Goal: Task Accomplishment & Management: Use online tool/utility

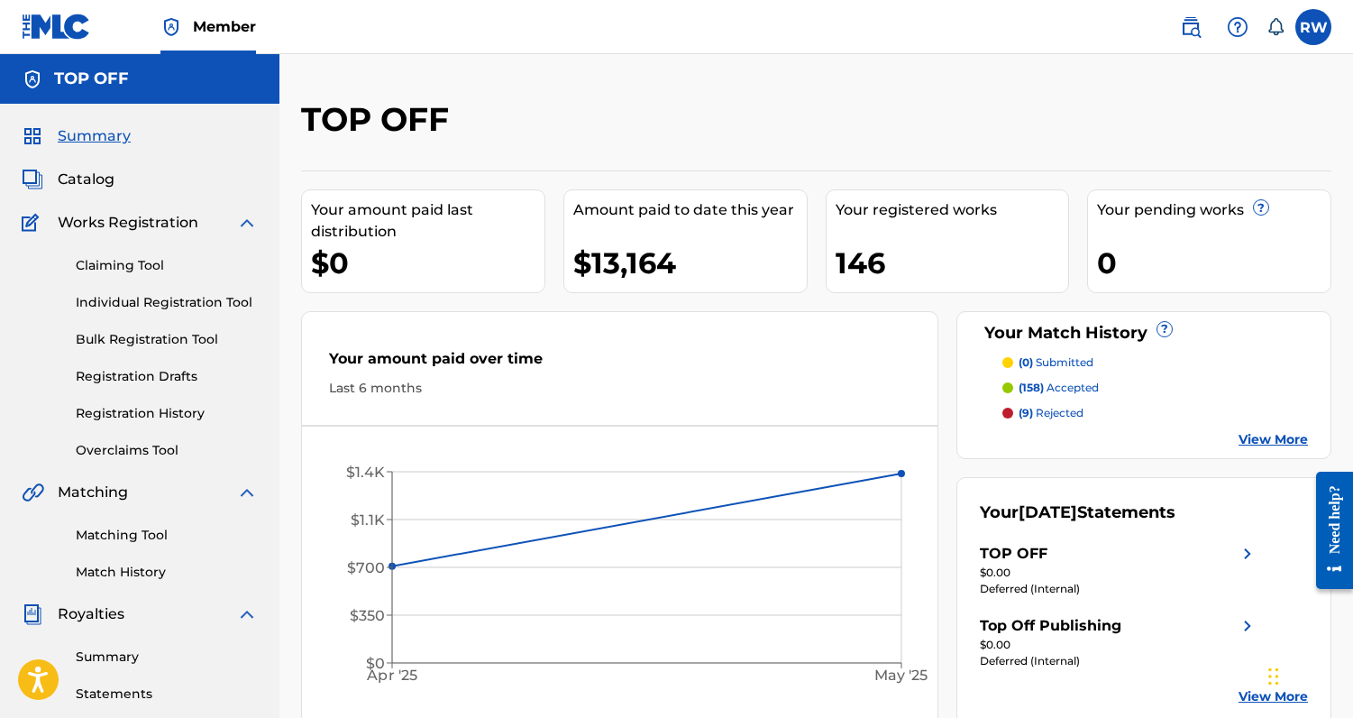
click at [134, 535] on link "Matching Tool" at bounding box center [167, 535] width 182 height 19
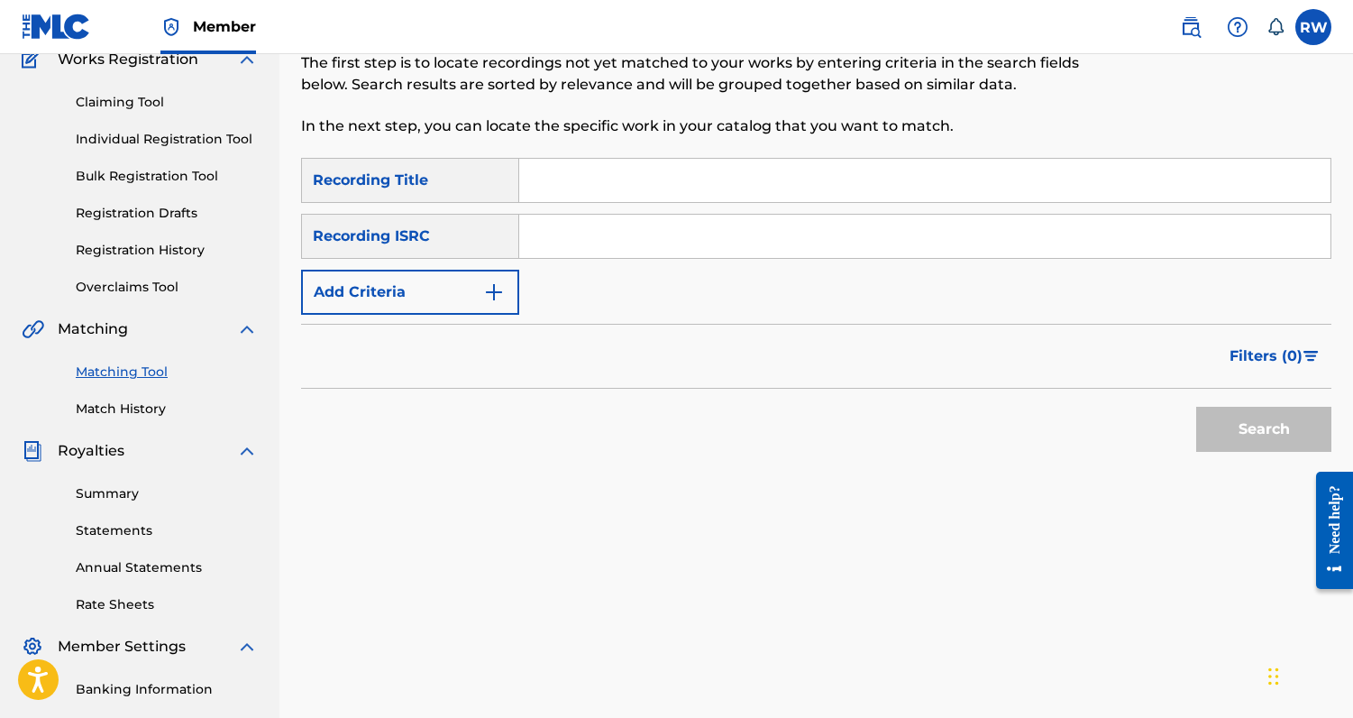
scroll to position [132, 0]
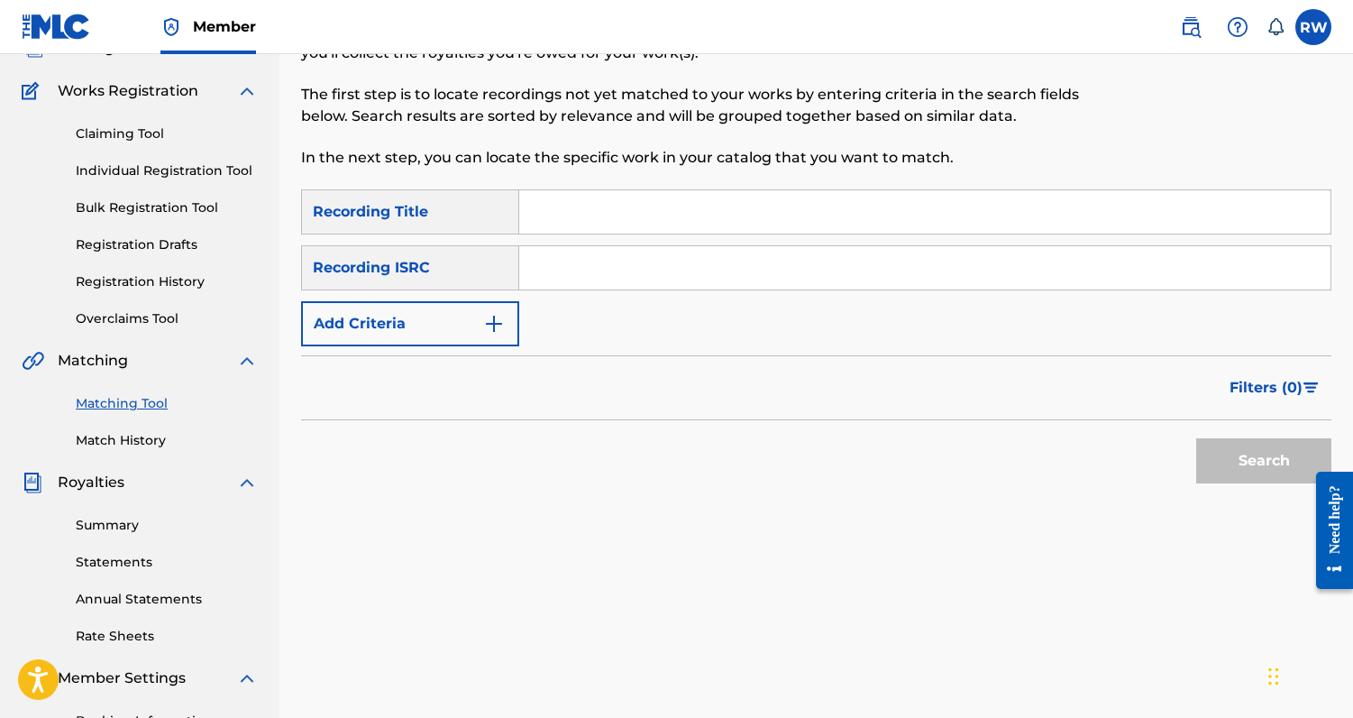
click at [463, 334] on button "Add Criteria" at bounding box center [410, 323] width 218 height 45
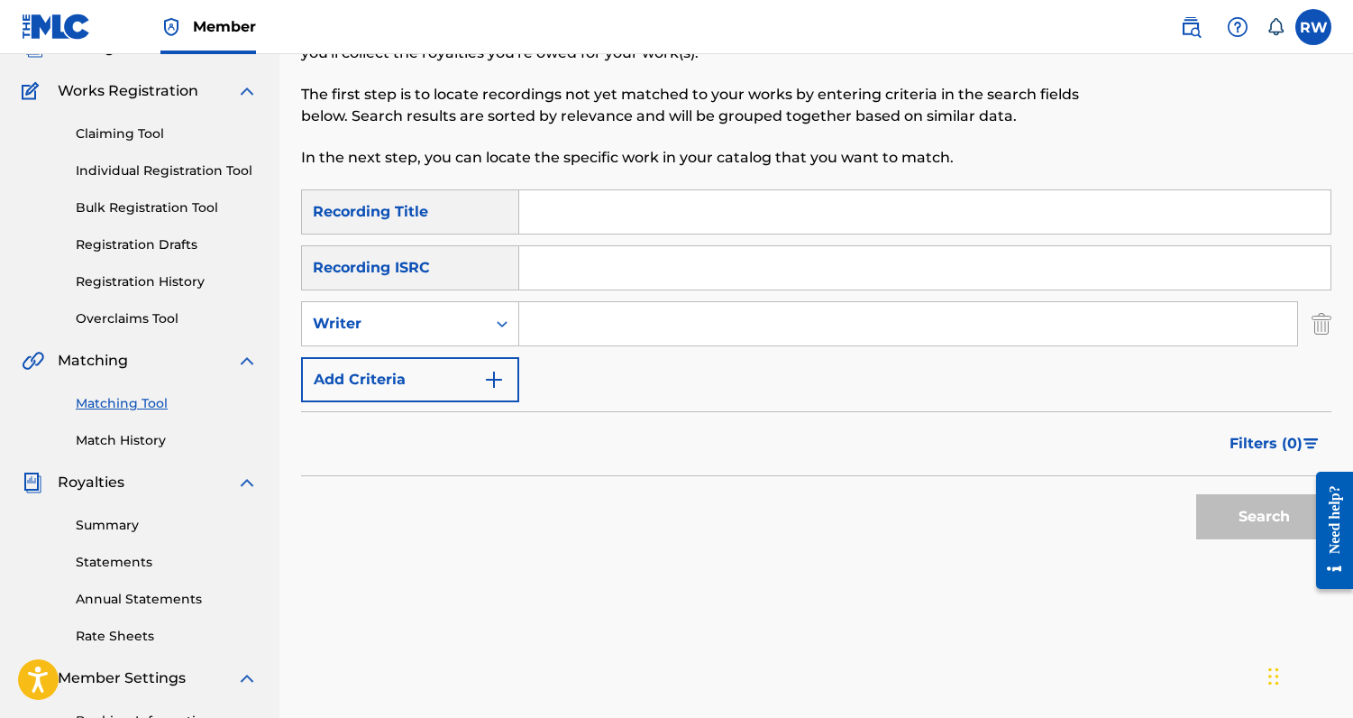
click at [537, 327] on input "Search Form" at bounding box center [908, 323] width 778 height 43
type input "ronny wright"
click at [1264, 525] on button "Search" at bounding box center [1264, 516] width 135 height 45
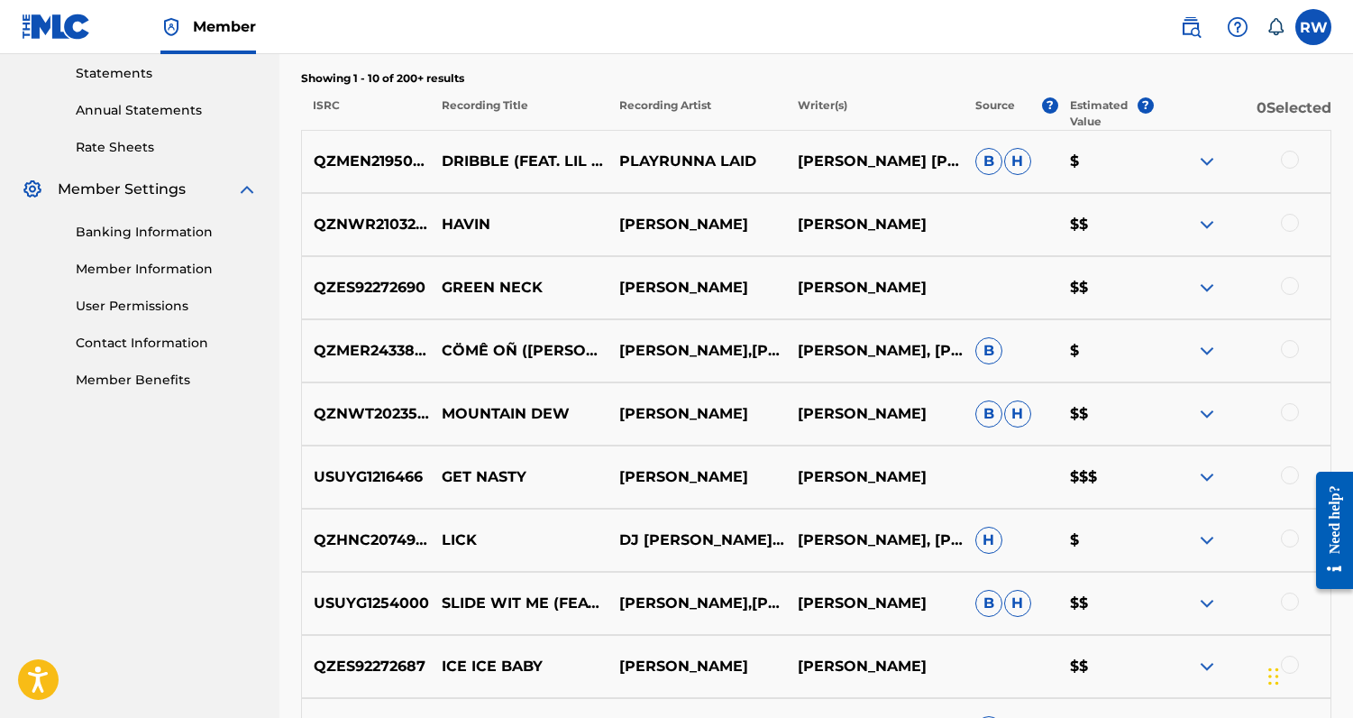
scroll to position [627, 0]
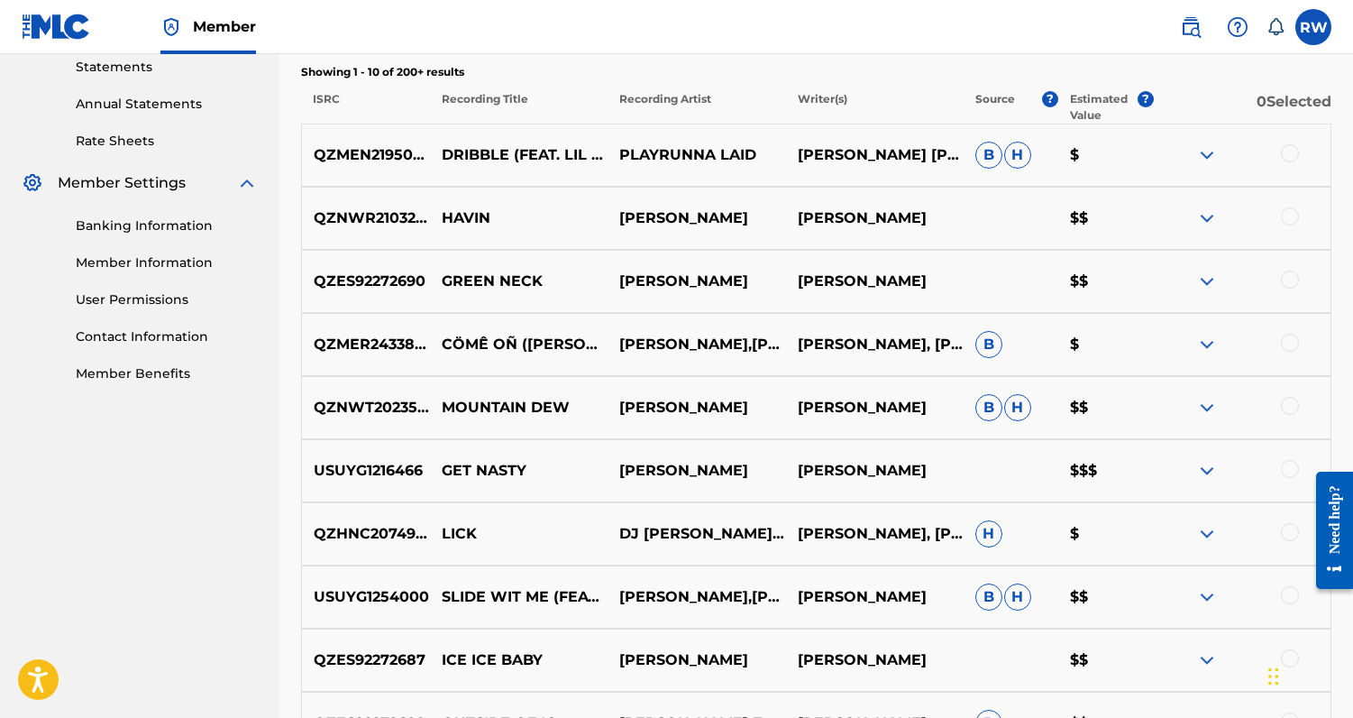
click at [1208, 472] on img at bounding box center [1208, 471] width 22 height 22
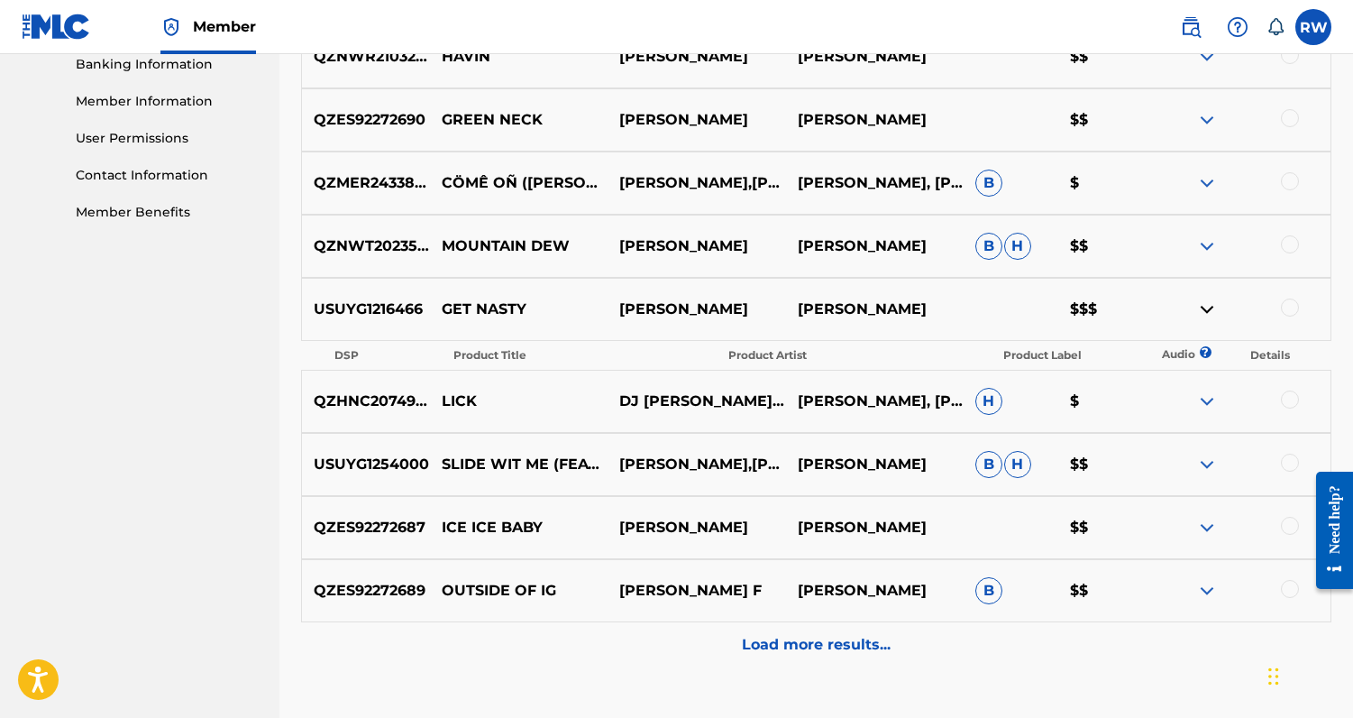
scroll to position [780, 0]
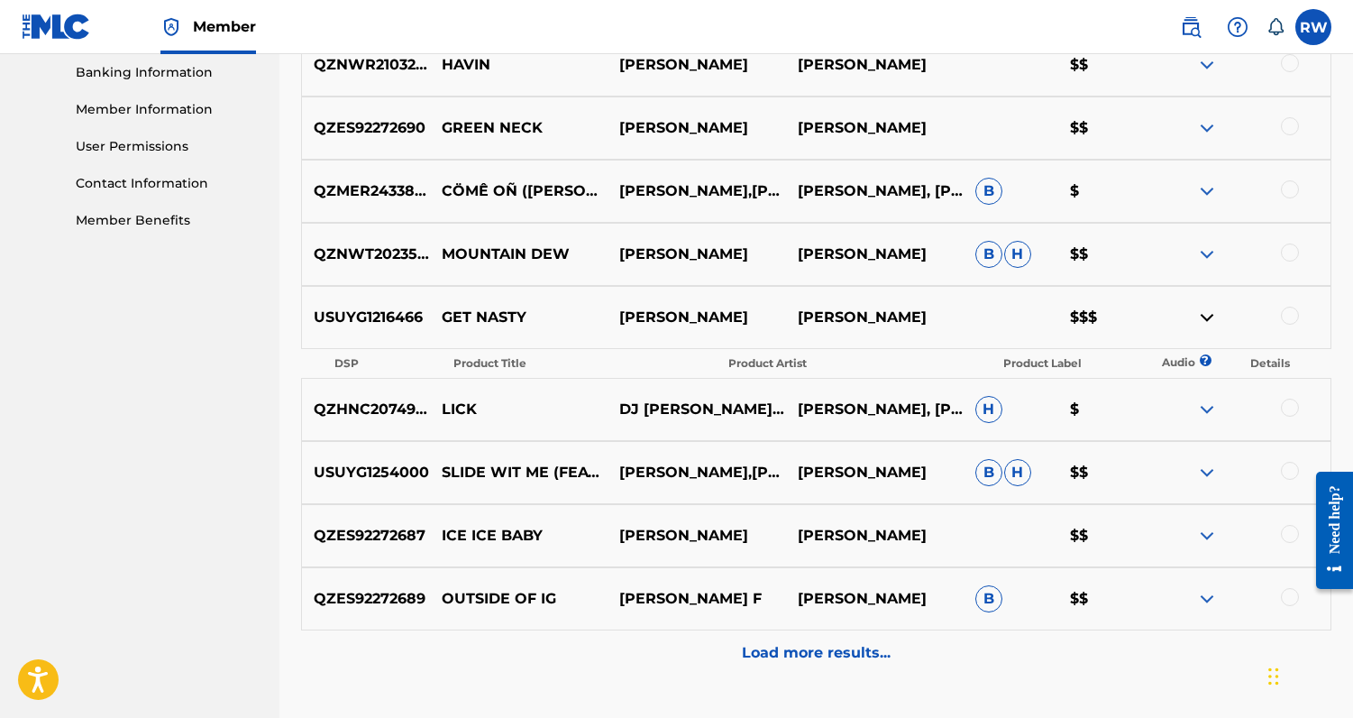
click at [1202, 318] on img at bounding box center [1208, 318] width 22 height 22
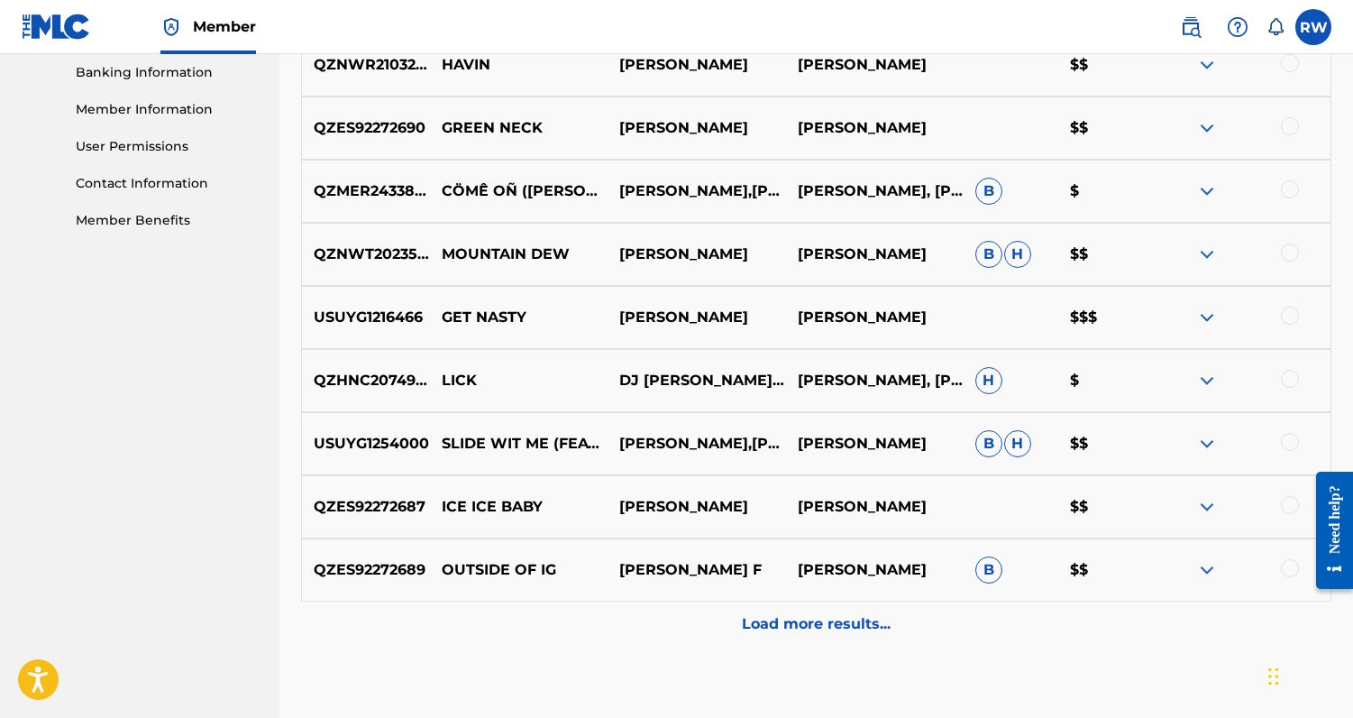
click at [826, 630] on p "Load more results..." at bounding box center [816, 624] width 149 height 22
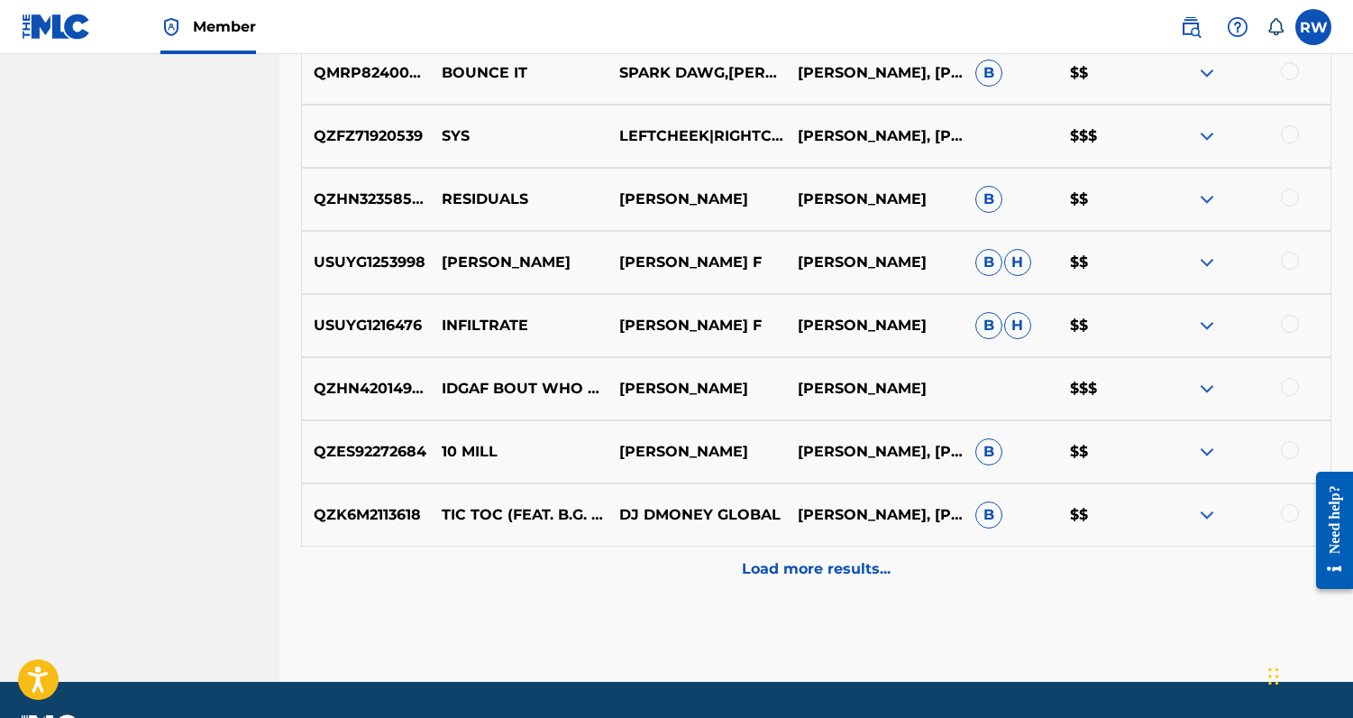
scroll to position [1468, 0]
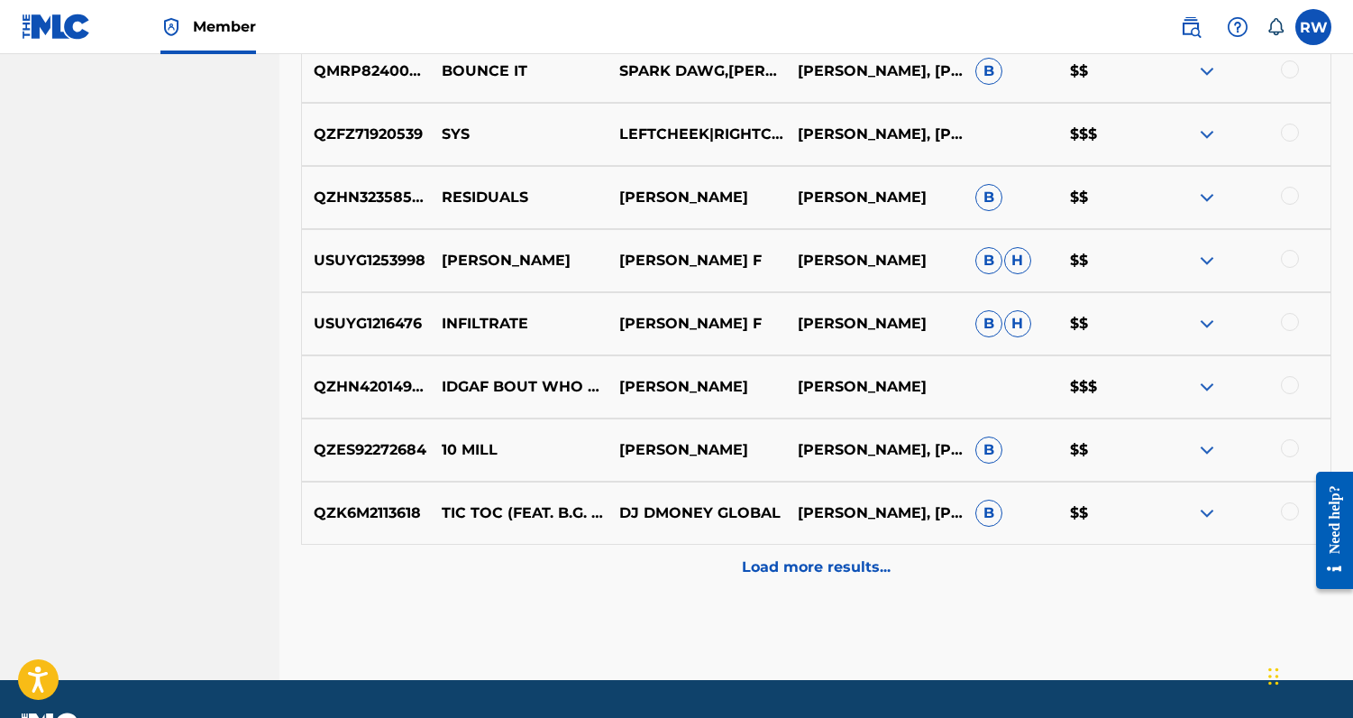
click at [814, 562] on p "Load more results..." at bounding box center [816, 567] width 149 height 22
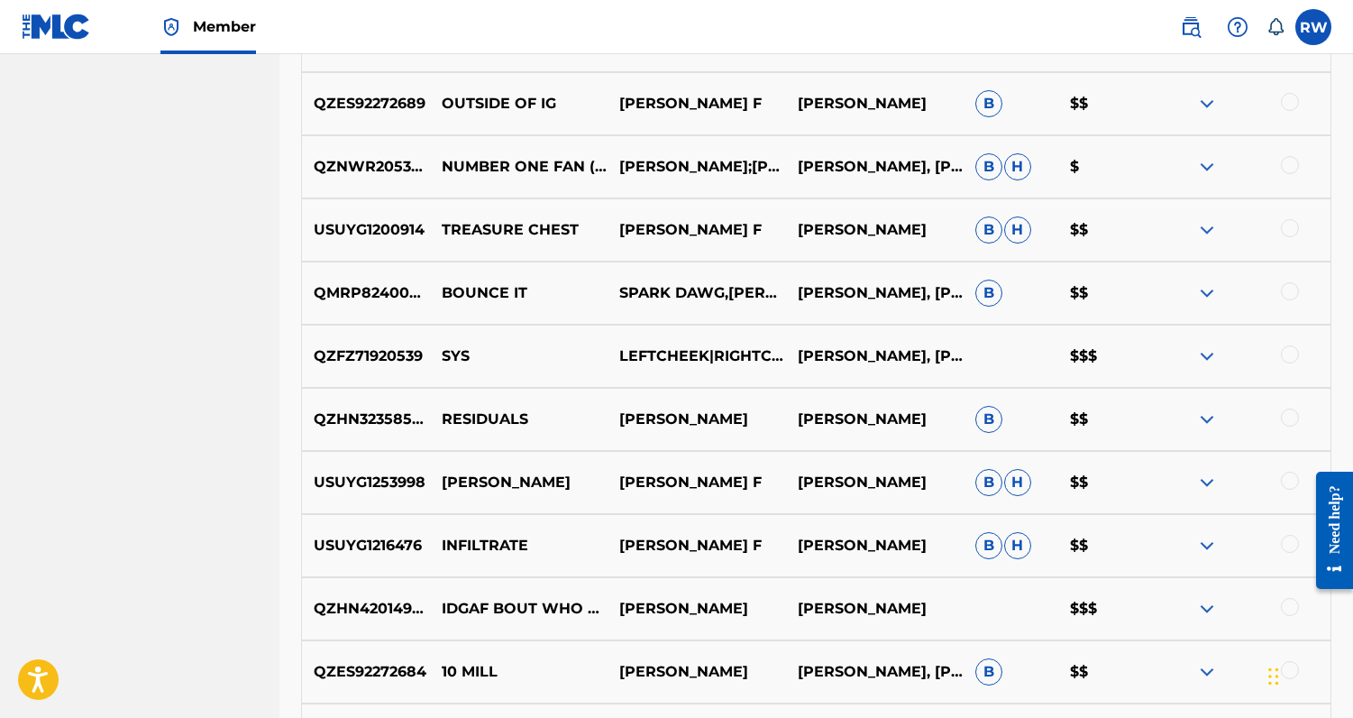
scroll to position [1256, 0]
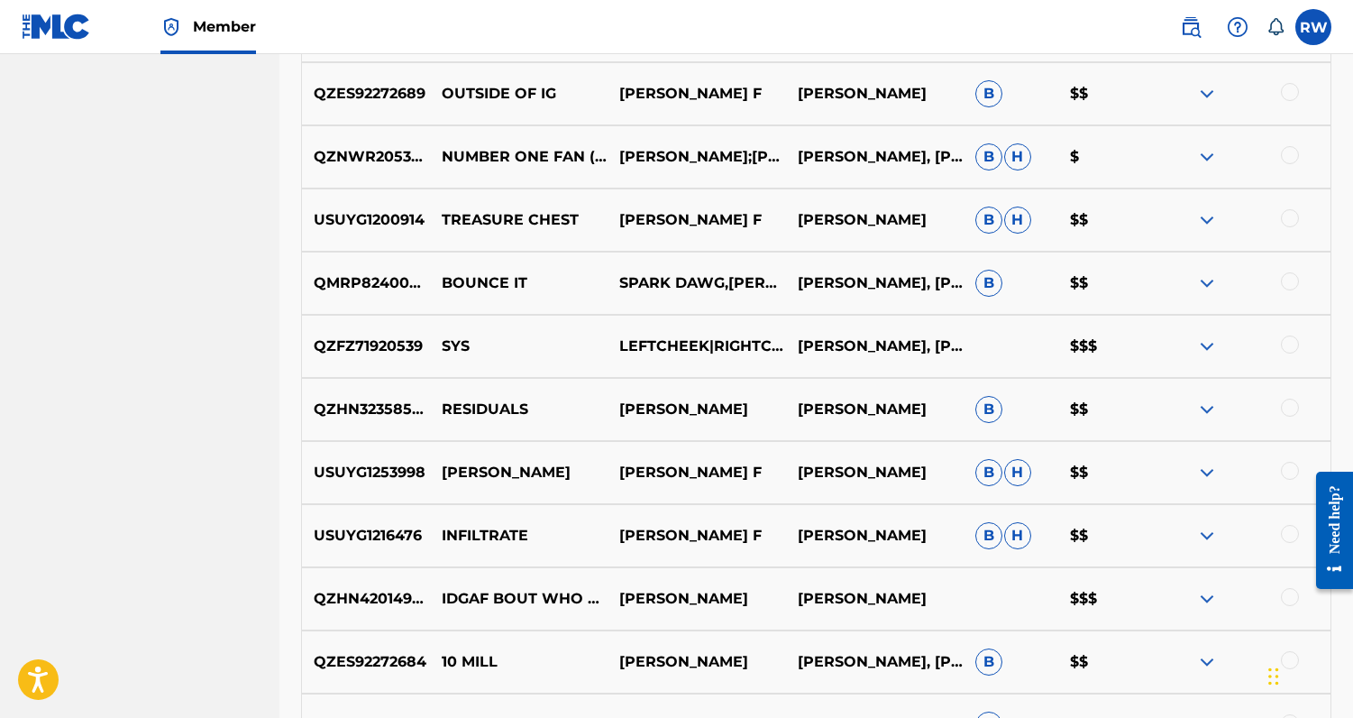
click at [1212, 601] on img at bounding box center [1208, 599] width 22 height 22
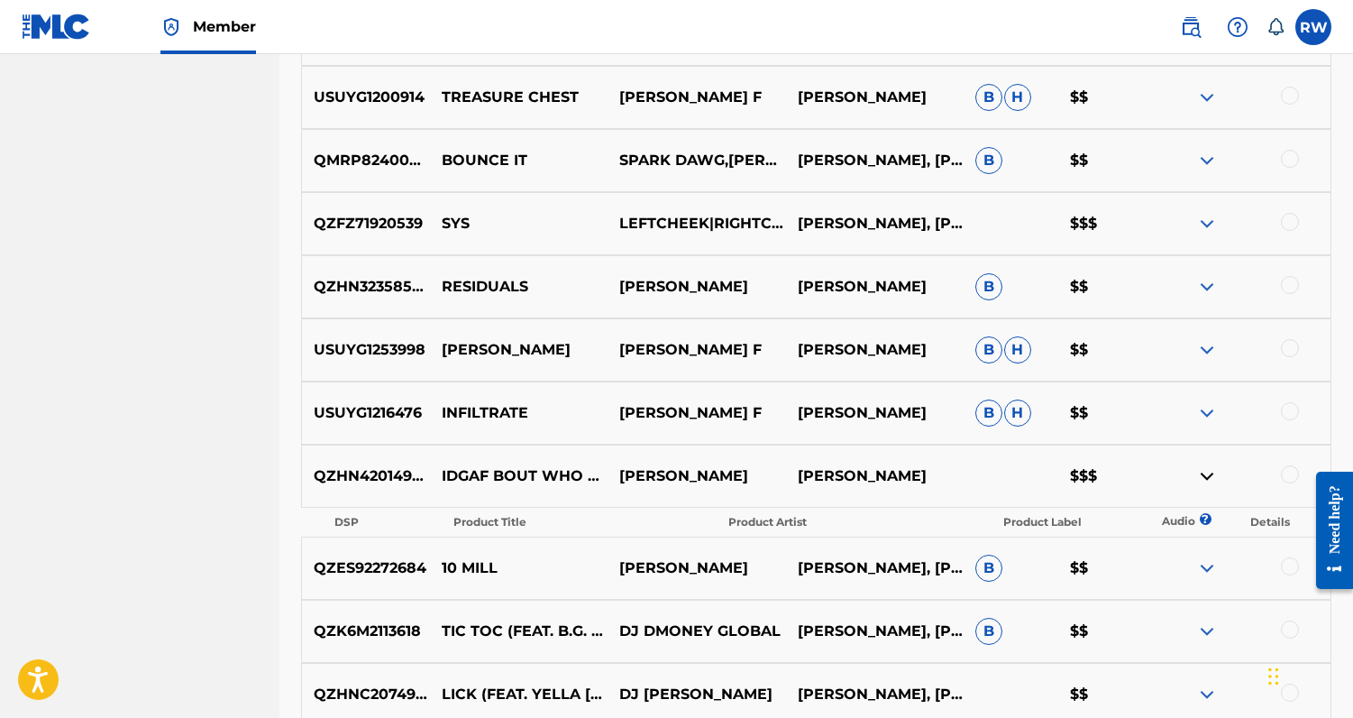
scroll to position [1366, 0]
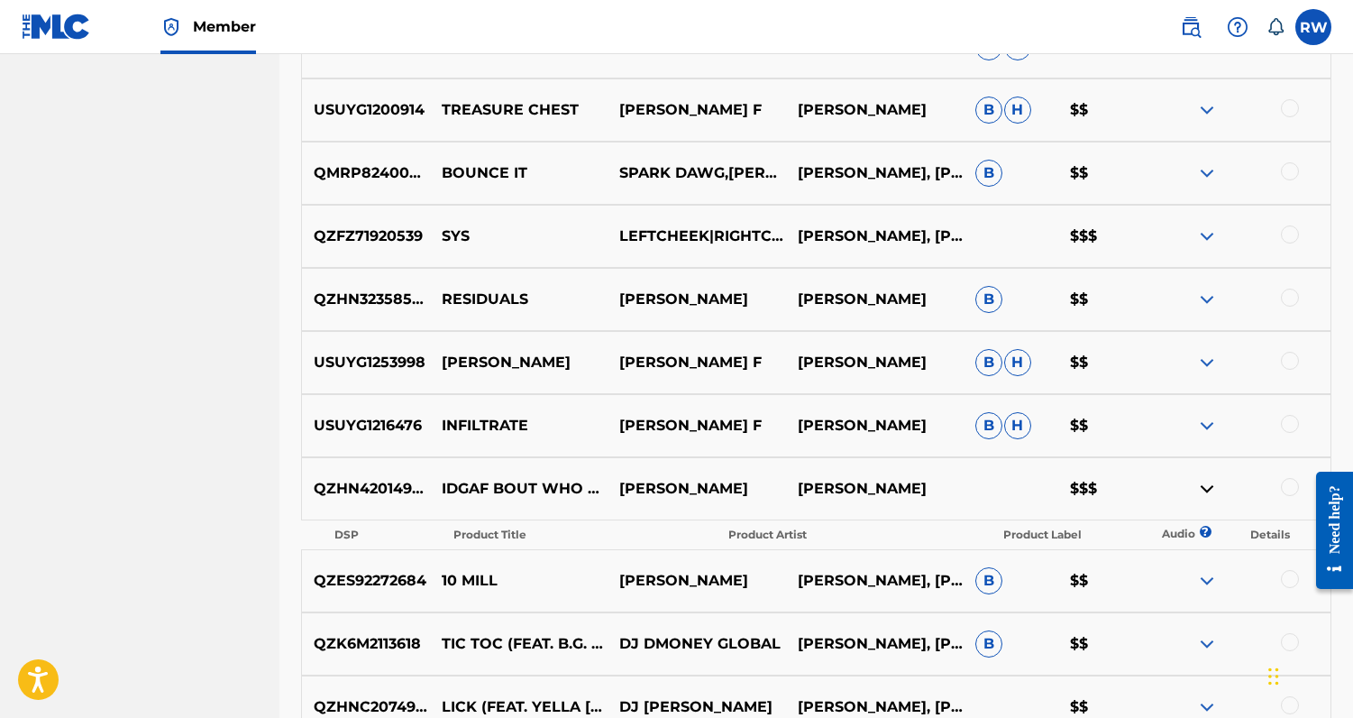
click at [1204, 494] on img at bounding box center [1208, 489] width 22 height 22
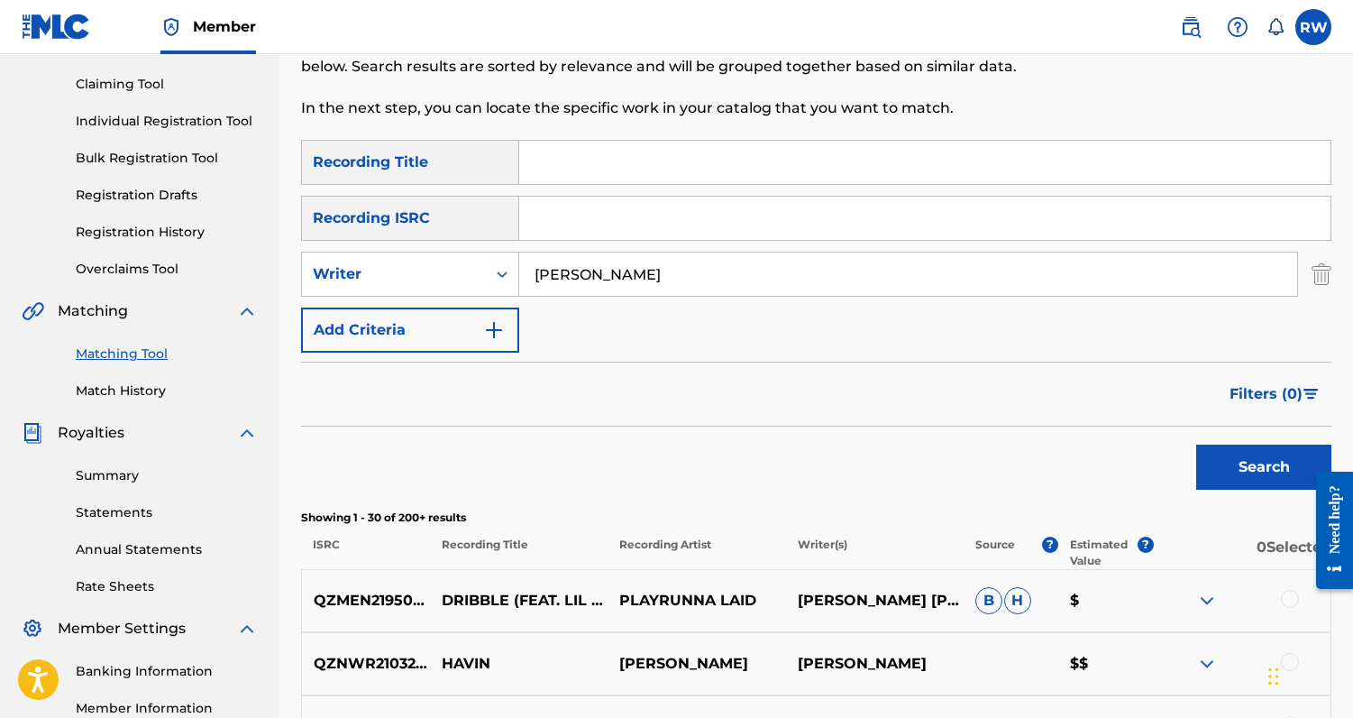
scroll to position [0, 0]
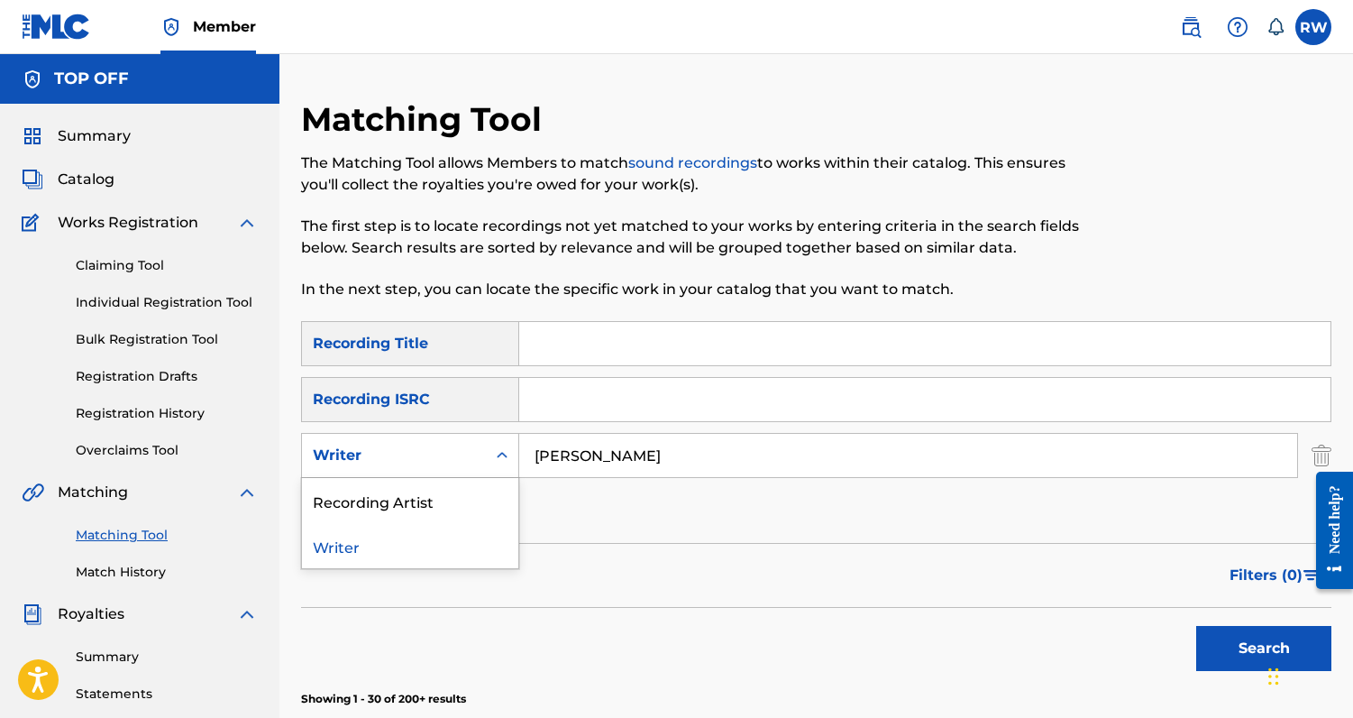
click at [473, 455] on div "Writer" at bounding box center [394, 456] width 162 height 22
click at [446, 500] on div "Recording Artist" at bounding box center [410, 500] width 216 height 45
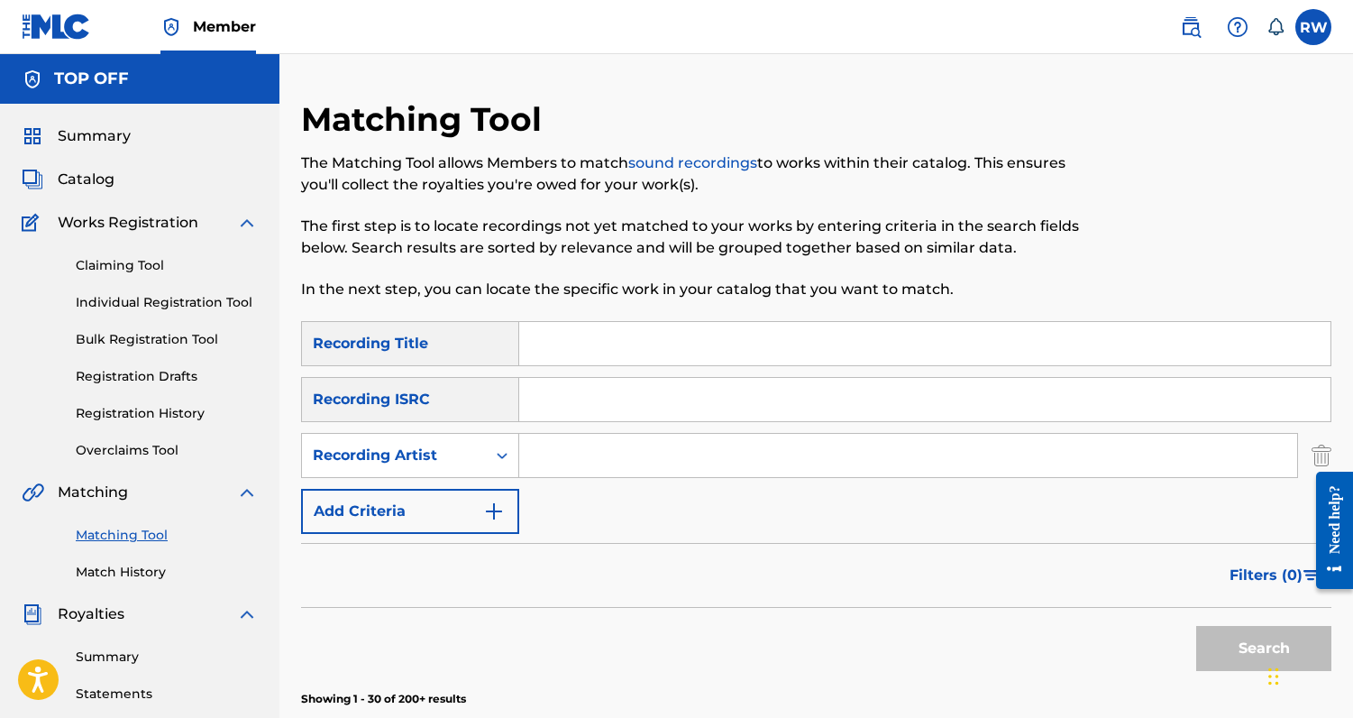
click at [568, 451] on input "Search Form" at bounding box center [908, 455] width 778 height 43
type input "[PERSON_NAME]"
click at [1204, 633] on button "Search" at bounding box center [1264, 648] width 135 height 45
click at [94, 170] on span "Catalog" at bounding box center [86, 180] width 57 height 22
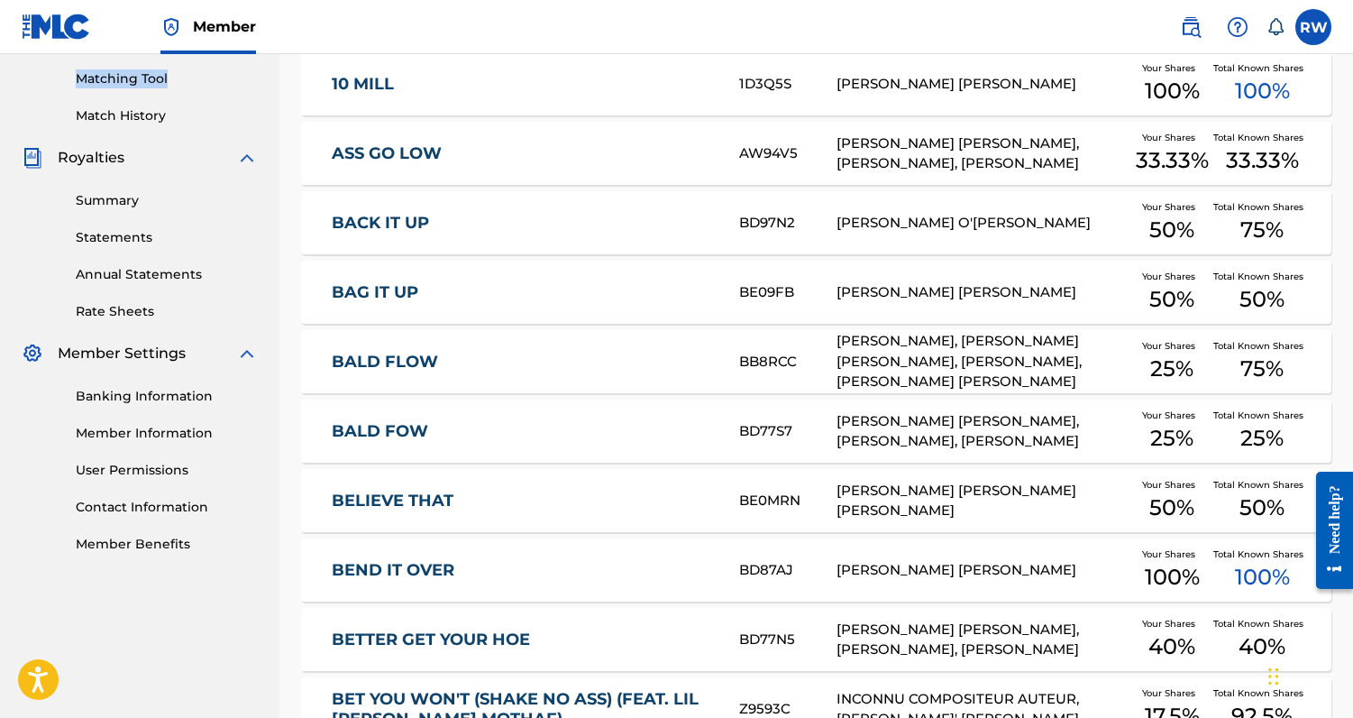
scroll to position [658, 0]
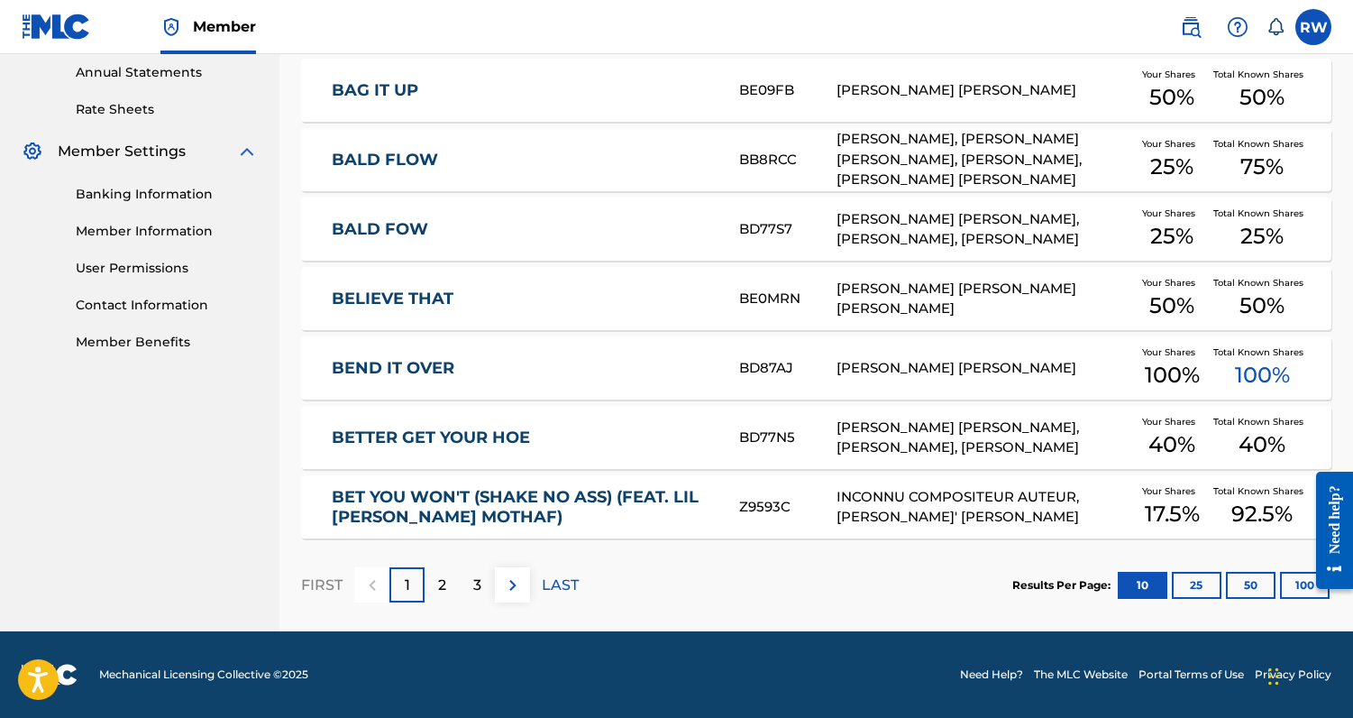
click at [1292, 584] on button "100" at bounding box center [1305, 585] width 50 height 27
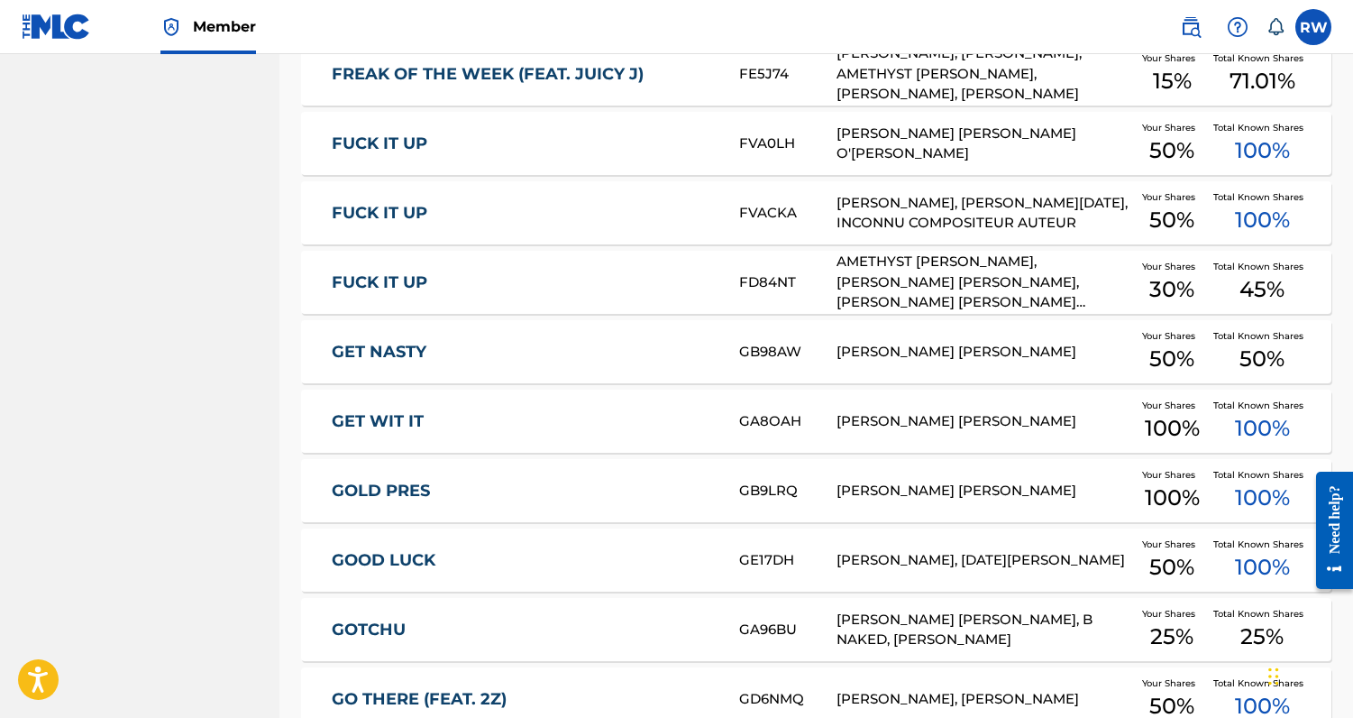
scroll to position [3733, 0]
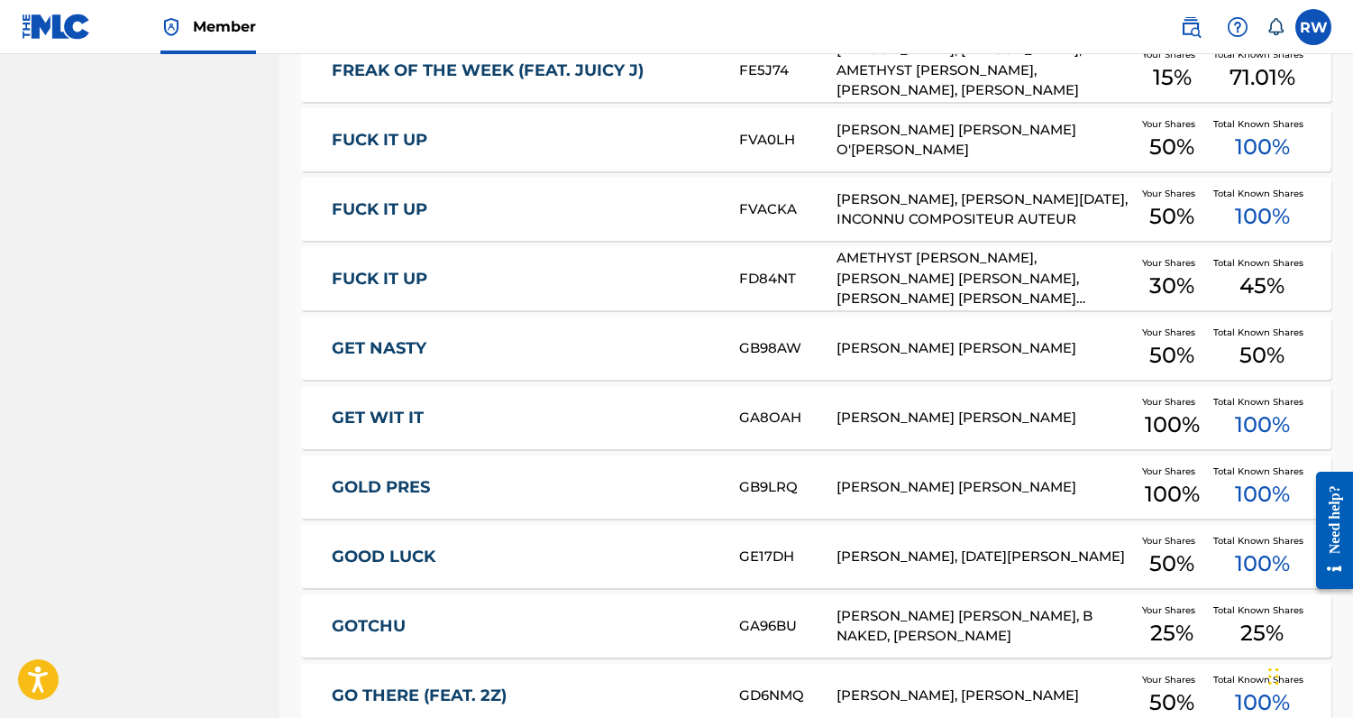
click at [775, 344] on div "GB98AW" at bounding box center [788, 348] width 98 height 21
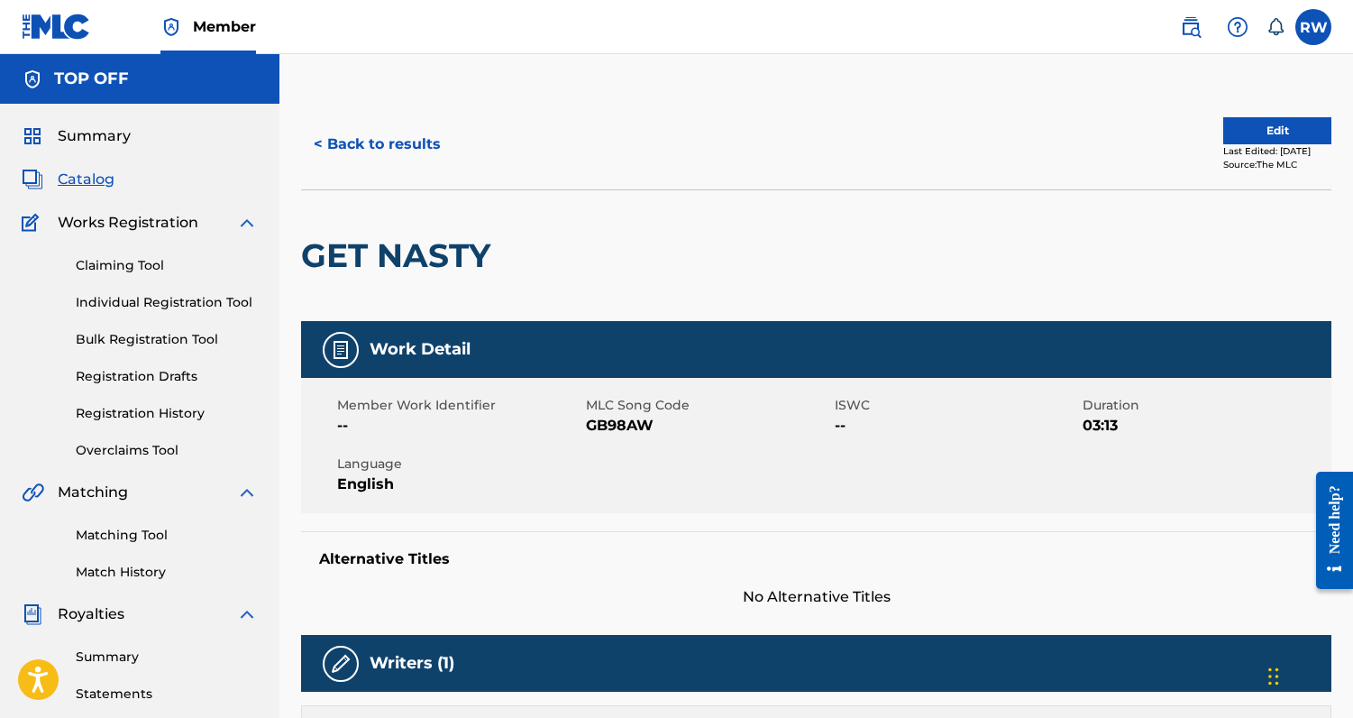
click at [622, 422] on span "GB98AW" at bounding box center [708, 426] width 244 height 22
copy span "GB98AW"
click at [396, 133] on button "< Back to results" at bounding box center [377, 144] width 152 height 45
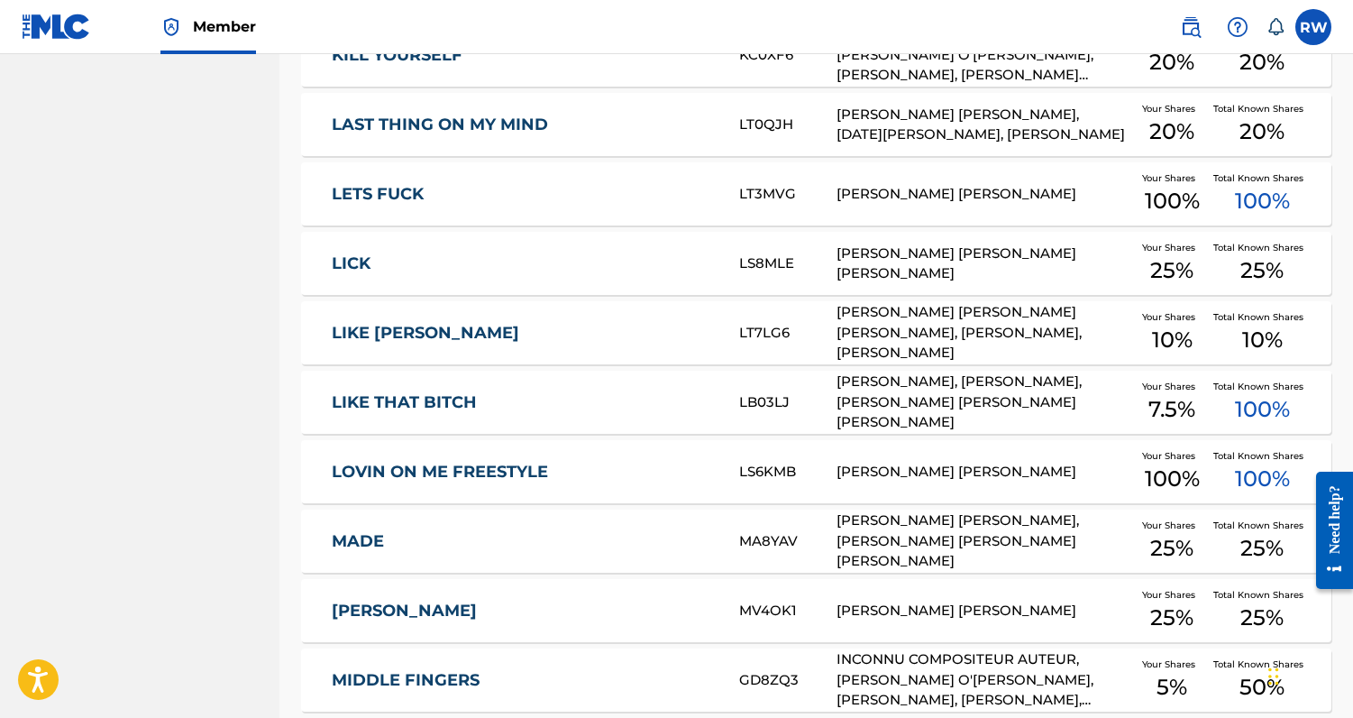
scroll to position [6907, 0]
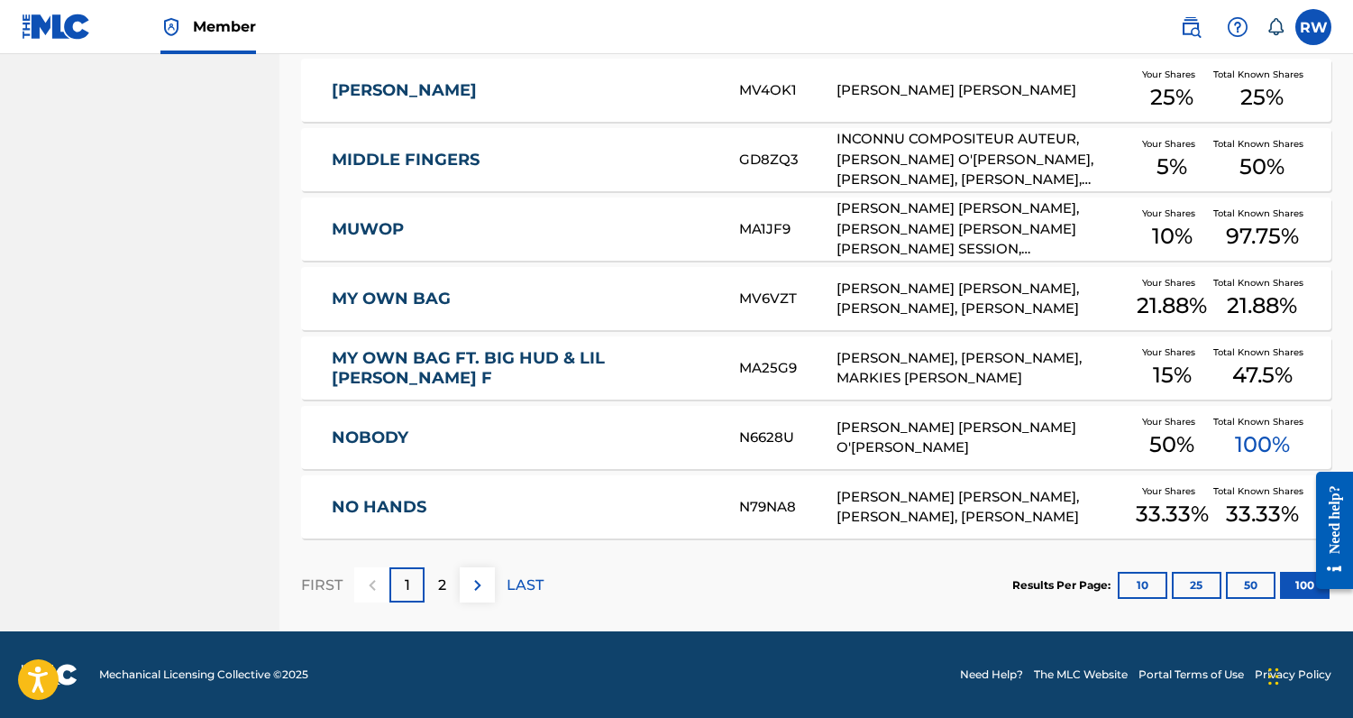
click at [444, 592] on p "2" at bounding box center [442, 585] width 8 height 22
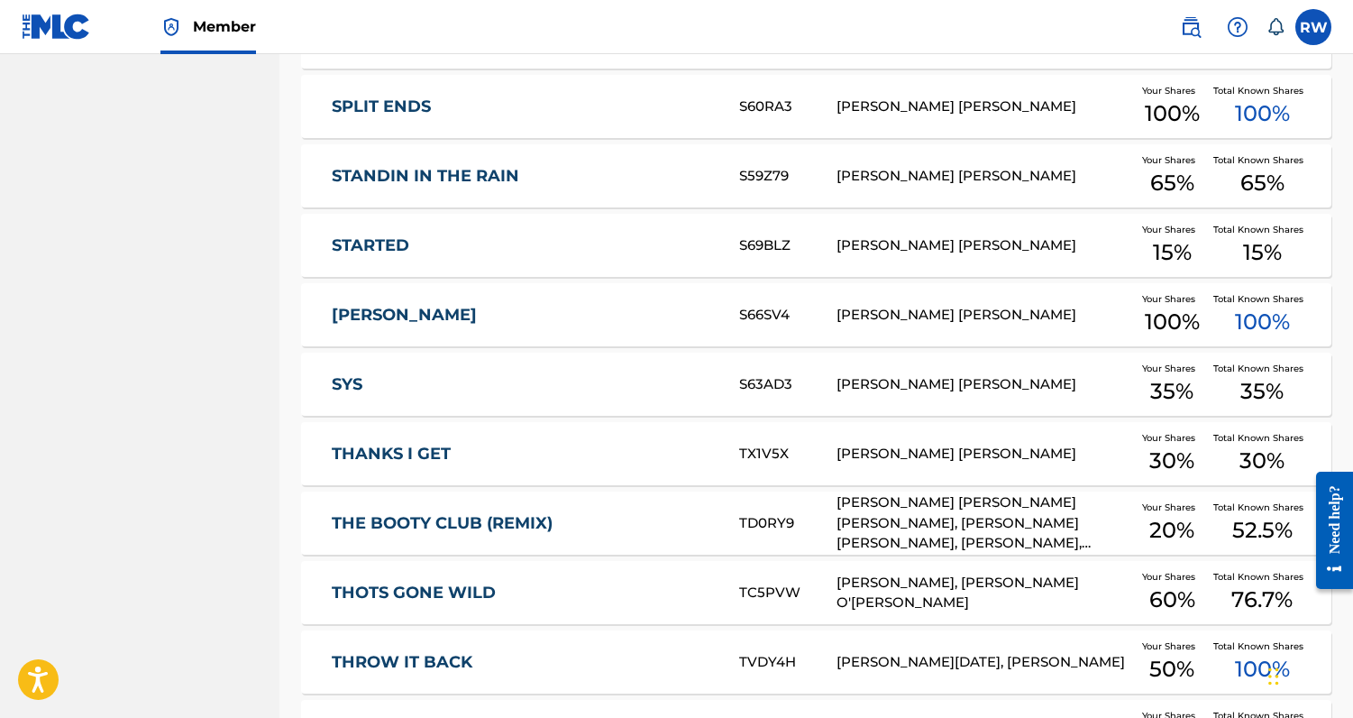
scroll to position [2074, 0]
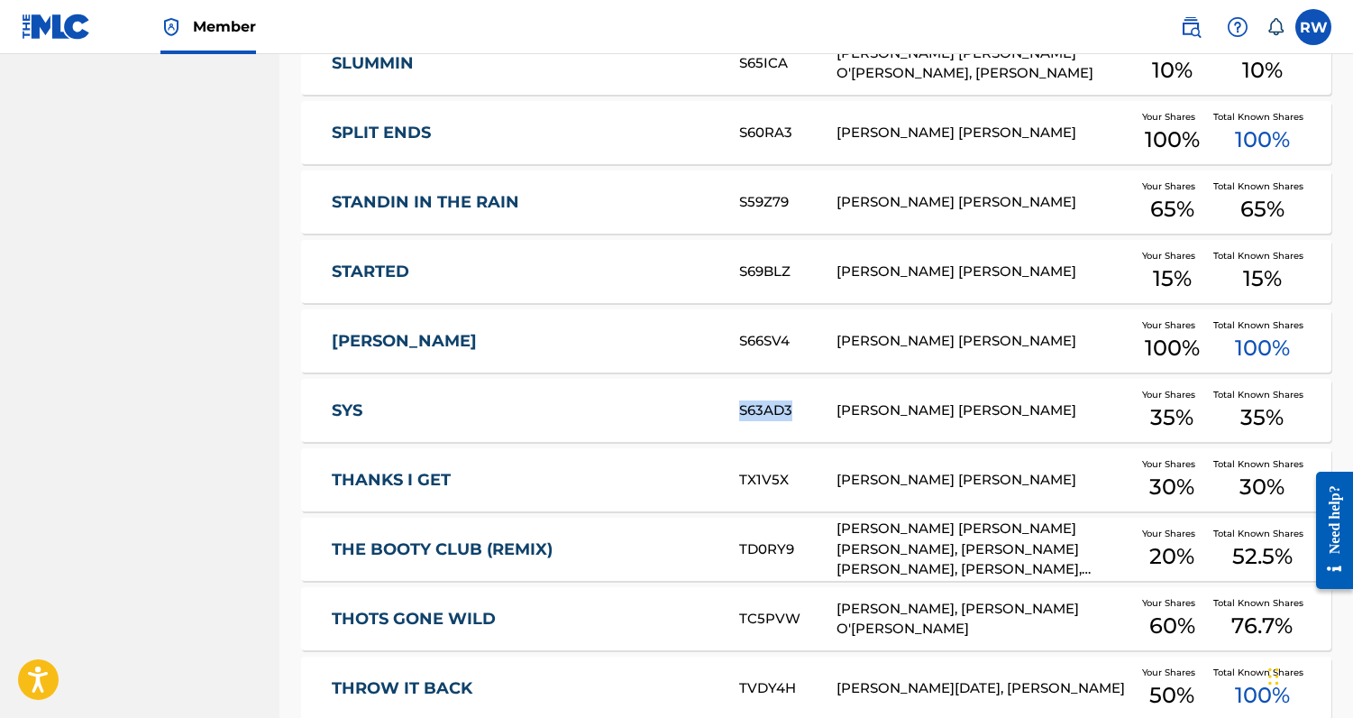
drag, startPoint x: 738, startPoint y: 413, endPoint x: 792, endPoint y: 417, distance: 53.3
click at [792, 417] on div "S63AD3" at bounding box center [788, 410] width 98 height 21
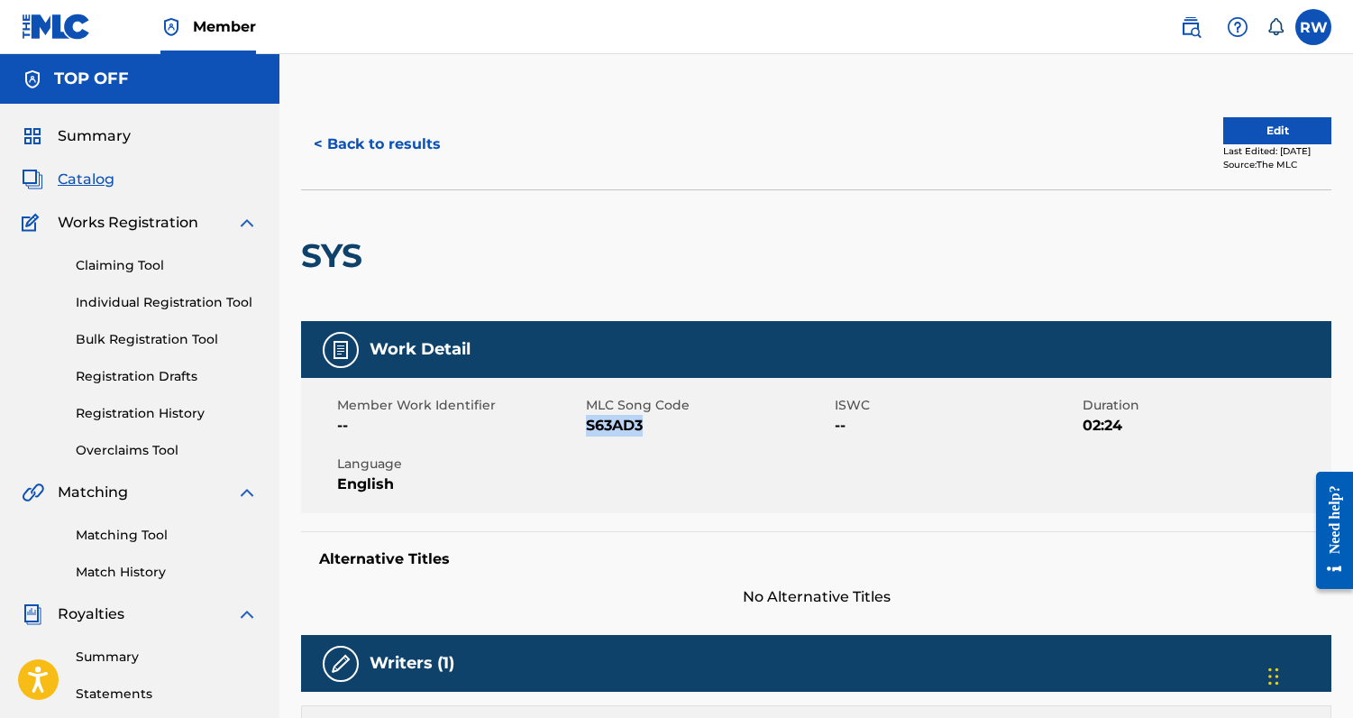
drag, startPoint x: 585, startPoint y: 426, endPoint x: 653, endPoint y: 433, distance: 67.9
click at [653, 433] on span "S63AD3" at bounding box center [708, 426] width 244 height 22
copy span "S63AD3"
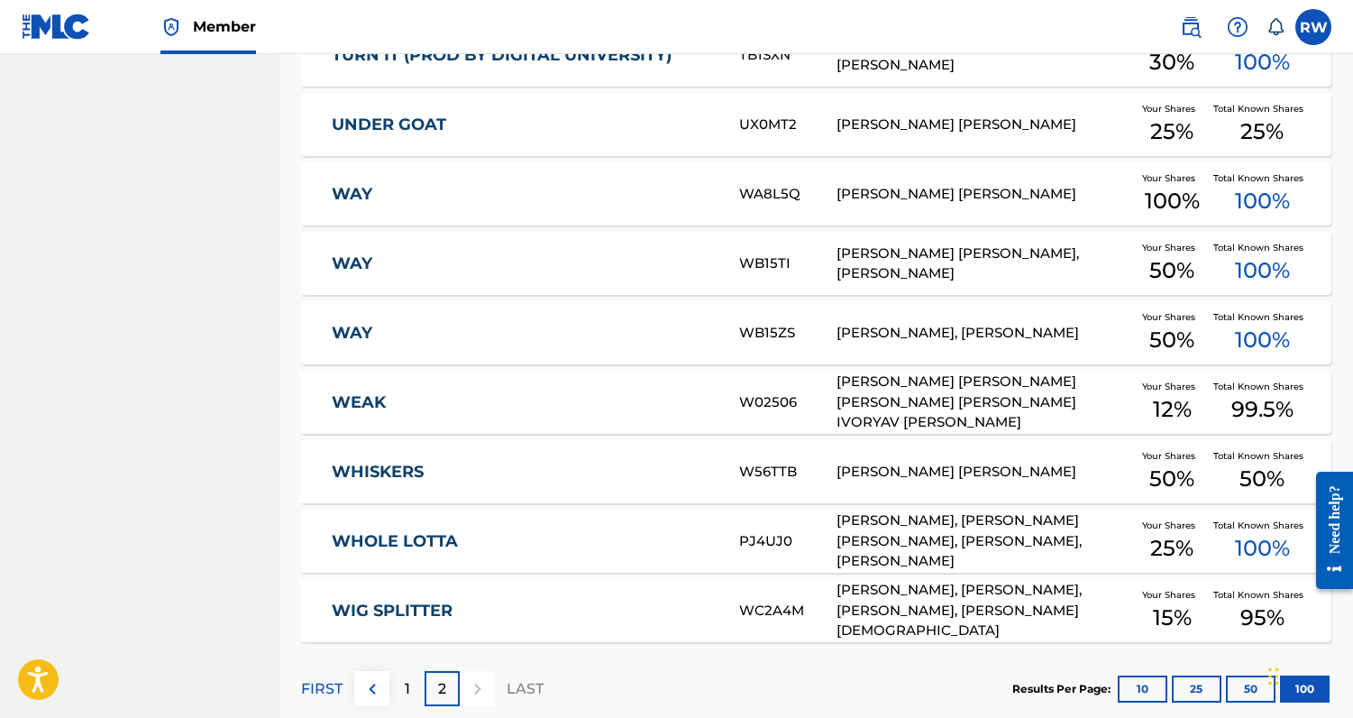
scroll to position [3158, 0]
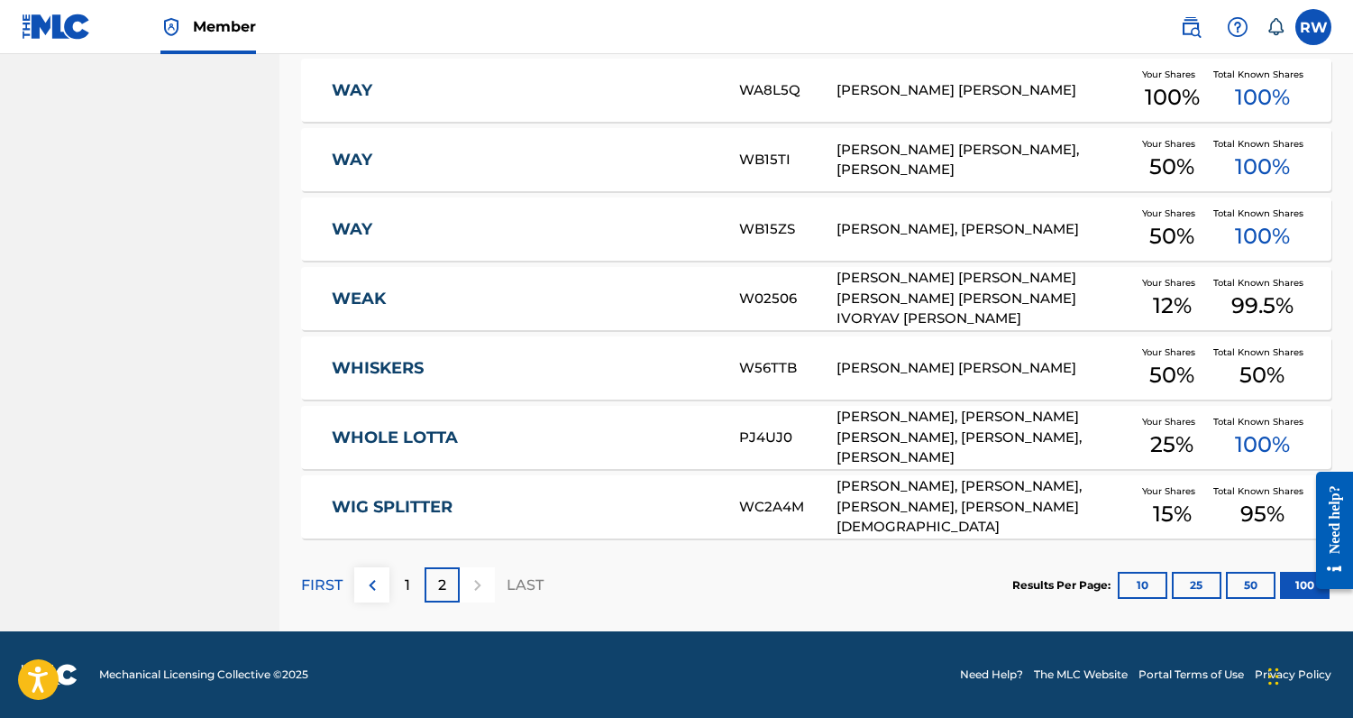
click at [417, 591] on div "1" at bounding box center [407, 584] width 35 height 35
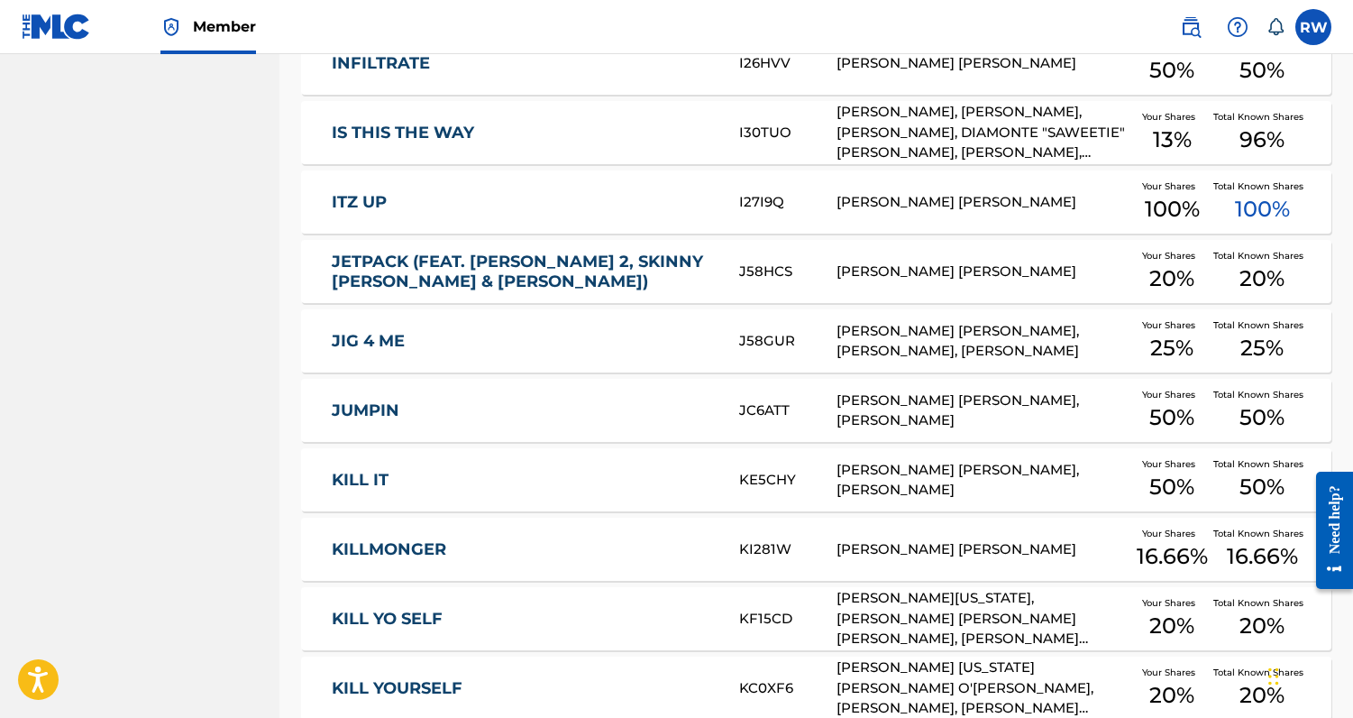
scroll to position [5759, 0]
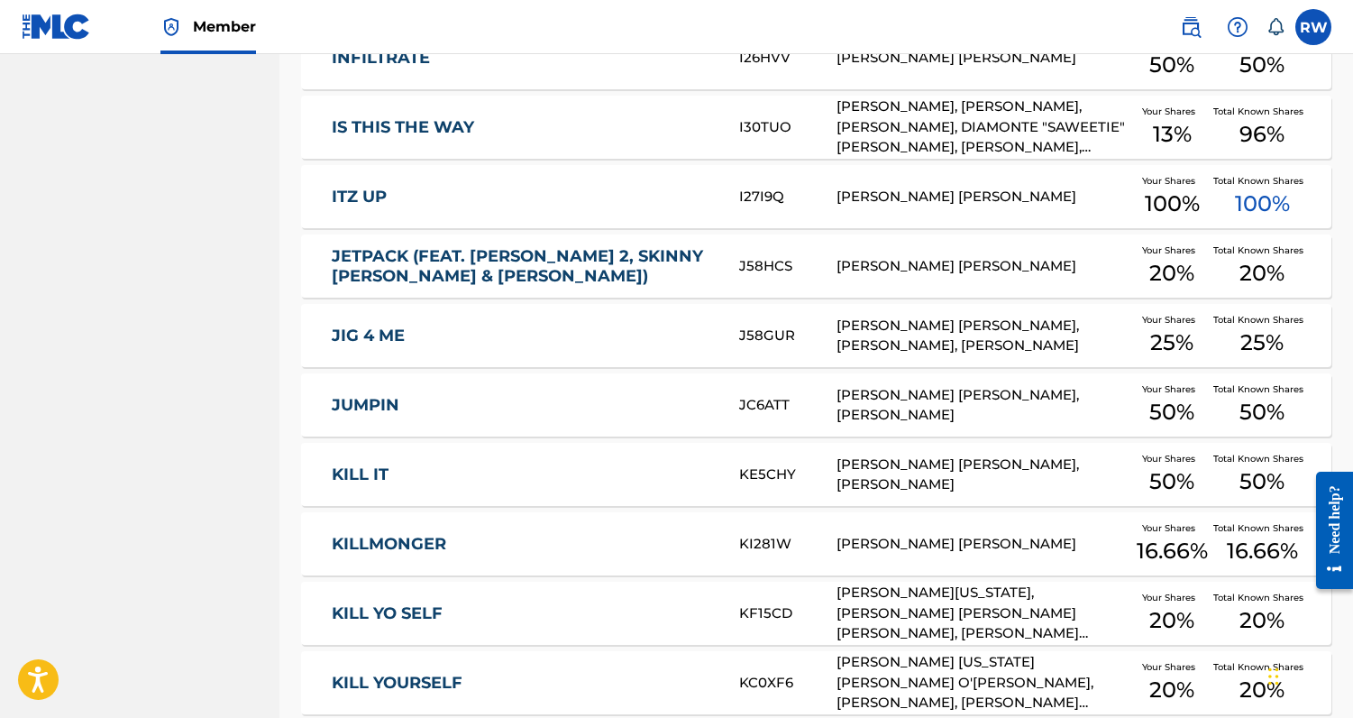
click at [745, 546] on div "KI281W" at bounding box center [788, 544] width 98 height 21
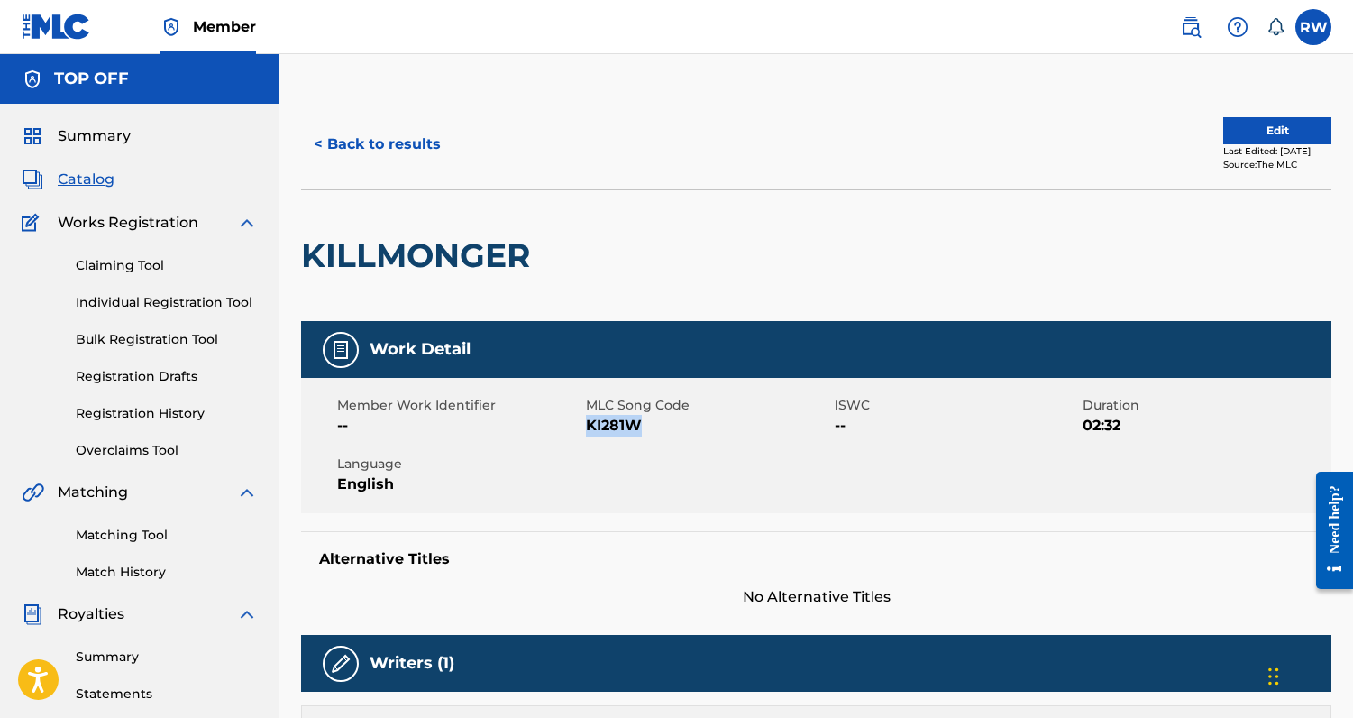
drag, startPoint x: 585, startPoint y: 425, endPoint x: 654, endPoint y: 425, distance: 68.5
click at [654, 425] on span "KI281W" at bounding box center [708, 426] width 244 height 22
copy span "KI281W"
click at [401, 150] on button "< Back to results" at bounding box center [377, 144] width 152 height 45
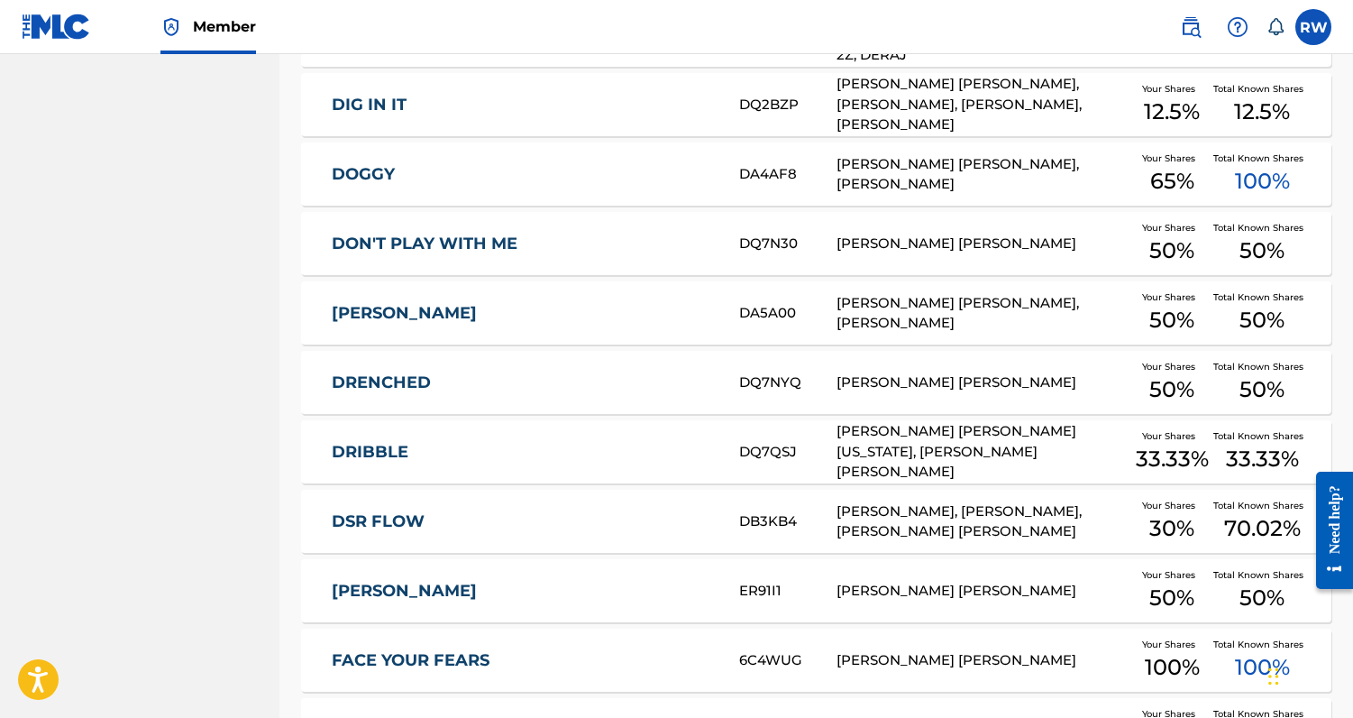
scroll to position [2875, 0]
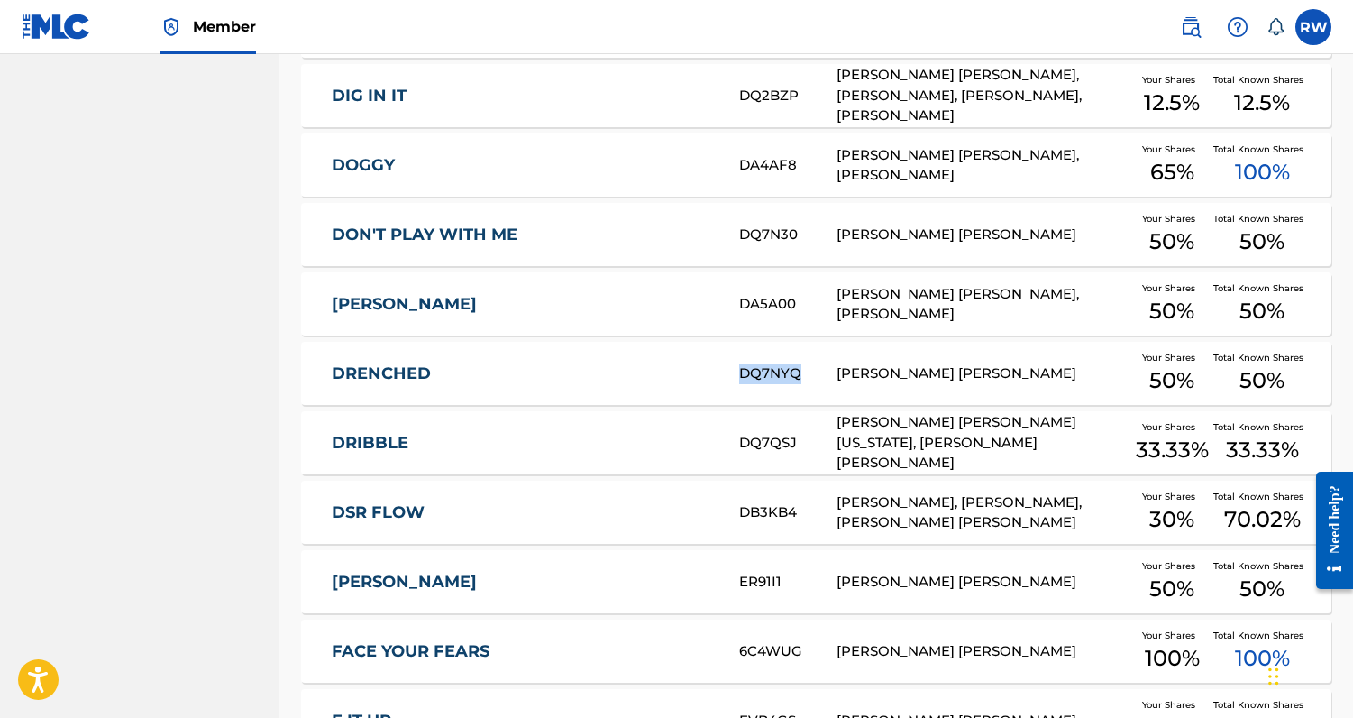
drag, startPoint x: 738, startPoint y: 376, endPoint x: 798, endPoint y: 377, distance: 59.5
click at [798, 377] on div "DQ7NYQ" at bounding box center [788, 373] width 98 height 21
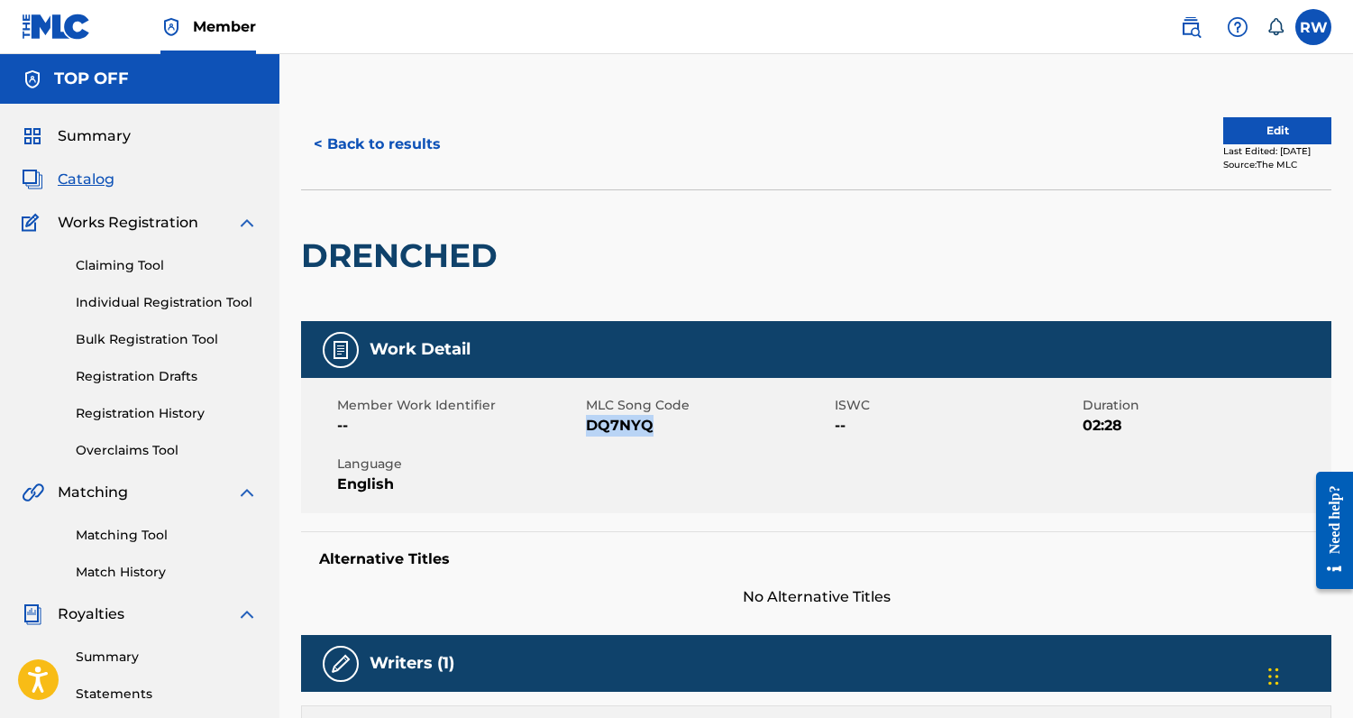
drag, startPoint x: 590, startPoint y: 426, endPoint x: 650, endPoint y: 429, distance: 60.5
click at [650, 429] on span "DQ7NYQ" at bounding box center [708, 426] width 244 height 22
copy span "DQ7NYQ"
click at [379, 122] on button "< Back to results" at bounding box center [377, 144] width 152 height 45
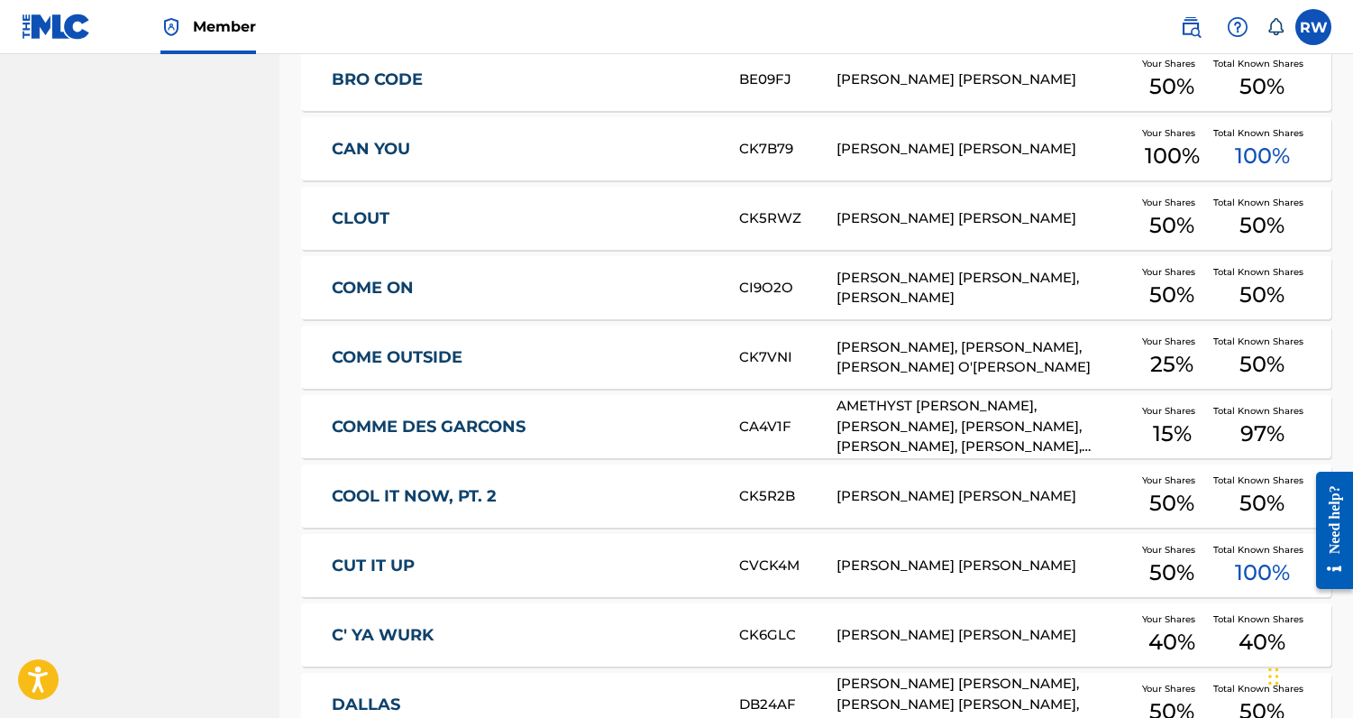
scroll to position [2057, 0]
click at [347, 425] on link "COMME DES GARCONS" at bounding box center [523, 427] width 383 height 21
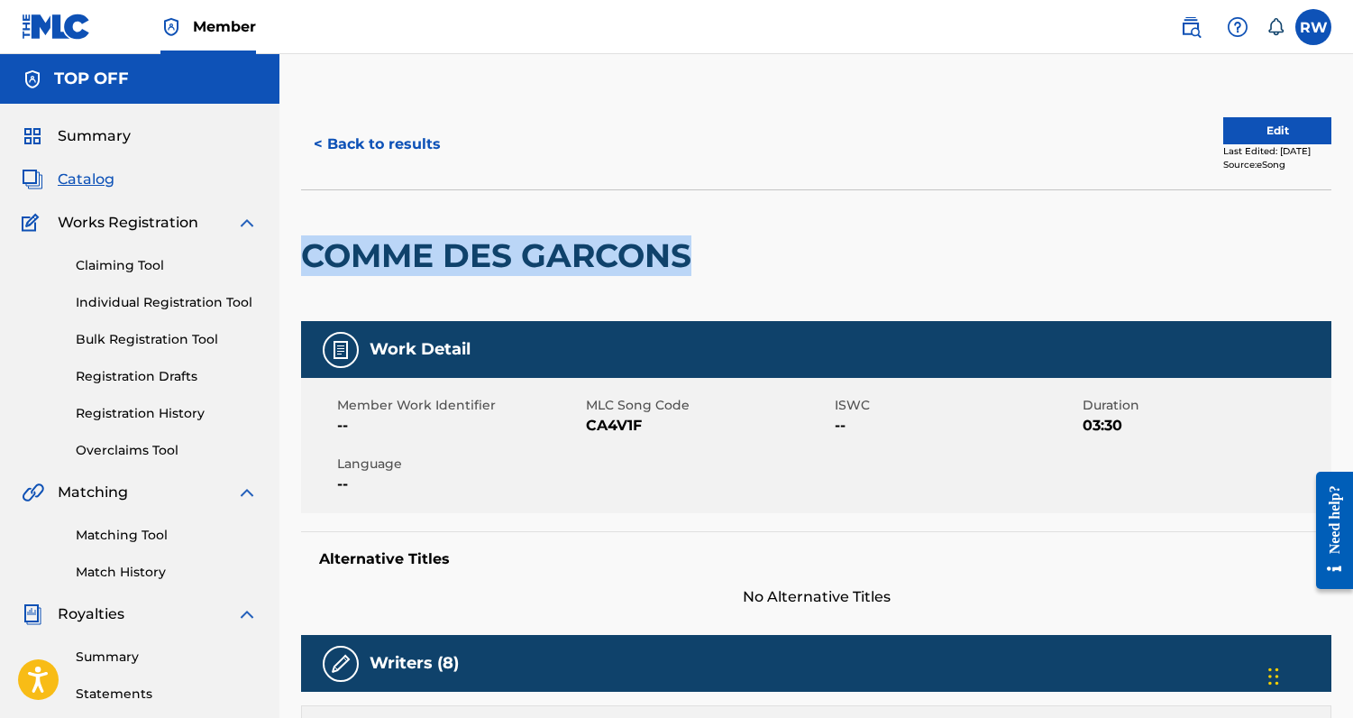
drag, startPoint x: 306, startPoint y: 252, endPoint x: 692, endPoint y: 260, distance: 386.9
click at [692, 260] on h2 "COMME DES GARCONS" at bounding box center [500, 255] width 399 height 41
copy h2 "COMME DES GARCONS"
click at [349, 151] on button "< Back to results" at bounding box center [377, 144] width 152 height 45
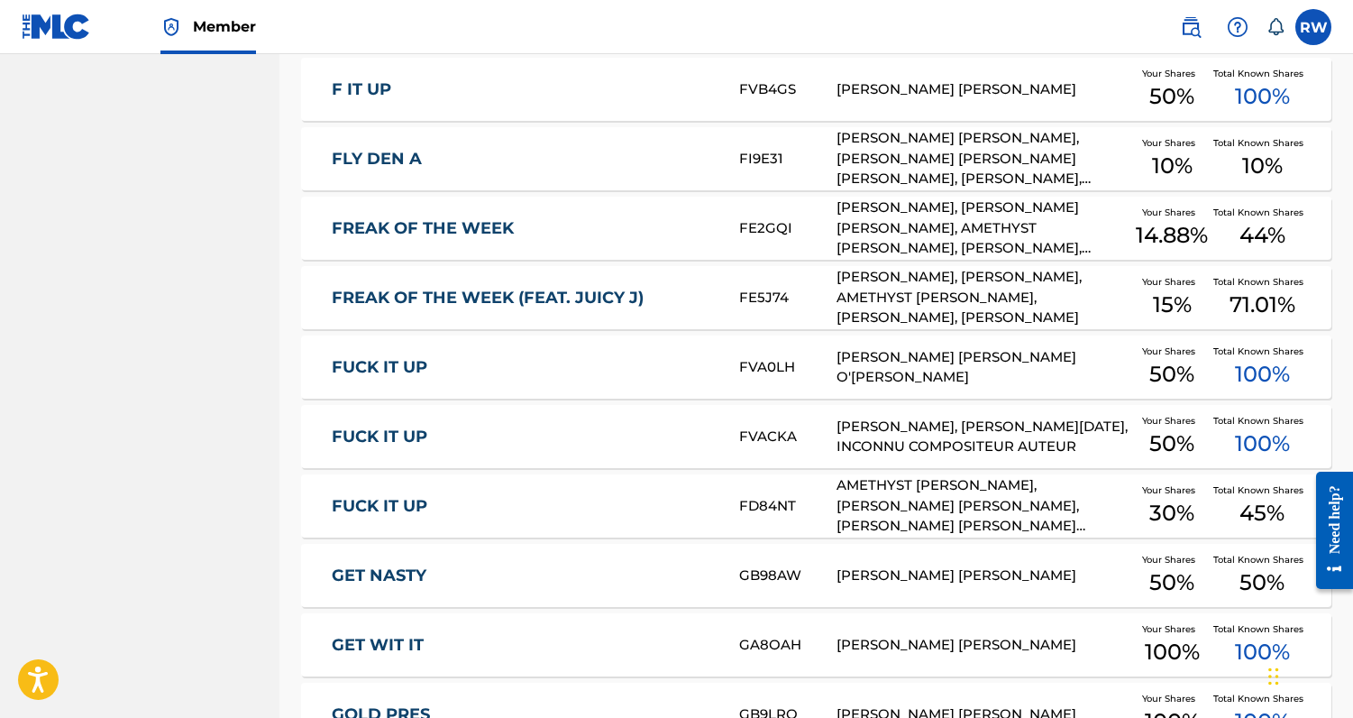
scroll to position [3526, 0]
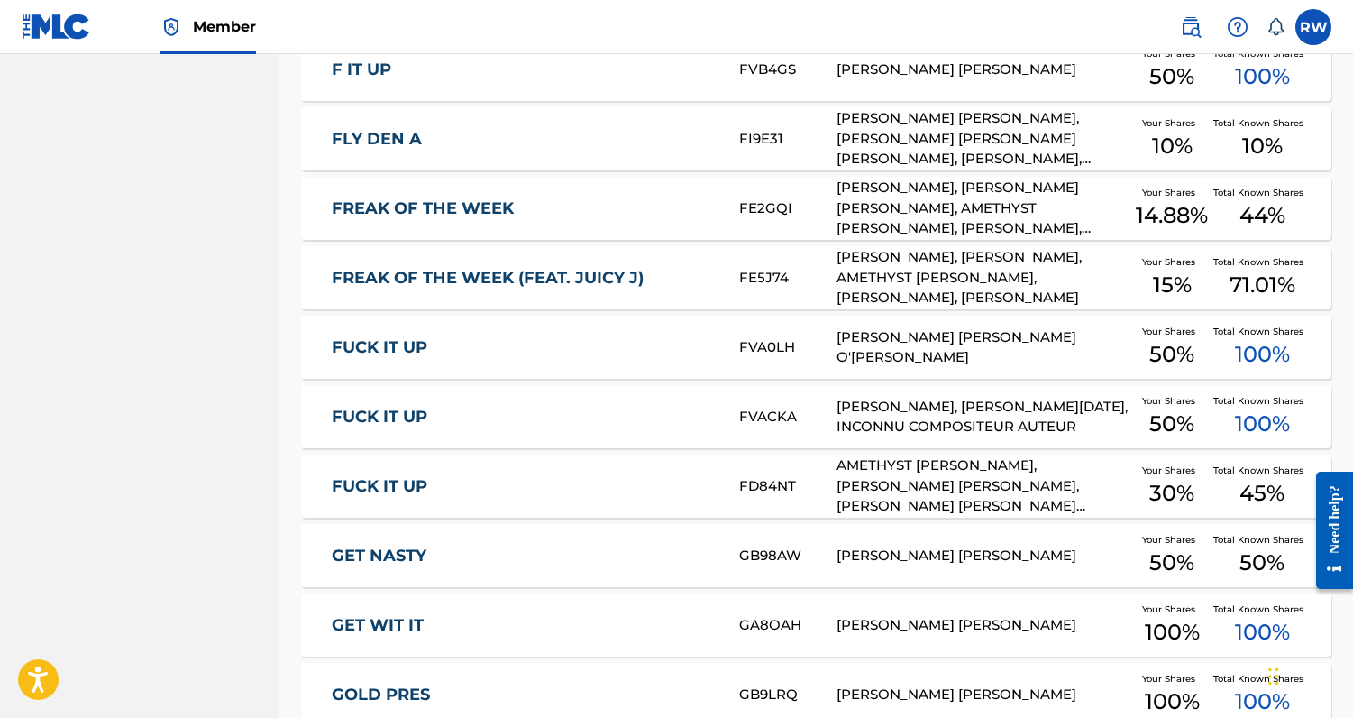
click at [678, 500] on div "FUCK IT UP FD84NT AMETHYST AMELIA KELLY, ANTHONY JERMAINE WHITE, PHALON ANTON A…" at bounding box center [816, 485] width 1031 height 63
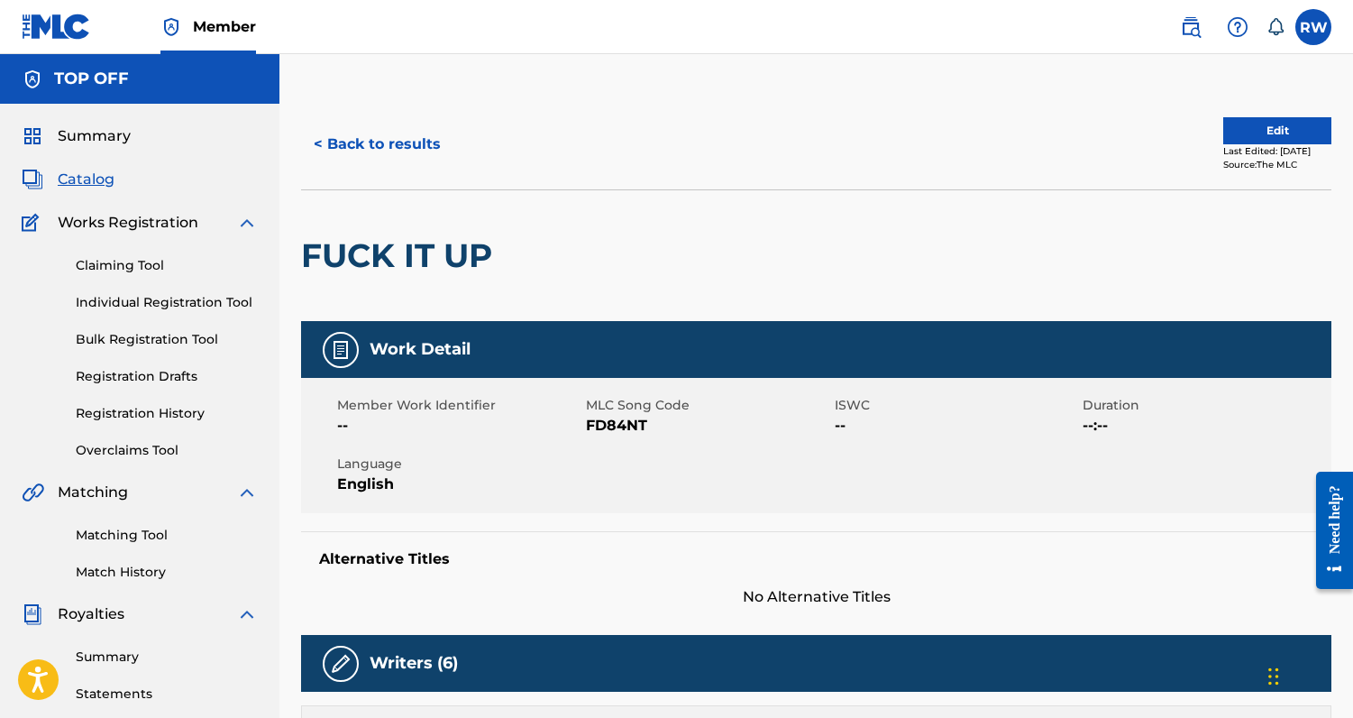
click at [621, 422] on span "FD84NT" at bounding box center [708, 426] width 244 height 22
copy span "FD84NT"
click at [403, 142] on button "< Back to results" at bounding box center [377, 144] width 152 height 45
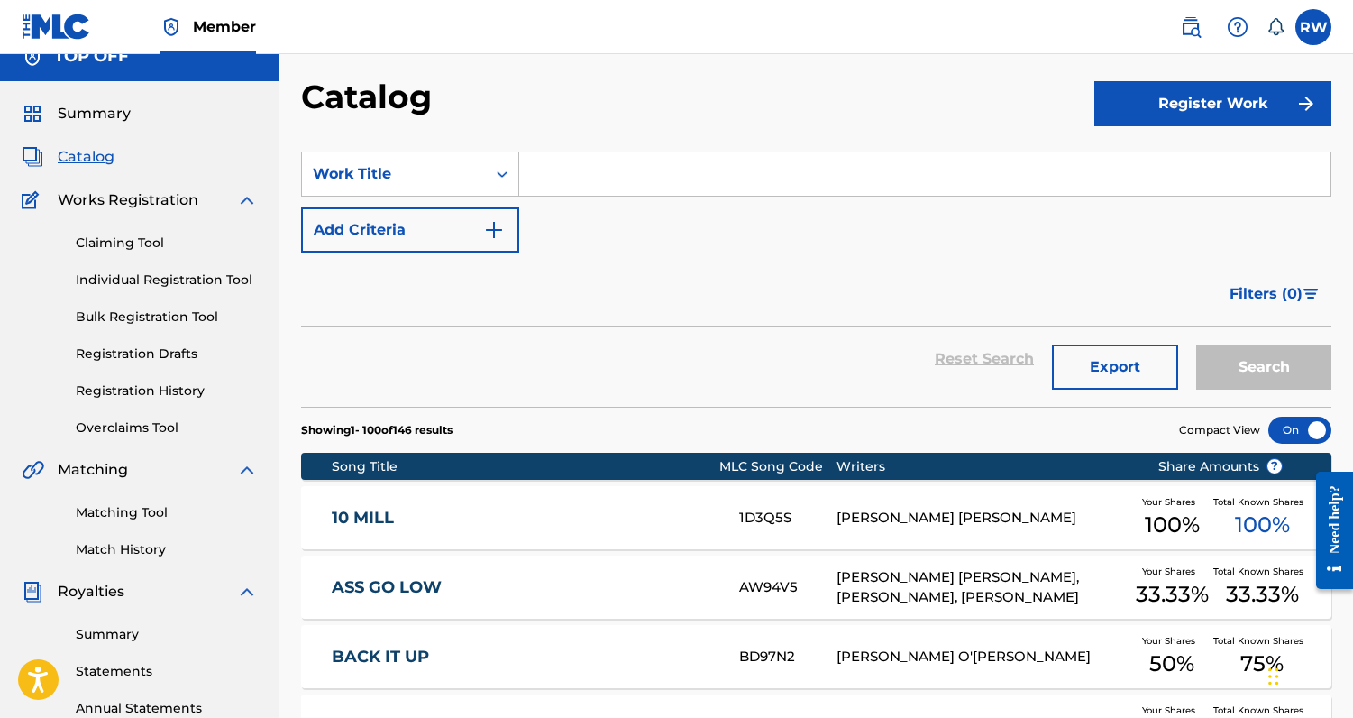
scroll to position [37, 0]
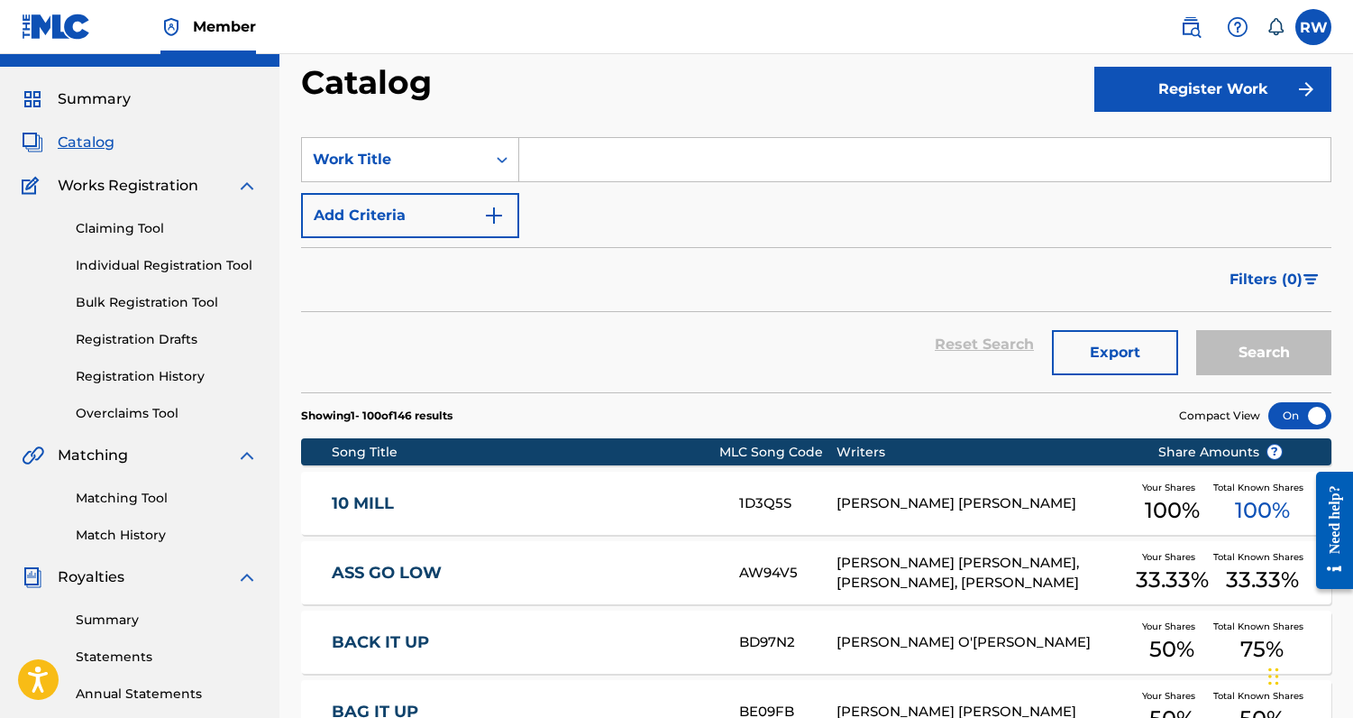
click at [124, 621] on link "Summary" at bounding box center [167, 619] width 182 height 19
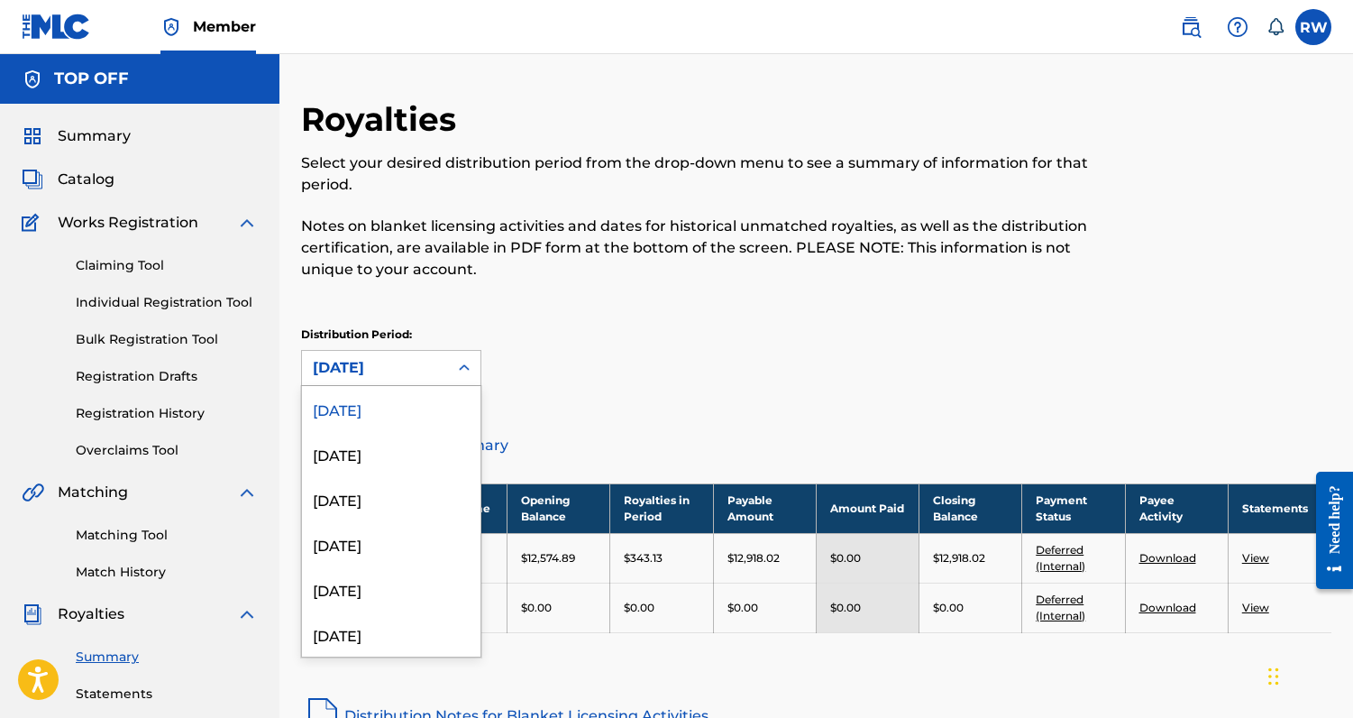
click at [435, 365] on div "[DATE]" at bounding box center [375, 368] width 124 height 22
click at [390, 496] on div "July 2025" at bounding box center [391, 498] width 179 height 45
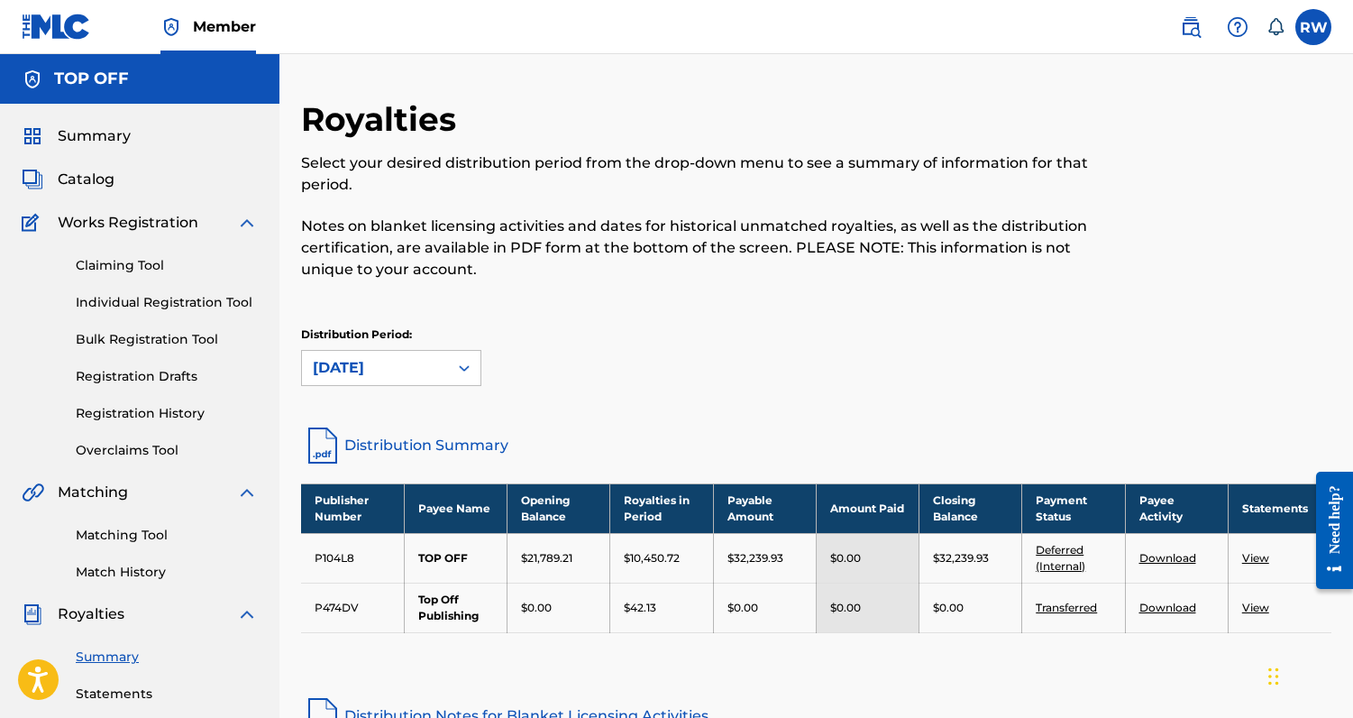
click at [389, 408] on div "Royalties Select your desired distribution period from the drop-down menu to se…" at bounding box center [816, 261] width 1031 height 325
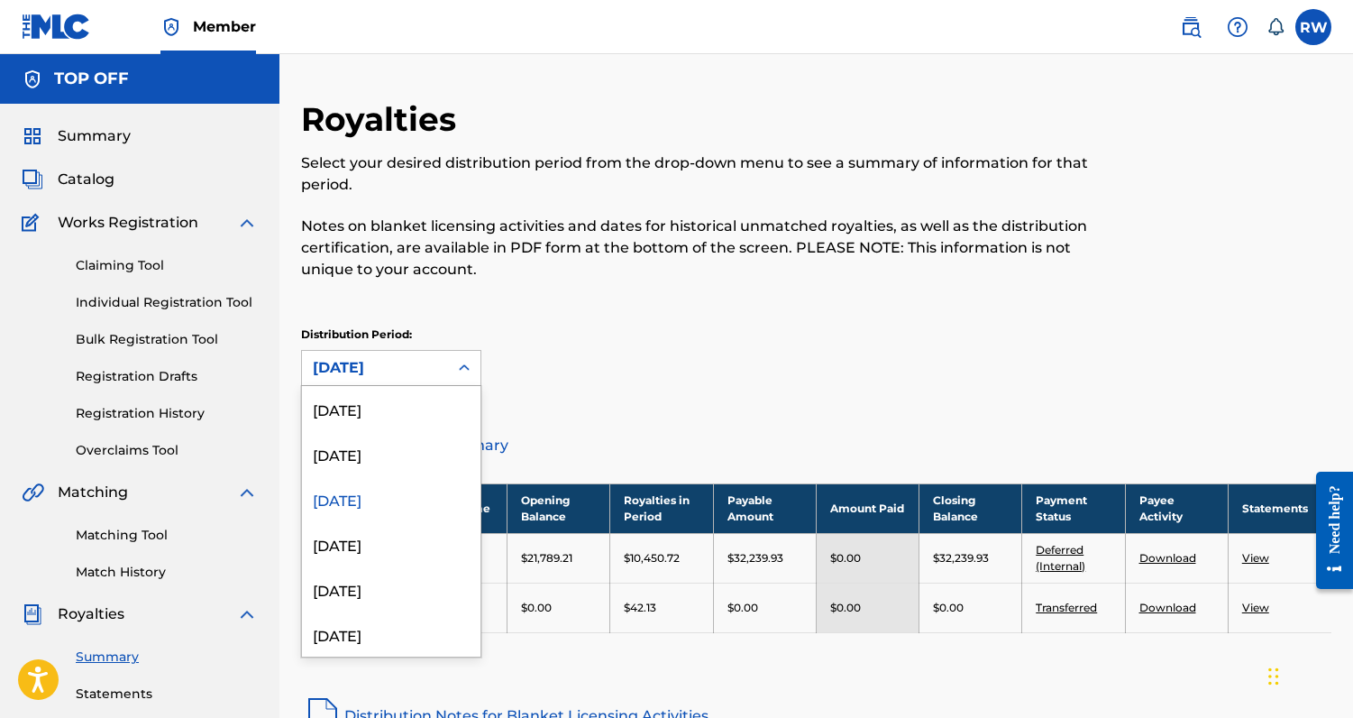
click at [391, 378] on div "July 2025" at bounding box center [375, 368] width 124 height 22
click at [385, 462] on div "August 2025" at bounding box center [391, 453] width 179 height 45
click at [384, 376] on div "August 2025" at bounding box center [375, 368] width 124 height 22
click at [383, 399] on div "[DATE]" at bounding box center [391, 408] width 179 height 45
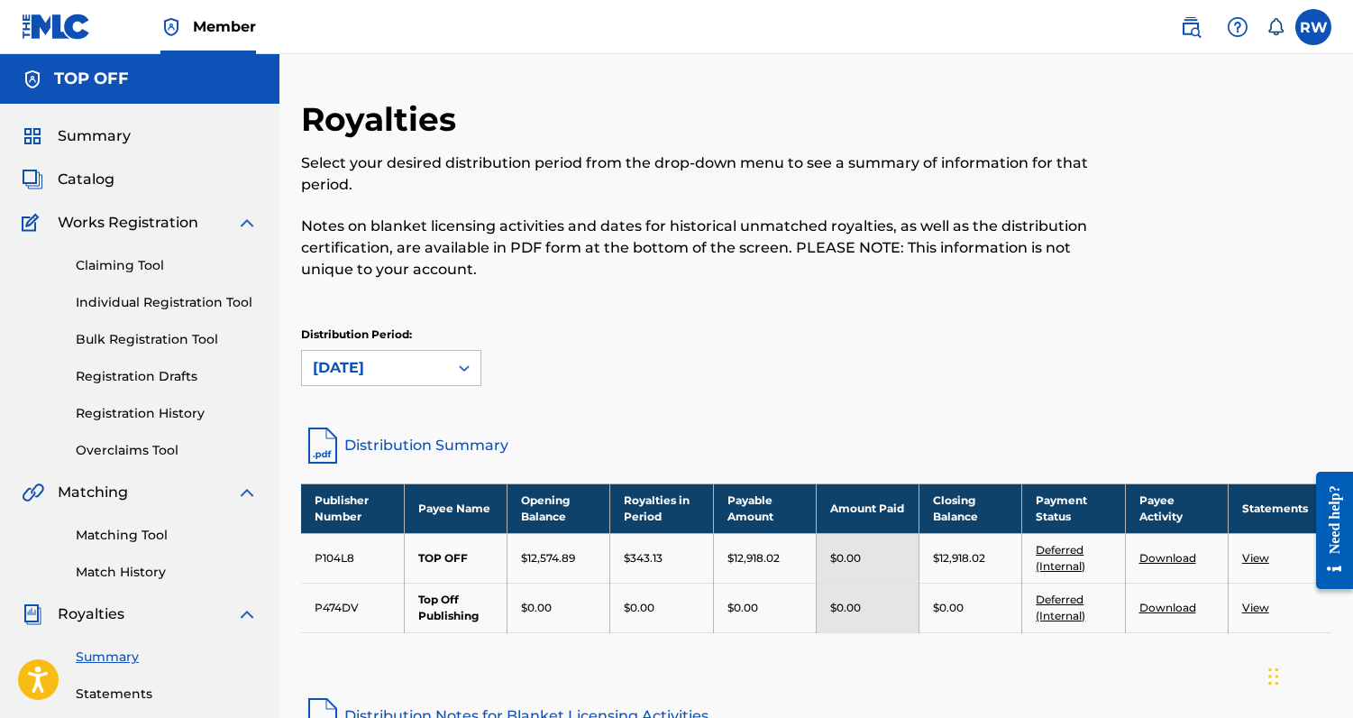
click at [109, 129] on span "Summary" at bounding box center [94, 136] width 73 height 22
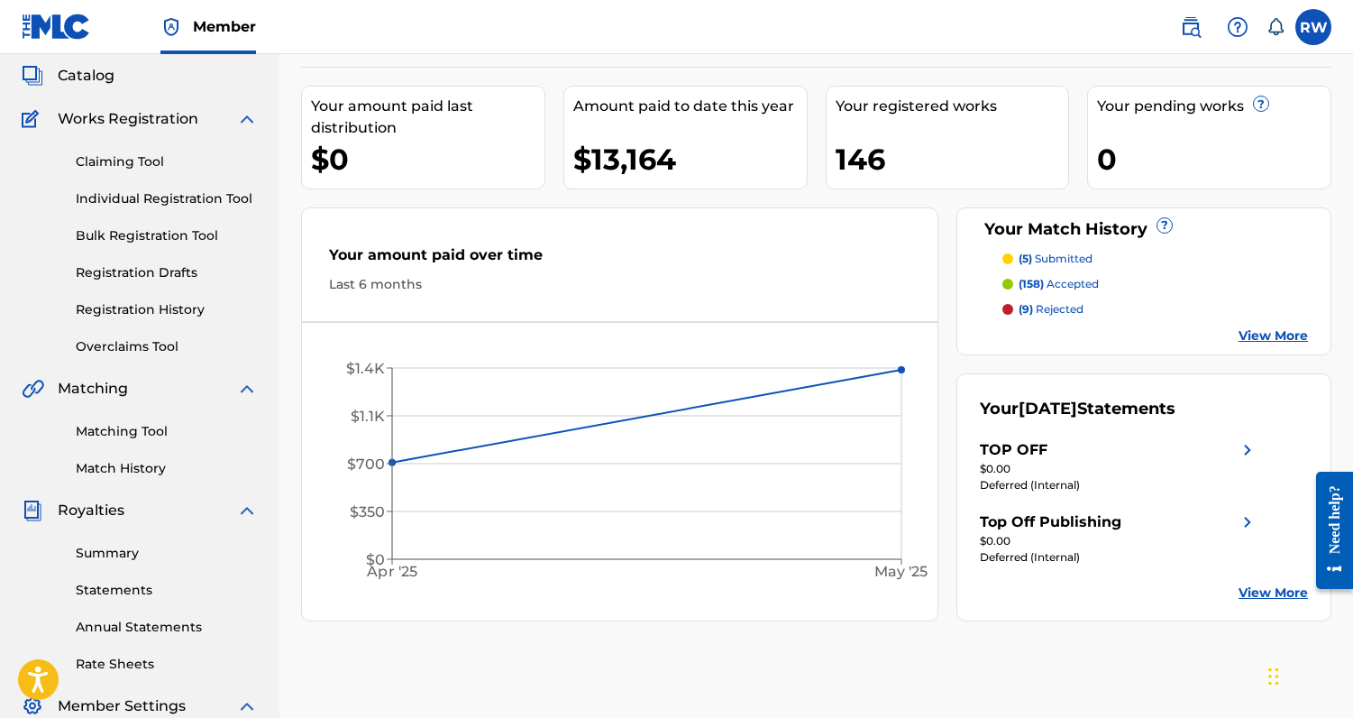
scroll to position [100, 0]
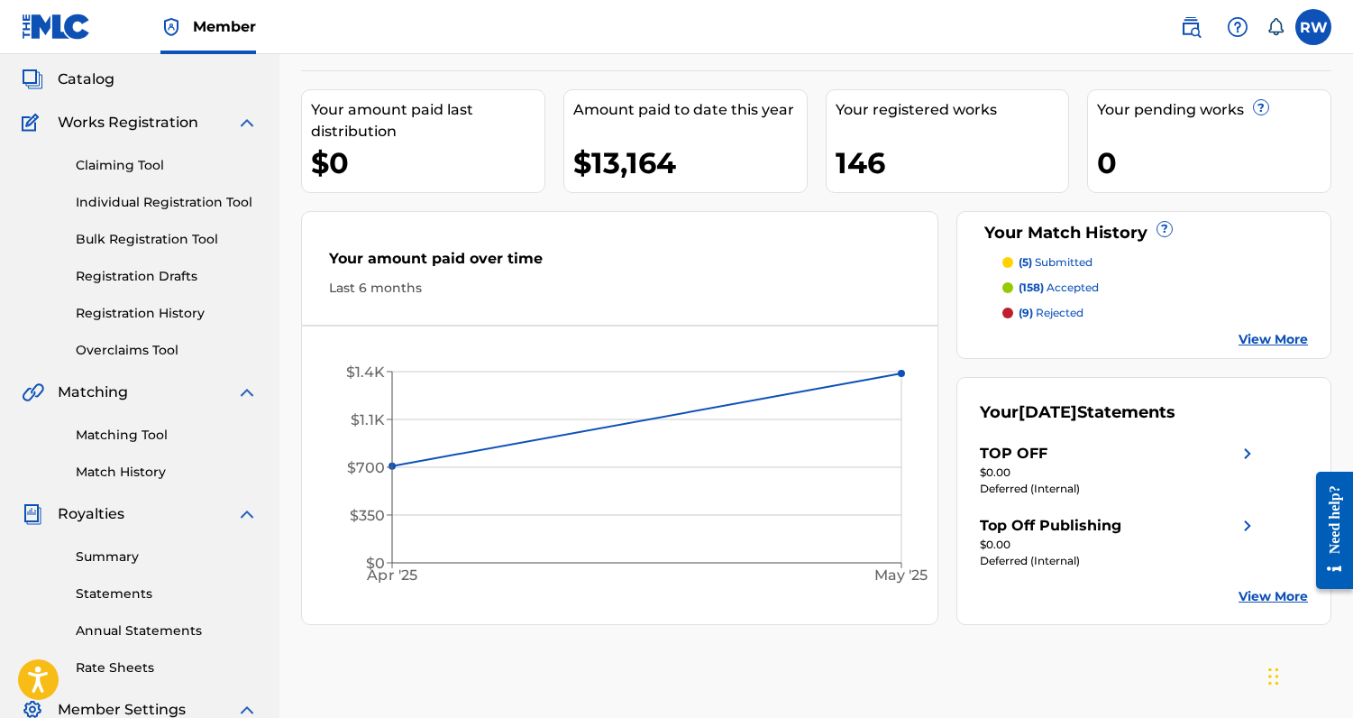
click at [124, 162] on link "Claiming Tool" at bounding box center [167, 165] width 182 height 19
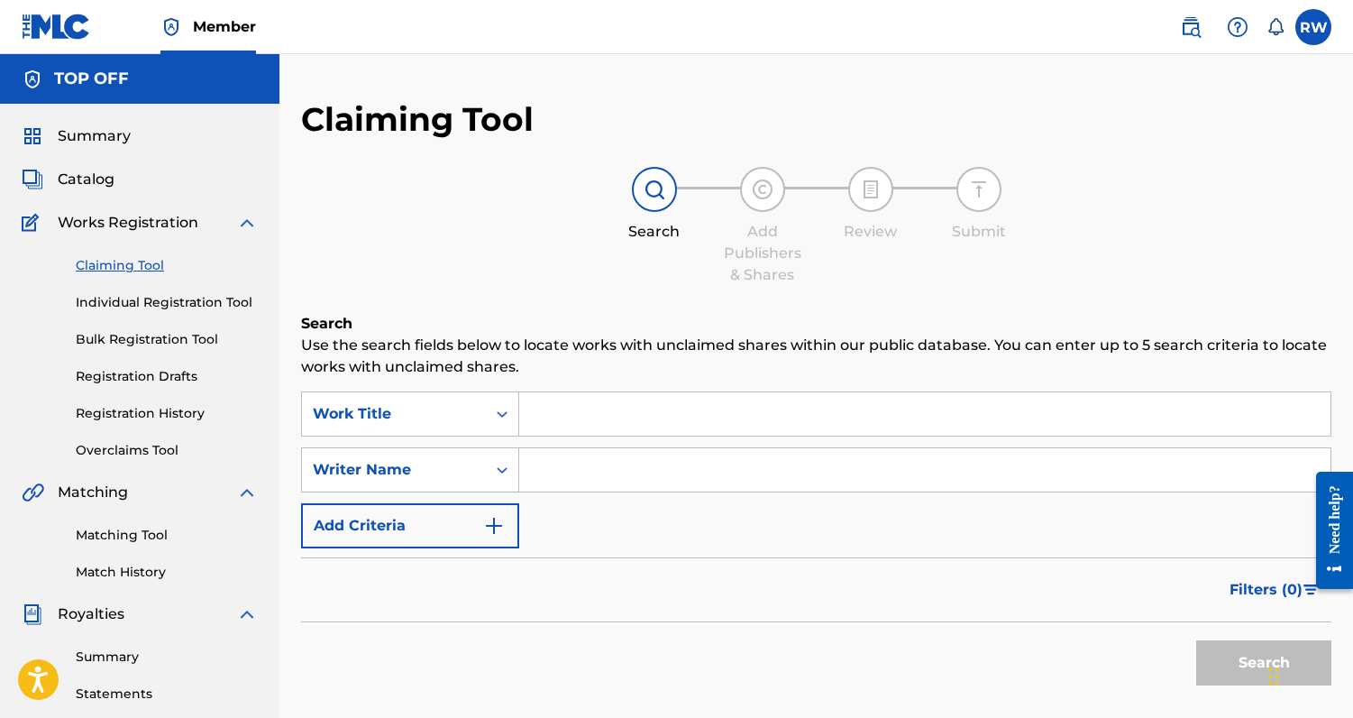
click at [89, 179] on span "Catalog" at bounding box center [86, 180] width 57 height 22
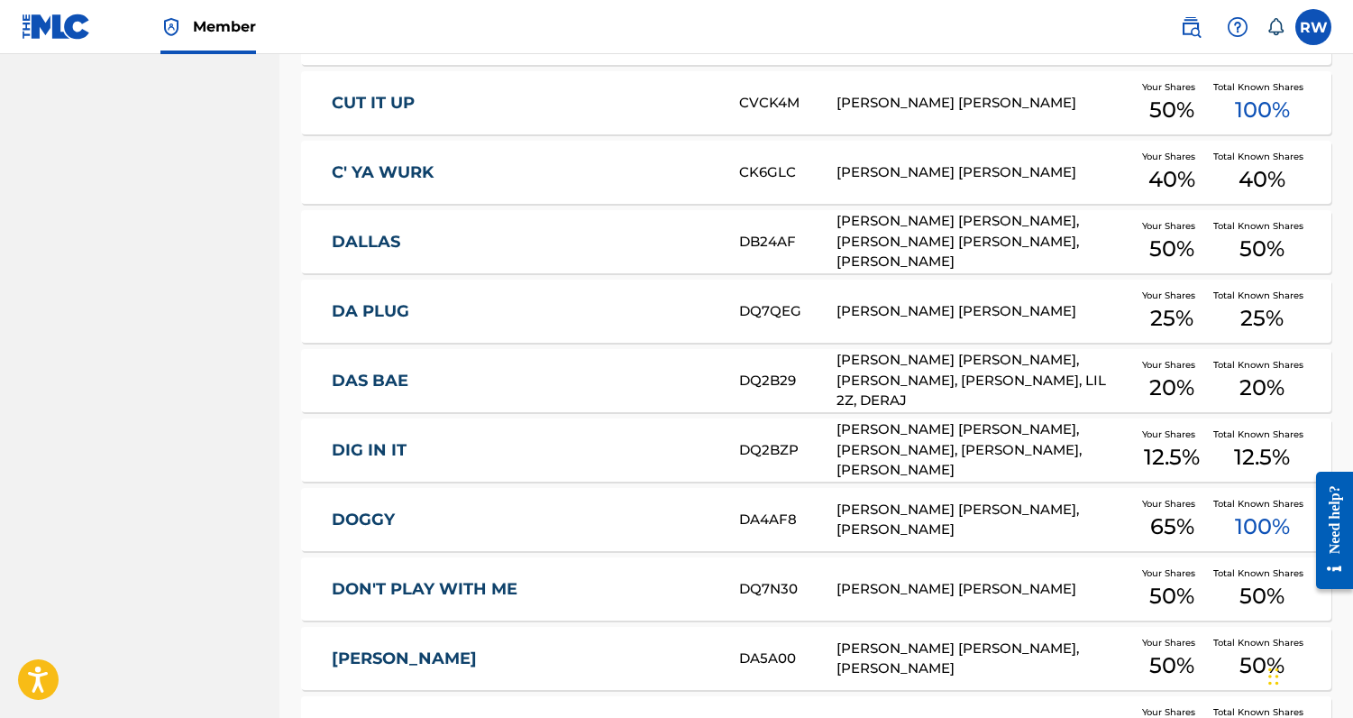
scroll to position [2540, 0]
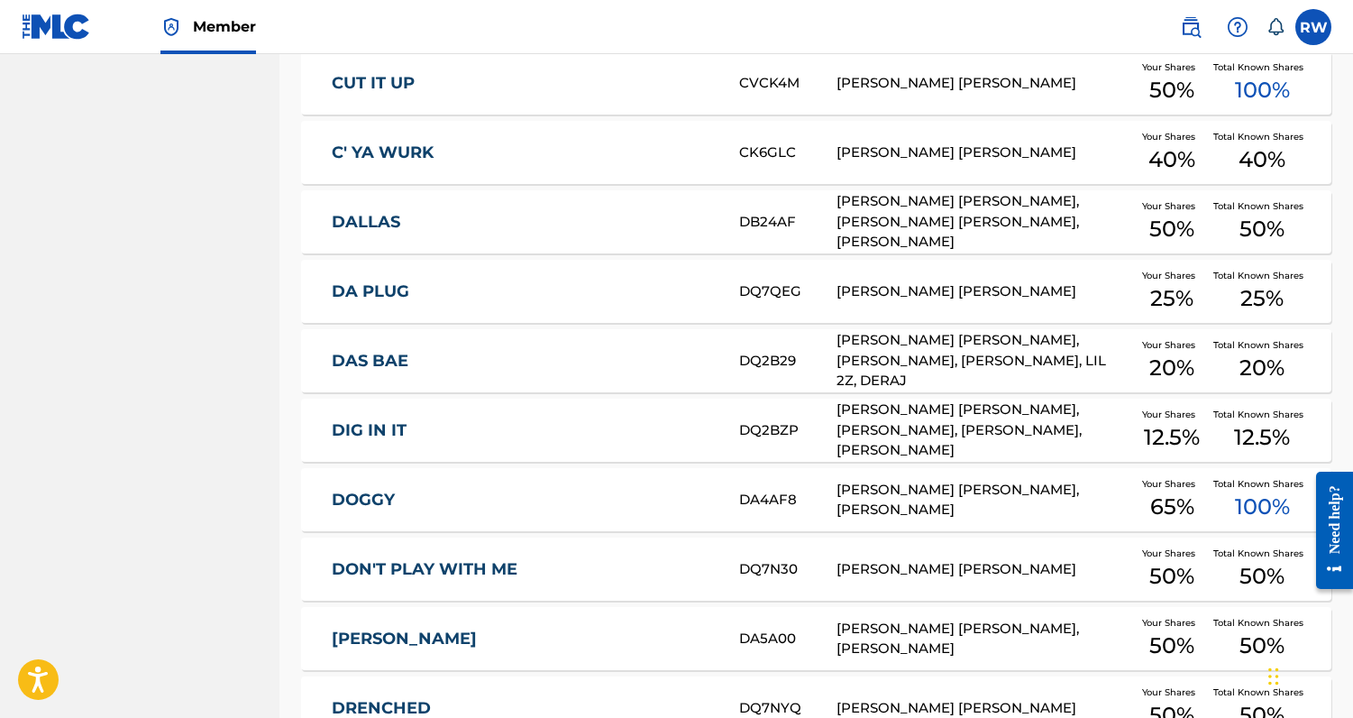
click at [769, 503] on div "DA4AF8" at bounding box center [788, 500] width 98 height 21
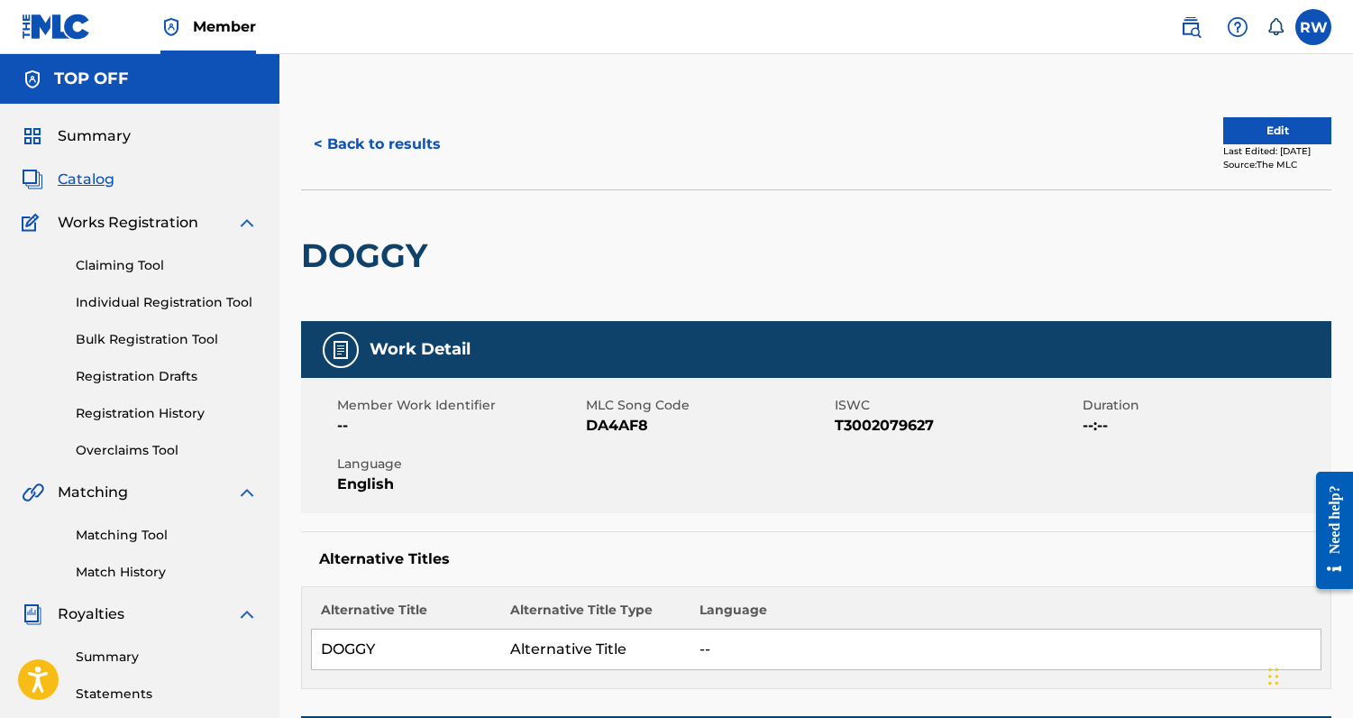
click at [595, 426] on span "DA4AF8" at bounding box center [708, 426] width 244 height 22
copy span "DA4AF8"
click at [394, 149] on button "< Back to results" at bounding box center [377, 144] width 152 height 45
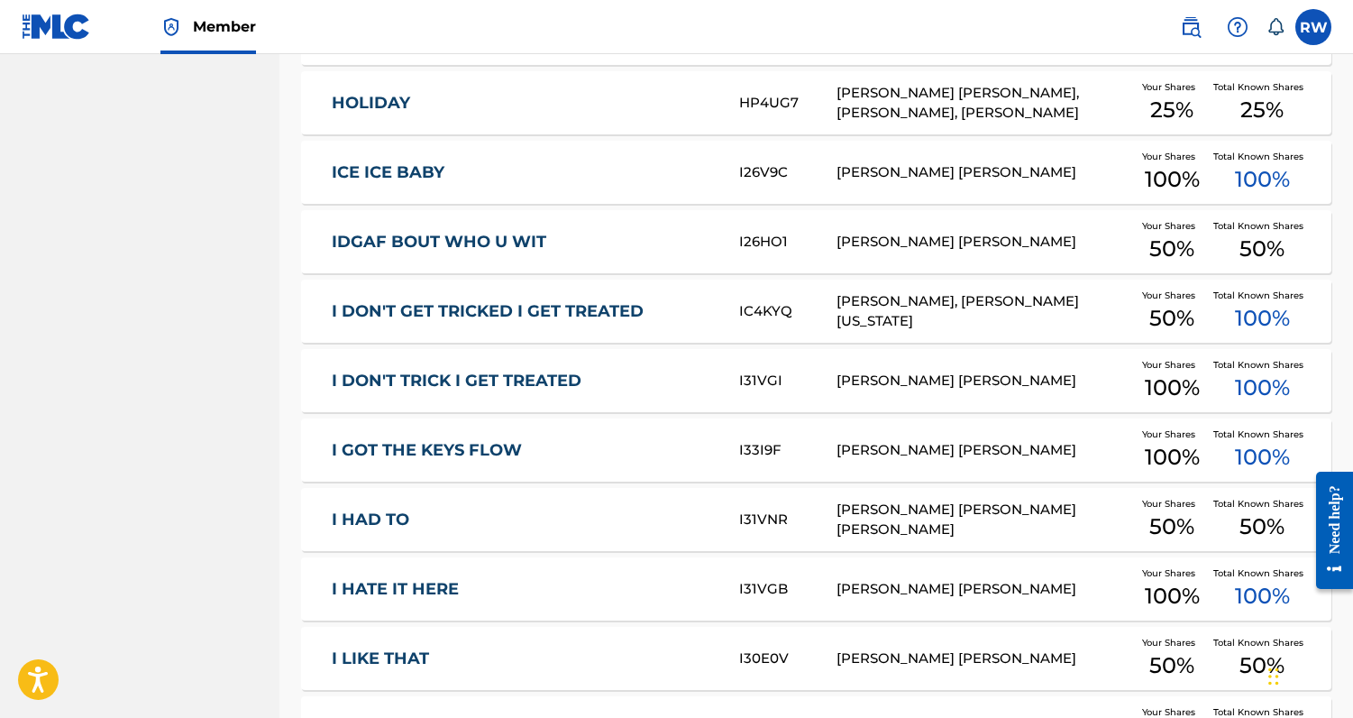
scroll to position [5008, 0]
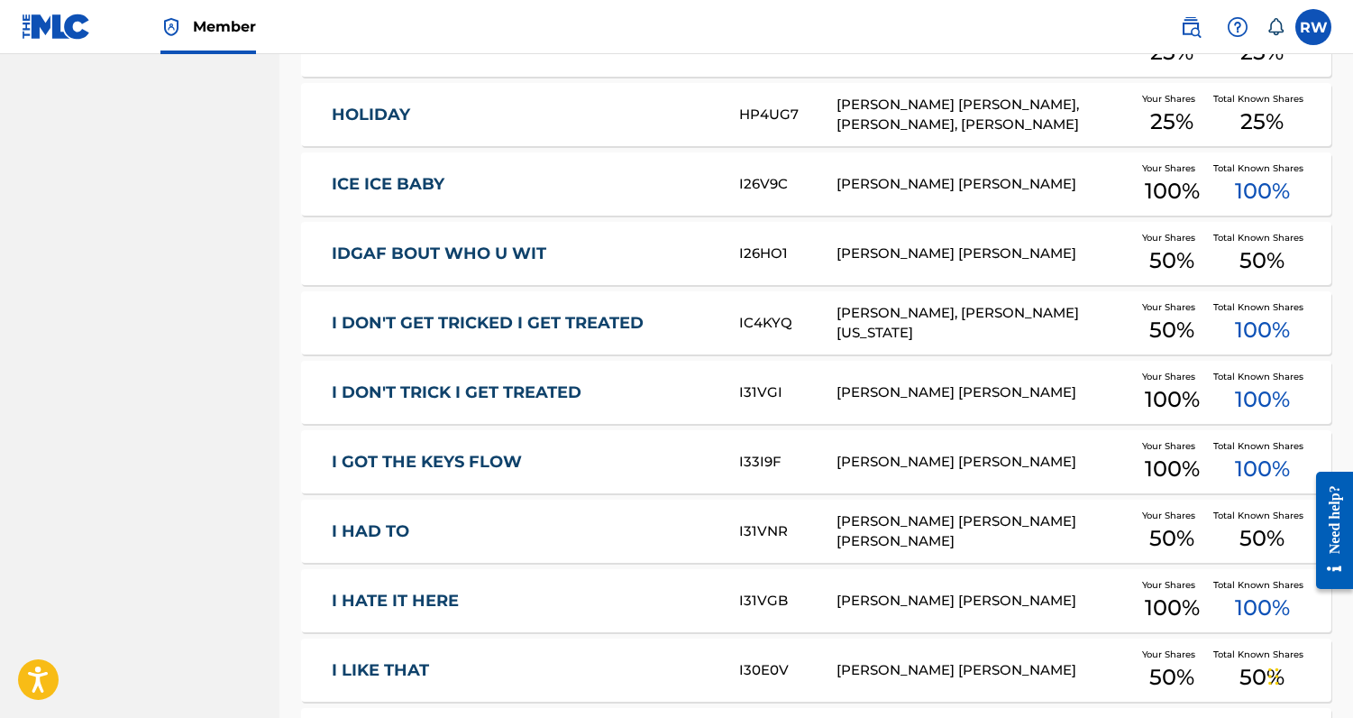
click at [534, 261] on link "IDGAF BOUT WHO U WIT" at bounding box center [523, 253] width 383 height 21
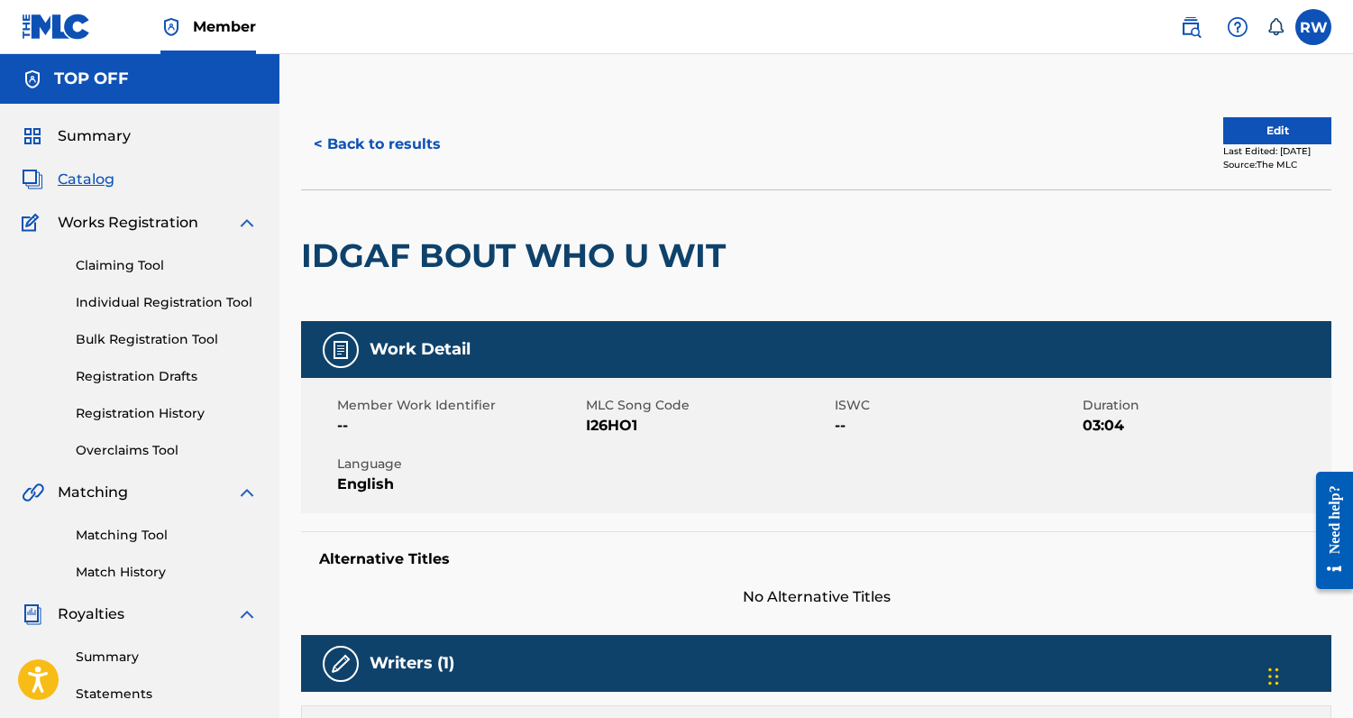
click at [601, 425] on span "I26HO1" at bounding box center [708, 426] width 244 height 22
copy span "I26HO1"
click at [508, 265] on h2 "IDGAF BOUT WHO U WIT" at bounding box center [518, 255] width 434 height 41
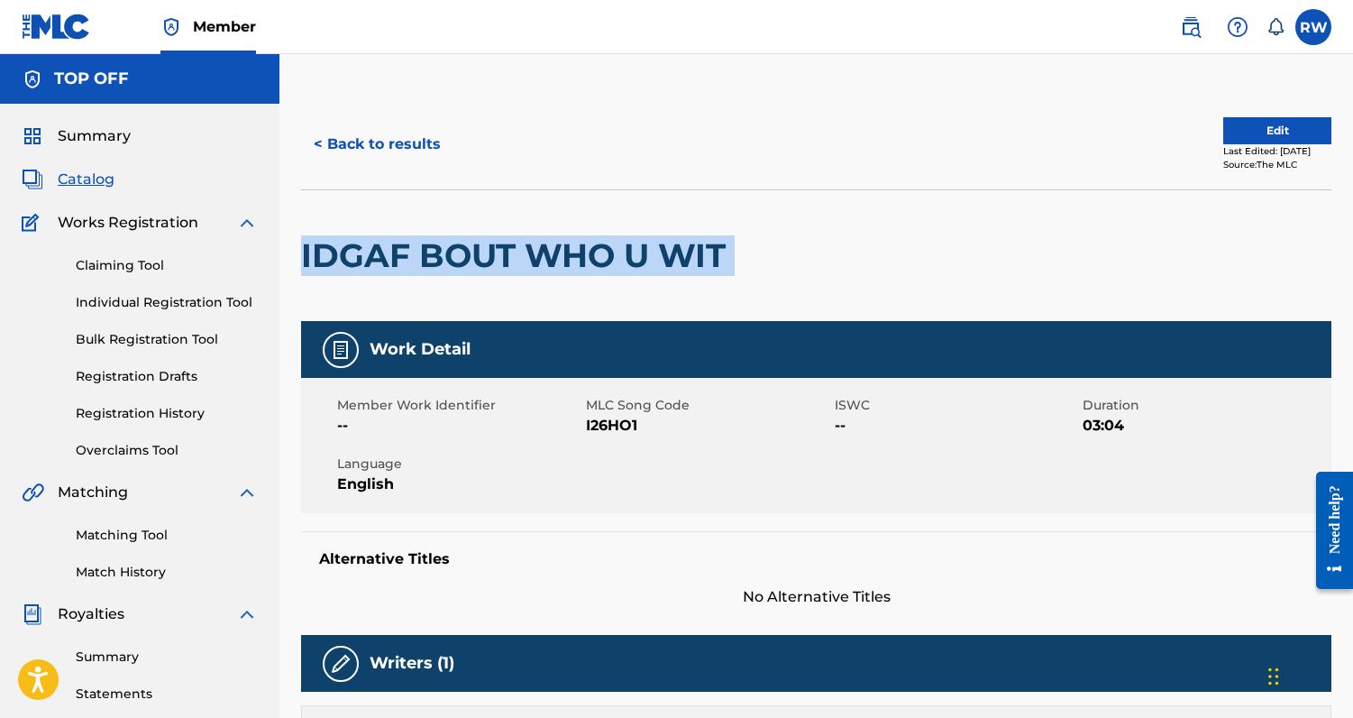
click at [508, 265] on h2 "IDGAF BOUT WHO U WIT" at bounding box center [518, 255] width 434 height 41
copy div "IDGAF BOUT WHO U WIT"
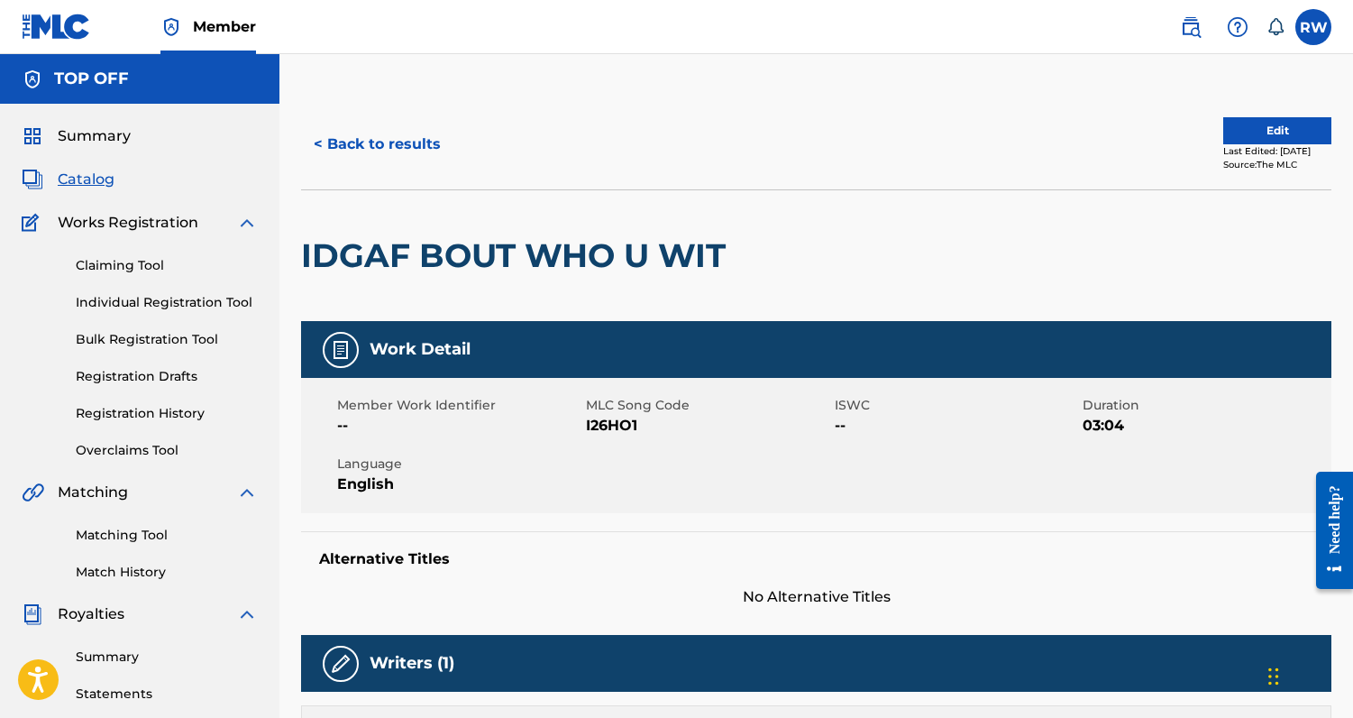
click at [605, 426] on span "I26HO1" at bounding box center [708, 426] width 244 height 22
copy span "I26HO1"
click at [439, 155] on button "< Back to results" at bounding box center [377, 144] width 152 height 45
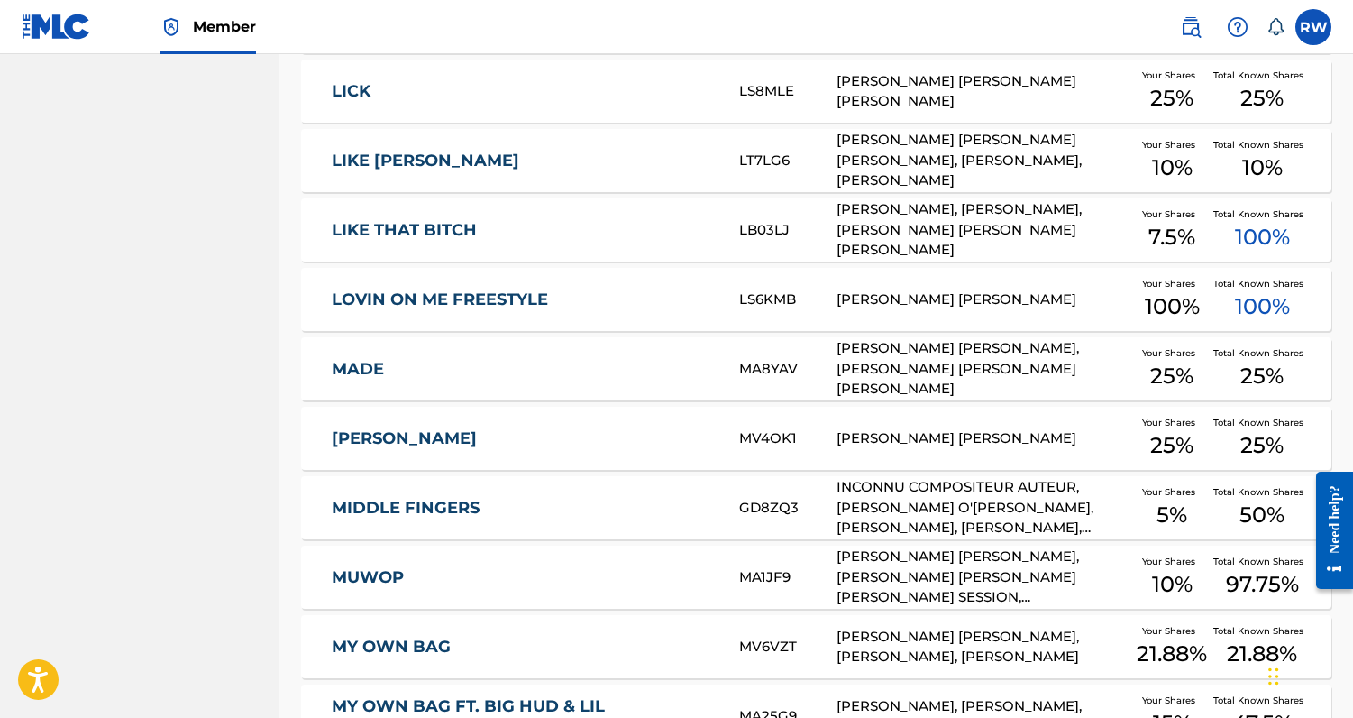
scroll to position [6610, 0]
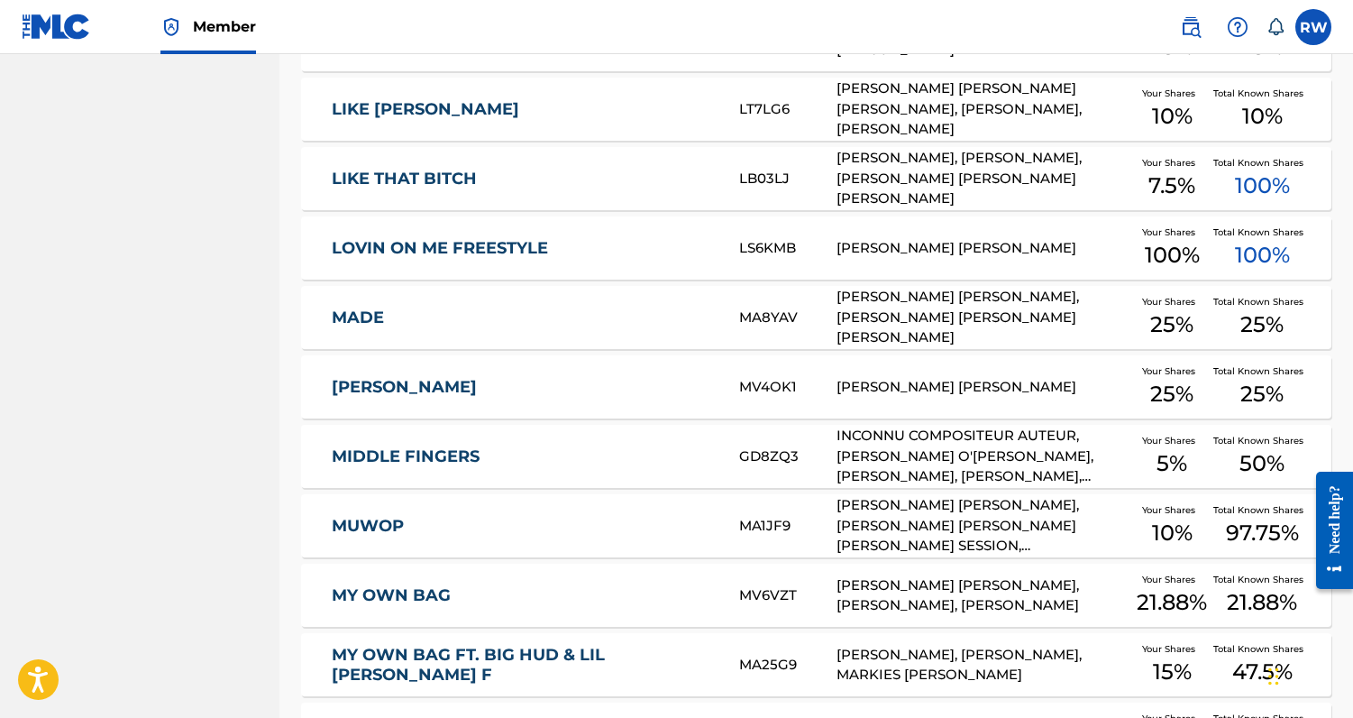
click at [949, 525] on div "RADRIC DAVIS, KELDRICK JOSEPH SAPP, ALYSSA STEPHENS, BOBBY DEWAYNE JR SESSION, …" at bounding box center [984, 525] width 294 height 61
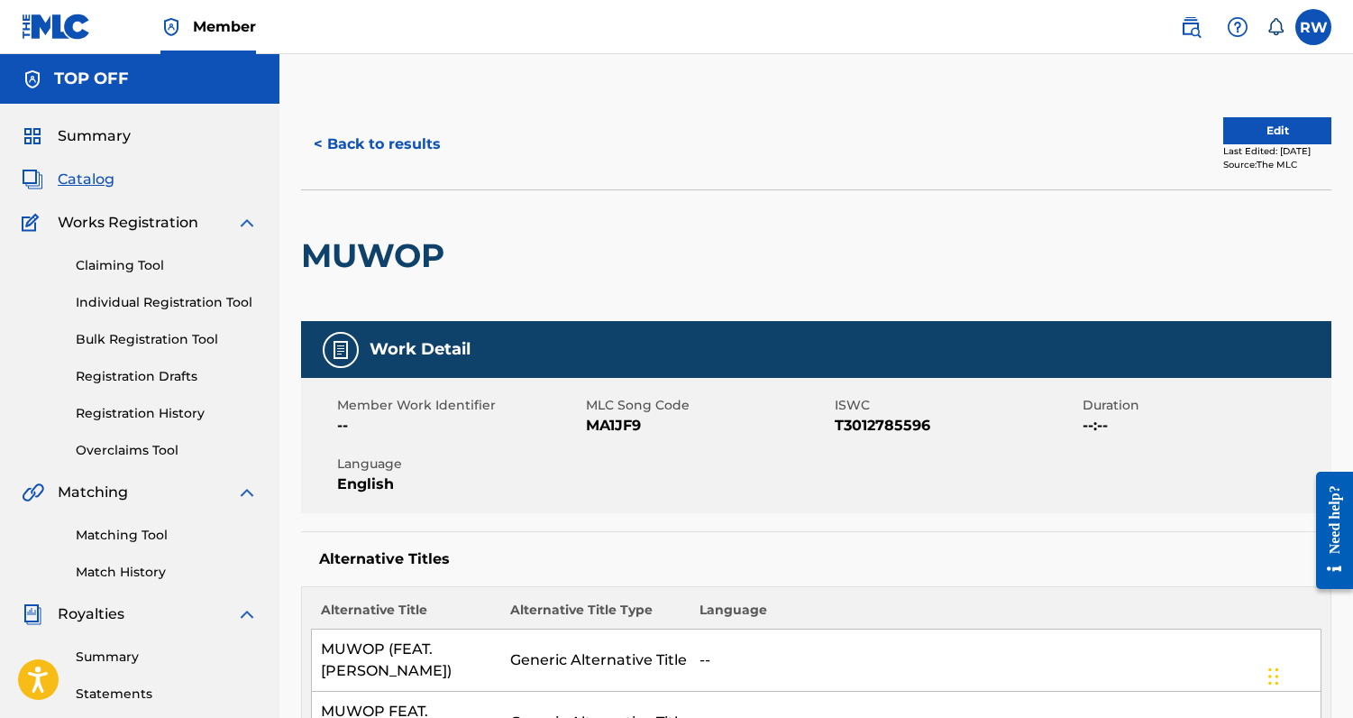
click at [600, 422] on span "MA1JF9" at bounding box center [708, 426] width 244 height 22
click at [419, 155] on button "< Back to results" at bounding box center [377, 144] width 152 height 45
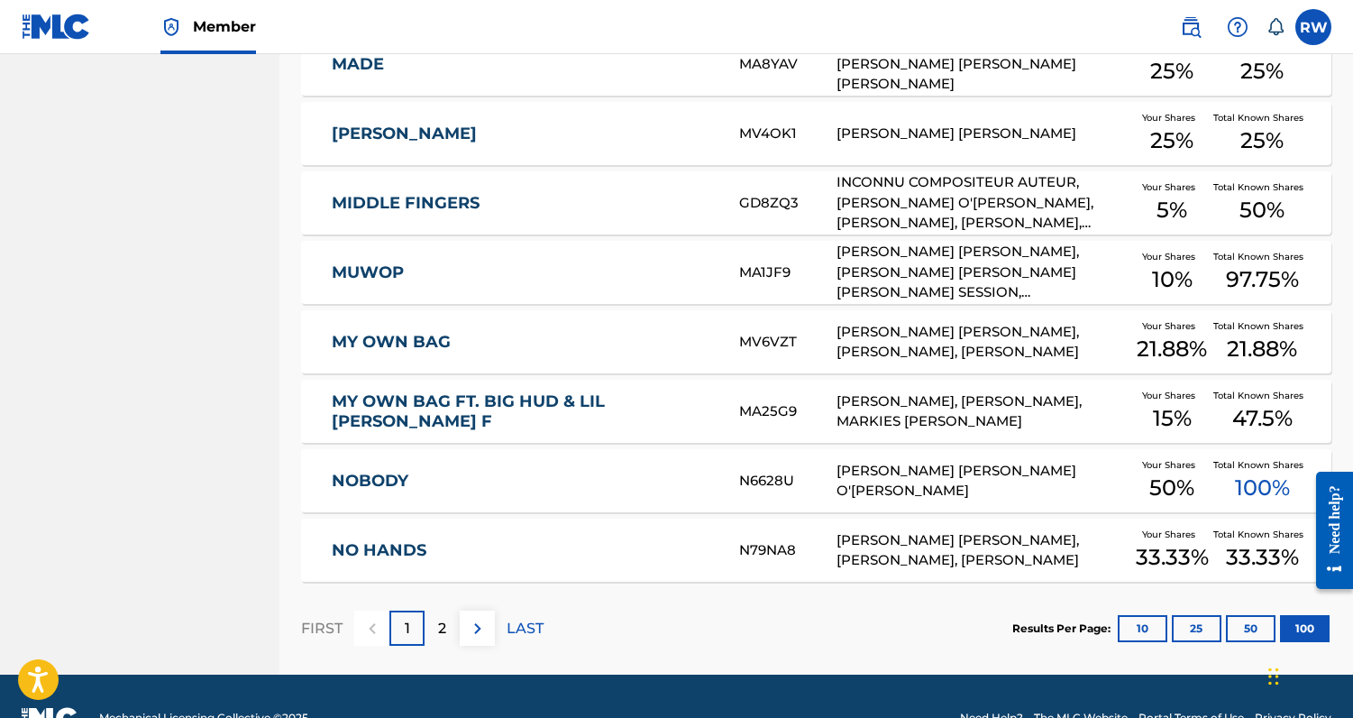
scroll to position [6865, 0]
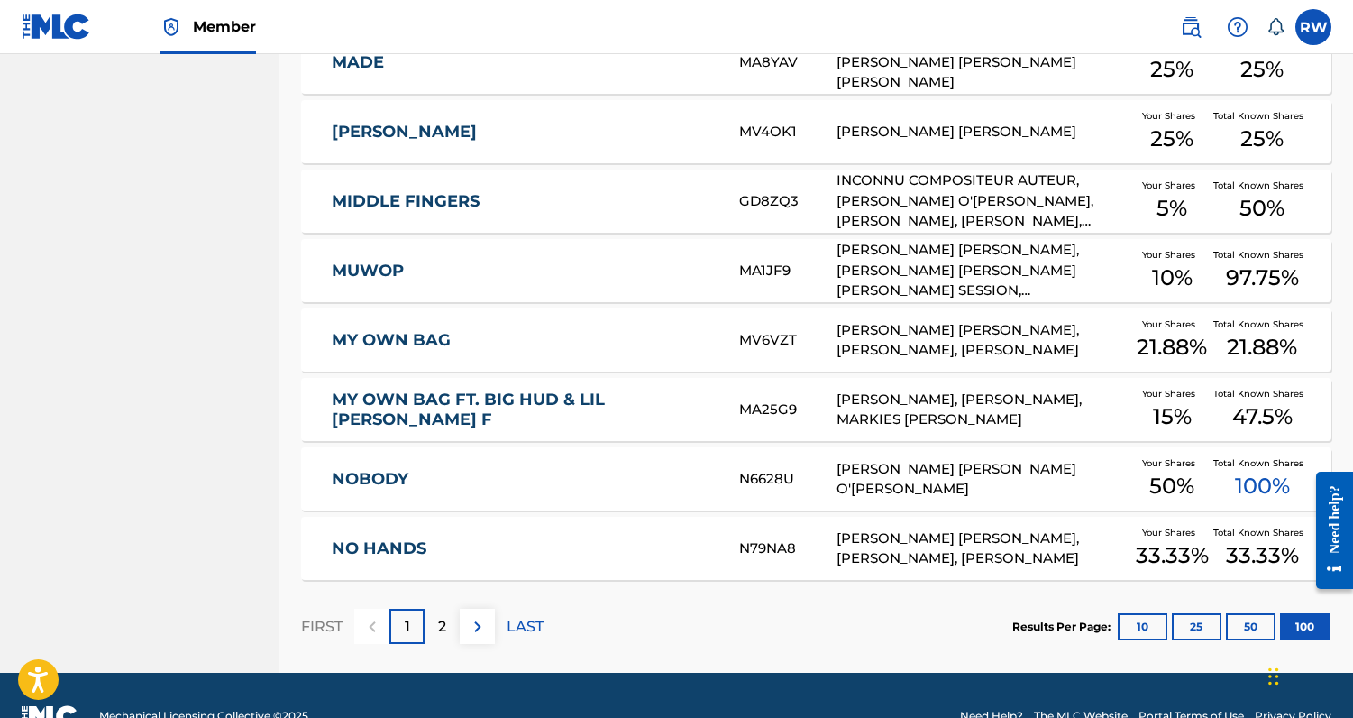
click at [445, 627] on p "2" at bounding box center [442, 627] width 8 height 22
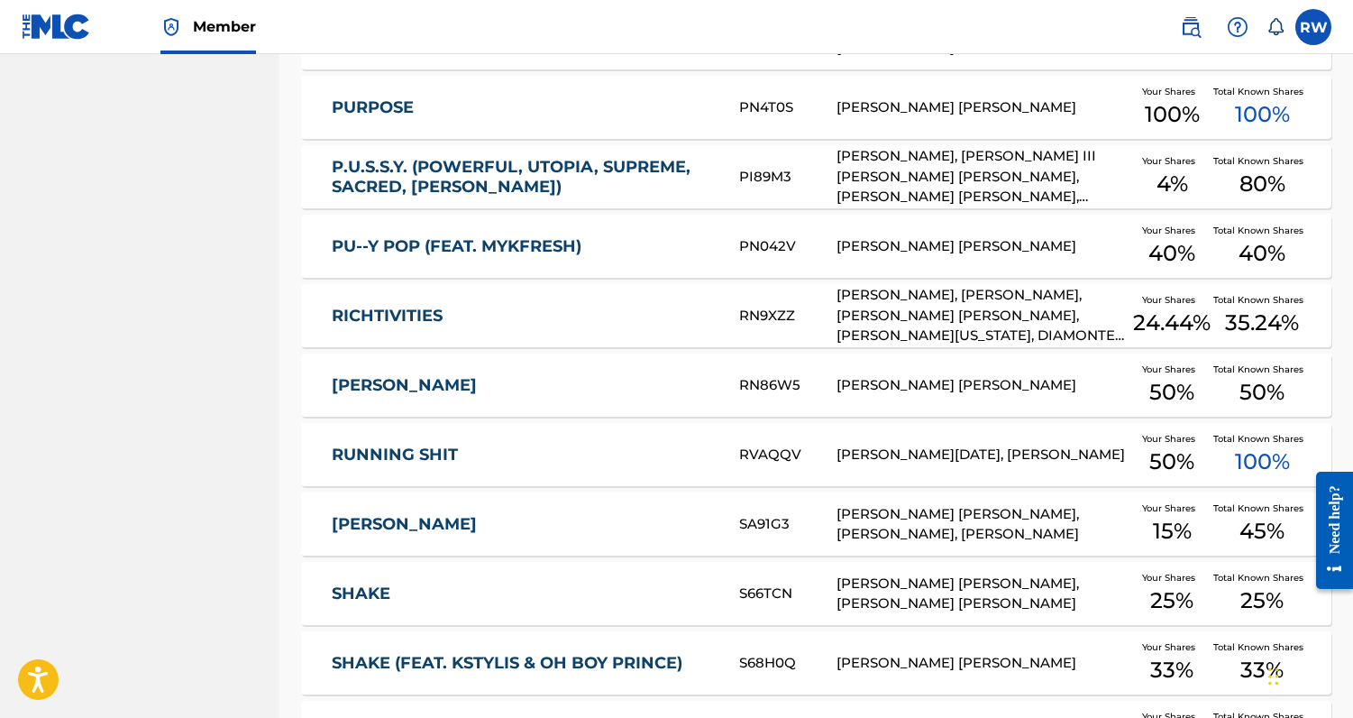
scroll to position [1333, 0]
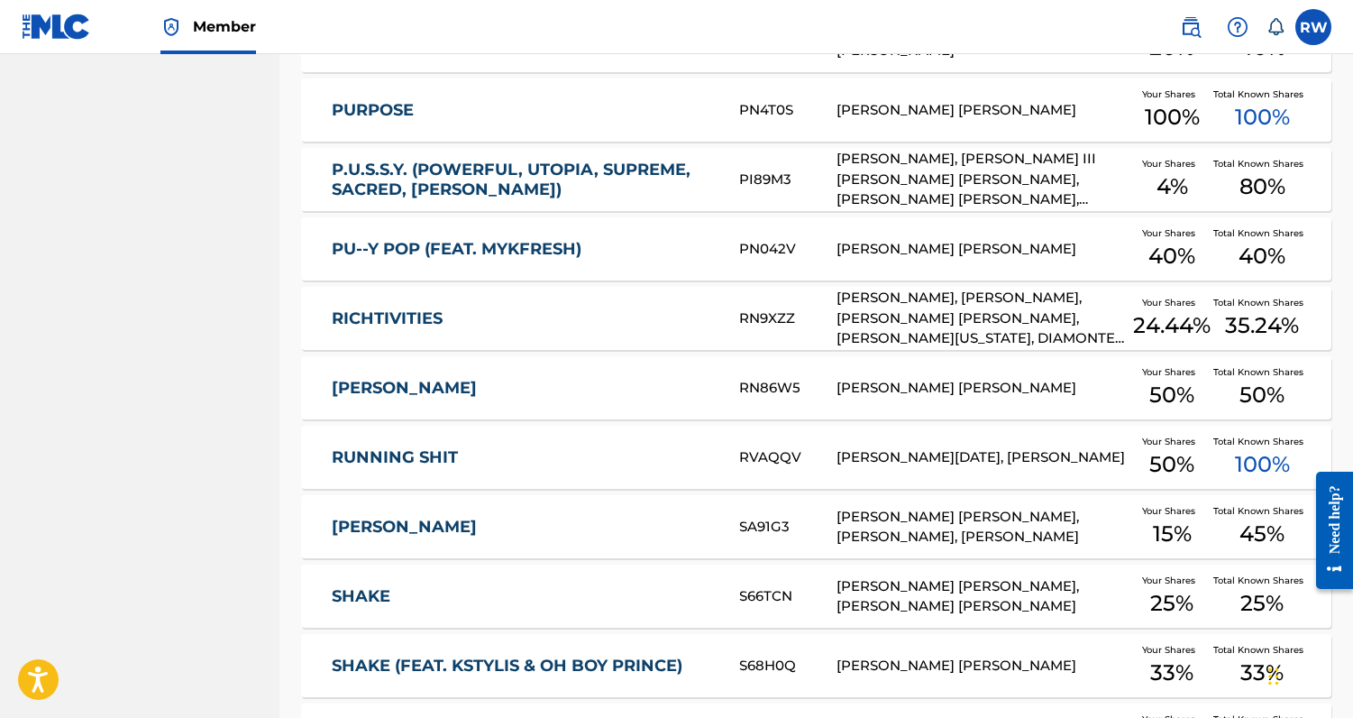
click at [424, 323] on link "RICHTIVITIES" at bounding box center [523, 318] width 383 height 21
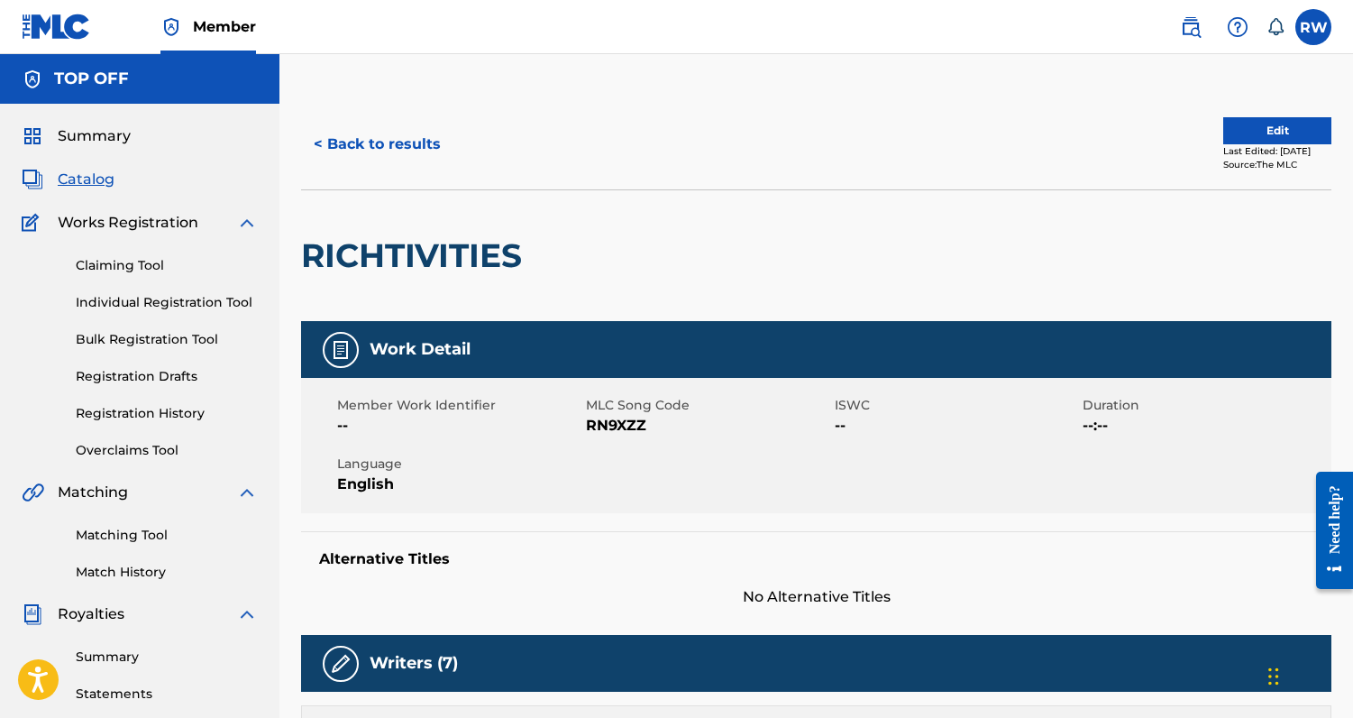
click at [457, 260] on h2 "RICHTIVITIES" at bounding box center [416, 255] width 230 height 41
click at [603, 420] on span "RN9XZZ" at bounding box center [708, 426] width 244 height 22
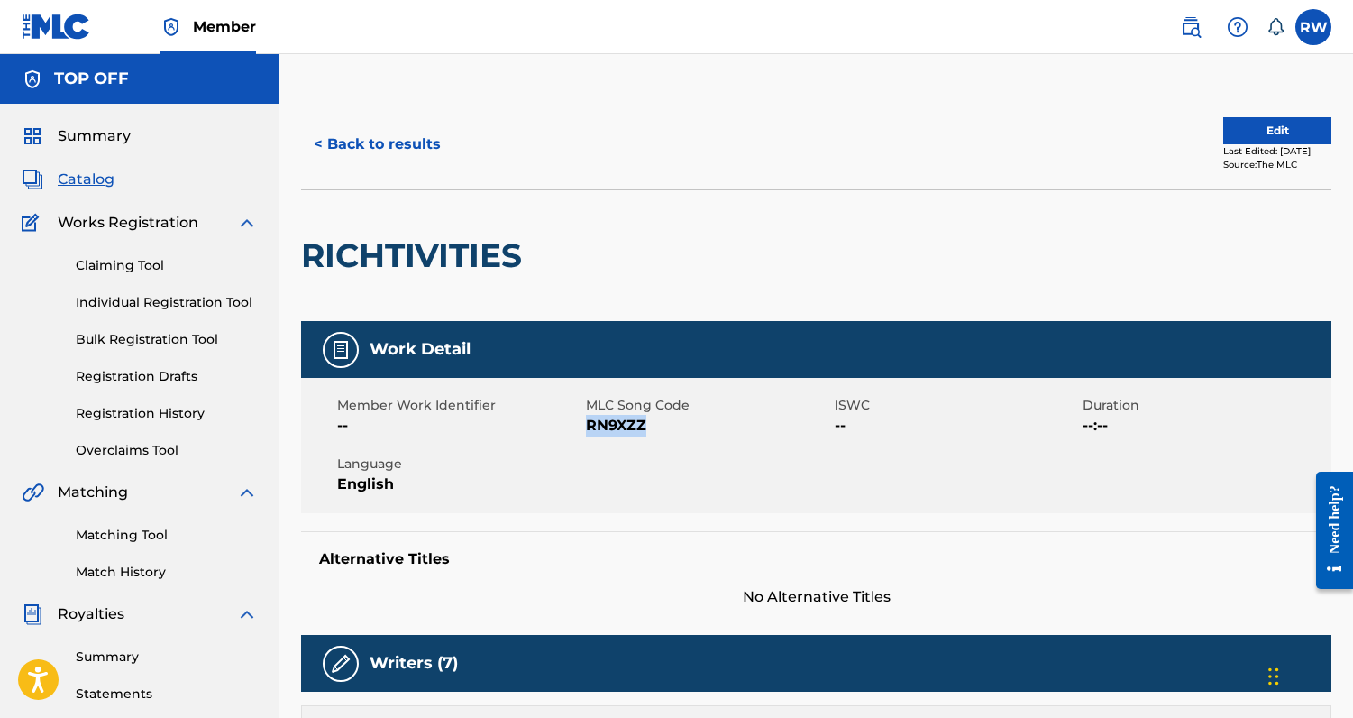
click at [328, 148] on button "< Back to results" at bounding box center [377, 144] width 152 height 45
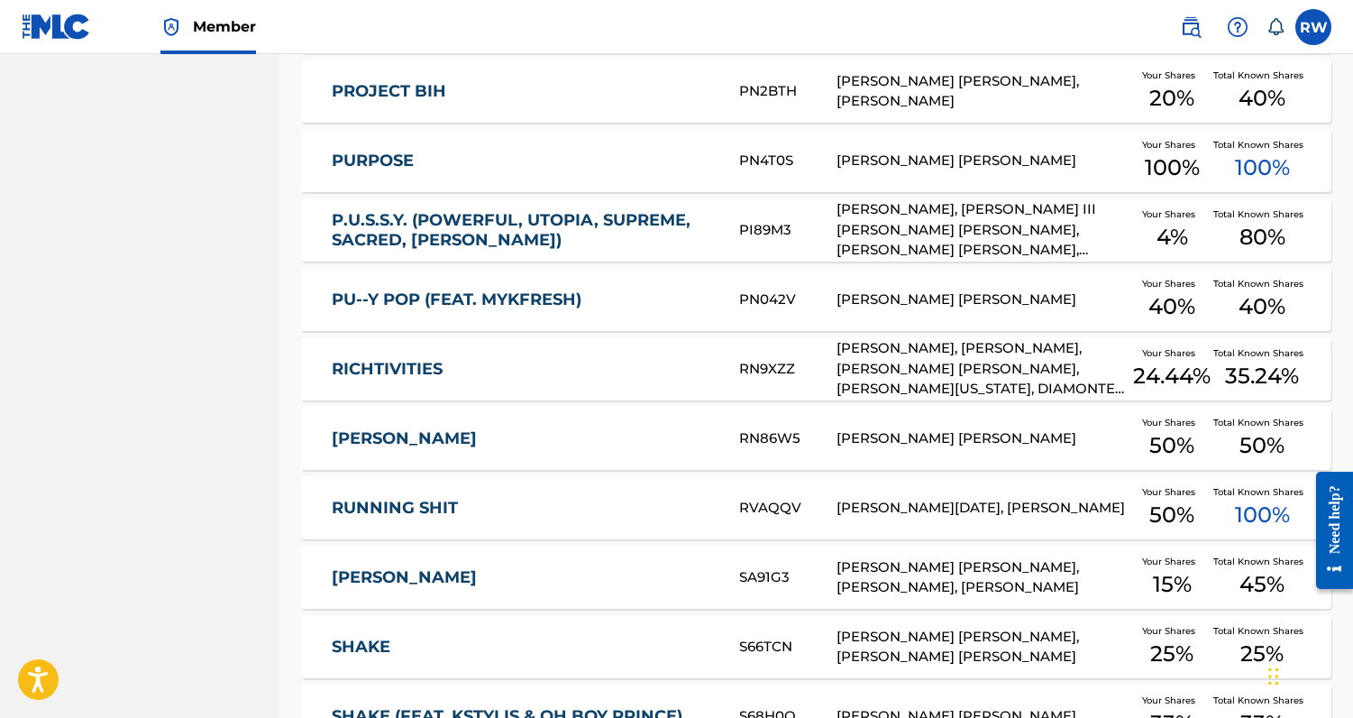
scroll to position [1277, 0]
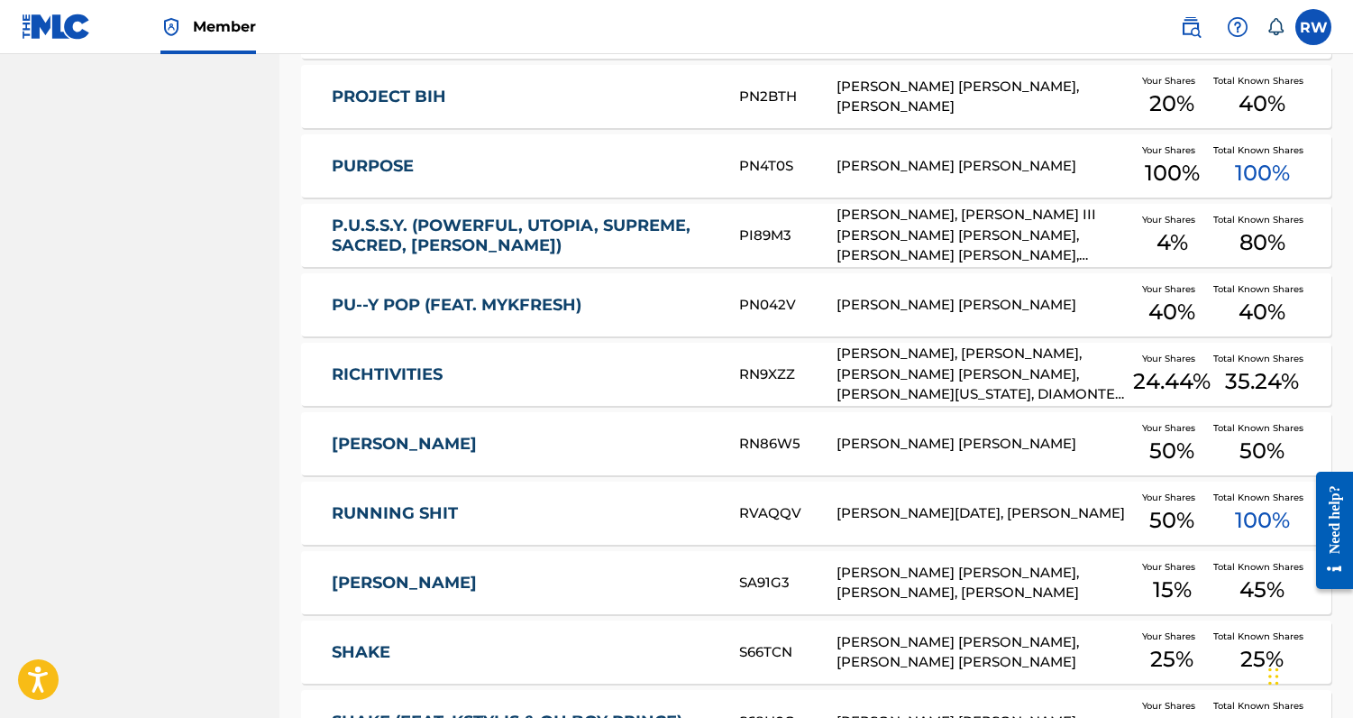
click at [461, 234] on link "P.U.S.S.Y. (POWERFUL, UTOPIA, SUPREME, SACRED, [PERSON_NAME])" at bounding box center [523, 236] width 383 height 41
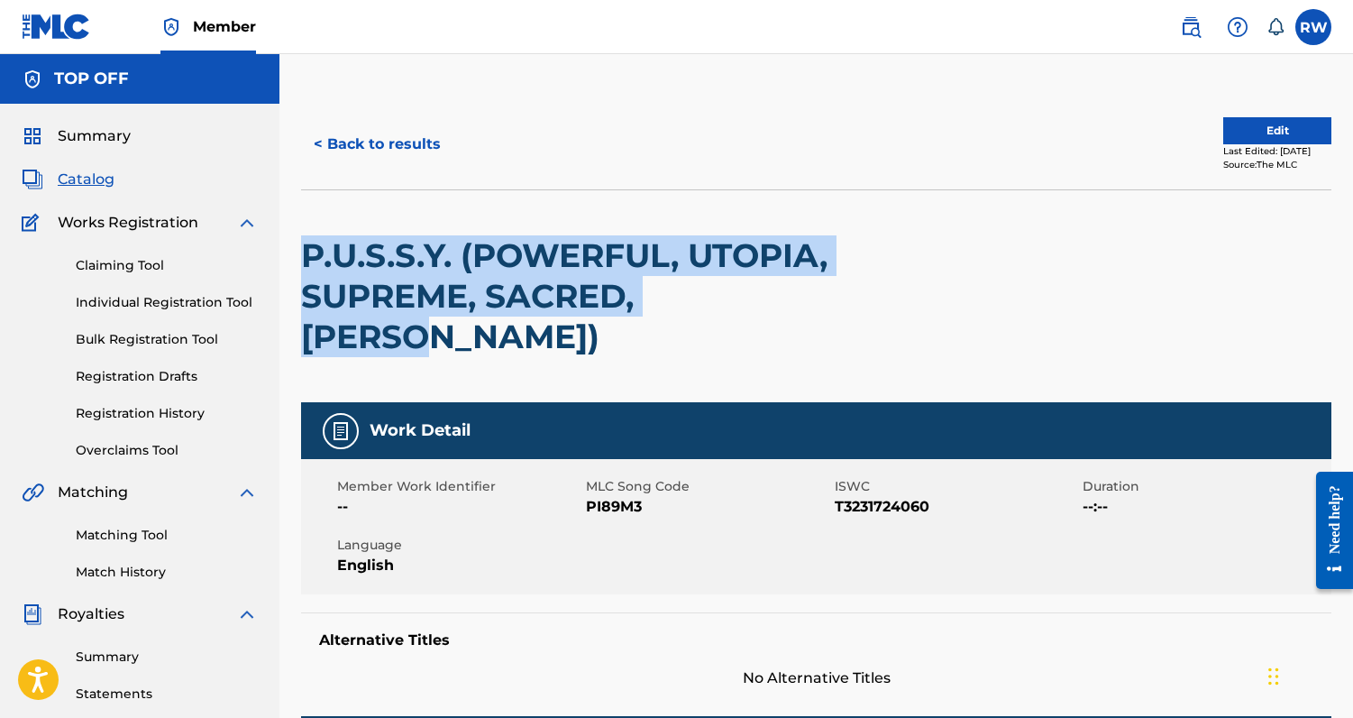
drag, startPoint x: 299, startPoint y: 252, endPoint x: 793, endPoint y: 293, distance: 495.0
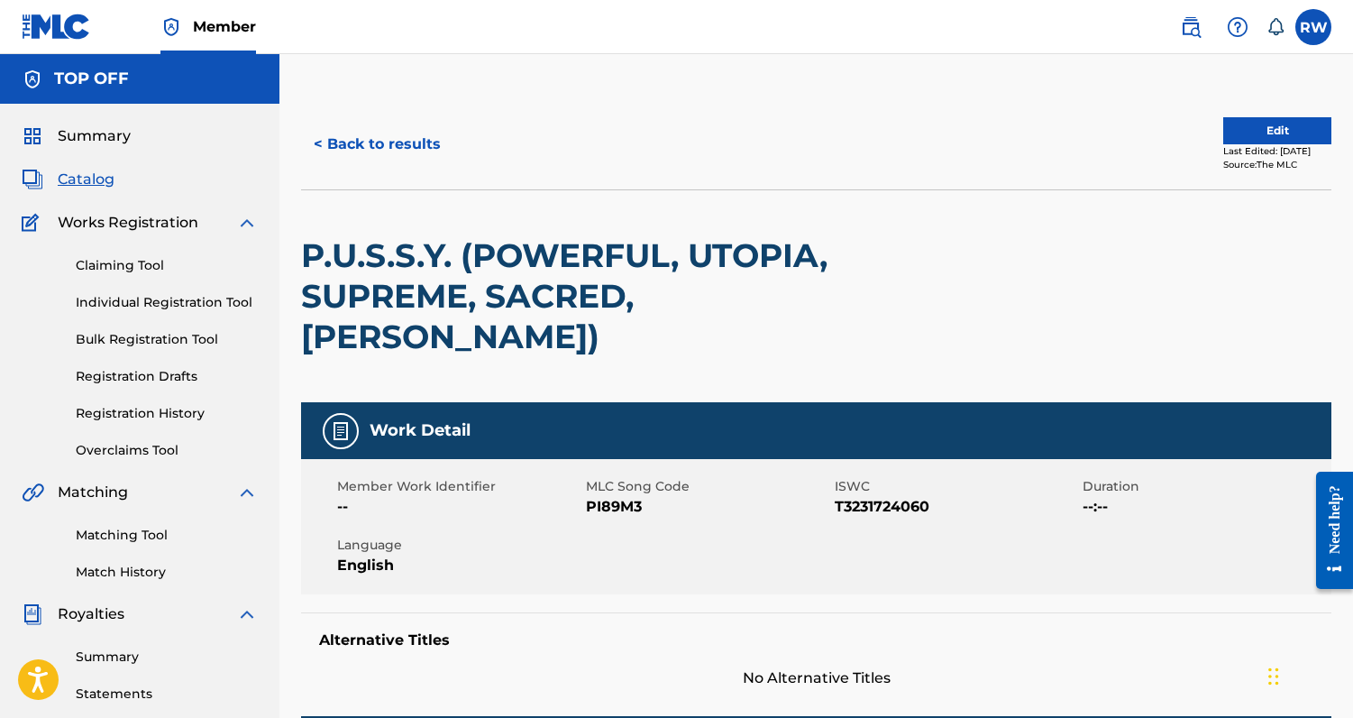
click at [606, 496] on span "PI89M3" at bounding box center [708, 507] width 244 height 22
click at [344, 140] on button "< Back to results" at bounding box center [377, 144] width 152 height 45
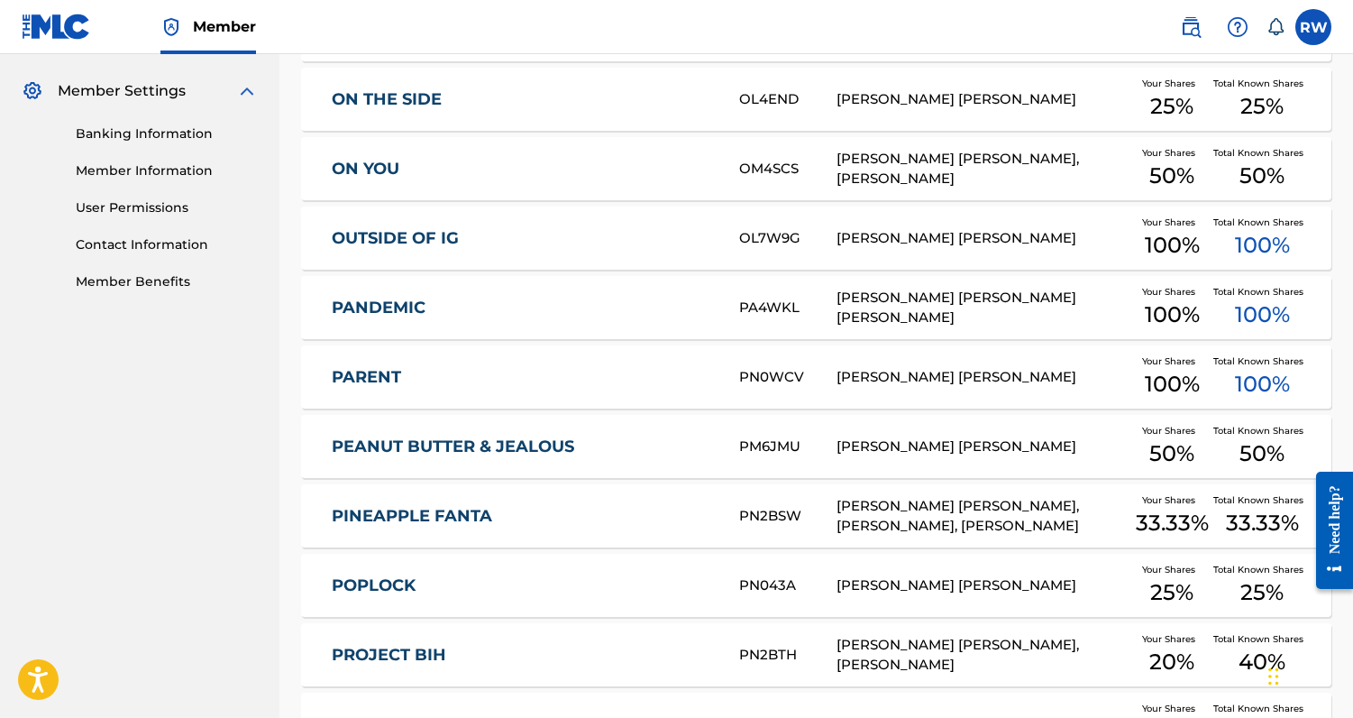
scroll to position [689, 0]
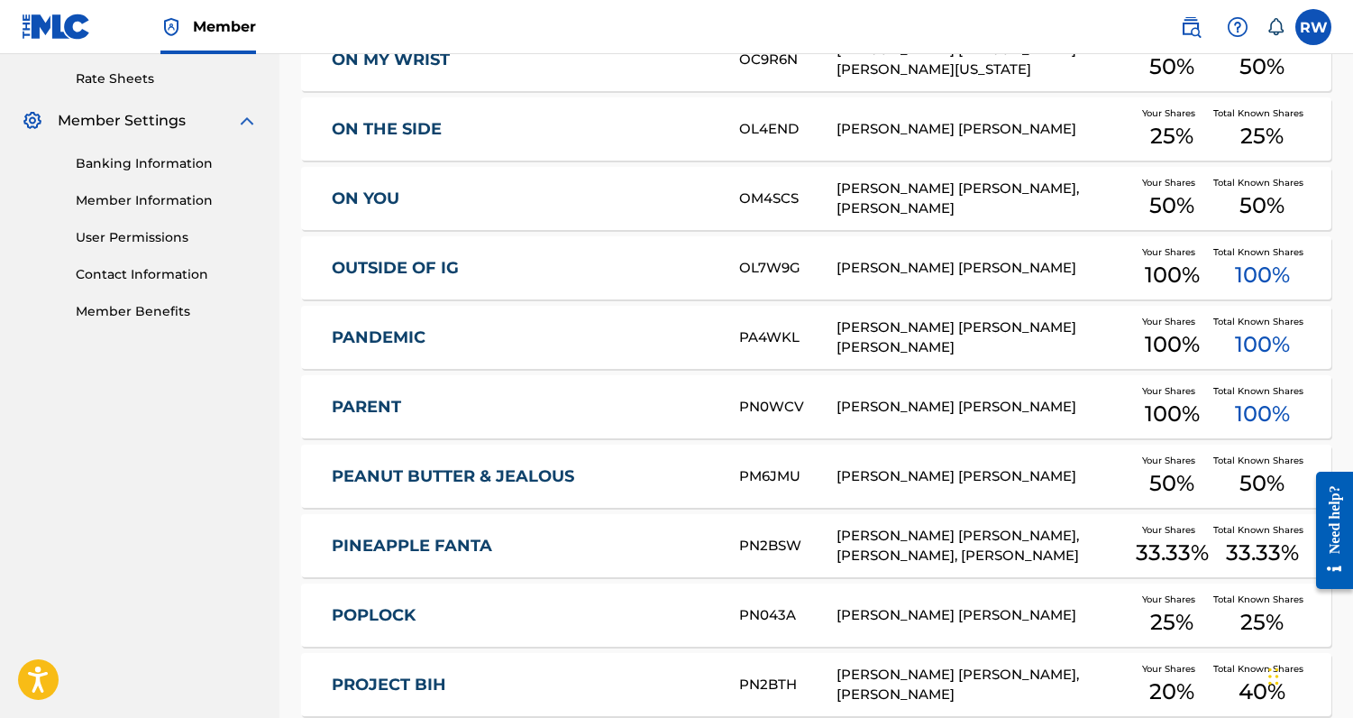
click at [764, 340] on div "PA4WKL" at bounding box center [788, 337] width 98 height 21
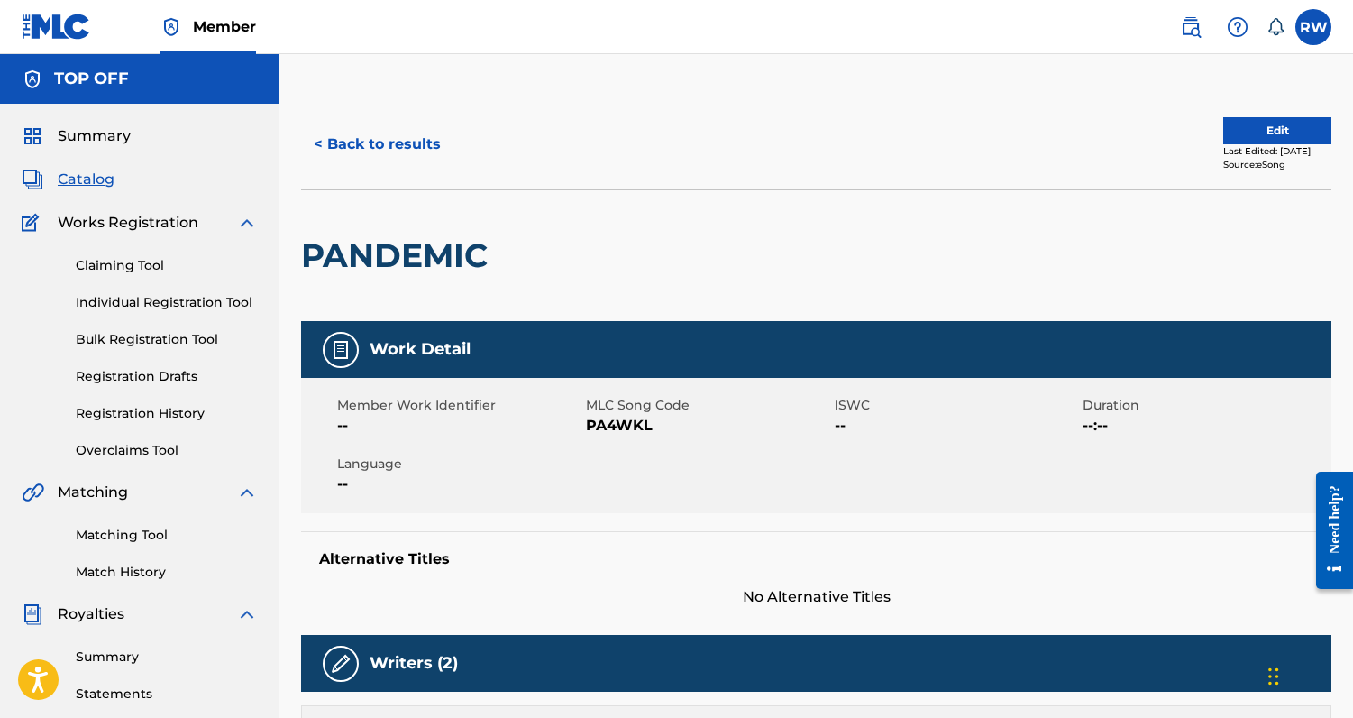
drag, startPoint x: 591, startPoint y: 425, endPoint x: 658, endPoint y: 429, distance: 67.8
click at [658, 429] on span "PA4WKL" at bounding box center [708, 426] width 244 height 22
click at [628, 428] on span "PA4WKL" at bounding box center [708, 426] width 244 height 22
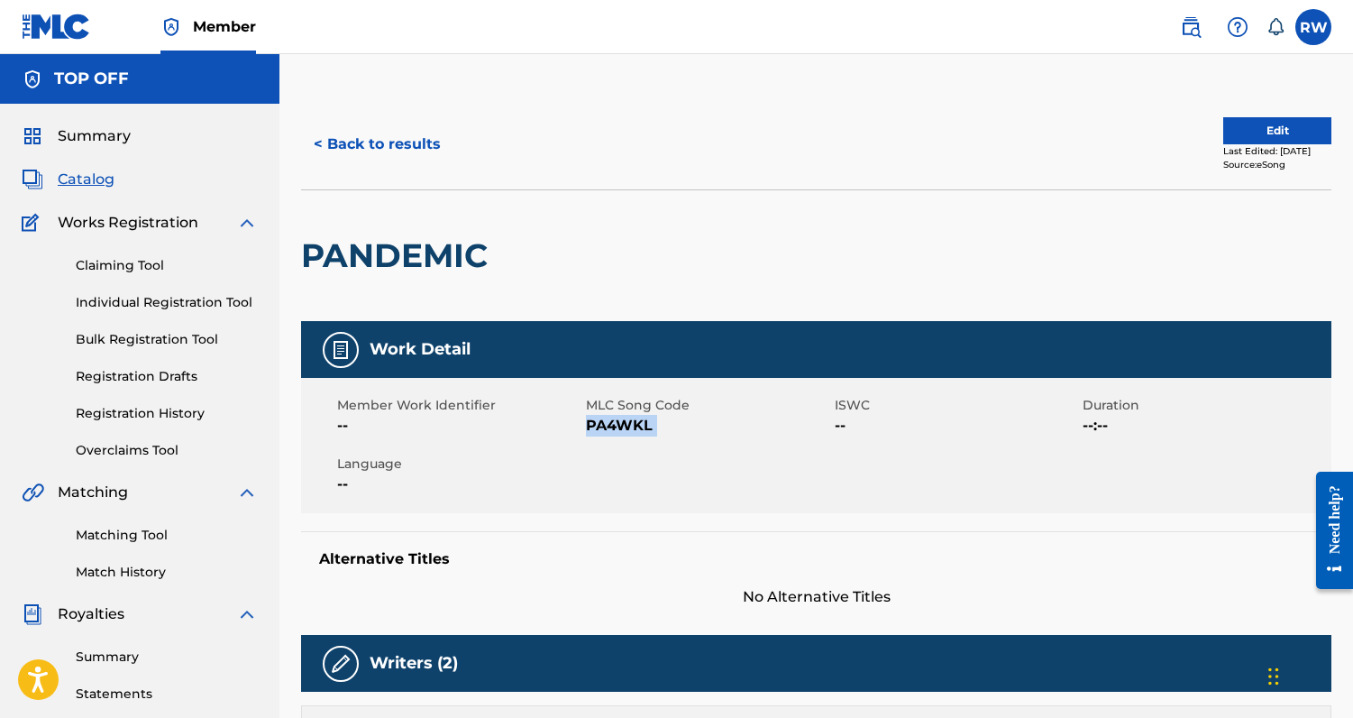
click at [373, 128] on button "< Back to results" at bounding box center [377, 144] width 152 height 45
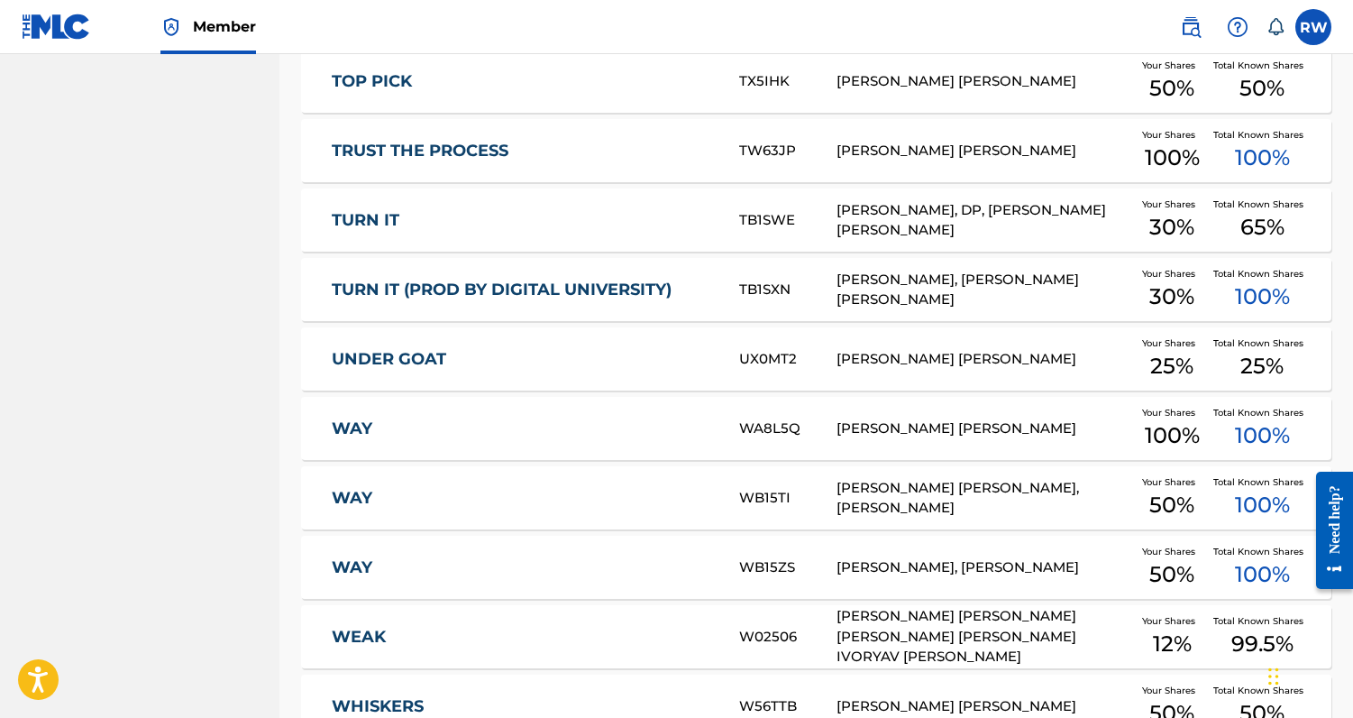
scroll to position [3158, 0]
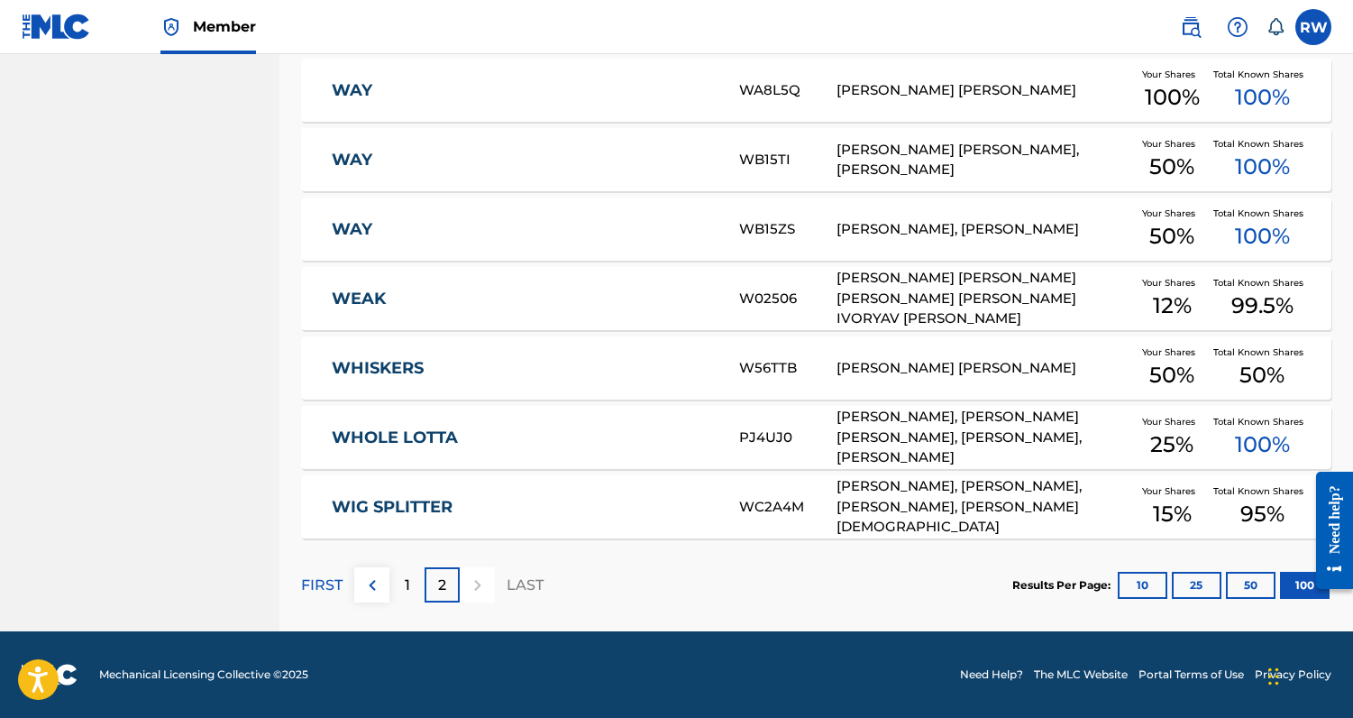
click at [411, 587] on div "1" at bounding box center [407, 584] width 35 height 35
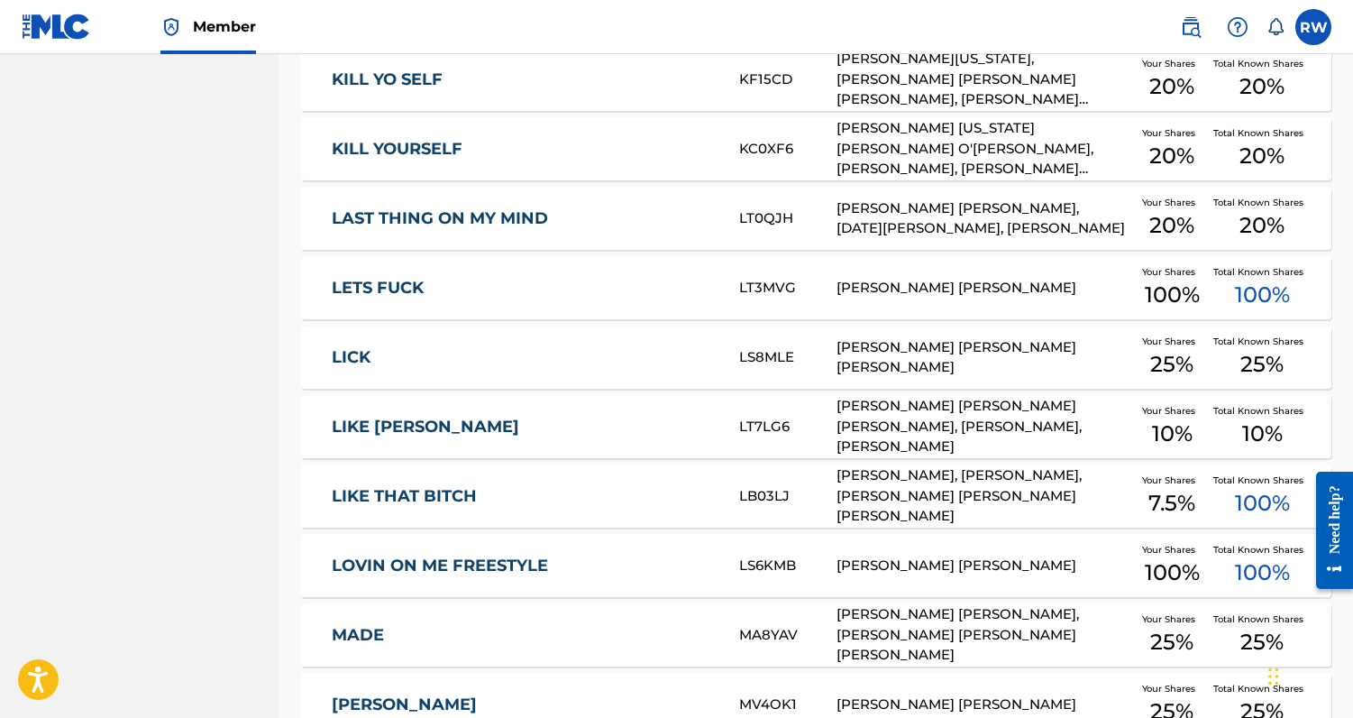
scroll to position [6287, 0]
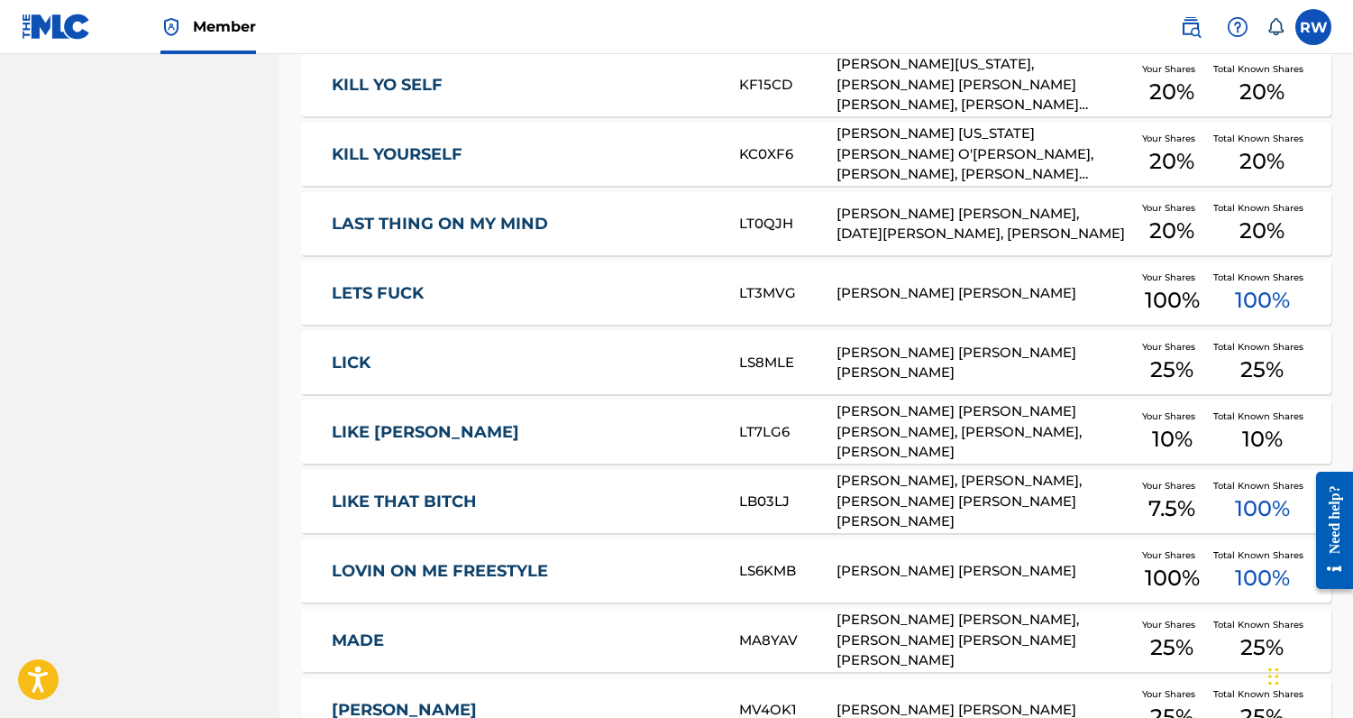
click at [937, 298] on div "[PERSON_NAME] [PERSON_NAME]" at bounding box center [984, 293] width 294 height 21
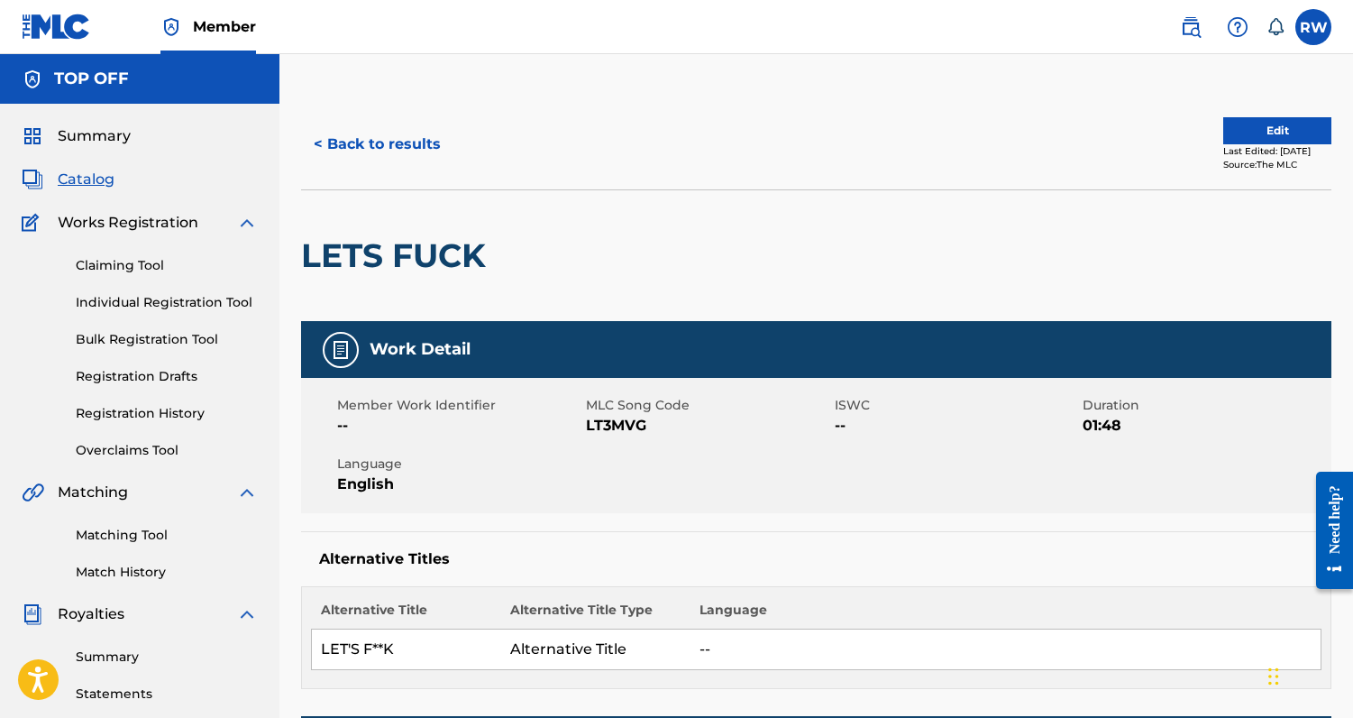
click at [613, 426] on span "LT3MVG" at bounding box center [708, 426] width 244 height 22
click at [417, 134] on button "< Back to results" at bounding box center [377, 144] width 152 height 45
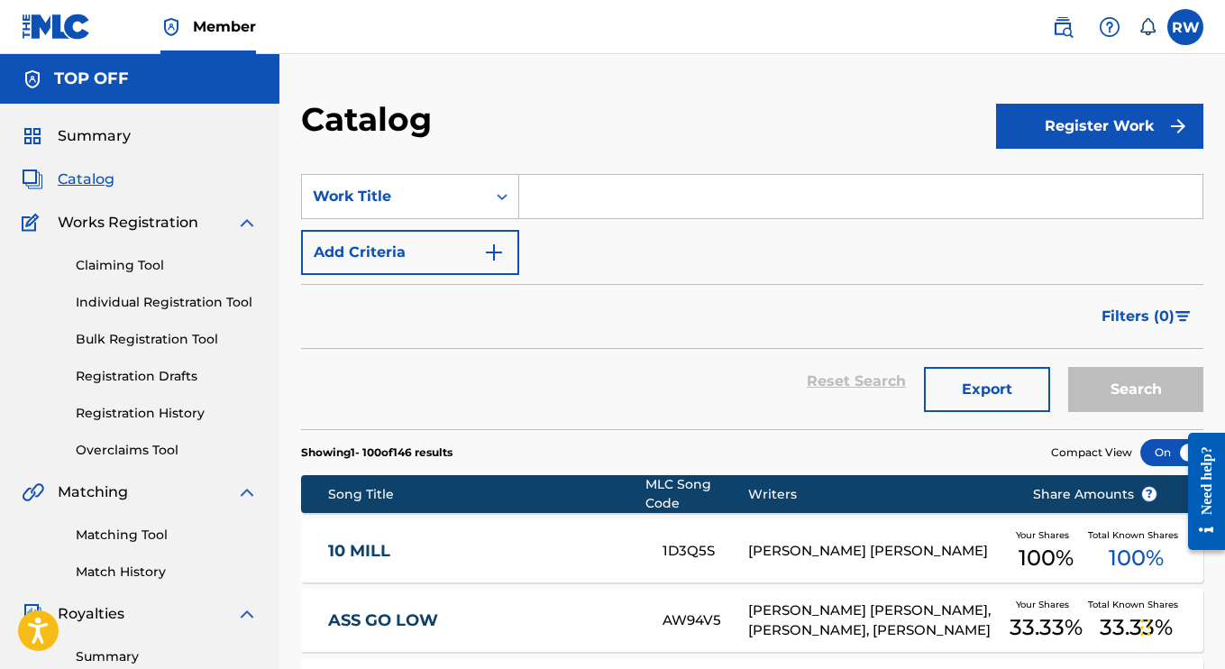
click at [92, 115] on div "Summary Catalog Works Registration Claiming Tool Individual Registration Tool B…" at bounding box center [140, 568] width 280 height 928
click at [94, 131] on span "Summary" at bounding box center [94, 136] width 73 height 22
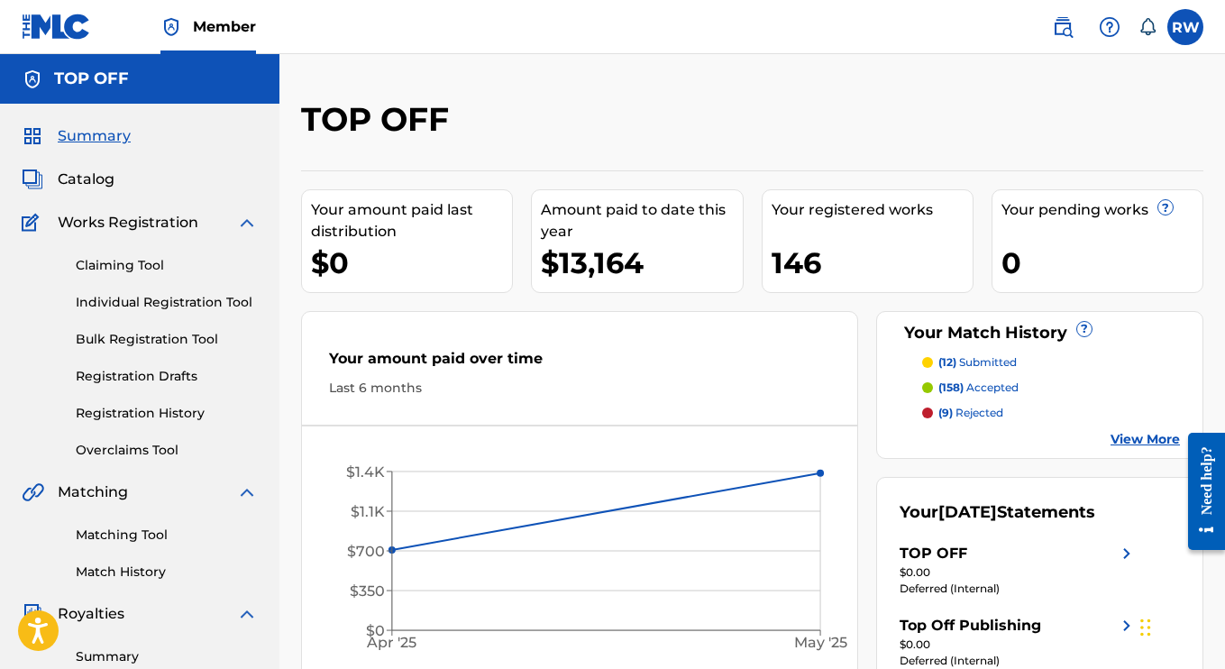
click at [96, 127] on span "Summary" at bounding box center [94, 136] width 73 height 22
click at [121, 262] on link "Claiming Tool" at bounding box center [167, 265] width 182 height 19
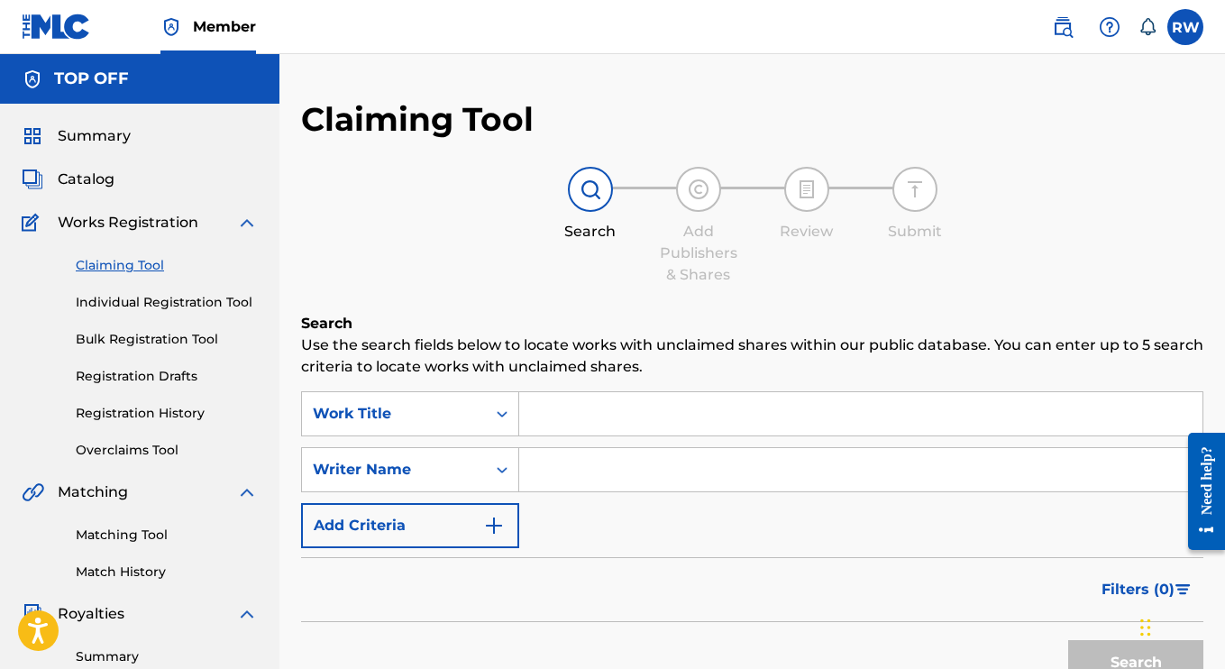
click at [547, 404] on input "Search Form" at bounding box center [860, 413] width 683 height 43
click at [555, 482] on input "Search Form" at bounding box center [860, 469] width 683 height 43
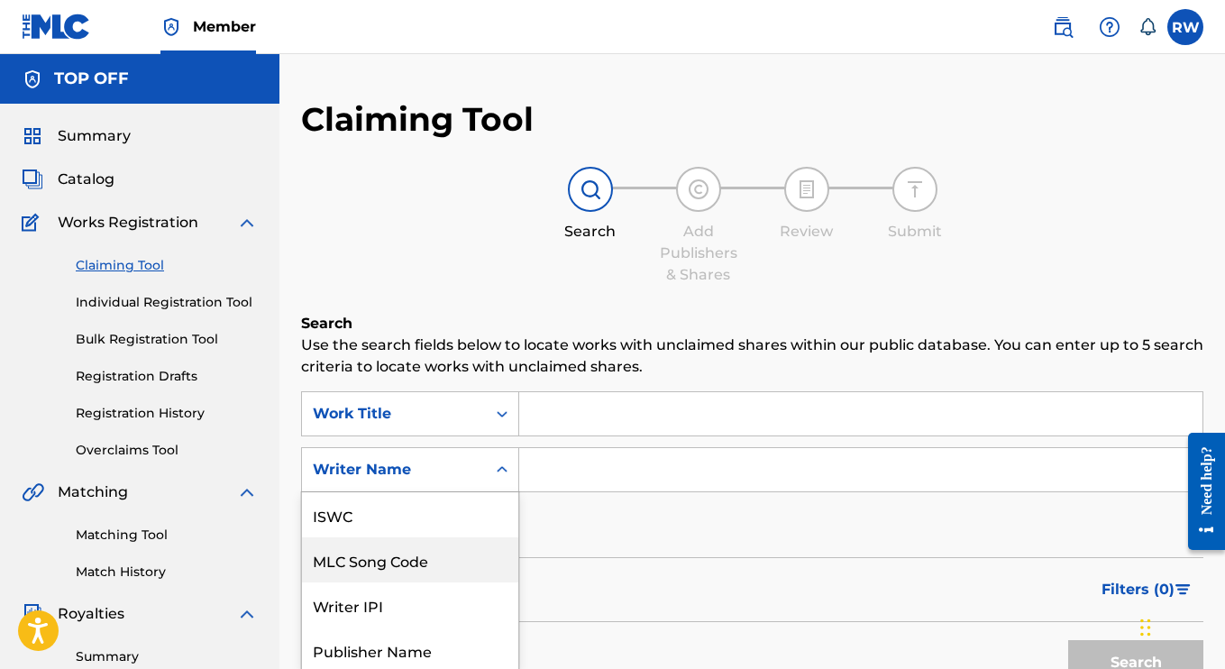
click at [481, 472] on div "MLC Song Code, 2 of 7. 7 results available. Use Up and Down to choose options, …" at bounding box center [410, 469] width 218 height 45
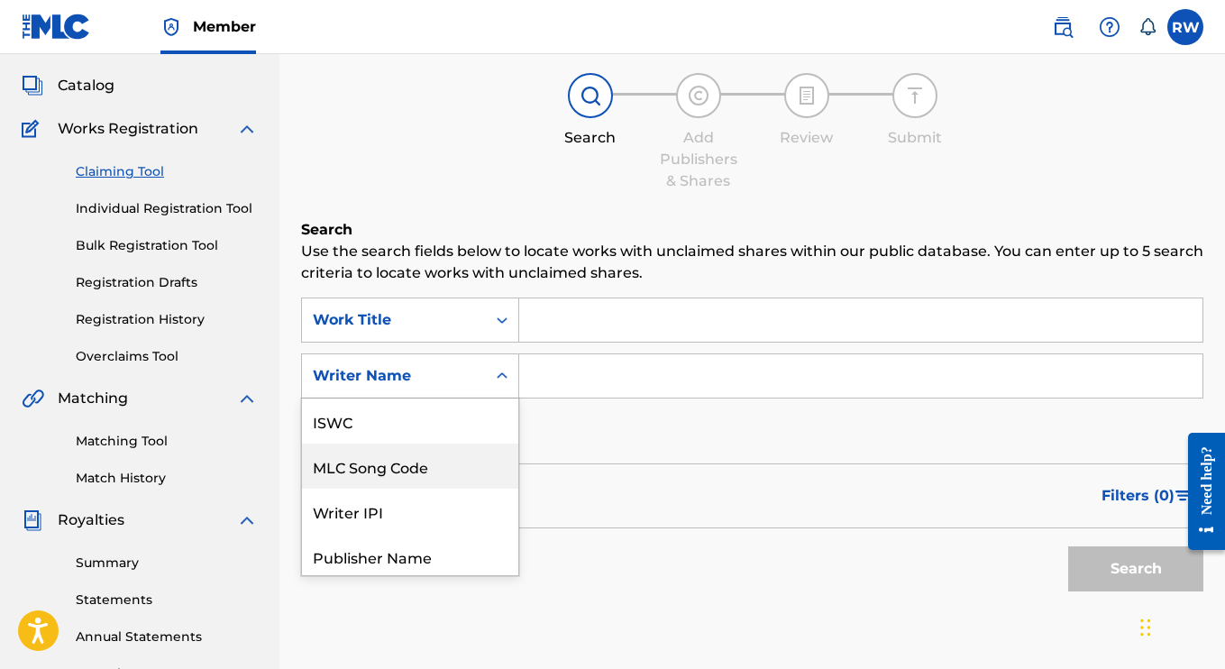
scroll to position [45, 0]
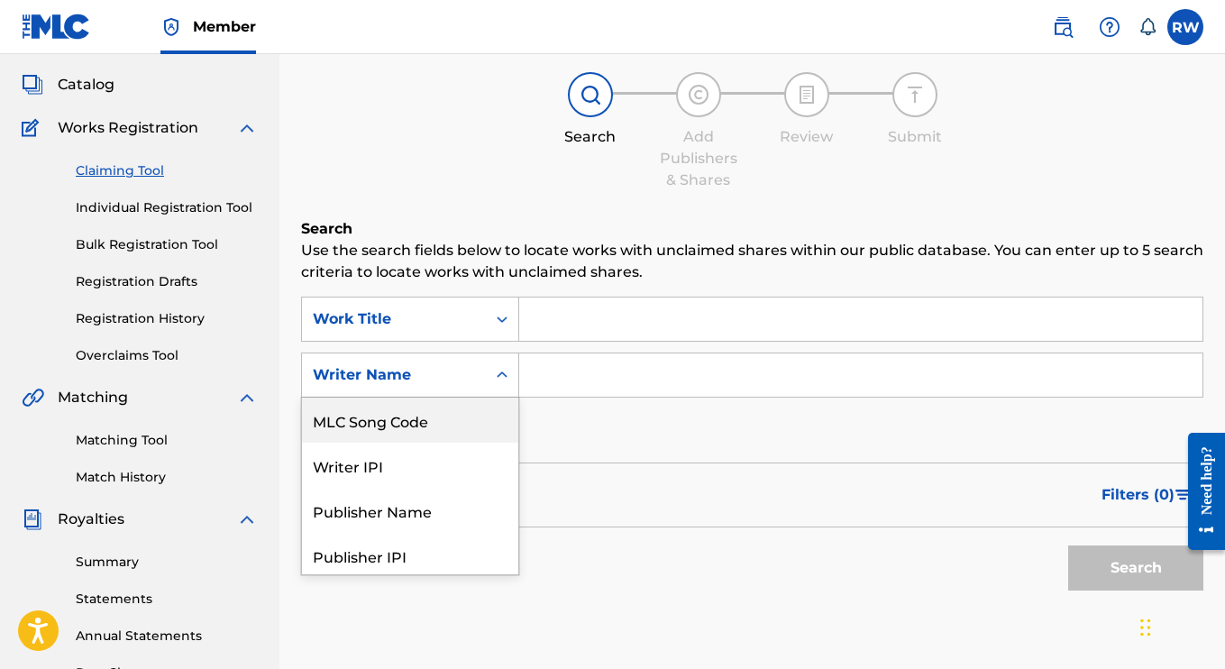
click at [537, 377] on input "Search Form" at bounding box center [860, 374] width 683 height 43
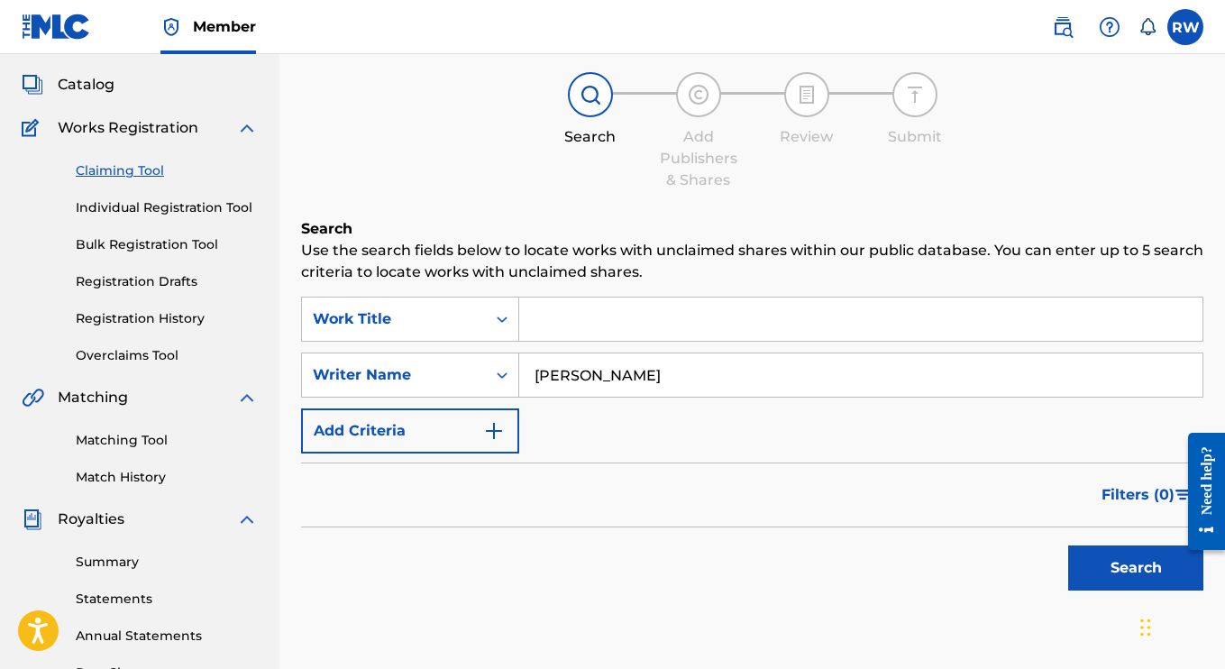
type input "[PERSON_NAME]"
click at [1068, 546] on button "Search" at bounding box center [1135, 568] width 135 height 45
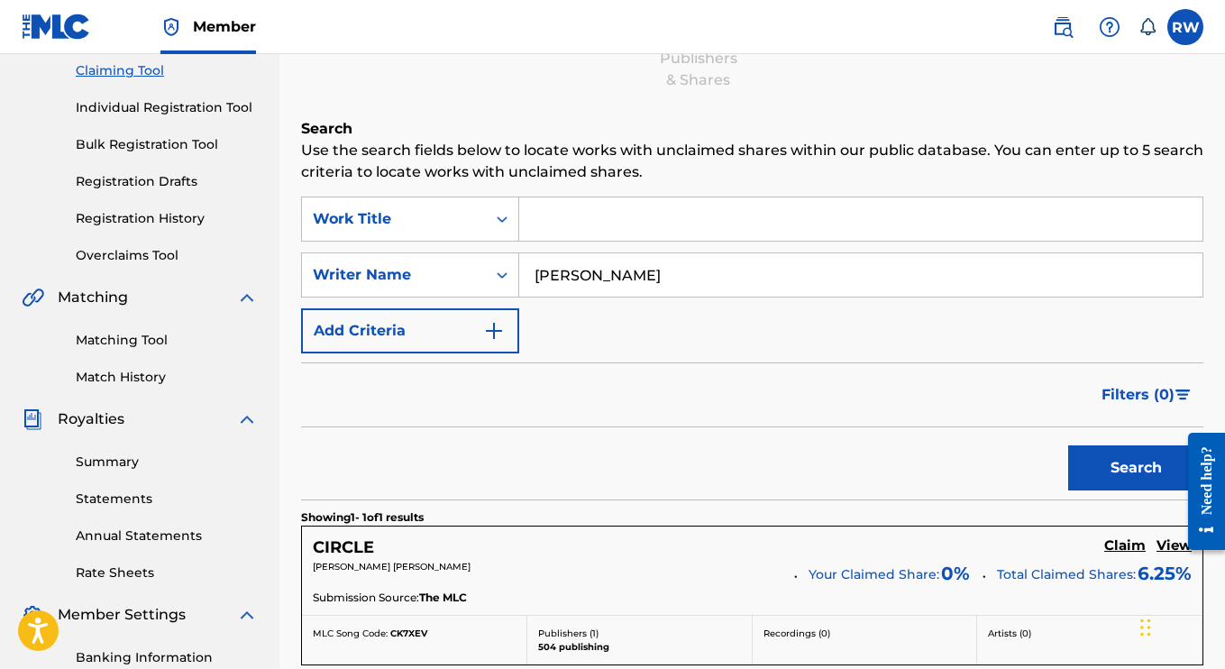
scroll to position [119, 0]
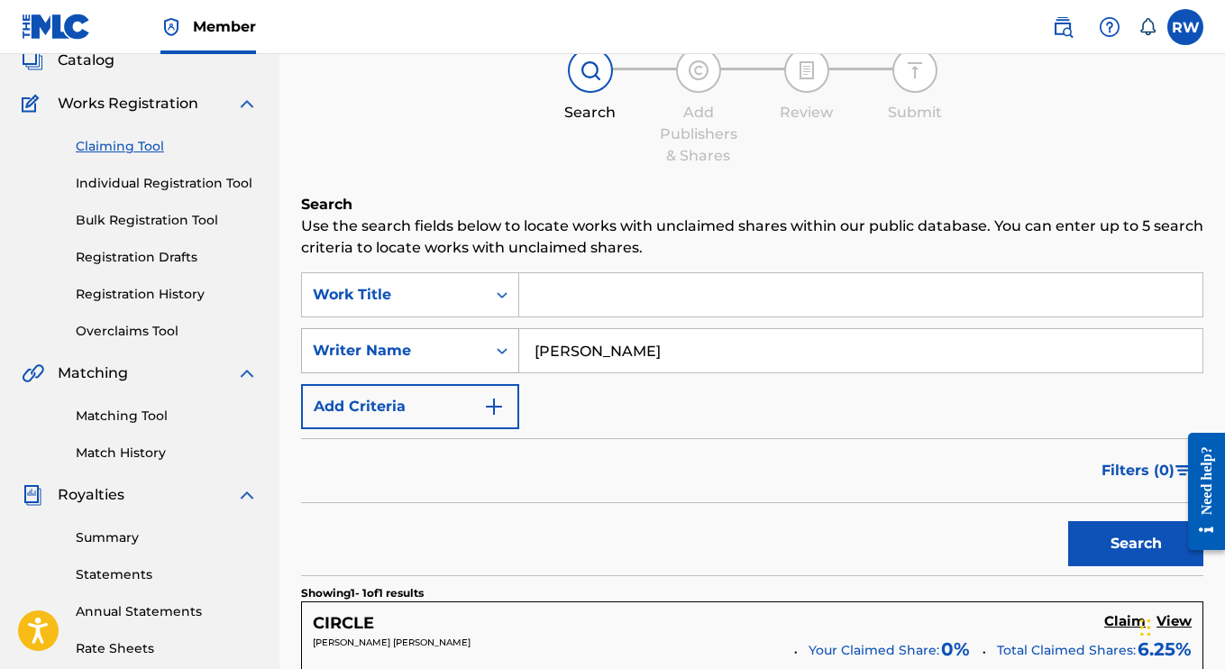
click at [469, 366] on div "Writer Name" at bounding box center [394, 351] width 184 height 34
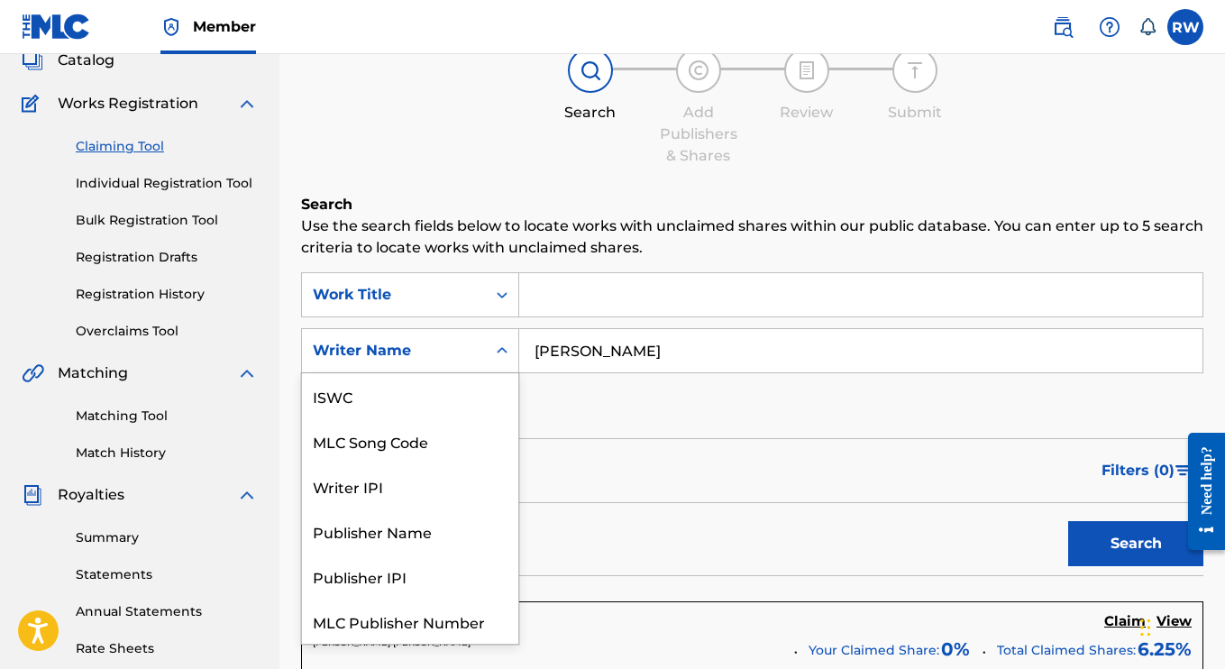
scroll to position [45, 0]
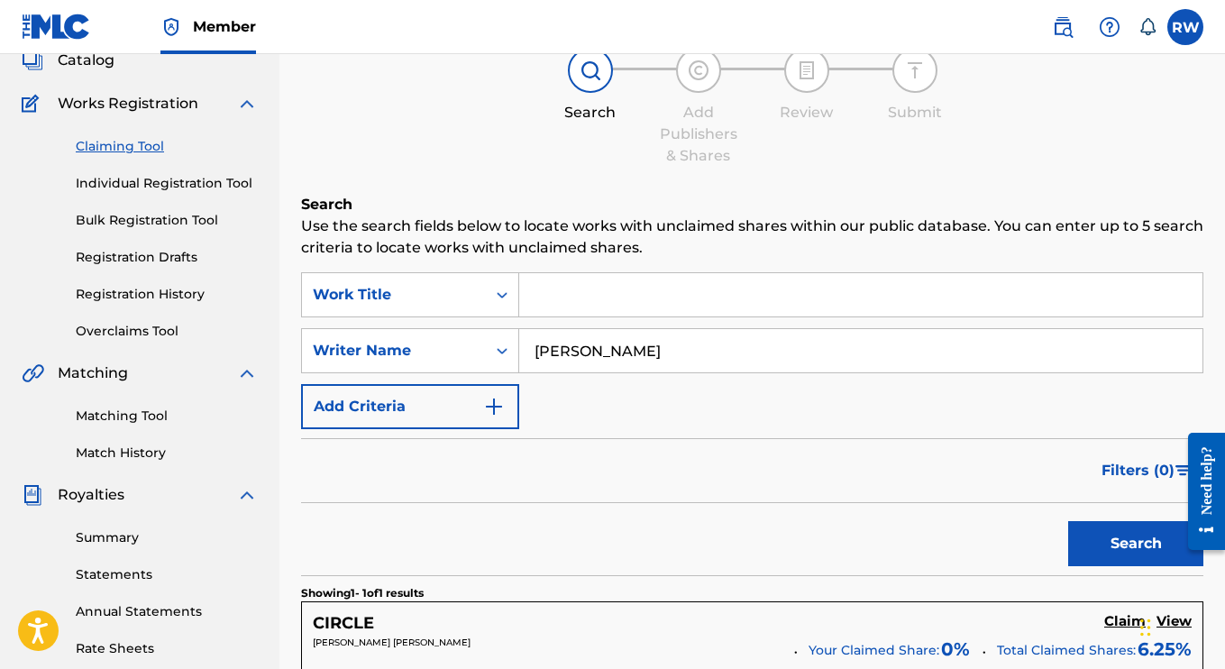
click at [497, 346] on icon "Search Form" at bounding box center [502, 351] width 18 height 18
click at [468, 408] on button "Add Criteria" at bounding box center [410, 406] width 218 height 45
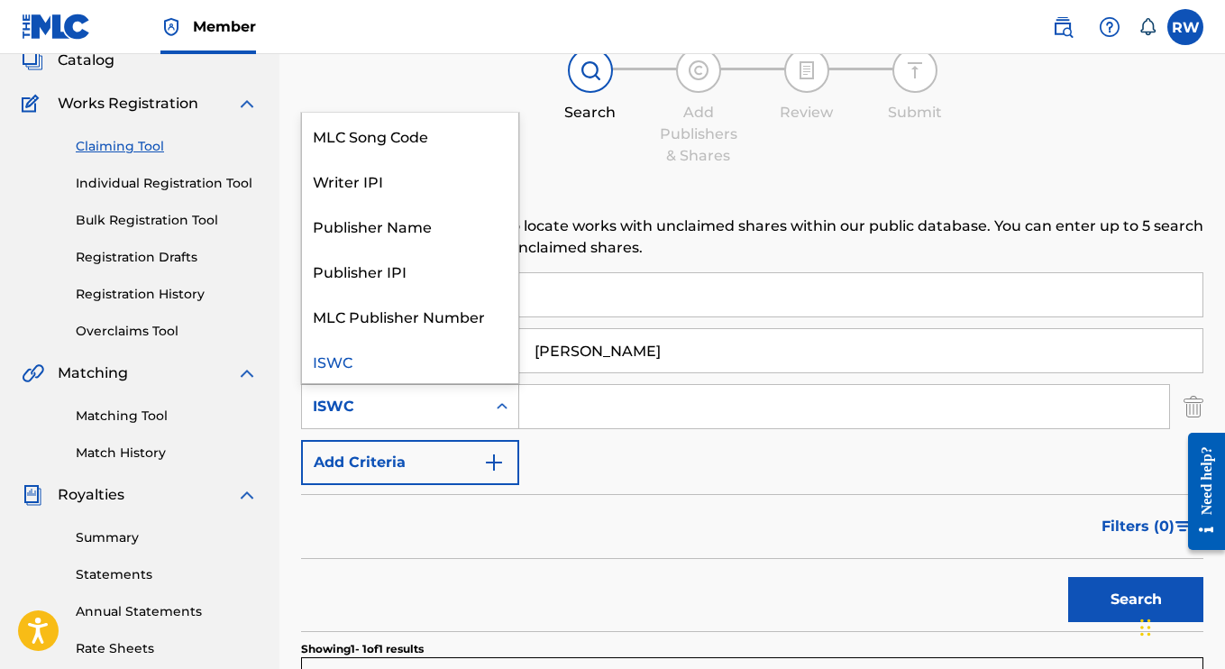
click at [445, 413] on div "ISWC" at bounding box center [394, 407] width 162 height 22
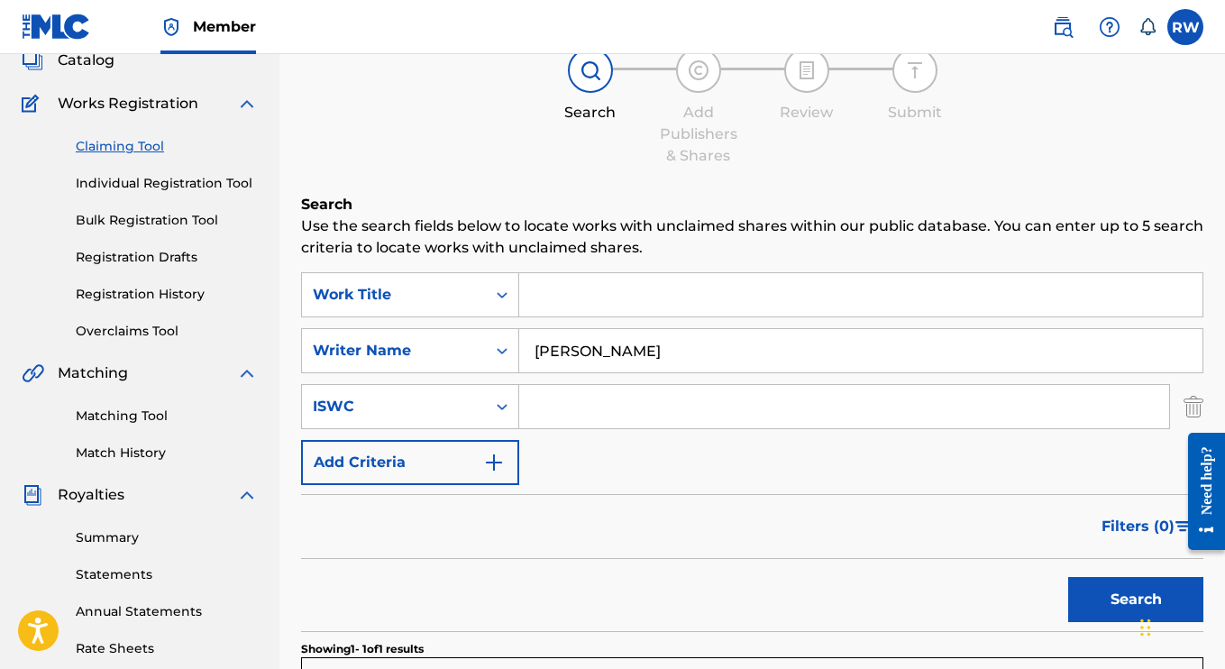
click at [615, 461] on div "SearchWithCriteria4b24b685-2468-46ac-8598-15b6a0b263af Work Title SearchWithCri…" at bounding box center [752, 378] width 903 height 213
click at [142, 447] on link "Match History" at bounding box center [167, 453] width 182 height 19
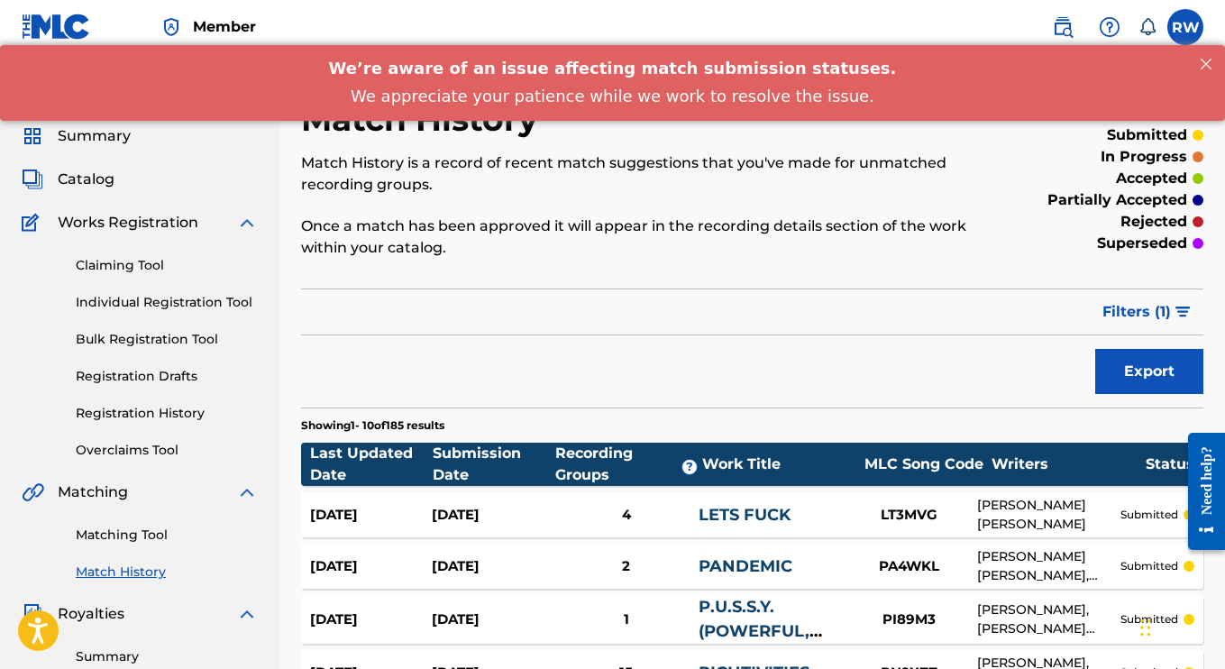
click at [113, 263] on link "Claiming Tool" at bounding box center [167, 265] width 182 height 19
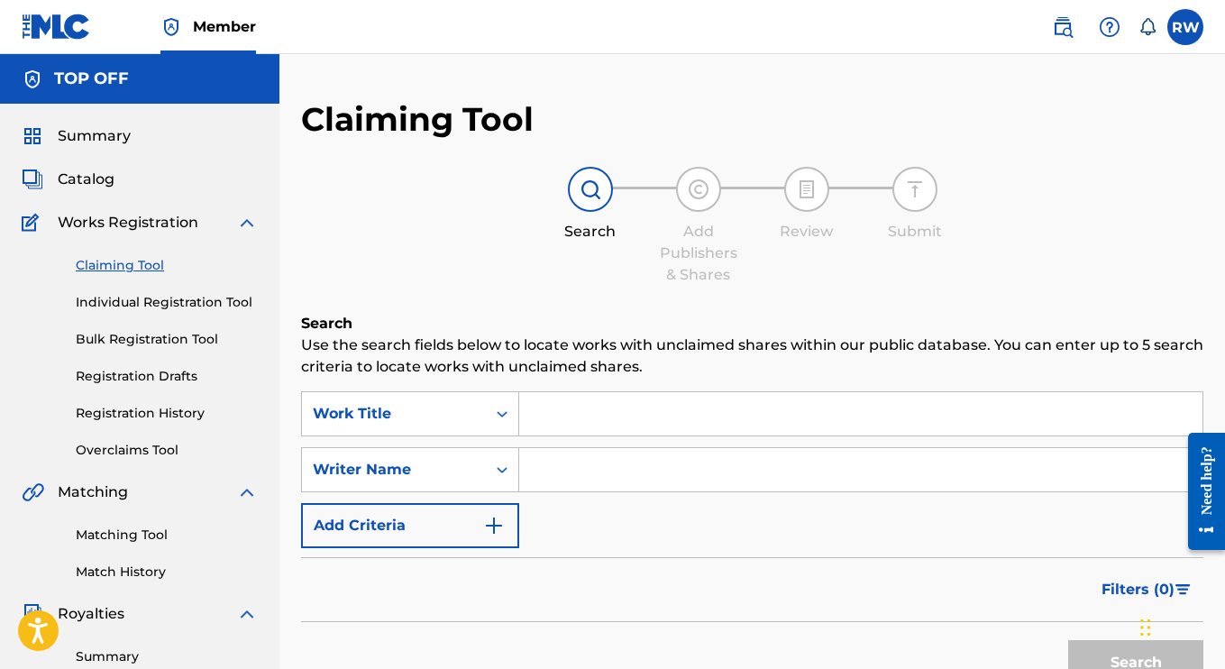
click at [126, 570] on link "Match History" at bounding box center [167, 572] width 182 height 19
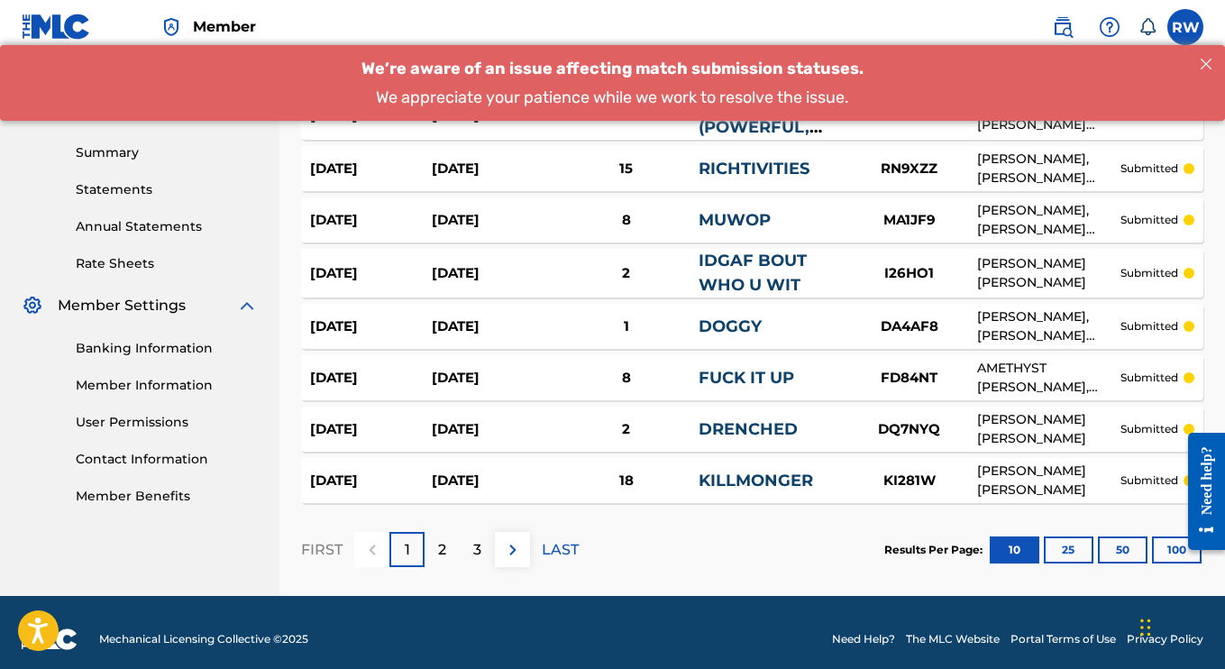
scroll to position [518, 0]
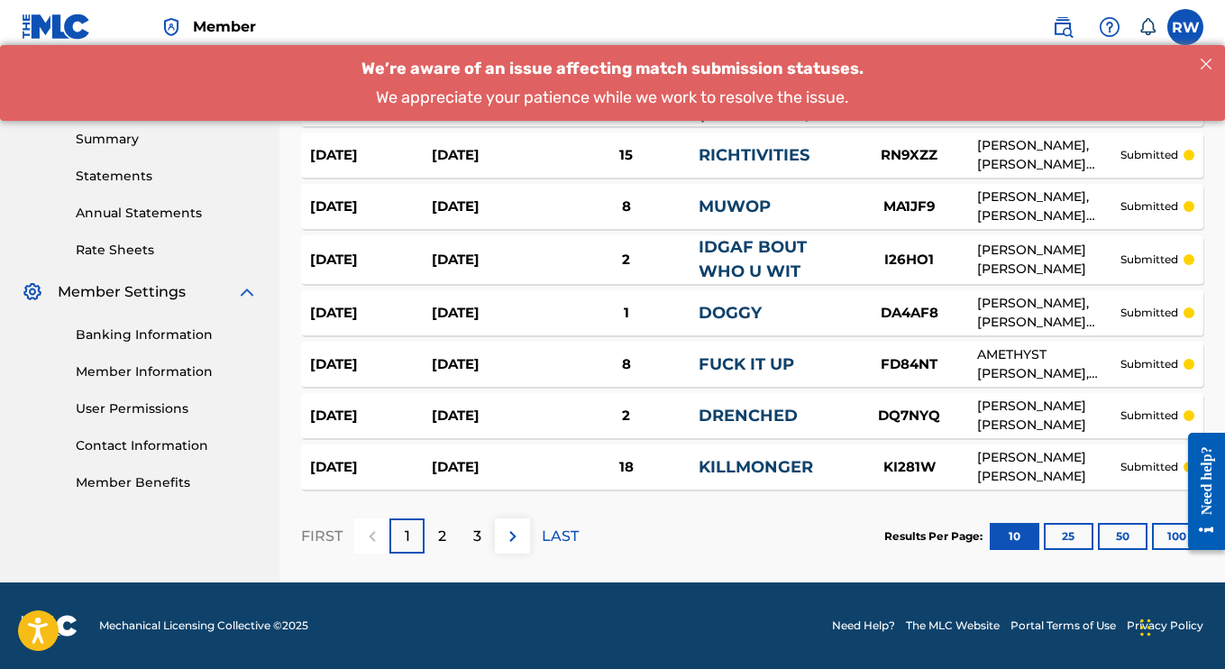
click at [436, 550] on div "2" at bounding box center [442, 535] width 35 height 35
click at [477, 542] on p "3" at bounding box center [477, 537] width 8 height 22
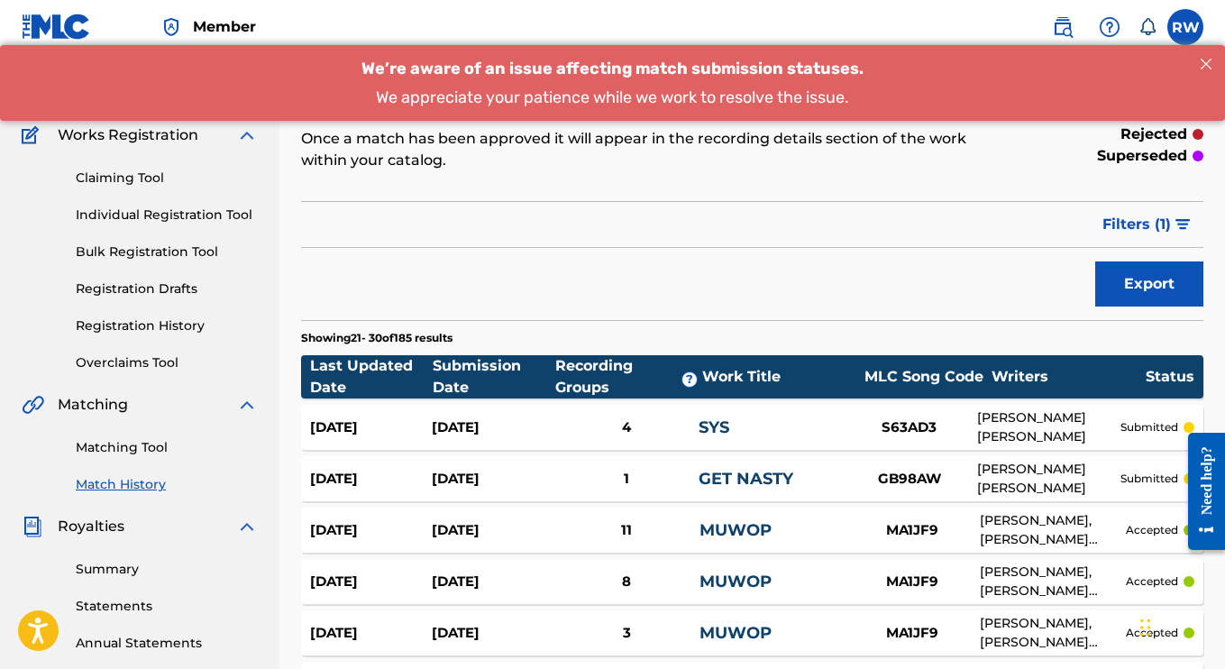
scroll to position [0, 0]
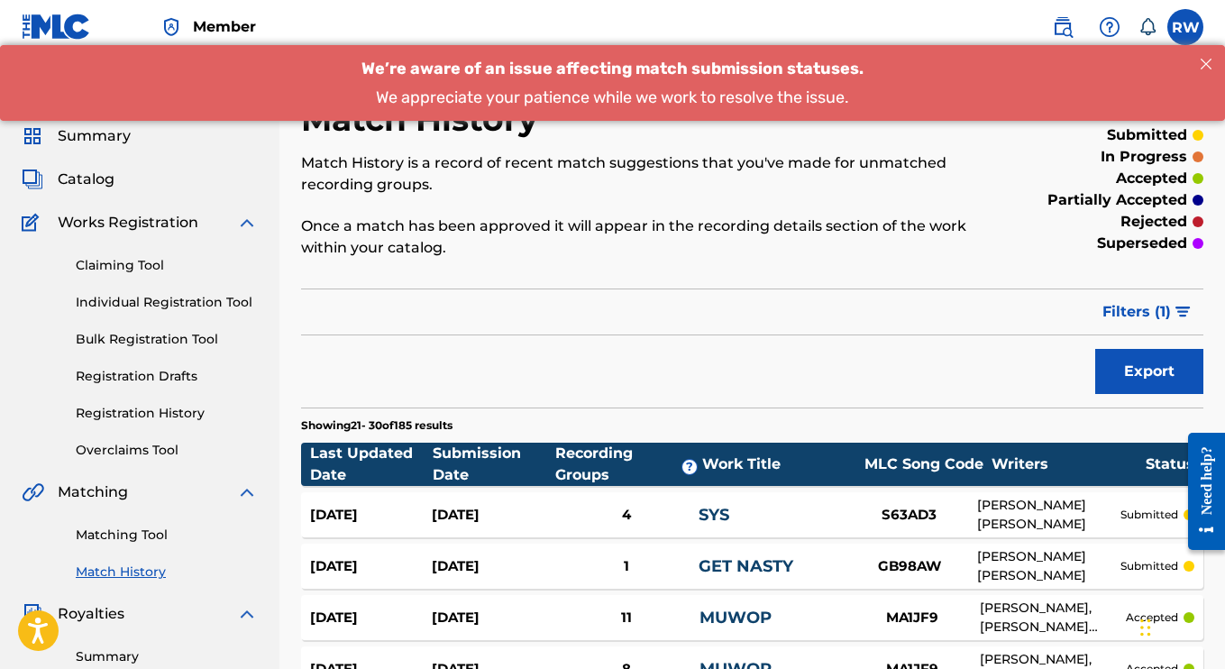
click at [99, 135] on span "Summary" at bounding box center [94, 136] width 73 height 22
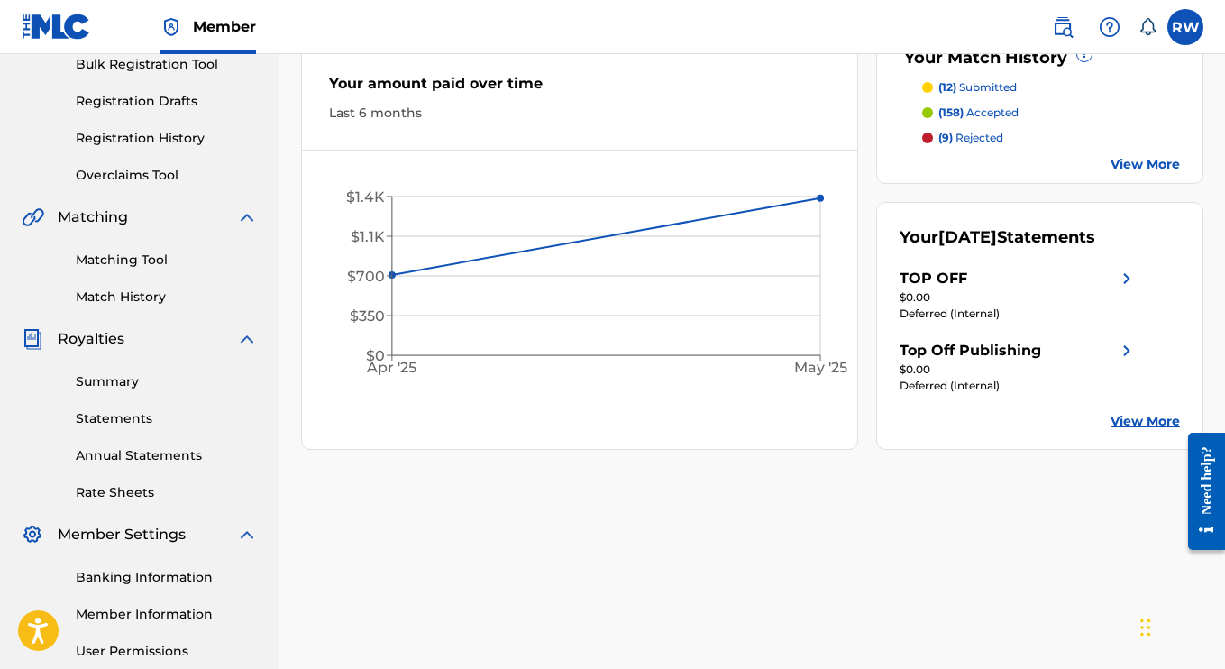
scroll to position [290, 0]
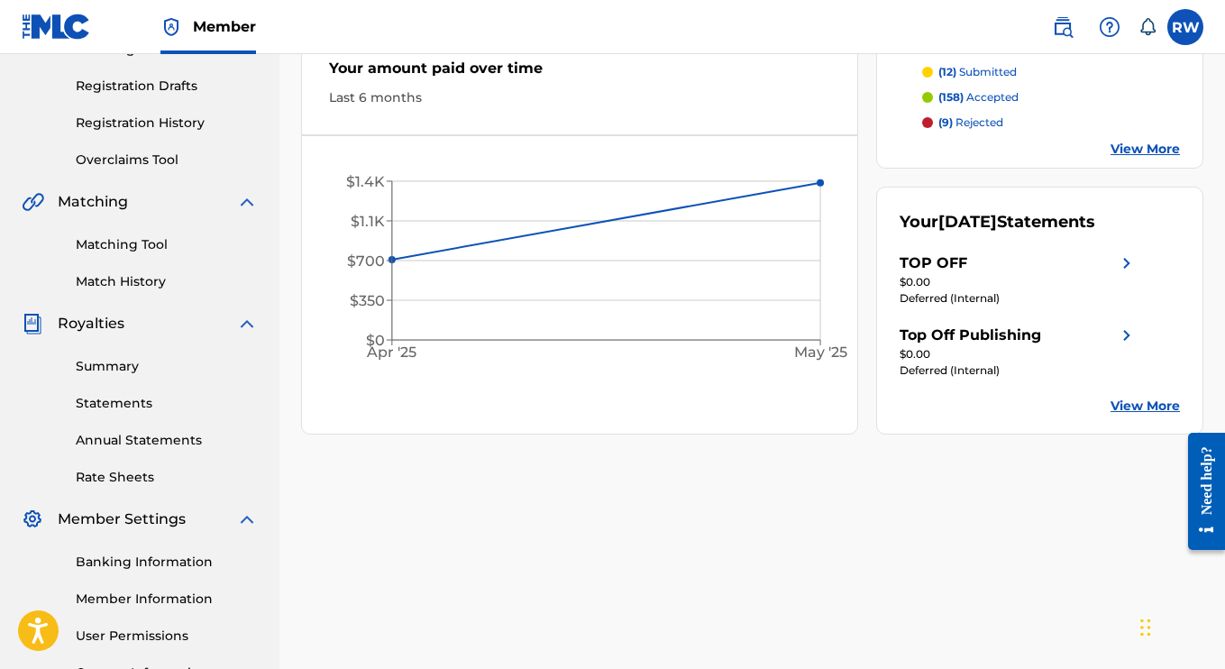
click at [112, 369] on link "Summary" at bounding box center [167, 366] width 182 height 19
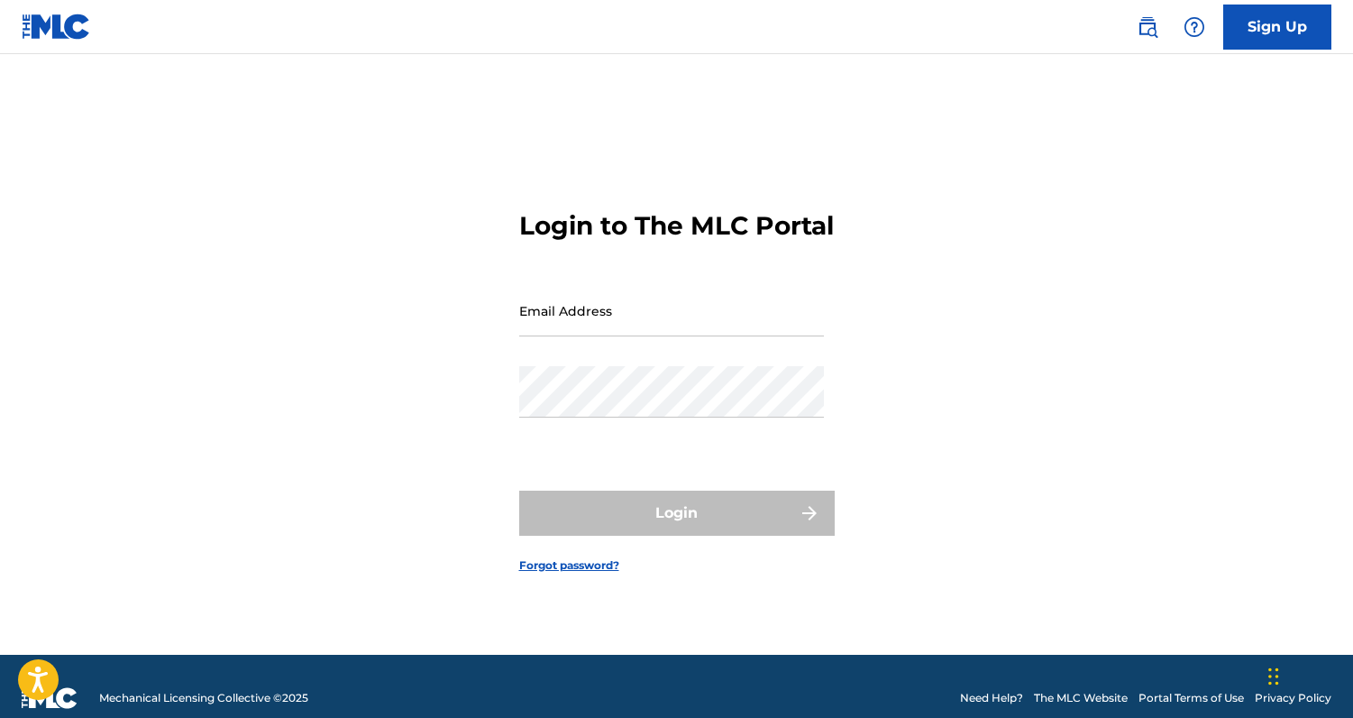
click at [597, 336] on input "Email Address" at bounding box center [671, 310] width 305 height 51
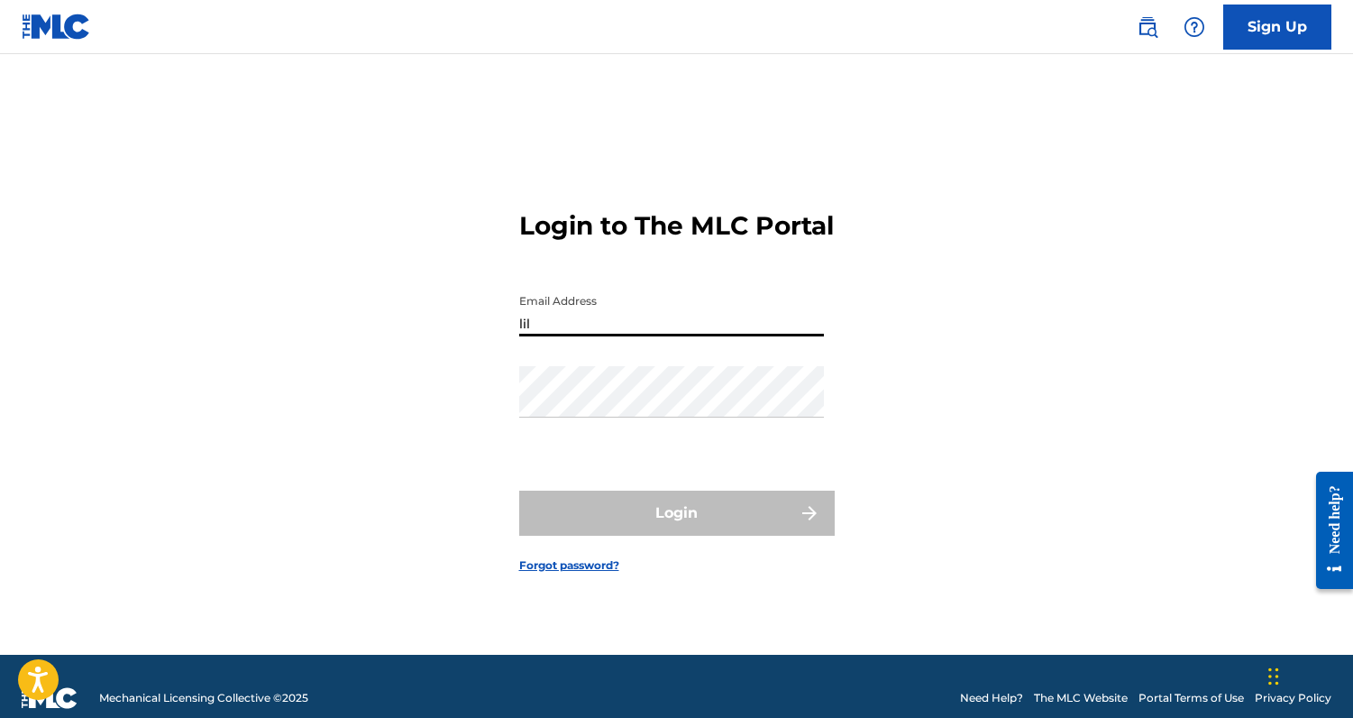
type input "[EMAIL_ADDRESS][DOMAIN_NAME]"
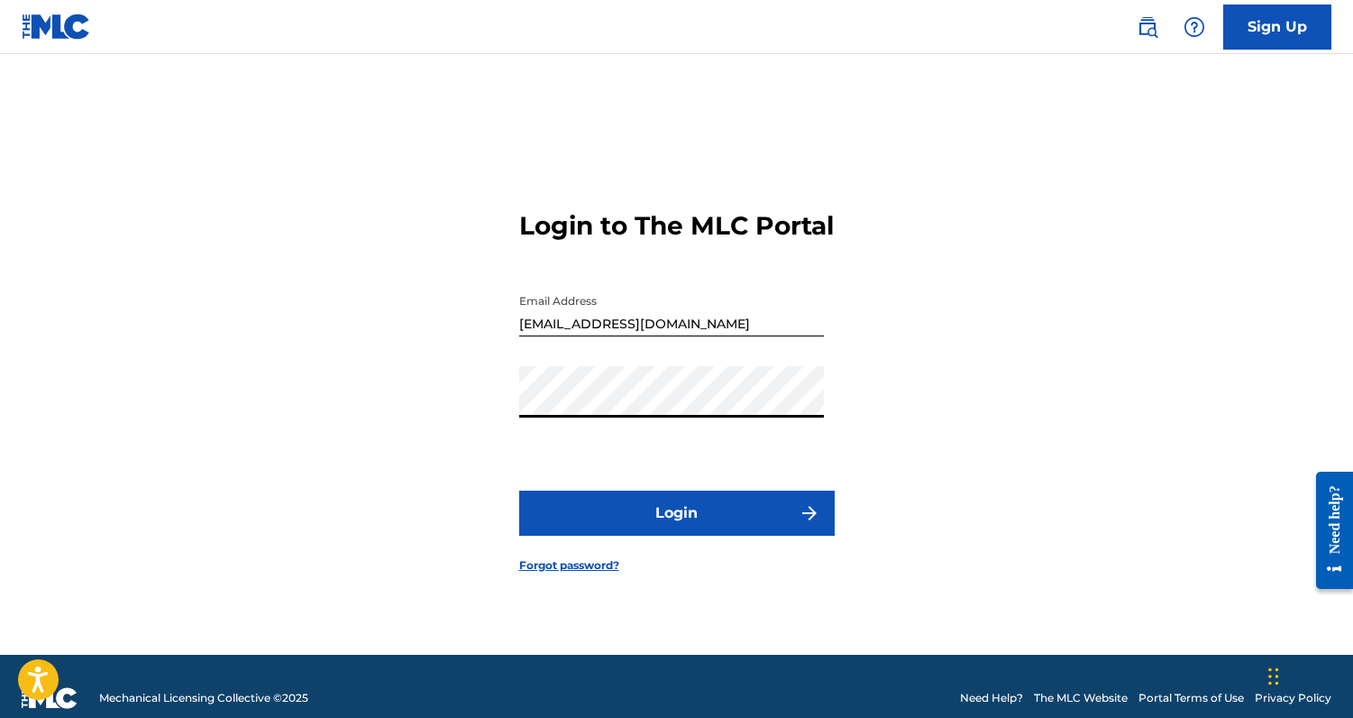
click at [519, 491] on button "Login" at bounding box center [677, 513] width 316 height 45
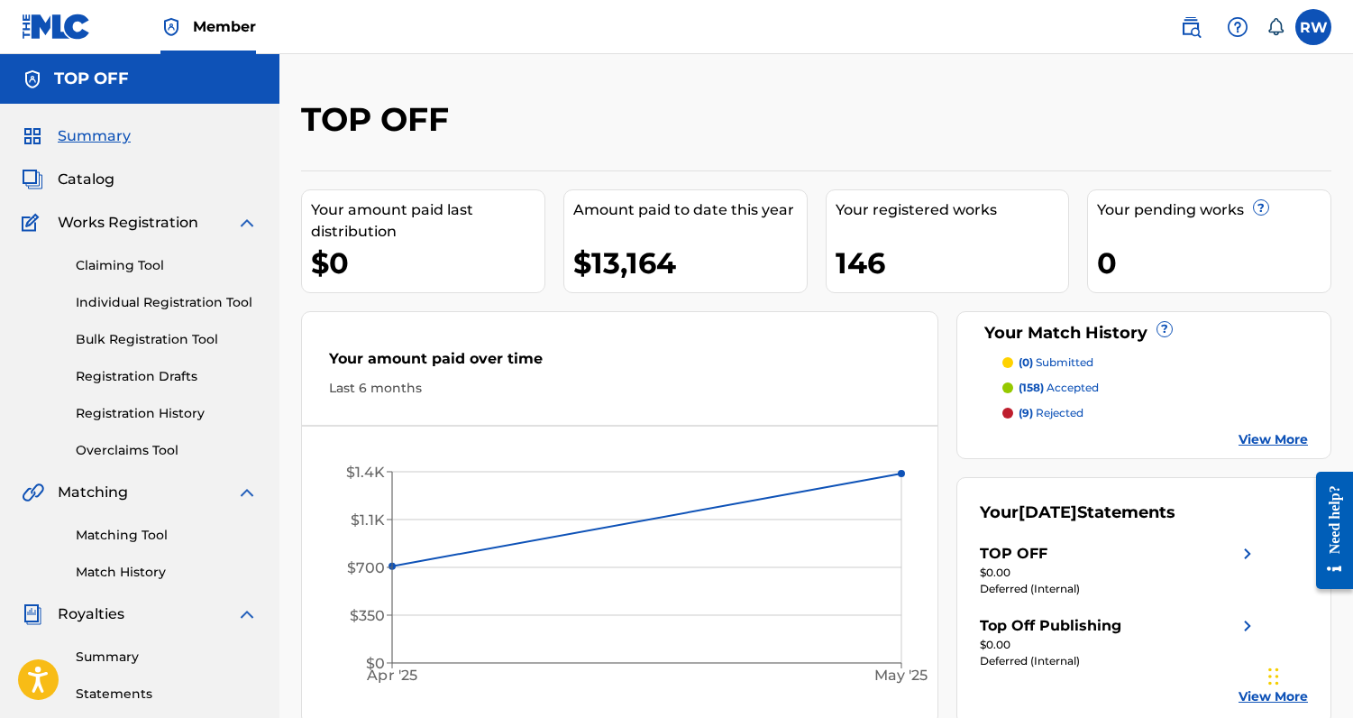
click at [149, 540] on link "Matching Tool" at bounding box center [167, 535] width 182 height 19
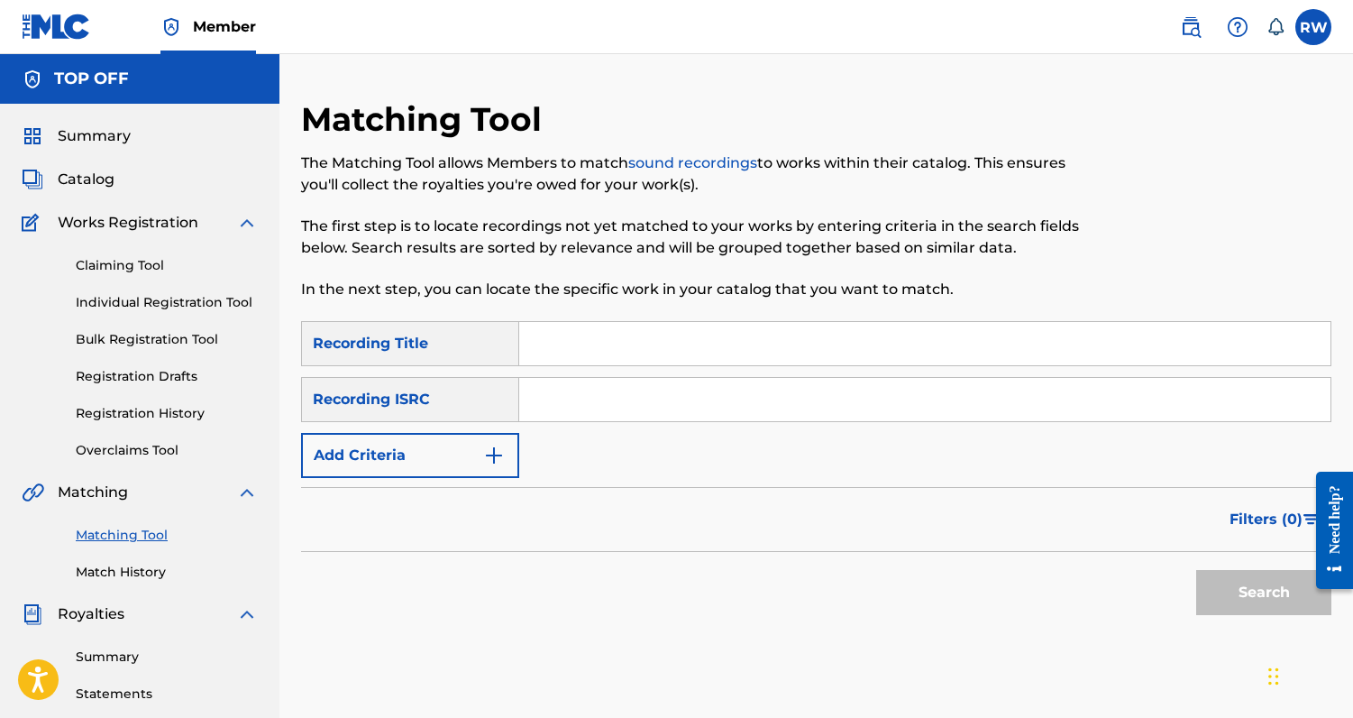
click at [478, 450] on button "Add Criteria" at bounding box center [410, 455] width 218 height 45
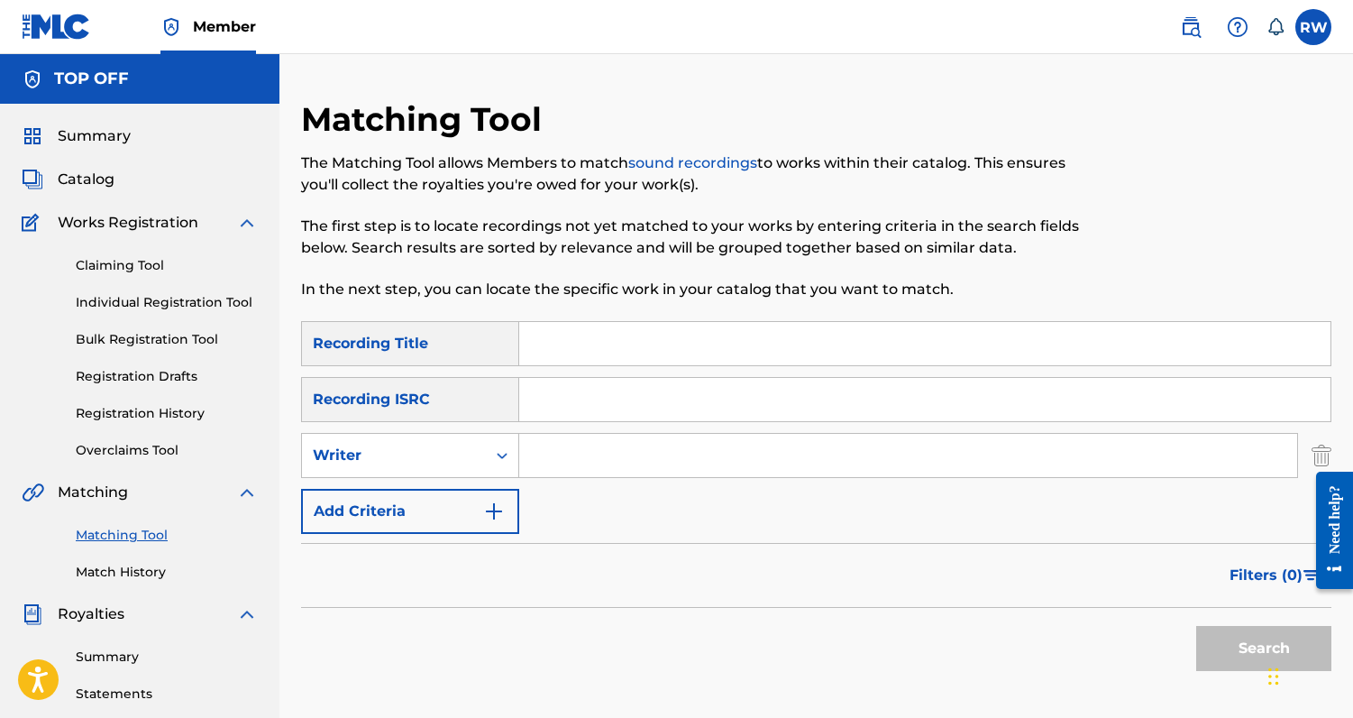
click at [554, 456] on input "Search Form" at bounding box center [908, 455] width 778 height 43
type input "[PERSON_NAME]"
click at [1215, 644] on button "Search" at bounding box center [1264, 648] width 135 height 45
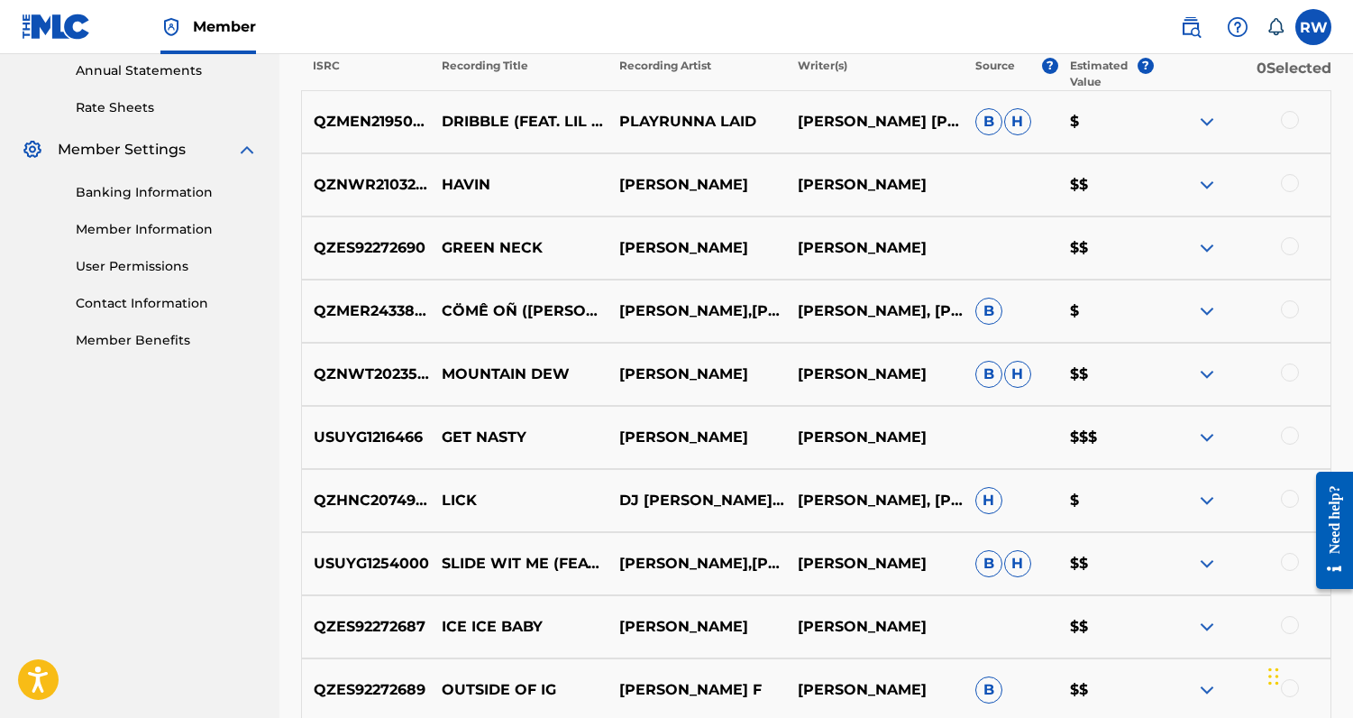
scroll to position [652, 0]
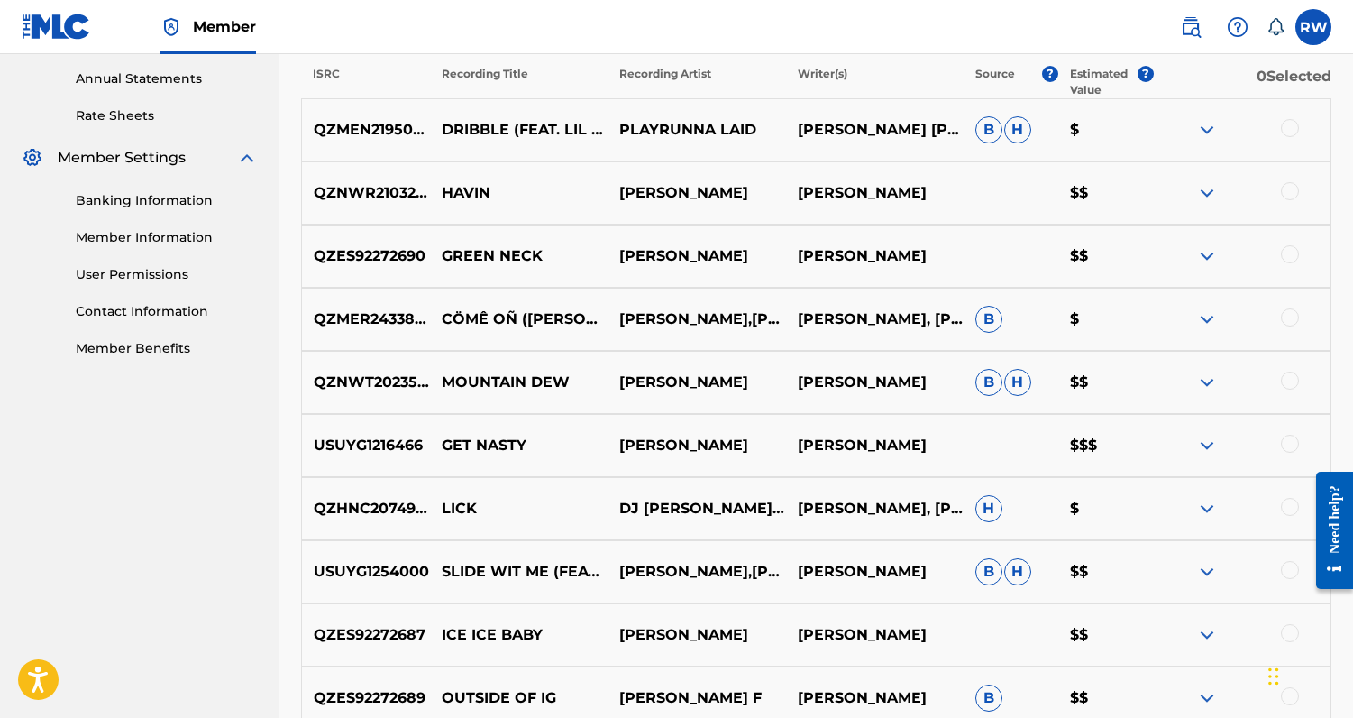
click at [1209, 447] on img at bounding box center [1208, 446] width 22 height 22
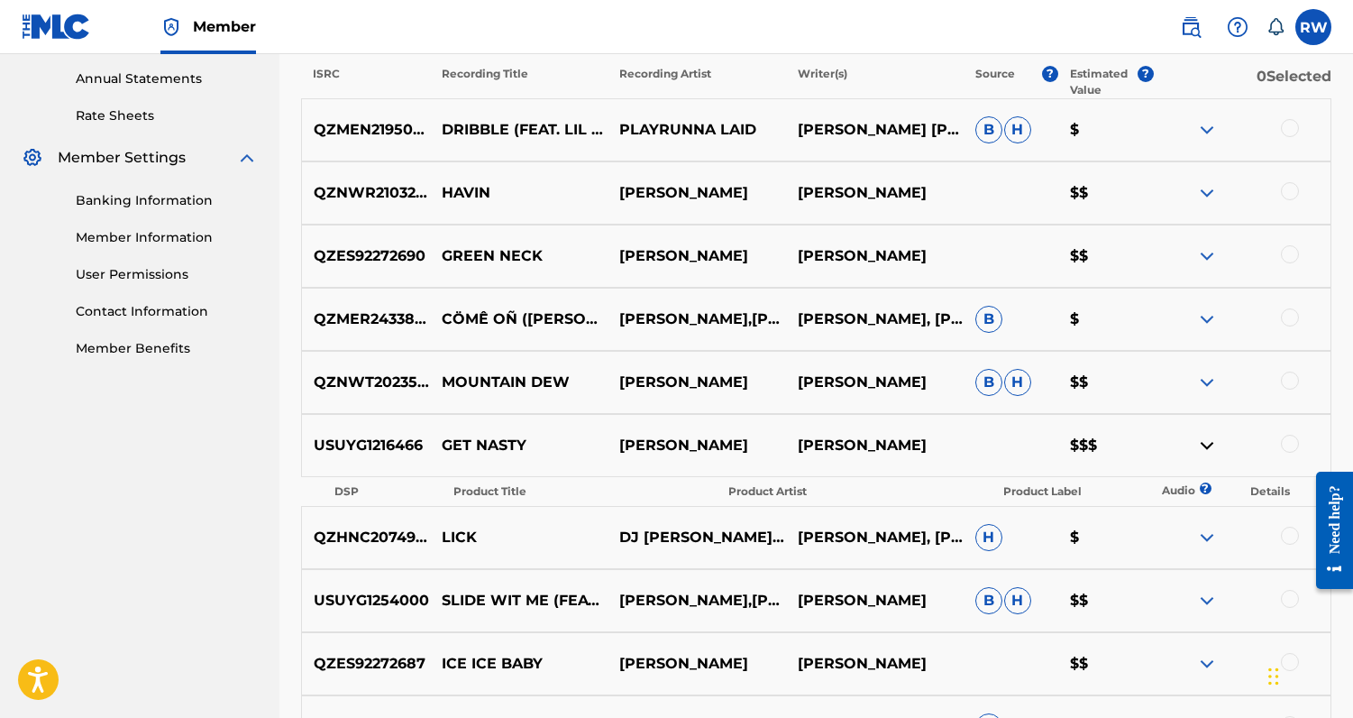
click at [1223, 446] on div at bounding box center [1242, 446] width 178 height 22
click at [1210, 443] on img at bounding box center [1208, 446] width 22 height 22
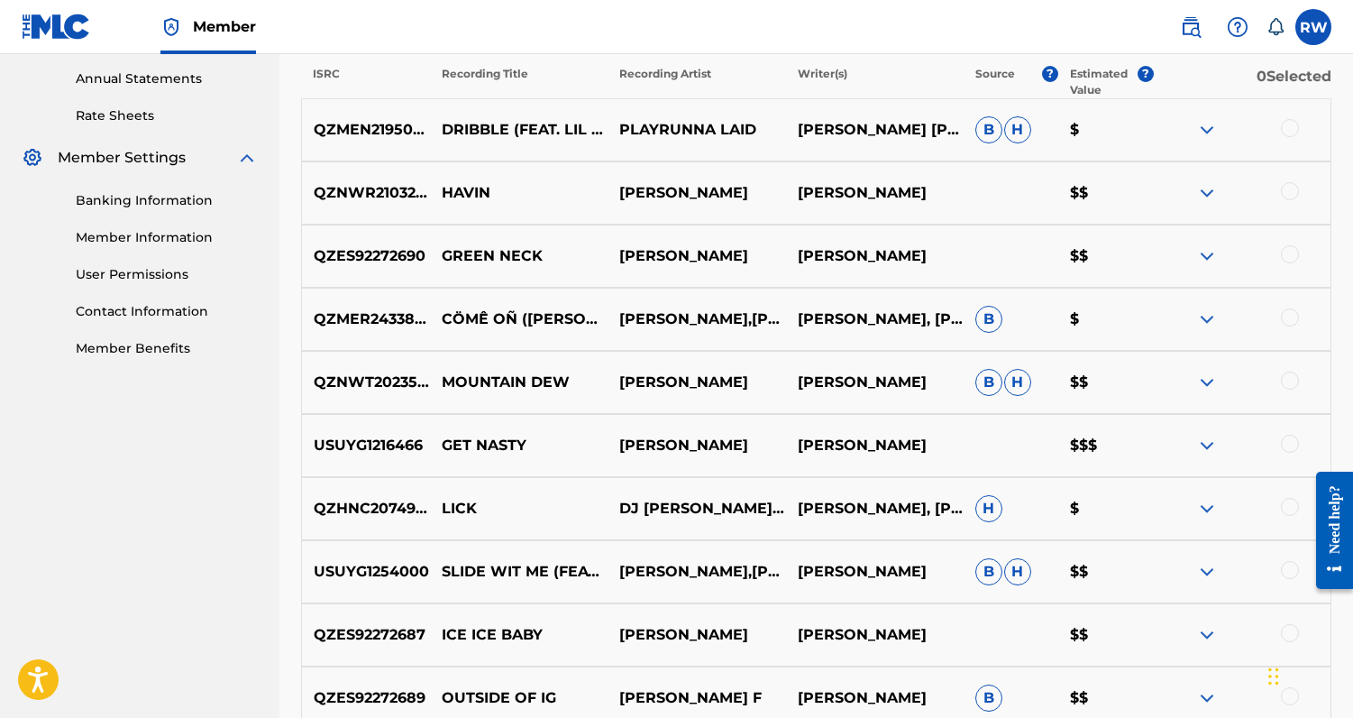
click at [1292, 448] on div at bounding box center [1290, 444] width 18 height 18
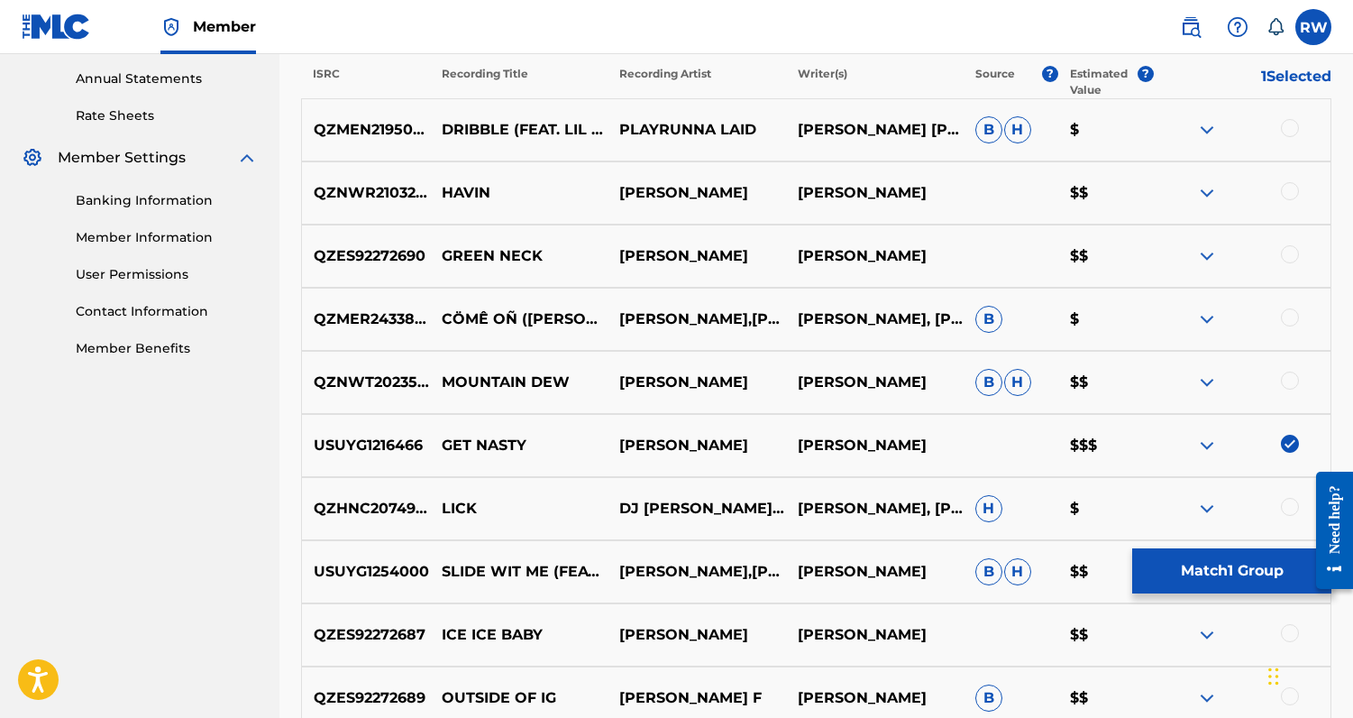
click at [1246, 569] on button "Match 1 Group" at bounding box center [1232, 570] width 199 height 45
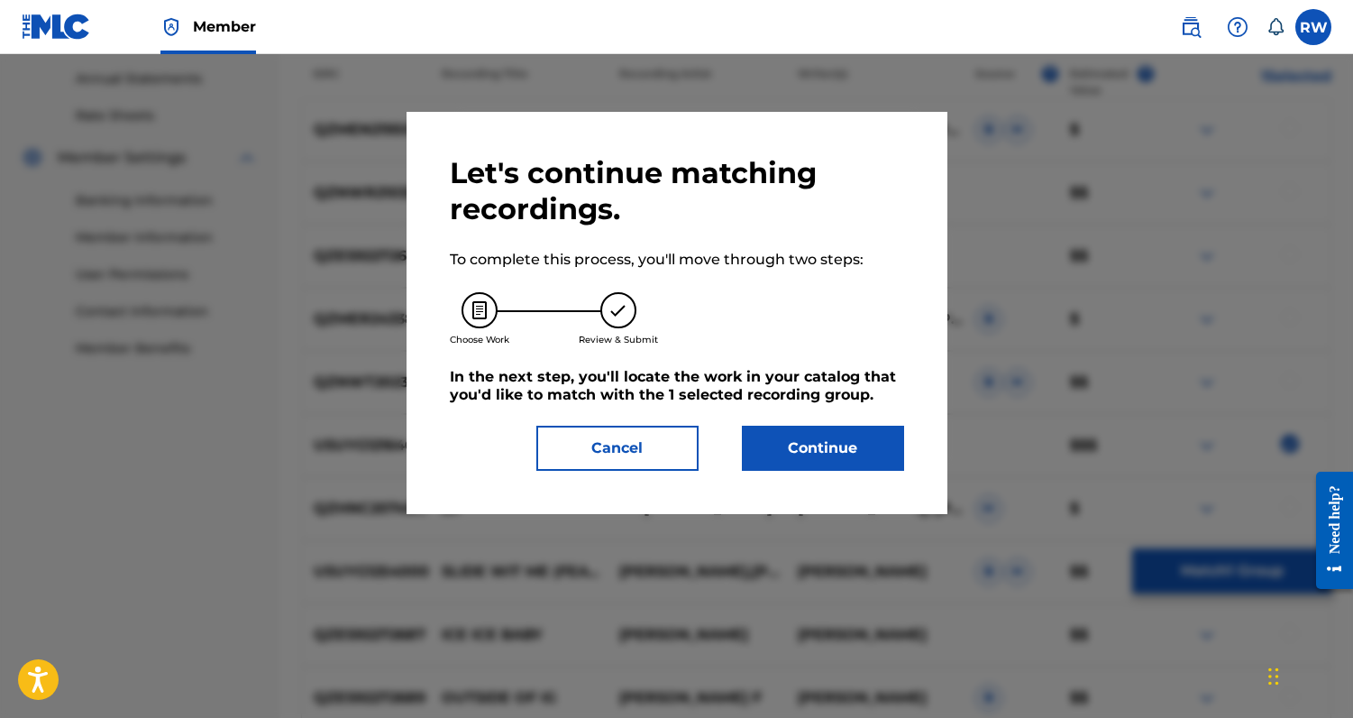
click at [877, 452] on button "Continue" at bounding box center [823, 448] width 162 height 45
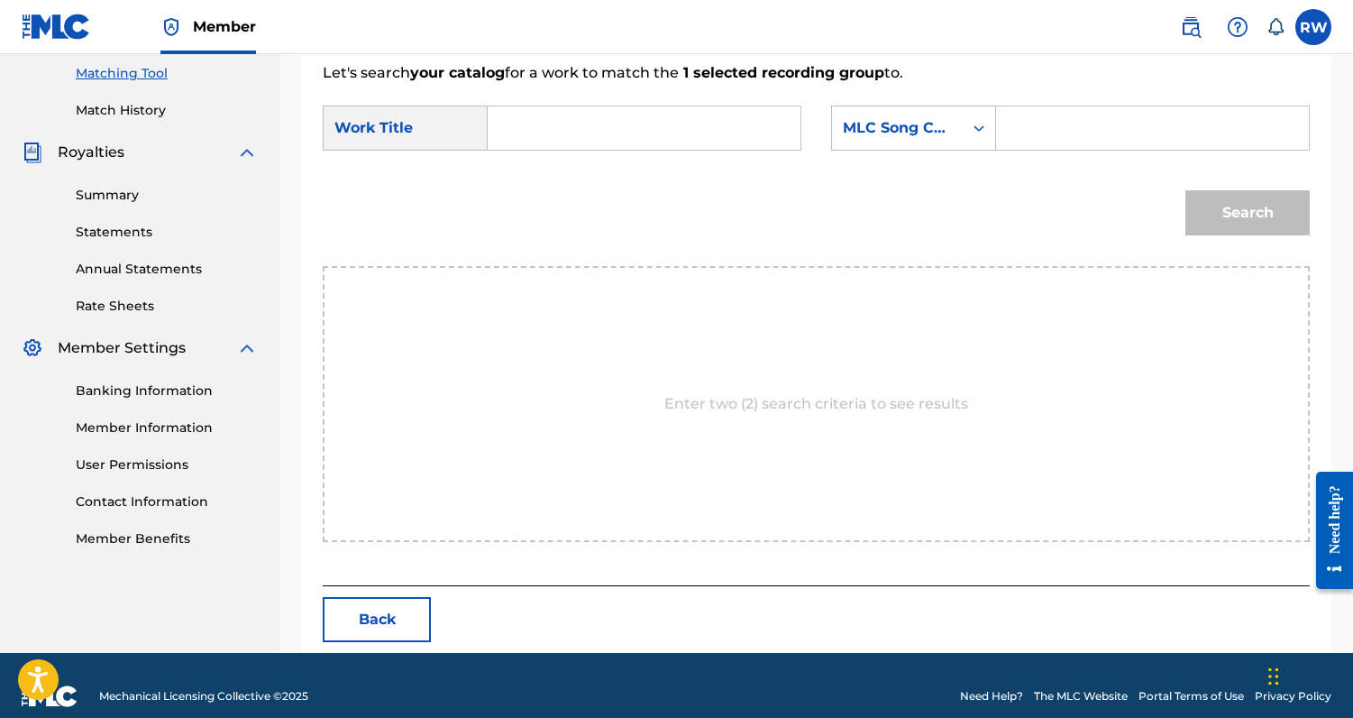
scroll to position [444, 0]
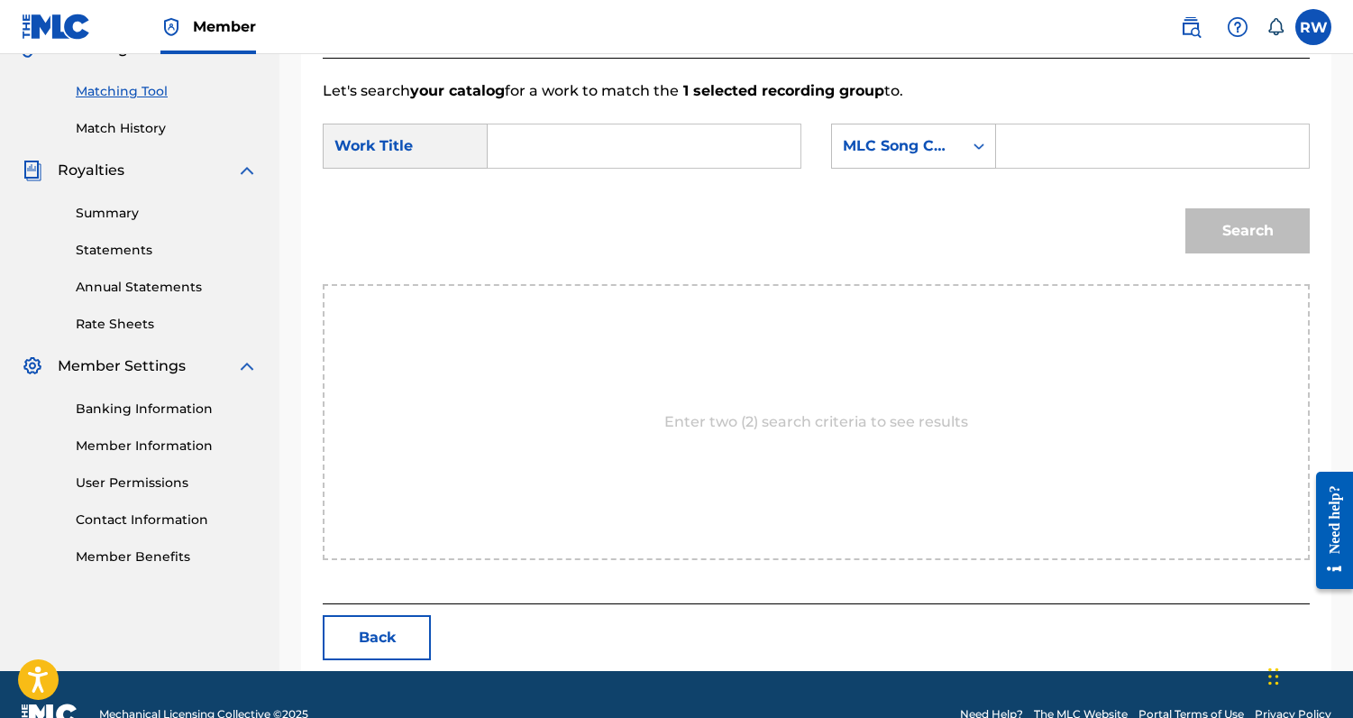
click at [681, 143] on input "Search Form" at bounding box center [644, 145] width 282 height 43
type input "get nasty"
click at [540, 204] on strong "nasty" at bounding box center [539, 207] width 42 height 17
click at [1050, 161] on input "Search Form" at bounding box center [1153, 145] width 282 height 43
paste input "GB98AW"
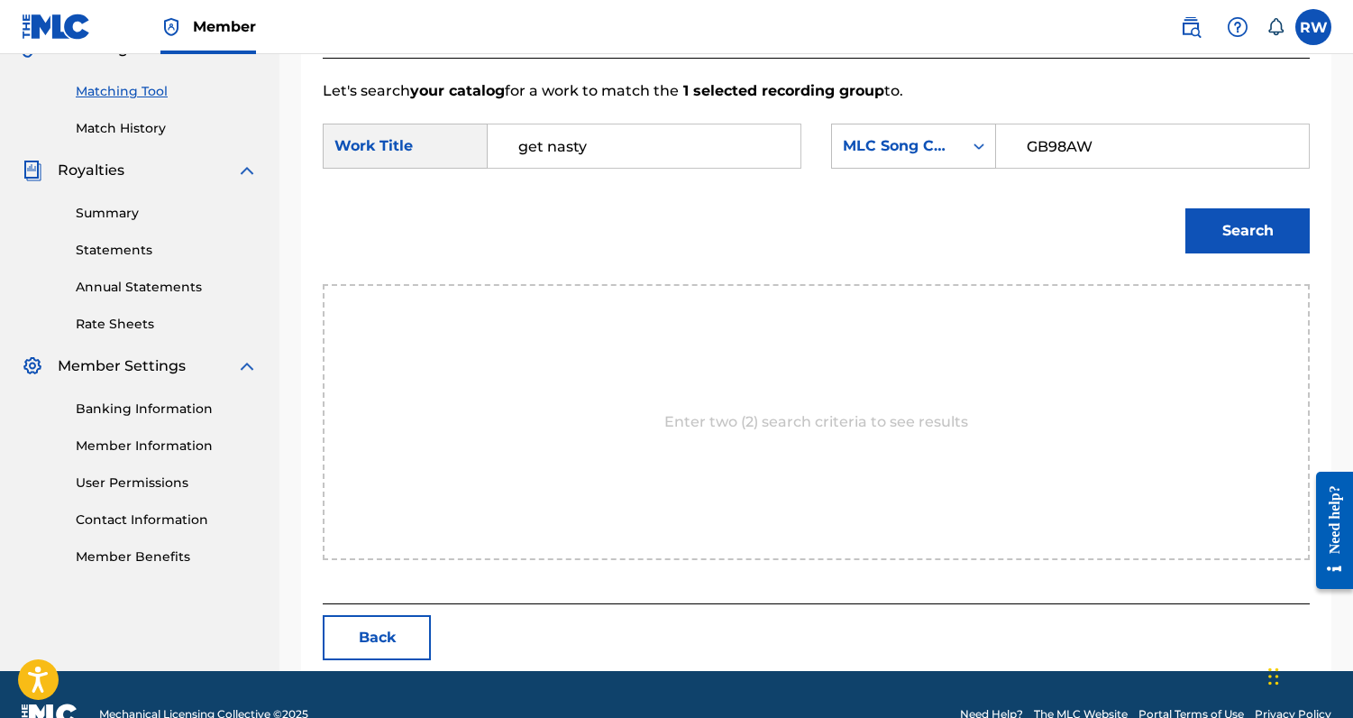
type input "GB98AW"
click at [1216, 199] on div "Search" at bounding box center [1243, 226] width 133 height 72
click at [1217, 230] on button "Search" at bounding box center [1248, 230] width 124 height 45
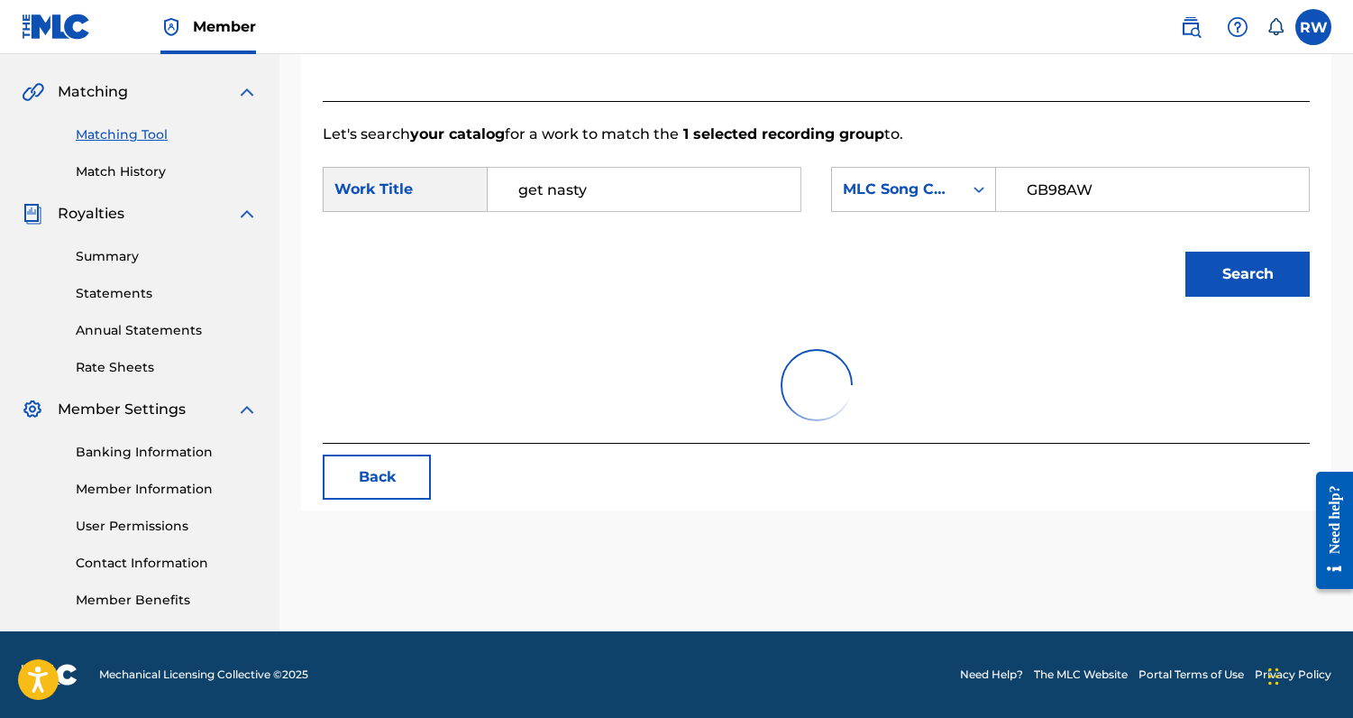
scroll to position [430, 0]
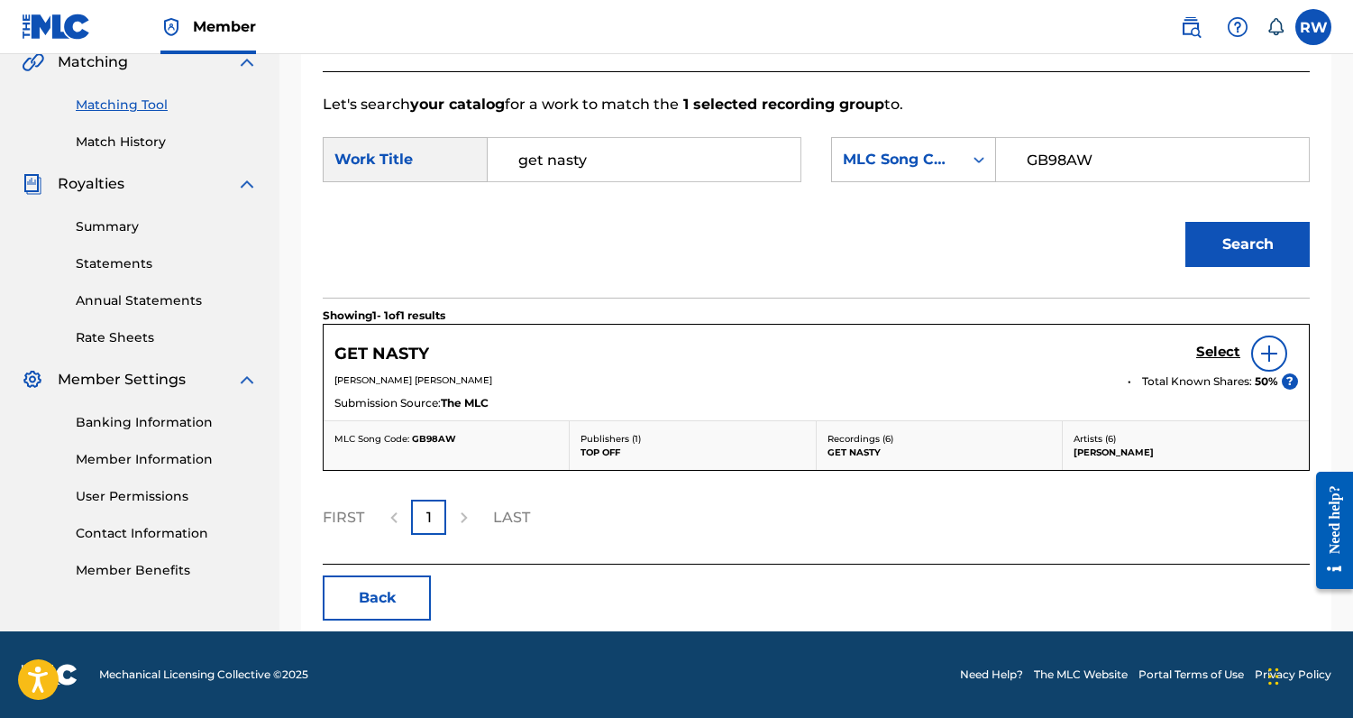
click at [1223, 355] on h5 "Select" at bounding box center [1219, 352] width 44 height 17
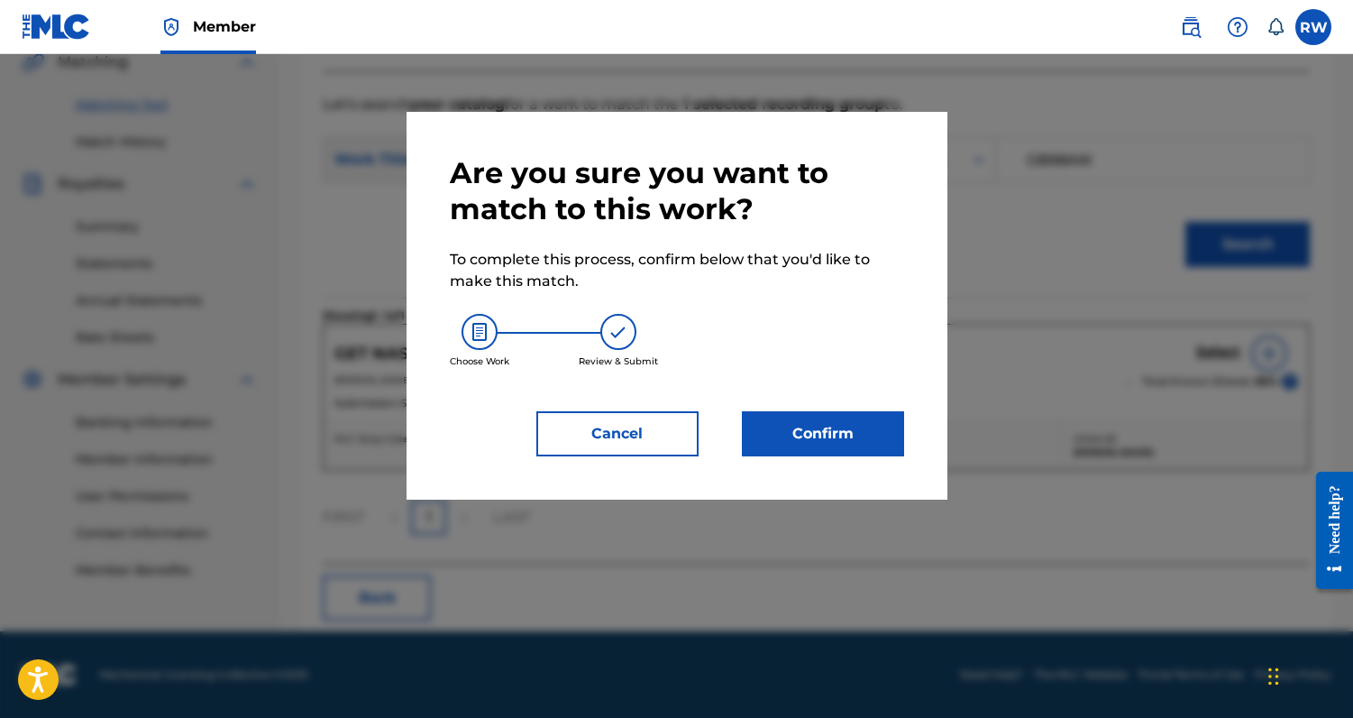
click at [831, 447] on button "Confirm" at bounding box center [823, 433] width 162 height 45
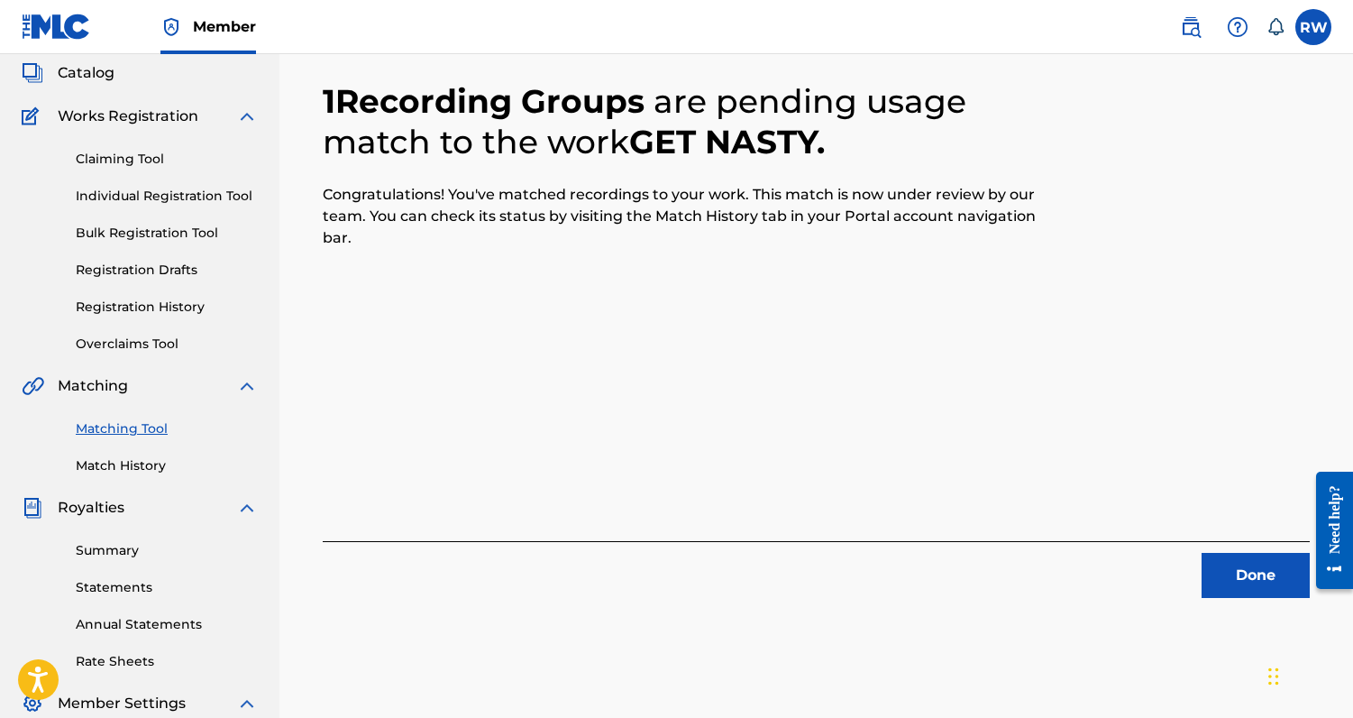
scroll to position [232, 0]
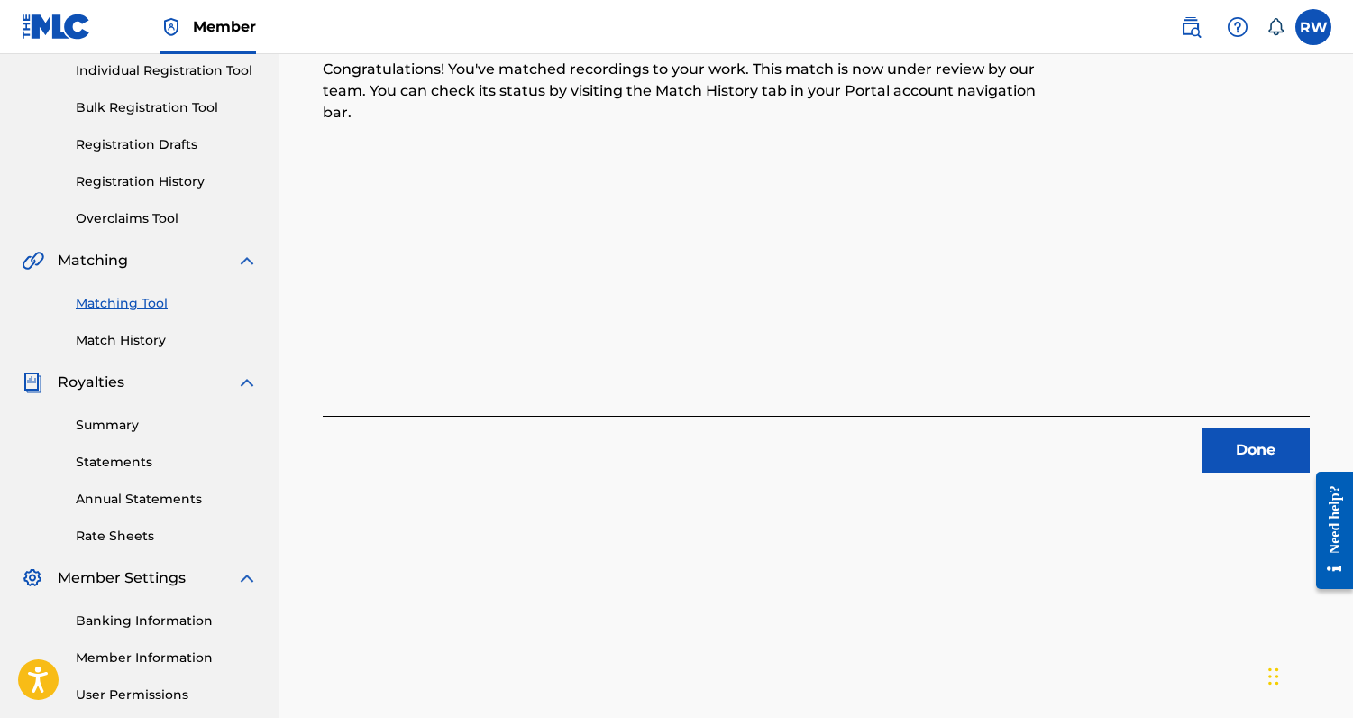
click at [1275, 443] on button "Done" at bounding box center [1256, 449] width 108 height 45
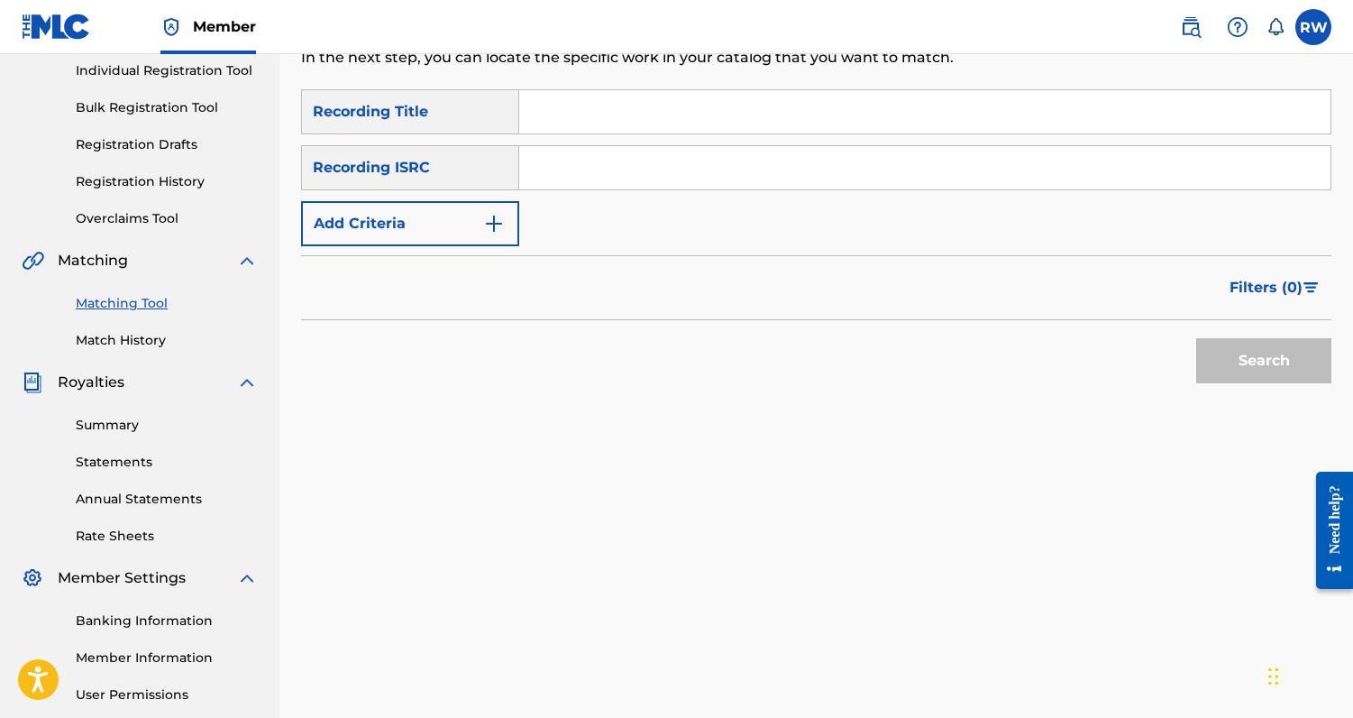
click at [445, 238] on button "Add Criteria" at bounding box center [410, 223] width 218 height 45
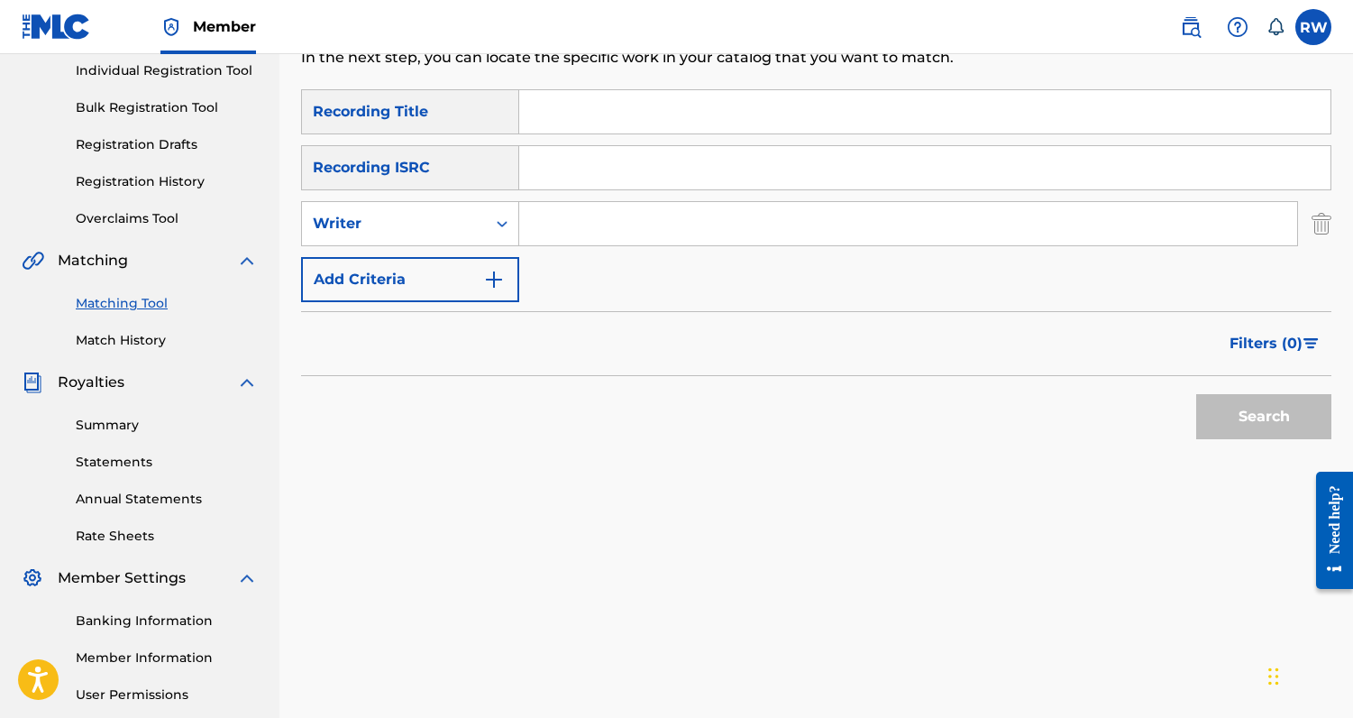
click at [568, 212] on input "Search Form" at bounding box center [908, 223] width 778 height 43
type input "[PERSON_NAME]"
click at [1197, 394] on button "Search" at bounding box center [1264, 416] width 135 height 45
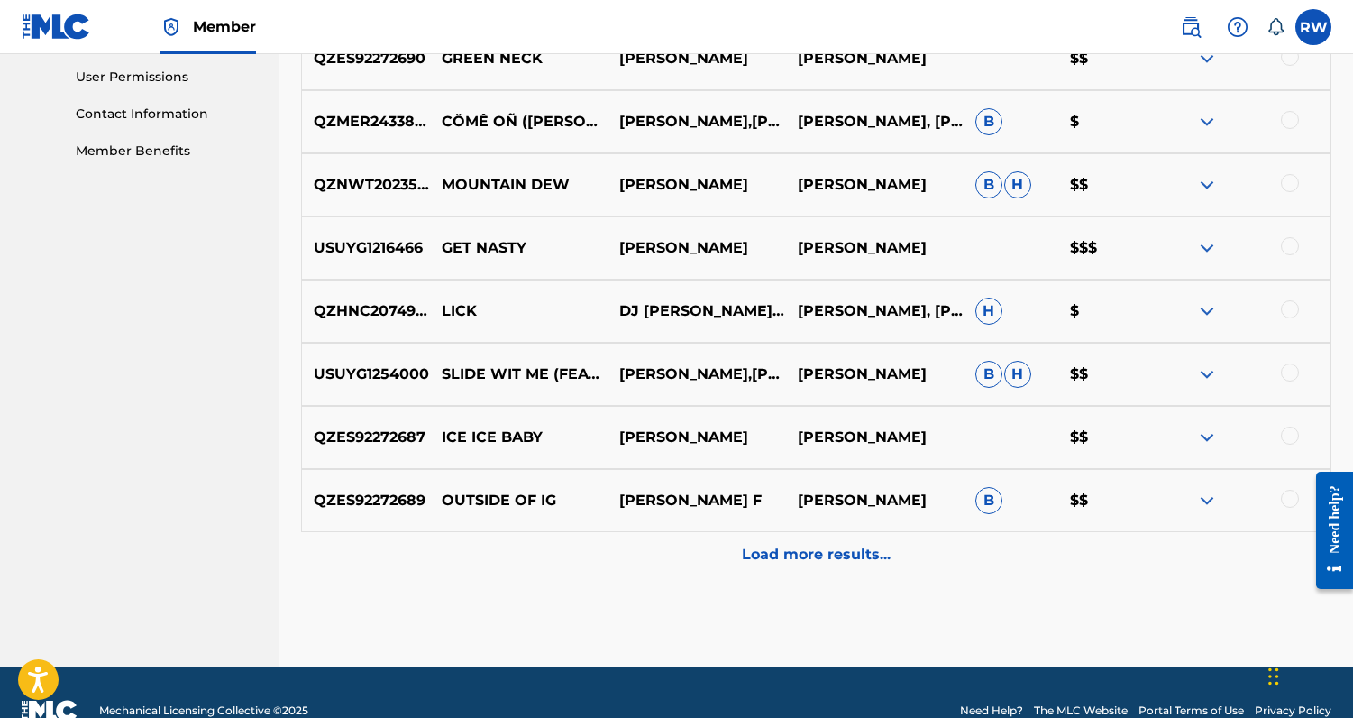
scroll to position [842, 0]
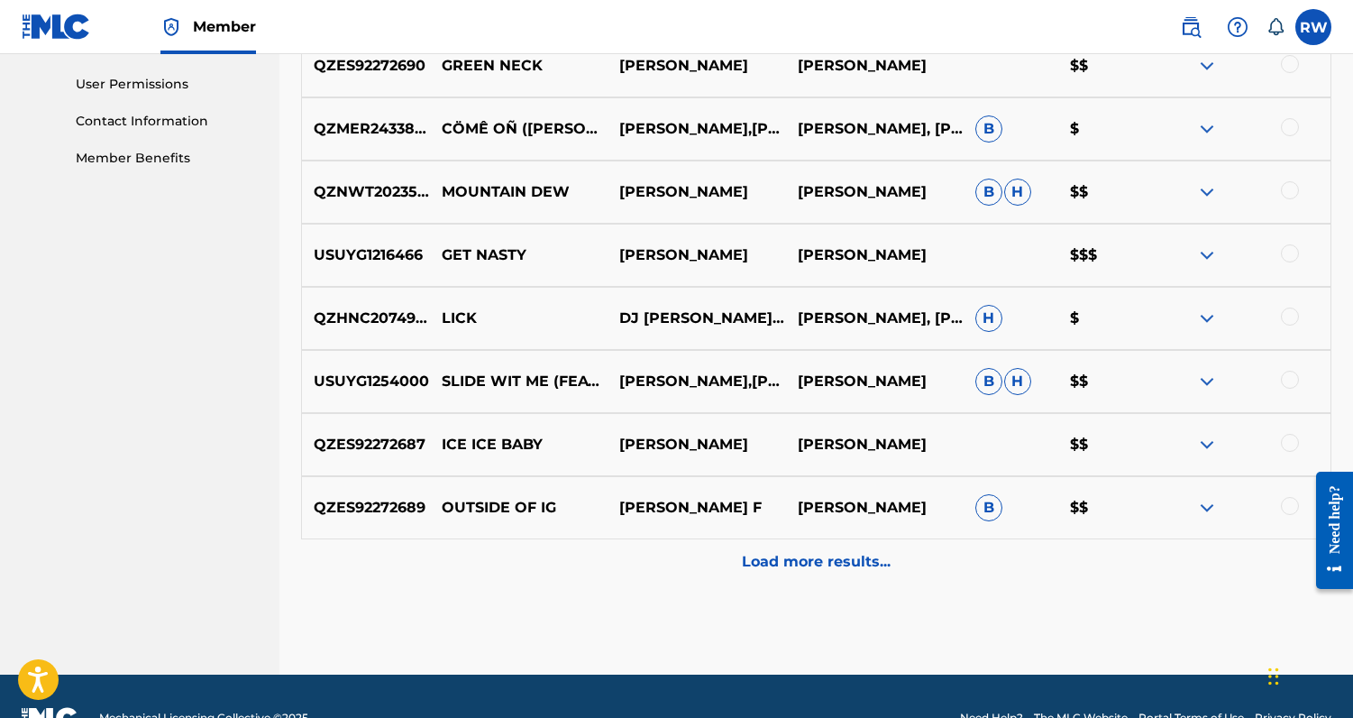
click at [891, 556] on div "Load more results..." at bounding box center [816, 561] width 1031 height 45
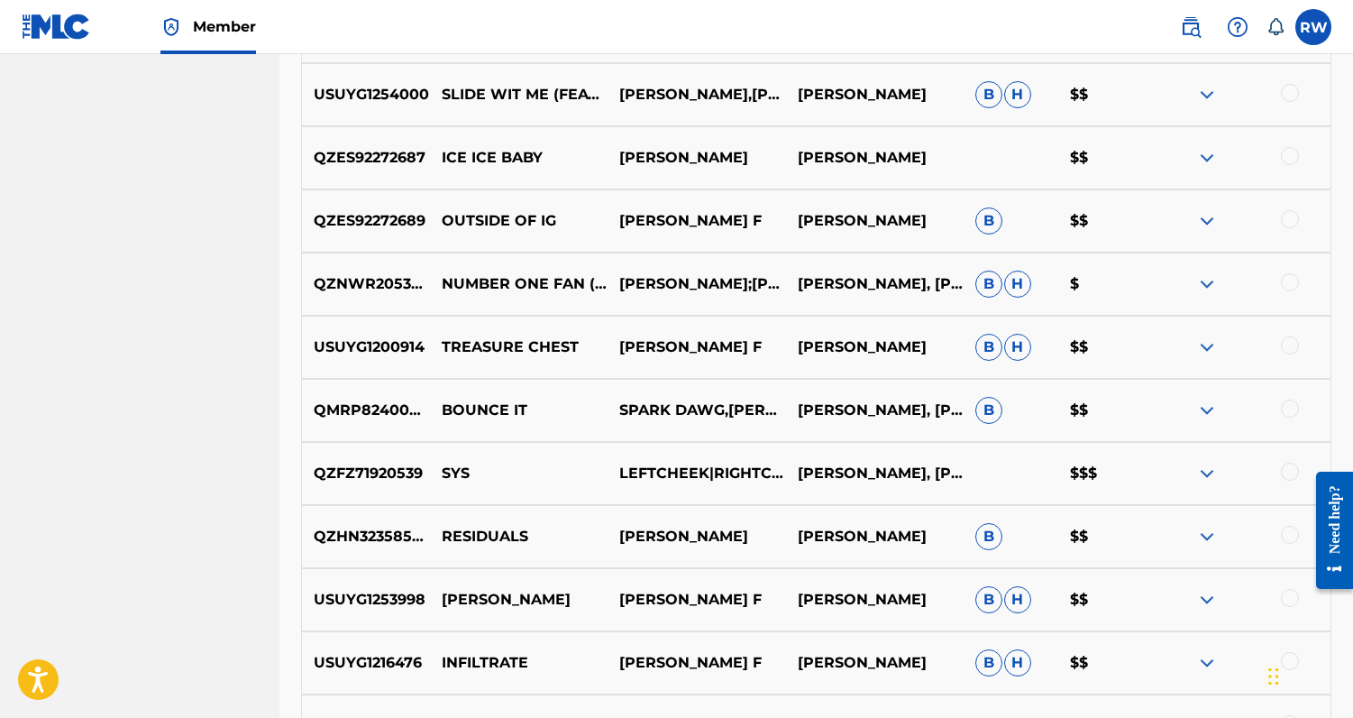
scroll to position [1138, 0]
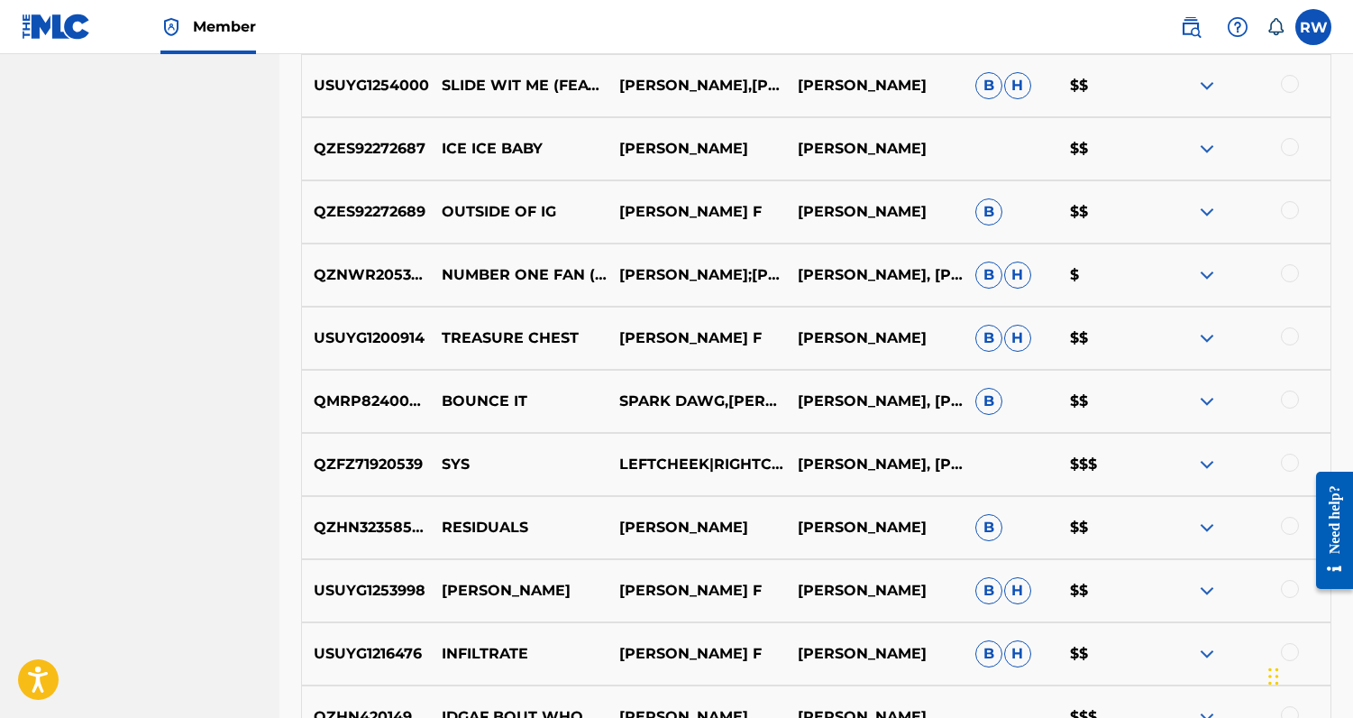
click at [1290, 468] on div at bounding box center [1290, 463] width 18 height 18
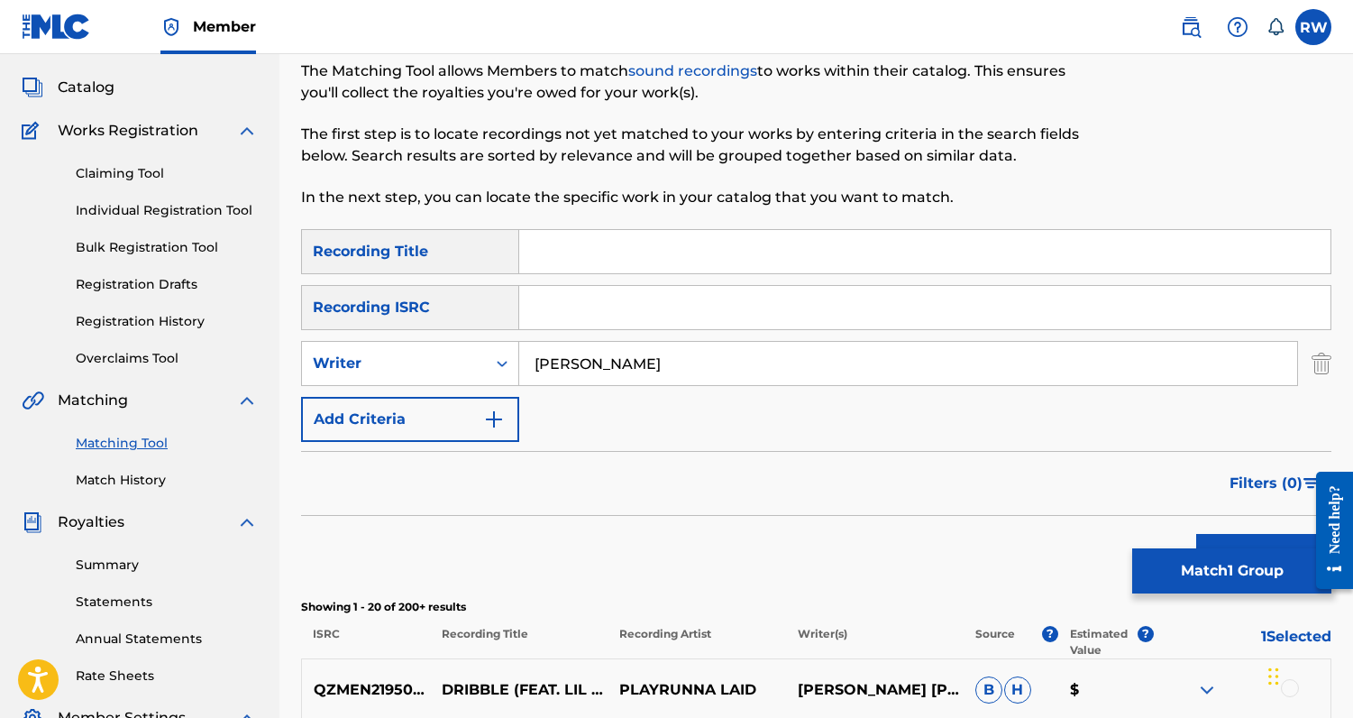
scroll to position [0, 0]
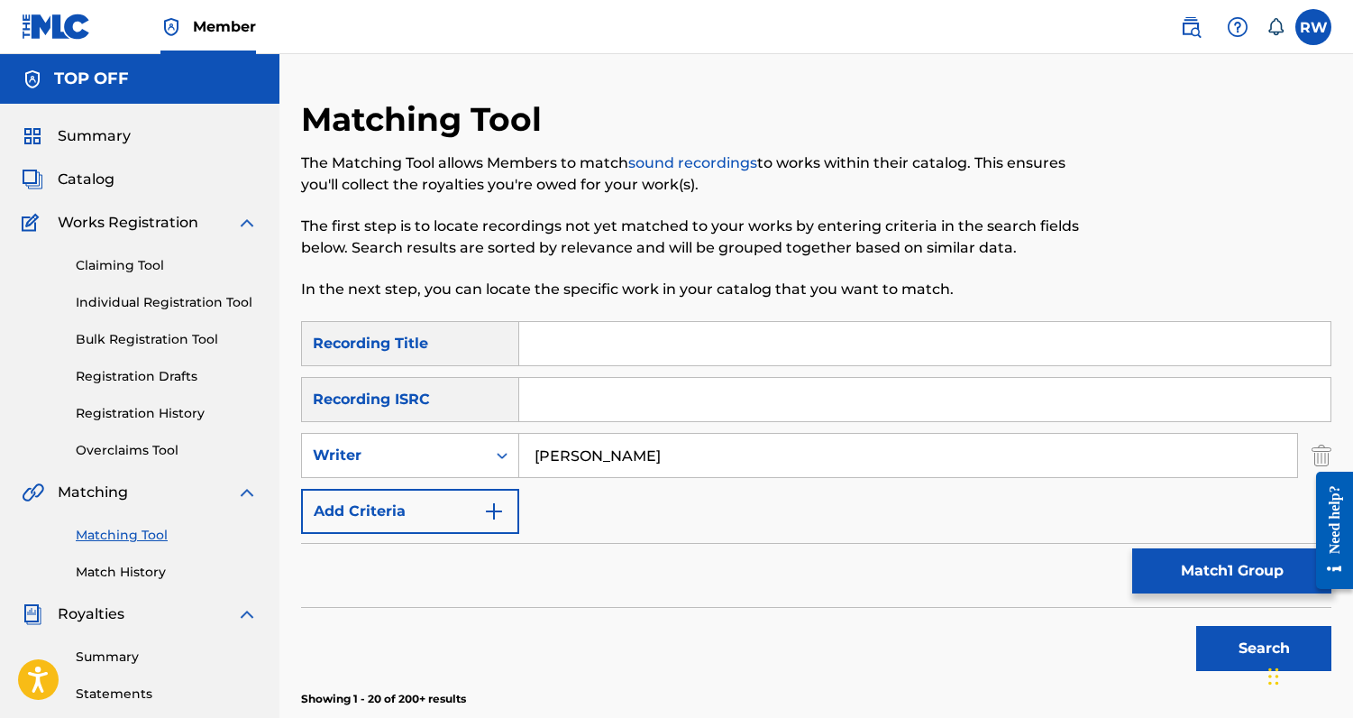
click at [589, 354] on input "Search Form" at bounding box center [925, 343] width 812 height 43
type input "sys"
click at [1197, 626] on button "Search" at bounding box center [1264, 648] width 135 height 45
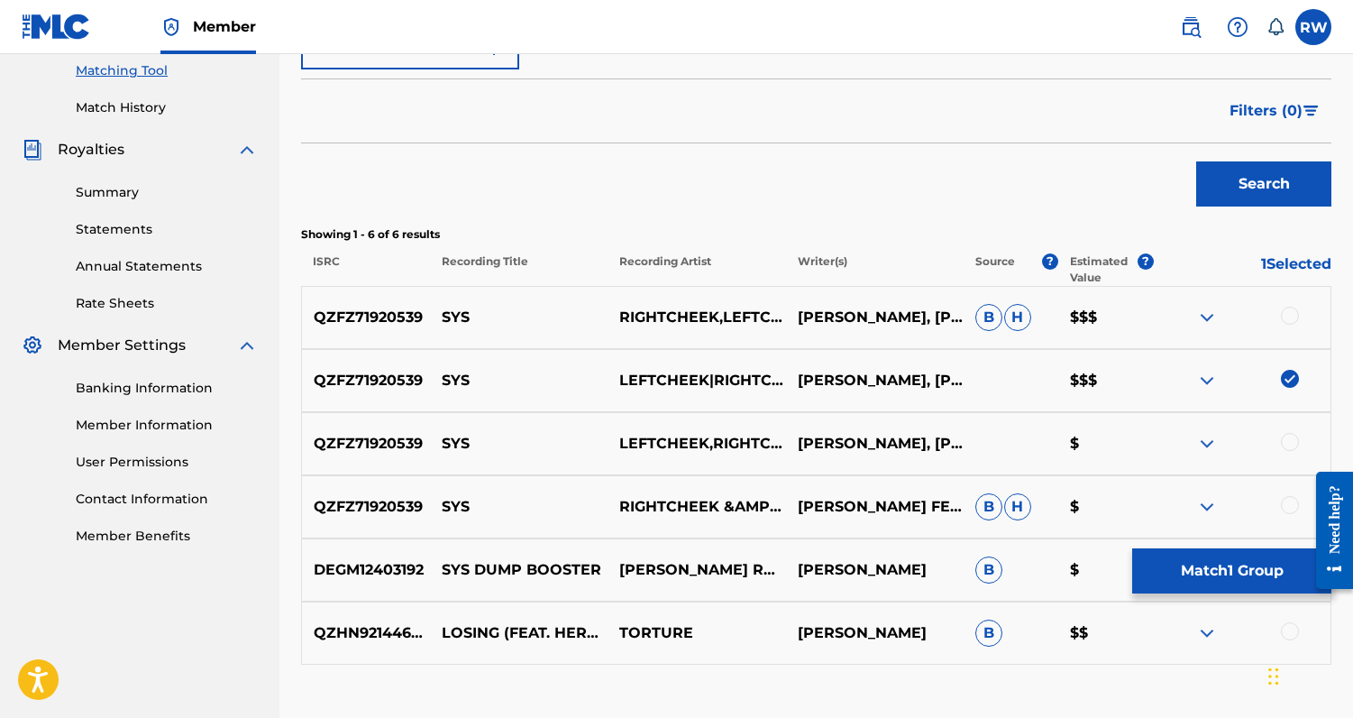
scroll to position [466, 0]
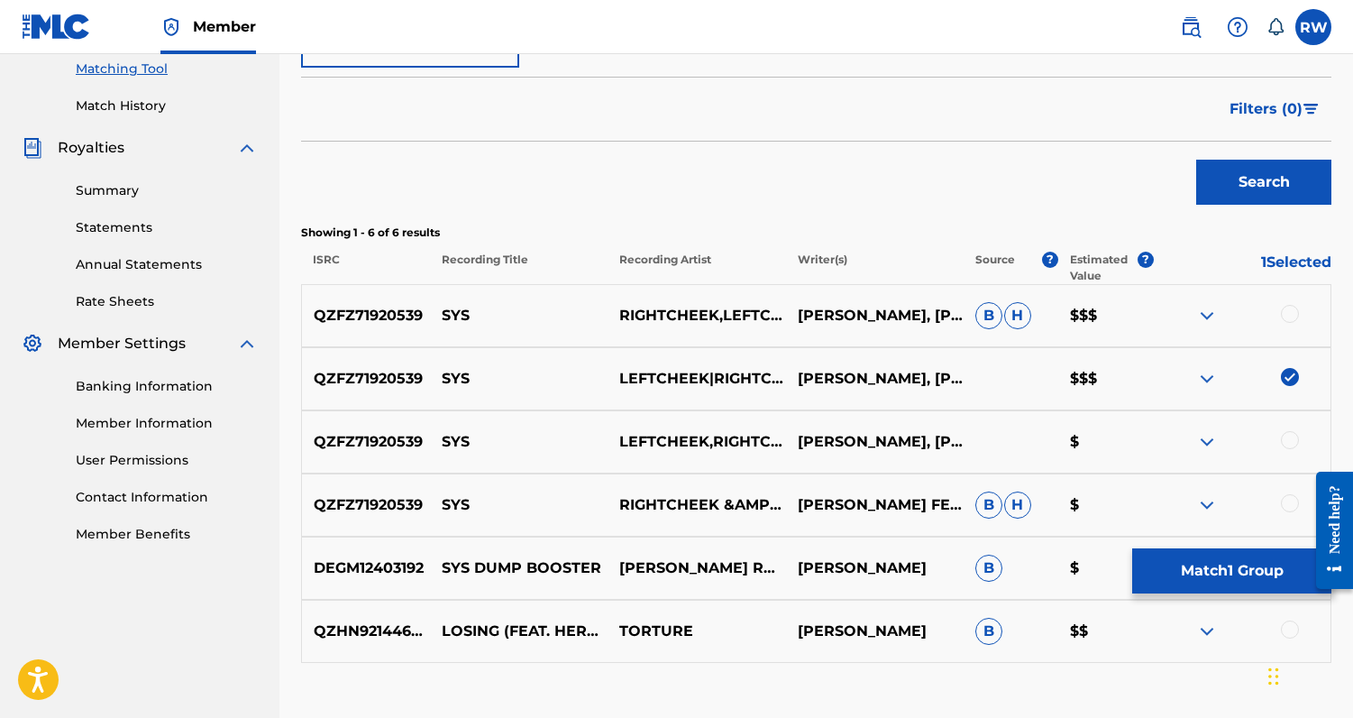
click at [1287, 317] on div at bounding box center [1290, 314] width 18 height 18
click at [1292, 440] on div at bounding box center [1290, 440] width 18 height 18
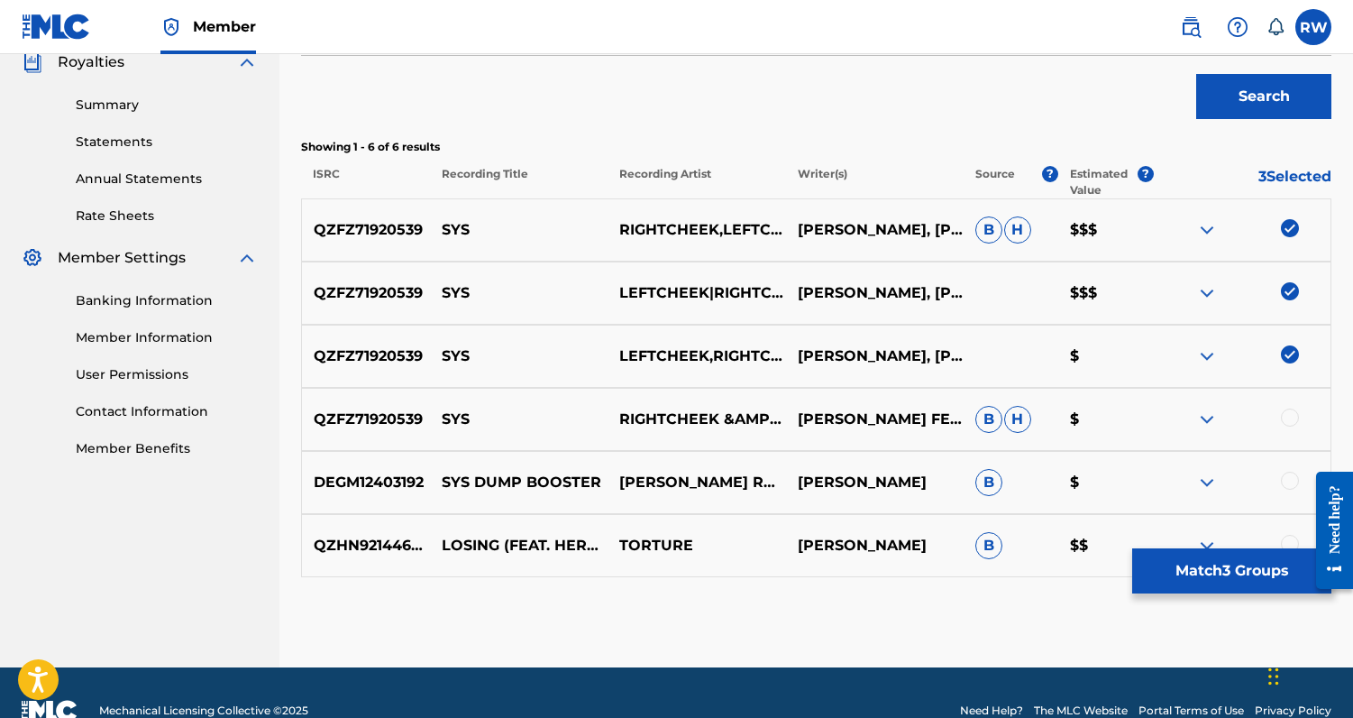
scroll to position [555, 0]
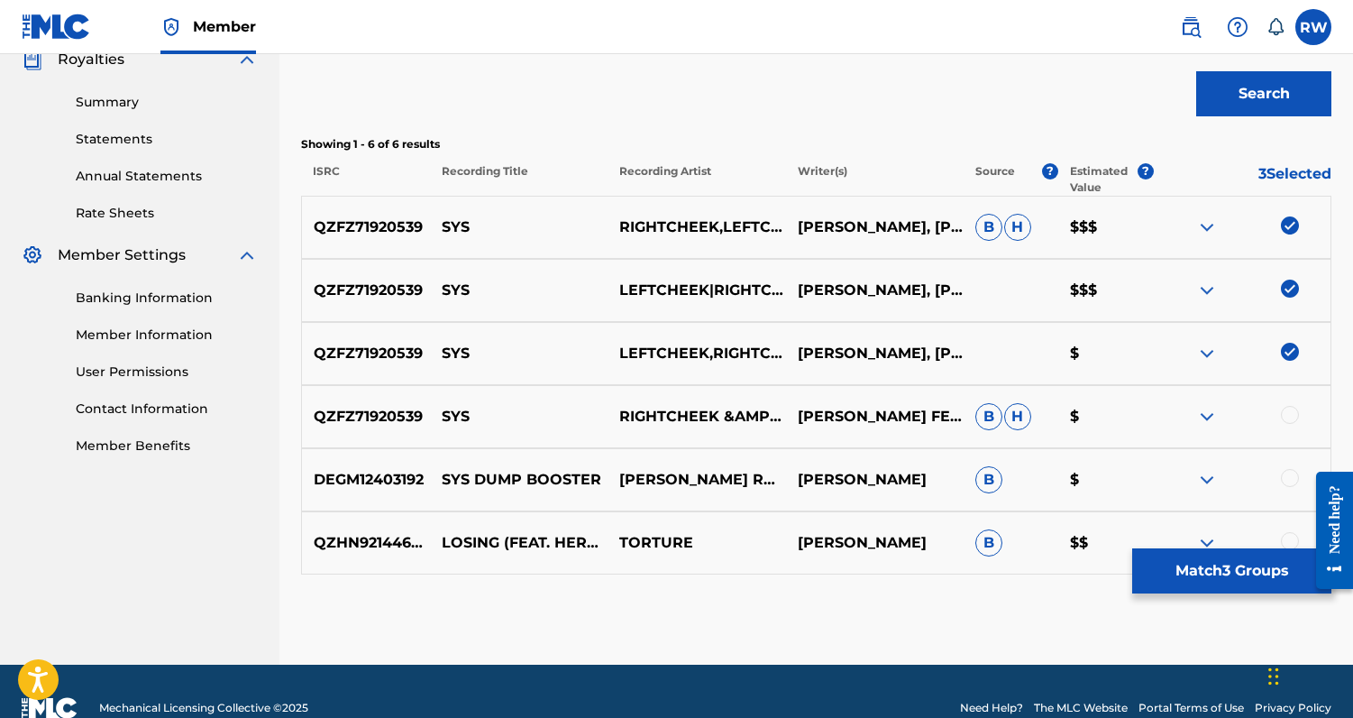
click at [1293, 413] on div at bounding box center [1290, 415] width 18 height 18
click at [1173, 568] on button "Match 4 Groups" at bounding box center [1232, 570] width 199 height 45
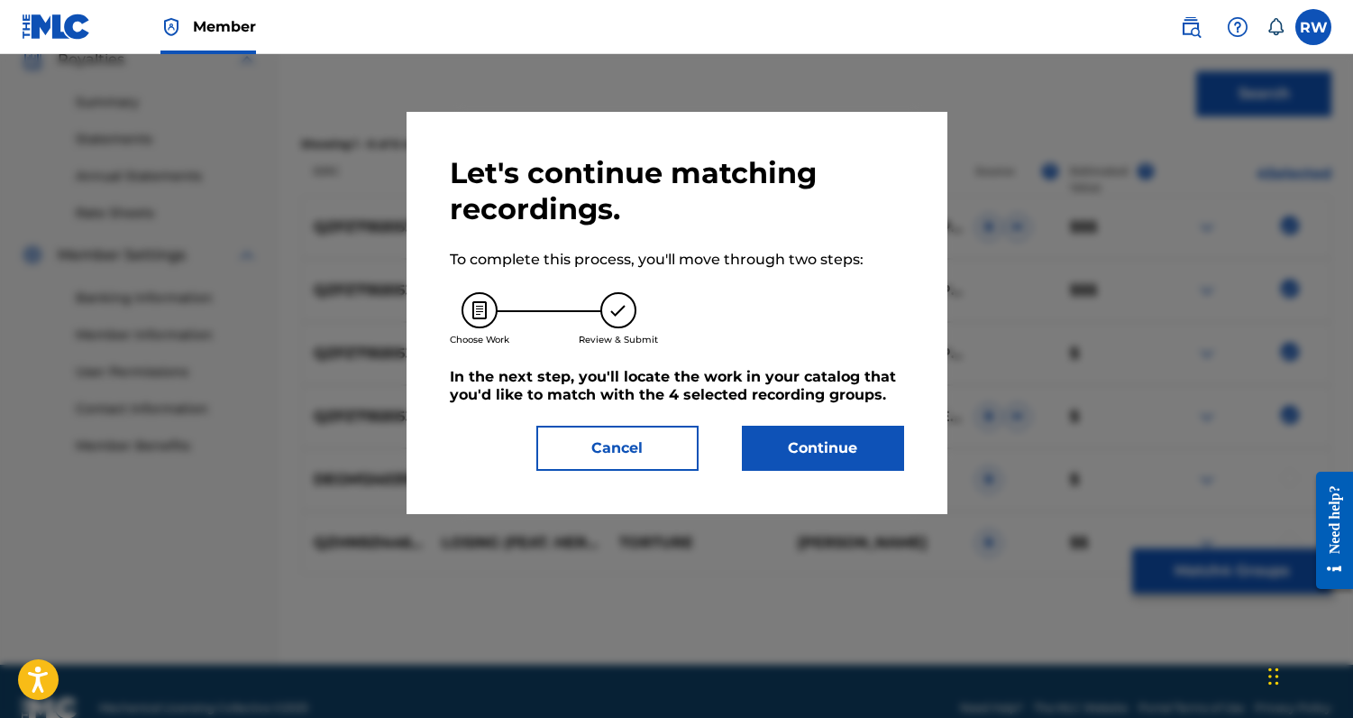
click at [842, 454] on button "Continue" at bounding box center [823, 448] width 162 height 45
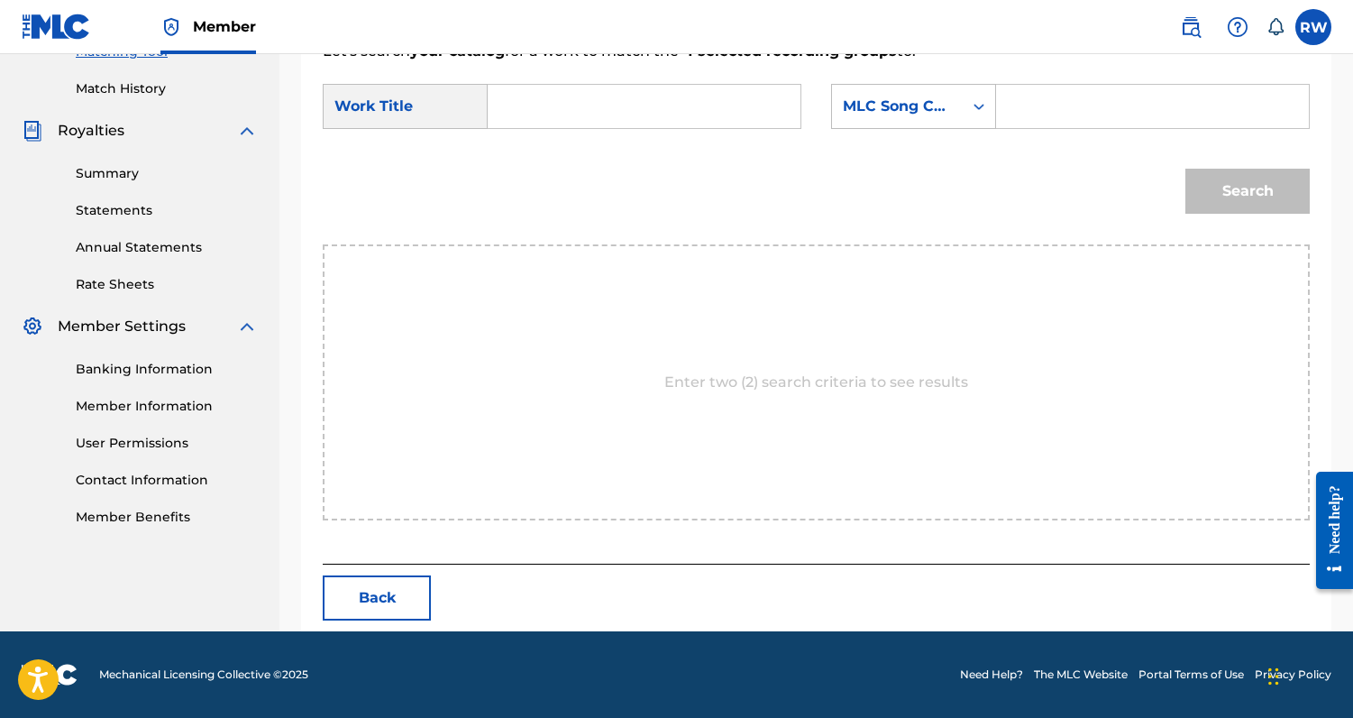
scroll to position [483, 0]
click at [649, 111] on input "Search Form" at bounding box center [644, 106] width 282 height 43
type input "sys"
click at [1103, 115] on input "Search Form" at bounding box center [1153, 106] width 282 height 43
paste input "S63AD3"
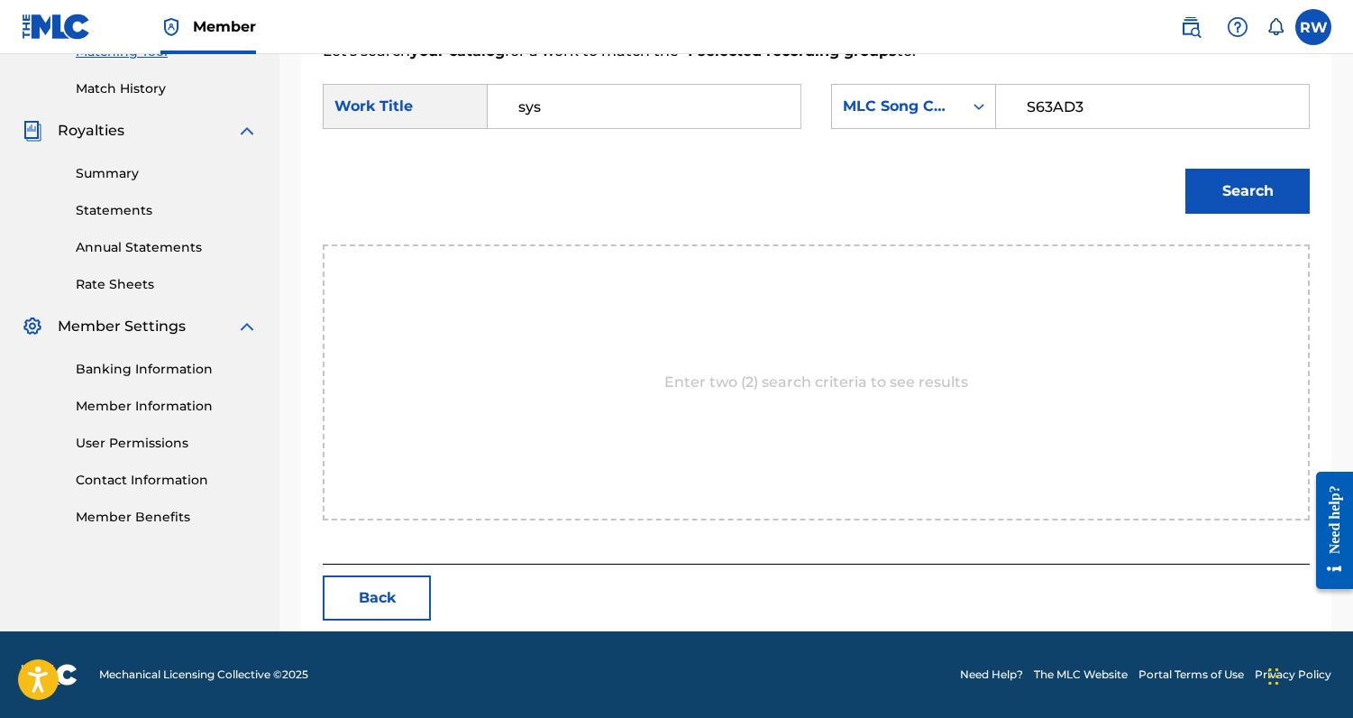
type input "S63AD3"
click at [1264, 177] on button "Search" at bounding box center [1248, 191] width 124 height 45
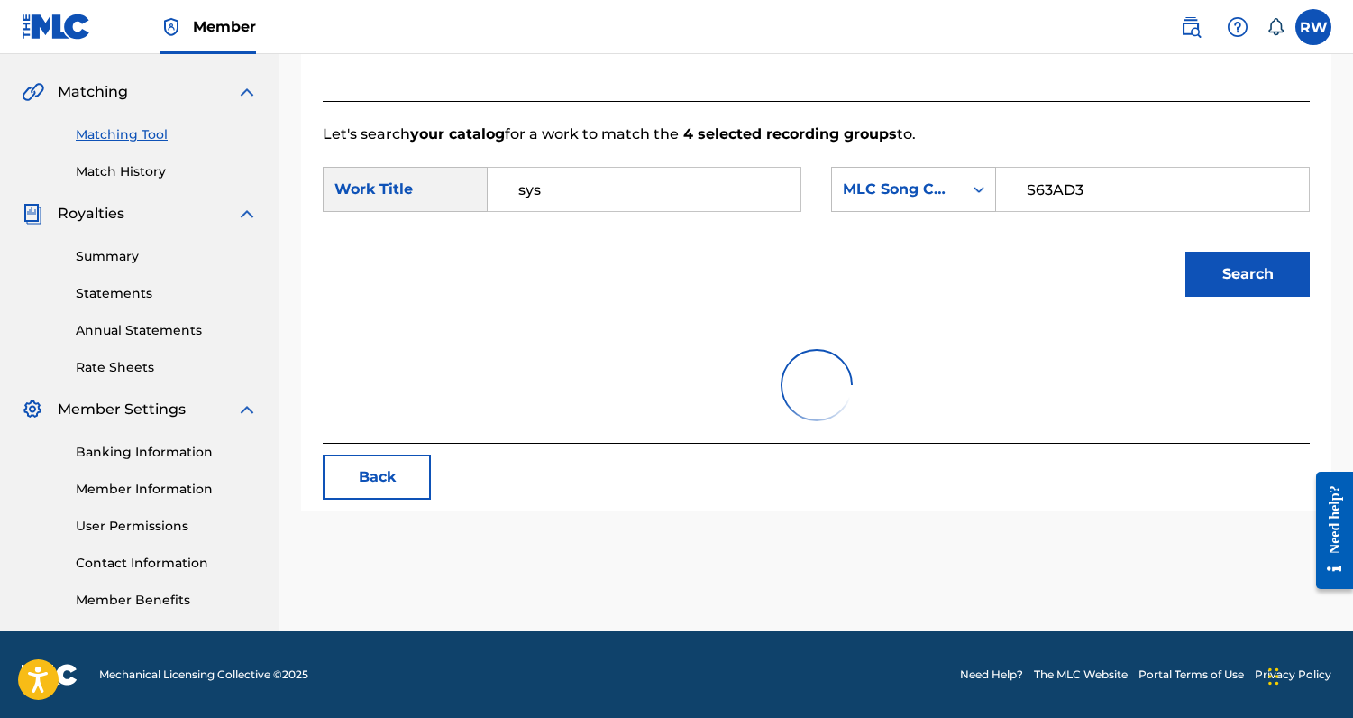
scroll to position [430, 0]
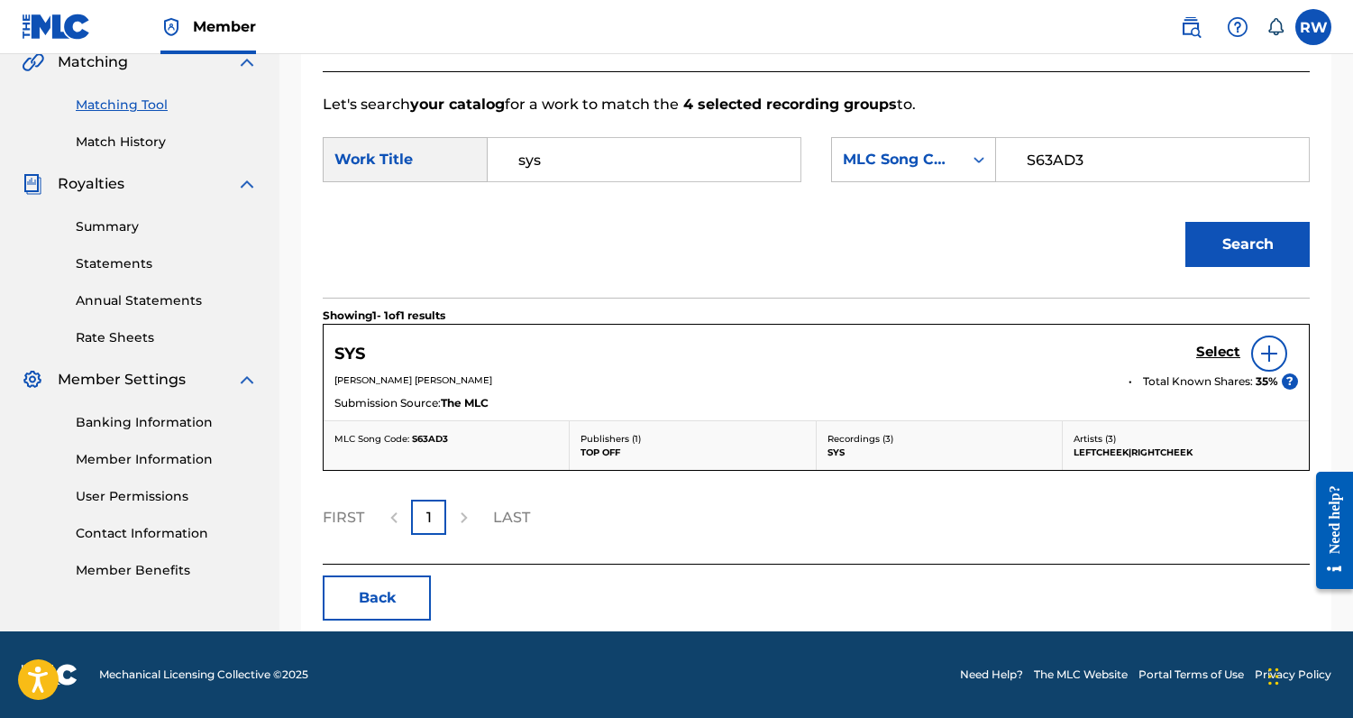
click at [1214, 352] on h5 "Select" at bounding box center [1219, 352] width 44 height 17
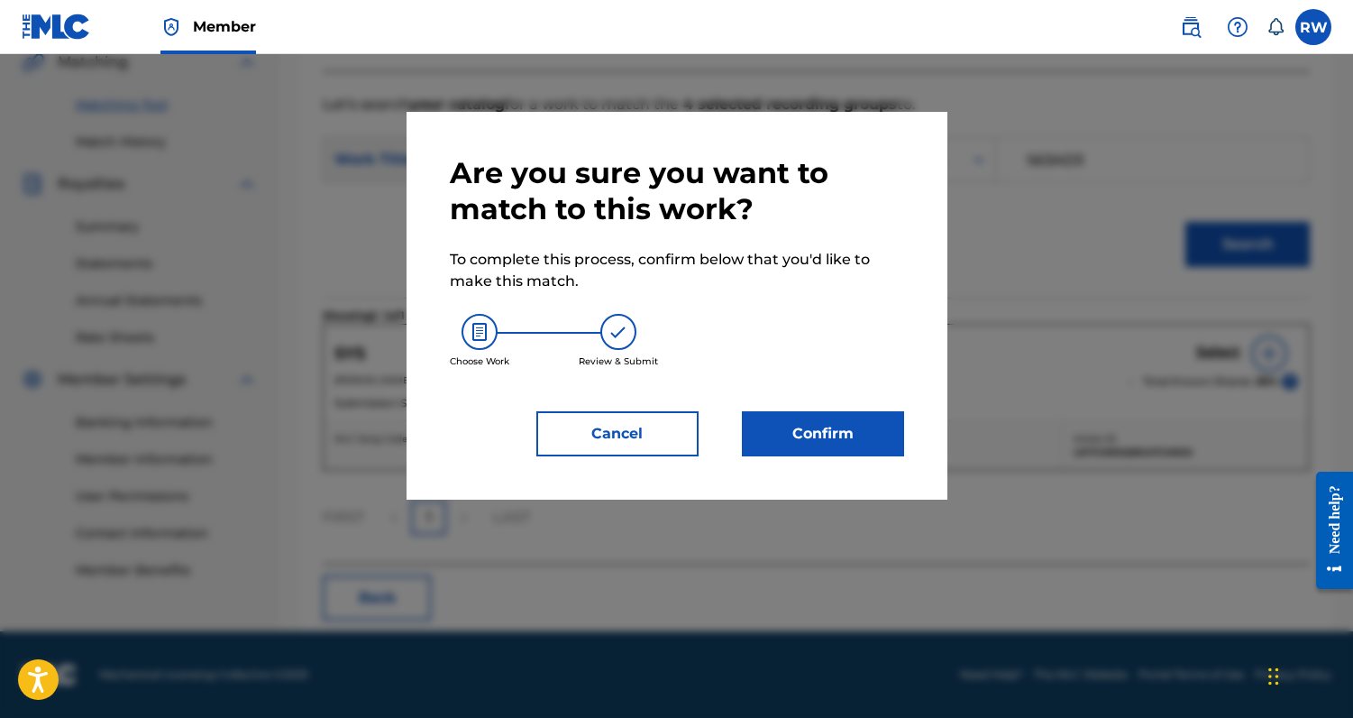
click at [869, 447] on button "Confirm" at bounding box center [823, 433] width 162 height 45
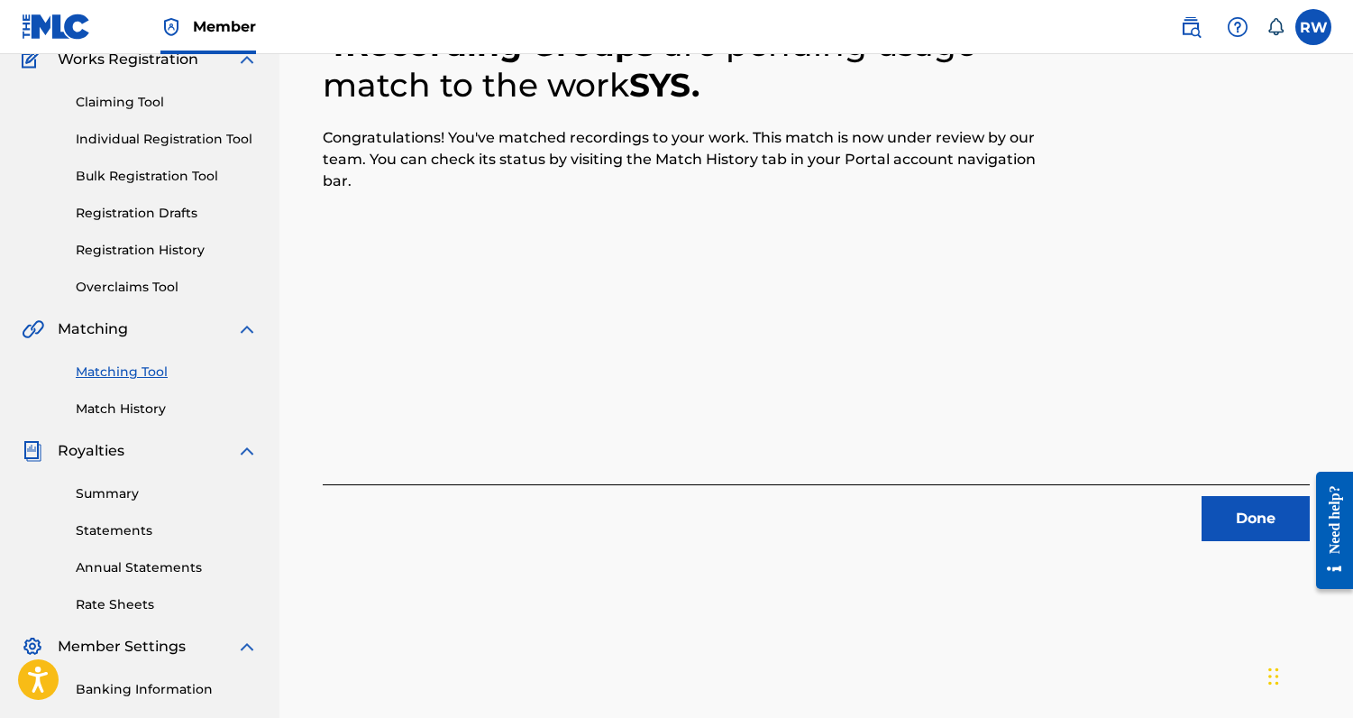
scroll to position [188, 0]
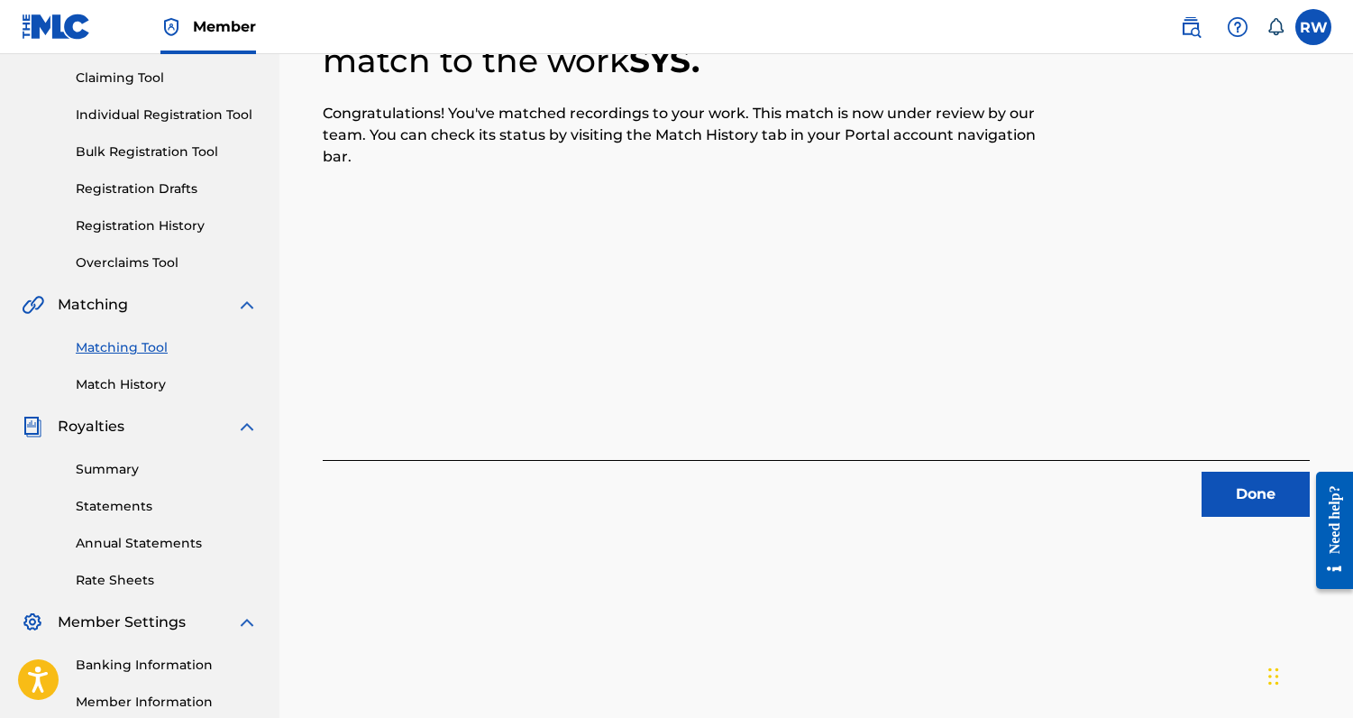
click at [1244, 481] on button "Done" at bounding box center [1256, 494] width 108 height 45
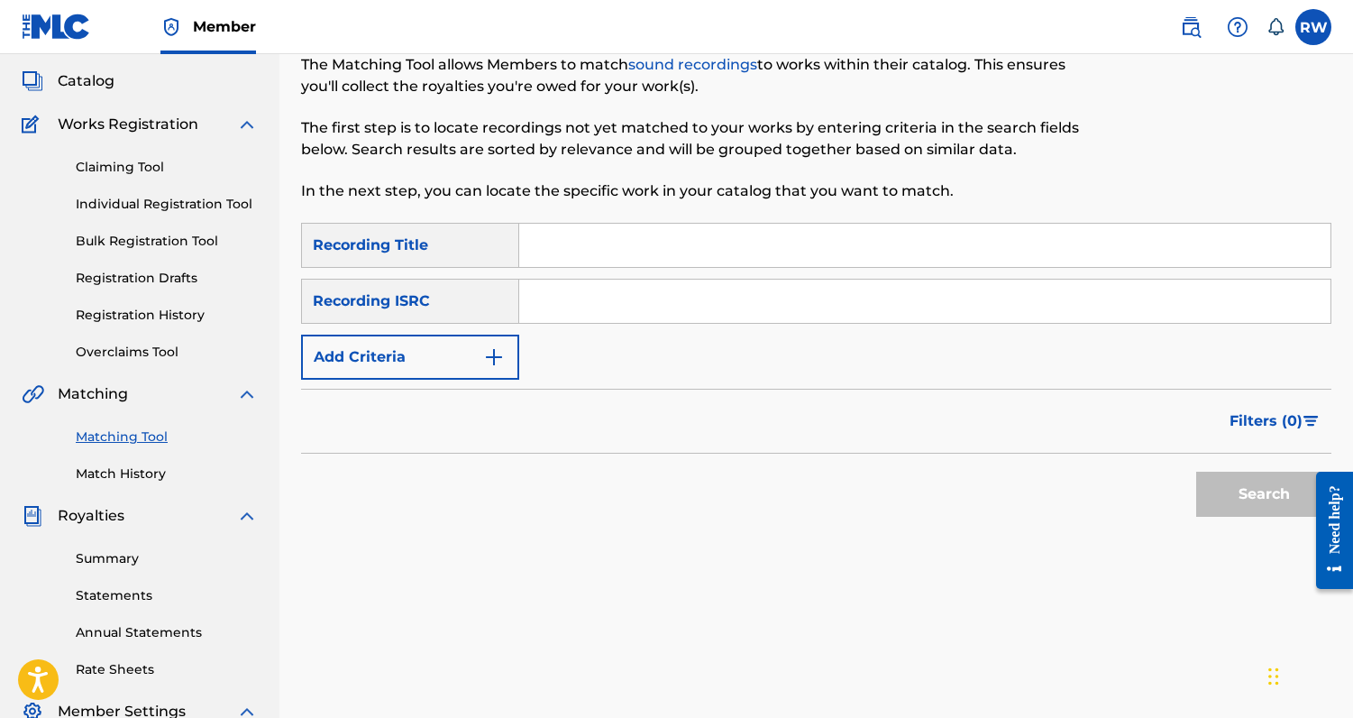
scroll to position [65, 0]
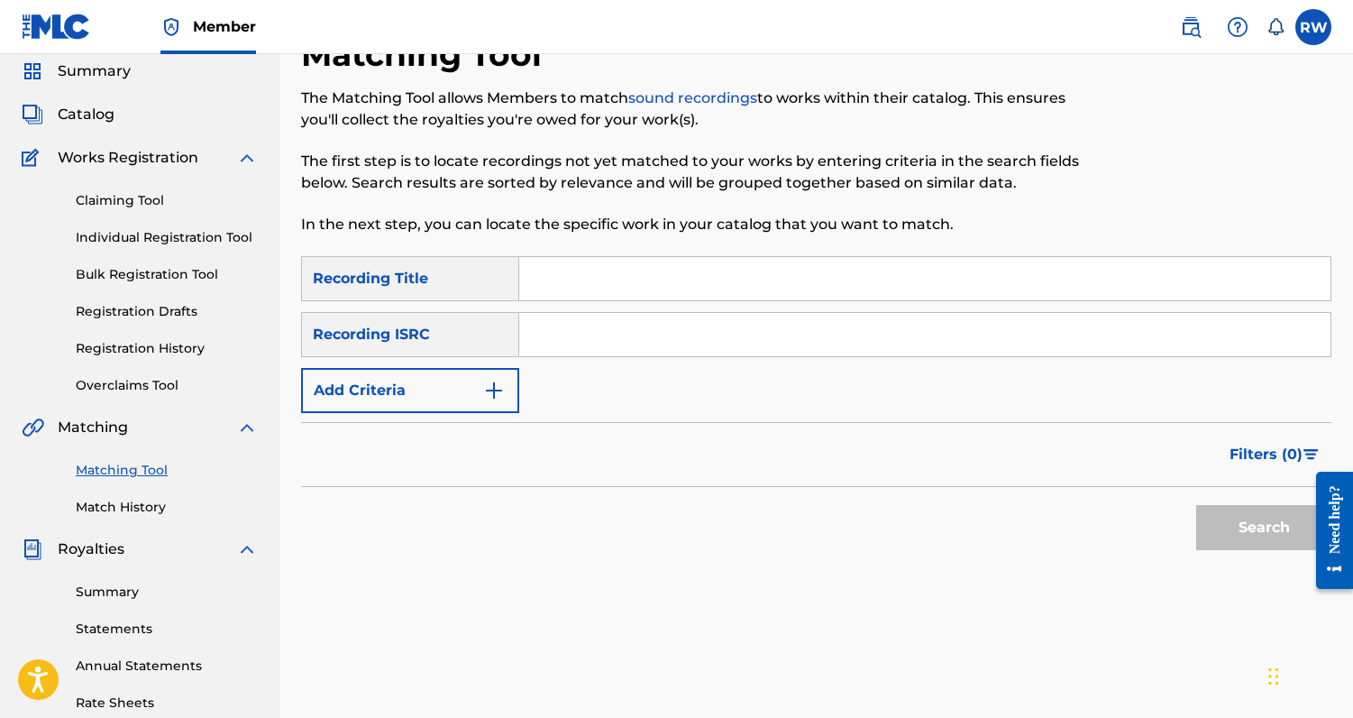
click at [472, 391] on button "Add Criteria" at bounding box center [410, 390] width 218 height 45
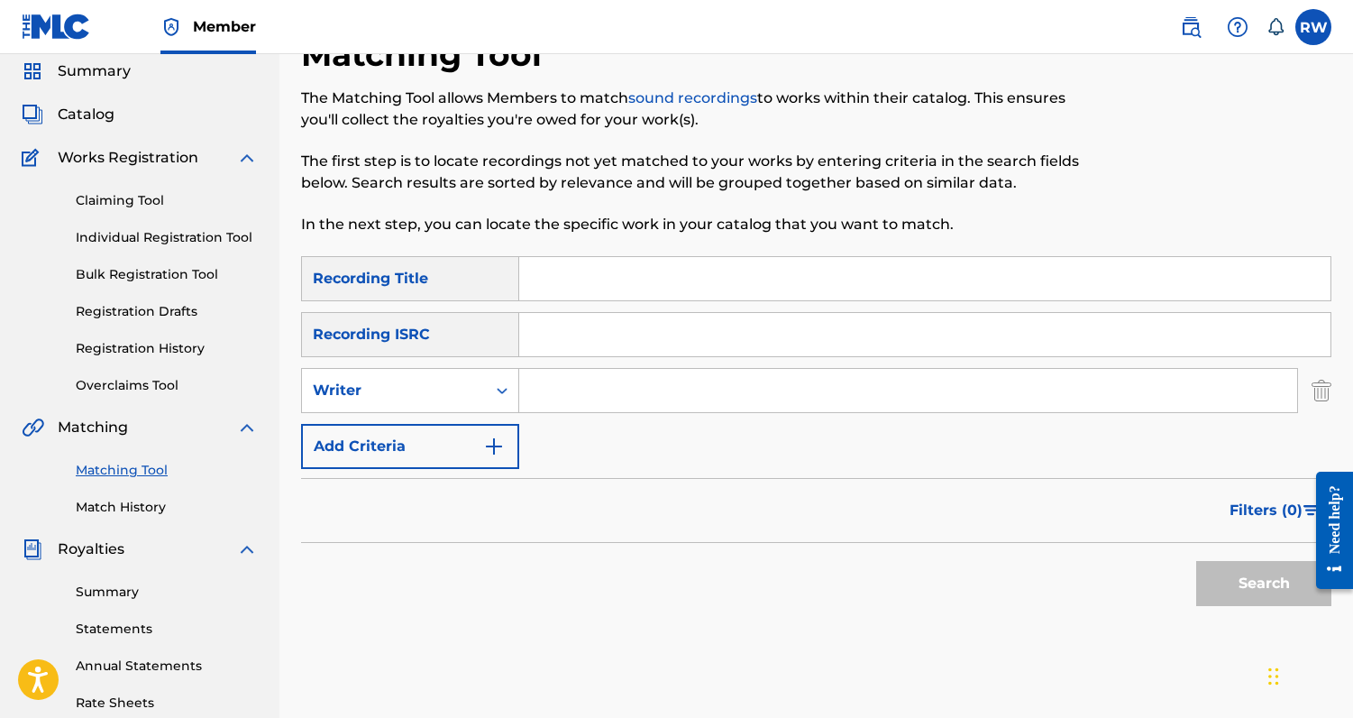
click at [569, 408] on input "Search Form" at bounding box center [908, 390] width 778 height 43
type input "[PERSON_NAME]"
click at [1207, 593] on button "Search" at bounding box center [1264, 583] width 135 height 45
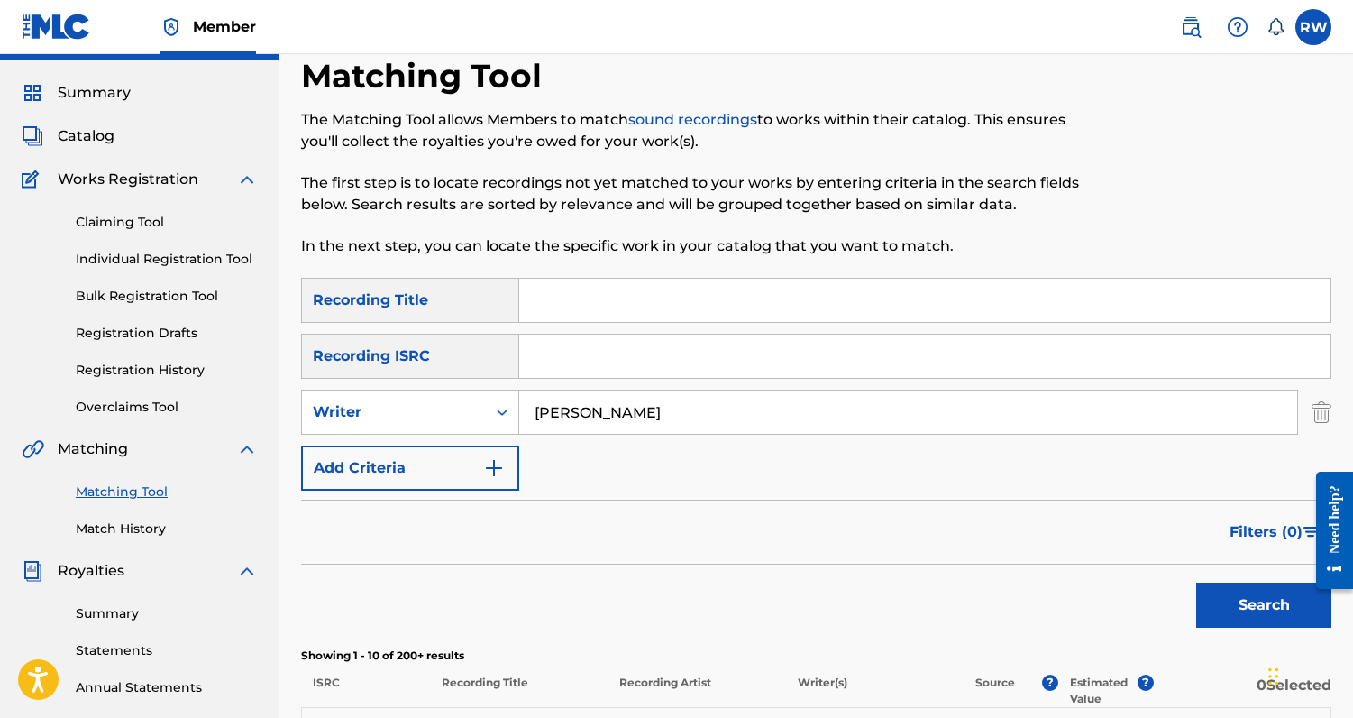
scroll to position [0, 0]
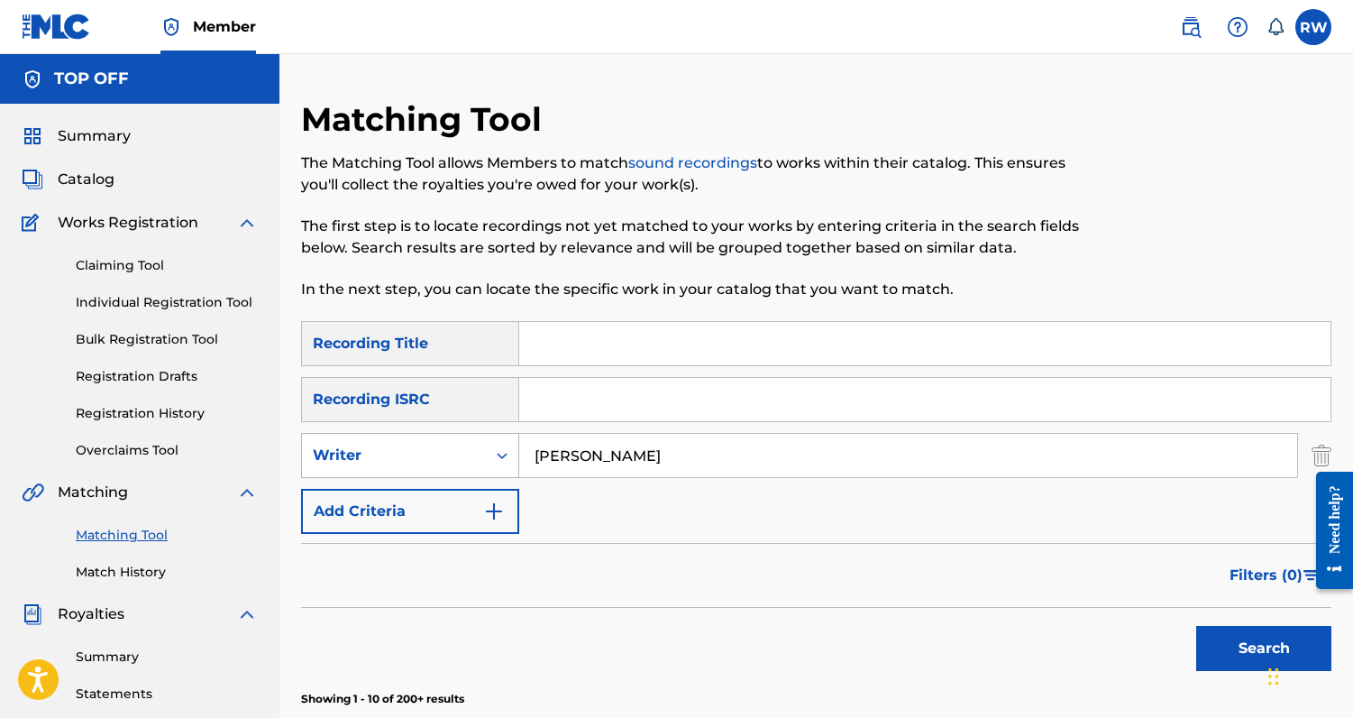
click at [486, 466] on div "Search Form" at bounding box center [502, 455] width 32 height 32
click at [463, 505] on div "Recording Artist" at bounding box center [410, 500] width 216 height 45
click at [544, 469] on input "Search Form" at bounding box center [908, 455] width 778 height 43
click at [646, 458] on input "[PERSON_NAME]" at bounding box center [908, 455] width 778 height 43
type input "lil [PERSON_NAME] f"
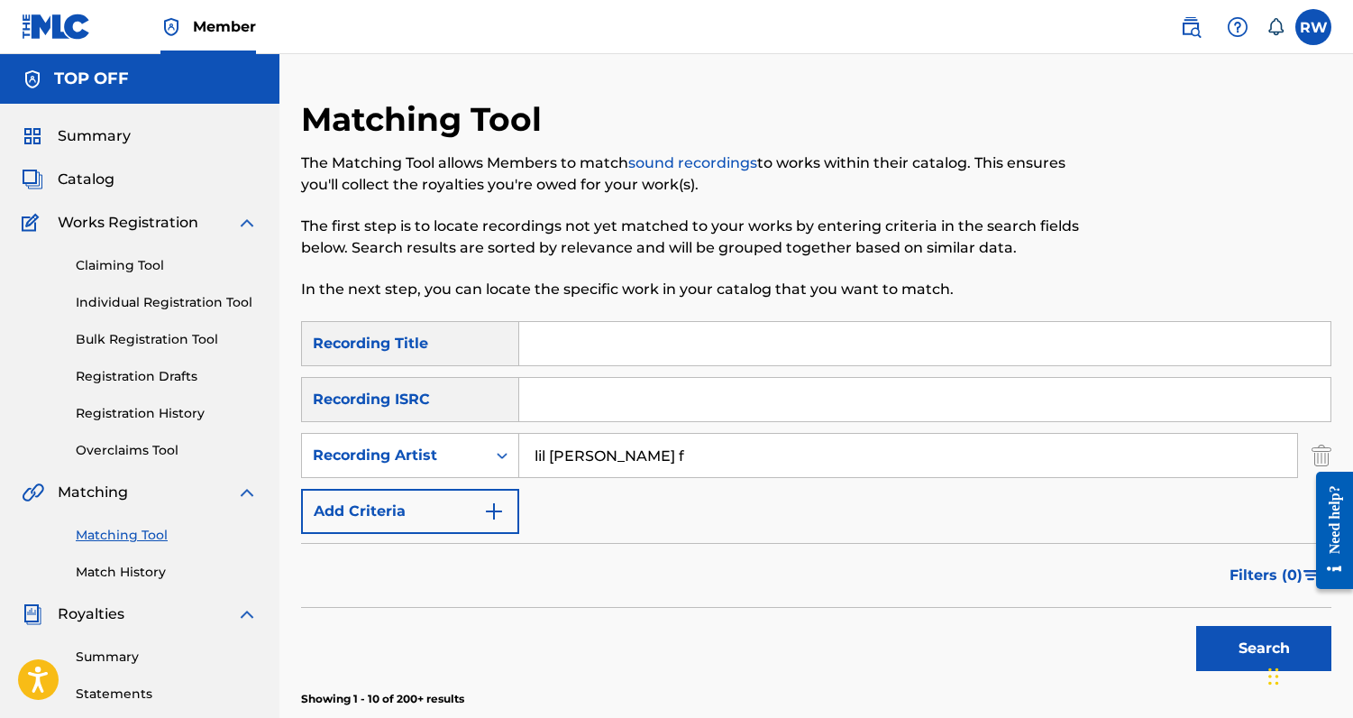
click at [1197, 626] on button "Search" at bounding box center [1264, 648] width 135 height 45
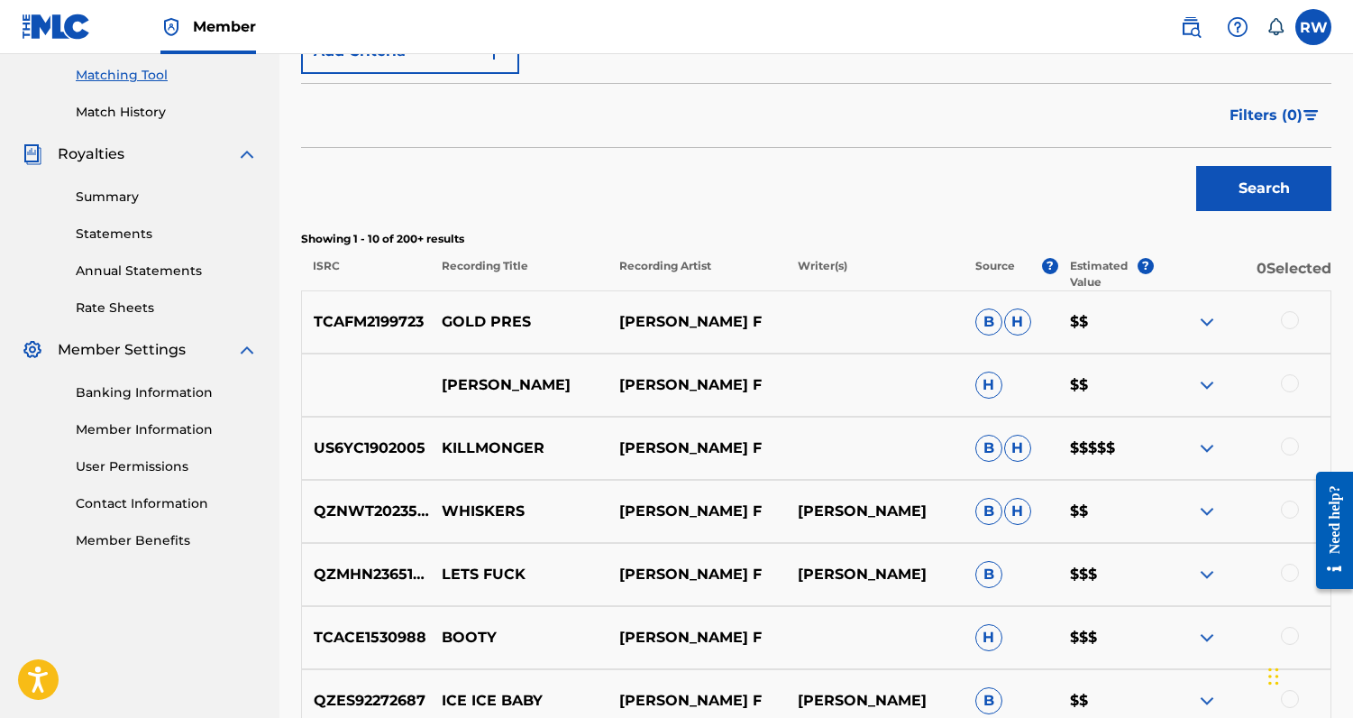
scroll to position [467, 0]
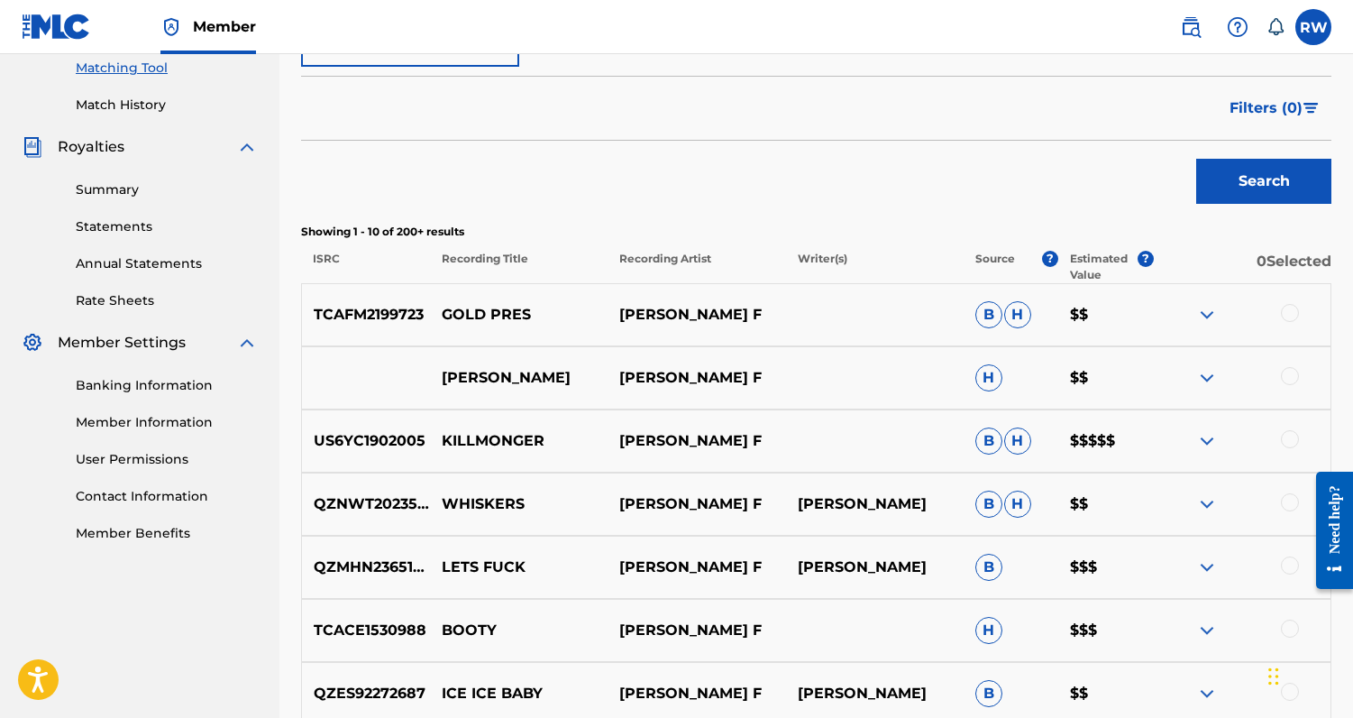
click at [1207, 438] on img at bounding box center [1208, 441] width 22 height 22
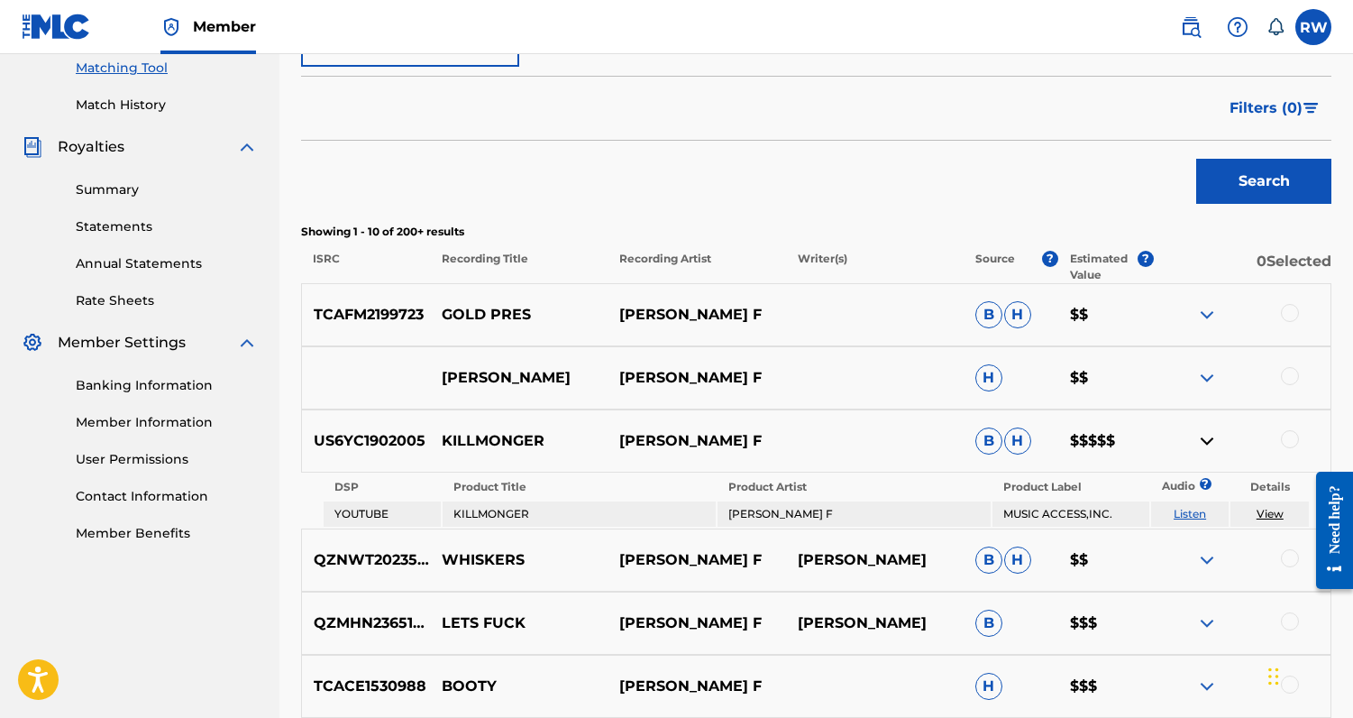
click at [1203, 445] on img at bounding box center [1208, 441] width 22 height 22
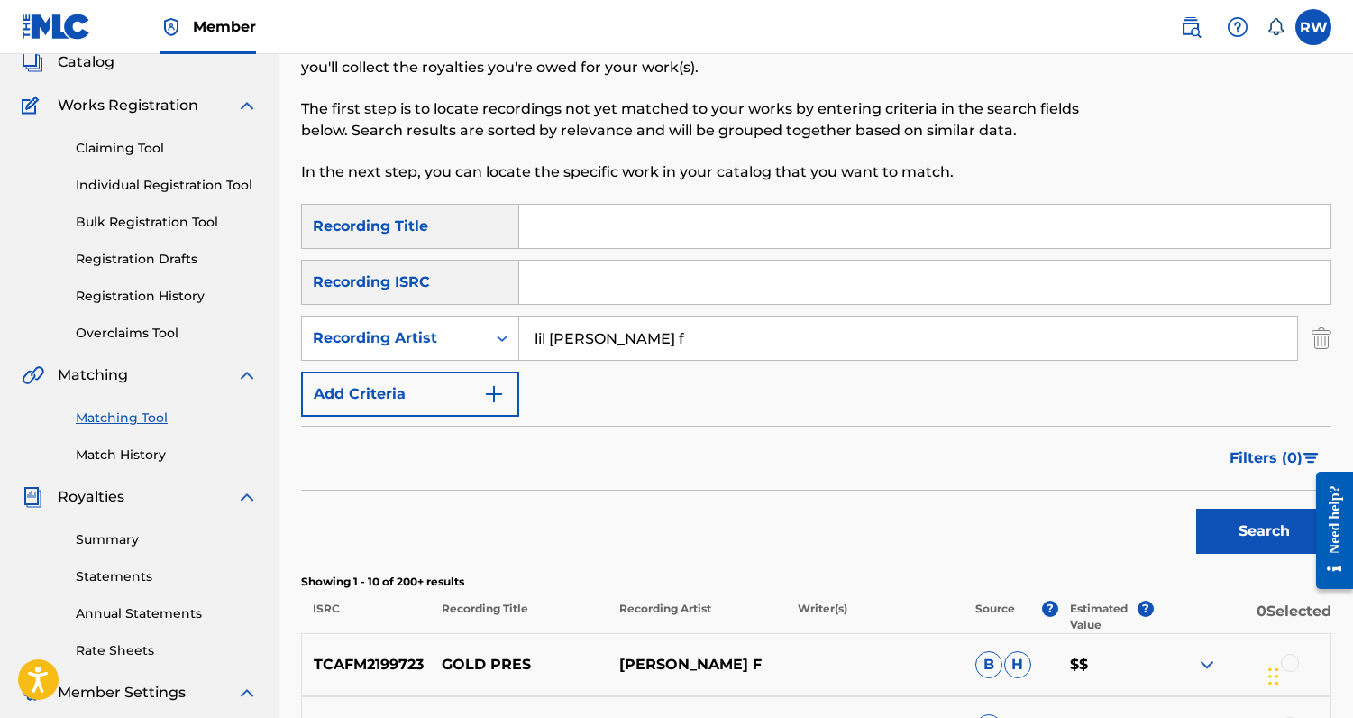
scroll to position [0, 0]
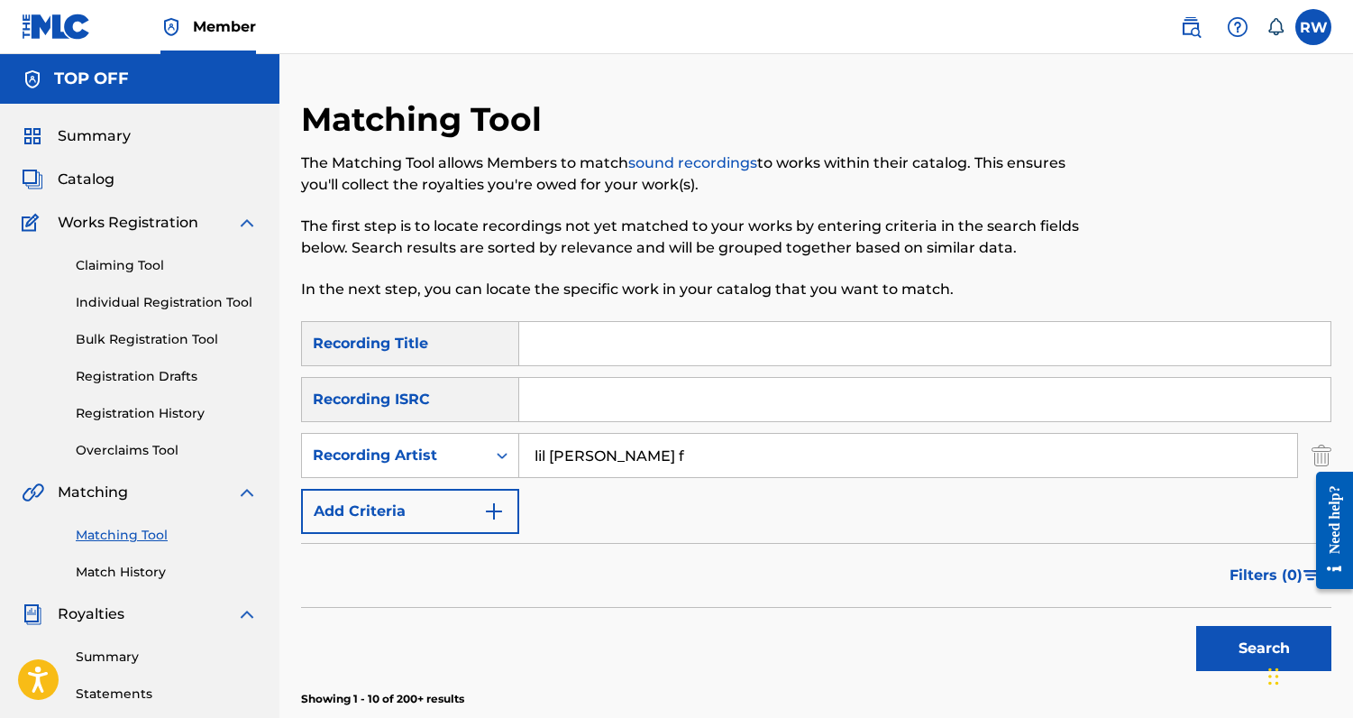
click at [571, 353] on input "Search Form" at bounding box center [925, 343] width 812 height 43
type input "killmonger"
click at [1197, 626] on button "Search" at bounding box center [1264, 648] width 135 height 45
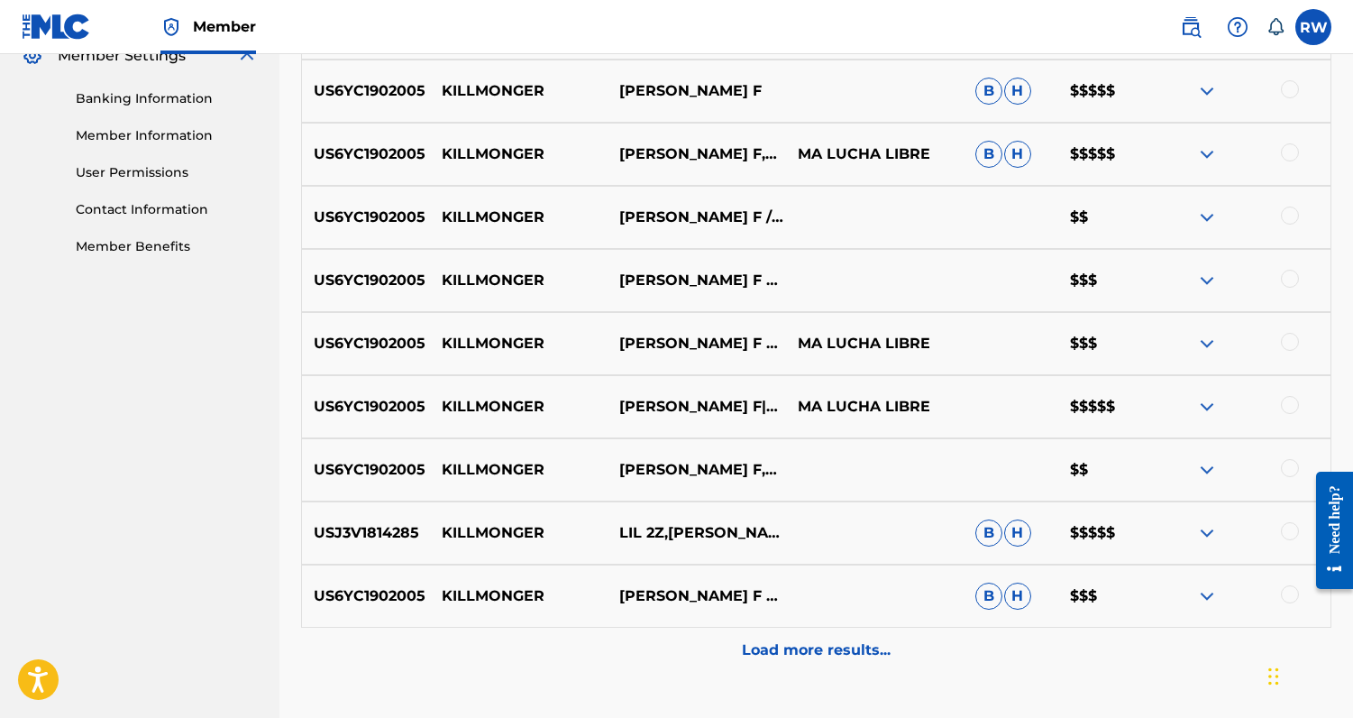
scroll to position [757, 0]
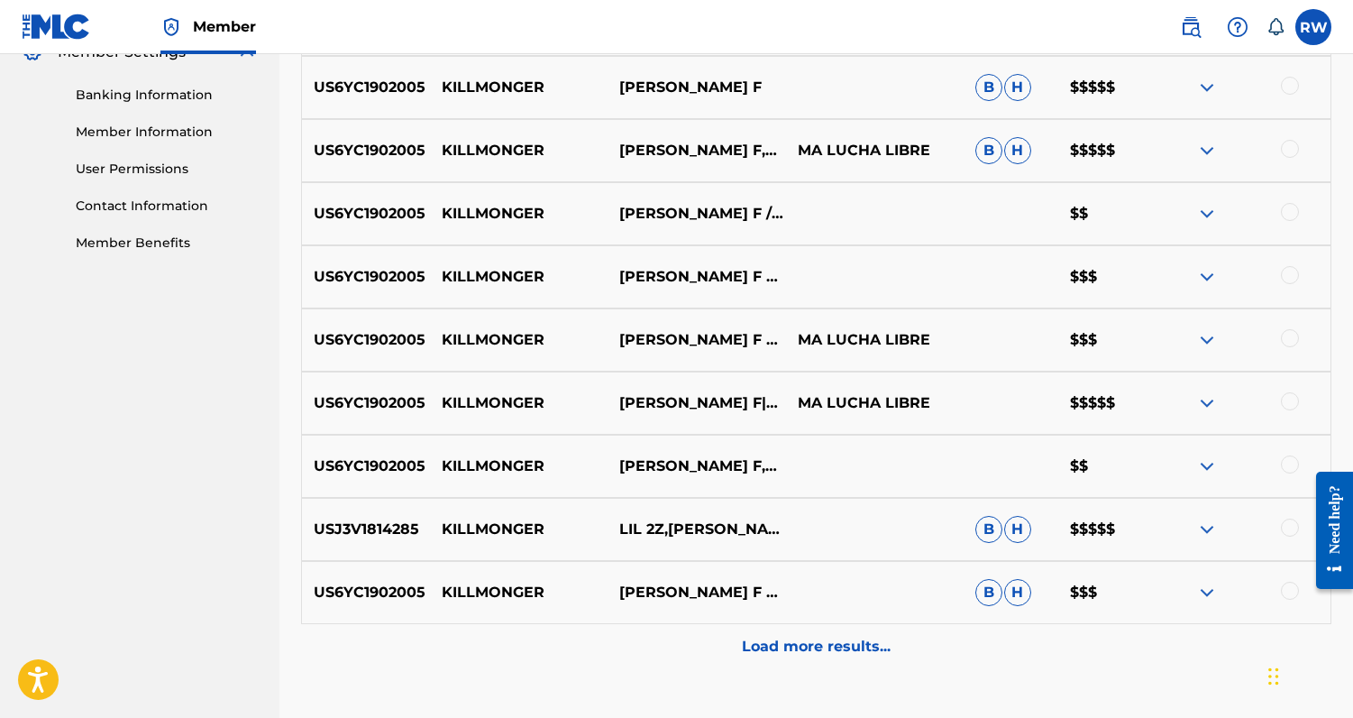
click at [833, 647] on p "Load more results..." at bounding box center [816, 647] width 149 height 22
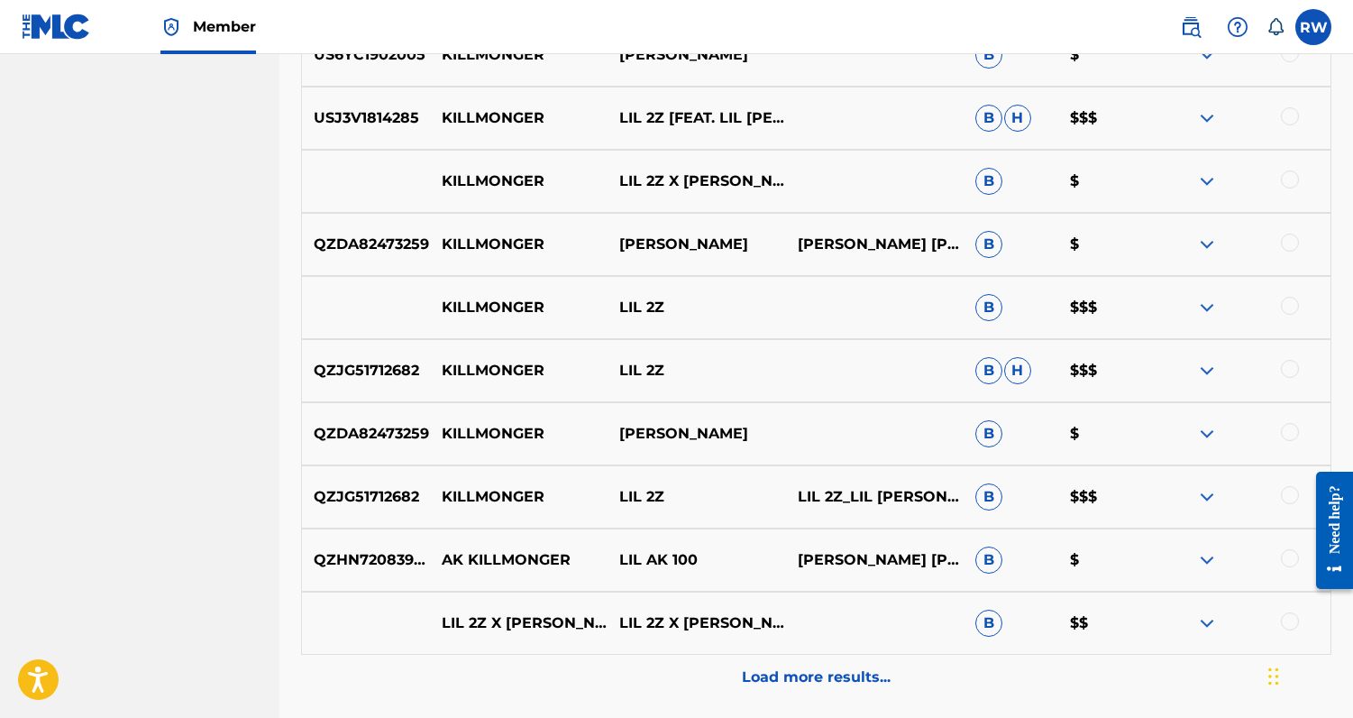
scroll to position [1366, 0]
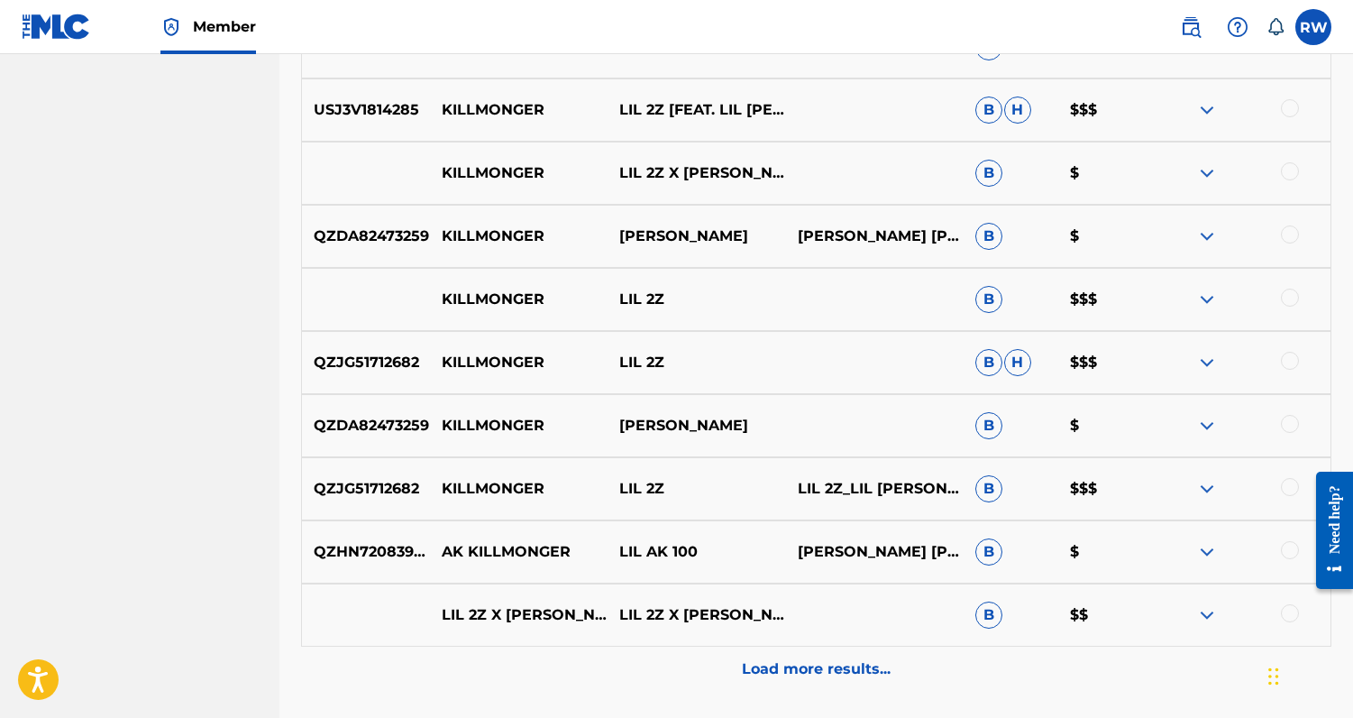
click at [830, 665] on p "Load more results..." at bounding box center [816, 669] width 149 height 22
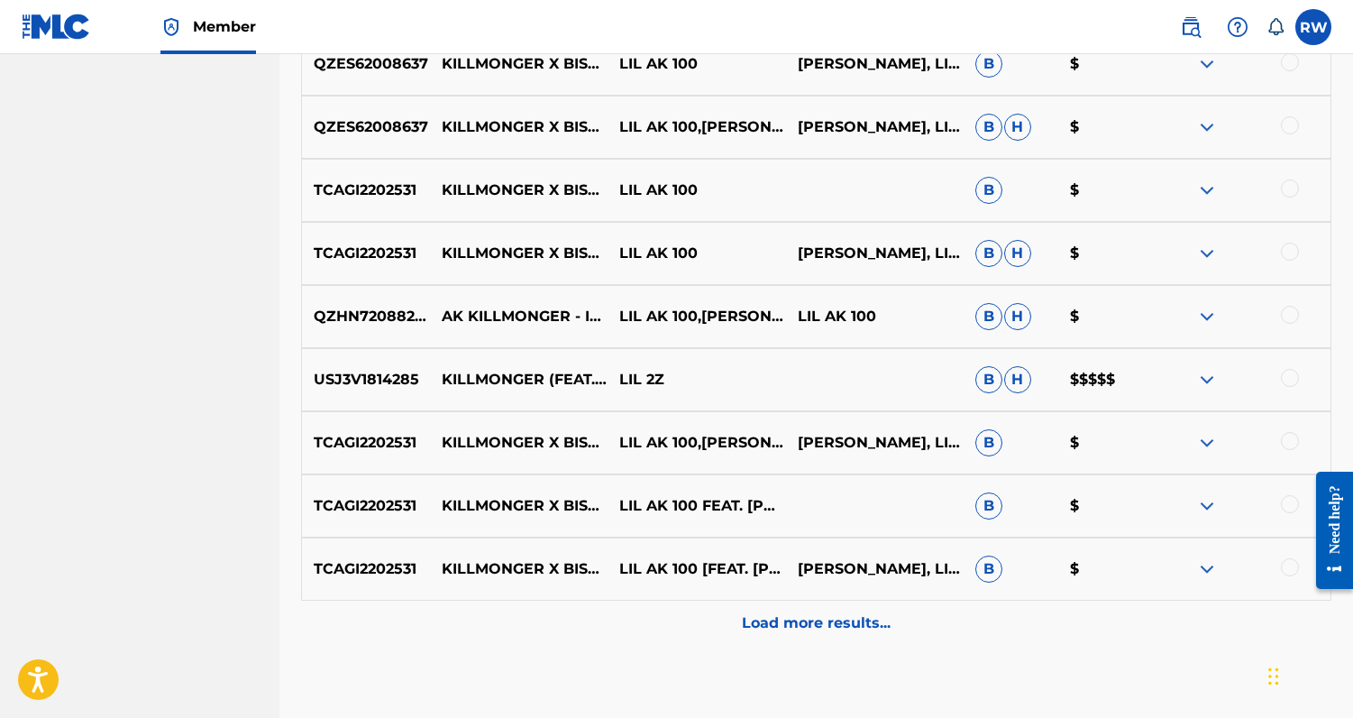
scroll to position [2057, 0]
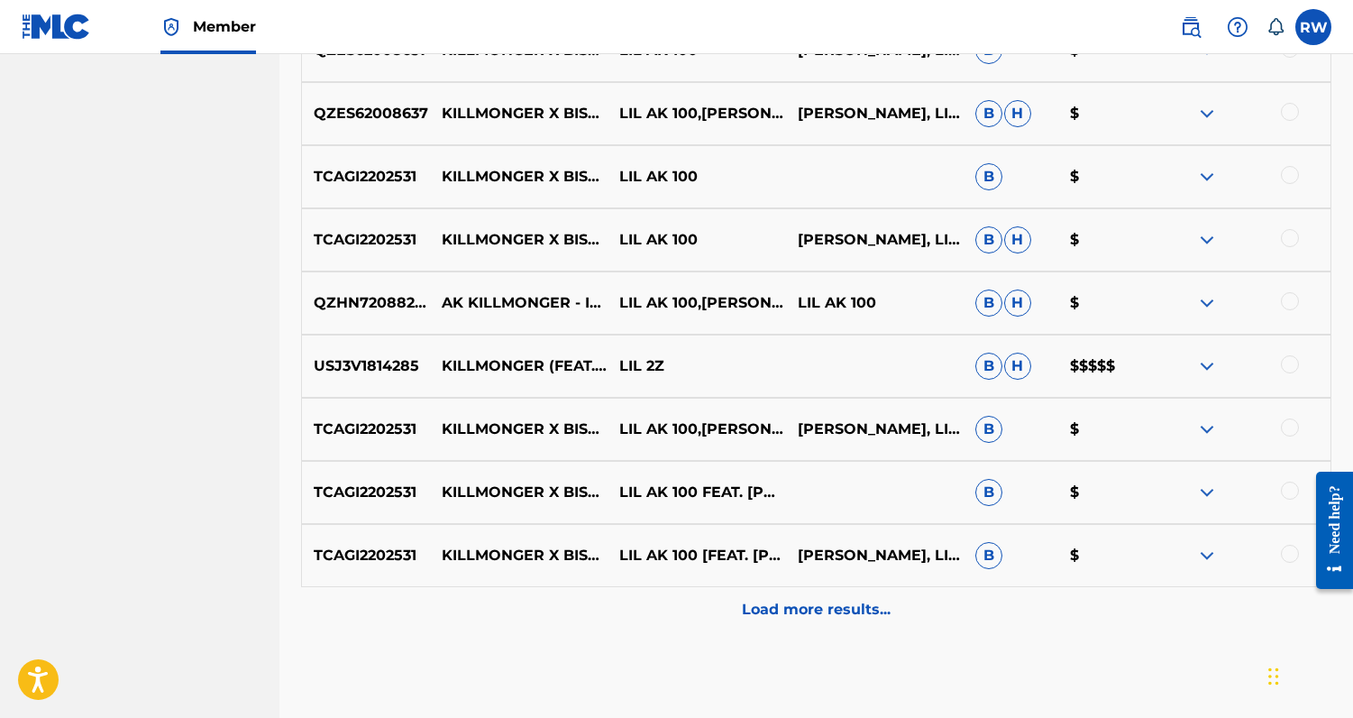
click at [1293, 366] on div at bounding box center [1290, 364] width 18 height 18
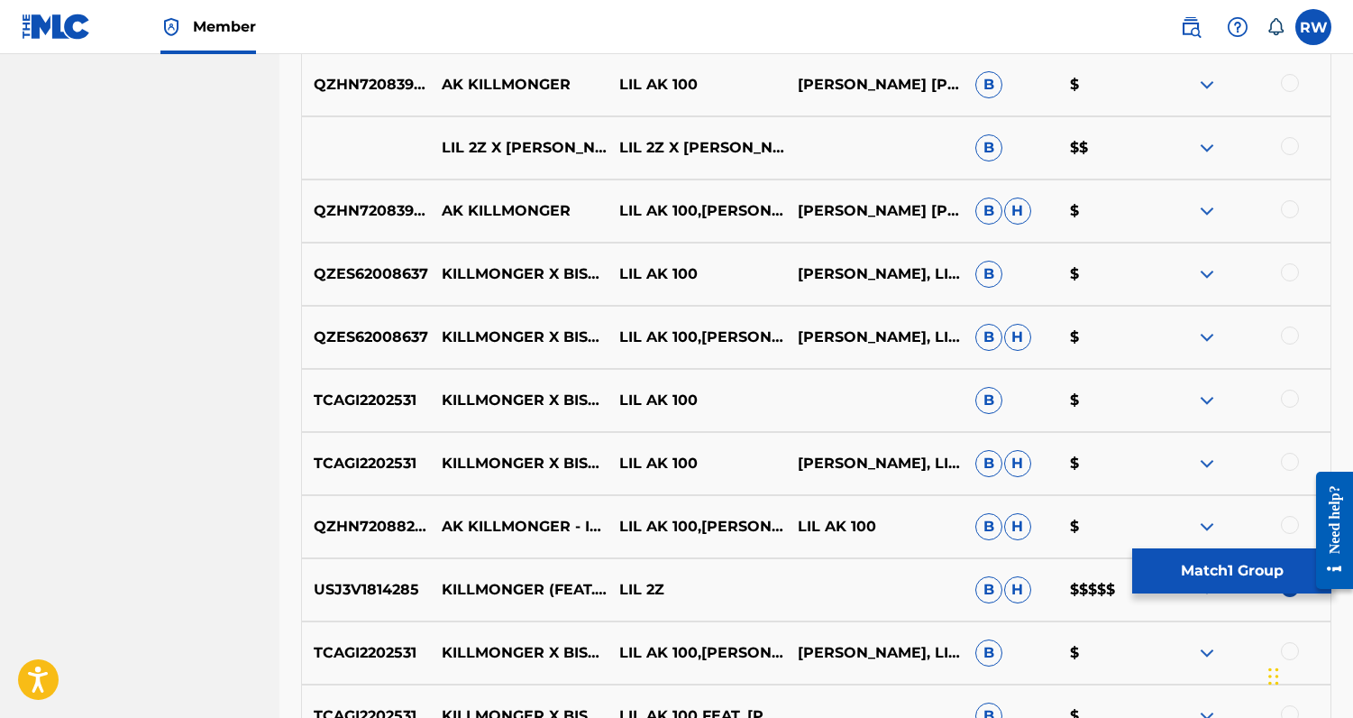
scroll to position [1822, 0]
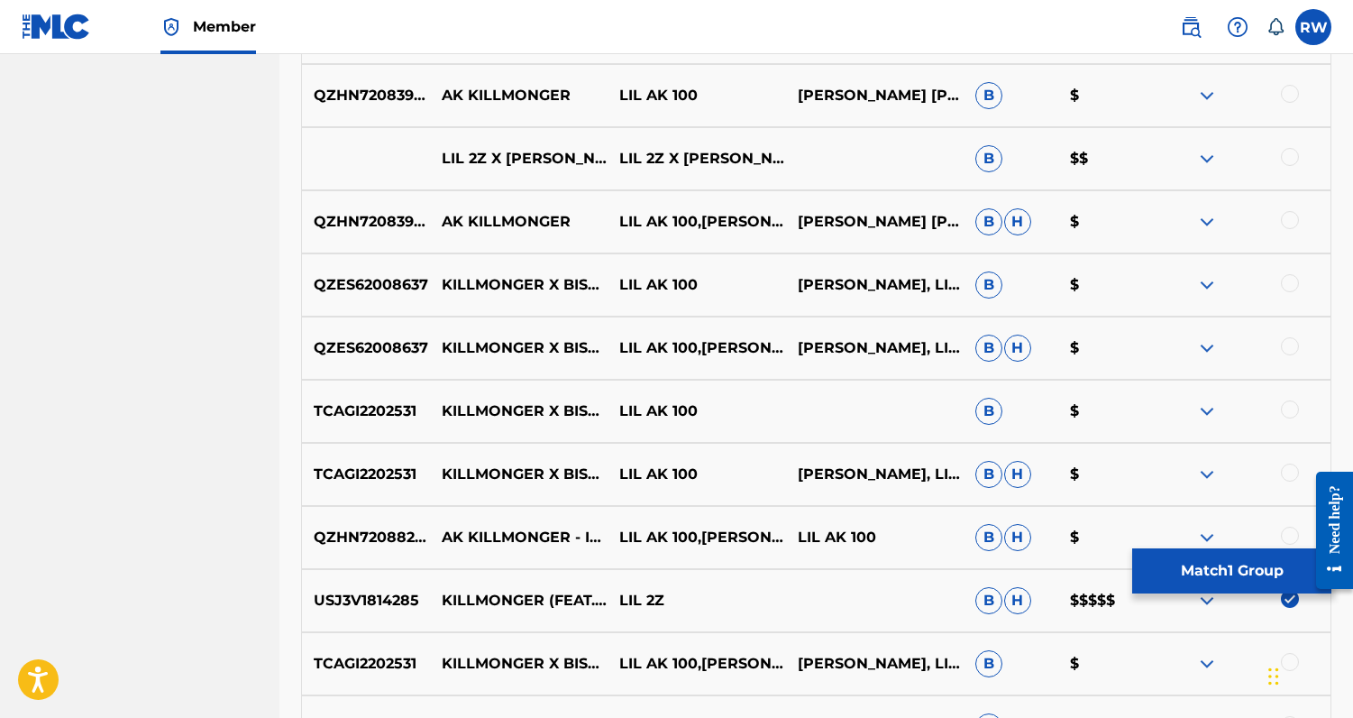
click at [1290, 163] on div at bounding box center [1290, 157] width 18 height 18
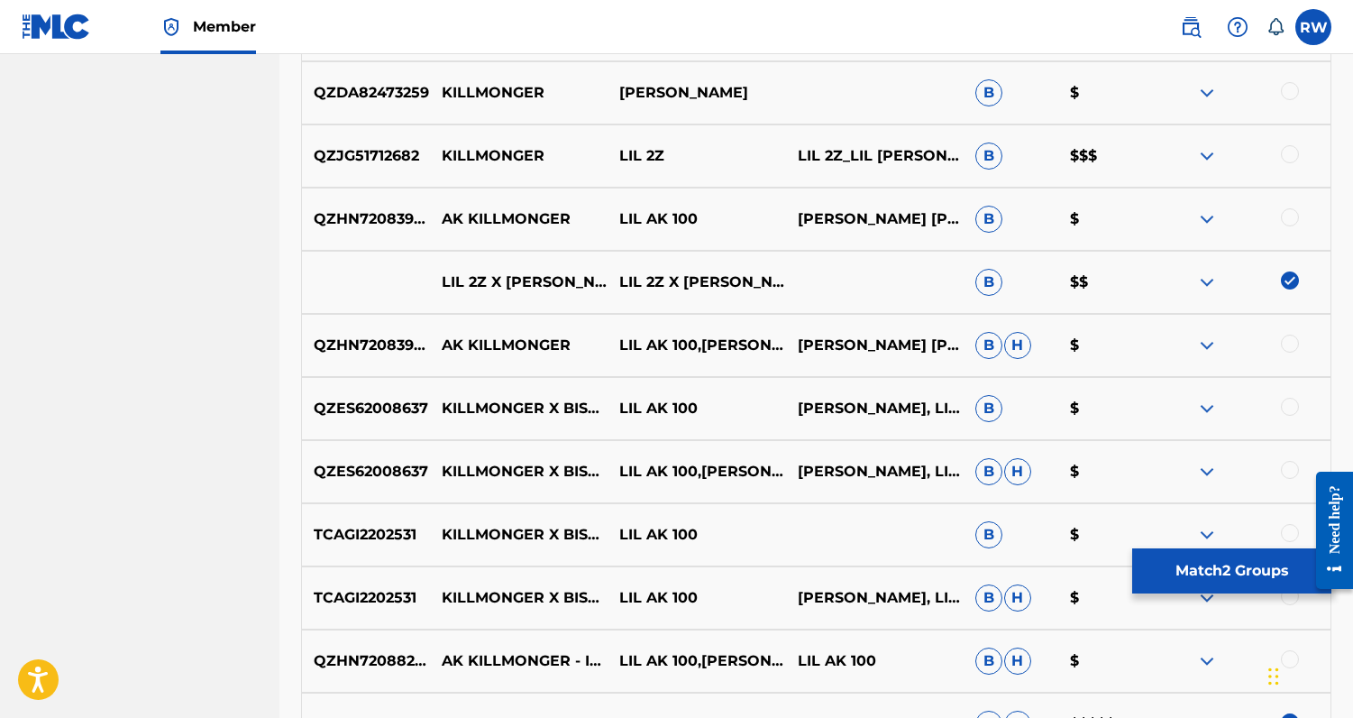
scroll to position [1666, 0]
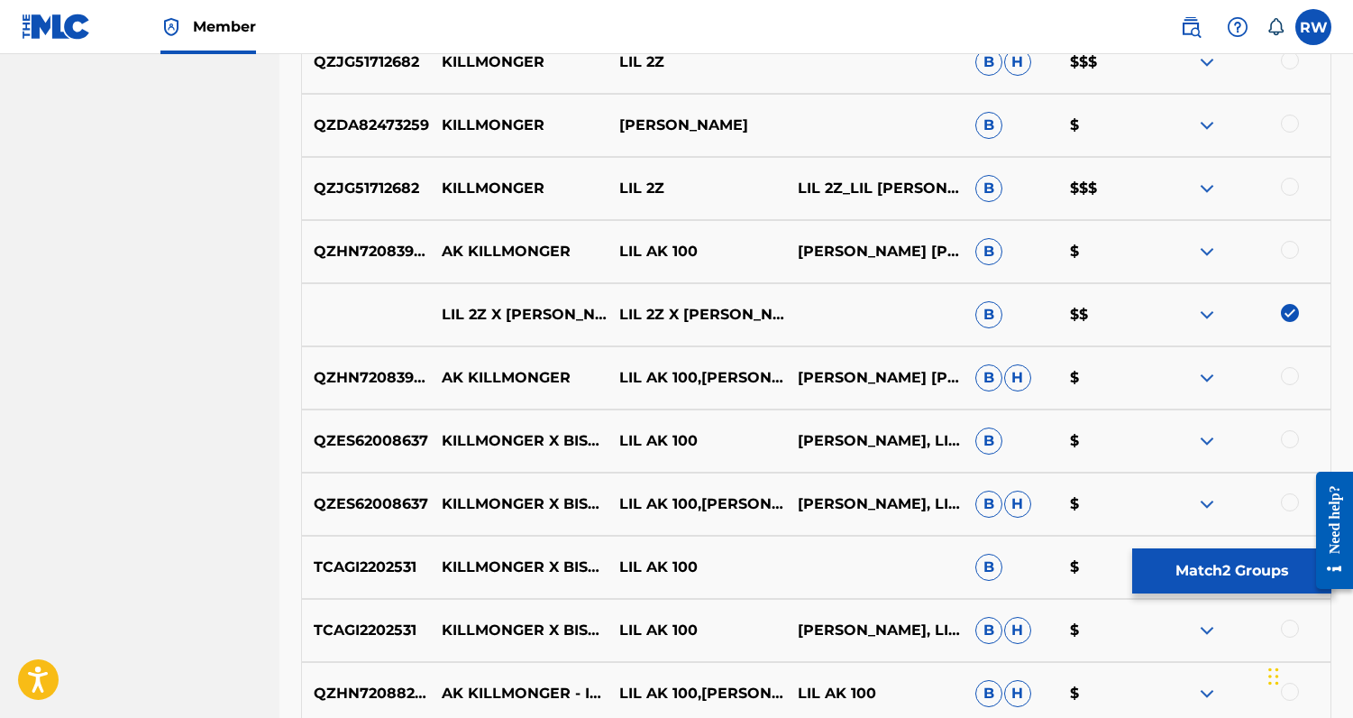
click at [1291, 185] on div at bounding box center [1290, 187] width 18 height 18
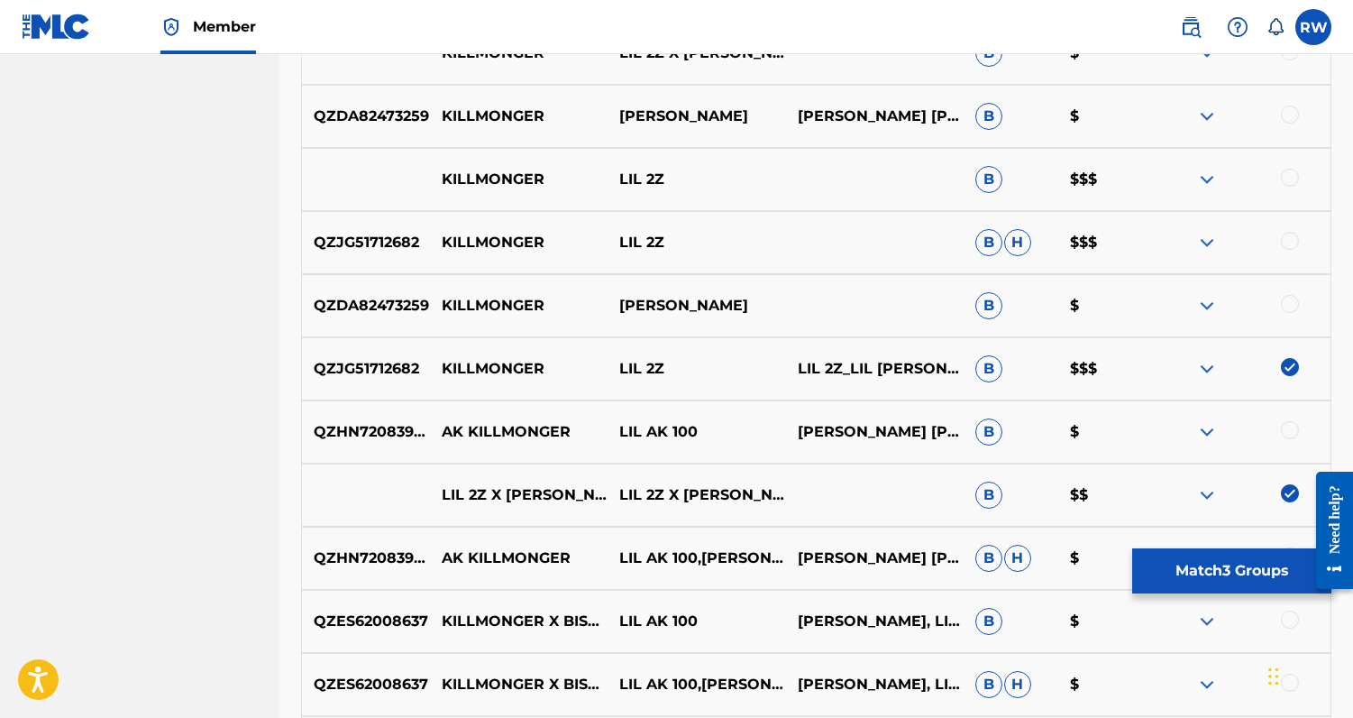
scroll to position [1474, 0]
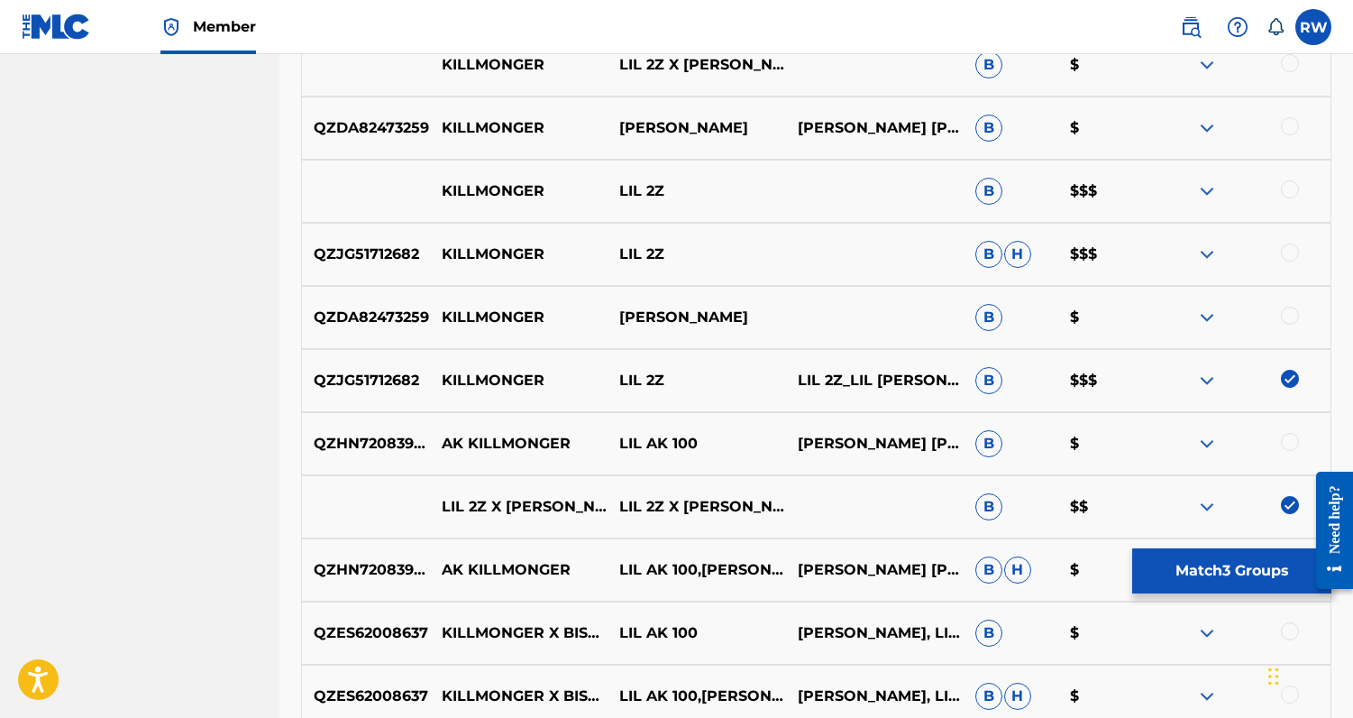
click at [1288, 258] on div at bounding box center [1290, 252] width 18 height 18
click at [1293, 188] on div at bounding box center [1290, 189] width 18 height 18
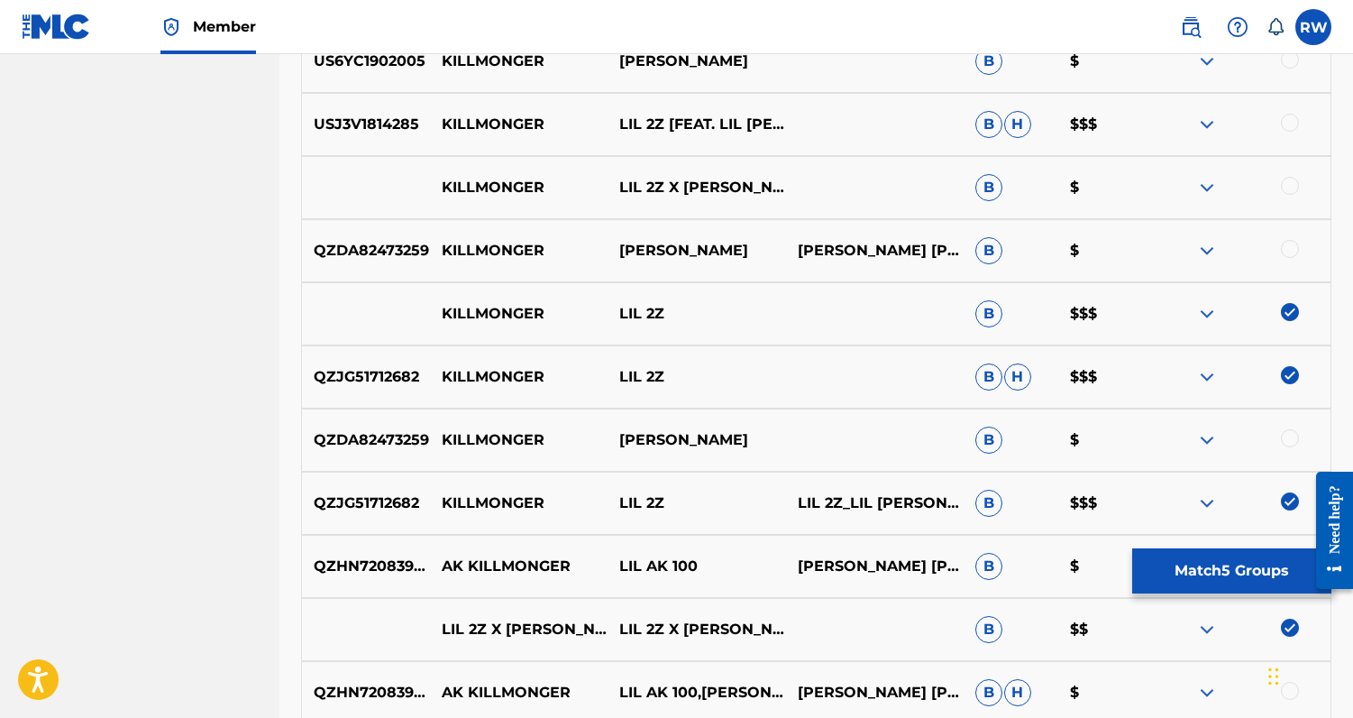
scroll to position [1324, 0]
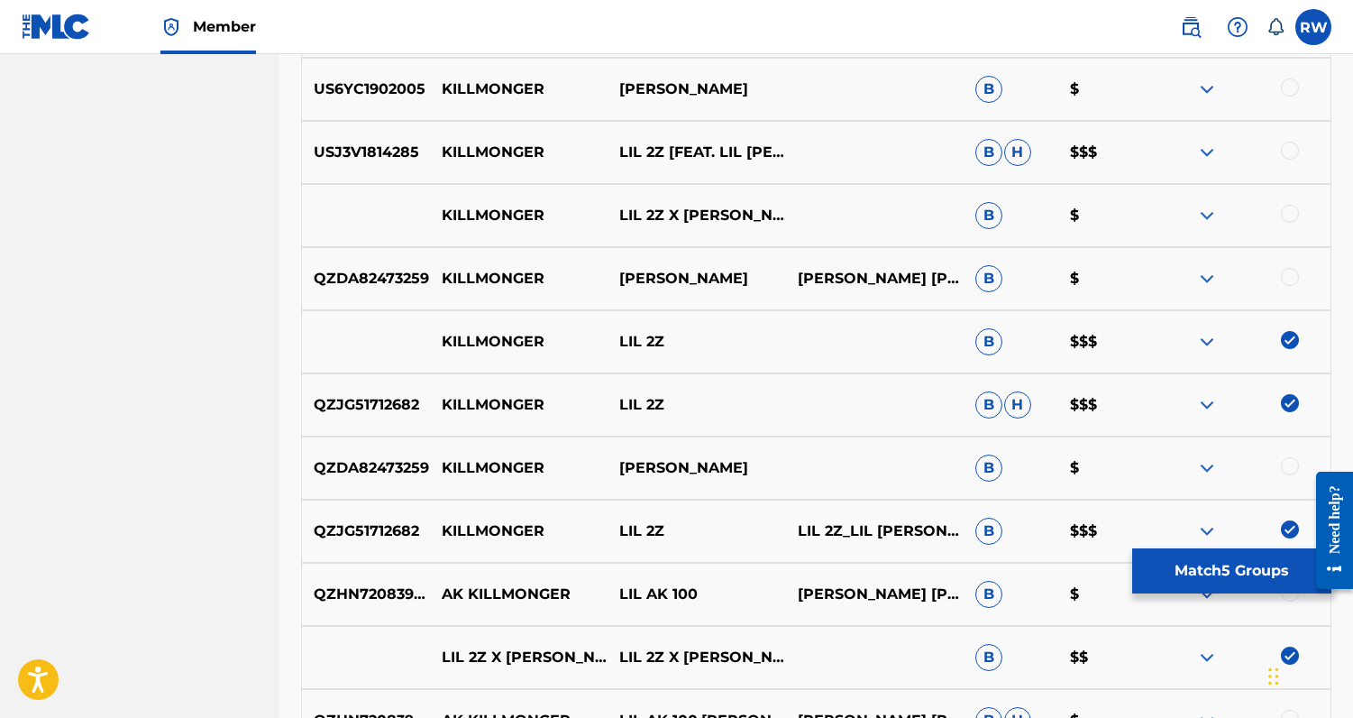
click at [1291, 211] on div at bounding box center [1290, 214] width 18 height 18
click at [1290, 149] on div at bounding box center [1290, 151] width 18 height 18
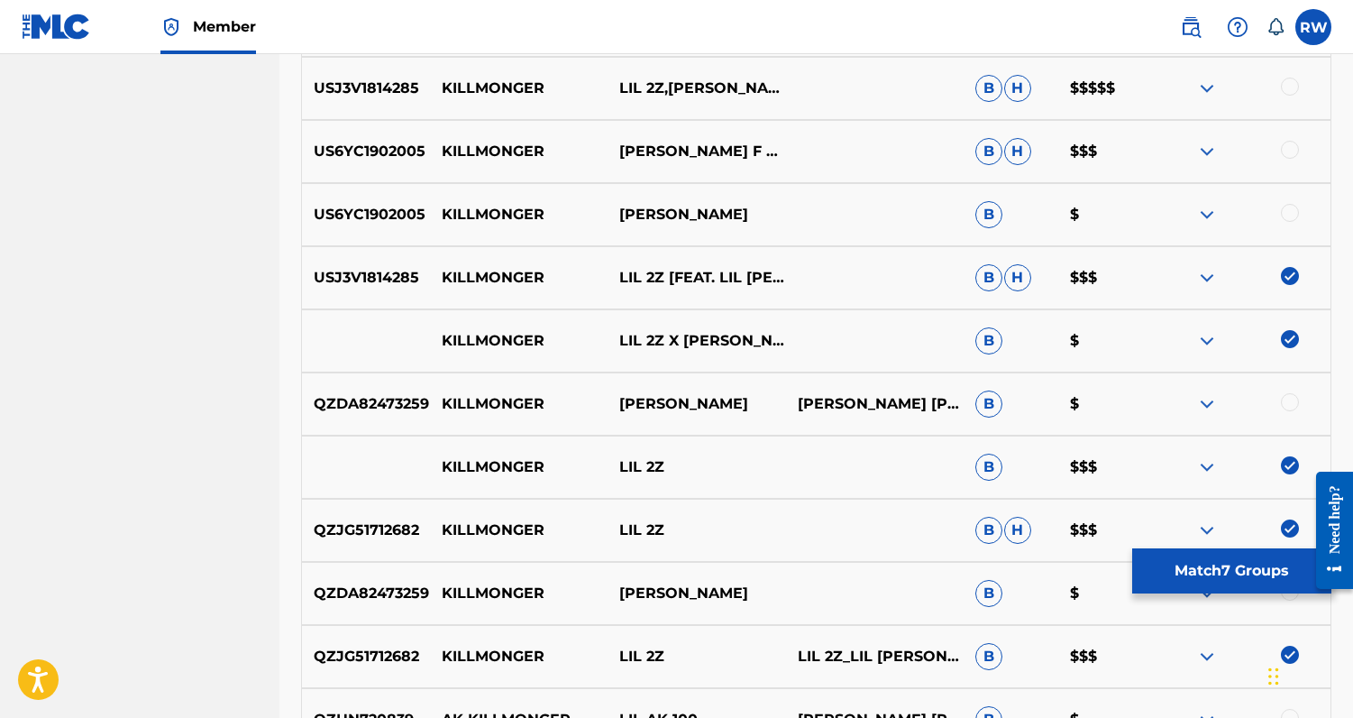
scroll to position [1156, 0]
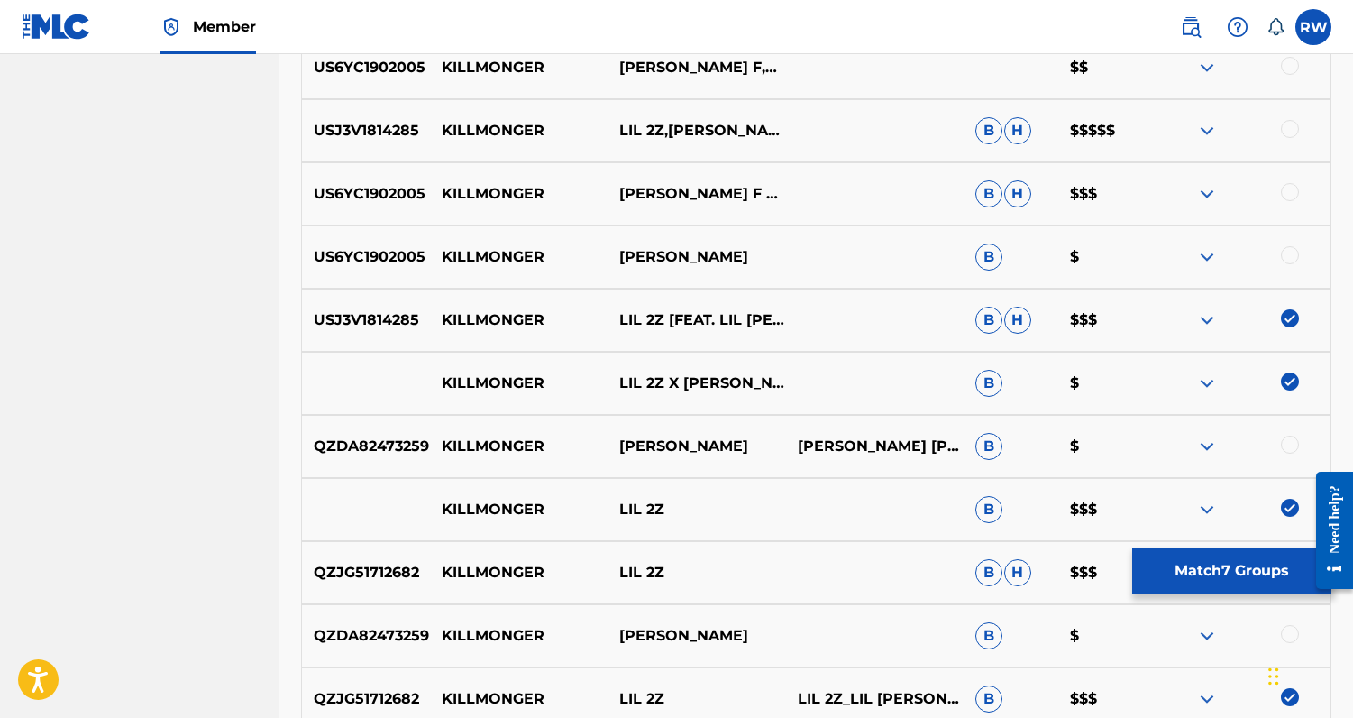
click at [1294, 256] on div at bounding box center [1290, 255] width 18 height 18
click at [1298, 194] on div at bounding box center [1290, 192] width 18 height 18
click at [1290, 133] on div at bounding box center [1290, 129] width 18 height 18
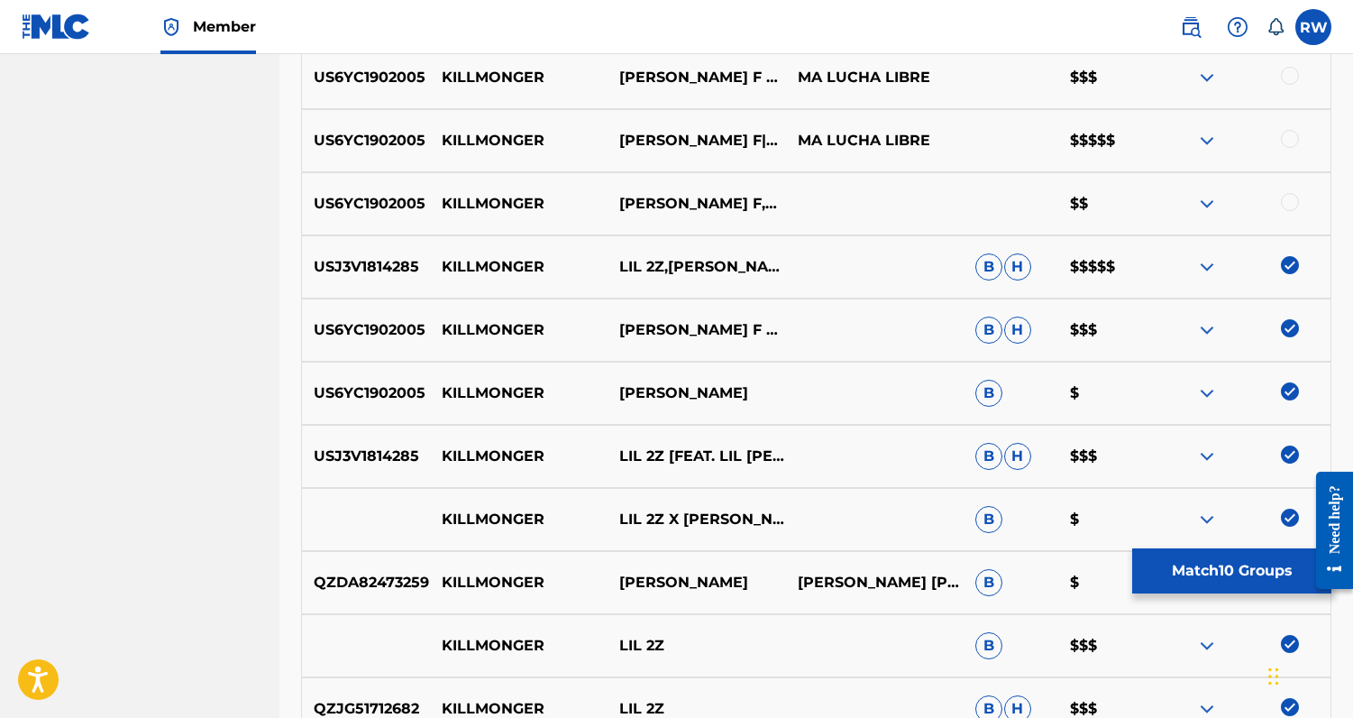
scroll to position [996, 0]
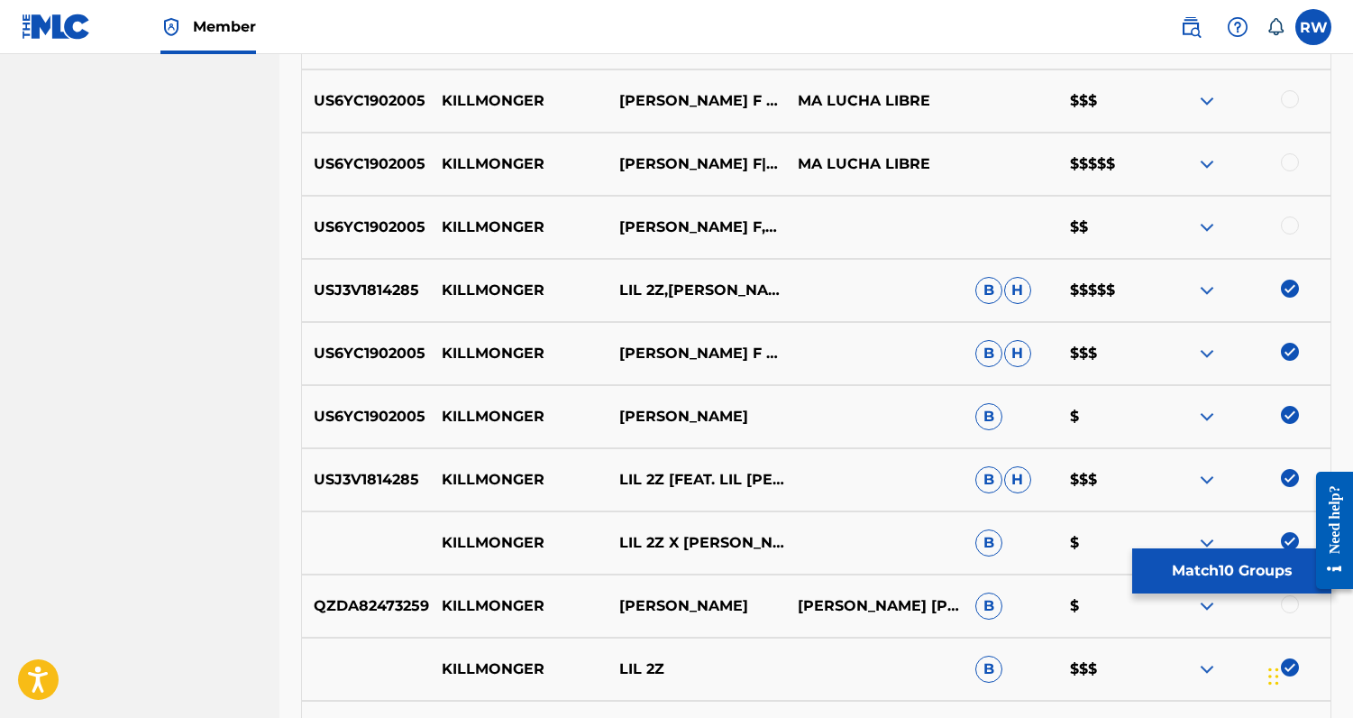
click at [1289, 229] on div at bounding box center [1290, 225] width 18 height 18
click at [1286, 161] on div at bounding box center [1290, 162] width 18 height 18
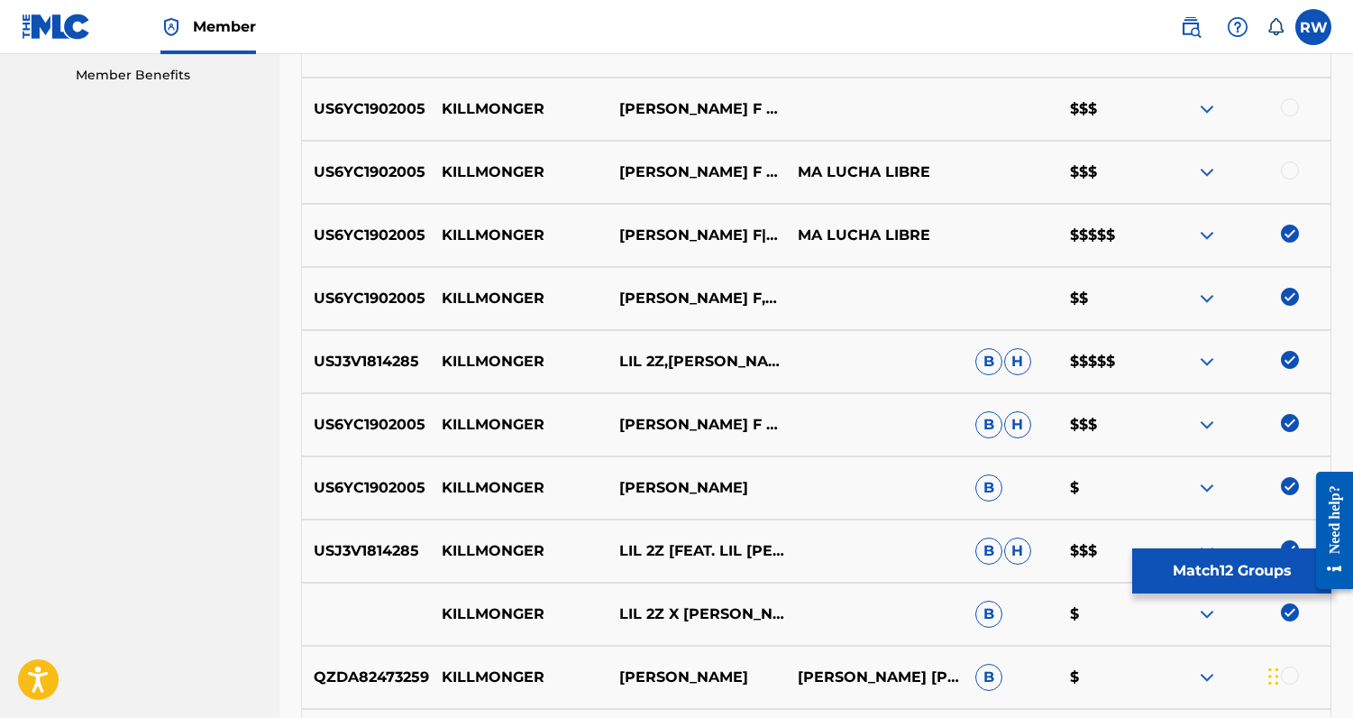
scroll to position [876, 0]
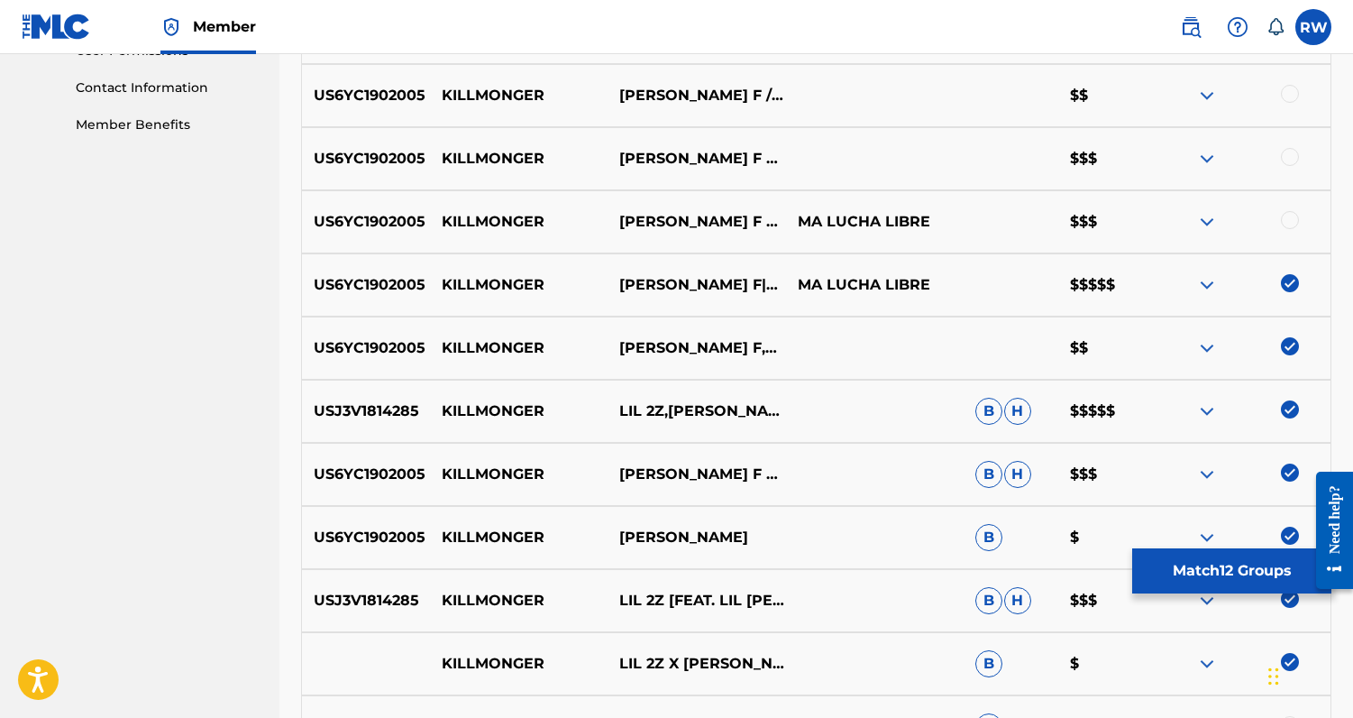
click at [1290, 218] on div at bounding box center [1290, 220] width 18 height 18
click at [1285, 154] on div at bounding box center [1290, 157] width 18 height 18
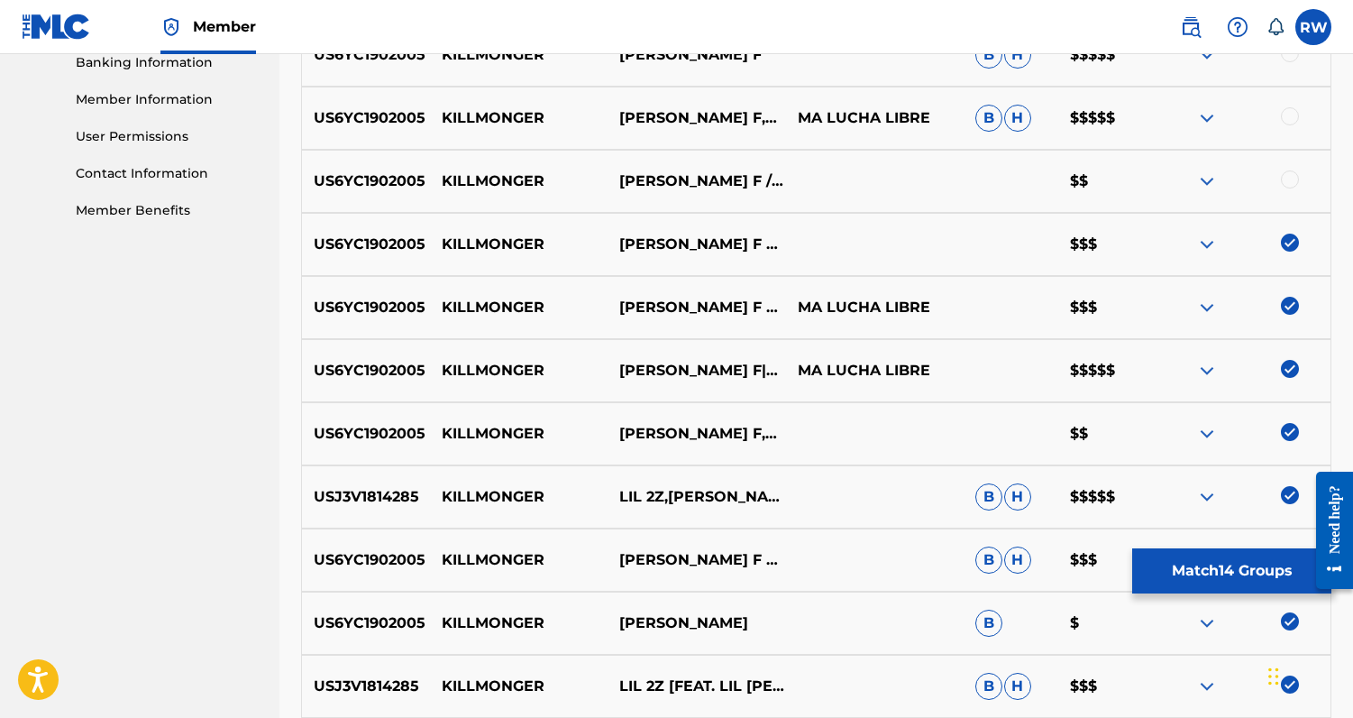
scroll to position [787, 0]
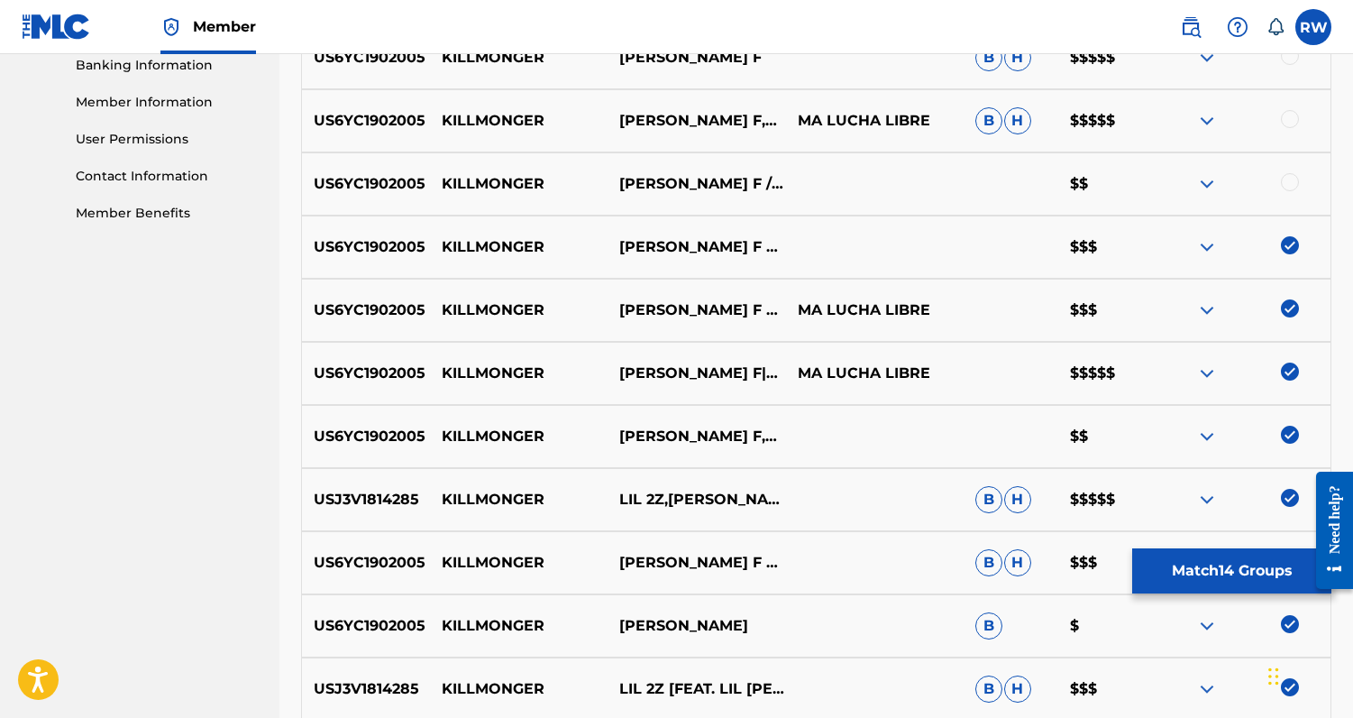
click at [1286, 197] on div "US6YC1902005 KILLMONGER LIL [PERSON_NAME] F / LIL 2Z $$" at bounding box center [816, 183] width 1031 height 63
click at [1287, 124] on div at bounding box center [1290, 119] width 18 height 18
click at [1287, 198] on div "US6YC1902005 KILLMONGER LIL [PERSON_NAME] F / LIL 2Z $$" at bounding box center [816, 183] width 1031 height 63
click at [1287, 188] on div at bounding box center [1290, 182] width 18 height 18
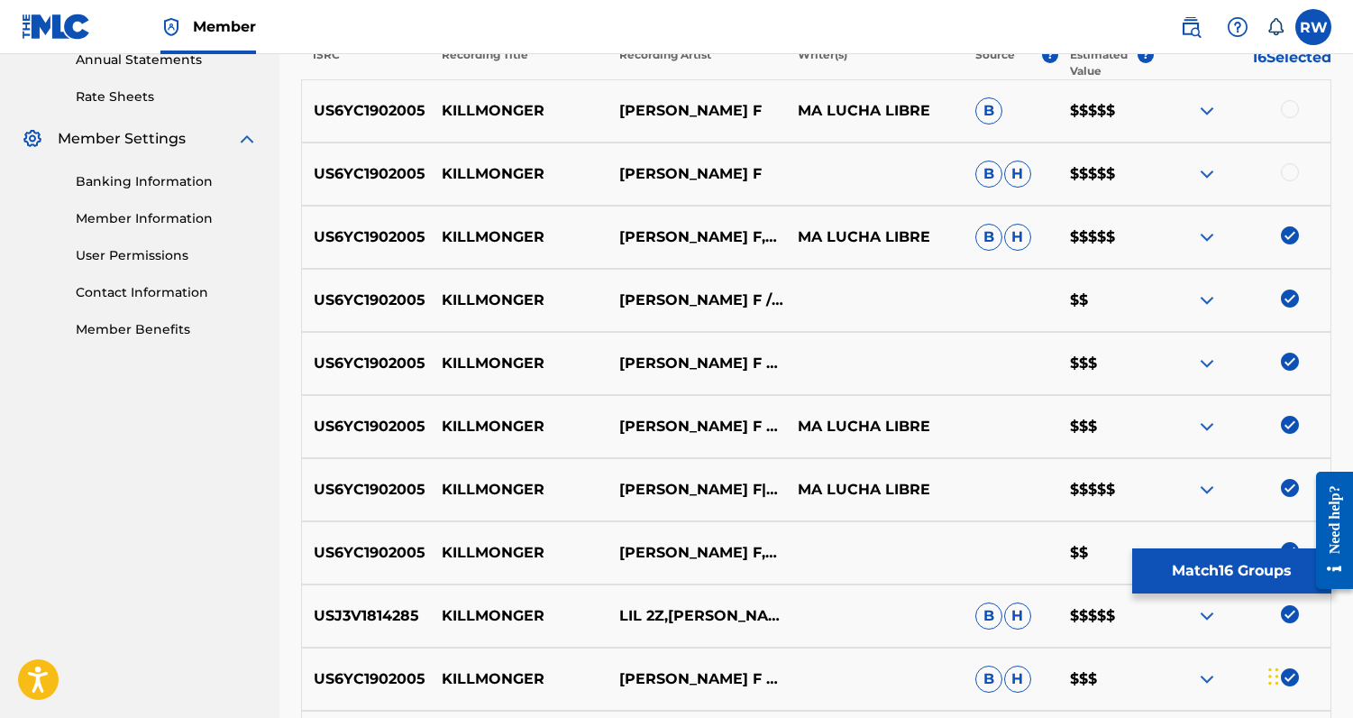
scroll to position [662, 0]
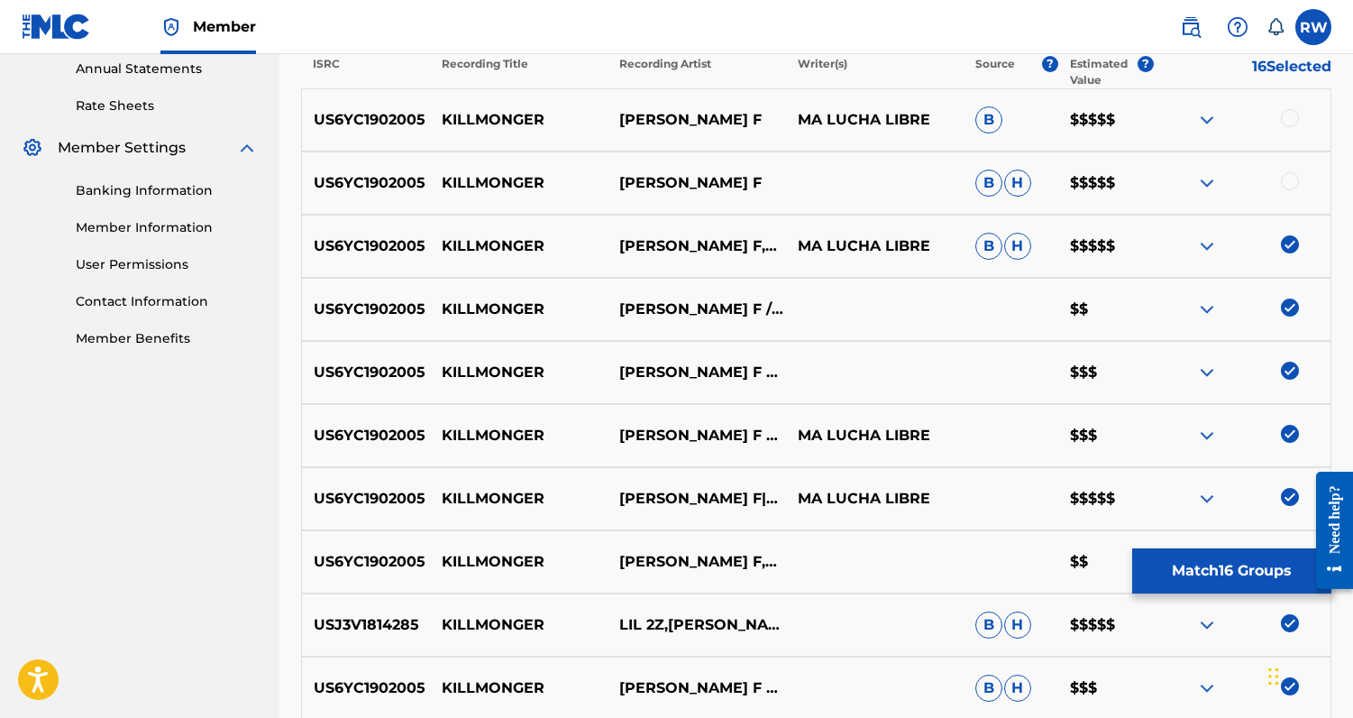
click at [1286, 178] on div at bounding box center [1290, 181] width 18 height 18
click at [1290, 115] on div at bounding box center [1290, 118] width 18 height 18
click at [1202, 561] on button "Match 18 Groups" at bounding box center [1232, 570] width 199 height 45
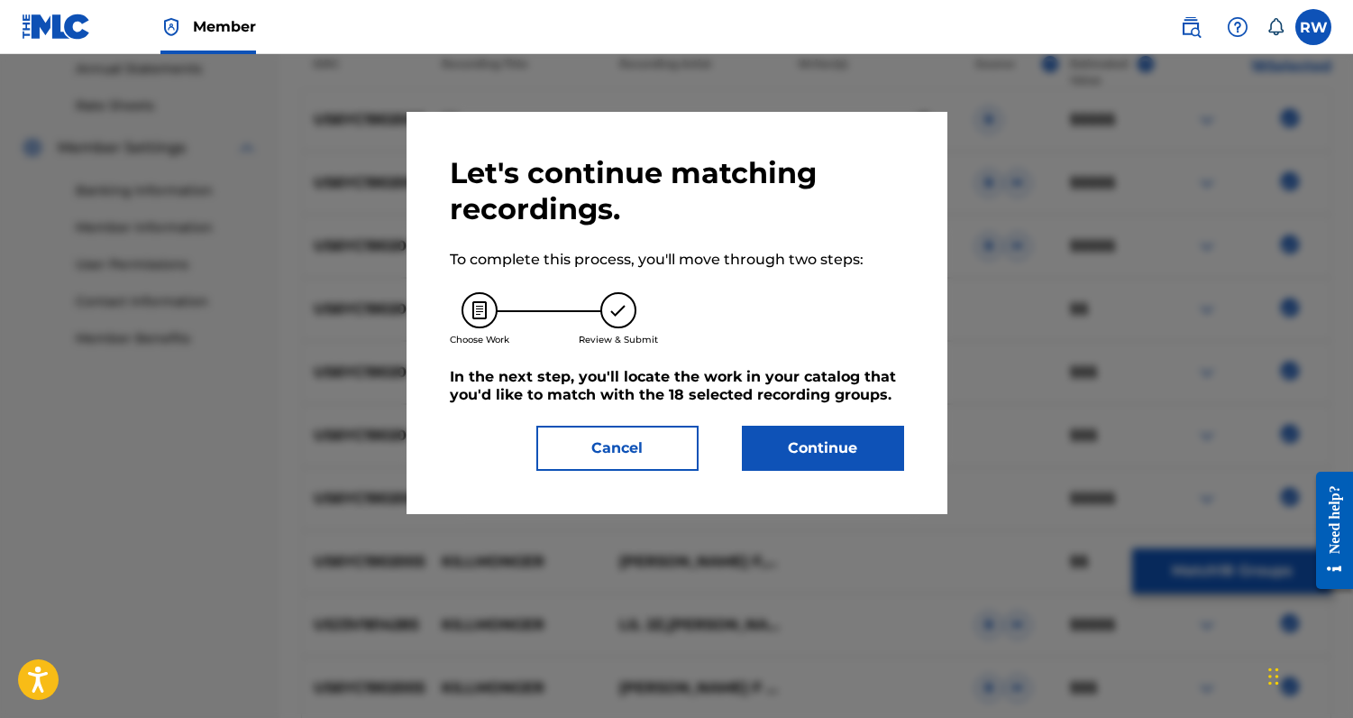
click at [867, 454] on button "Continue" at bounding box center [823, 448] width 162 height 45
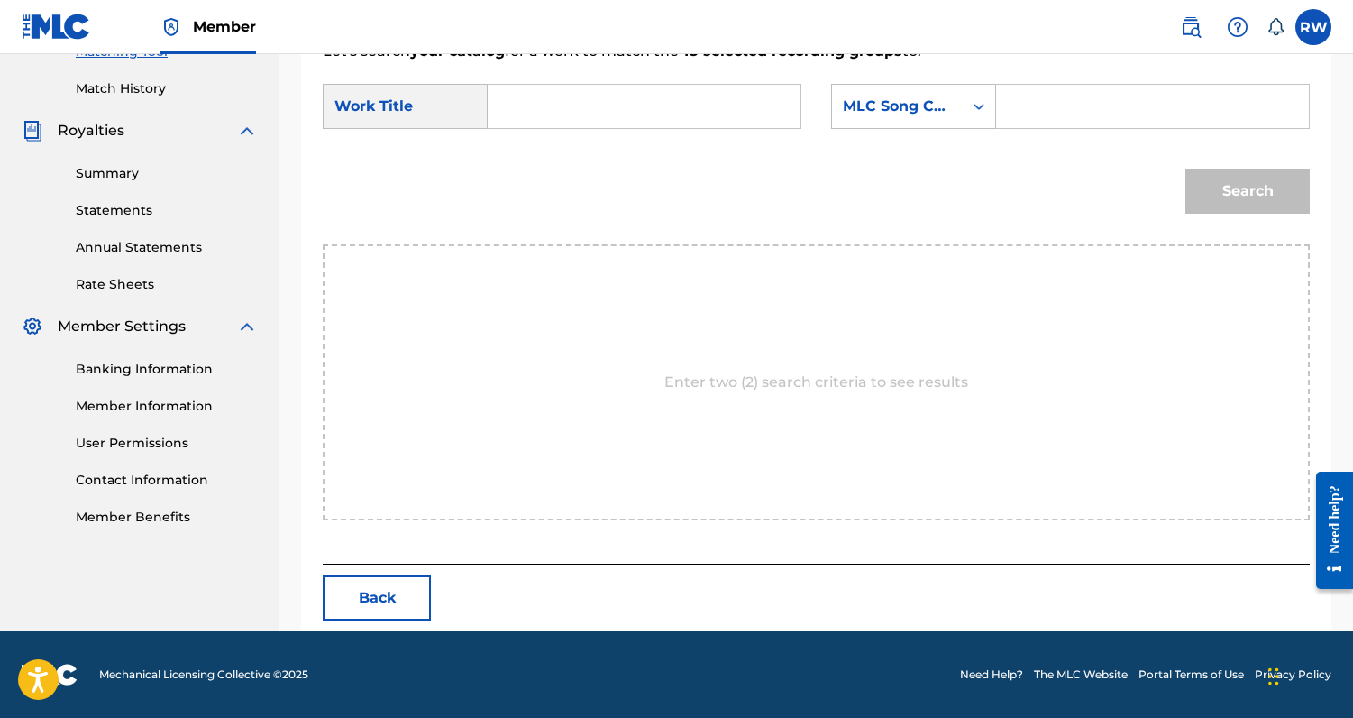
click at [527, 108] on input "Search Form" at bounding box center [644, 106] width 282 height 43
type input "killmonger"
click at [527, 150] on strong "killmonger" at bounding box center [559, 146] width 82 height 17
click at [1027, 114] on input "Search Form" at bounding box center [1153, 106] width 282 height 43
paste input "KI281W"
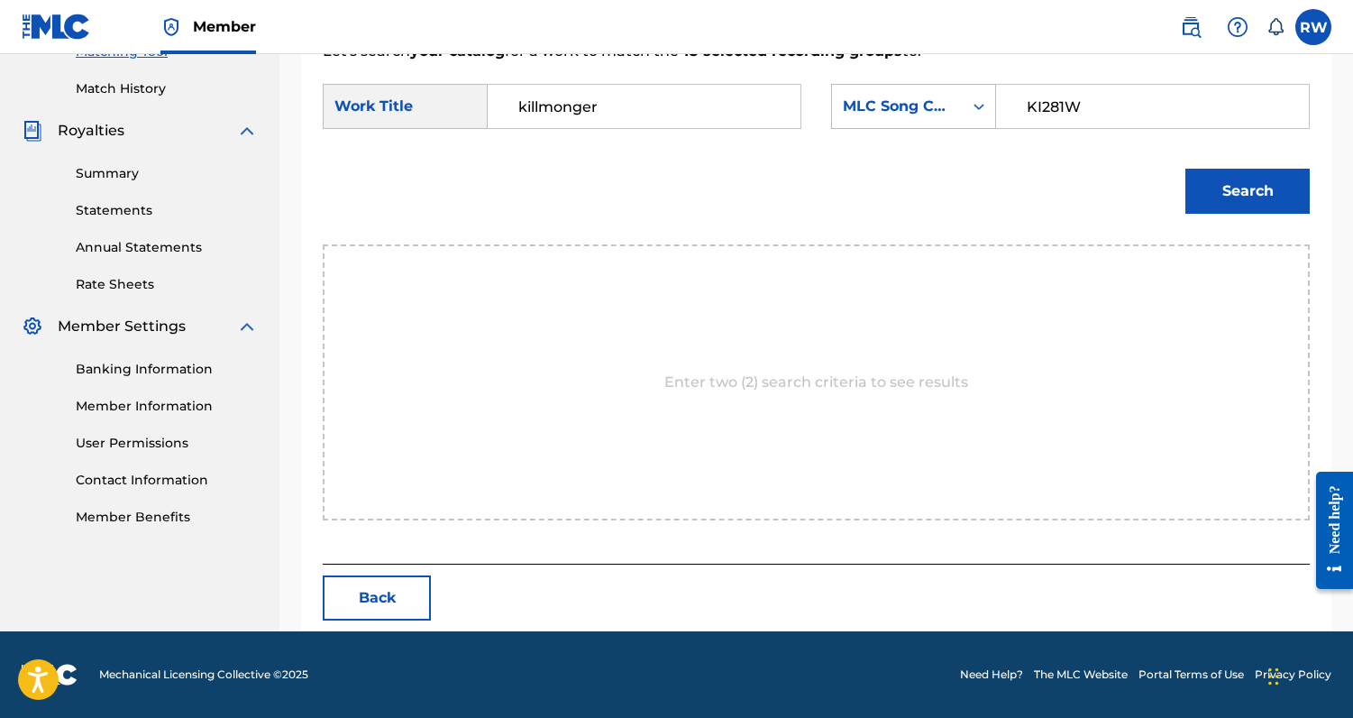
type input "KI281W"
click at [1261, 205] on button "Search" at bounding box center [1248, 191] width 124 height 45
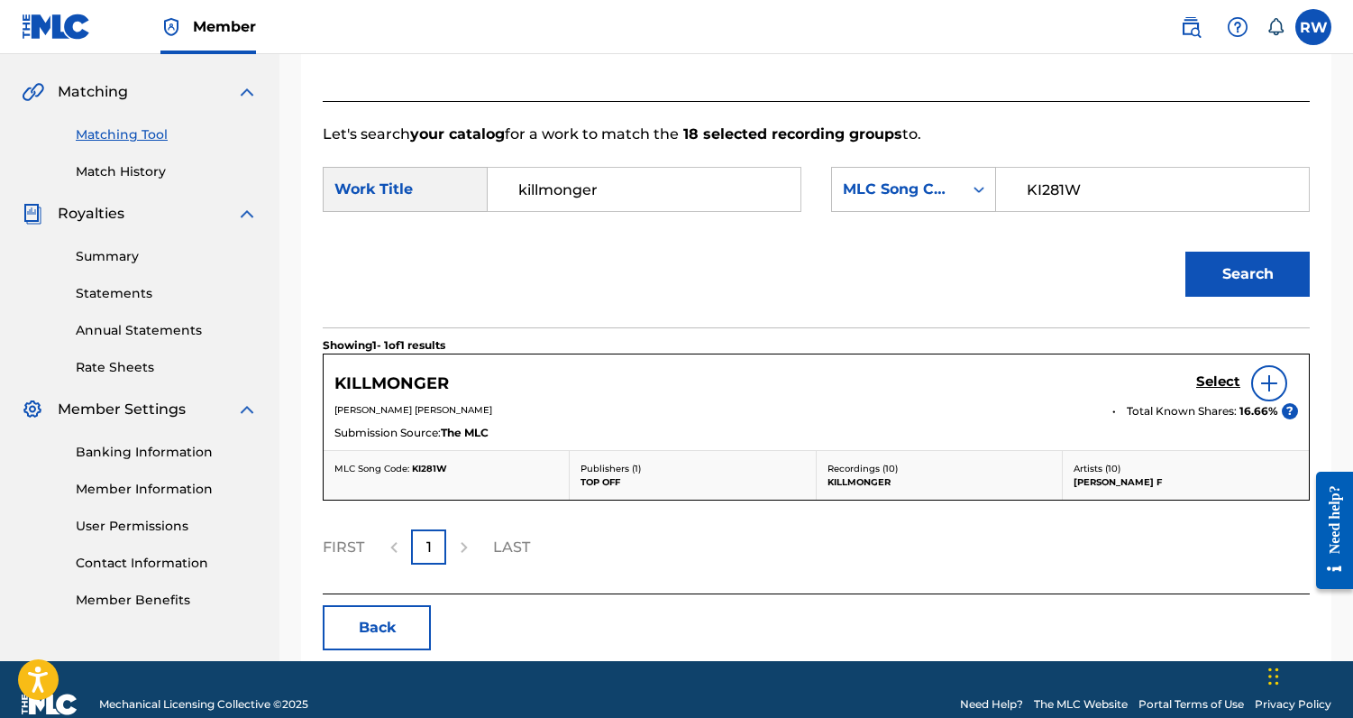
scroll to position [430, 0]
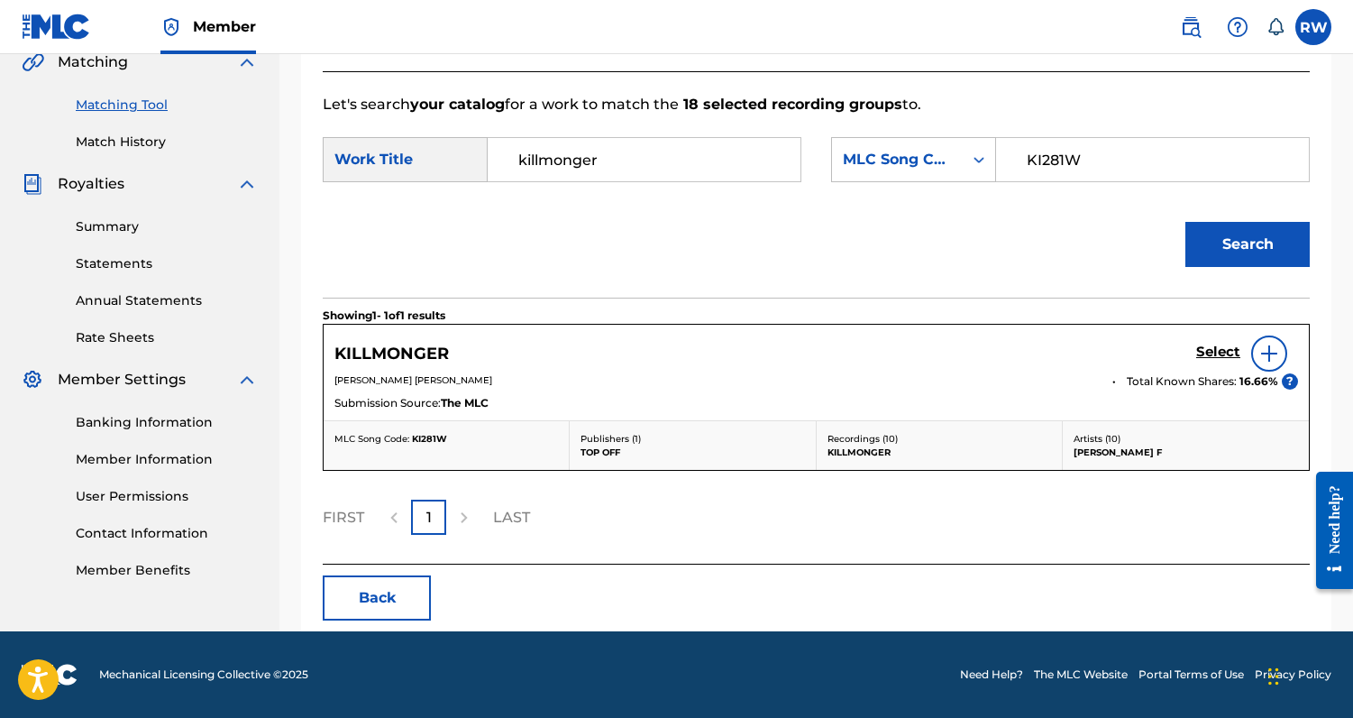
click at [1212, 356] on h5 "Select" at bounding box center [1219, 352] width 44 height 17
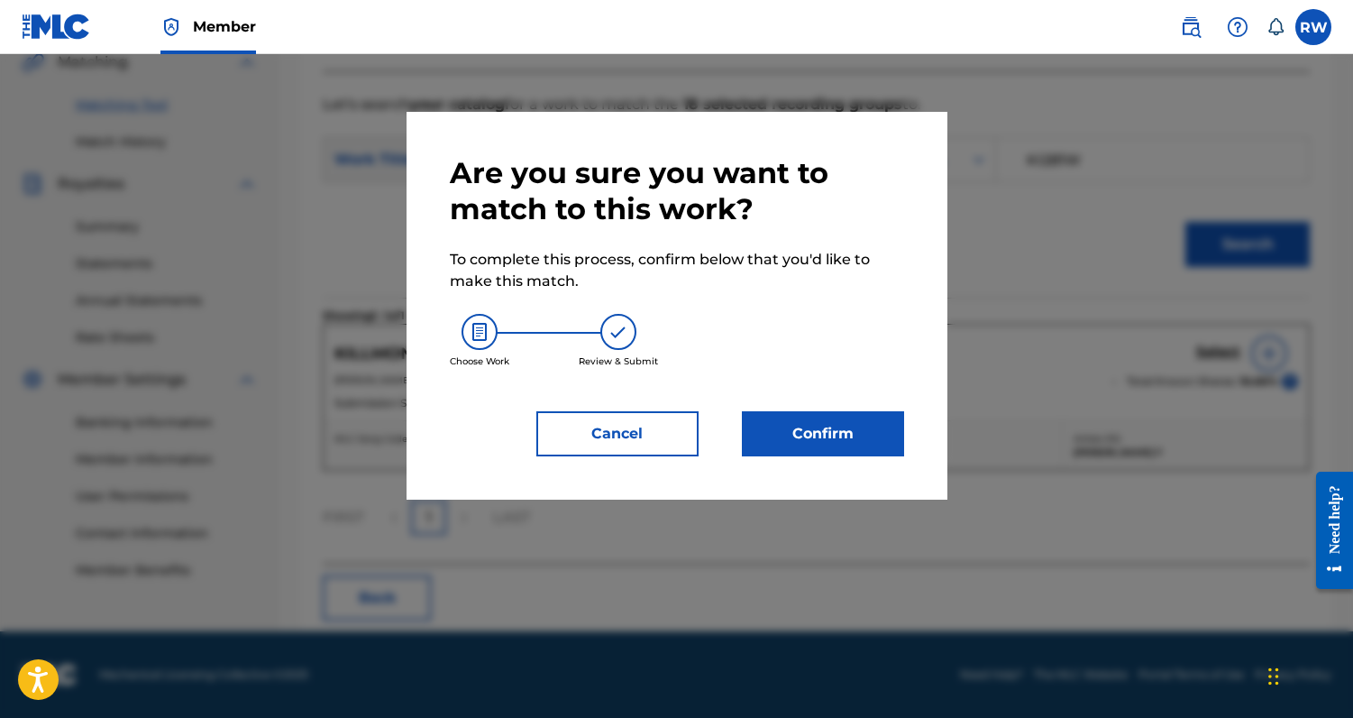
click at [827, 443] on button "Confirm" at bounding box center [823, 433] width 162 height 45
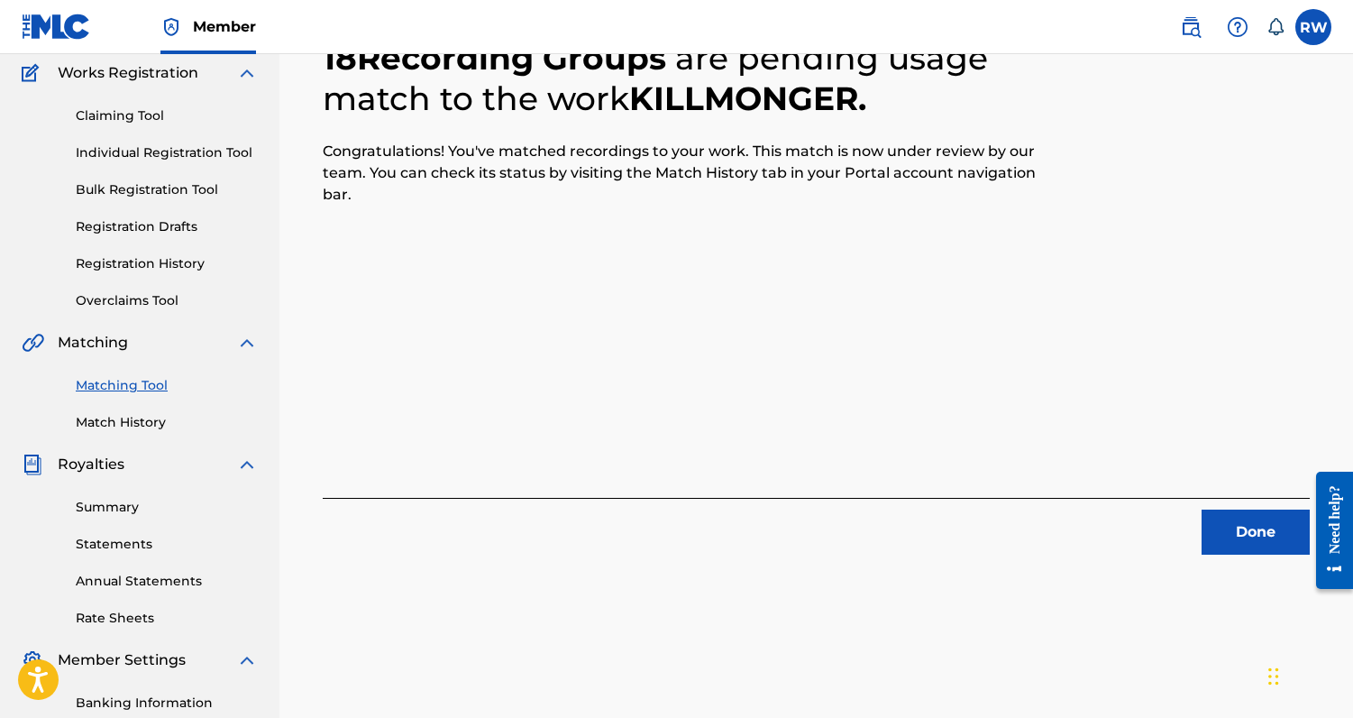
scroll to position [201, 0]
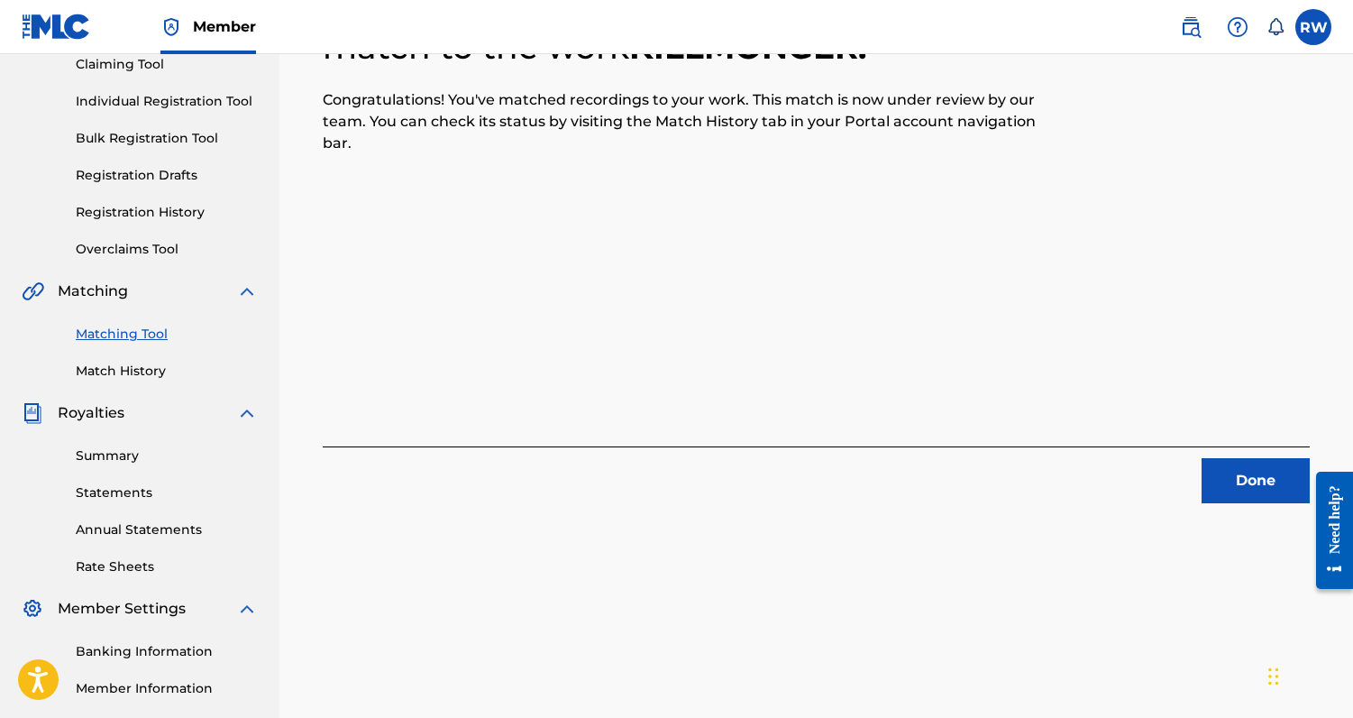
click at [1241, 490] on button "Done" at bounding box center [1256, 480] width 108 height 45
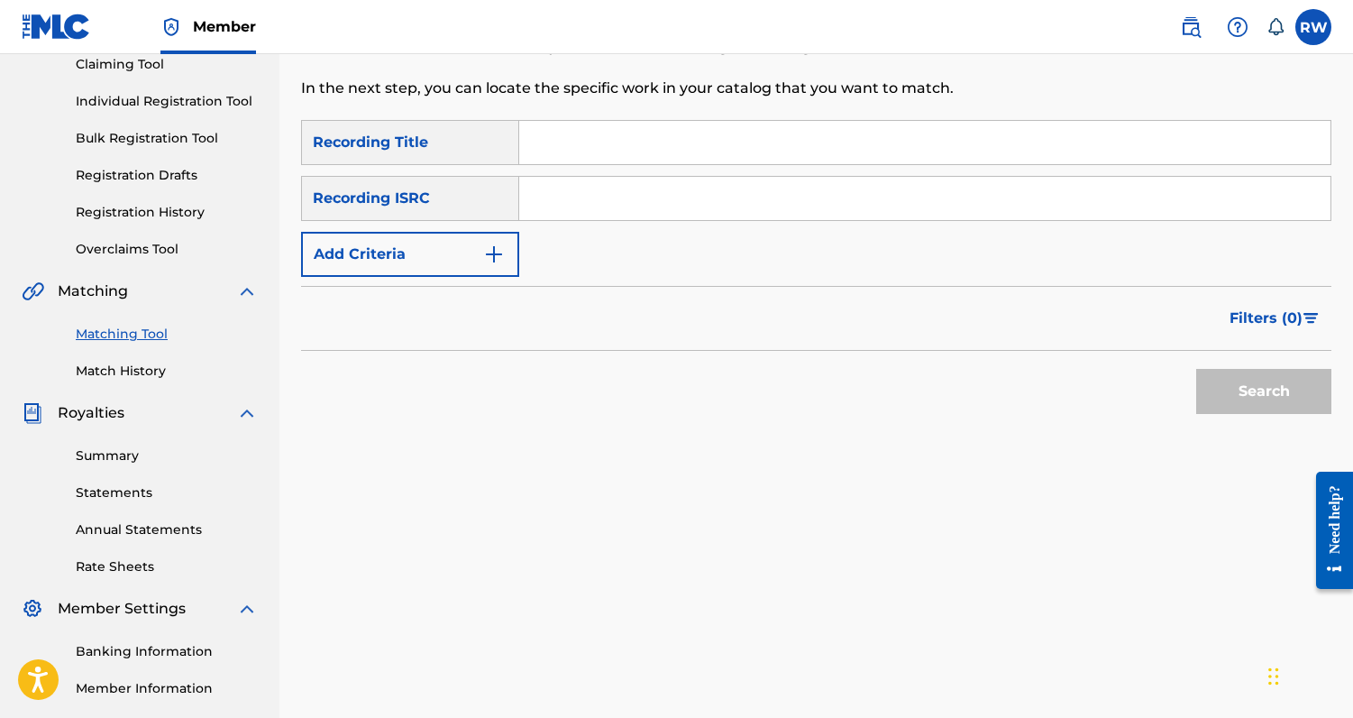
click at [443, 269] on button "Add Criteria" at bounding box center [410, 254] width 218 height 45
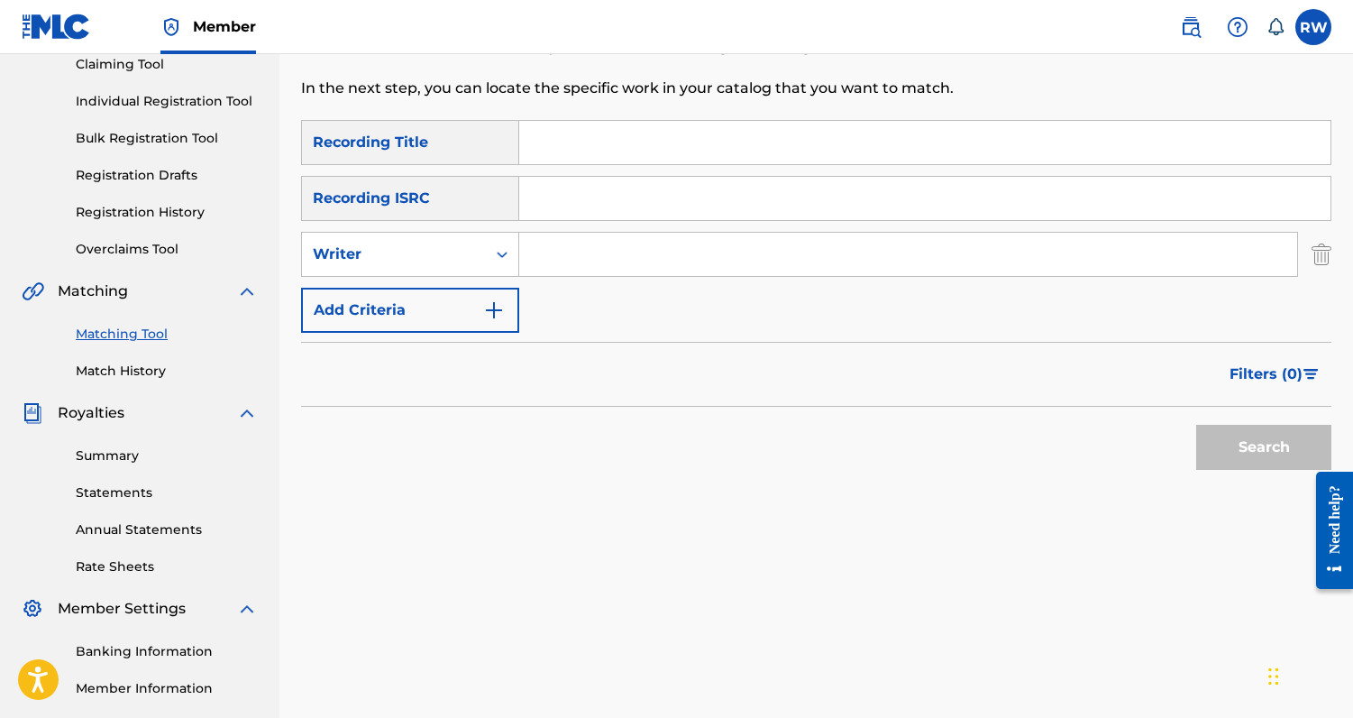
click at [540, 259] on input "Search Form" at bounding box center [908, 254] width 778 height 43
type input "[PERSON_NAME]"
click at [1197, 425] on button "Search" at bounding box center [1264, 447] width 135 height 45
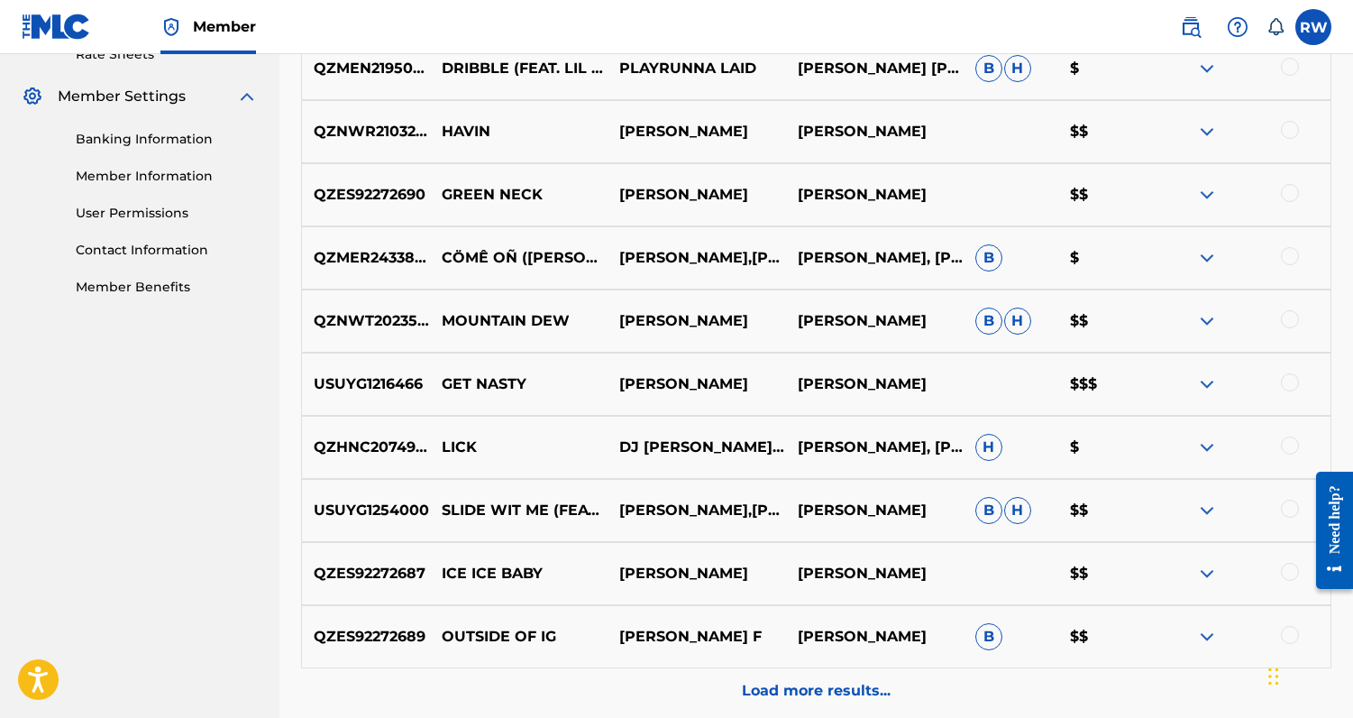
scroll to position [711, 0]
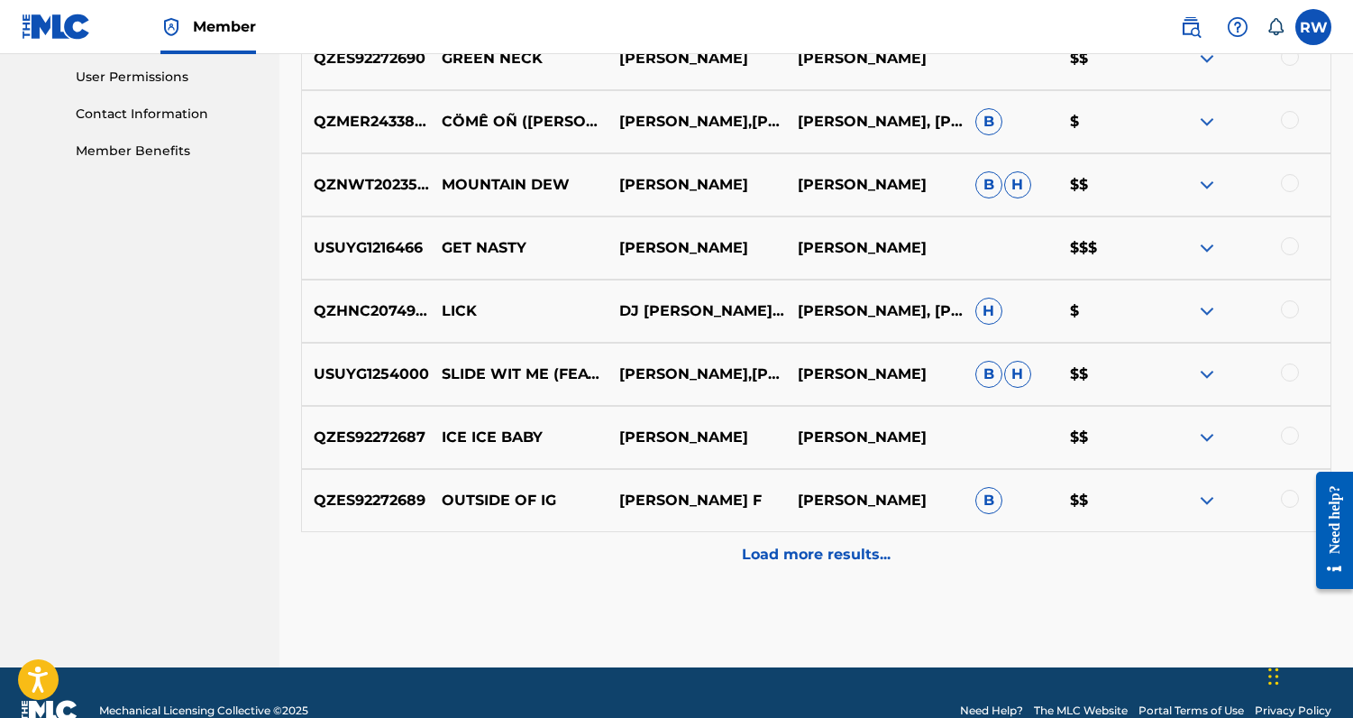
click at [780, 560] on p "Load more results..." at bounding box center [816, 555] width 149 height 22
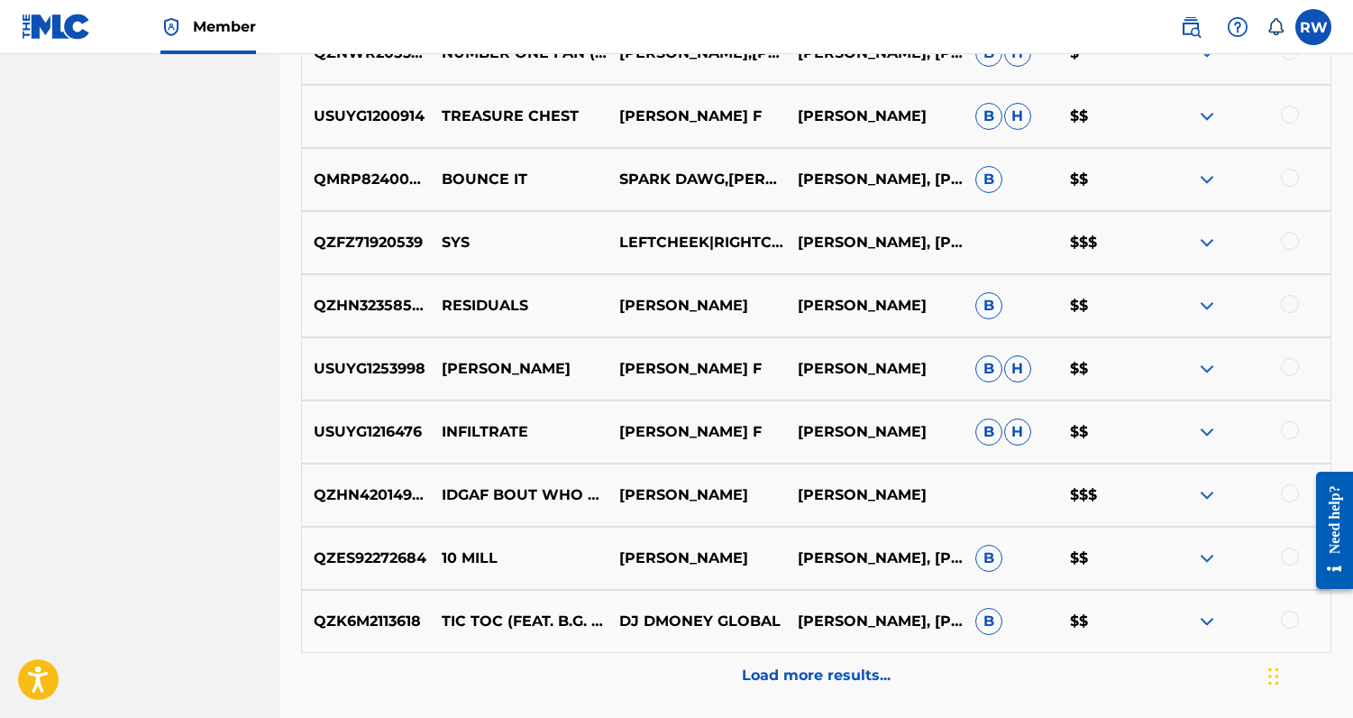
scroll to position [1385, 0]
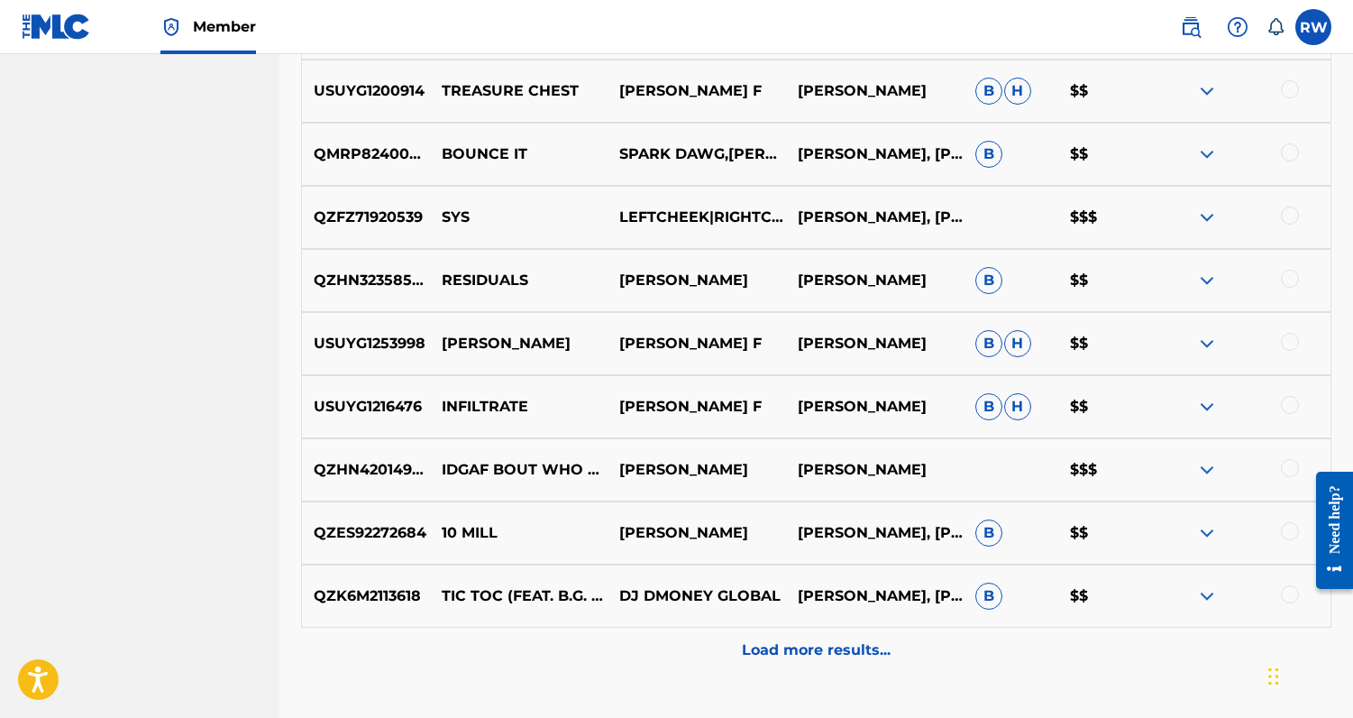
click at [839, 650] on p "Load more results..." at bounding box center [816, 650] width 149 height 22
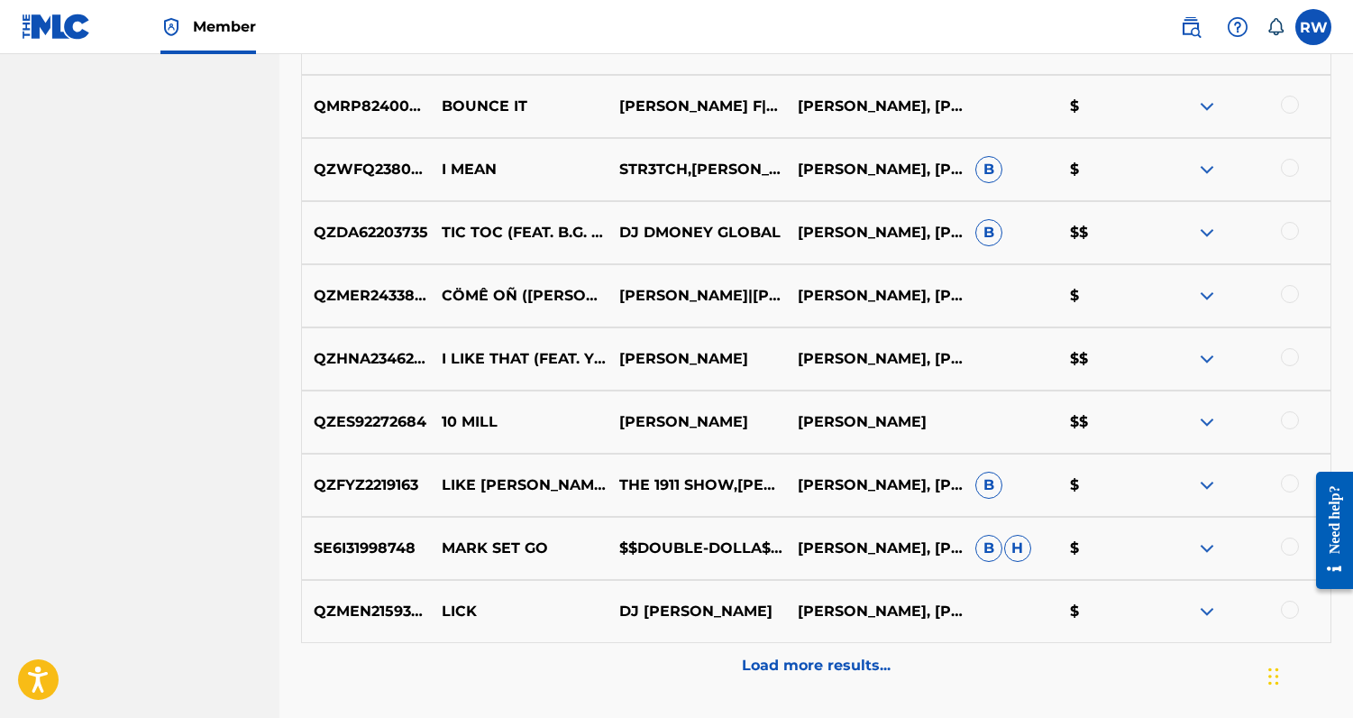
scroll to position [2003, 0]
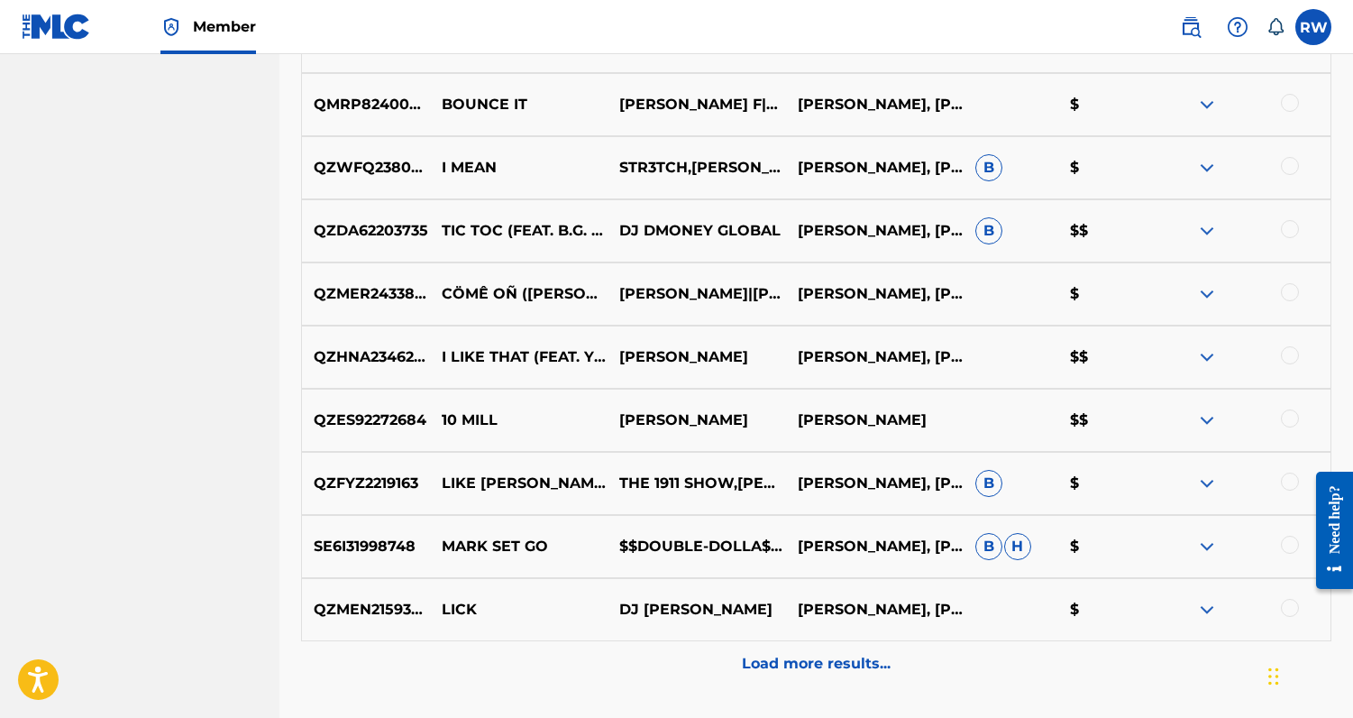
click at [810, 663] on p "Load more results..." at bounding box center [816, 664] width 149 height 22
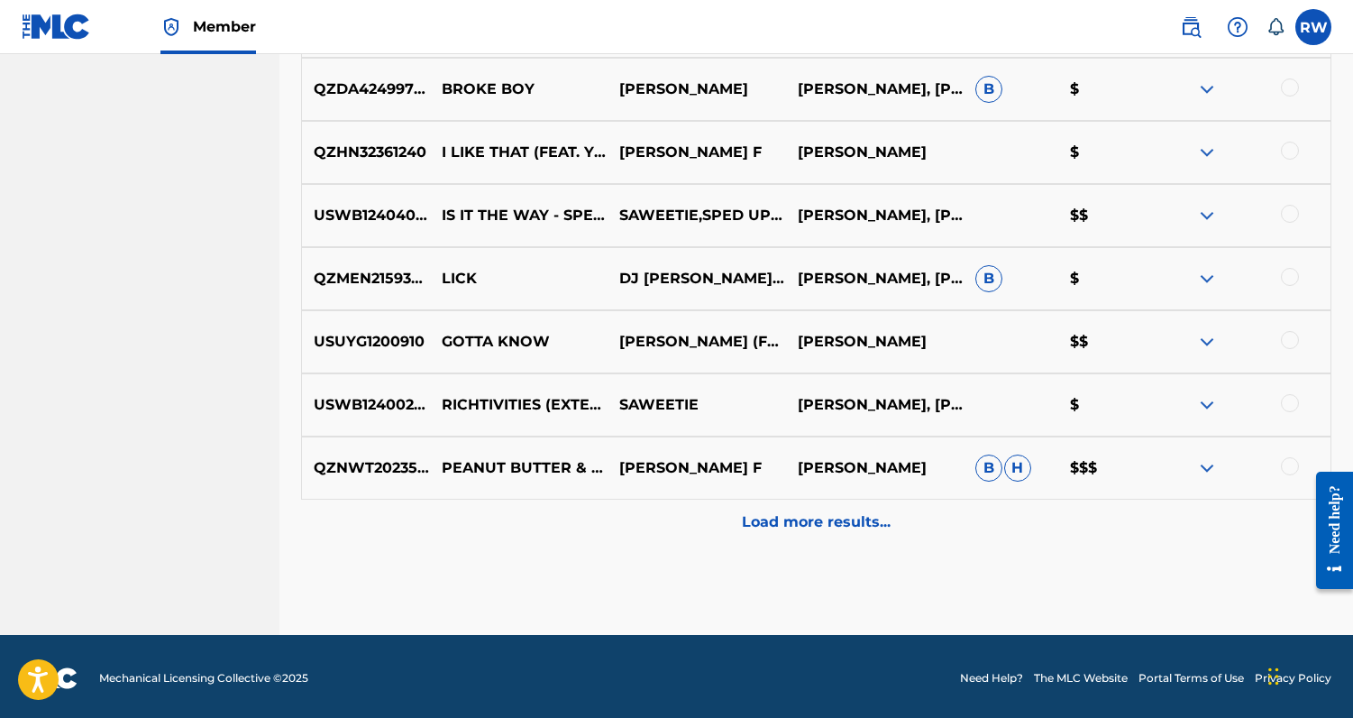
scroll to position [2779, 0]
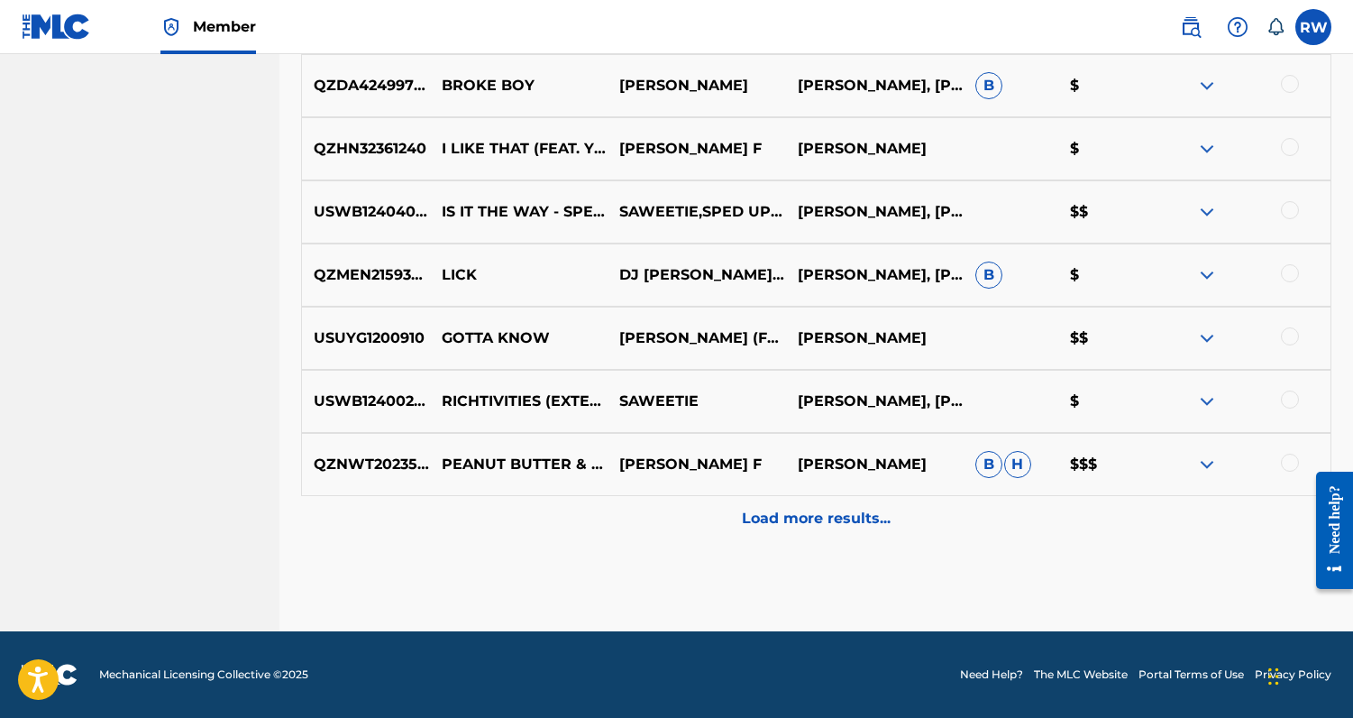
click at [826, 520] on p "Load more results..." at bounding box center [816, 519] width 149 height 22
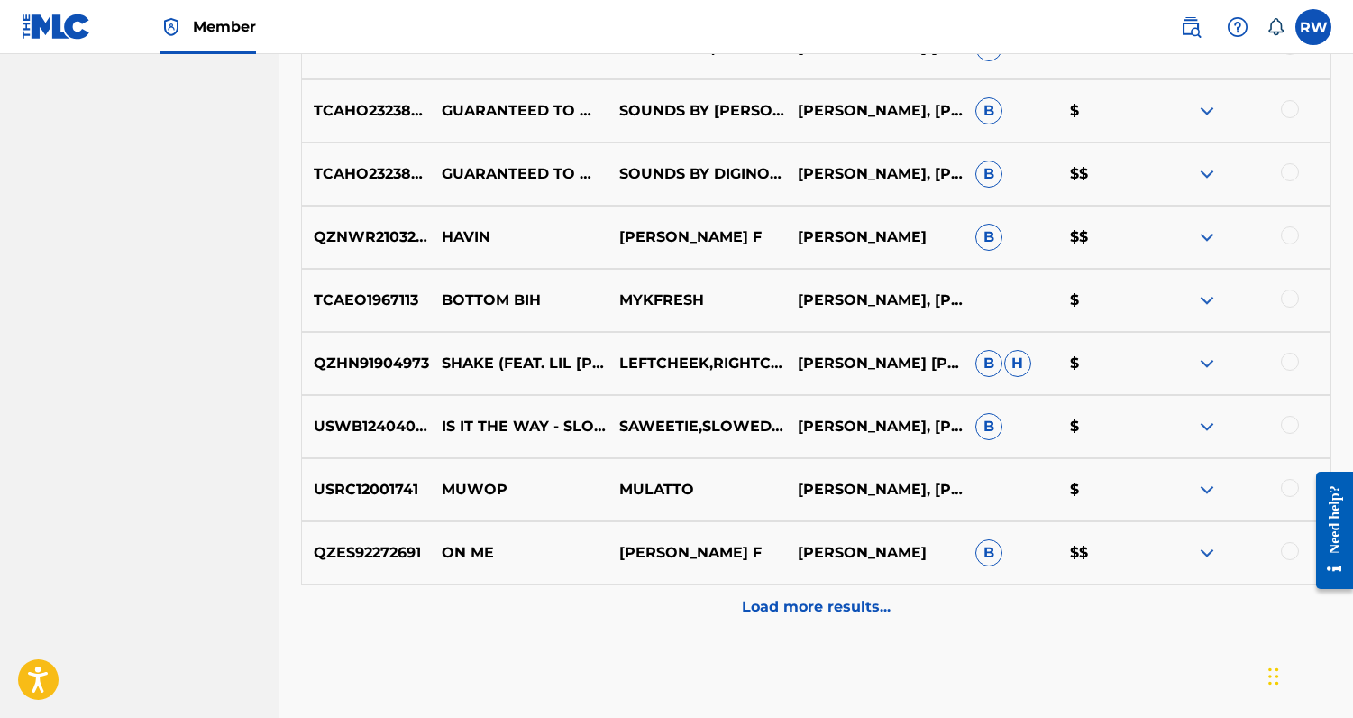
scroll to position [3391, 0]
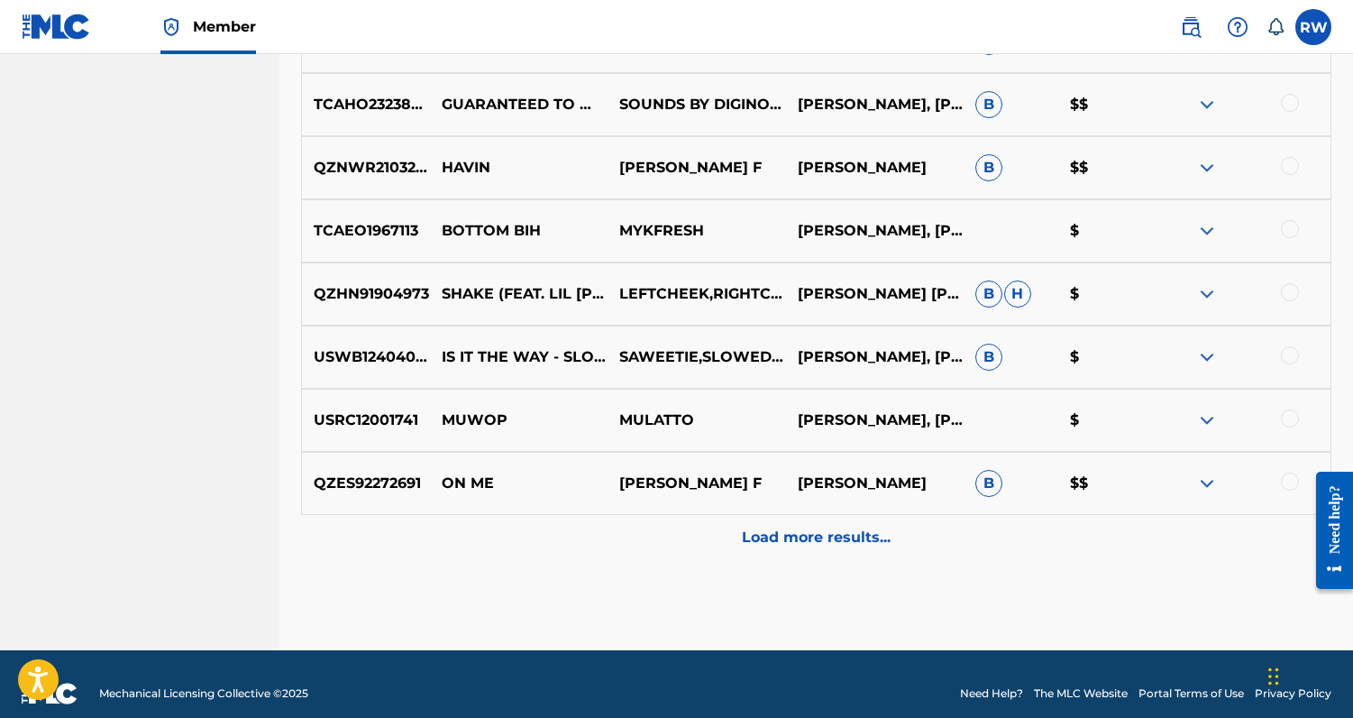
click at [820, 528] on p "Load more results..." at bounding box center [816, 538] width 149 height 22
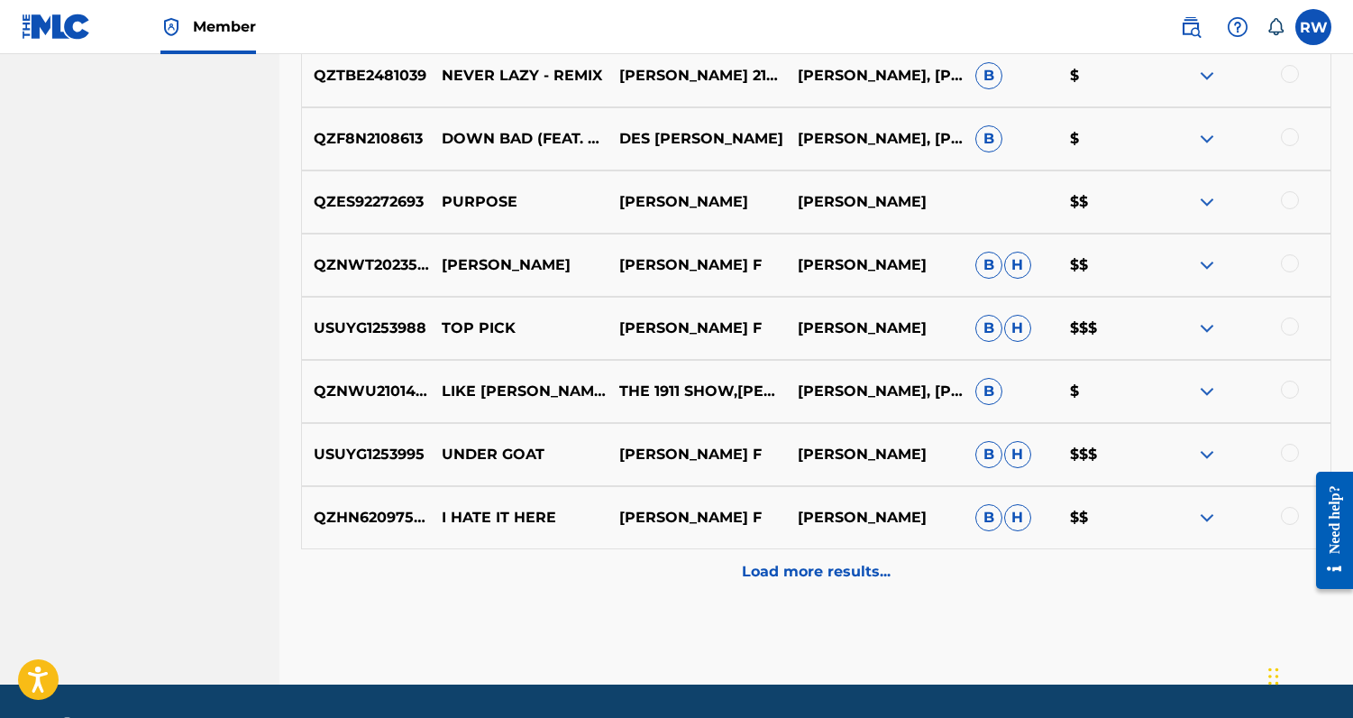
scroll to position [4041, 0]
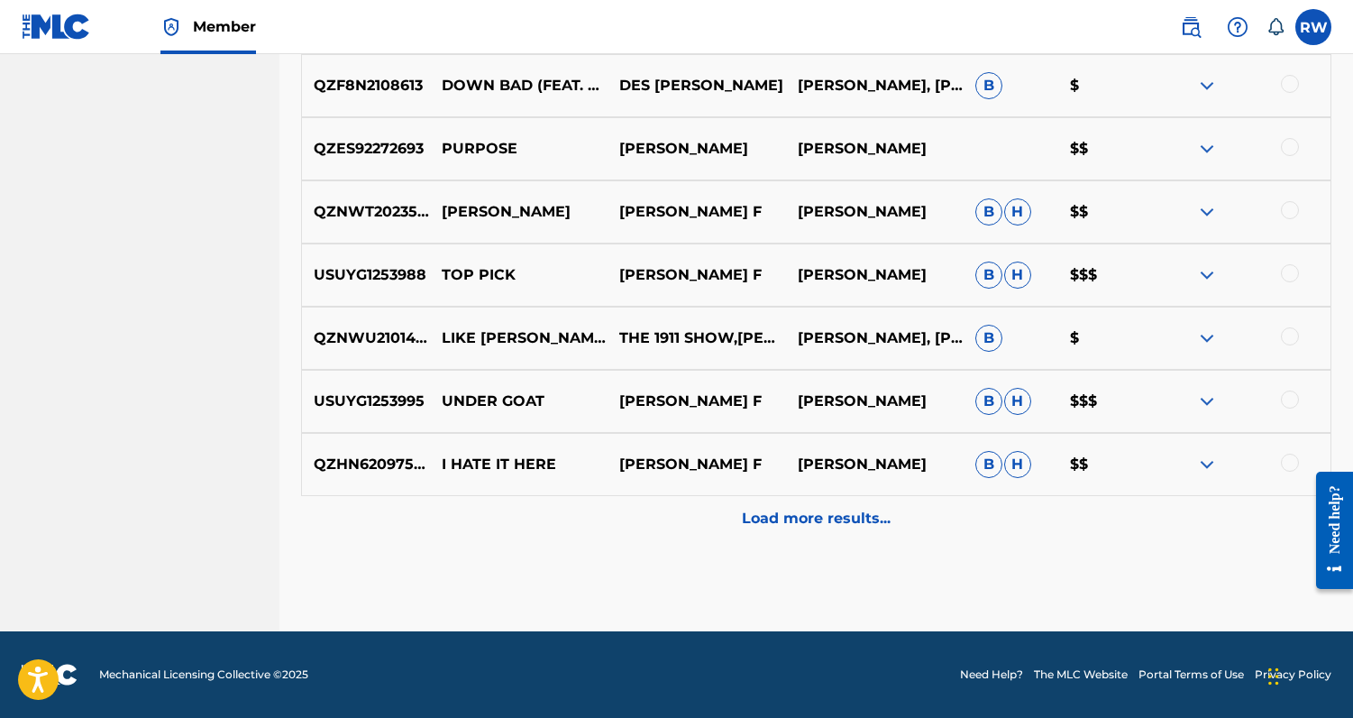
click at [801, 527] on p "Load more results..." at bounding box center [816, 519] width 149 height 22
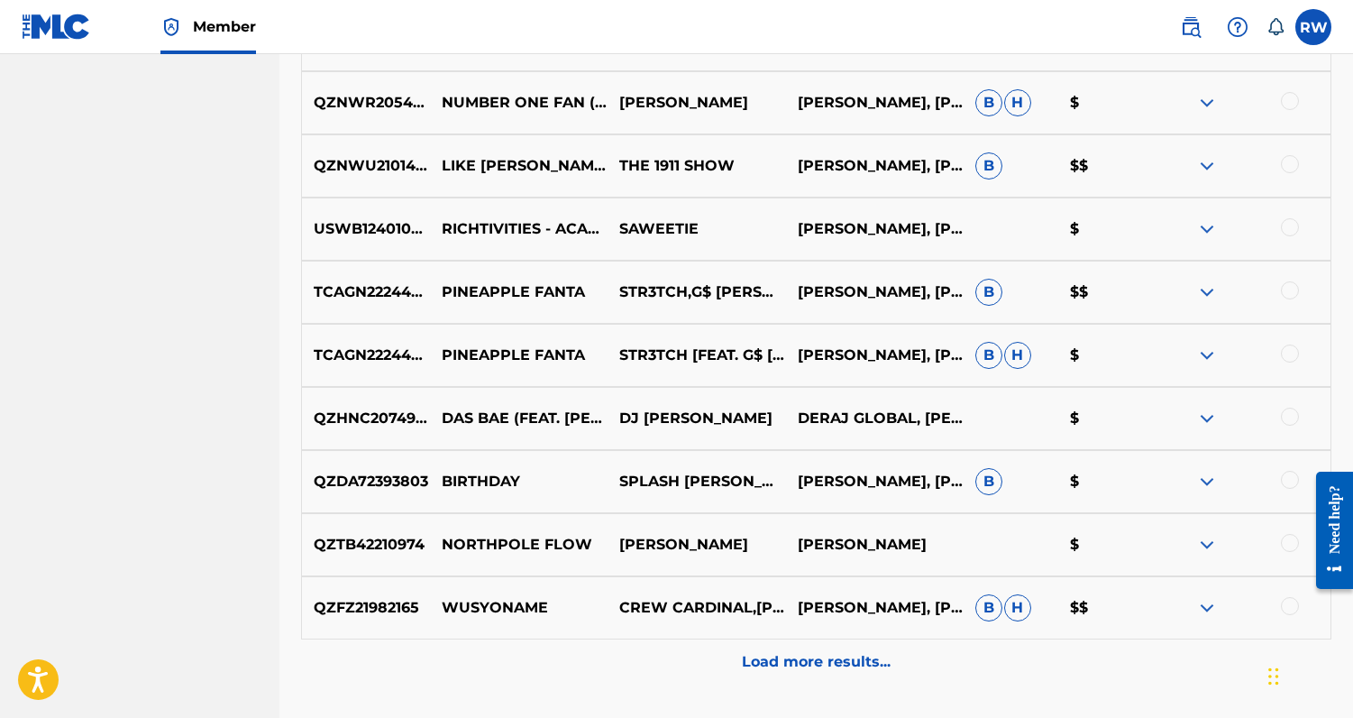
scroll to position [4551, 0]
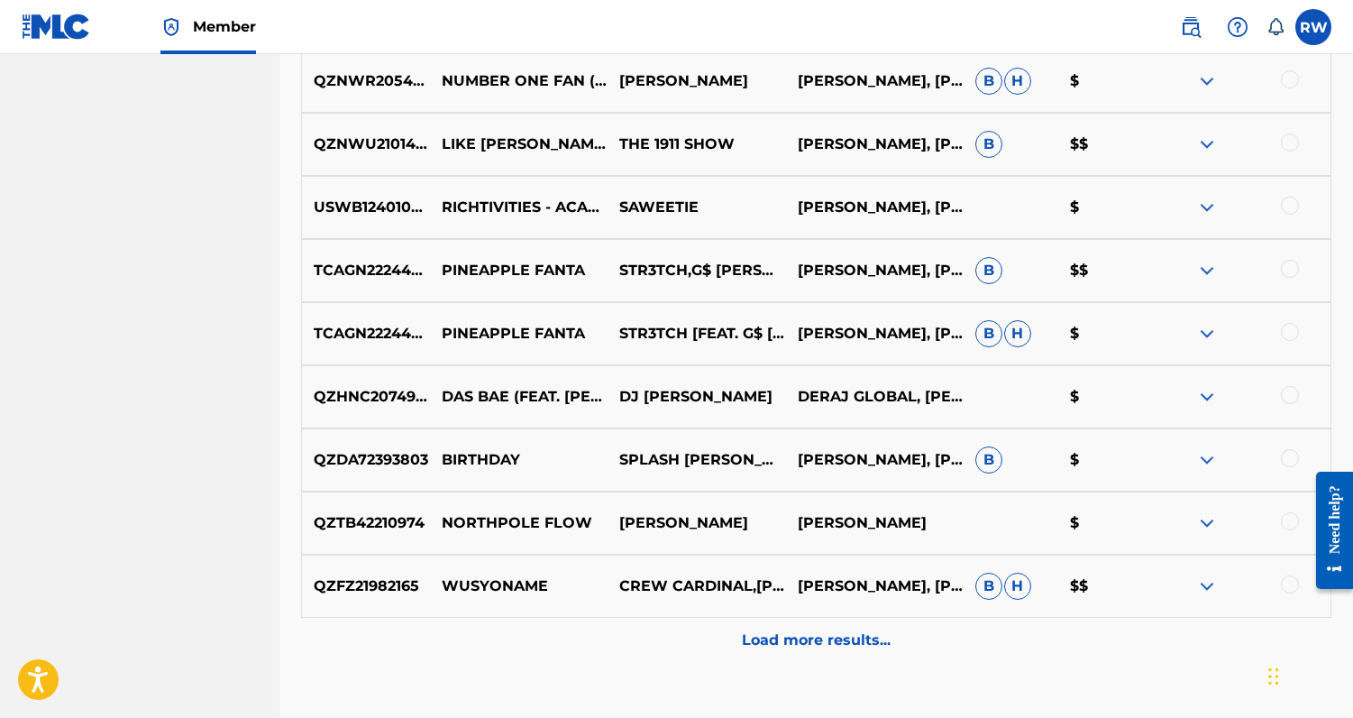
click at [778, 642] on p "Load more results..." at bounding box center [816, 640] width 149 height 22
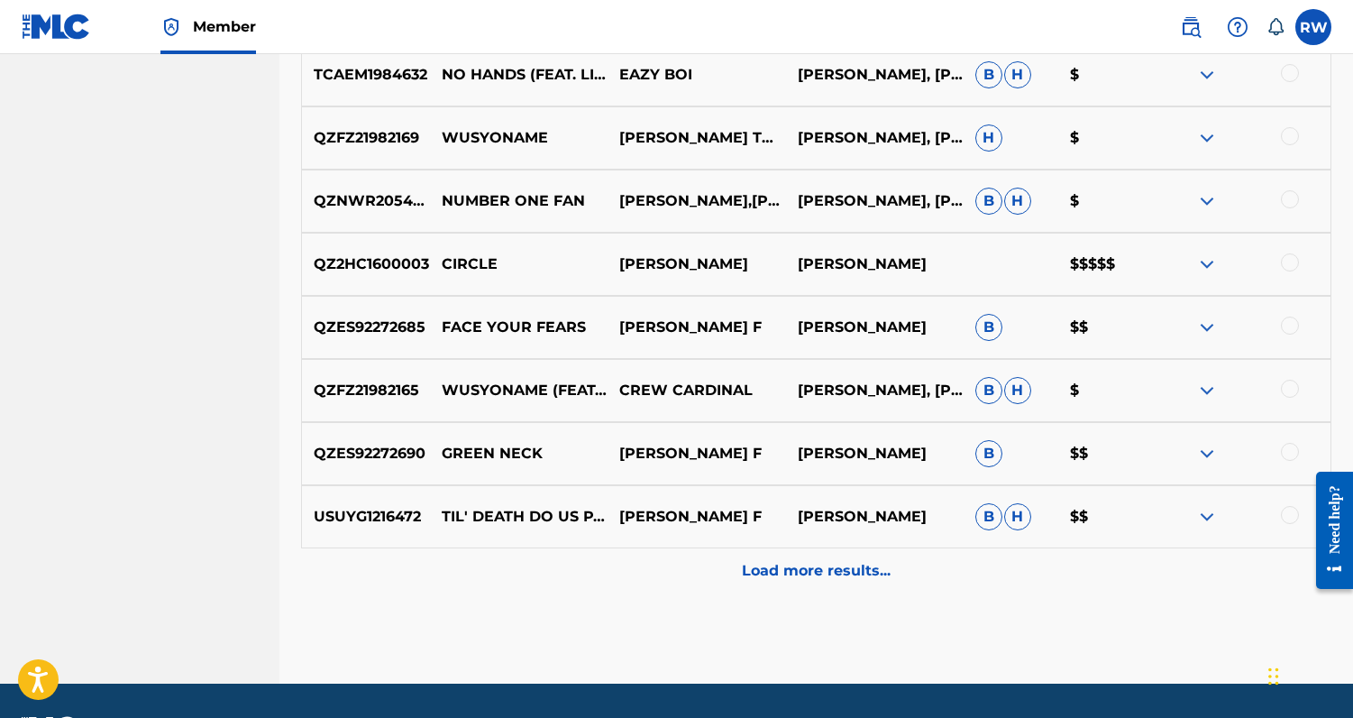
scroll to position [5304, 0]
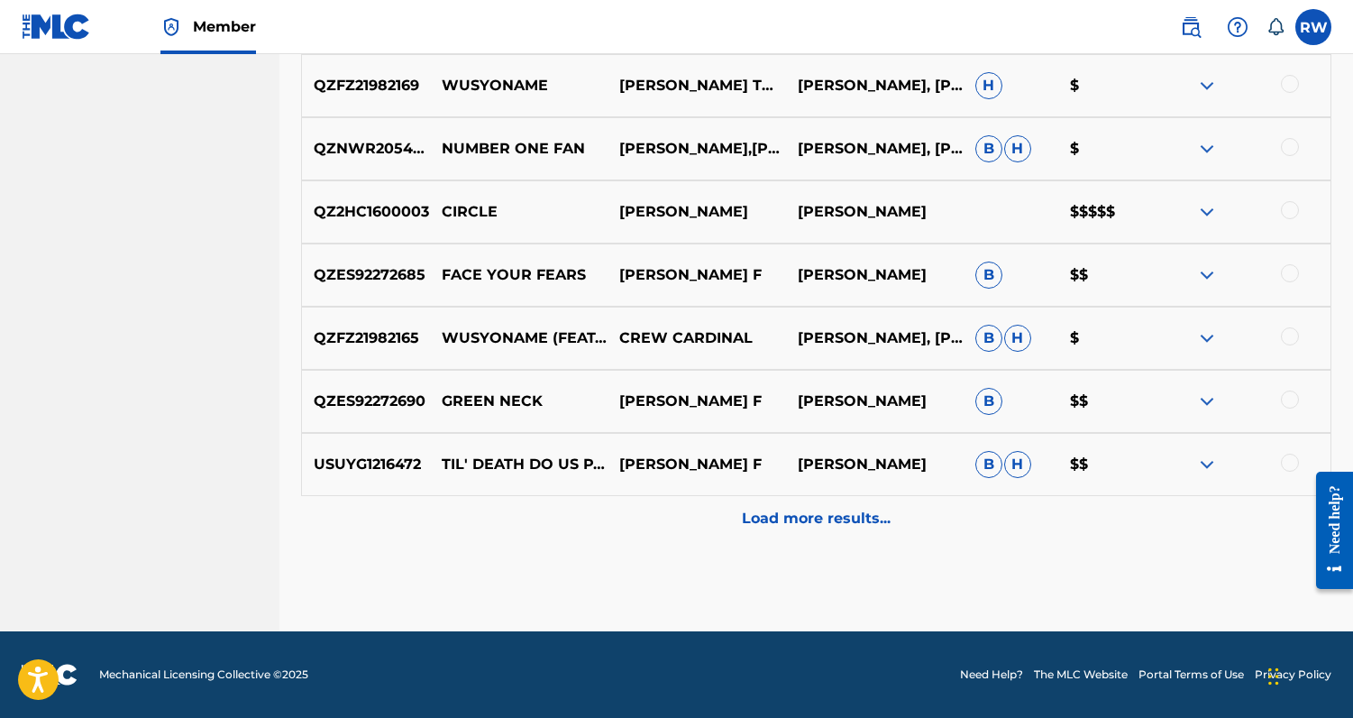
click at [791, 536] on div "Load more results..." at bounding box center [816, 518] width 1031 height 45
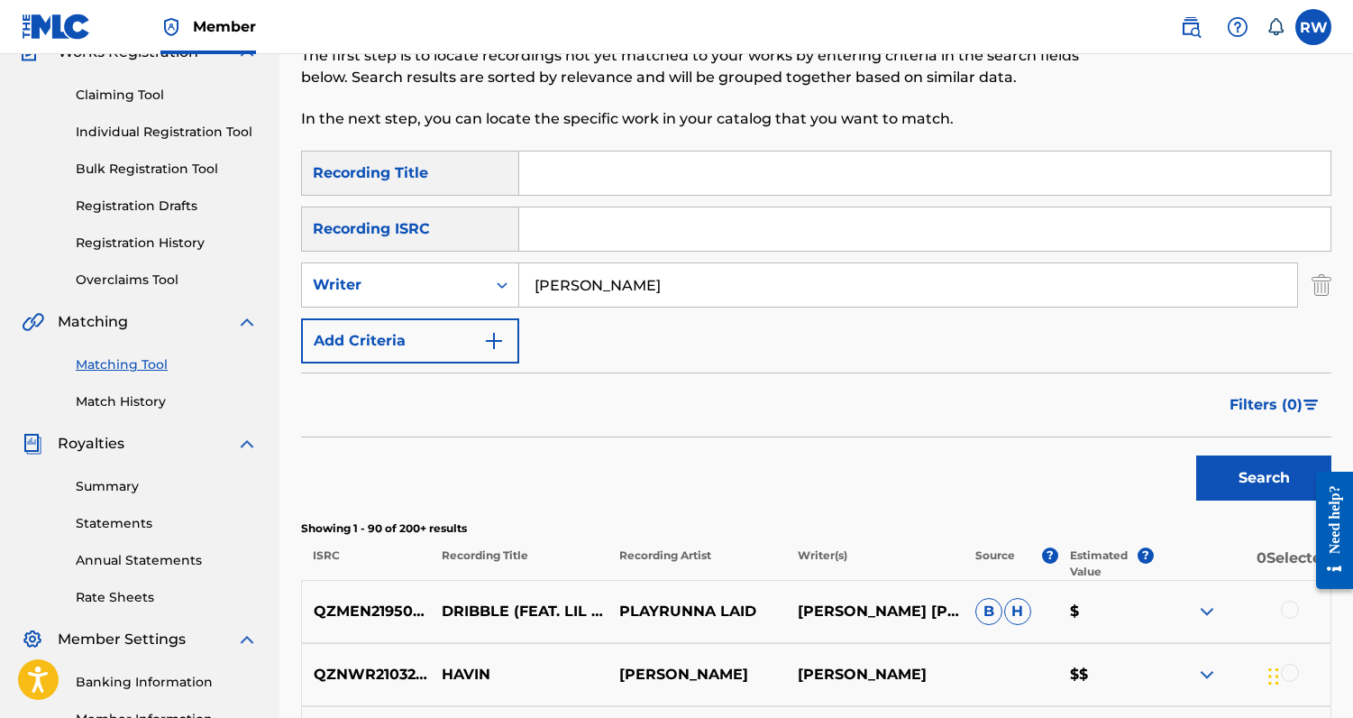
scroll to position [0, 0]
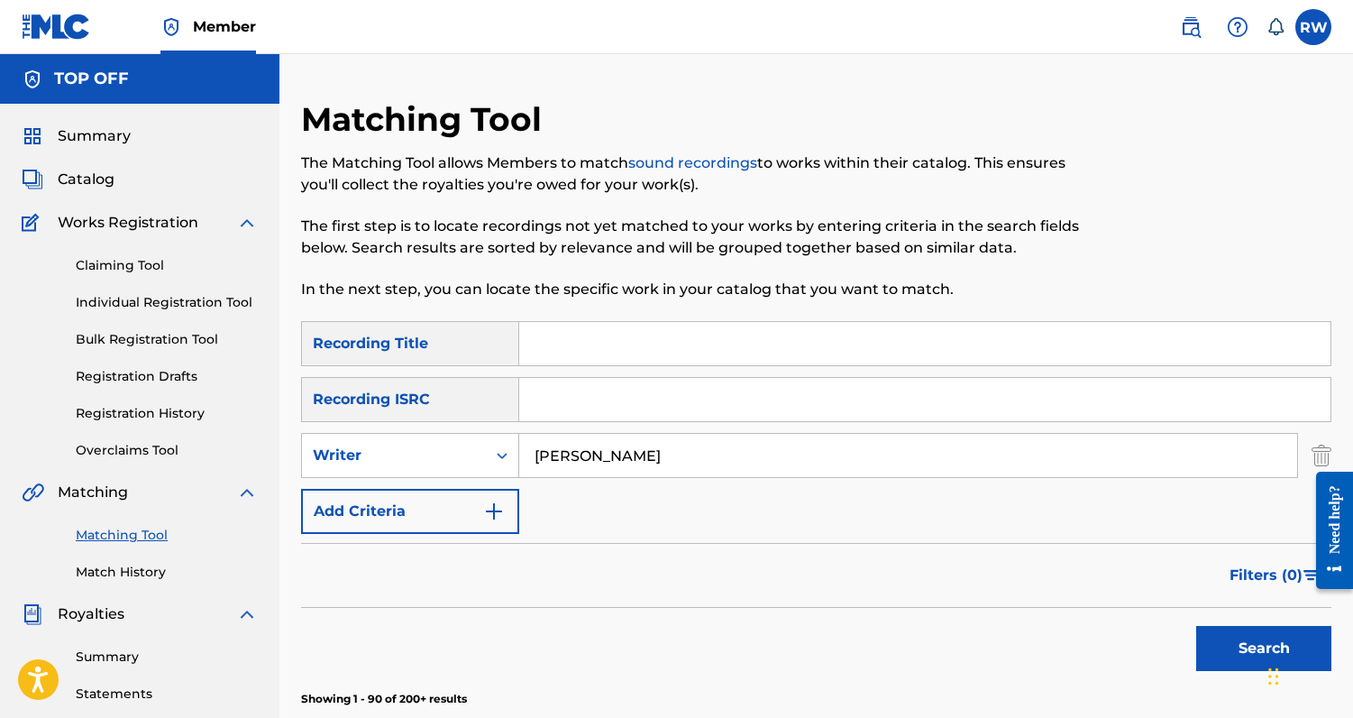
click at [602, 346] on input "Search Form" at bounding box center [925, 343] width 812 height 43
click at [1197, 626] on button "Search" at bounding box center [1264, 648] width 135 height 45
type input "DRENCHED"
click at [1230, 646] on button "Search" at bounding box center [1264, 648] width 135 height 45
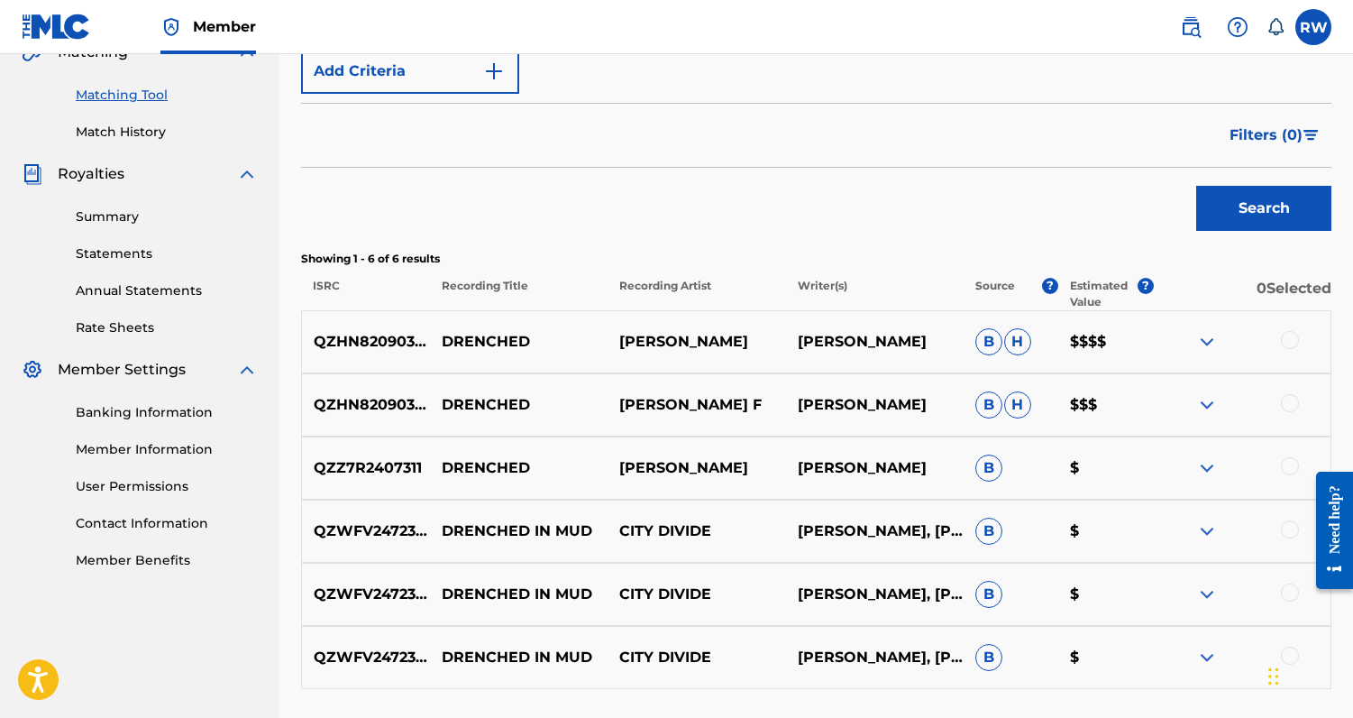
scroll to position [441, 0]
click at [1281, 405] on div at bounding box center [1290, 402] width 18 height 18
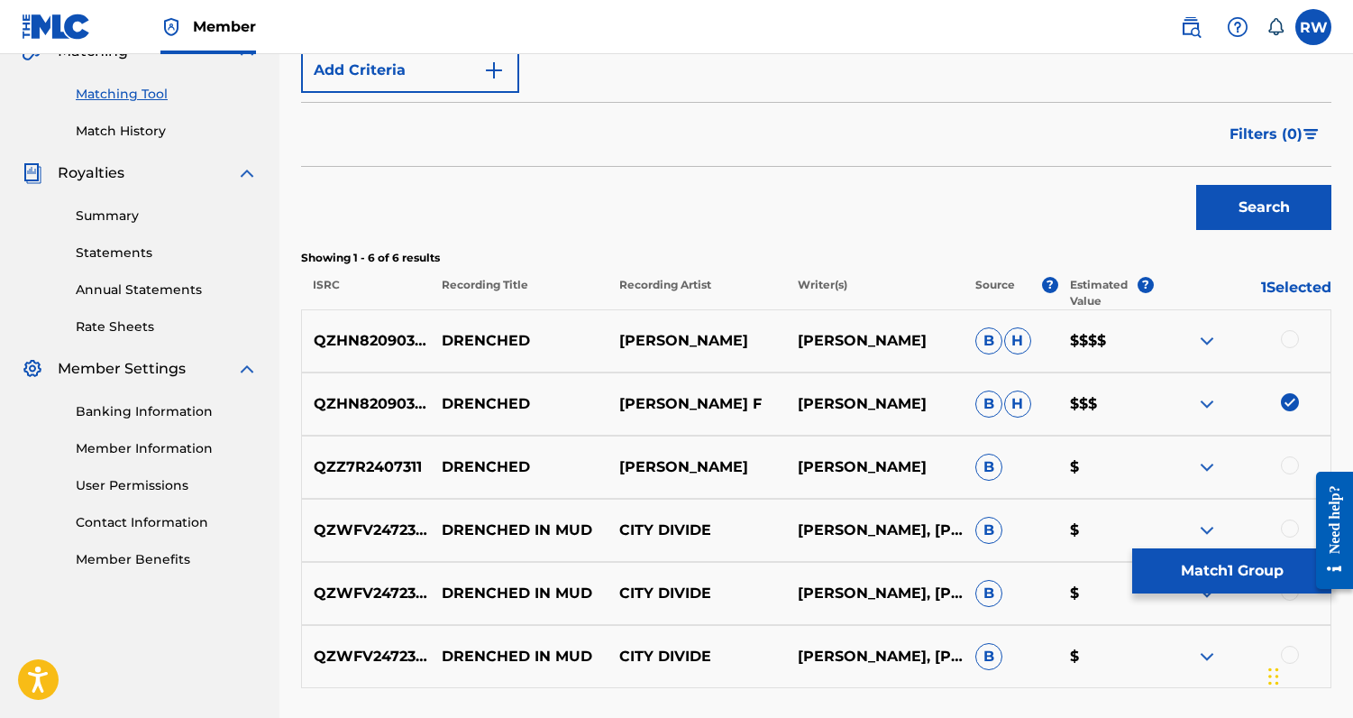
click at [1294, 333] on div at bounding box center [1290, 339] width 18 height 18
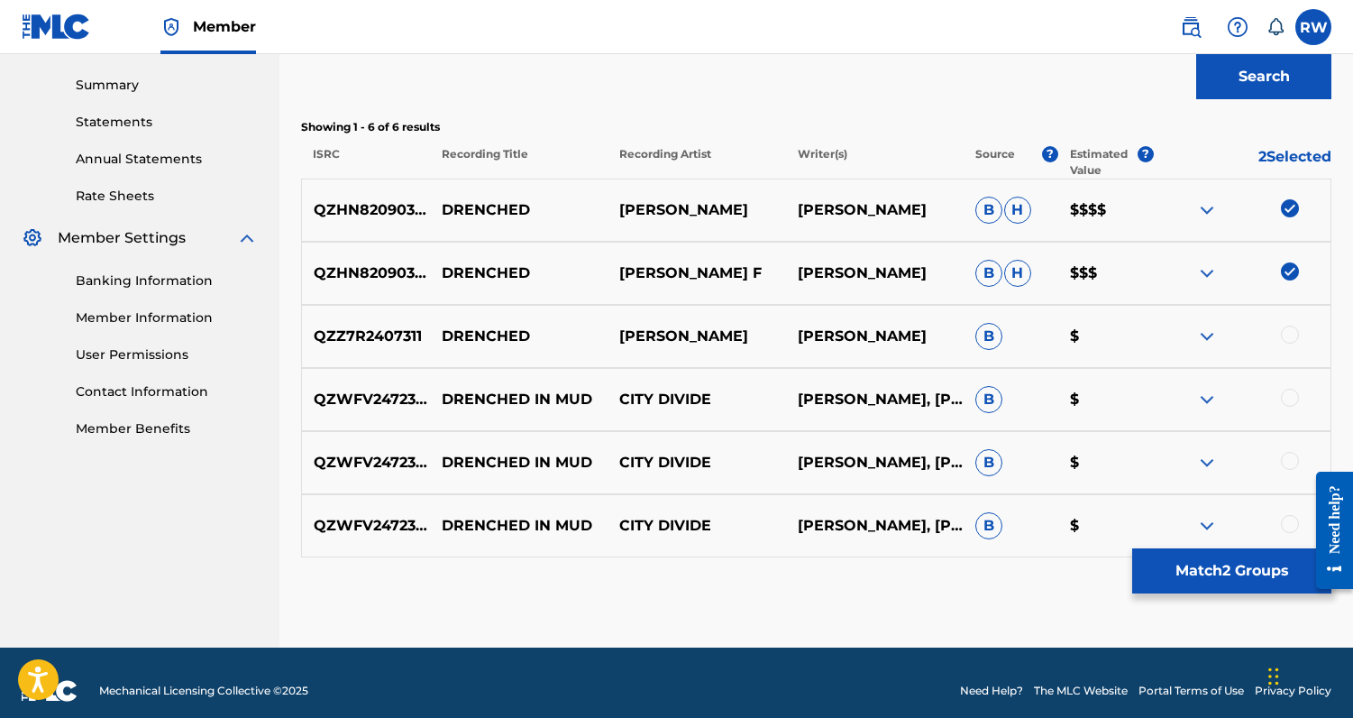
scroll to position [588, 0]
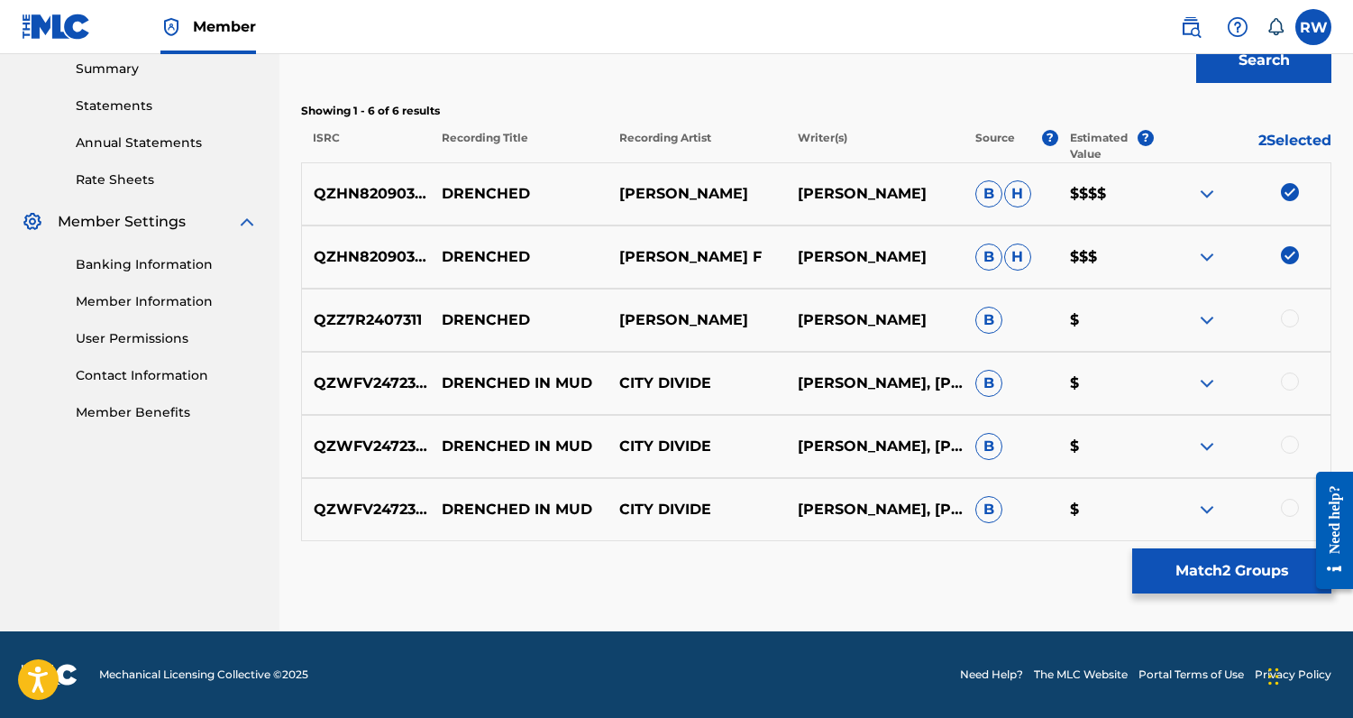
click at [1224, 573] on button "Match 2 Groups" at bounding box center [1232, 570] width 199 height 45
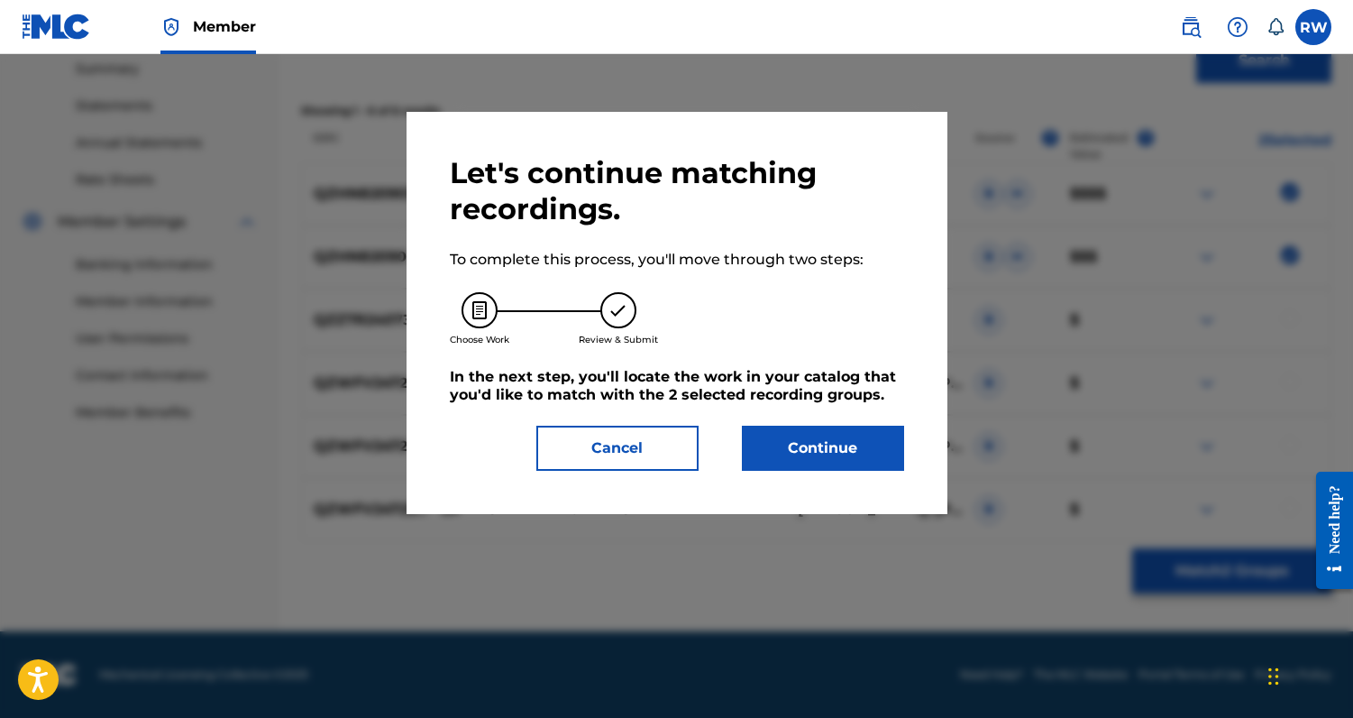
click at [867, 447] on button "Continue" at bounding box center [823, 448] width 162 height 45
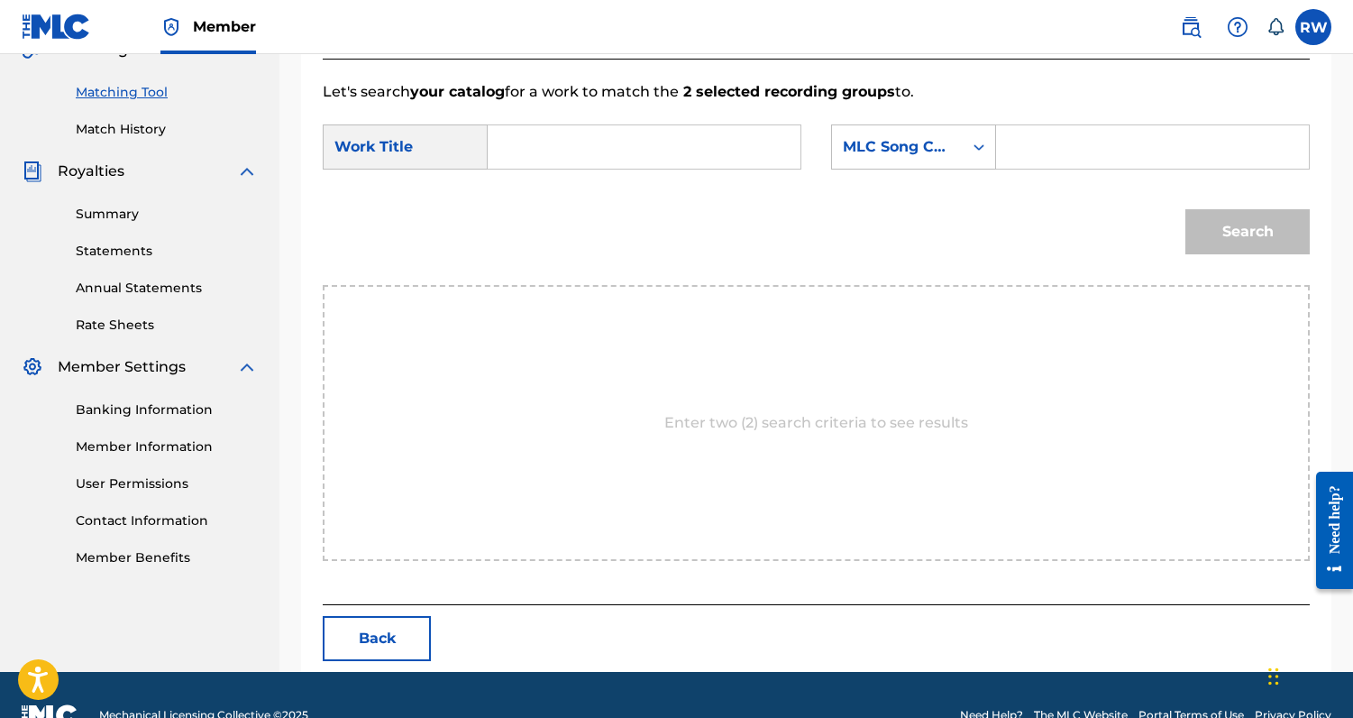
scroll to position [439, 0]
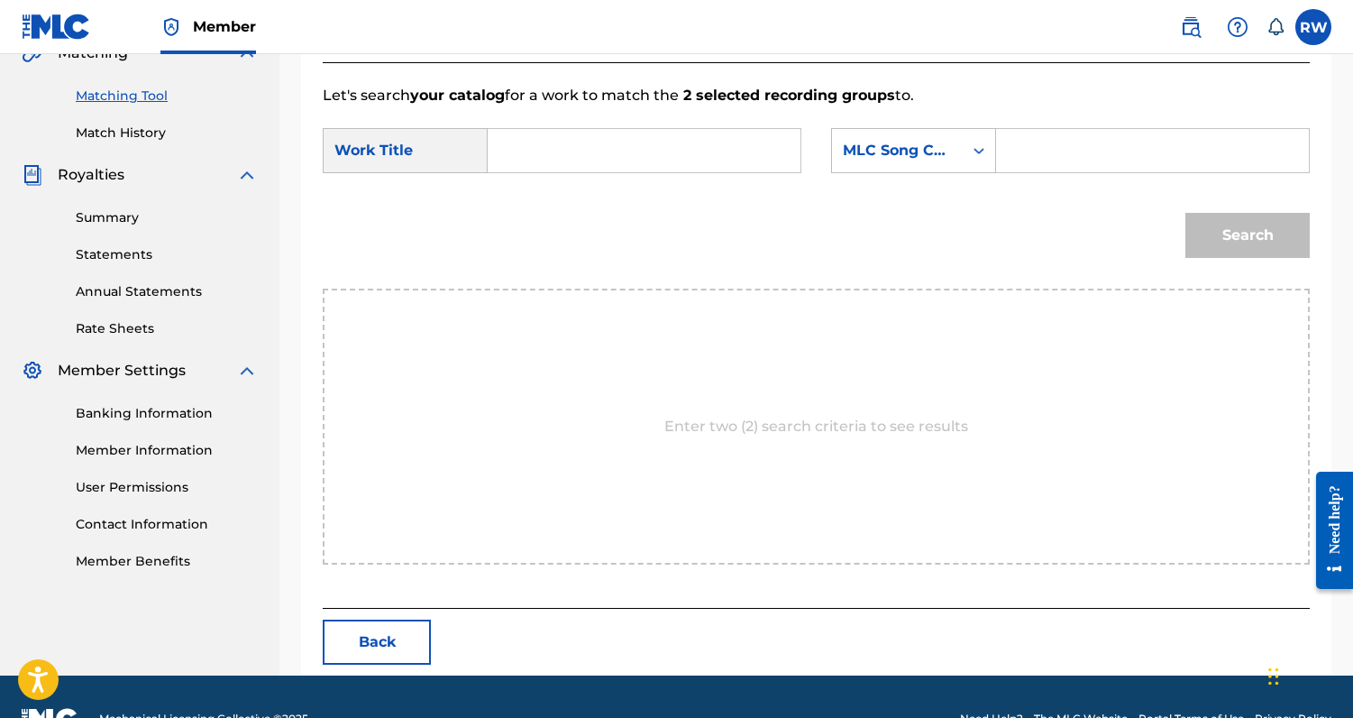
click at [554, 155] on input "Search Form" at bounding box center [644, 150] width 282 height 43
click at [548, 194] on span "nched" at bounding box center [567, 190] width 47 height 17
type input "drenched"
click at [1048, 162] on input "Search Form" at bounding box center [1153, 150] width 282 height 43
paste input "KI281W"
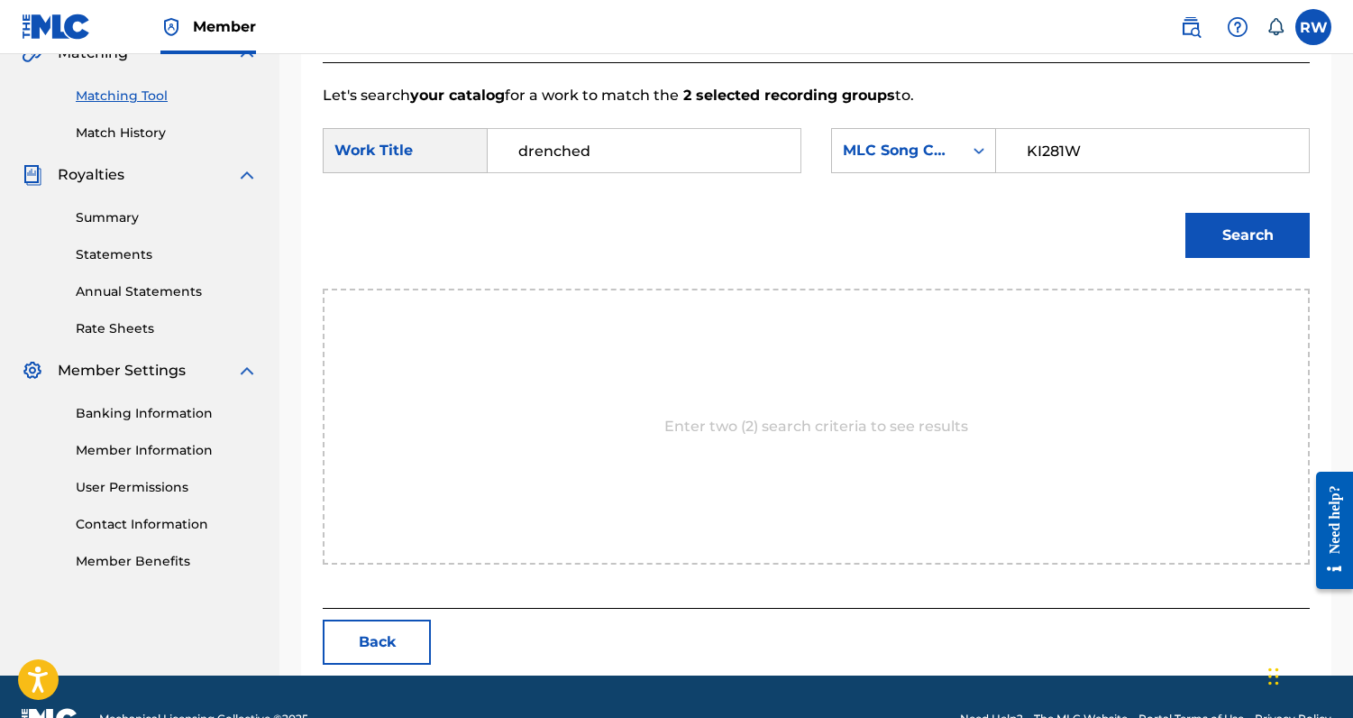
click at [1089, 151] on input "KI281W" at bounding box center [1153, 150] width 282 height 43
paste input "DQ7NYQ"
type input "DQ7NYQ"
click at [1178, 228] on div "Search" at bounding box center [1243, 231] width 133 height 72
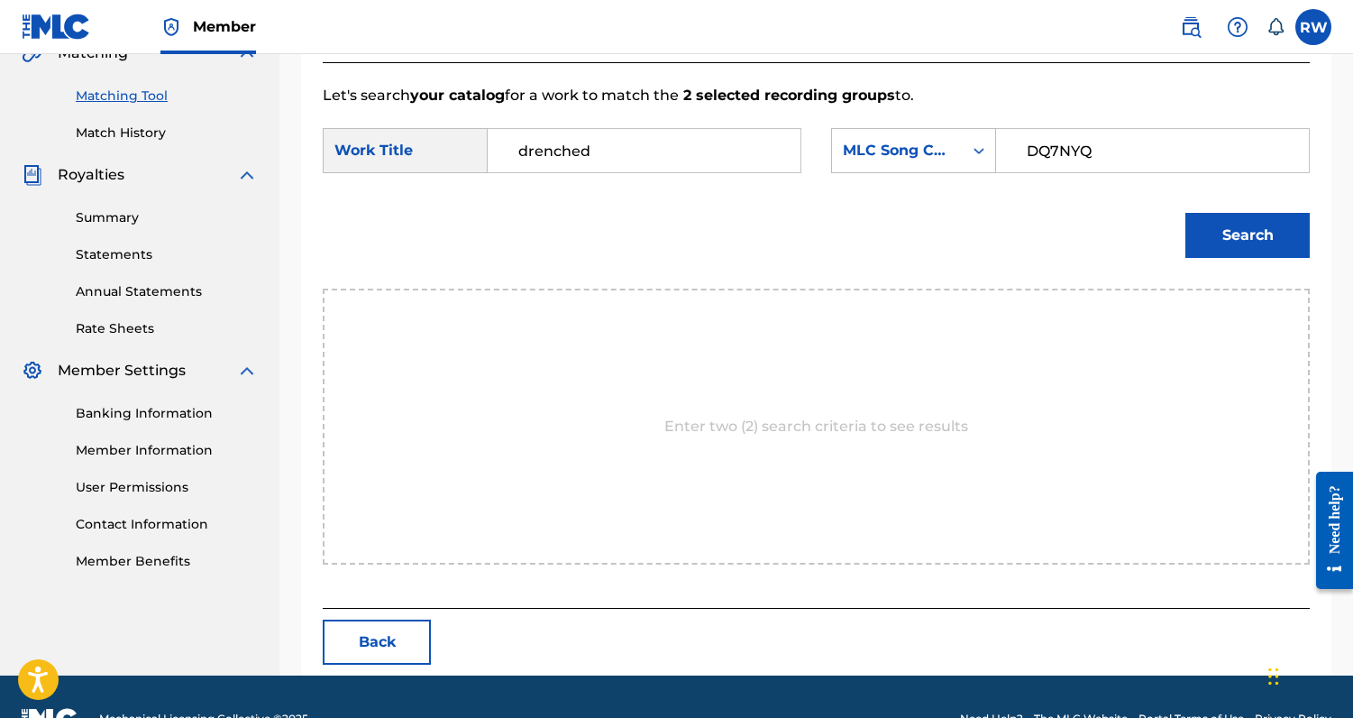
click at [1208, 236] on button "Search" at bounding box center [1248, 235] width 124 height 45
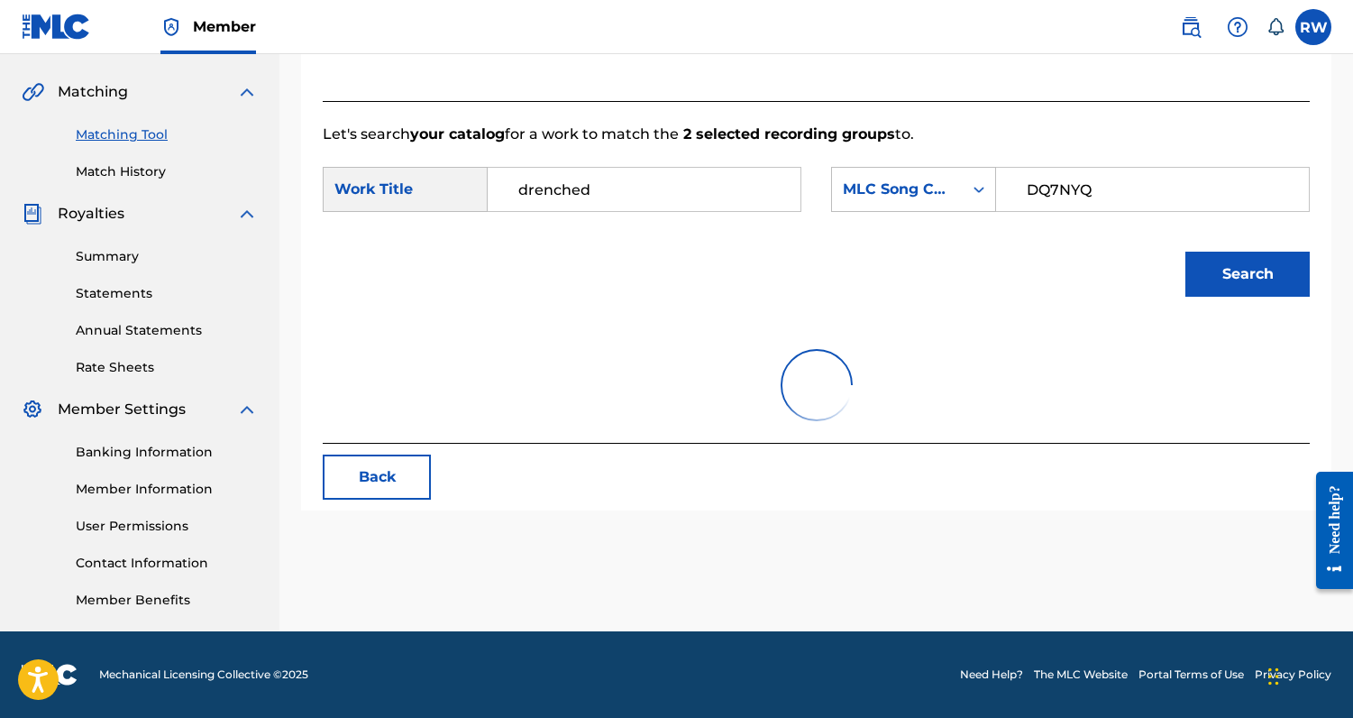
scroll to position [430, 0]
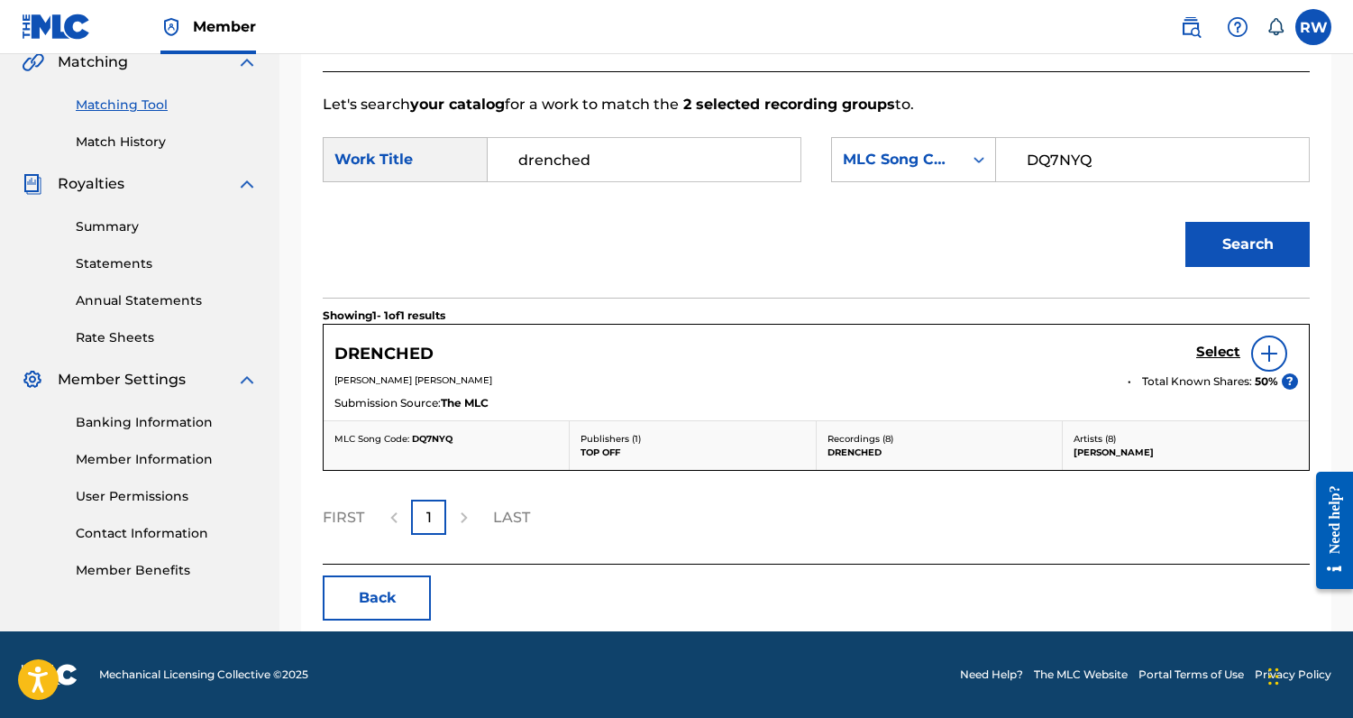
click at [1208, 354] on h5 "Select" at bounding box center [1219, 352] width 44 height 17
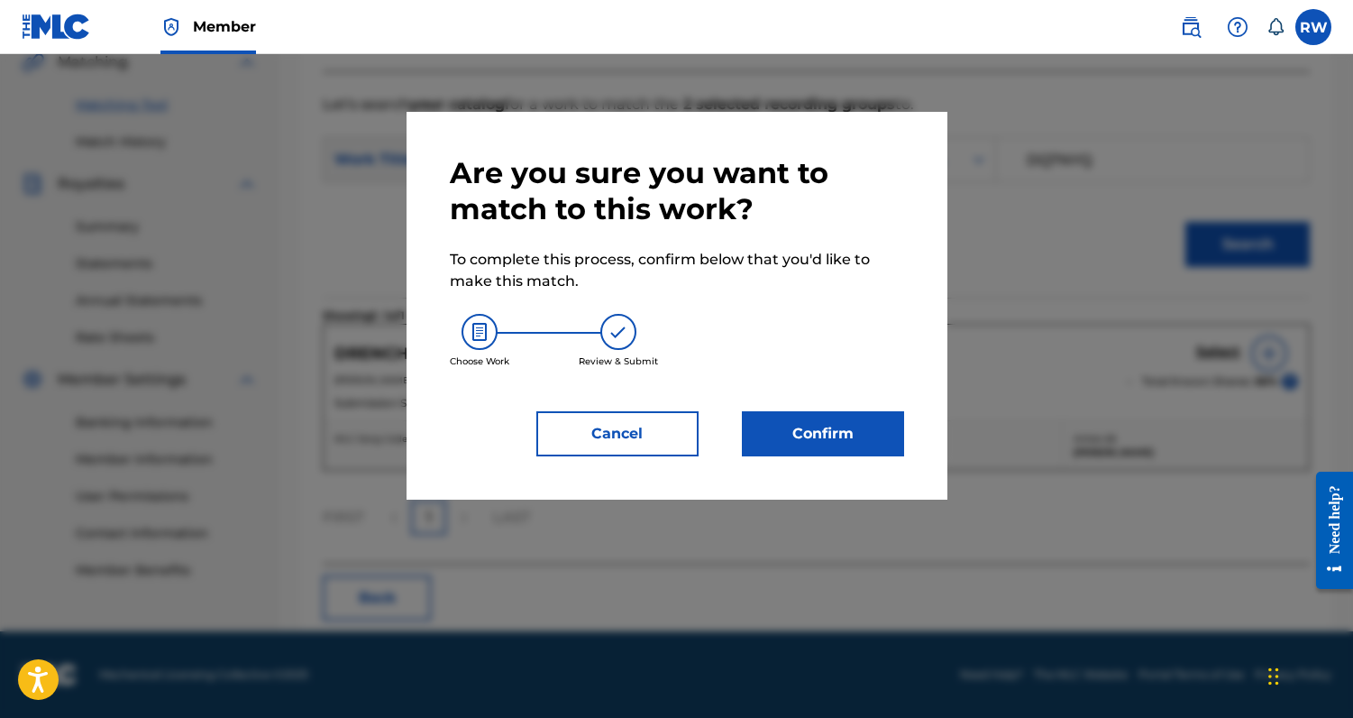
click at [843, 453] on button "Confirm" at bounding box center [823, 433] width 162 height 45
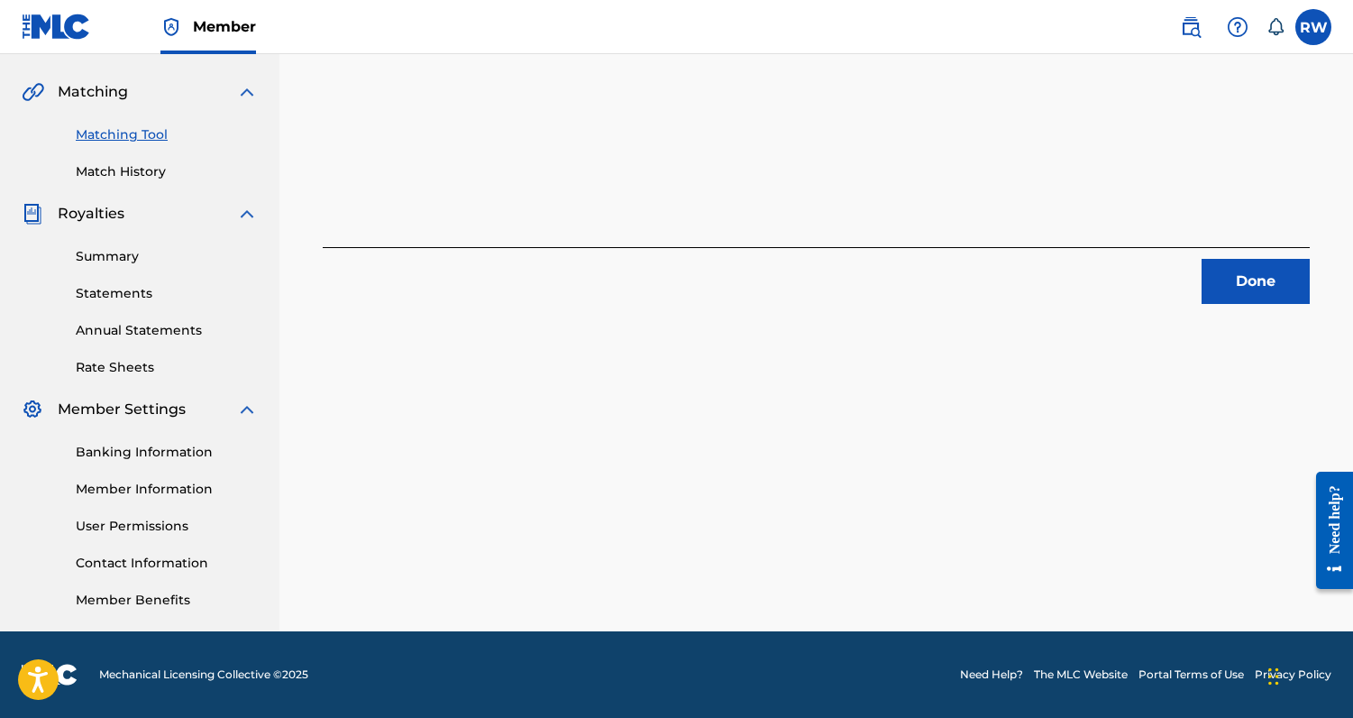
click at [1244, 252] on div "Done" at bounding box center [816, 275] width 987 height 57
click at [1241, 271] on button "Done" at bounding box center [1256, 281] width 108 height 45
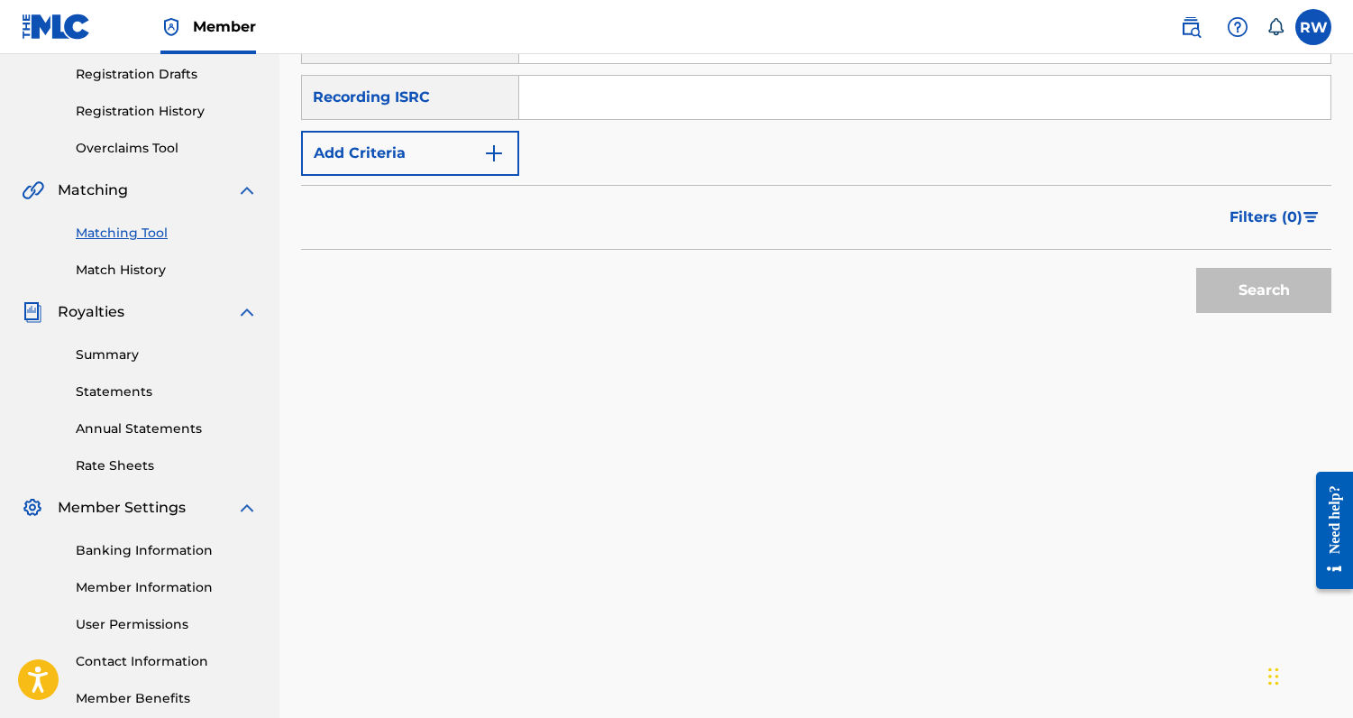
scroll to position [29, 0]
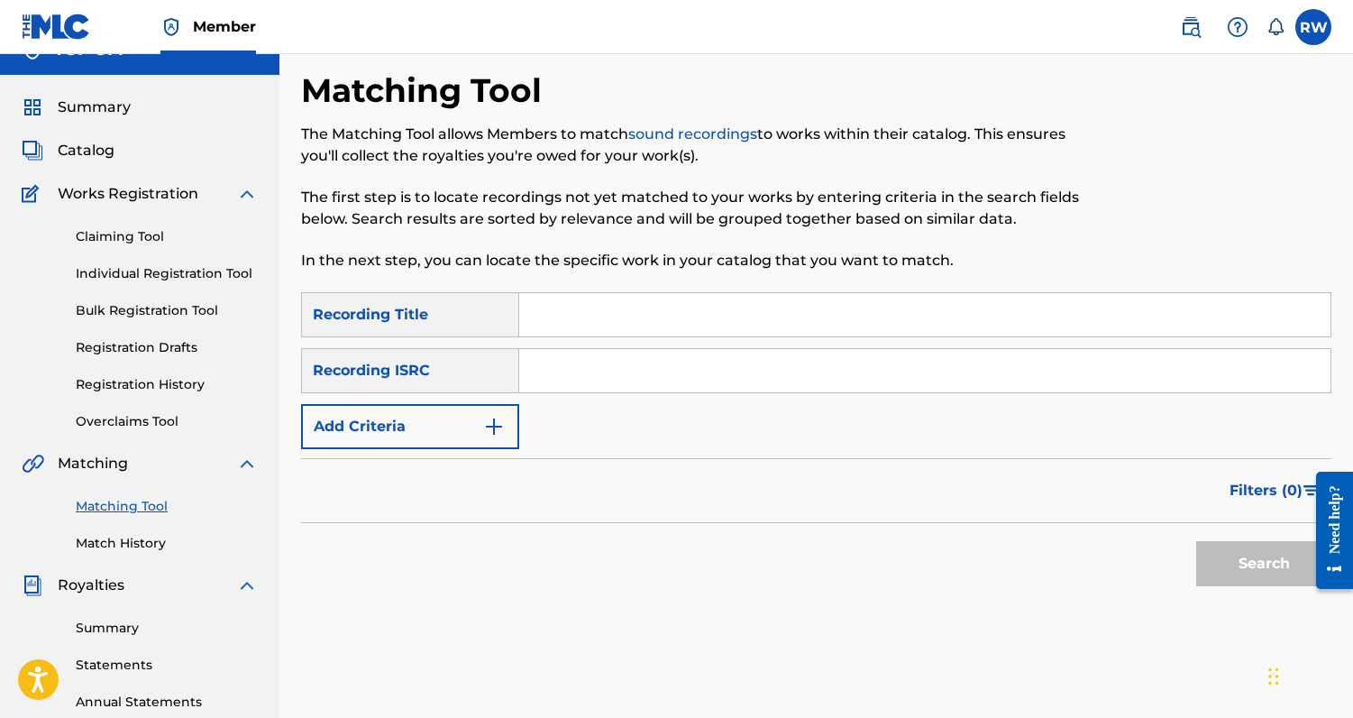
click at [464, 419] on button "Add Criteria" at bounding box center [410, 426] width 218 height 45
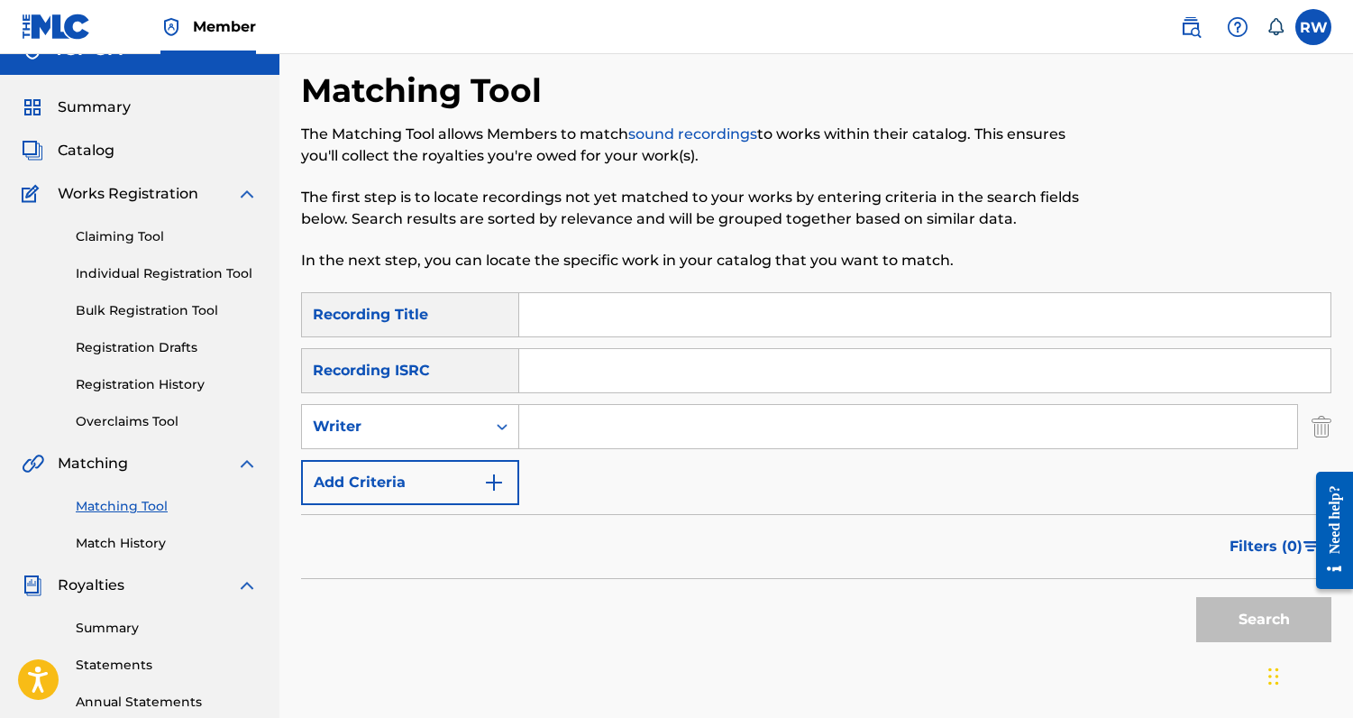
click at [563, 435] on input "Search Form" at bounding box center [908, 426] width 778 height 43
type input "IGGY"
click at [546, 323] on input "Search Form" at bounding box center [925, 314] width 812 height 43
click at [621, 340] on div "SearchWithCriteriaf7b531ce-648b-410f-aeae-1d0e86b56439 Recording Title SearchWi…" at bounding box center [816, 398] width 1031 height 213
click at [614, 325] on input "Search Form" at bounding box center [925, 314] width 812 height 43
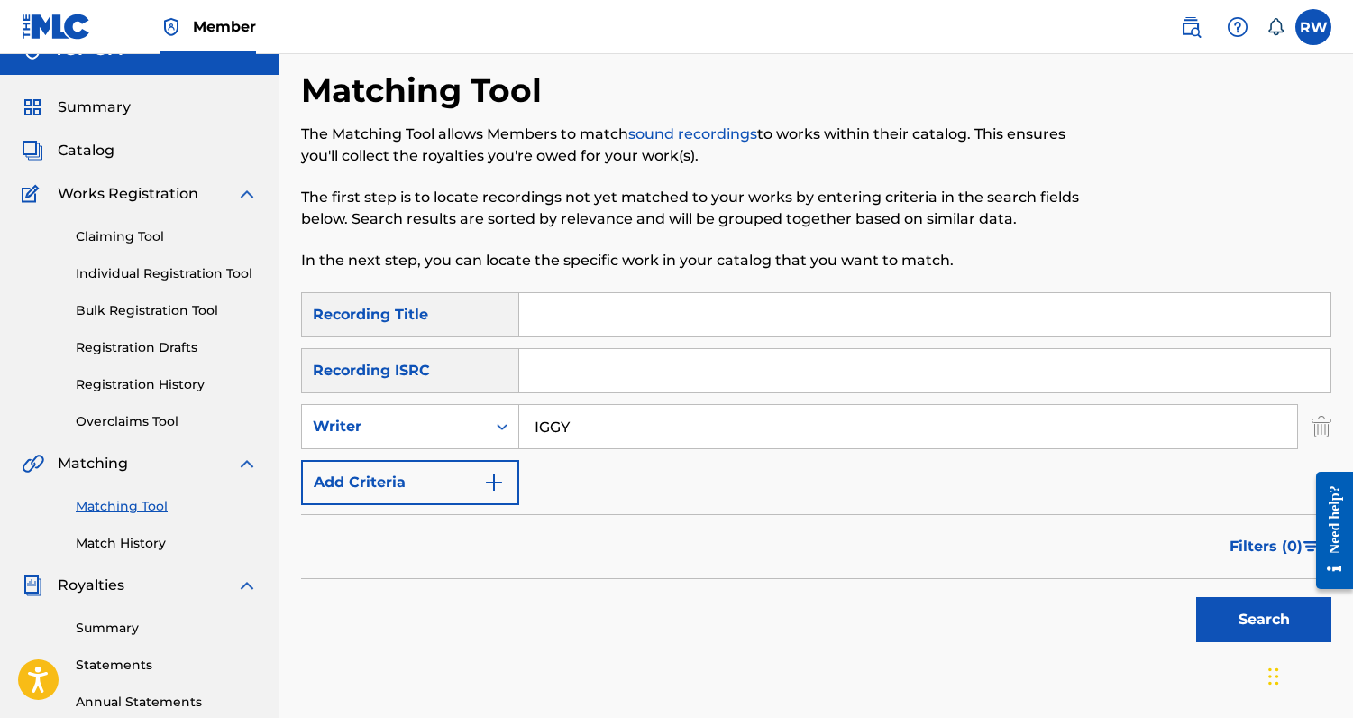
paste input "COMME DES GARCONS"
type input "COMME DES GARCONS"
click at [1197, 597] on button "Search" at bounding box center [1264, 619] width 135 height 45
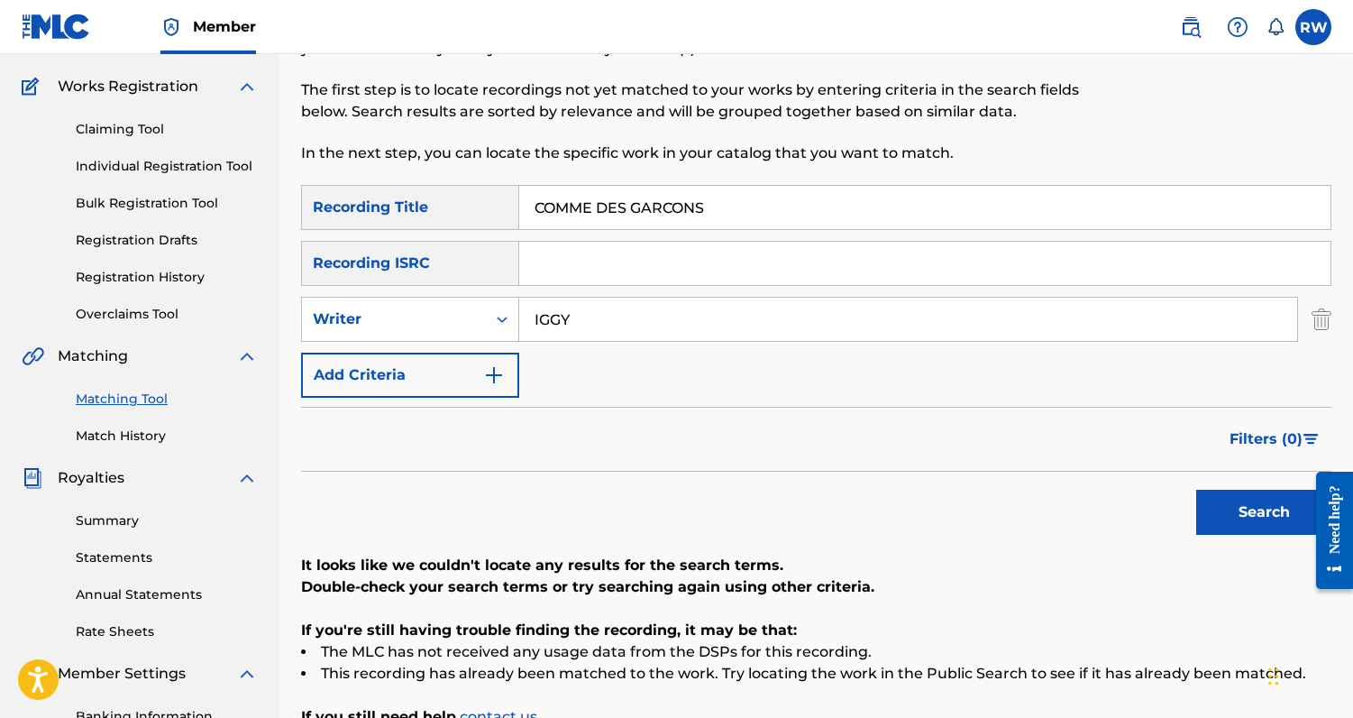
scroll to position [142, 0]
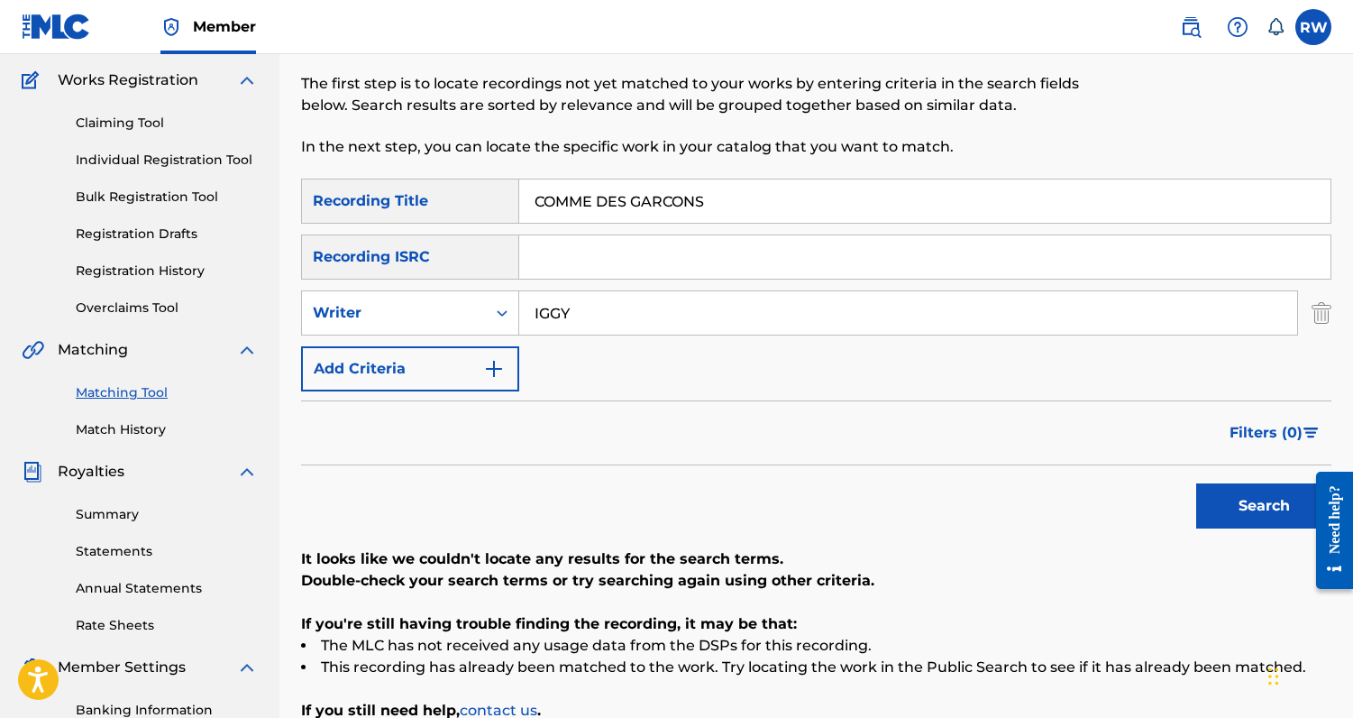
click at [1247, 496] on button "Search" at bounding box center [1264, 505] width 135 height 45
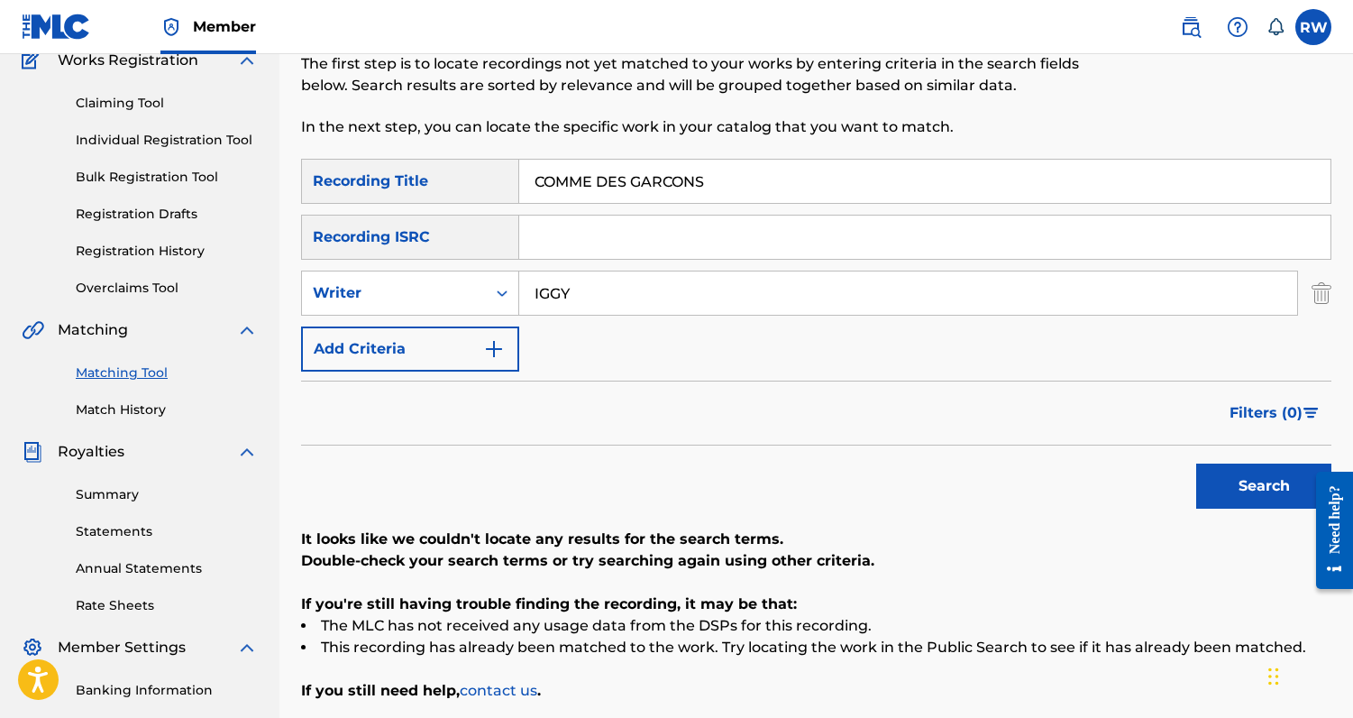
scroll to position [169, 0]
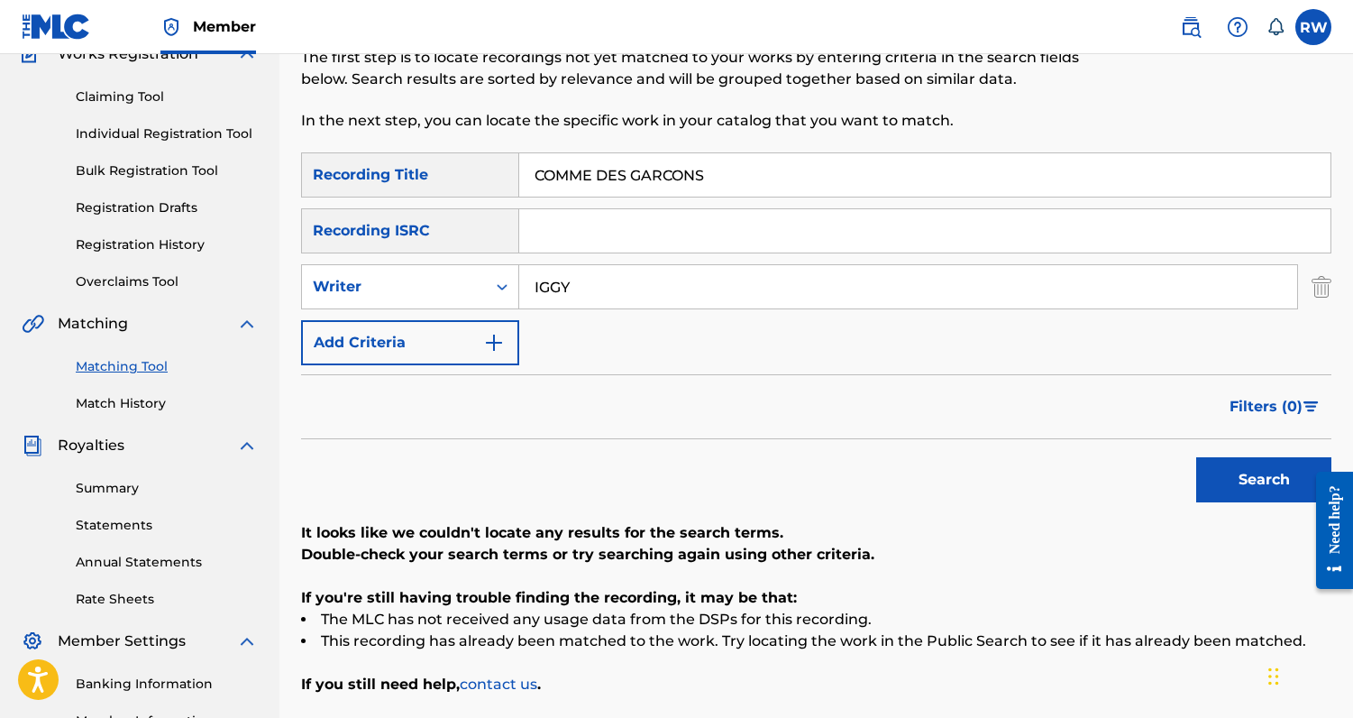
click at [631, 297] on input "IGGY" at bounding box center [908, 286] width 778 height 43
type input "[PERSON_NAME]"
click at [1197, 457] on button "Search" at bounding box center [1264, 479] width 135 height 45
drag, startPoint x: 727, startPoint y: 183, endPoint x: 524, endPoint y: 169, distance: 203.4
click at [524, 169] on input "COMME DES GARCONS" at bounding box center [925, 174] width 812 height 43
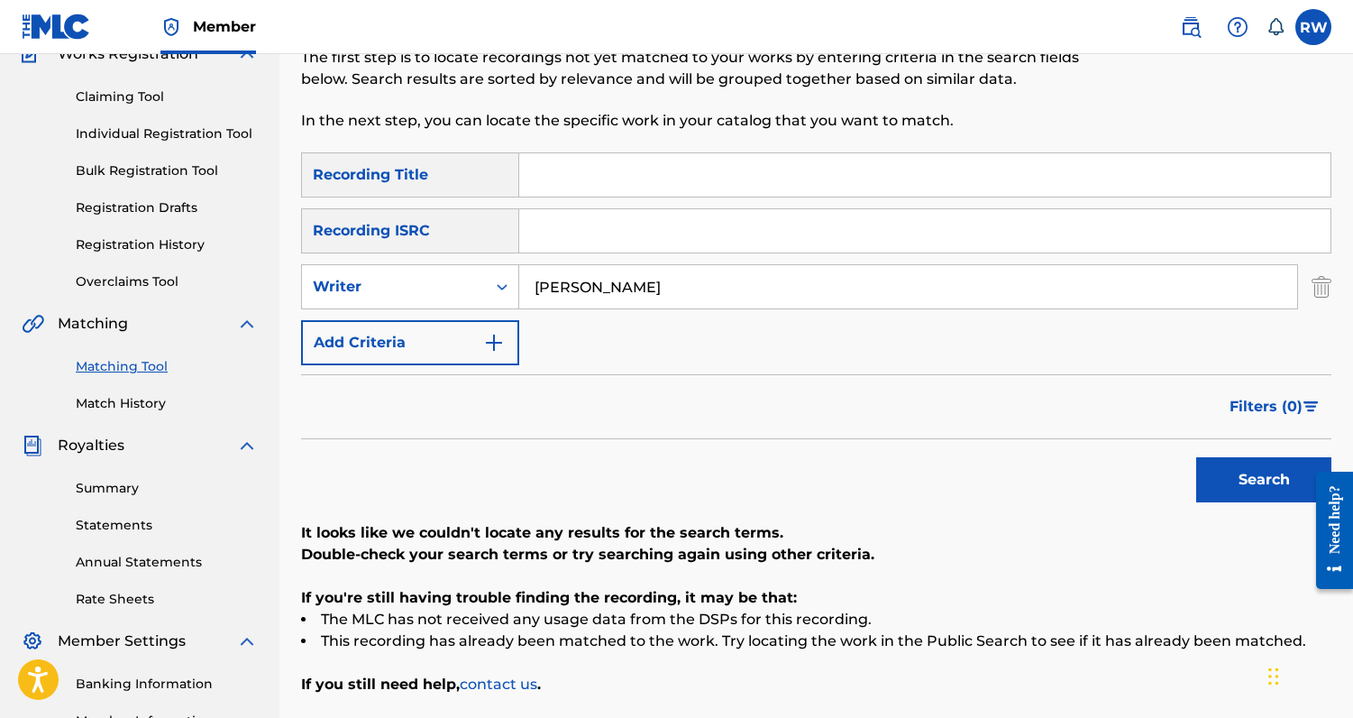
click at [1197, 457] on button "Search" at bounding box center [1264, 479] width 135 height 45
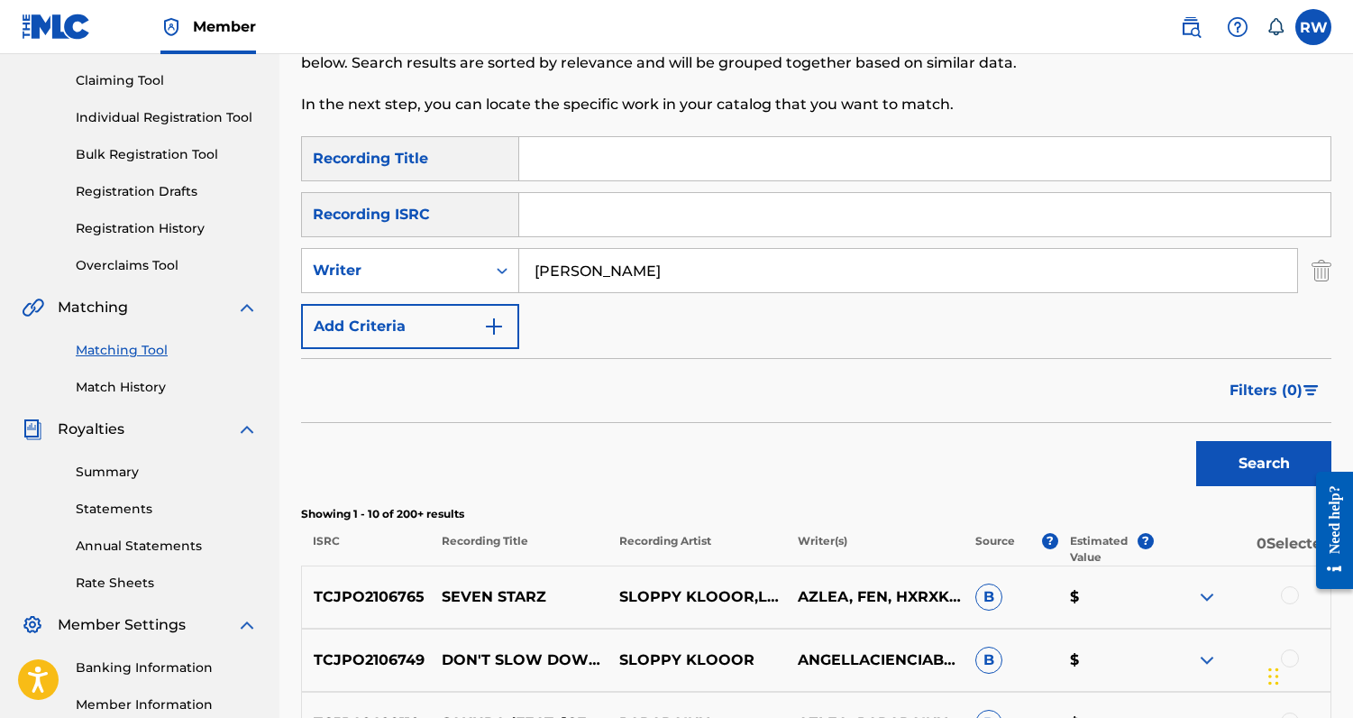
scroll to position [171, 0]
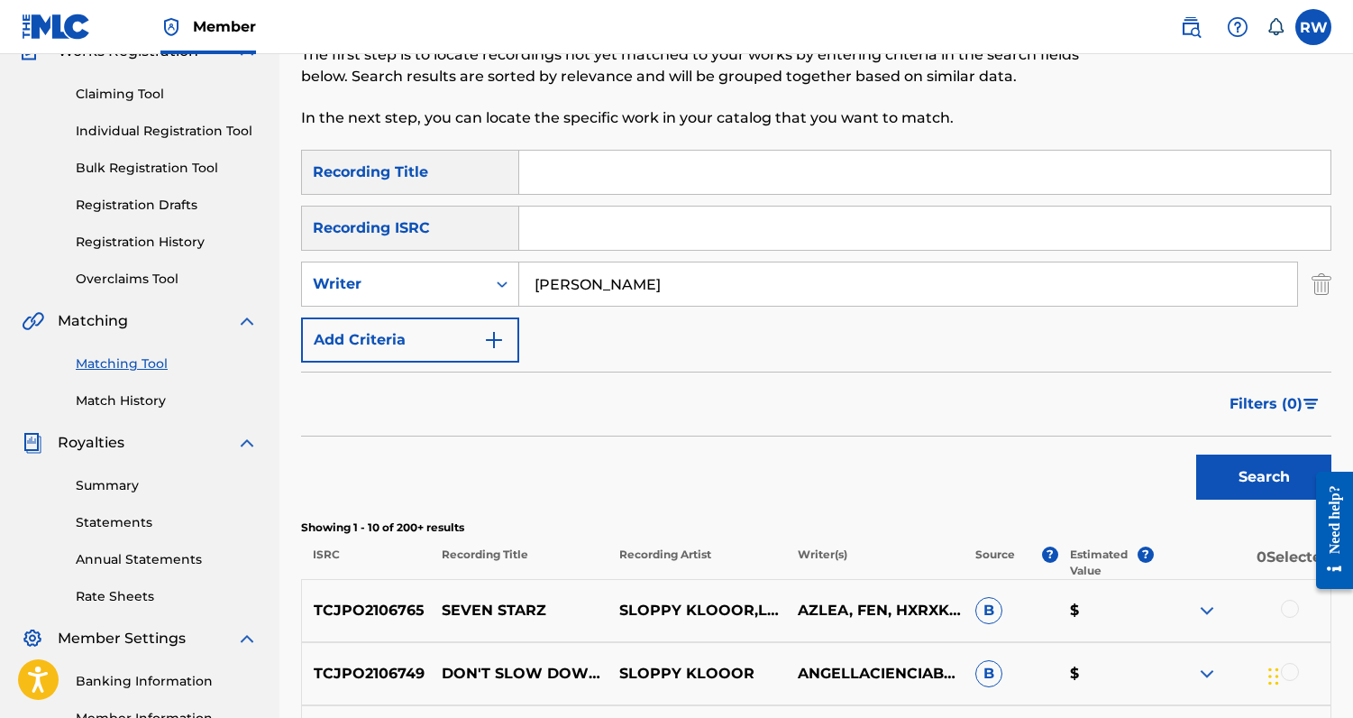
drag, startPoint x: 628, startPoint y: 284, endPoint x: 578, endPoint y: 284, distance: 50.5
click at [578, 284] on input "[PERSON_NAME]" at bounding box center [908, 283] width 778 height 43
click at [1197, 454] on button "Search" at bounding box center [1264, 476] width 135 height 45
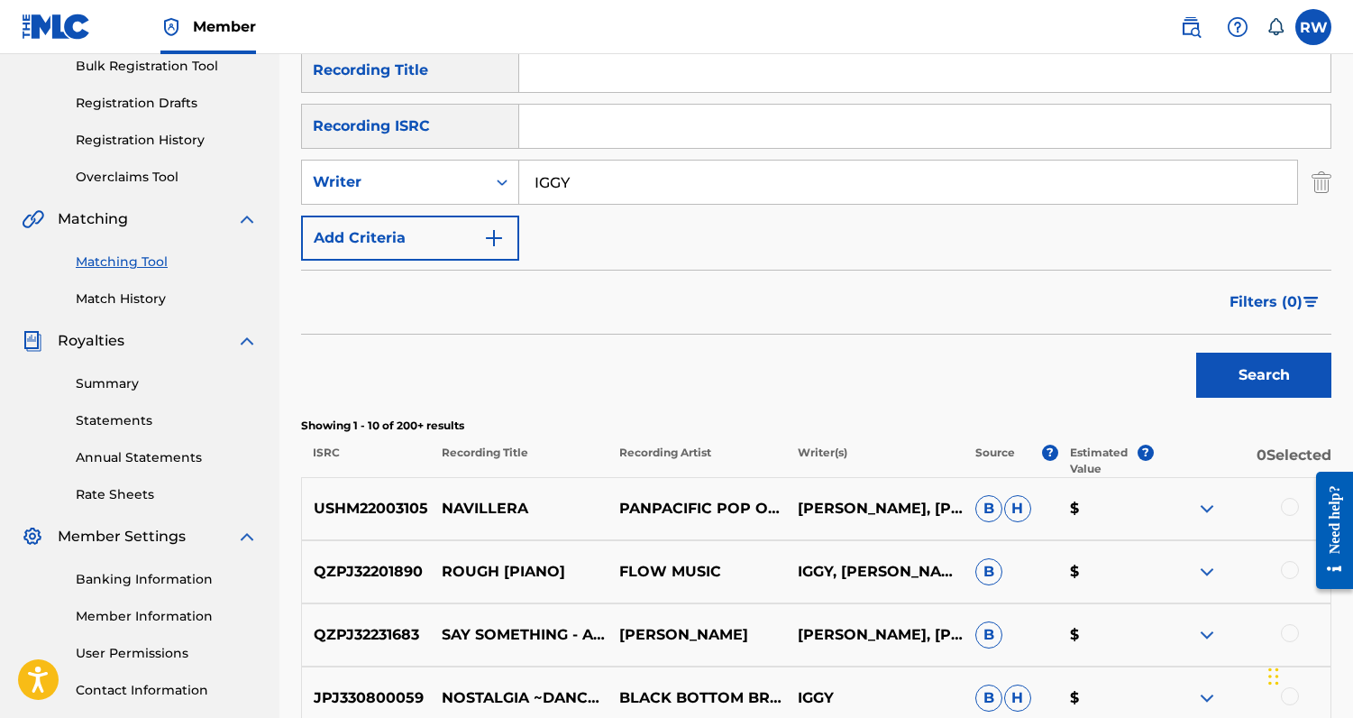
scroll to position [191, 0]
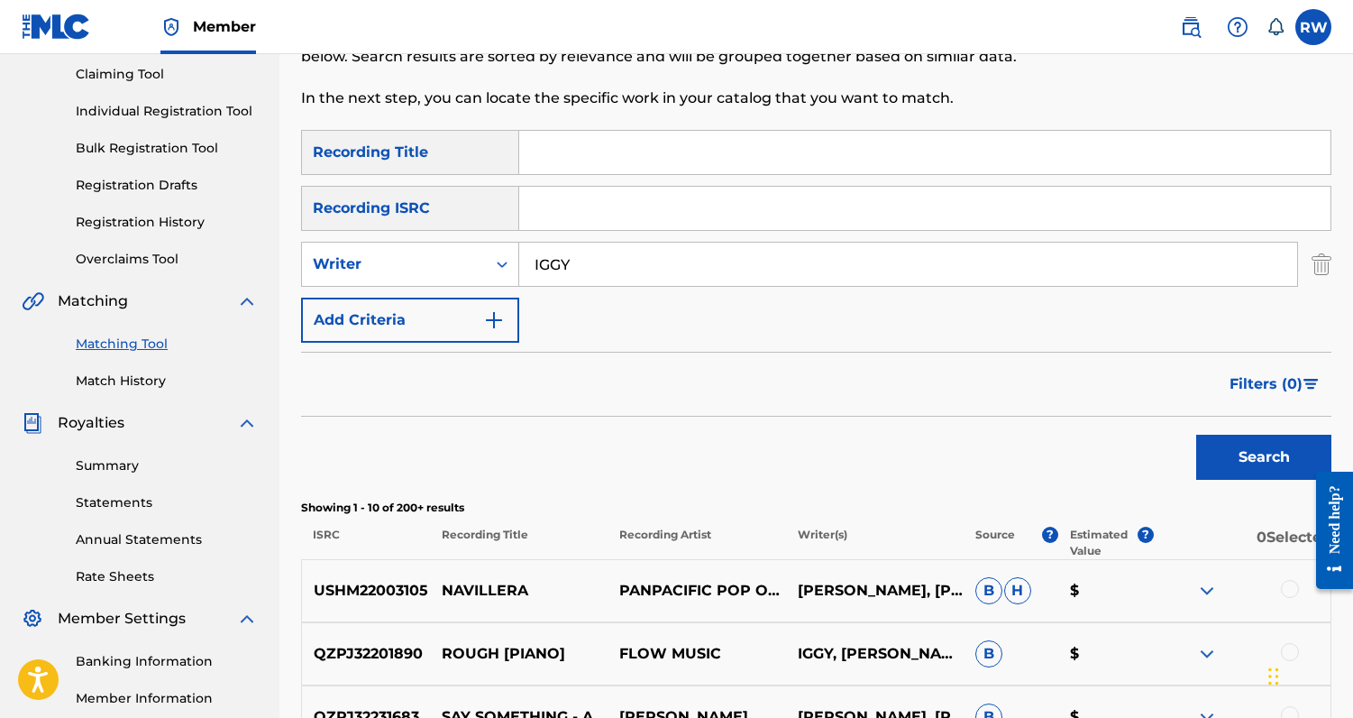
click at [623, 263] on input "IGGY" at bounding box center [908, 264] width 778 height 43
type input "[PERSON_NAME]"
click at [1197, 435] on button "Search" at bounding box center [1264, 457] width 135 height 45
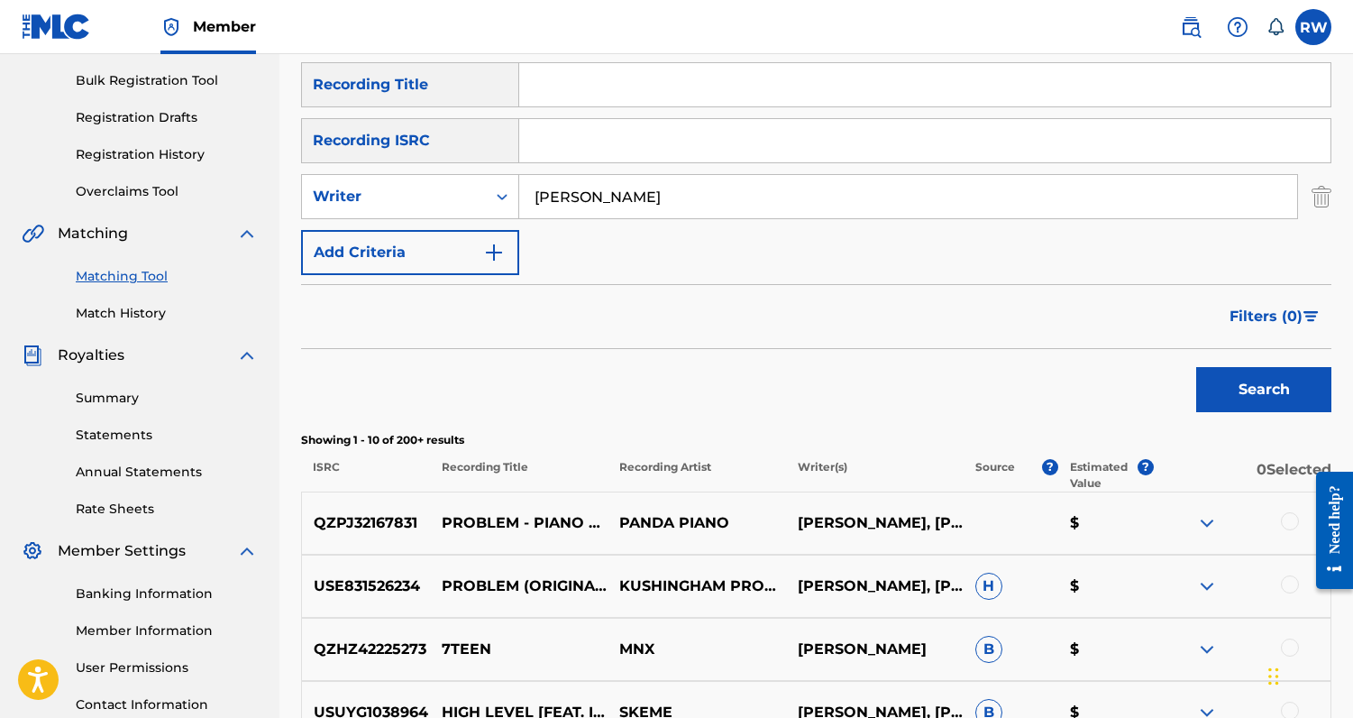
scroll to position [150, 0]
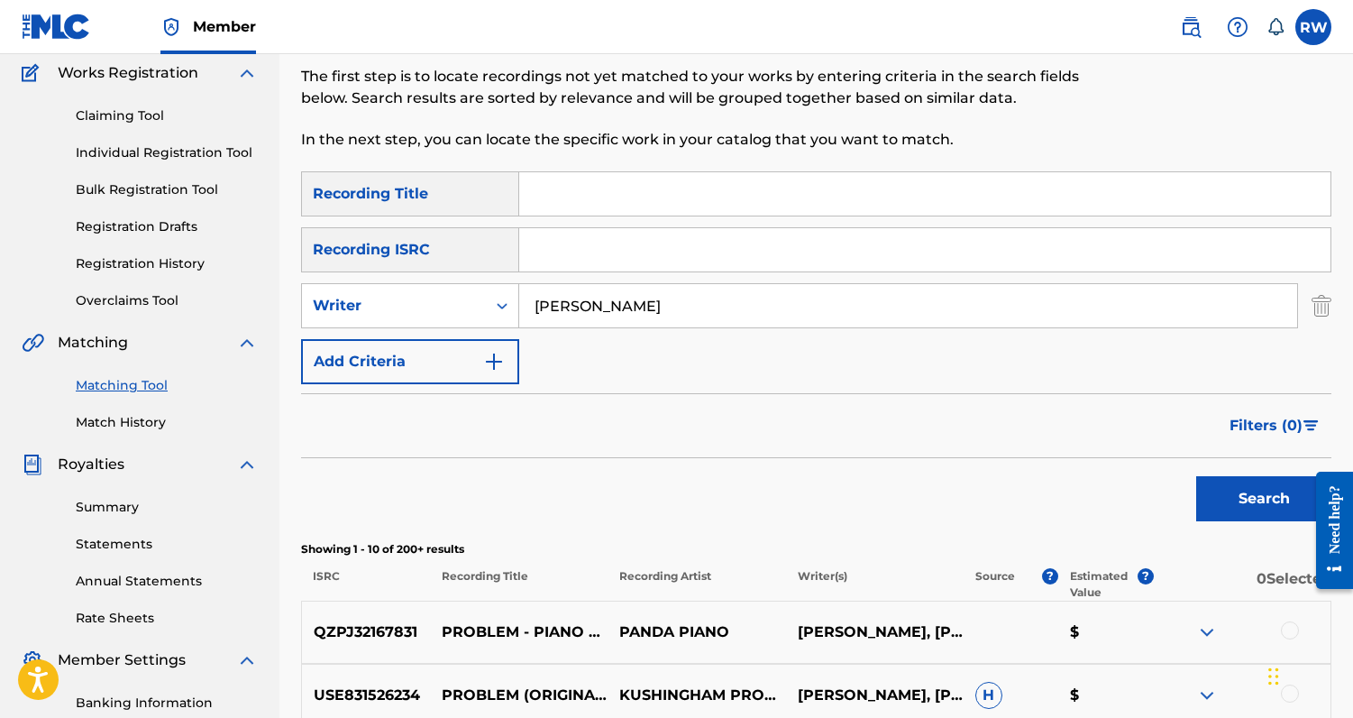
click at [538, 199] on input "Search Form" at bounding box center [925, 193] width 812 height 43
paste input "COMME DES GARCONS"
click at [1197, 476] on button "Search" at bounding box center [1264, 498] width 135 height 45
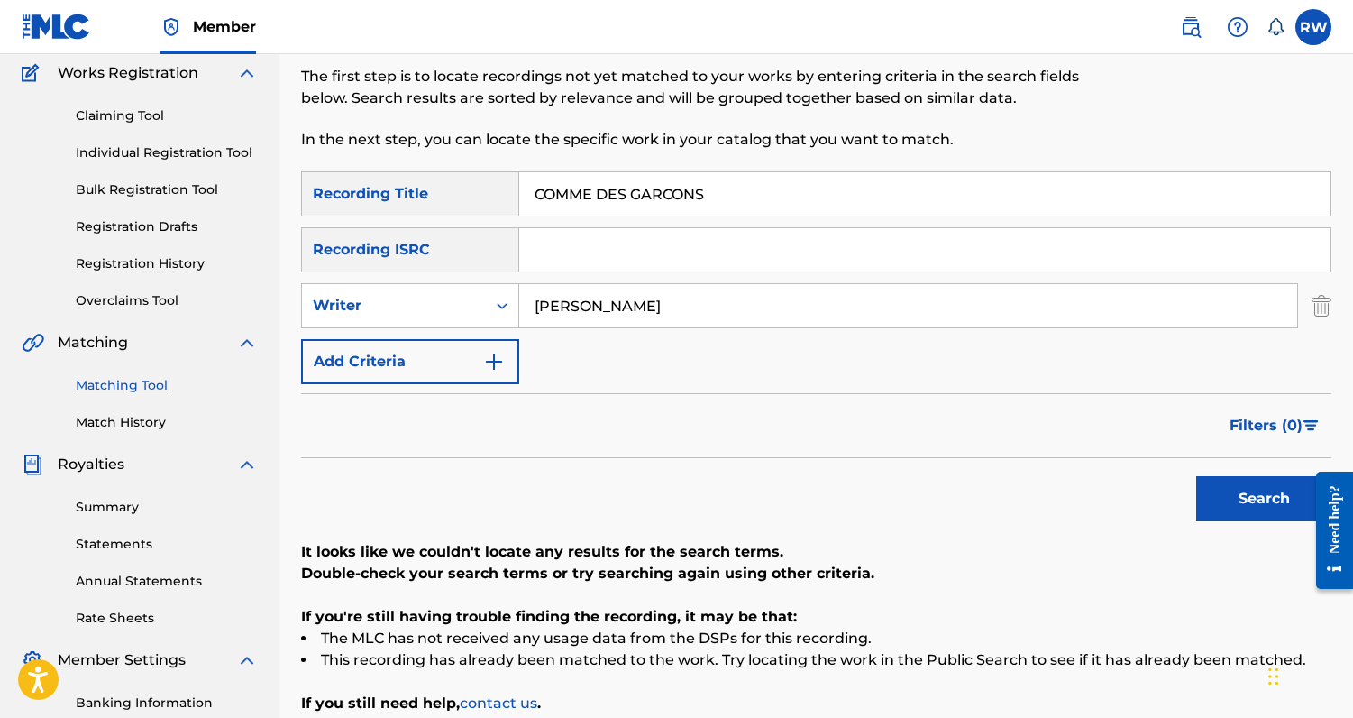
click at [645, 197] on input "COMME DES GARCONS" at bounding box center [925, 193] width 812 height 43
click at [1197, 476] on button "Search" at bounding box center [1264, 498] width 135 height 45
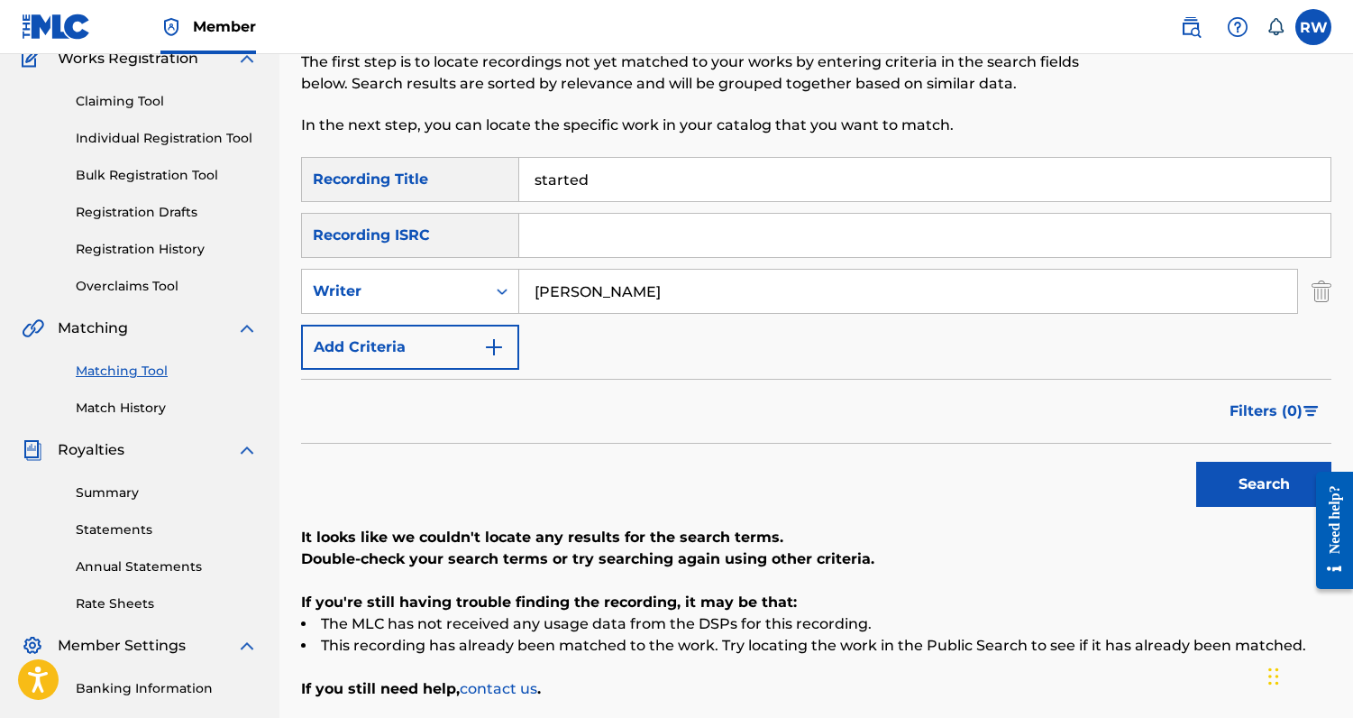
scroll to position [168, 0]
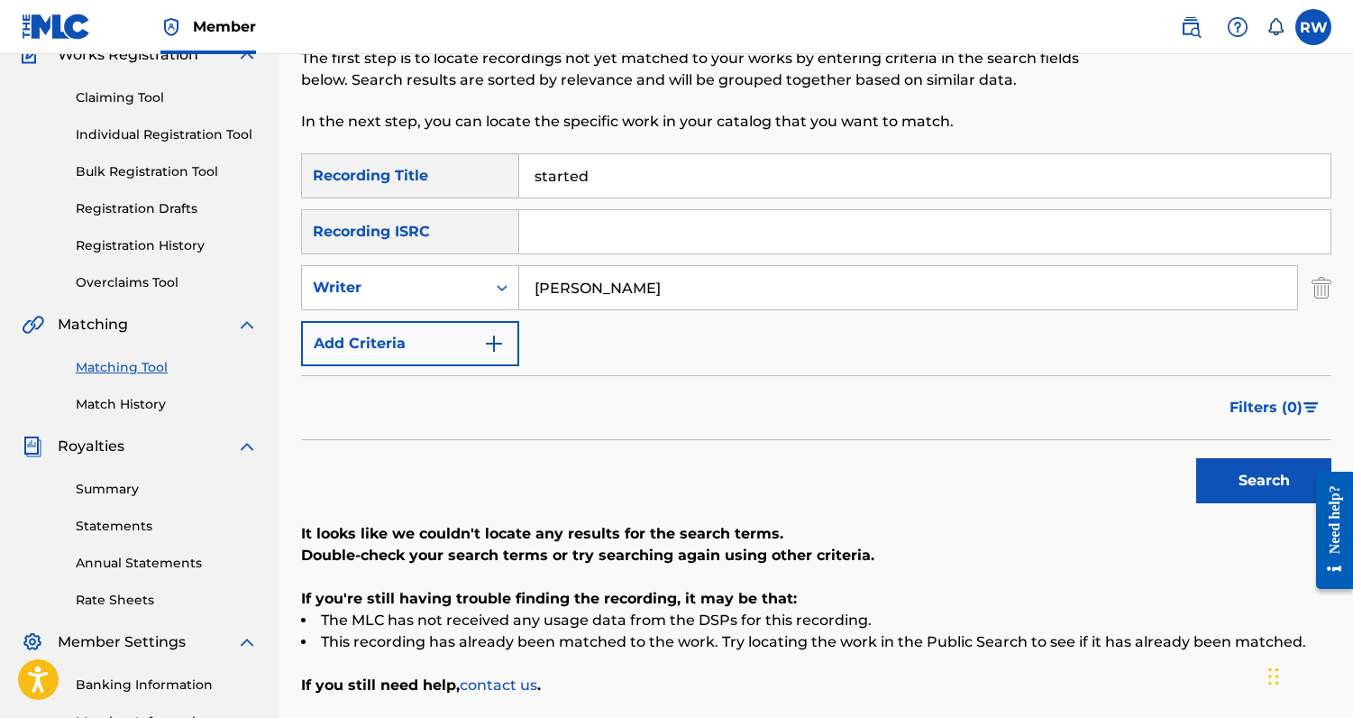
click at [628, 187] on input "started" at bounding box center [925, 175] width 812 height 43
type input "[PERSON_NAME]"
click at [1197, 458] on button "Search" at bounding box center [1264, 480] width 135 height 45
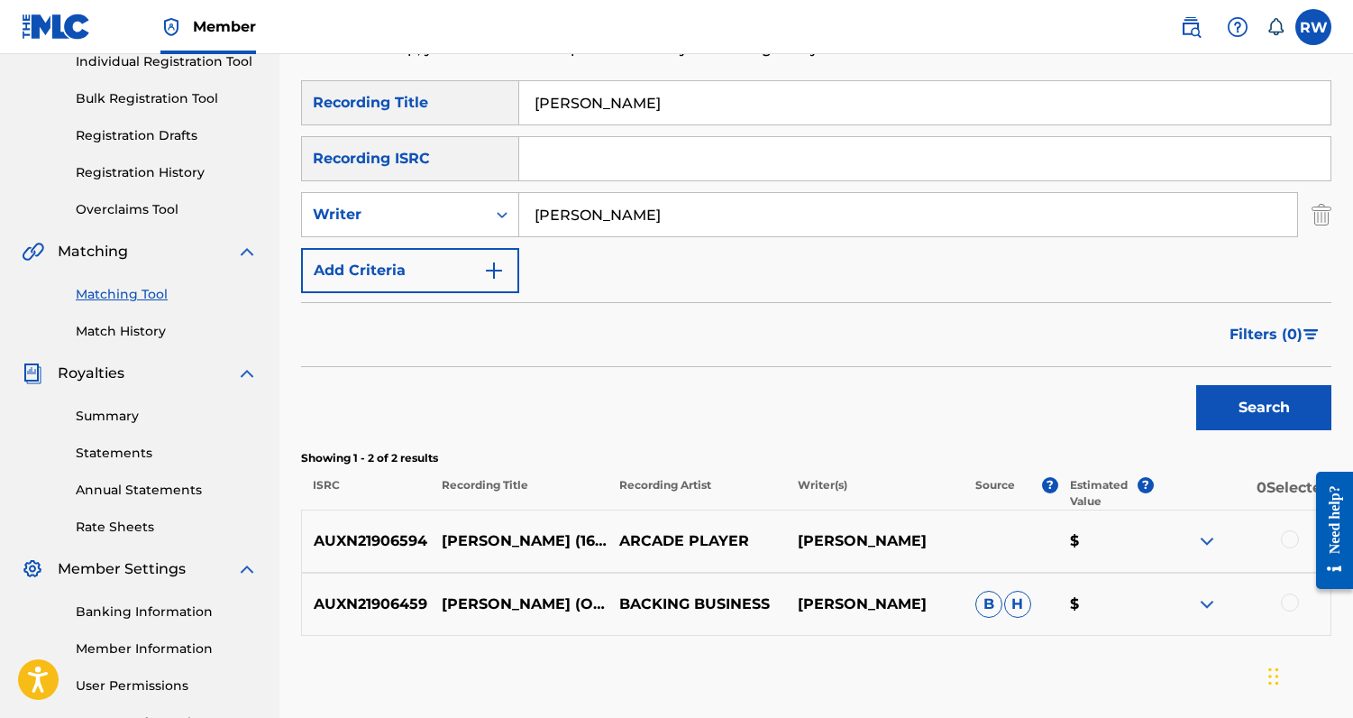
scroll to position [209, 0]
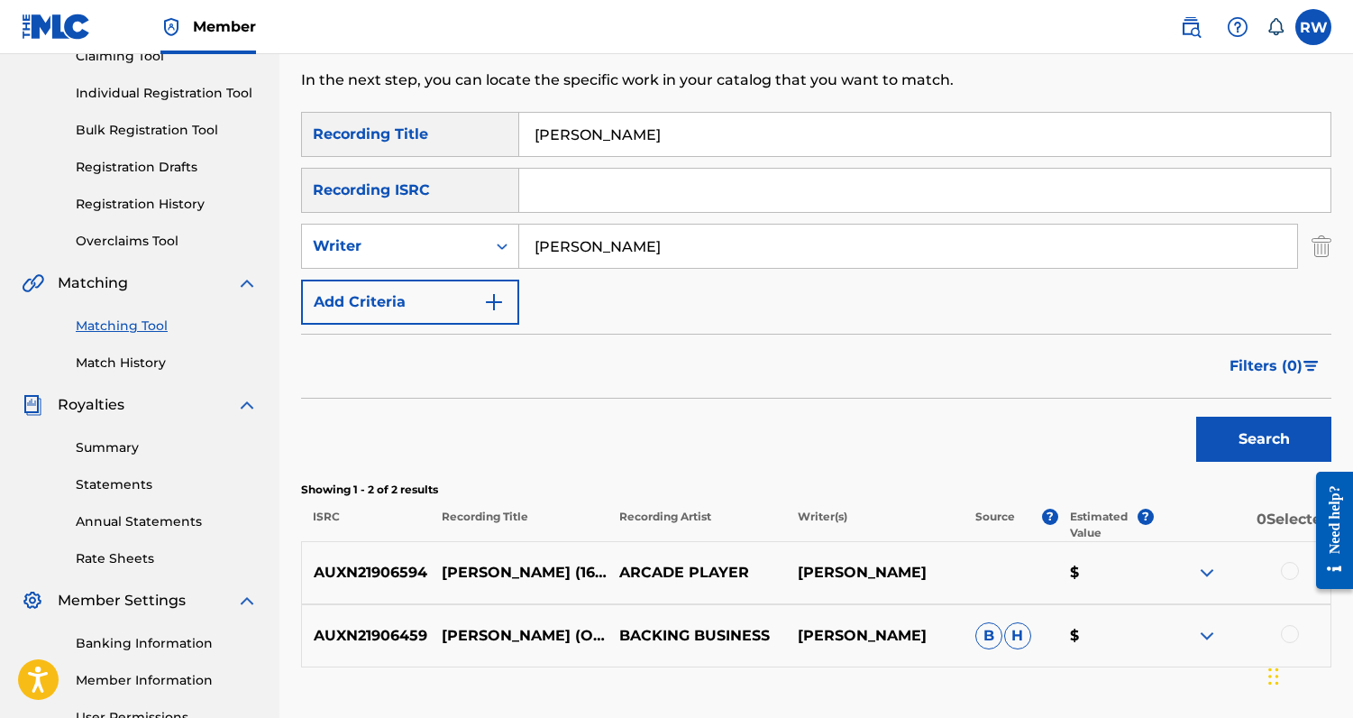
click at [598, 240] on input "[PERSON_NAME]" at bounding box center [908, 246] width 778 height 43
click at [494, 248] on icon "Search Form" at bounding box center [502, 246] width 18 height 18
click at [468, 290] on div "Recording Artist" at bounding box center [410, 291] width 216 height 45
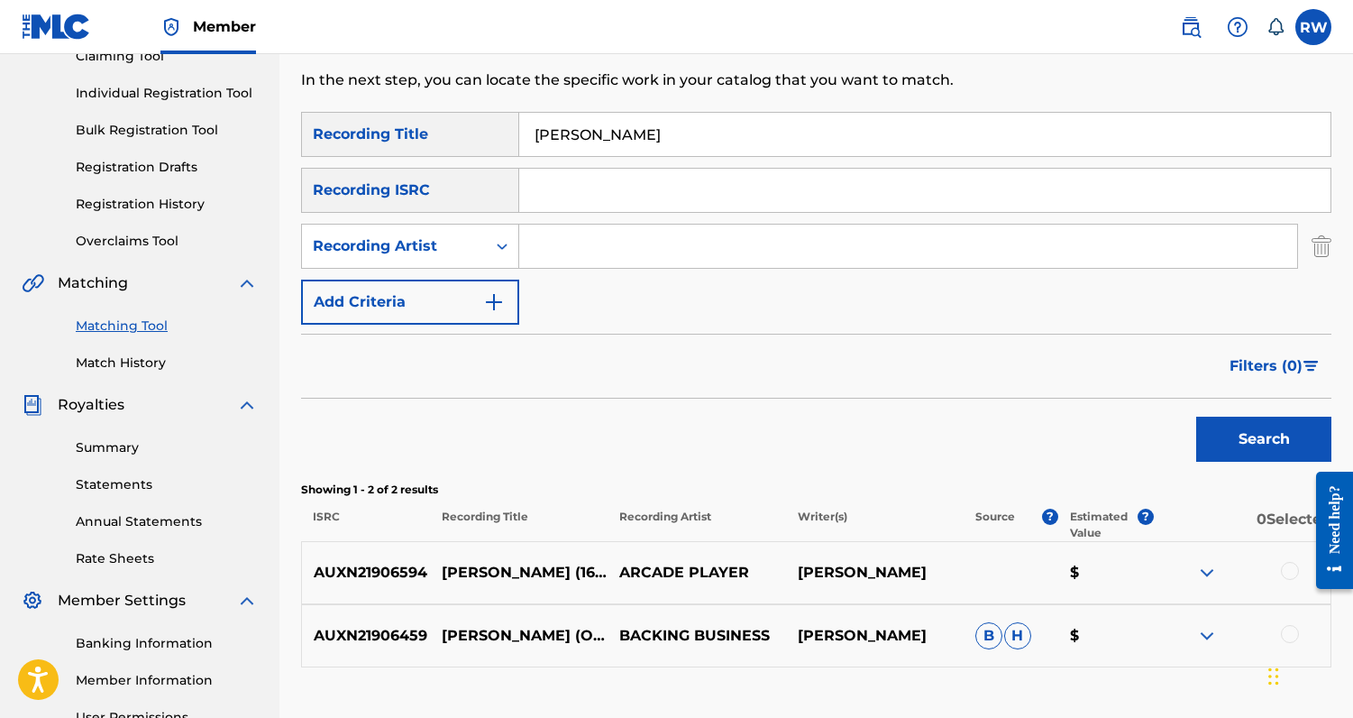
click at [579, 260] on input "Search Form" at bounding box center [908, 246] width 778 height 43
type input "iggy"
click at [596, 138] on input "[PERSON_NAME]" at bounding box center [925, 134] width 812 height 43
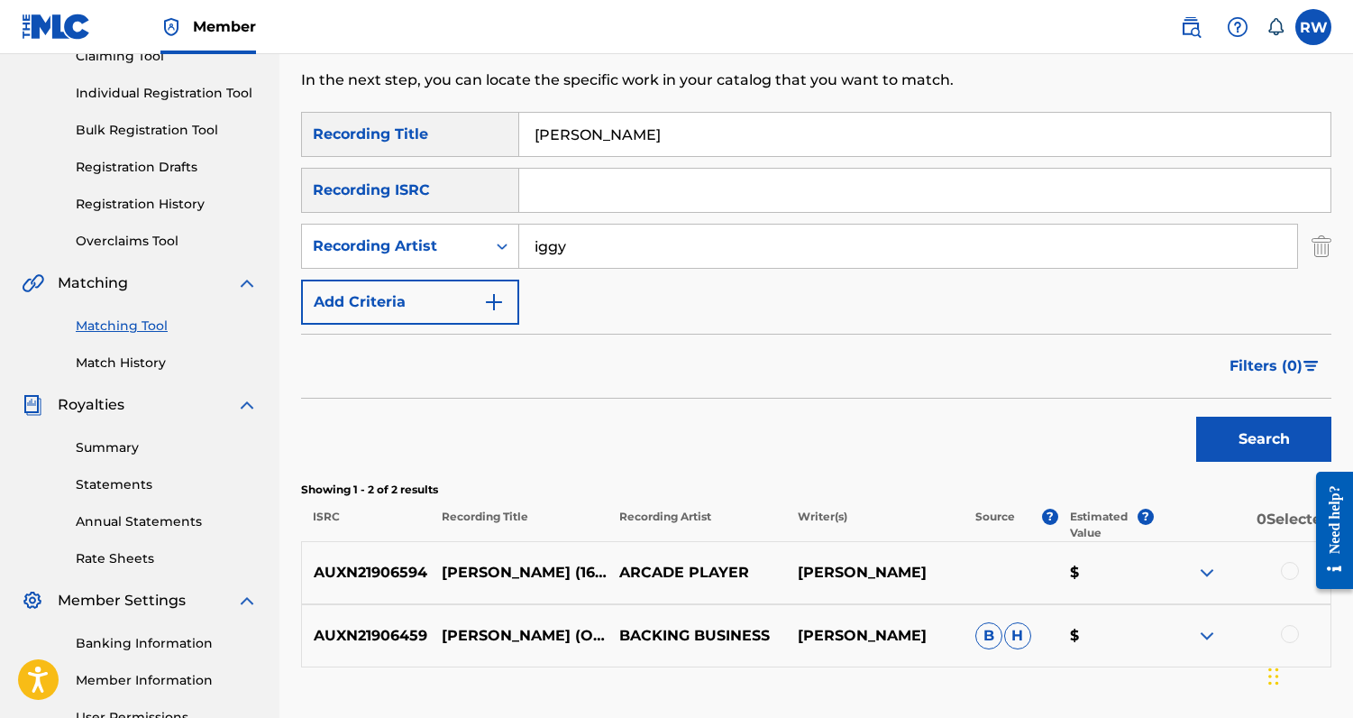
paste input "COMME DES GARCONS"
type input "COMME DES GARCONS"
click at [1197, 417] on button "Search" at bounding box center [1264, 439] width 135 height 45
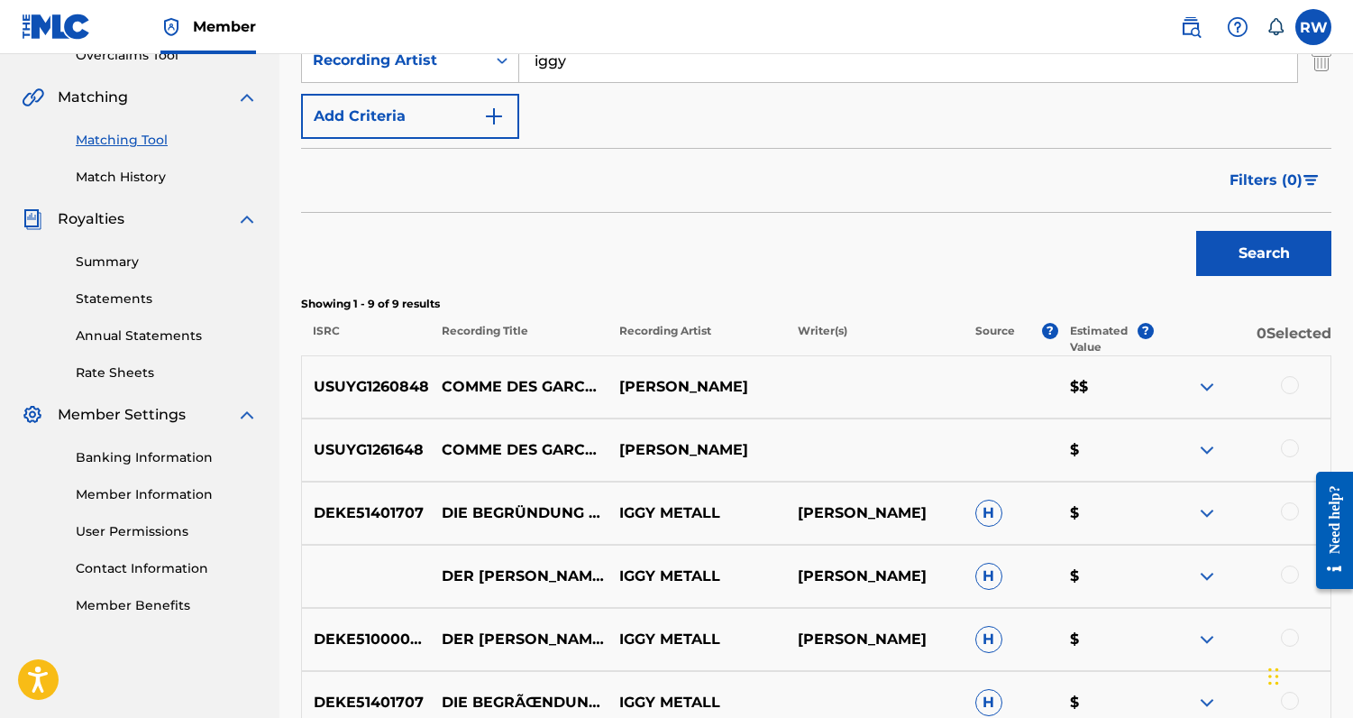
scroll to position [276, 0]
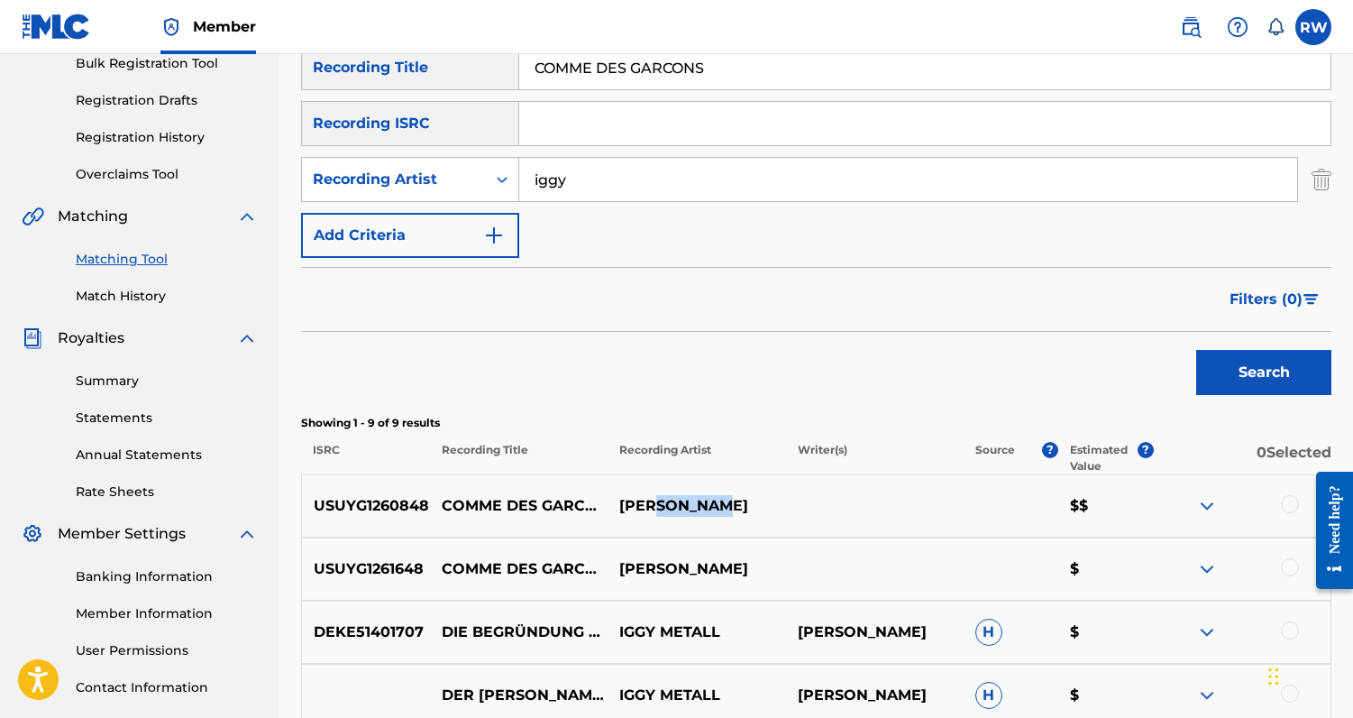
drag, startPoint x: 658, startPoint y: 502, endPoint x: 720, endPoint y: 504, distance: 62.2
click at [720, 504] on p "[PERSON_NAME]" at bounding box center [697, 506] width 178 height 22
drag, startPoint x: 720, startPoint y: 504, endPoint x: 675, endPoint y: 504, distance: 45.1
click at [675, 504] on p "[PERSON_NAME]" at bounding box center [697, 506] width 178 height 22
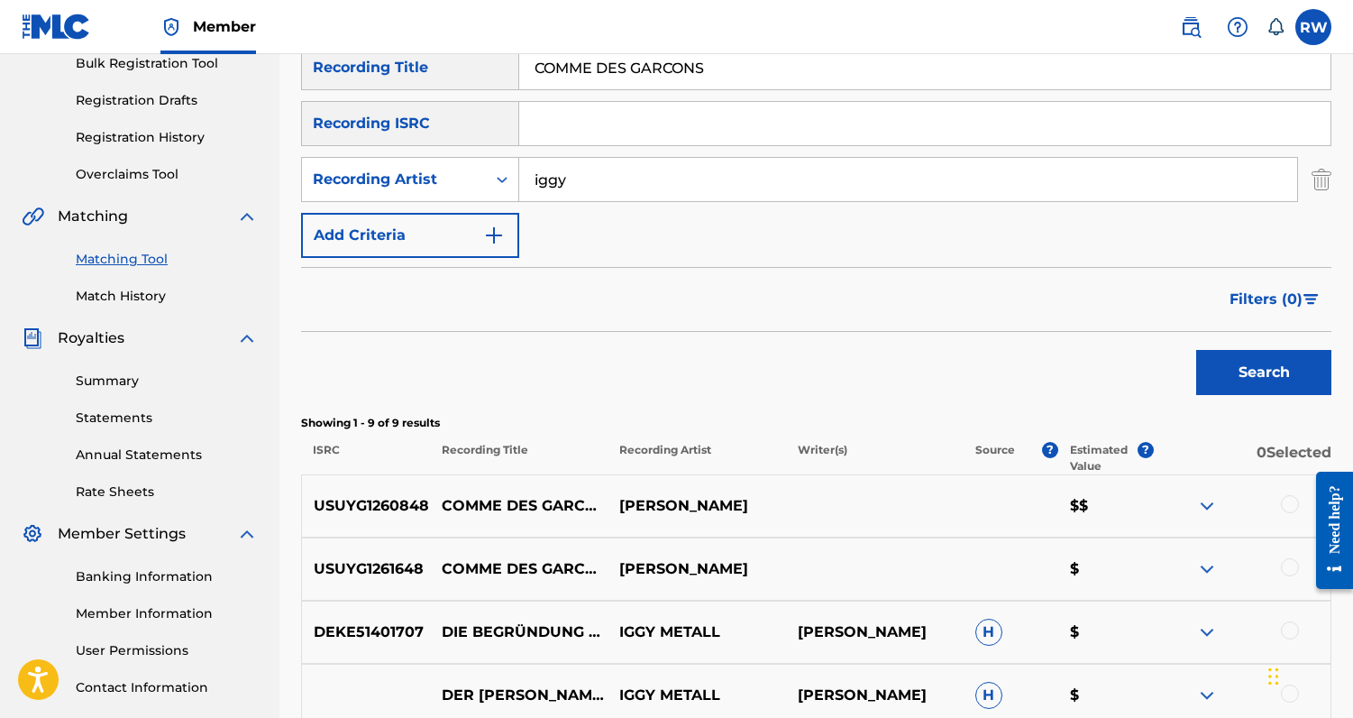
click at [601, 188] on input "iggy" at bounding box center [908, 179] width 778 height 43
paste input "AZALEA"
type input "[PERSON_NAME]"
click at [1227, 381] on button "Search" at bounding box center [1264, 372] width 135 height 45
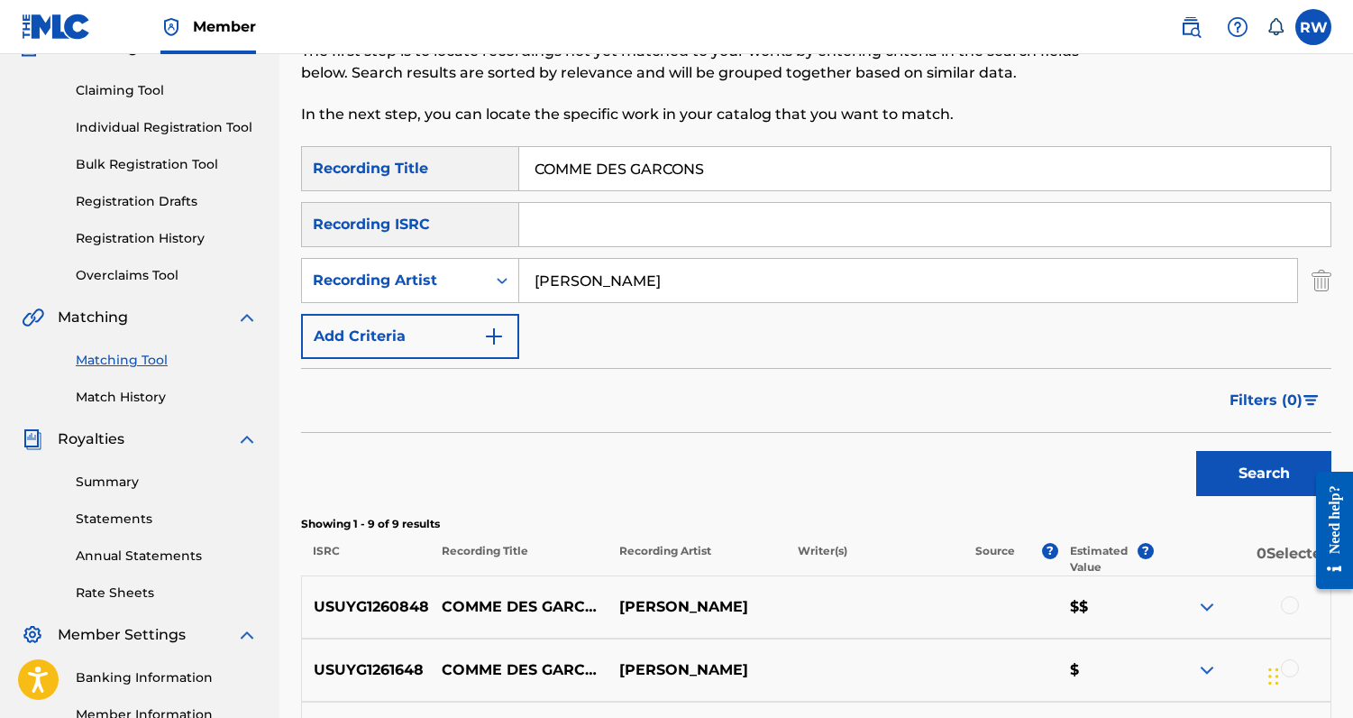
scroll to position [48, 0]
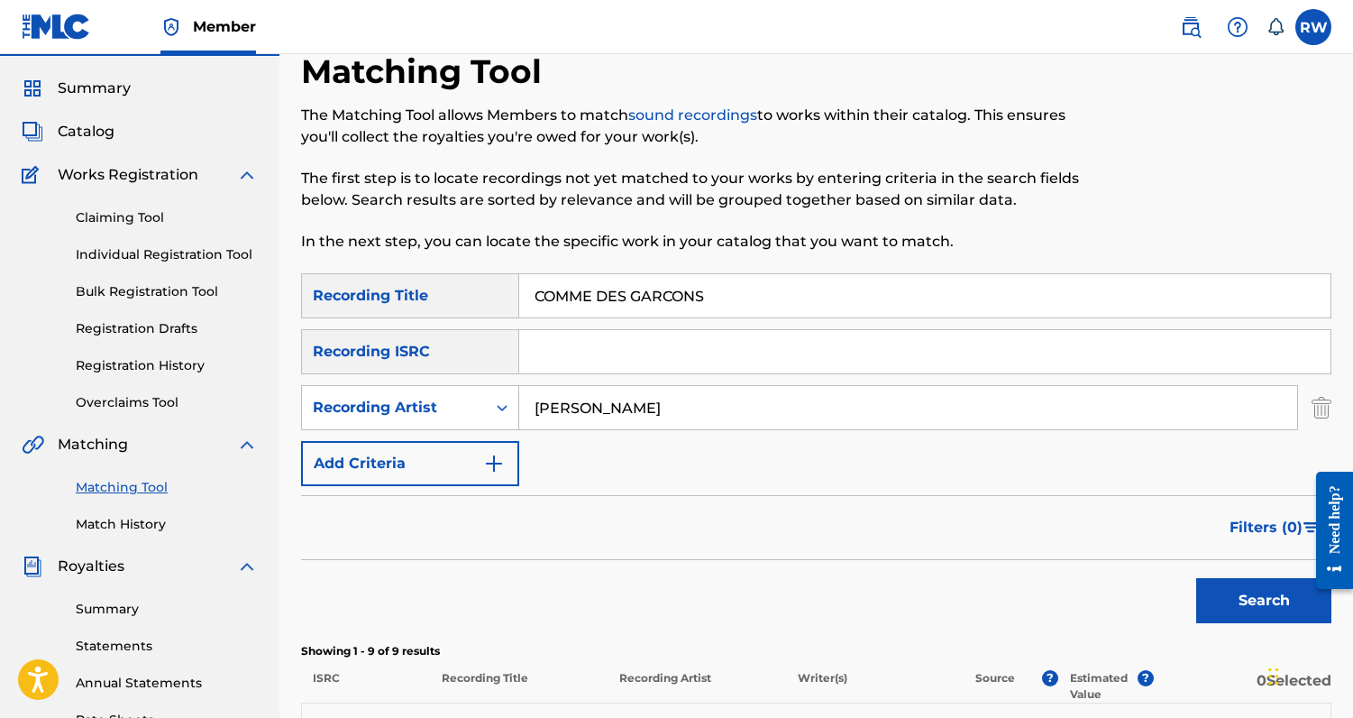
click at [611, 298] on input "COMME DES GARCONS" at bounding box center [925, 295] width 812 height 43
type input "fuck it up"
click at [1197, 578] on button "Search" at bounding box center [1264, 600] width 135 height 45
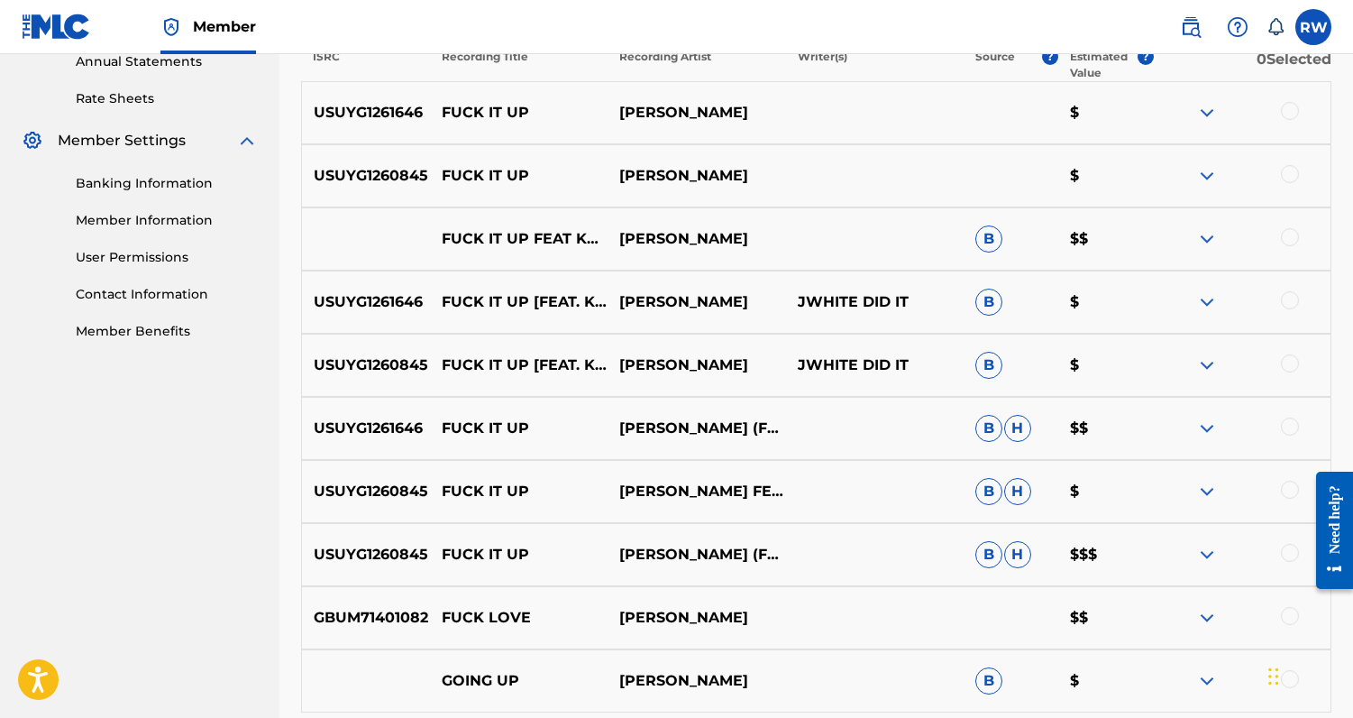
scroll to position [601, 0]
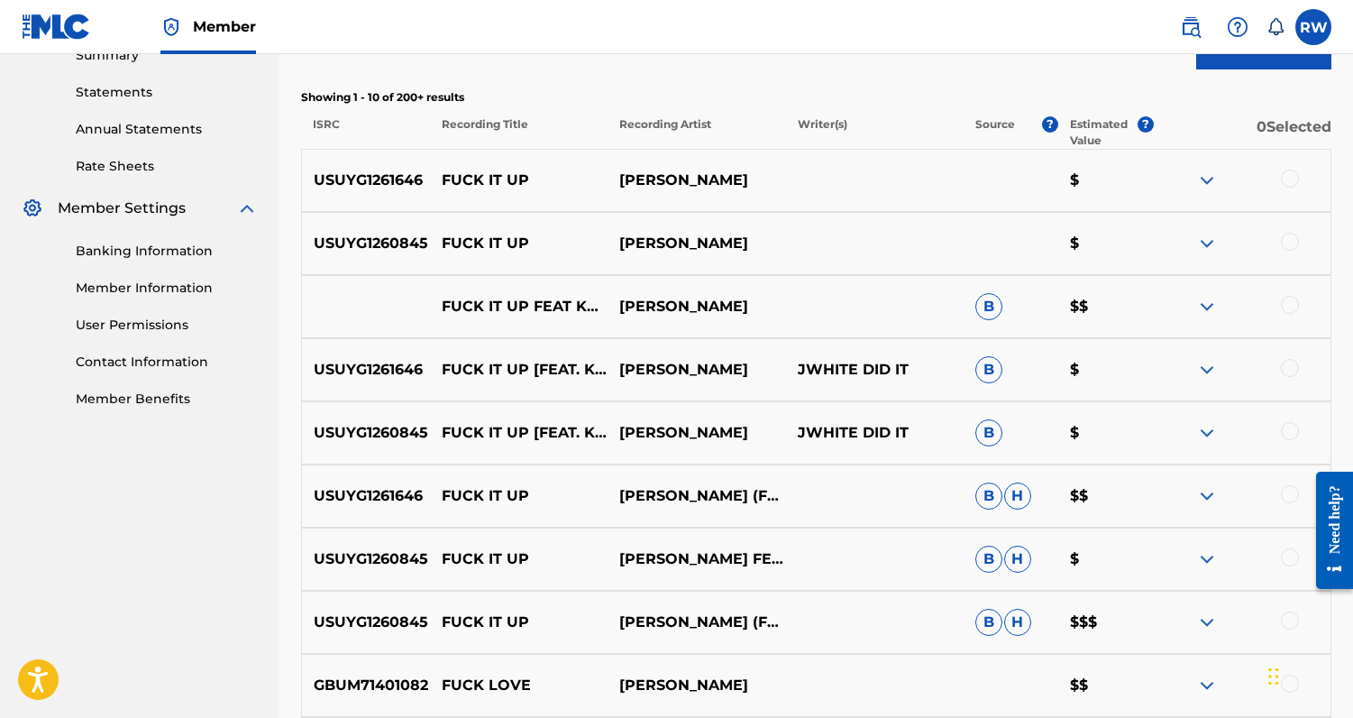
click at [1293, 176] on div at bounding box center [1290, 179] width 18 height 18
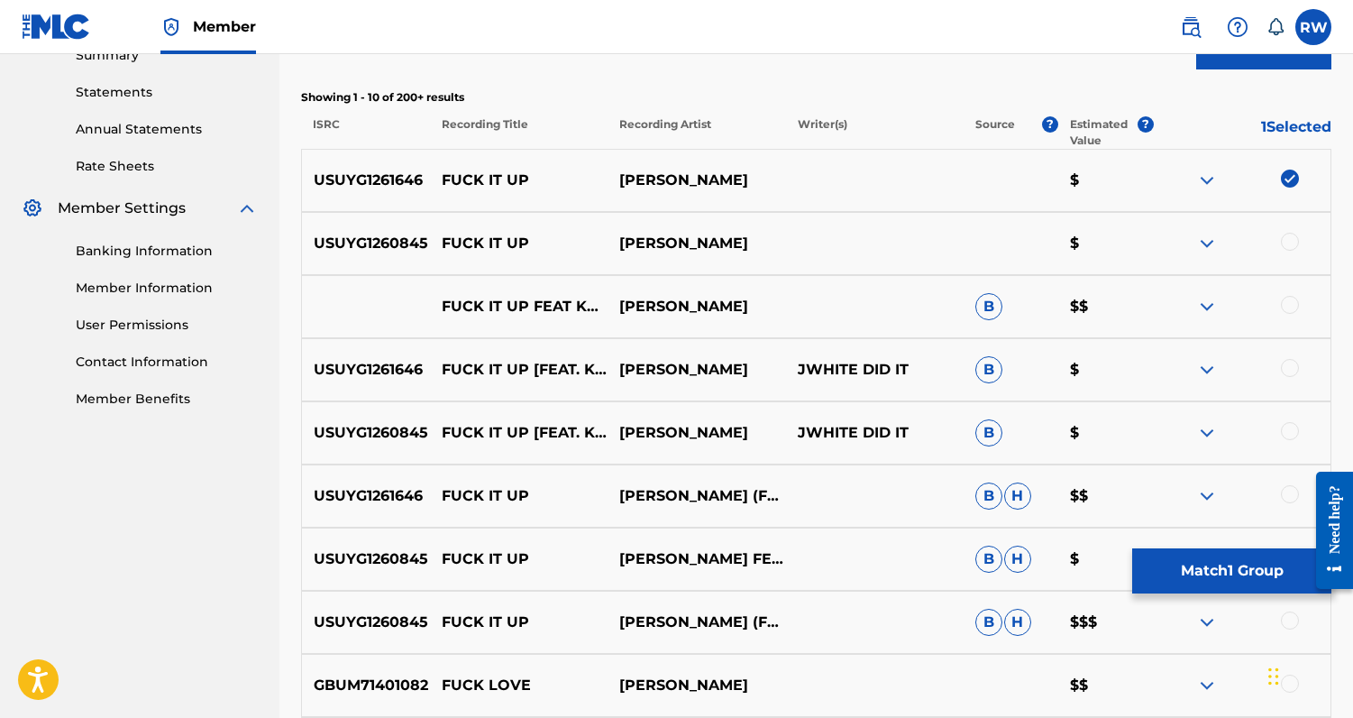
click at [1295, 244] on div at bounding box center [1290, 242] width 18 height 18
click at [1298, 297] on div at bounding box center [1242, 307] width 178 height 22
click at [1295, 307] on div at bounding box center [1290, 305] width 18 height 18
click at [1292, 372] on div at bounding box center [1290, 368] width 18 height 18
click at [1292, 437] on div at bounding box center [1290, 431] width 18 height 18
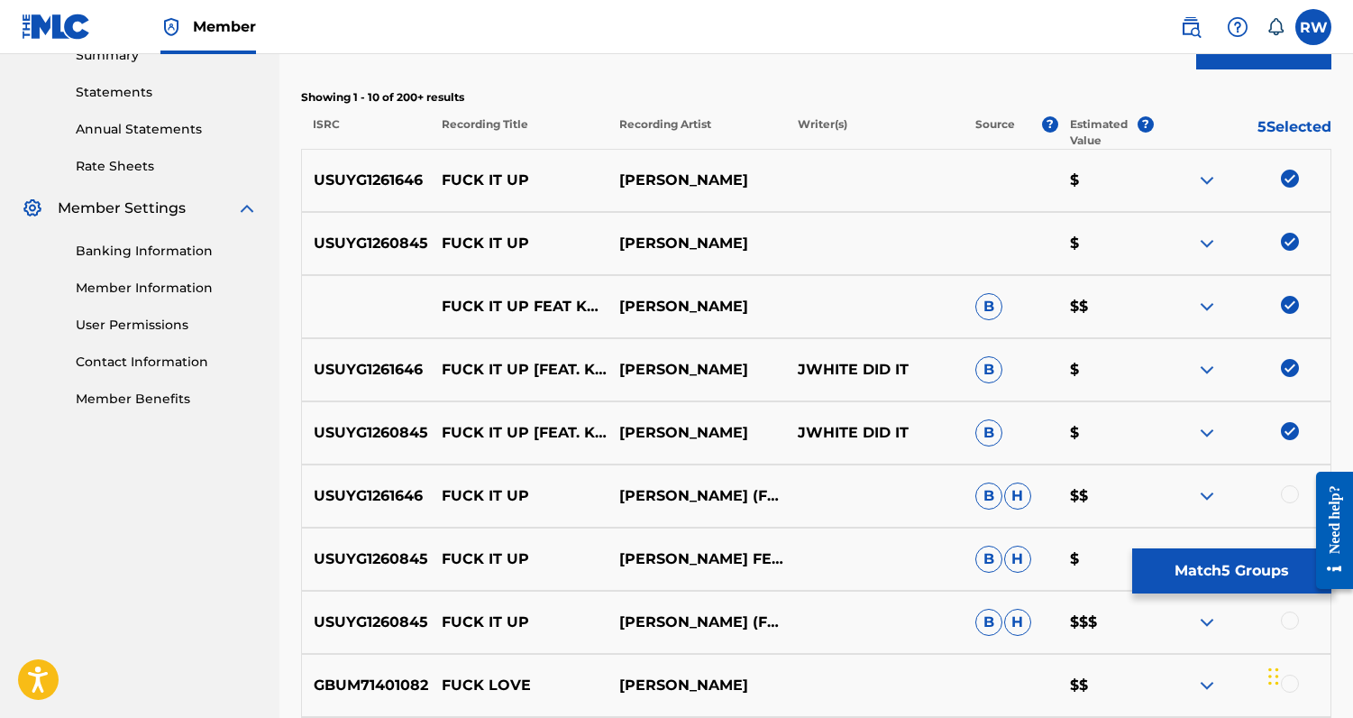
click at [1291, 491] on div at bounding box center [1290, 494] width 18 height 18
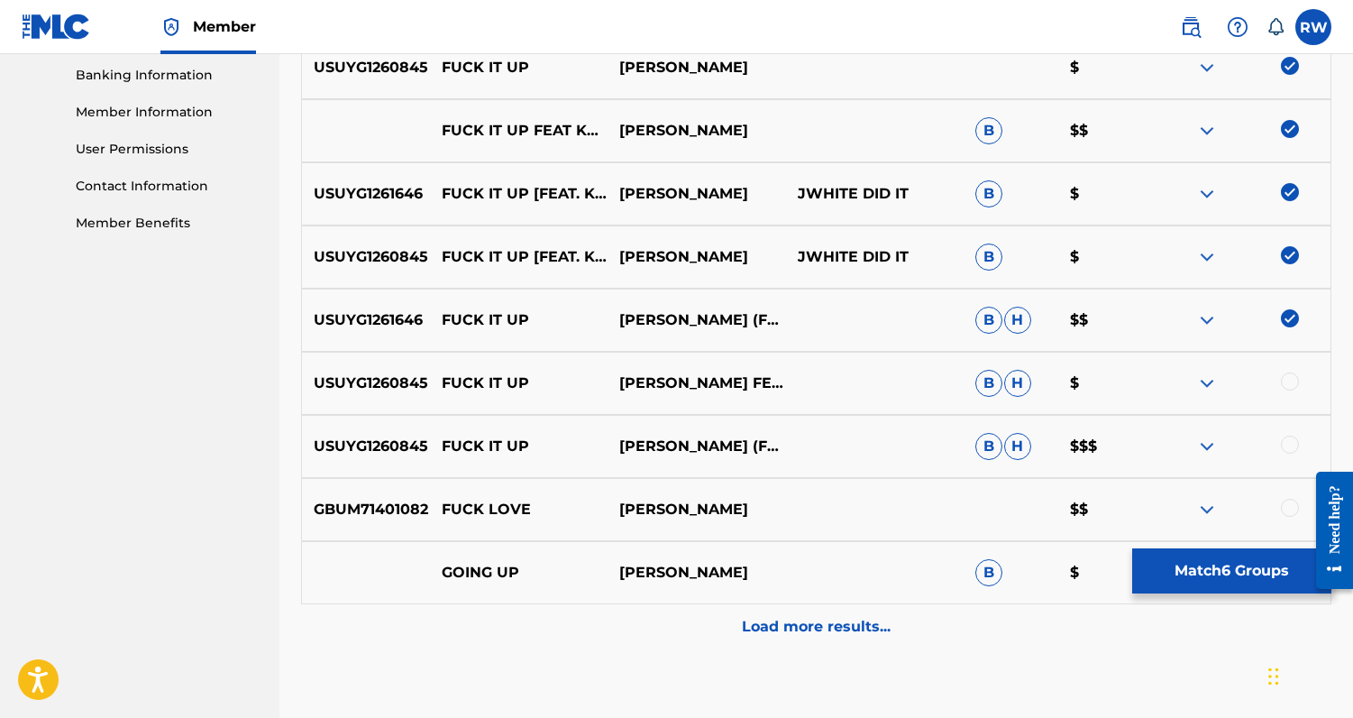
scroll to position [788, 0]
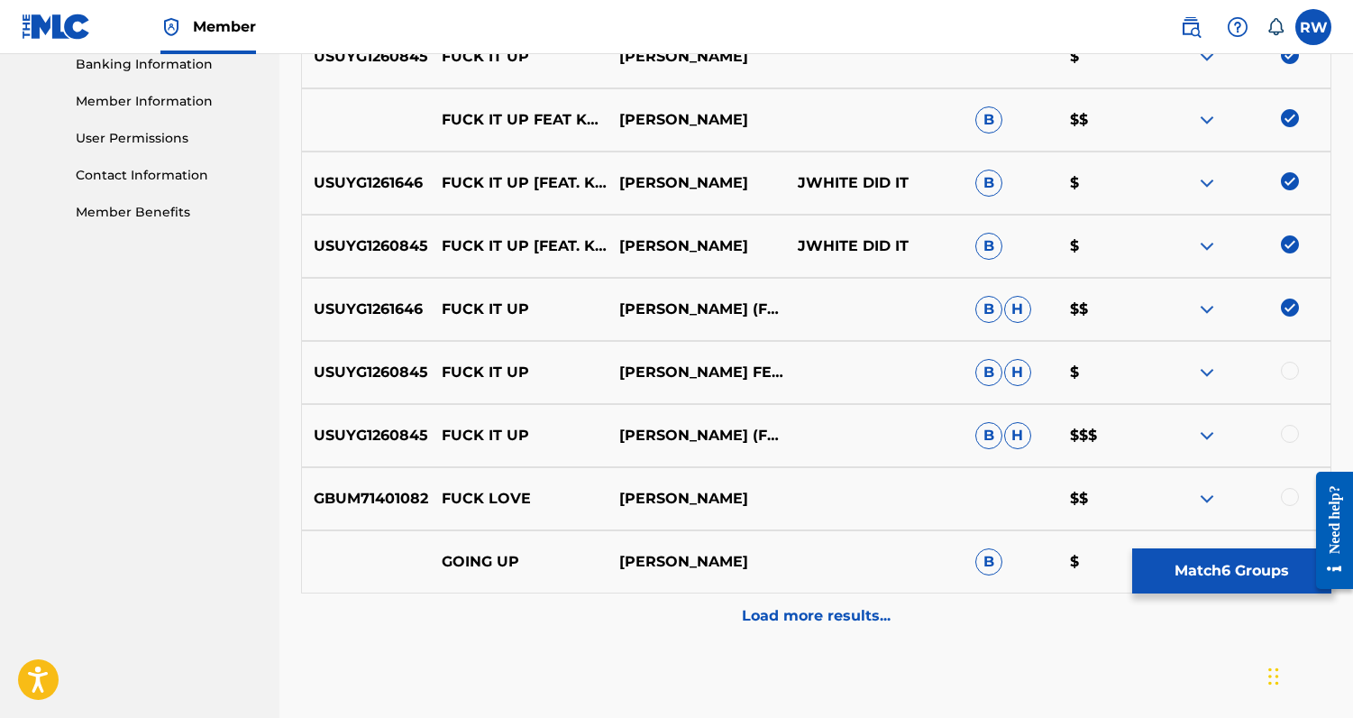
click at [1287, 369] on div at bounding box center [1290, 371] width 18 height 18
click at [1287, 437] on div at bounding box center [1290, 434] width 18 height 18
click at [1225, 581] on button "Match 8 Groups" at bounding box center [1232, 570] width 199 height 45
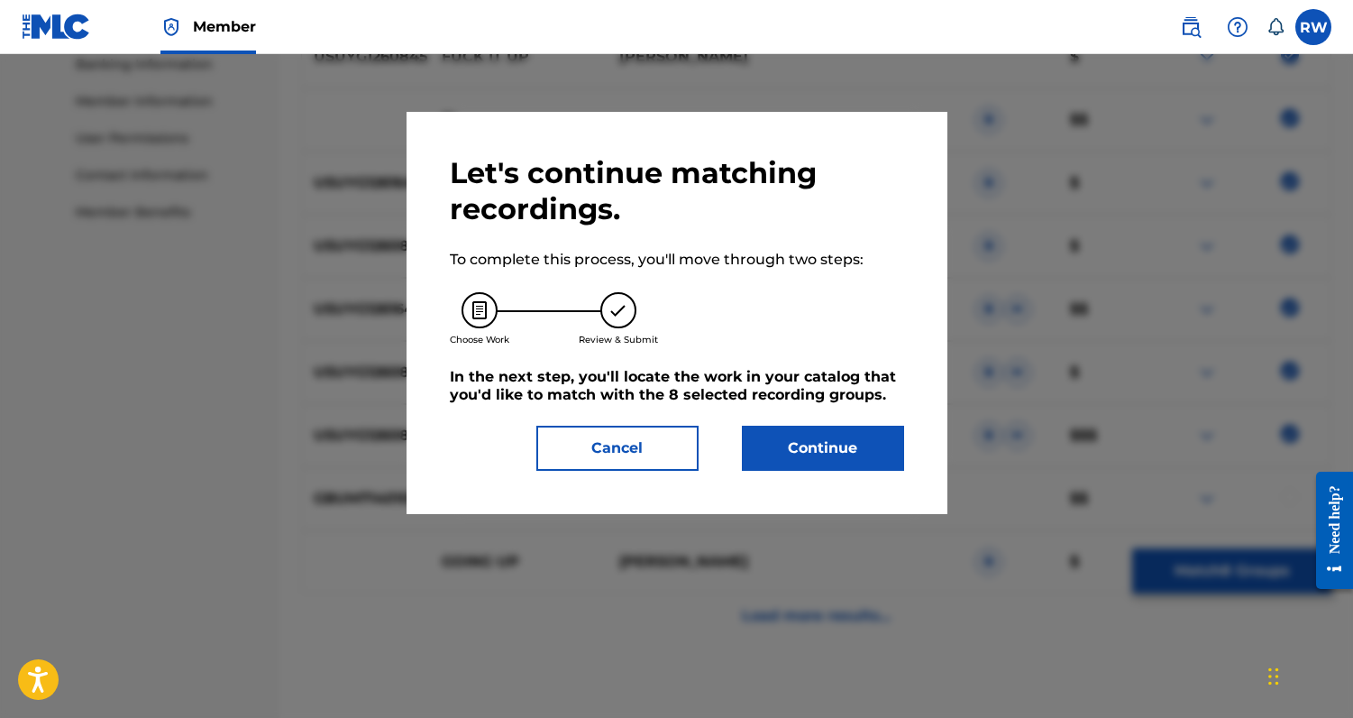
click at [845, 470] on button "Continue" at bounding box center [823, 448] width 162 height 45
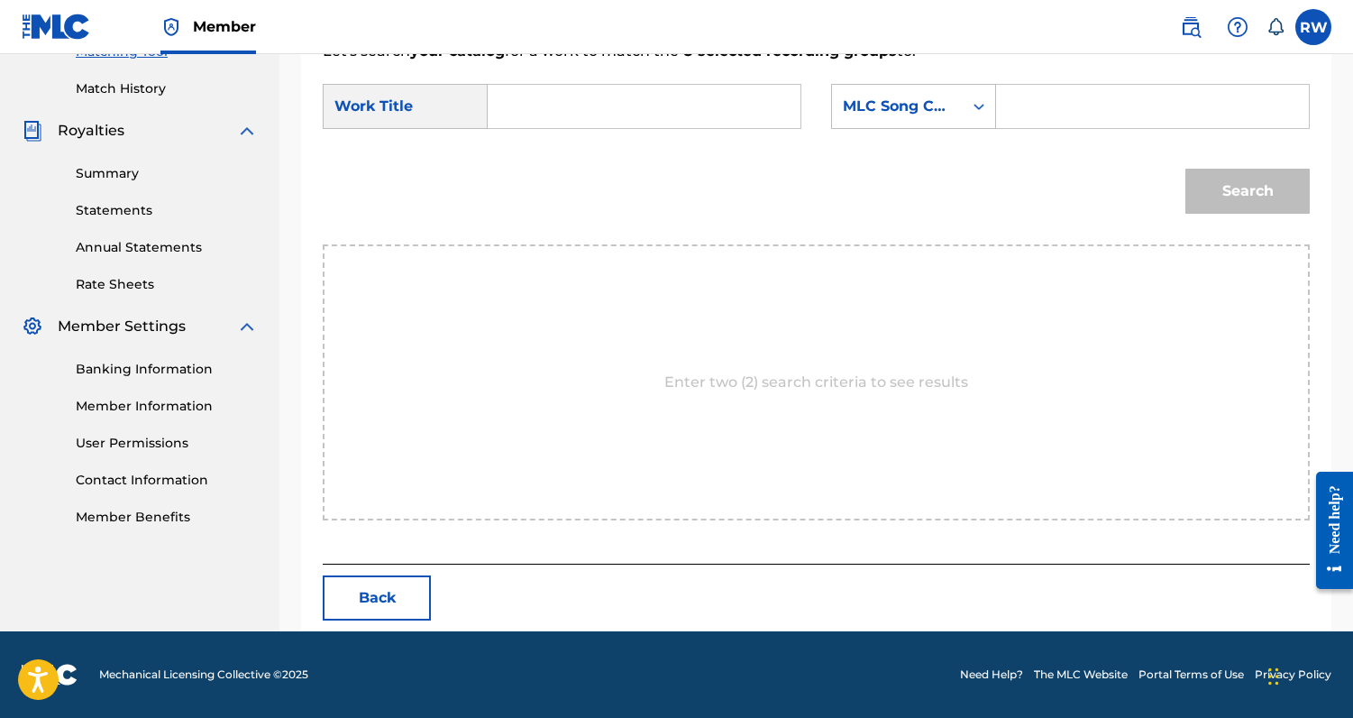
click at [524, 112] on input "Search Form" at bounding box center [644, 106] width 282 height 43
type input "fuck it up"
click at [1090, 107] on input "Search Form" at bounding box center [1153, 106] width 282 height 43
paste input "FD84NT"
type input "FD84NT"
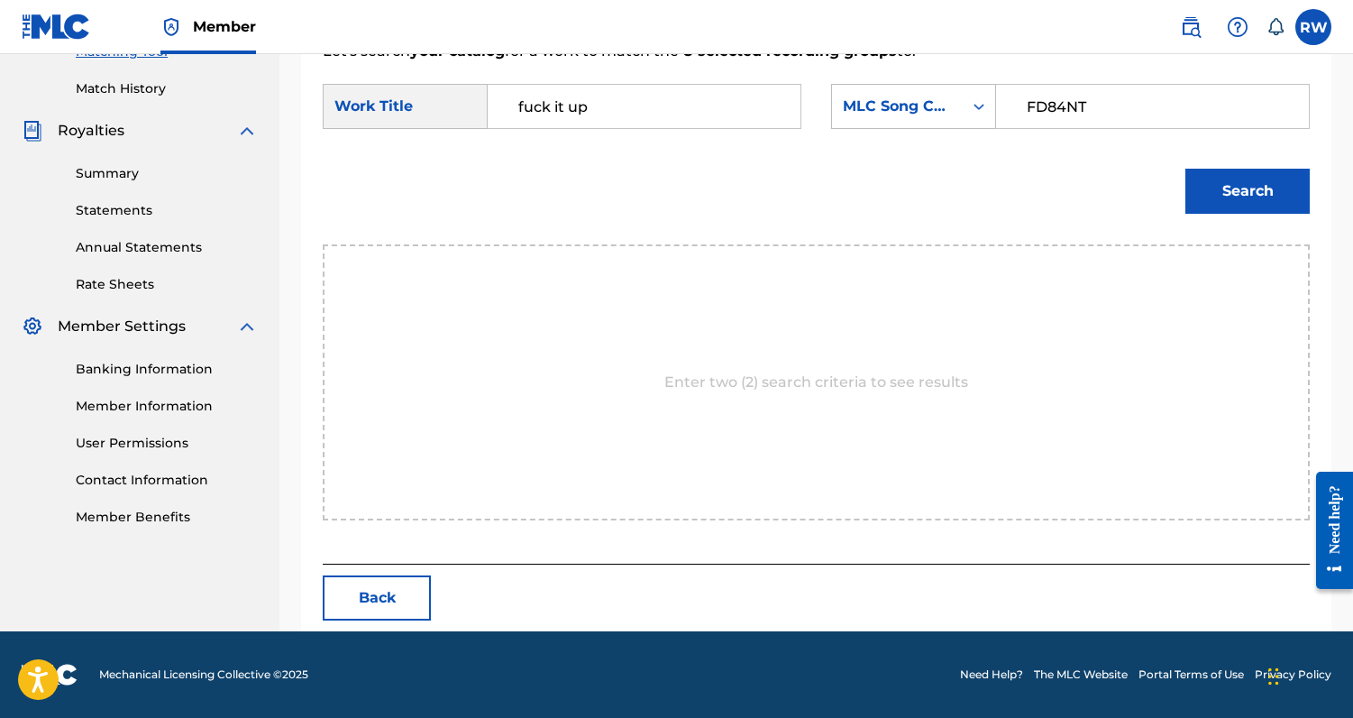
click at [1282, 205] on button "Search" at bounding box center [1248, 191] width 124 height 45
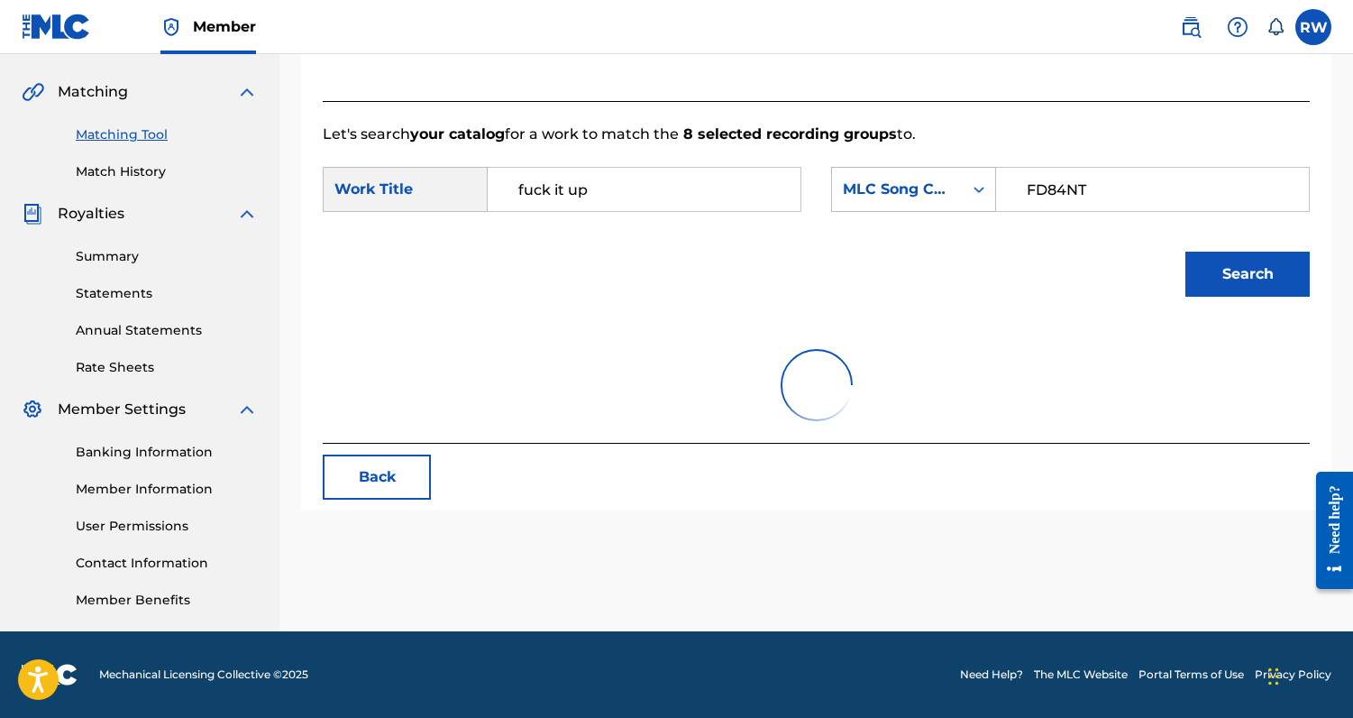
scroll to position [430, 0]
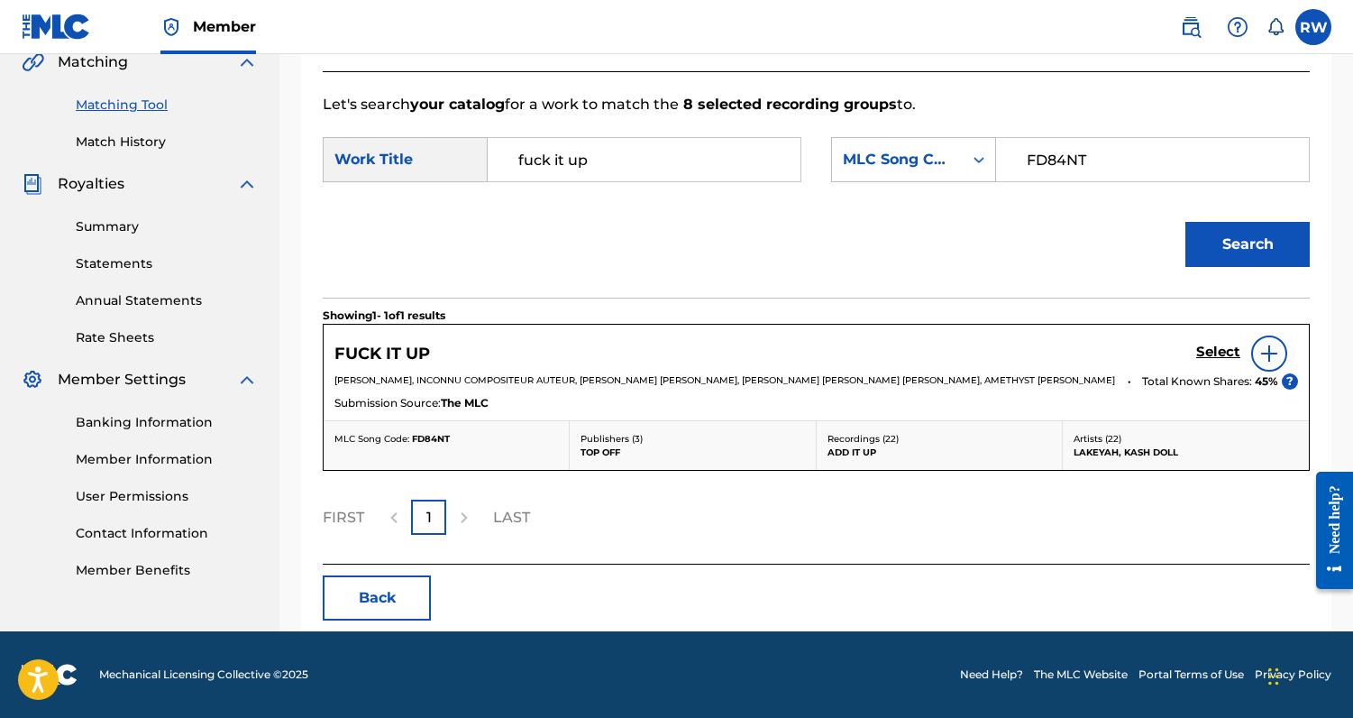
click at [1215, 348] on h5 "Select" at bounding box center [1219, 352] width 44 height 17
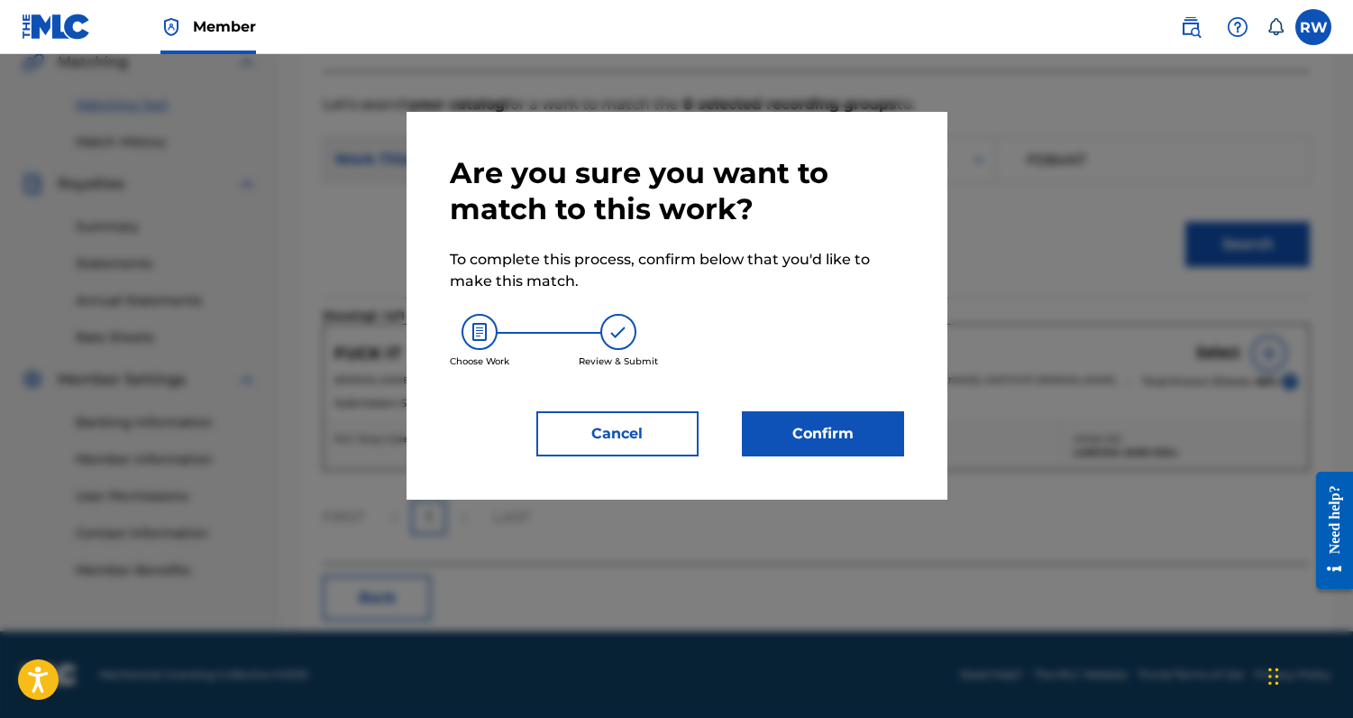
click at [891, 430] on button "Confirm" at bounding box center [823, 433] width 162 height 45
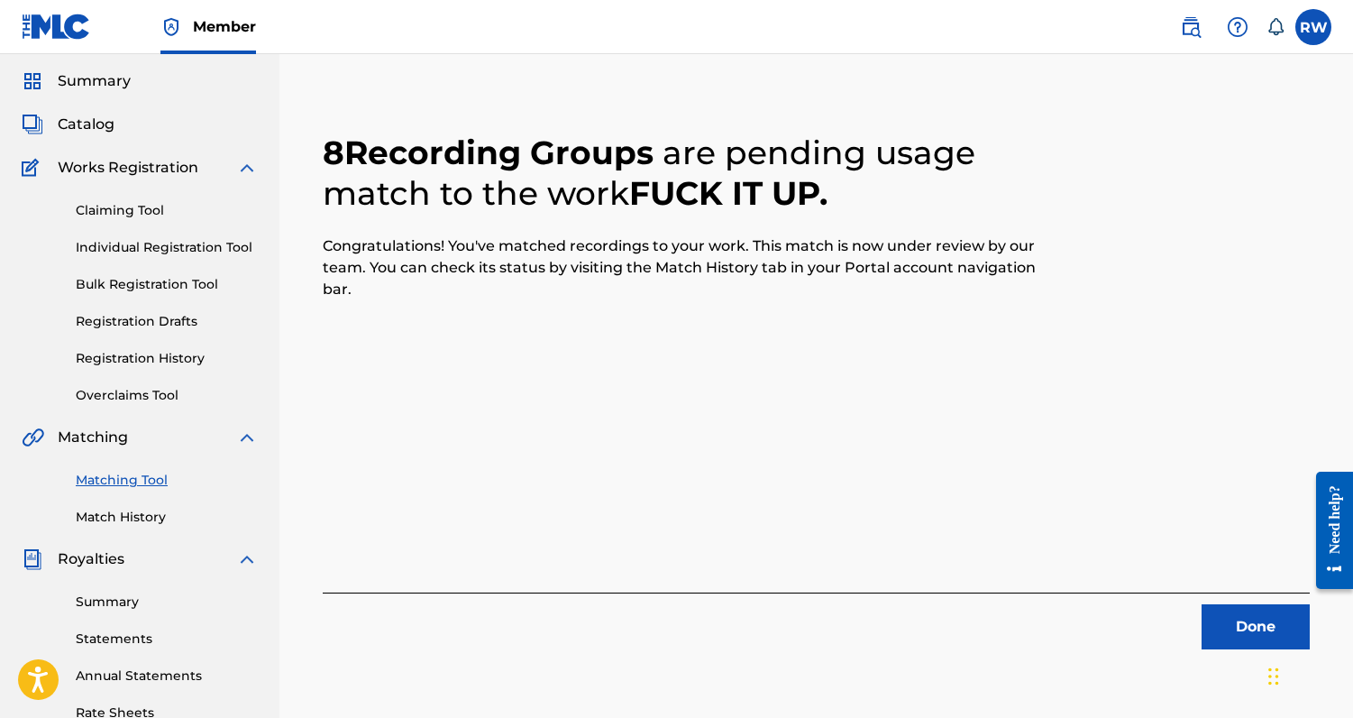
scroll to position [0, 0]
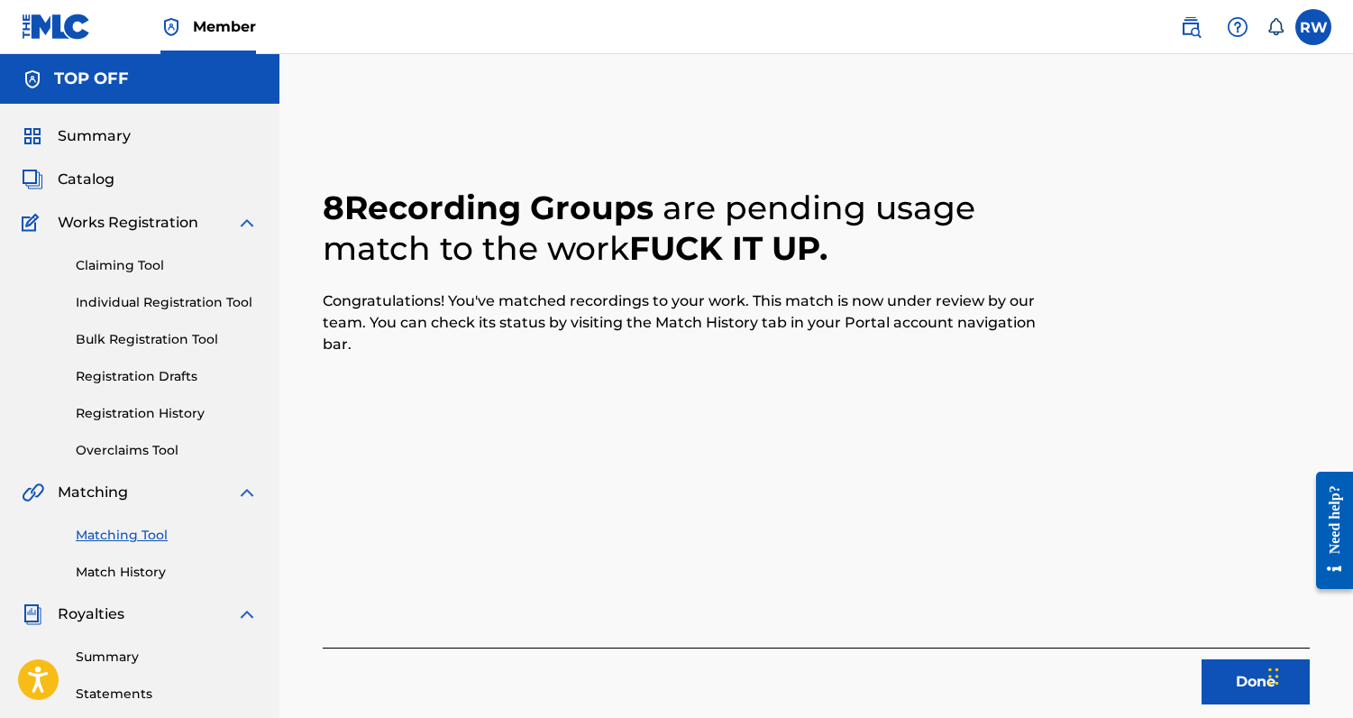
click at [1241, 674] on button "Done" at bounding box center [1256, 681] width 108 height 45
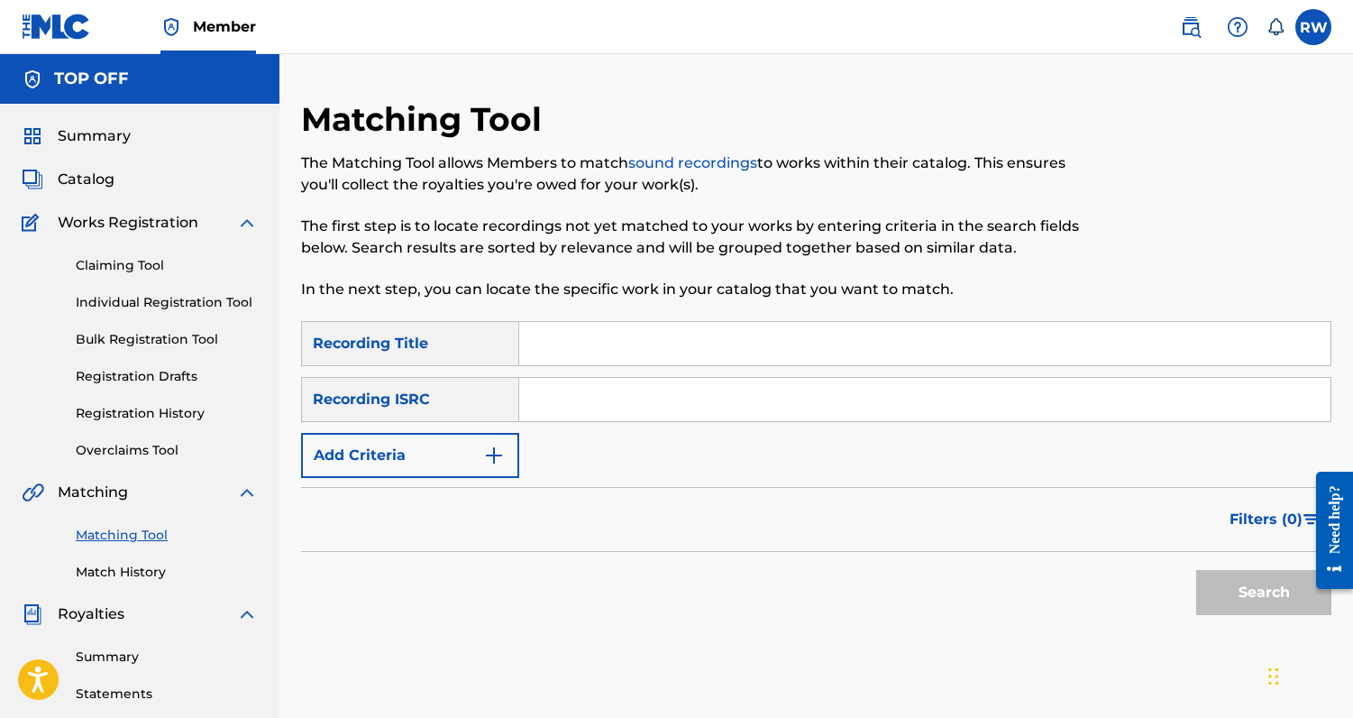
click at [437, 446] on button "Add Criteria" at bounding box center [410, 455] width 218 height 45
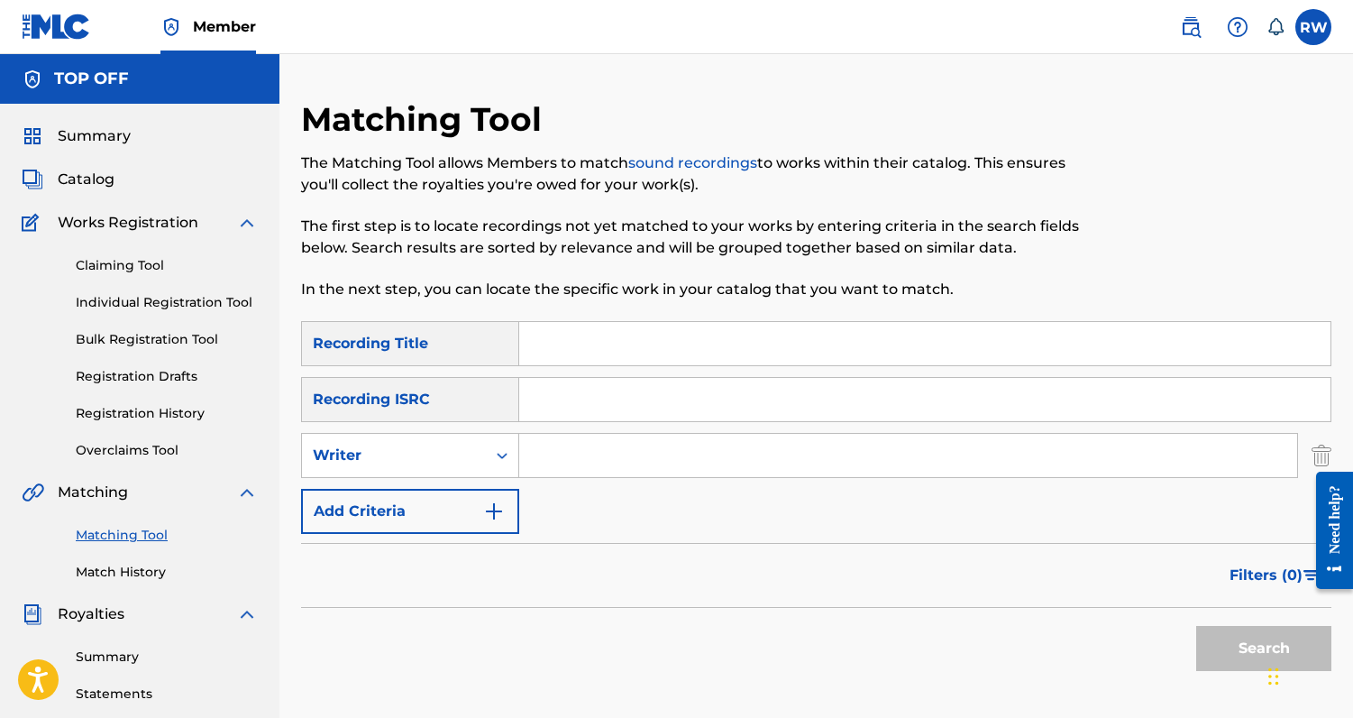
click at [568, 446] on input "Search Form" at bounding box center [908, 455] width 778 height 43
type input "[PERSON_NAME]"
click at [583, 330] on input "Search Form" at bounding box center [925, 343] width 812 height 43
type input "doggy"
click at [1197, 626] on button "Search" at bounding box center [1264, 648] width 135 height 45
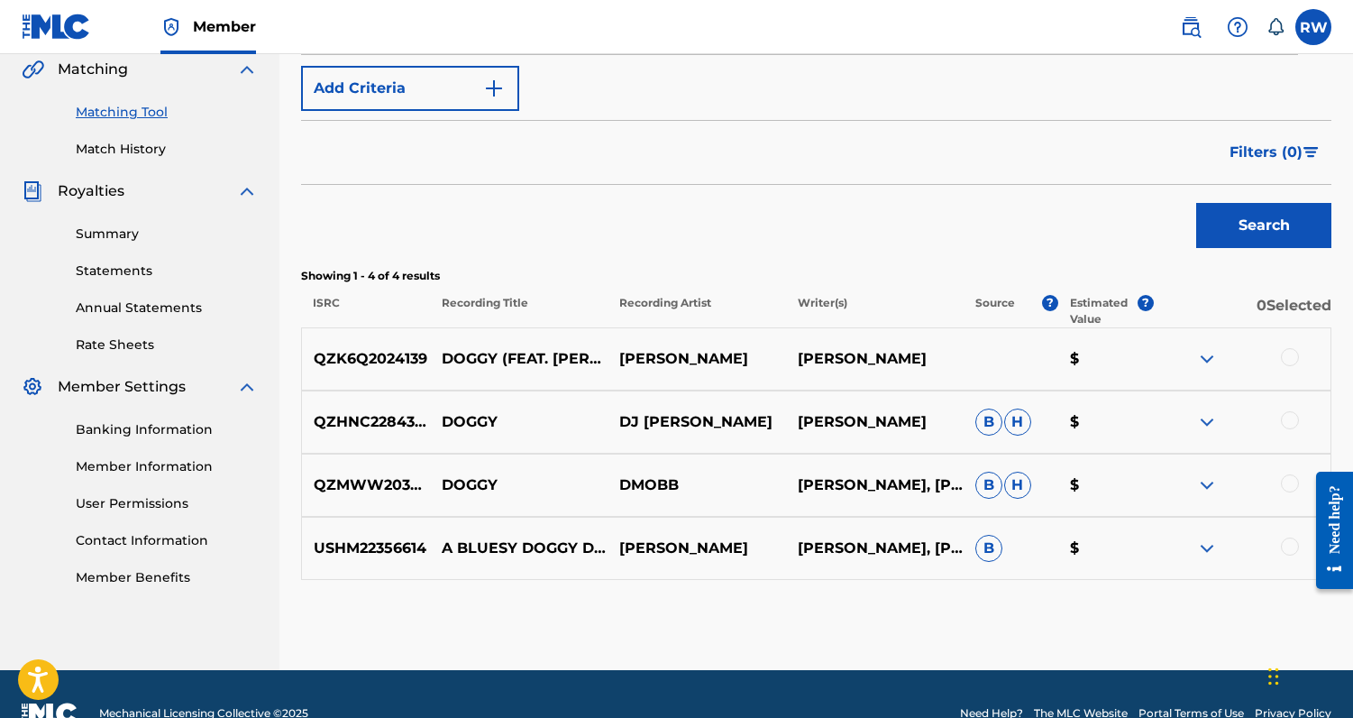
scroll to position [425, 0]
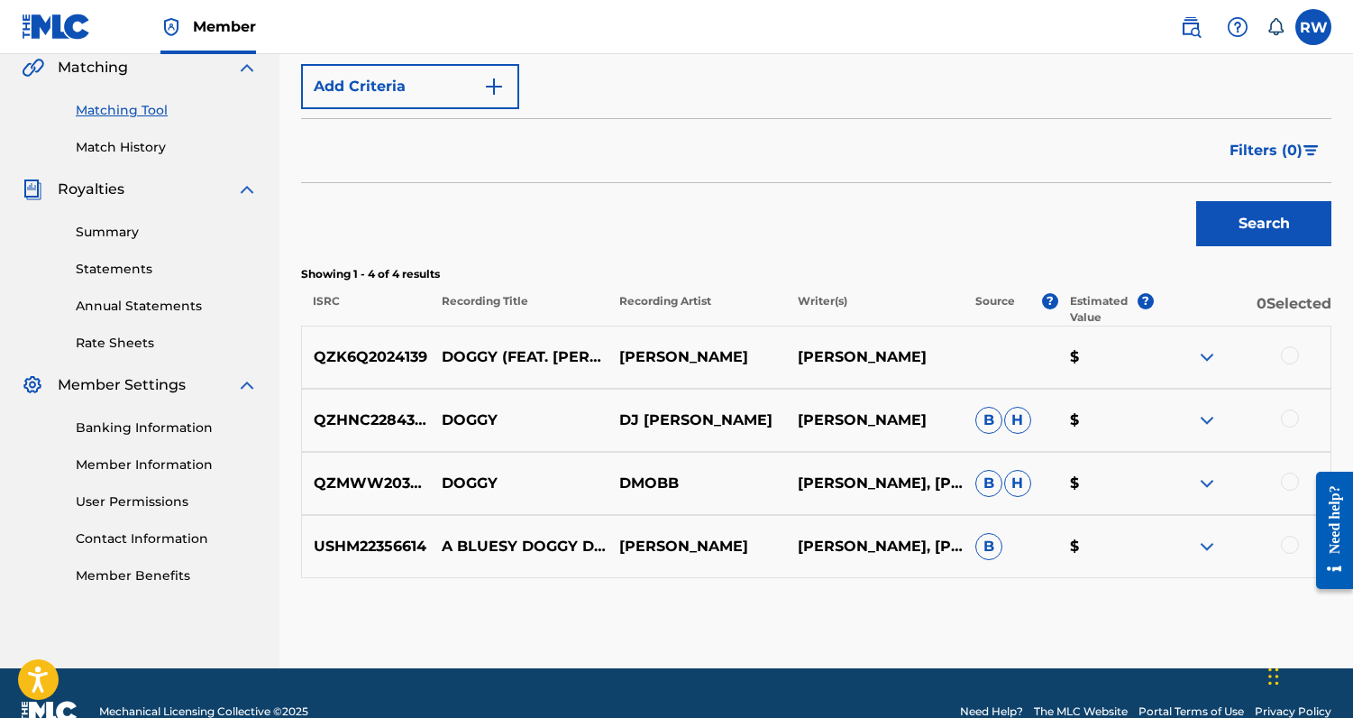
click at [1291, 356] on div at bounding box center [1290, 355] width 18 height 18
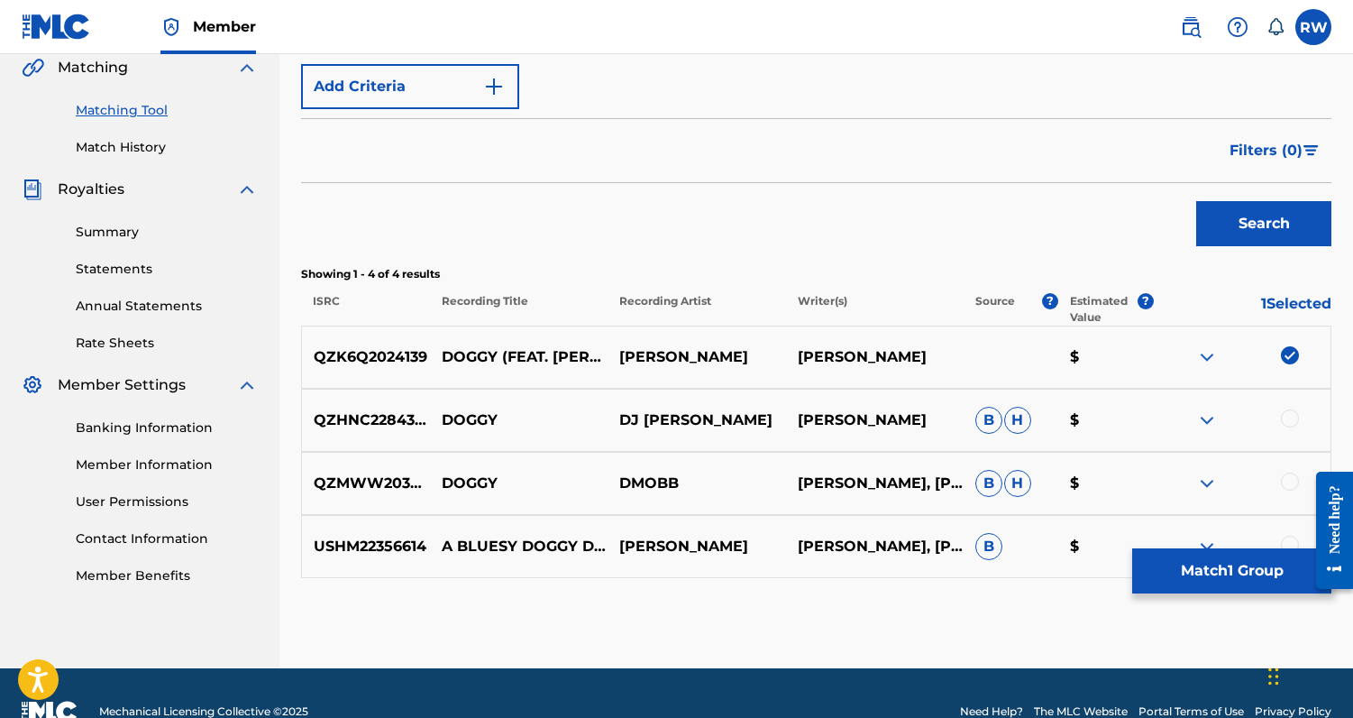
click at [1229, 570] on button "Match 1 Group" at bounding box center [1232, 570] width 199 height 45
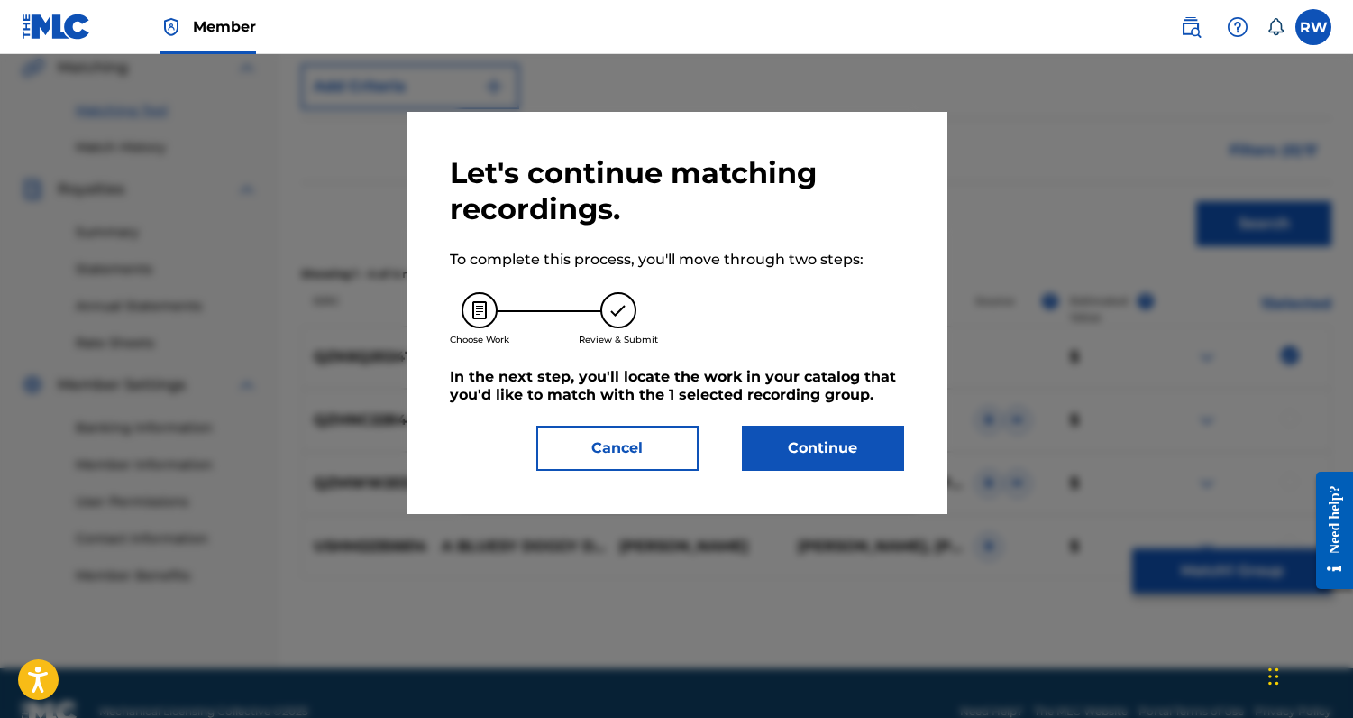
click at [861, 452] on button "Continue" at bounding box center [823, 448] width 162 height 45
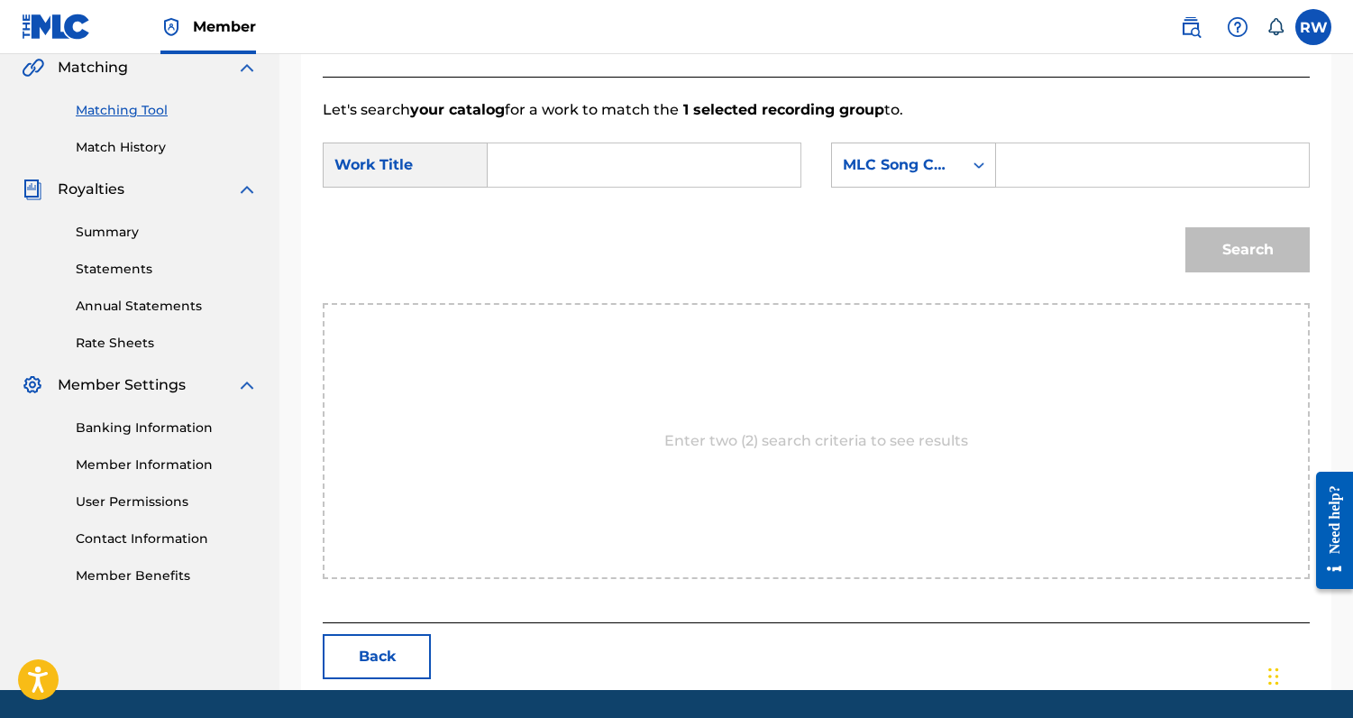
click at [633, 145] on input "Search Form" at bounding box center [644, 164] width 282 height 43
type input "doggy"
click at [1032, 167] on input "Search Form" at bounding box center [1153, 164] width 282 height 43
paste input "DA4AF8"
type input "DA4AF8"
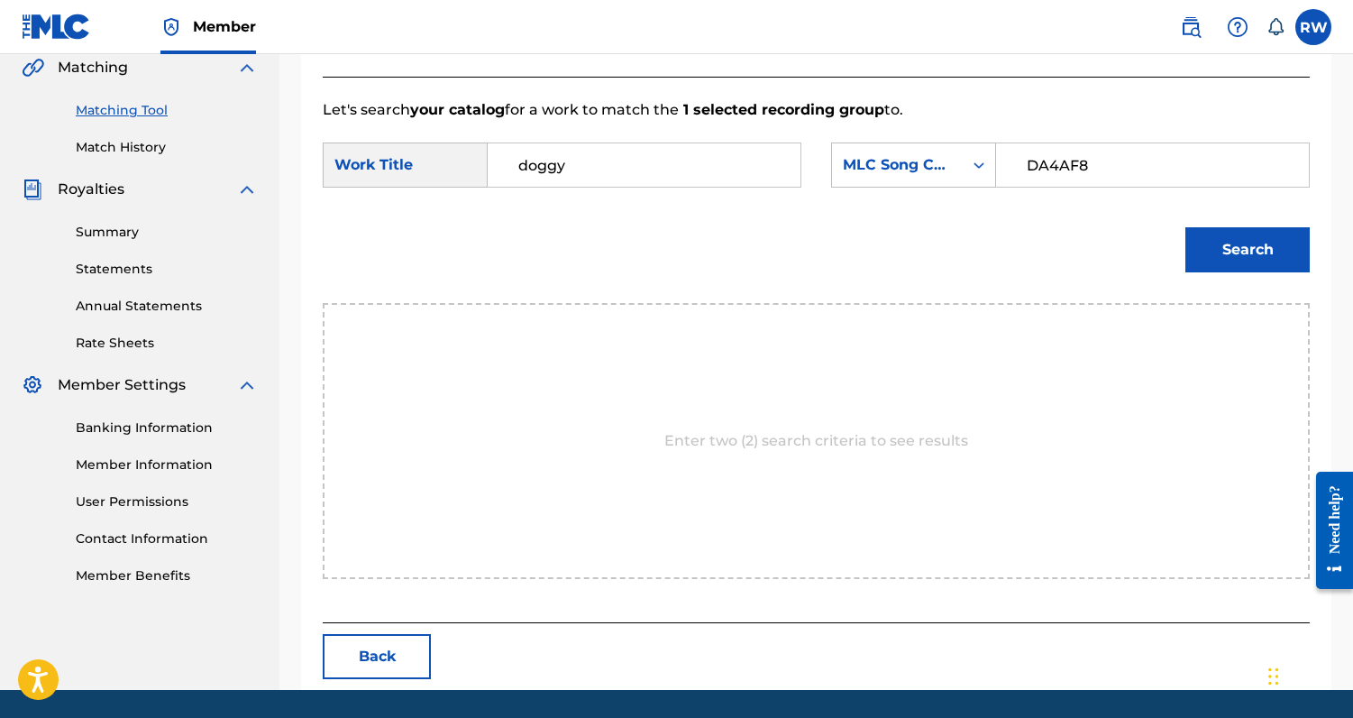
click at [1245, 262] on button "Search" at bounding box center [1248, 249] width 124 height 45
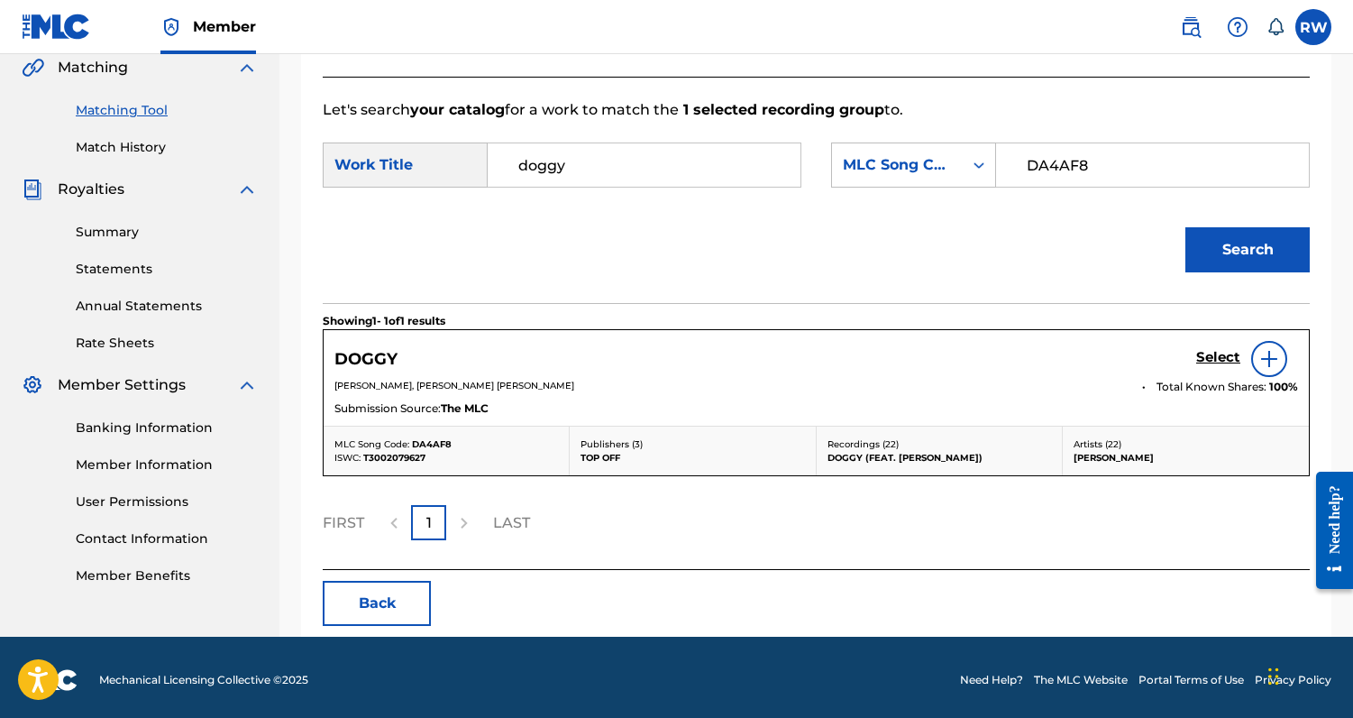
click at [1220, 351] on h5 "Select" at bounding box center [1219, 357] width 44 height 17
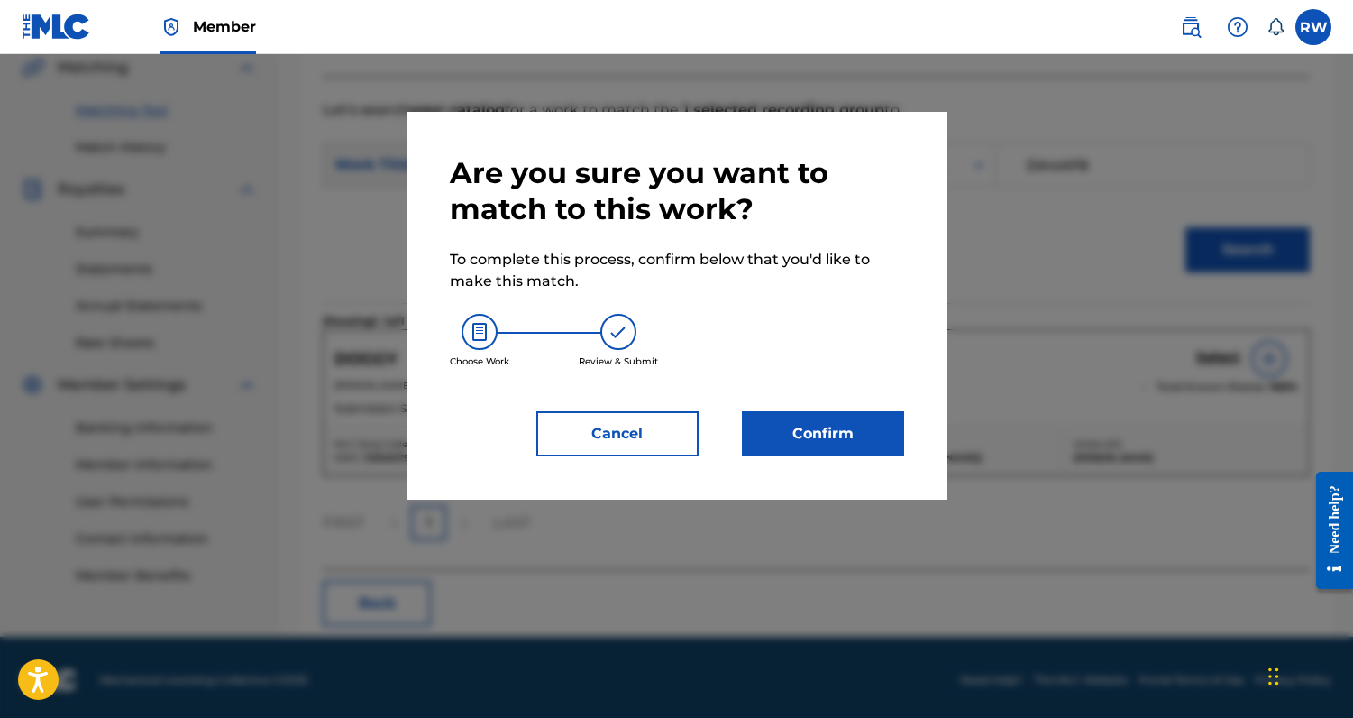
click at [839, 424] on button "Confirm" at bounding box center [823, 433] width 162 height 45
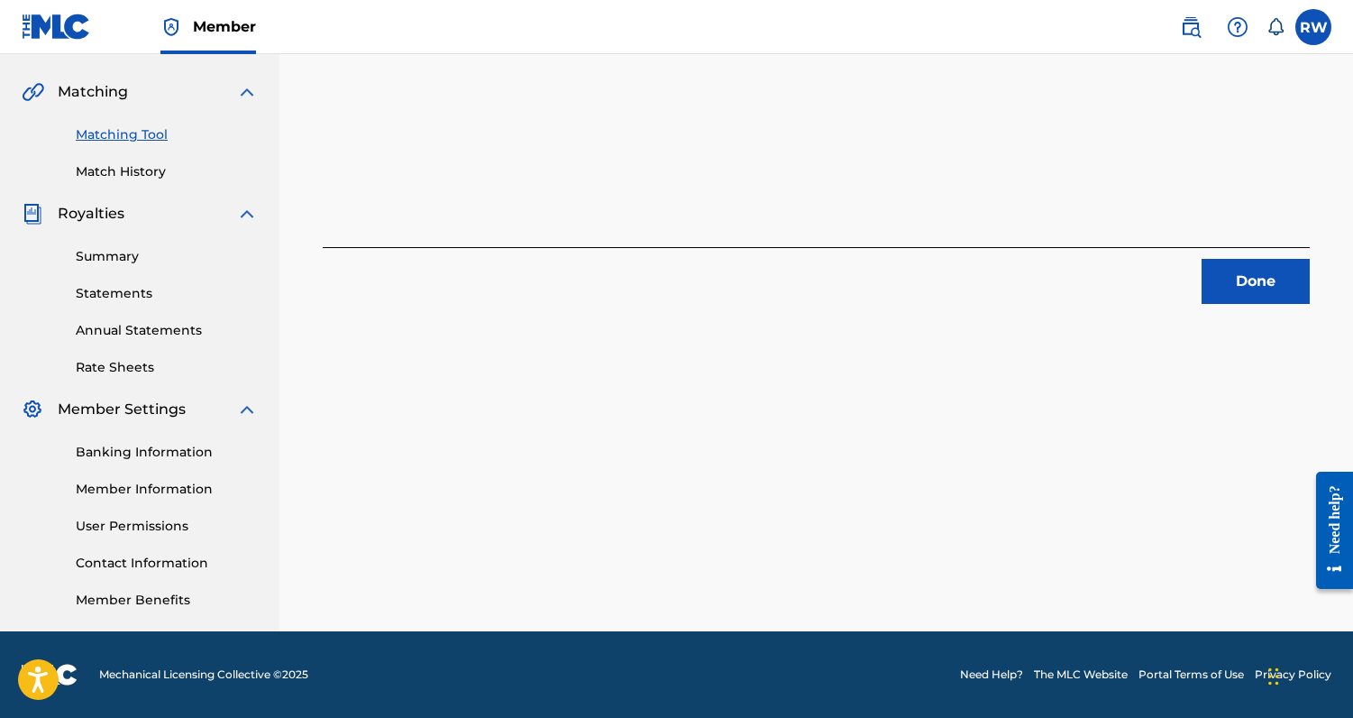
click at [1223, 291] on button "Done" at bounding box center [1256, 281] width 108 height 45
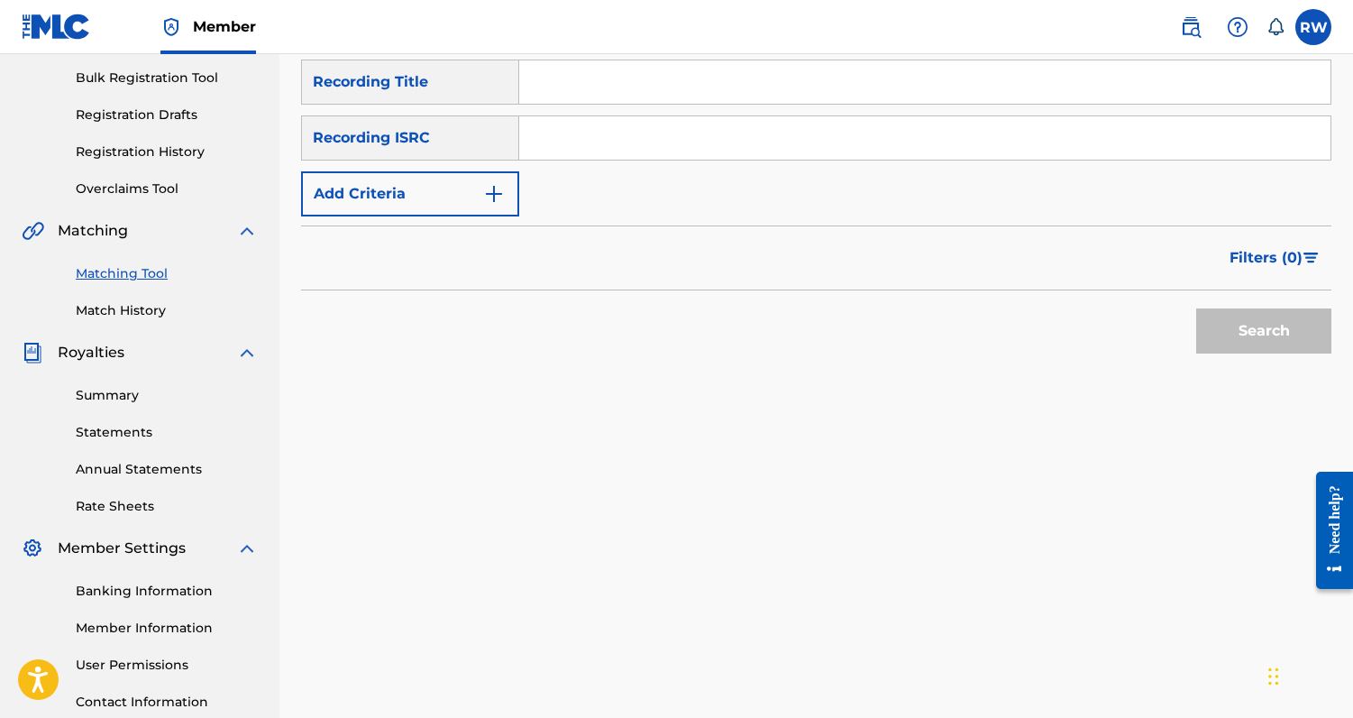
scroll to position [87, 0]
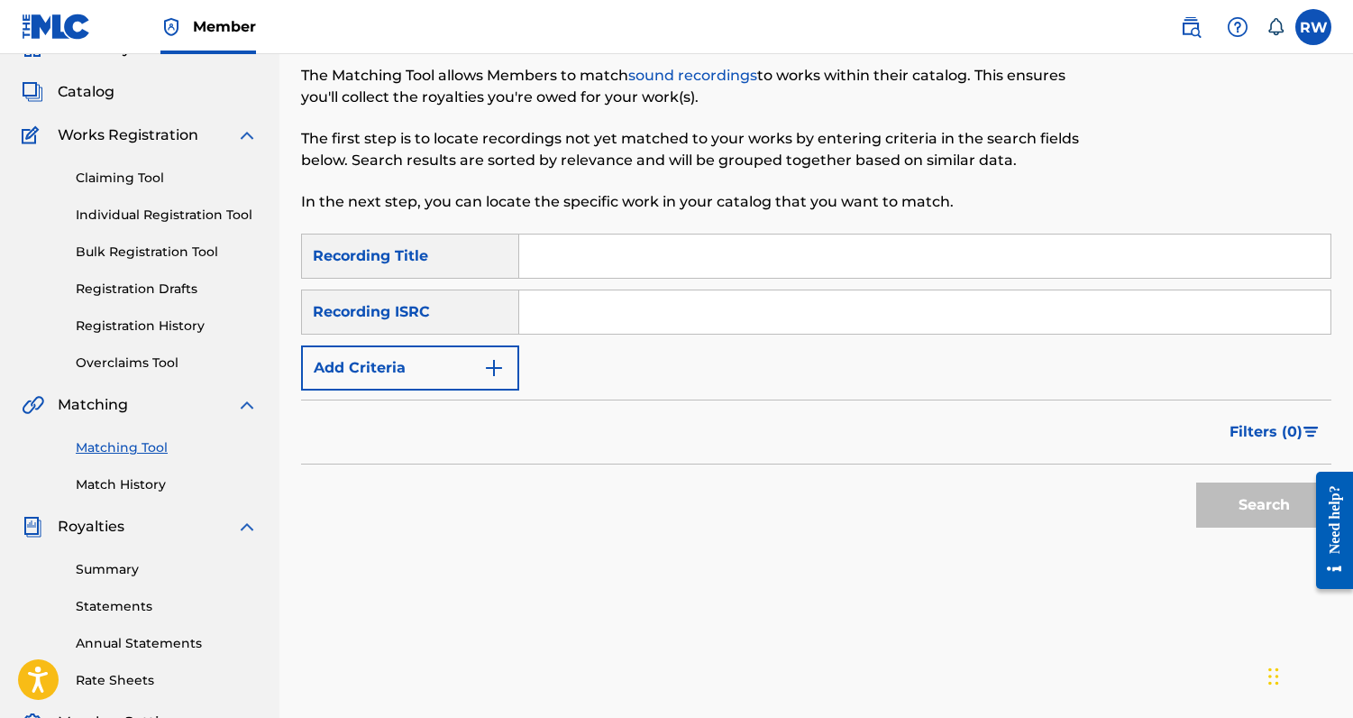
click at [476, 367] on button "Add Criteria" at bounding box center [410, 367] width 218 height 45
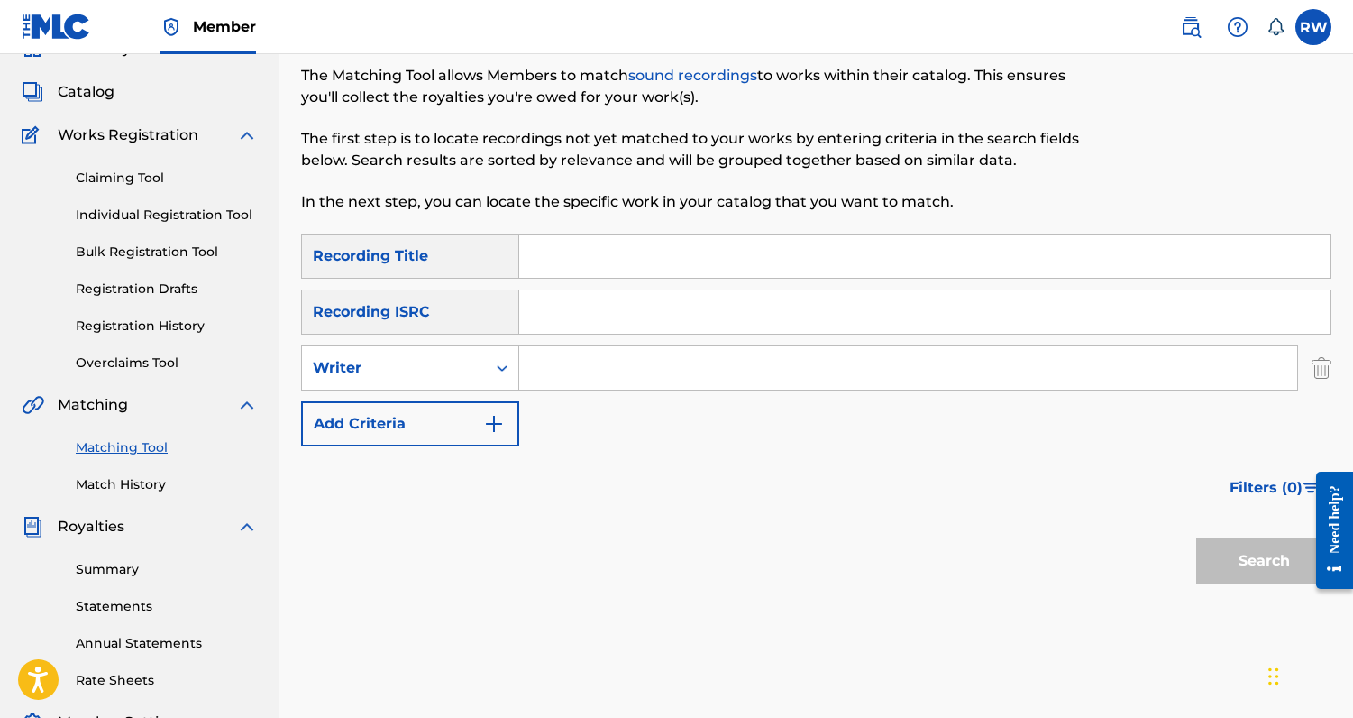
click at [558, 368] on input "Search Form" at bounding box center [908, 367] width 778 height 43
type input "[PERSON_NAME]"
click at [1240, 560] on button "Search" at bounding box center [1264, 560] width 135 height 45
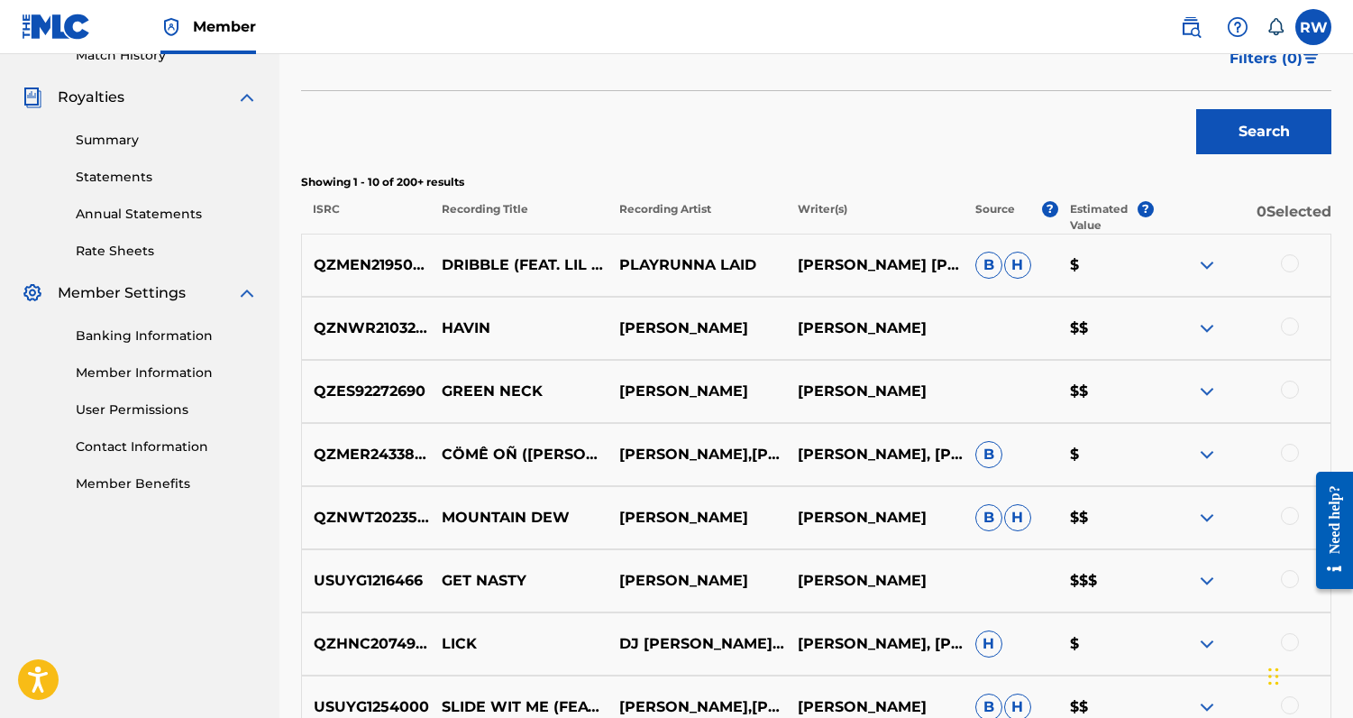
scroll to position [522, 0]
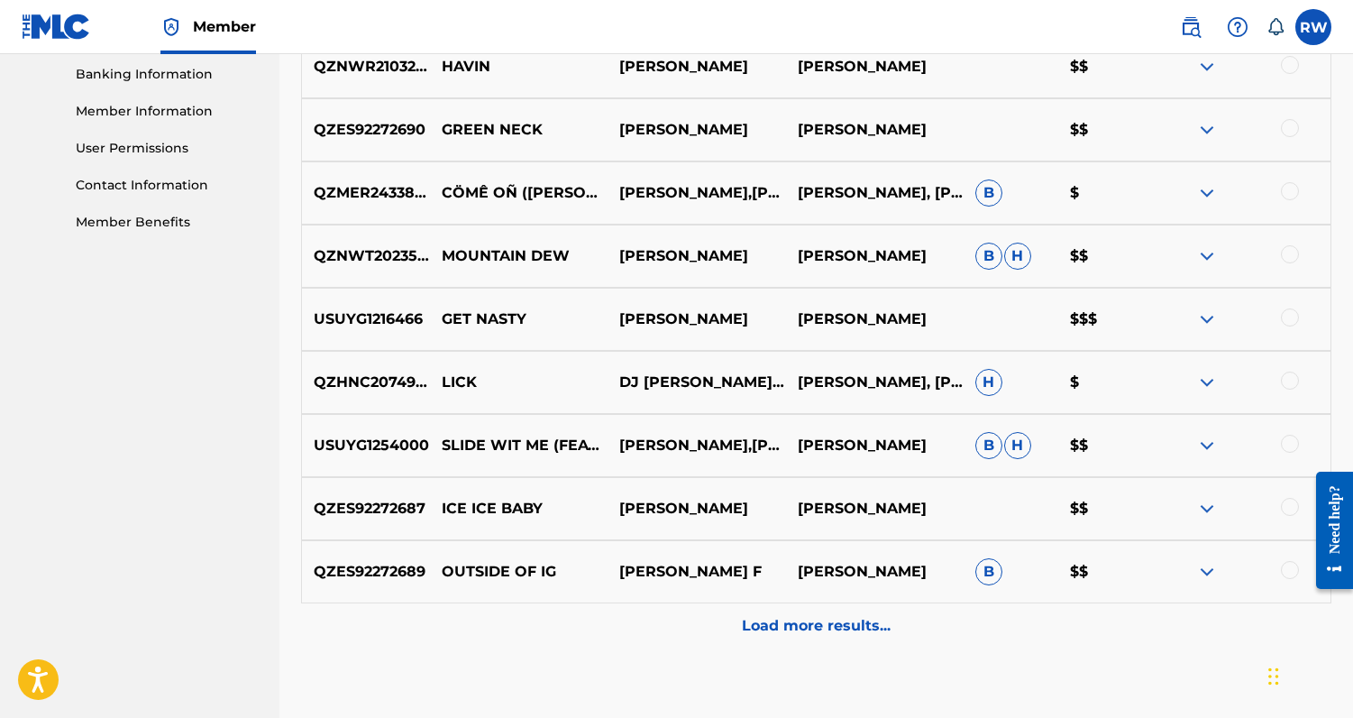
click at [926, 627] on div "Load more results..." at bounding box center [816, 625] width 1031 height 45
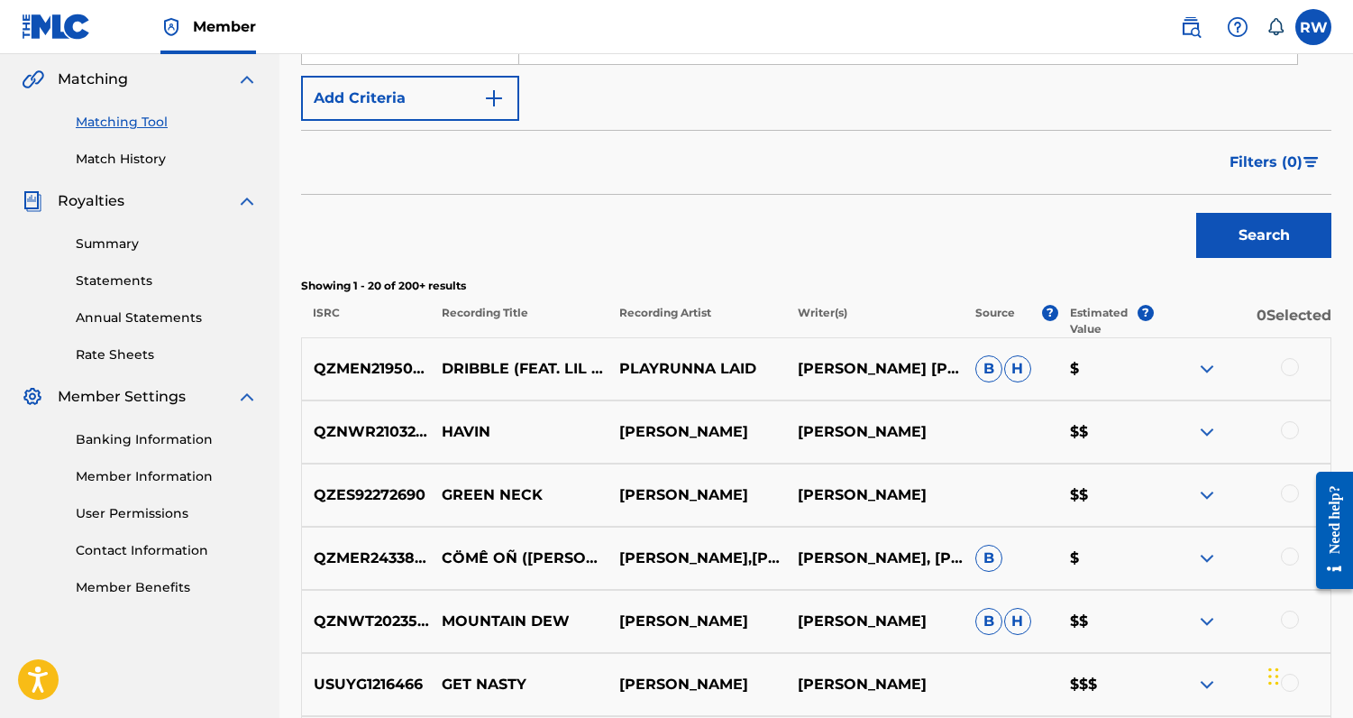
scroll to position [159, 0]
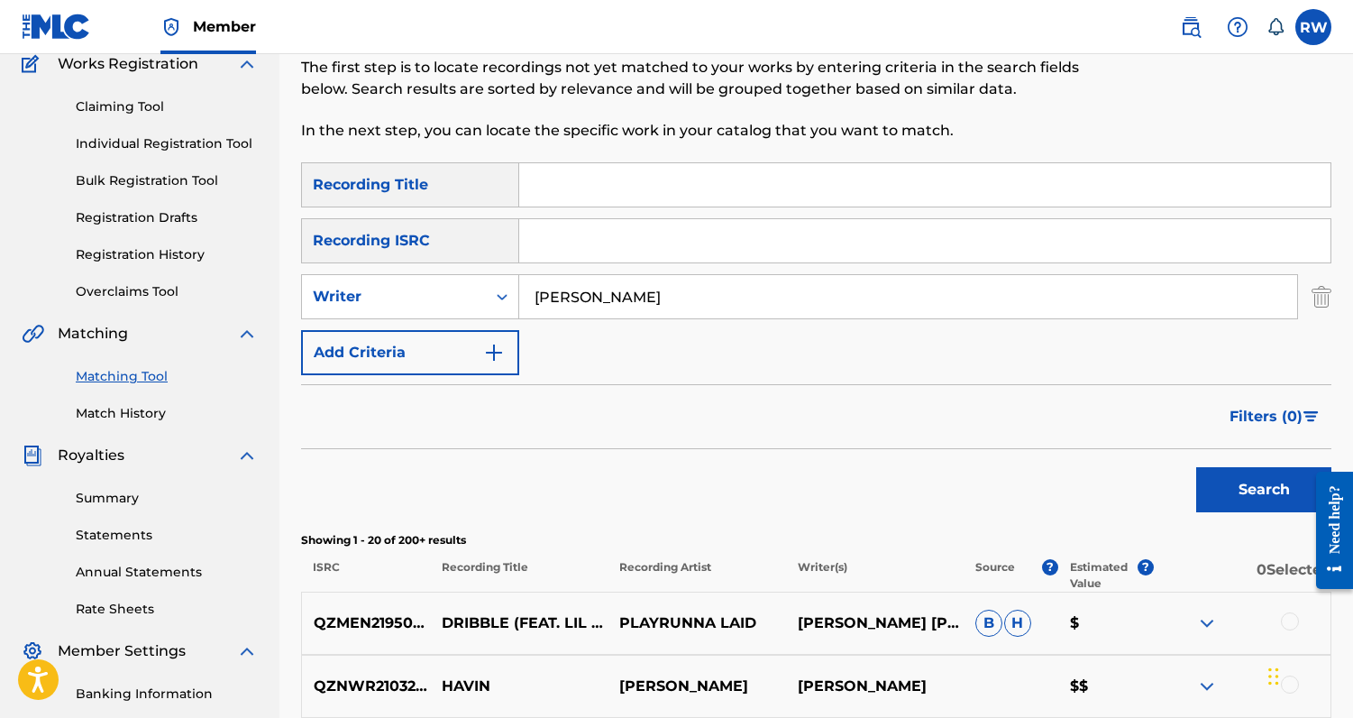
click at [591, 196] on input "Search Form" at bounding box center [925, 184] width 812 height 43
type input "idgaf"
click at [1197, 467] on button "Search" at bounding box center [1264, 489] width 135 height 45
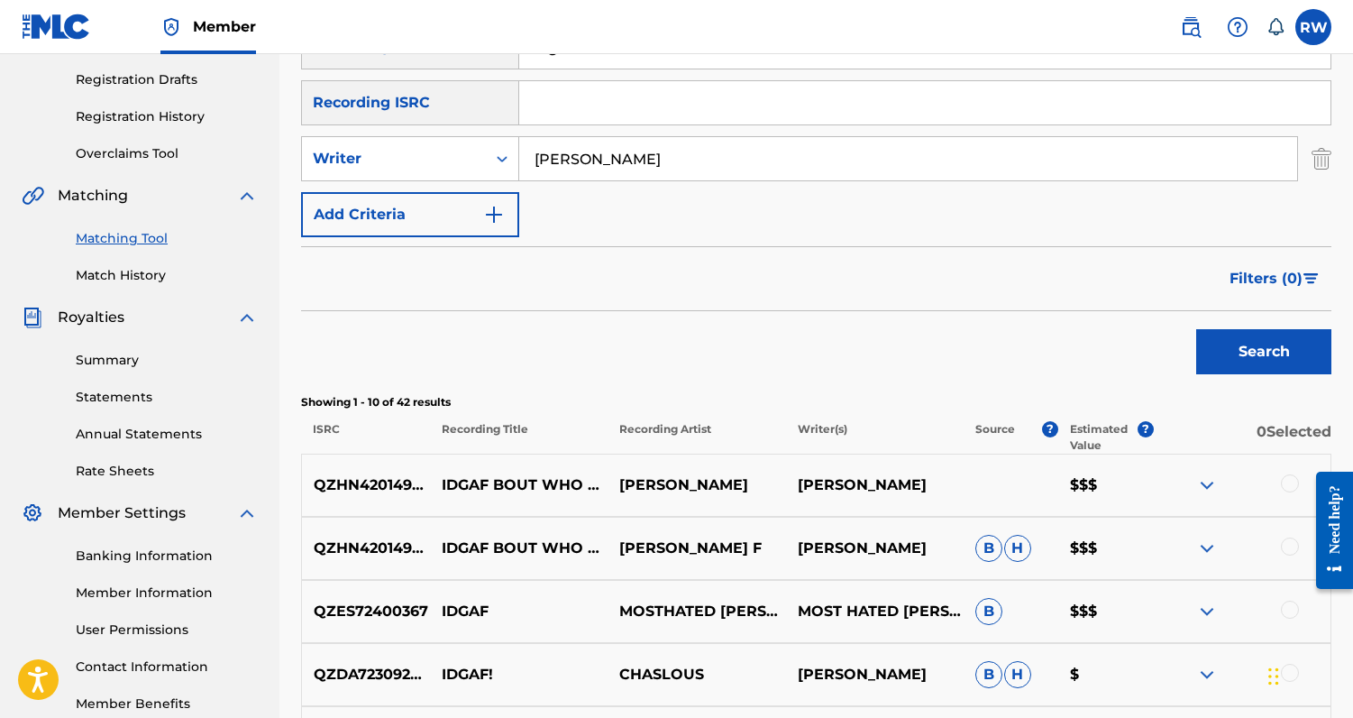
scroll to position [290, 0]
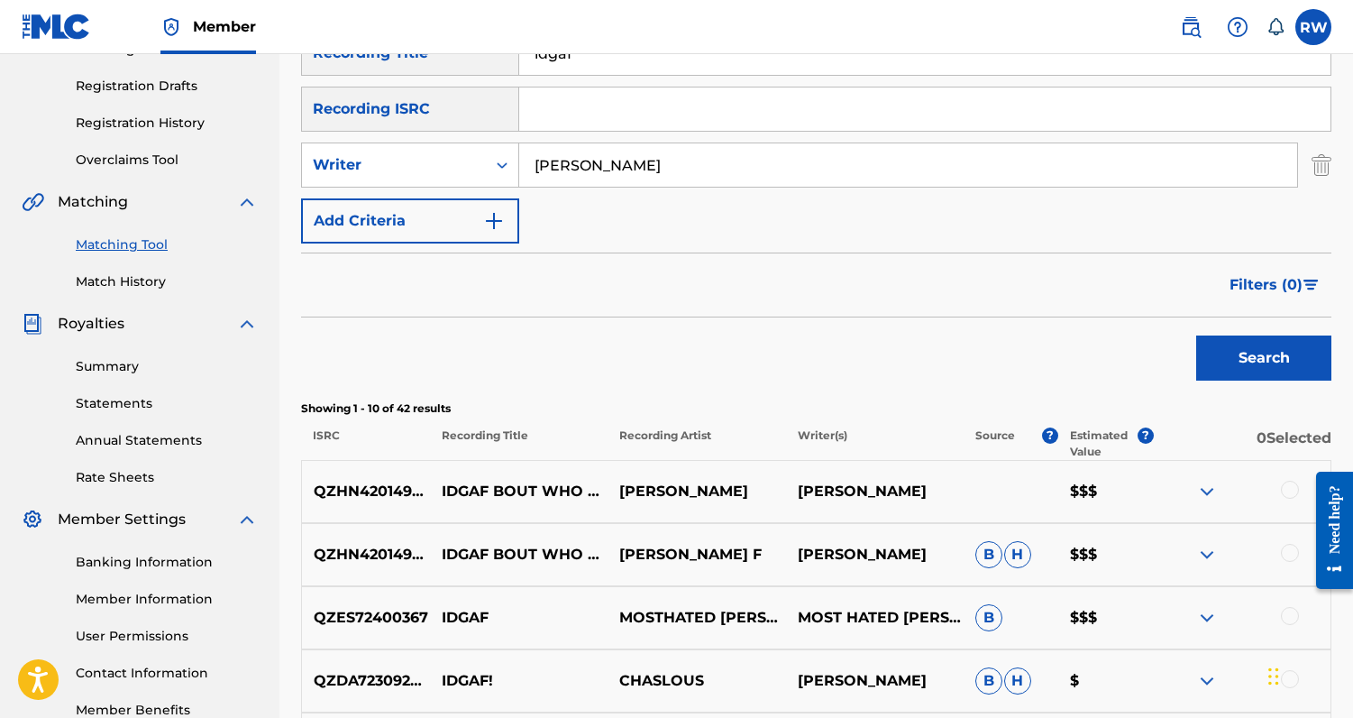
click at [1289, 496] on div at bounding box center [1290, 490] width 18 height 18
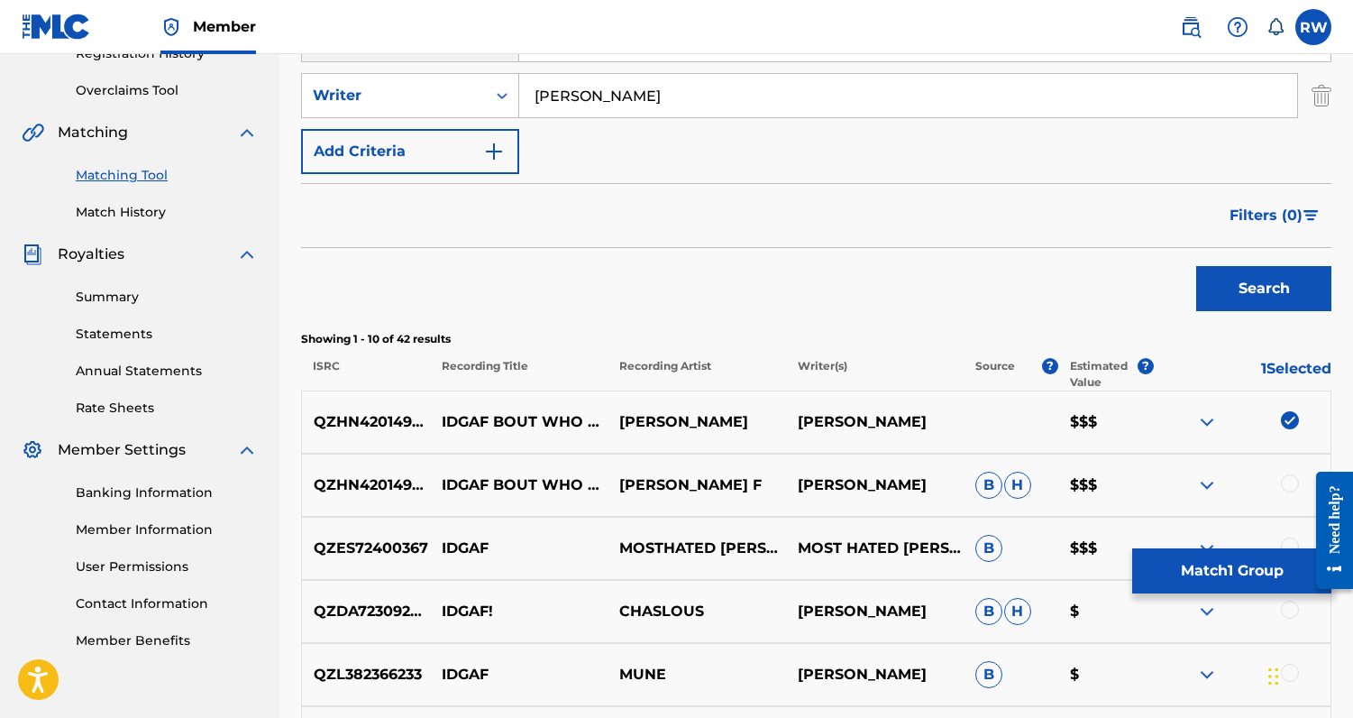
scroll to position [367, 0]
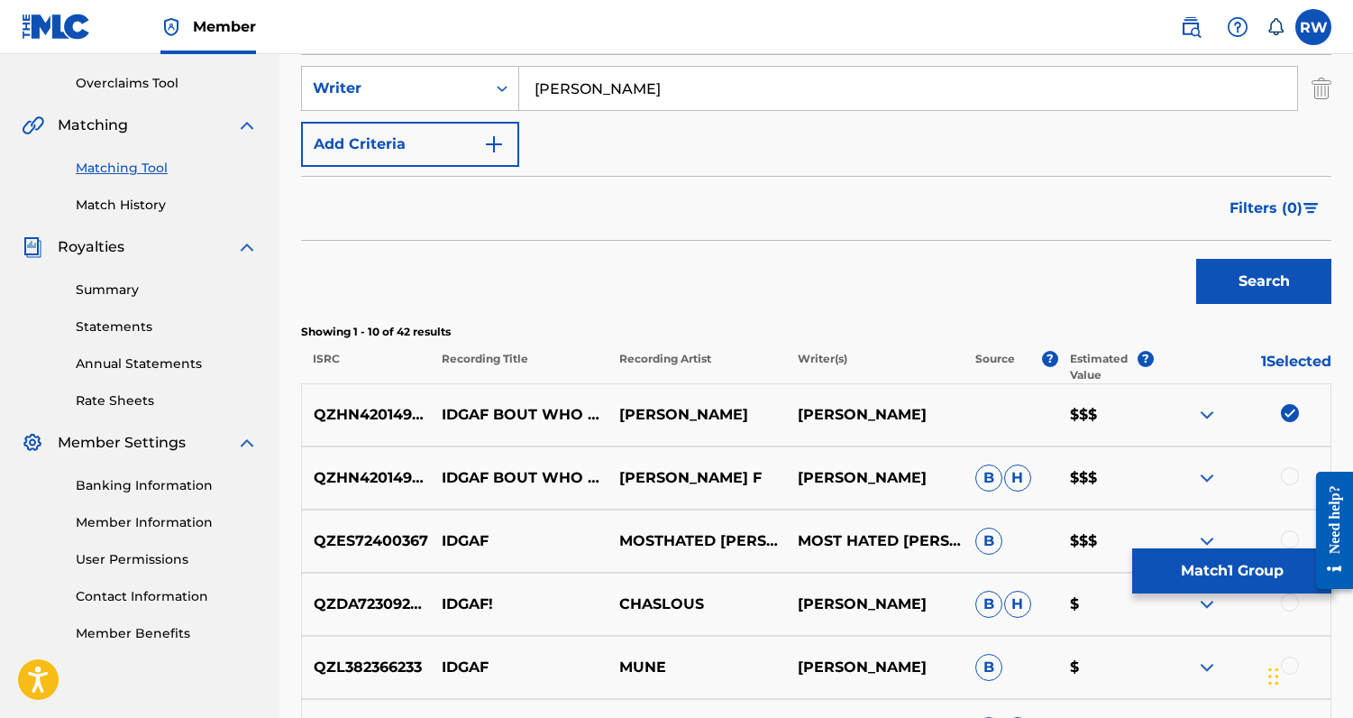
click at [1296, 475] on div at bounding box center [1290, 476] width 18 height 18
click at [1227, 563] on button "Match 2 Groups" at bounding box center [1232, 570] width 199 height 45
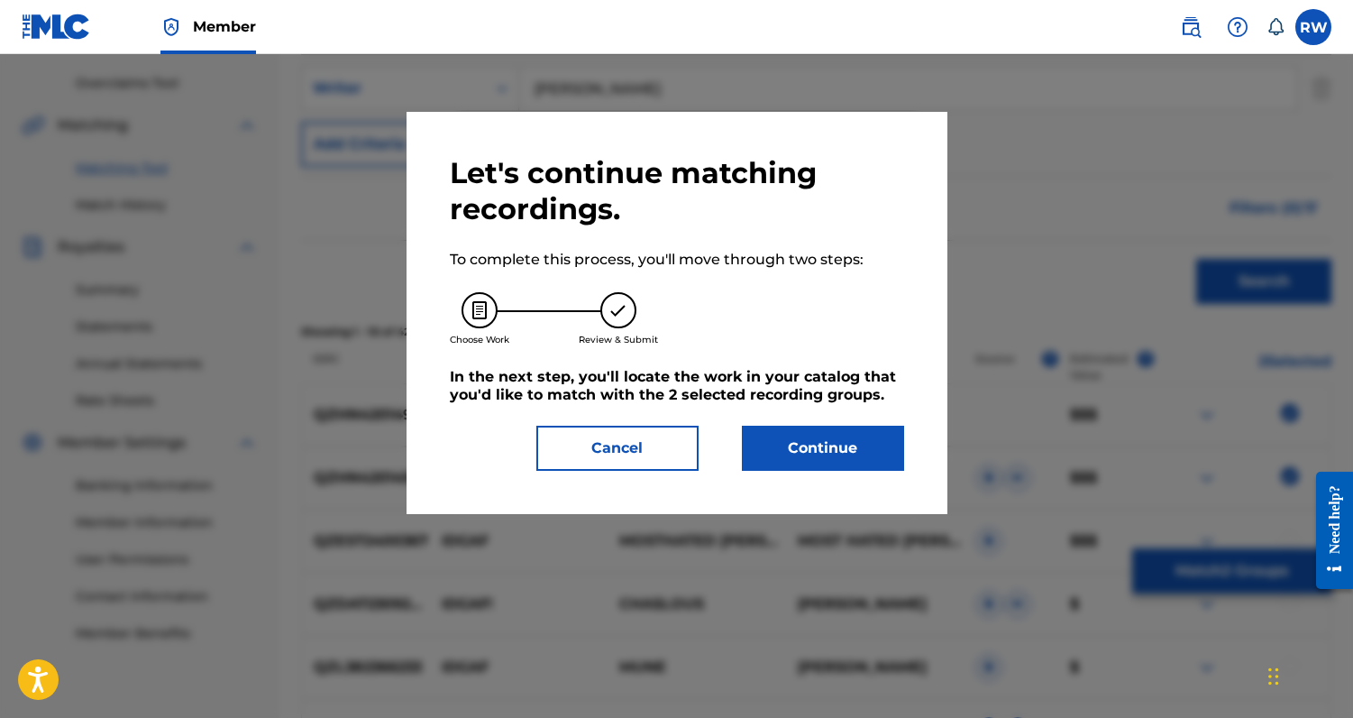
click at [812, 464] on button "Continue" at bounding box center [823, 448] width 162 height 45
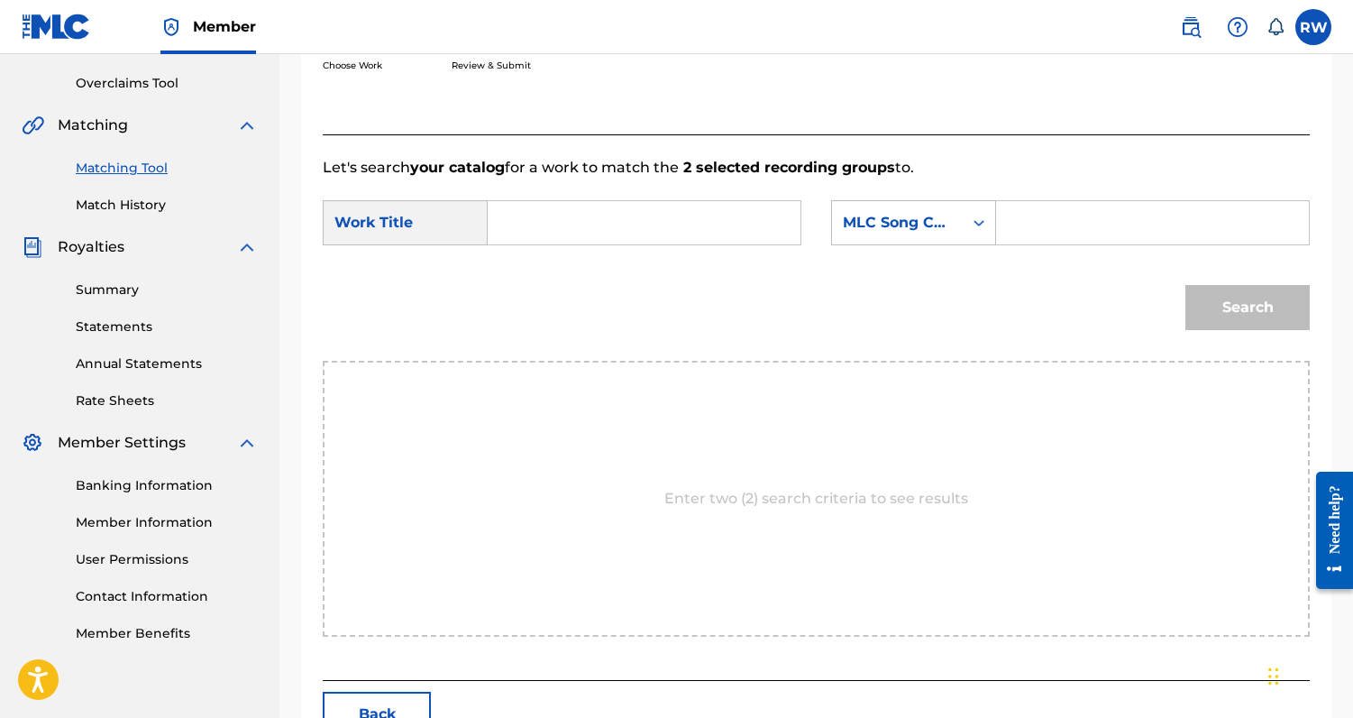
click at [562, 231] on input "Search Form" at bounding box center [644, 222] width 282 height 43
click at [620, 236] on input "Search Form" at bounding box center [644, 222] width 282 height 43
click at [666, 215] on input "Search Form" at bounding box center [644, 222] width 282 height 43
paste input "IDGAF BOUT WHO U WIT"
type input "IDGAF BOUT WHO U WIT"
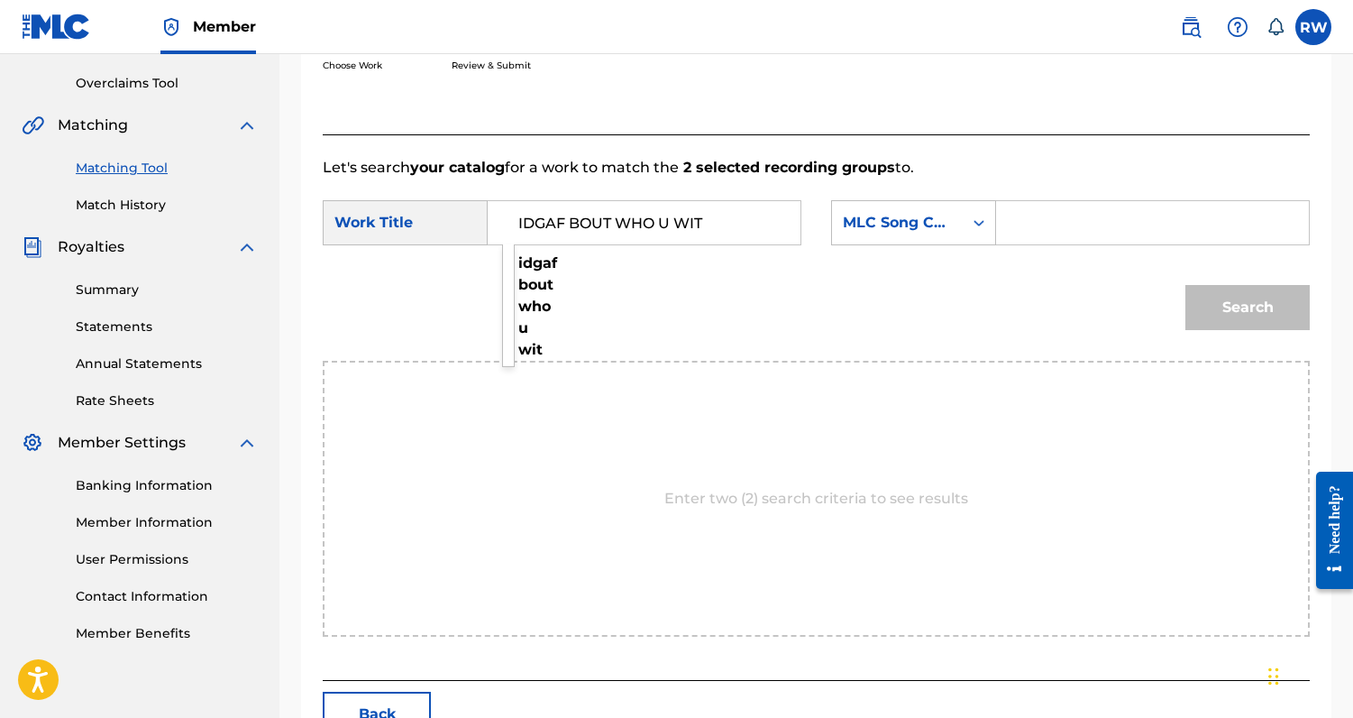
click at [1032, 224] on input "Search Form" at bounding box center [1153, 222] width 282 height 43
paste input "I26HO1"
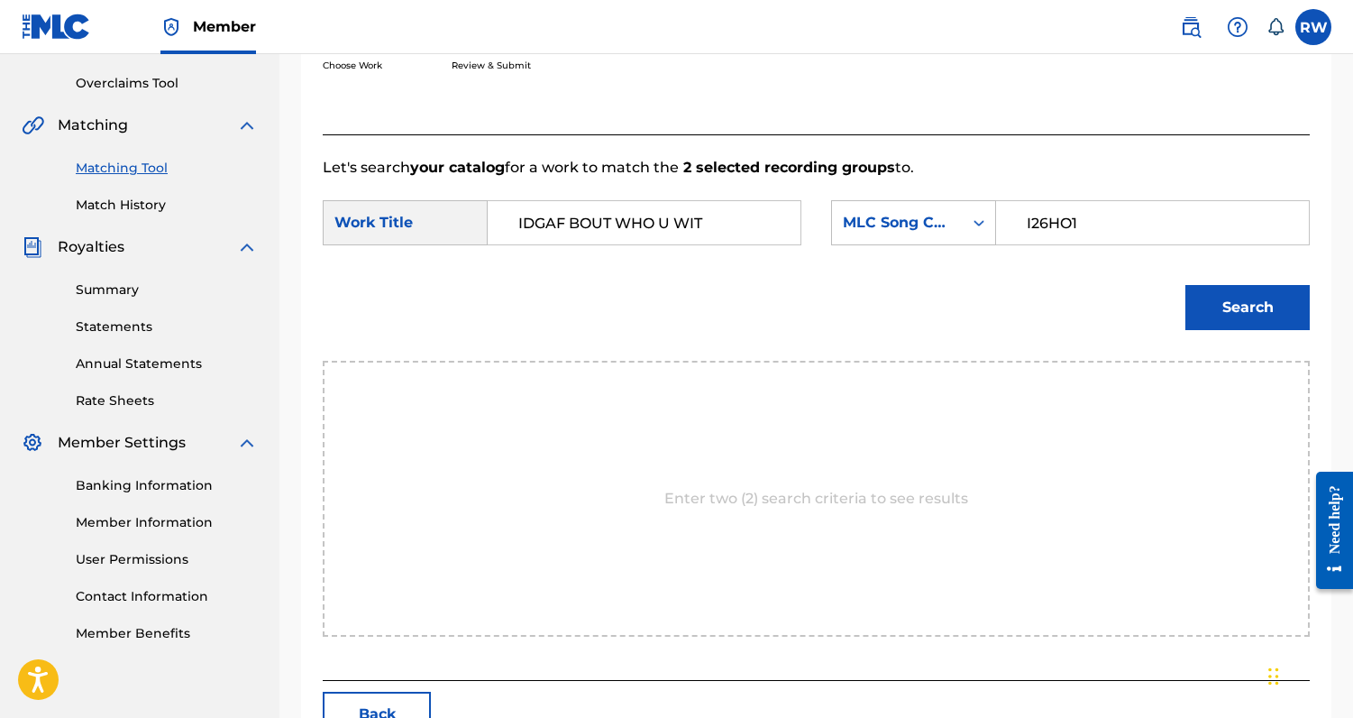
type input "I26HO1"
click at [1261, 312] on button "Search" at bounding box center [1248, 307] width 124 height 45
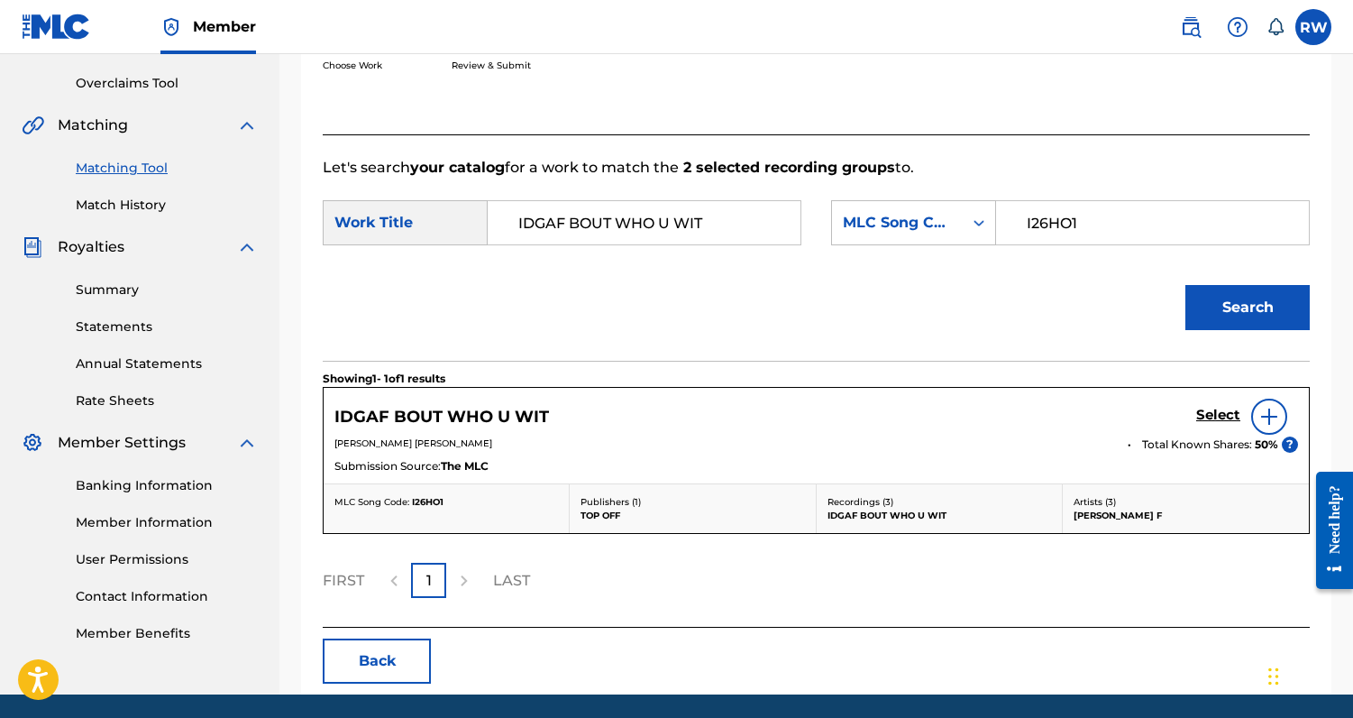
click at [1210, 413] on h5 "Select" at bounding box center [1219, 415] width 44 height 17
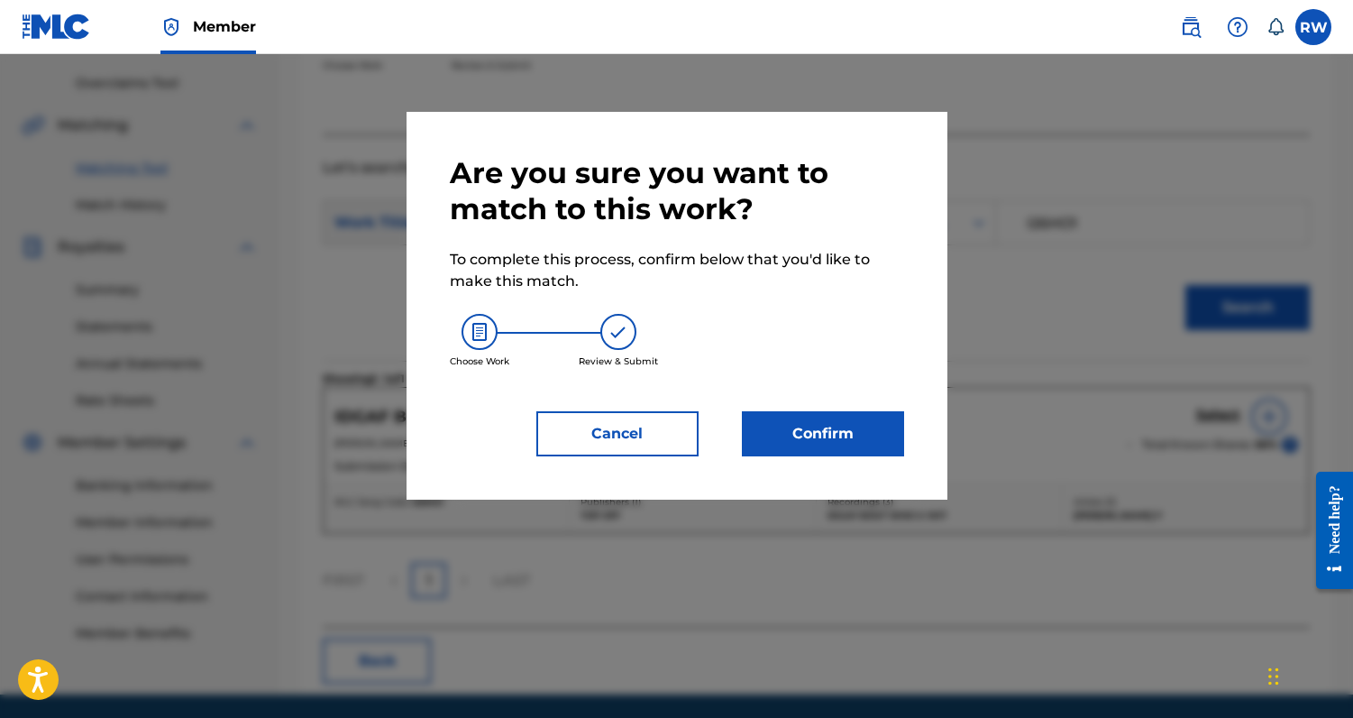
click at [889, 438] on button "Confirm" at bounding box center [823, 433] width 162 height 45
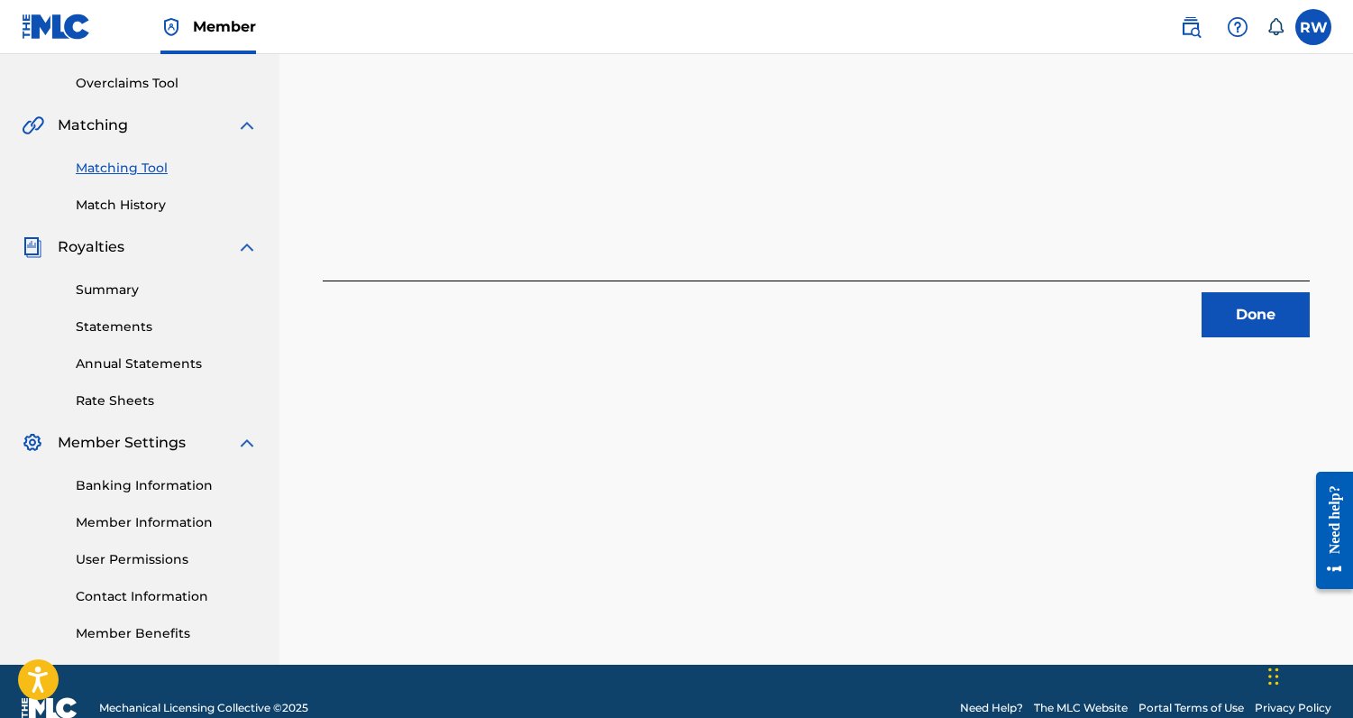
click at [1217, 325] on button "Done" at bounding box center [1256, 314] width 108 height 45
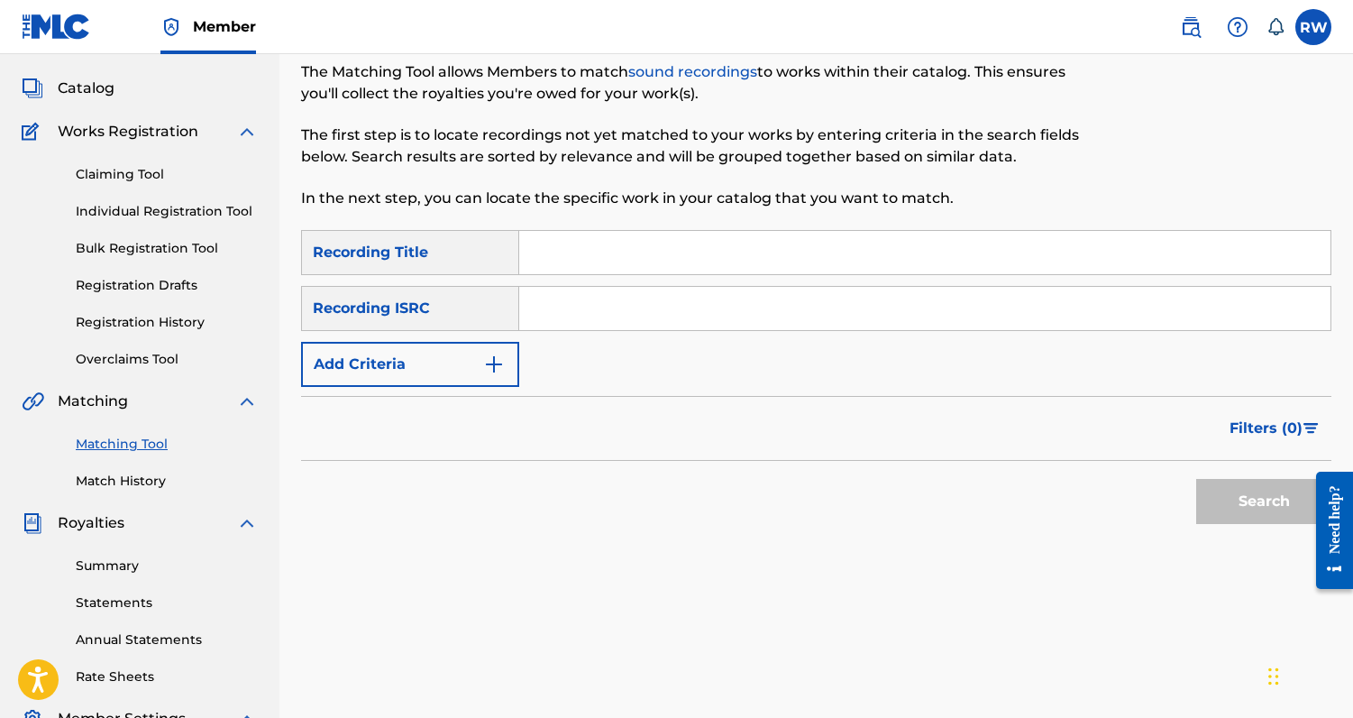
scroll to position [40, 0]
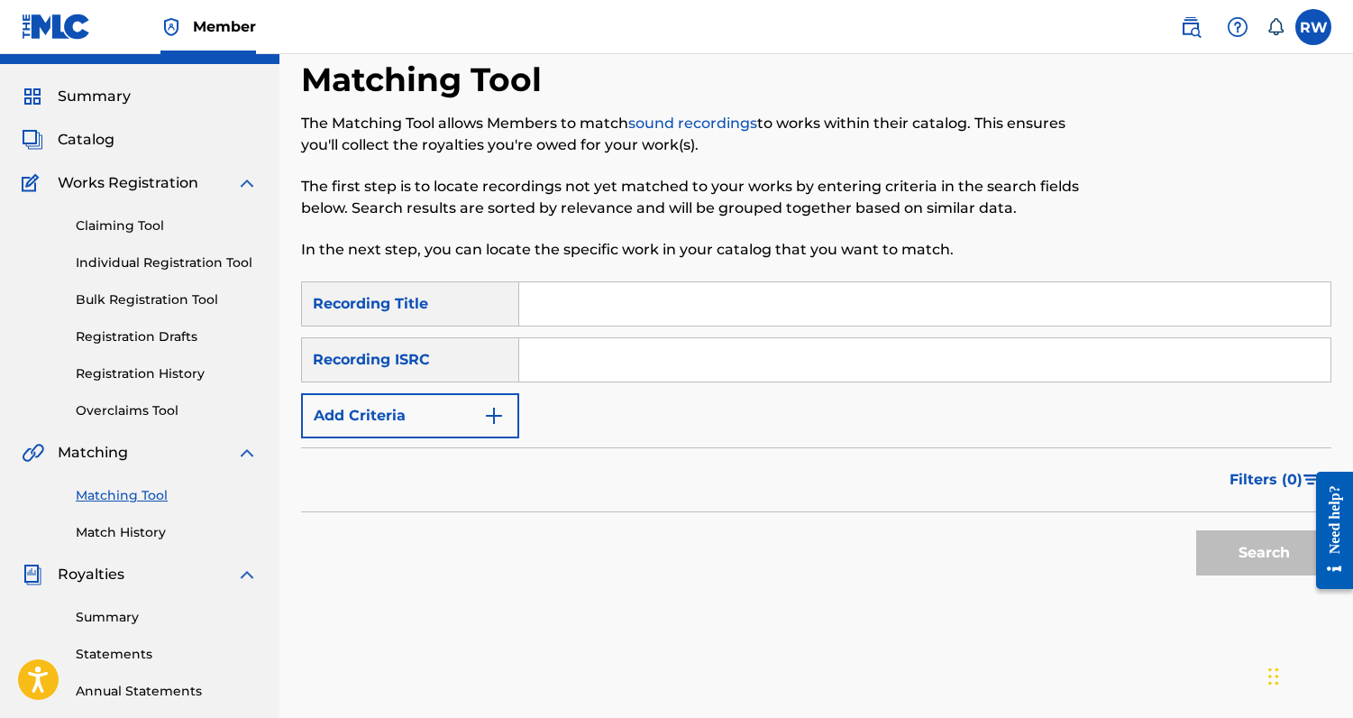
click at [571, 308] on input "Search Form" at bounding box center [925, 303] width 812 height 43
type input "muwop"
click at [1197, 530] on button "Search" at bounding box center [1264, 552] width 135 height 45
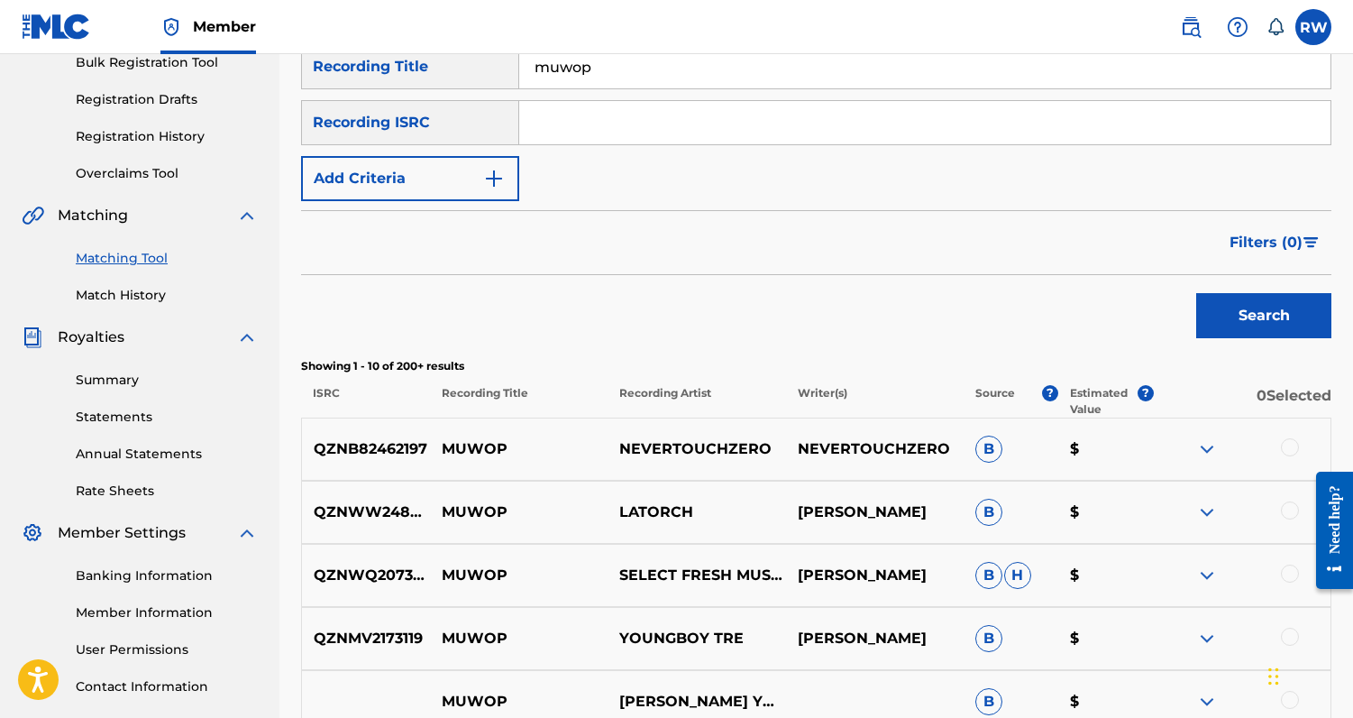
scroll to position [109, 0]
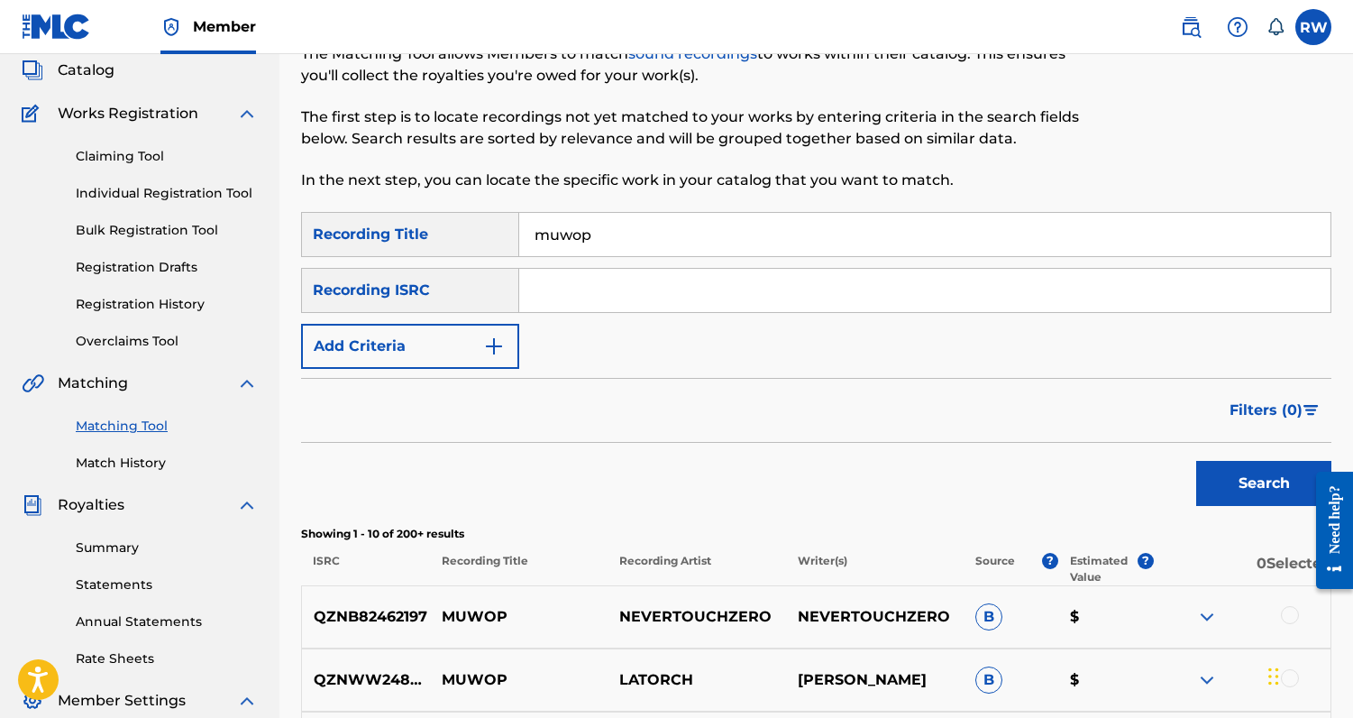
click at [466, 342] on button "Add Criteria" at bounding box center [410, 346] width 218 height 45
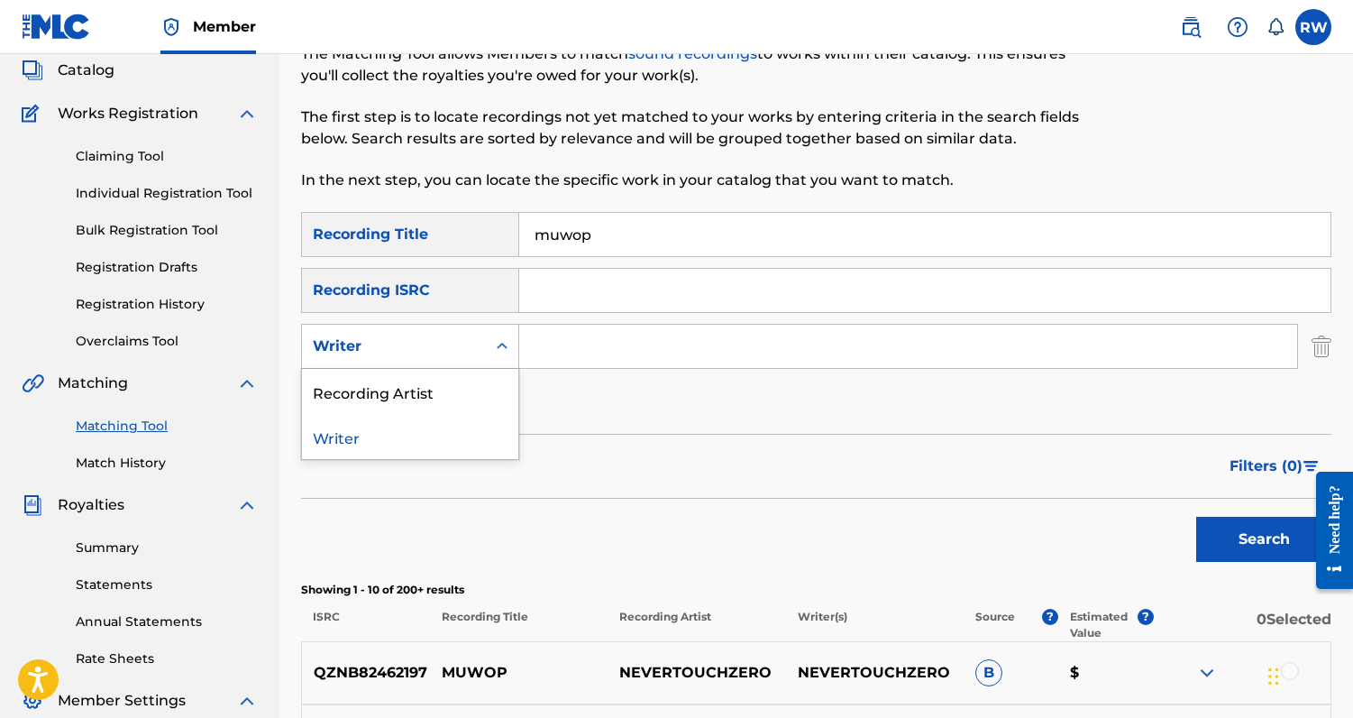
click at [489, 348] on div "Search Form" at bounding box center [502, 346] width 32 height 32
click at [467, 392] on div "Recording Artist" at bounding box center [410, 391] width 216 height 45
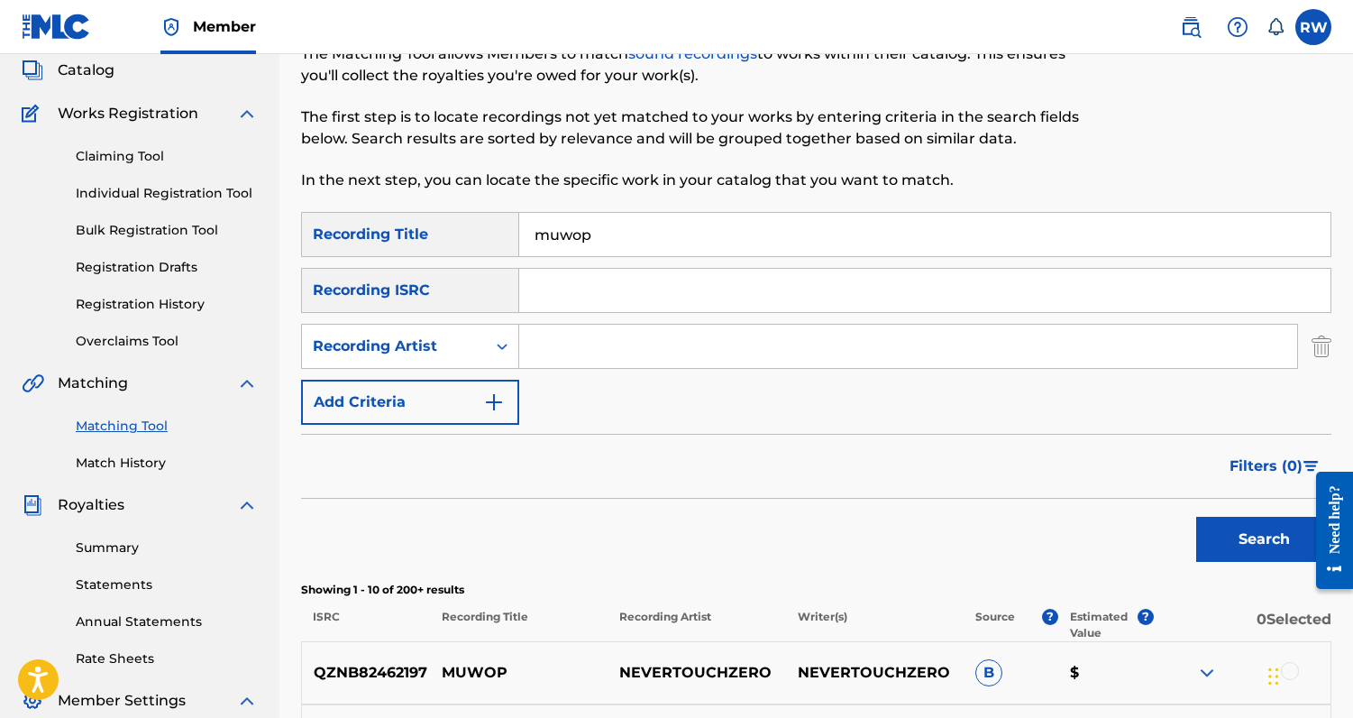
click at [558, 371] on div "SearchWithCriteriaf7b531ce-648b-410f-aeae-1d0e86b56439 Recording Title muwop Se…" at bounding box center [816, 318] width 1031 height 213
click at [558, 350] on input "Search Form" at bounding box center [908, 346] width 778 height 43
type input "m"
type input "[PERSON_NAME]"
click at [1197, 517] on button "Search" at bounding box center [1264, 539] width 135 height 45
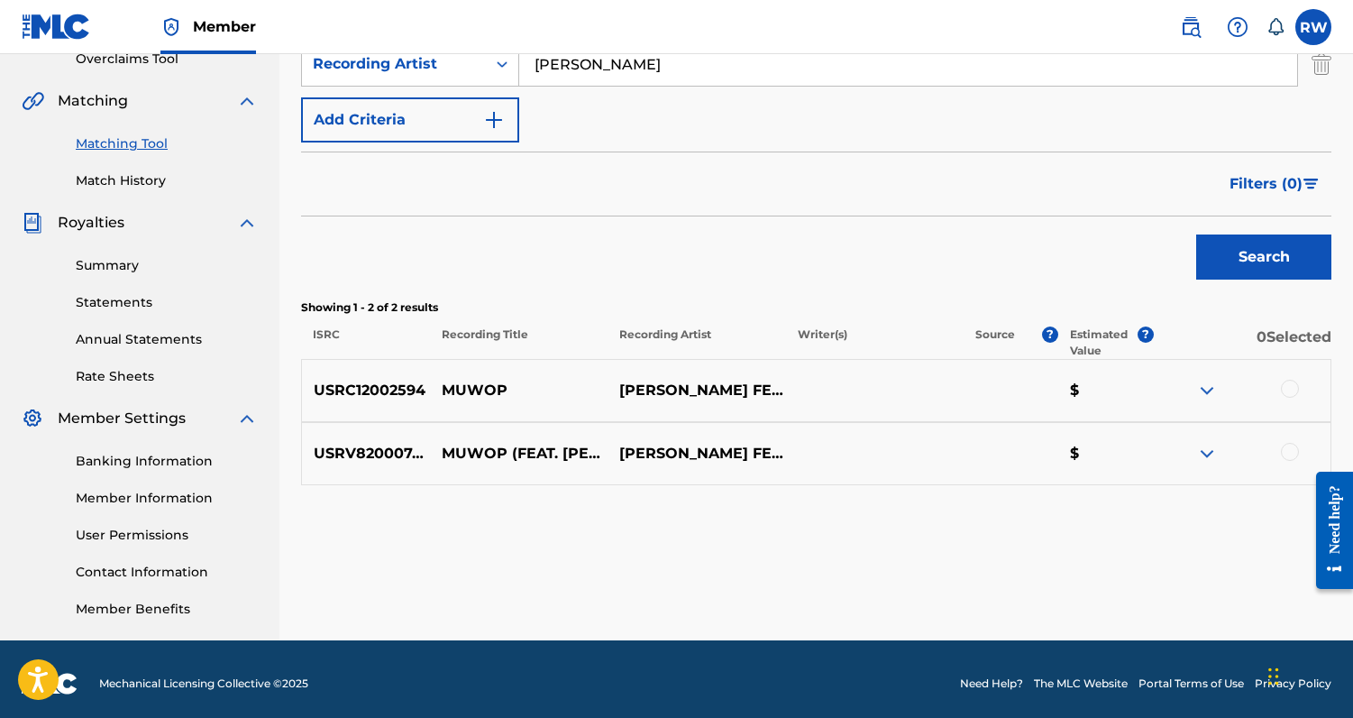
scroll to position [400, 0]
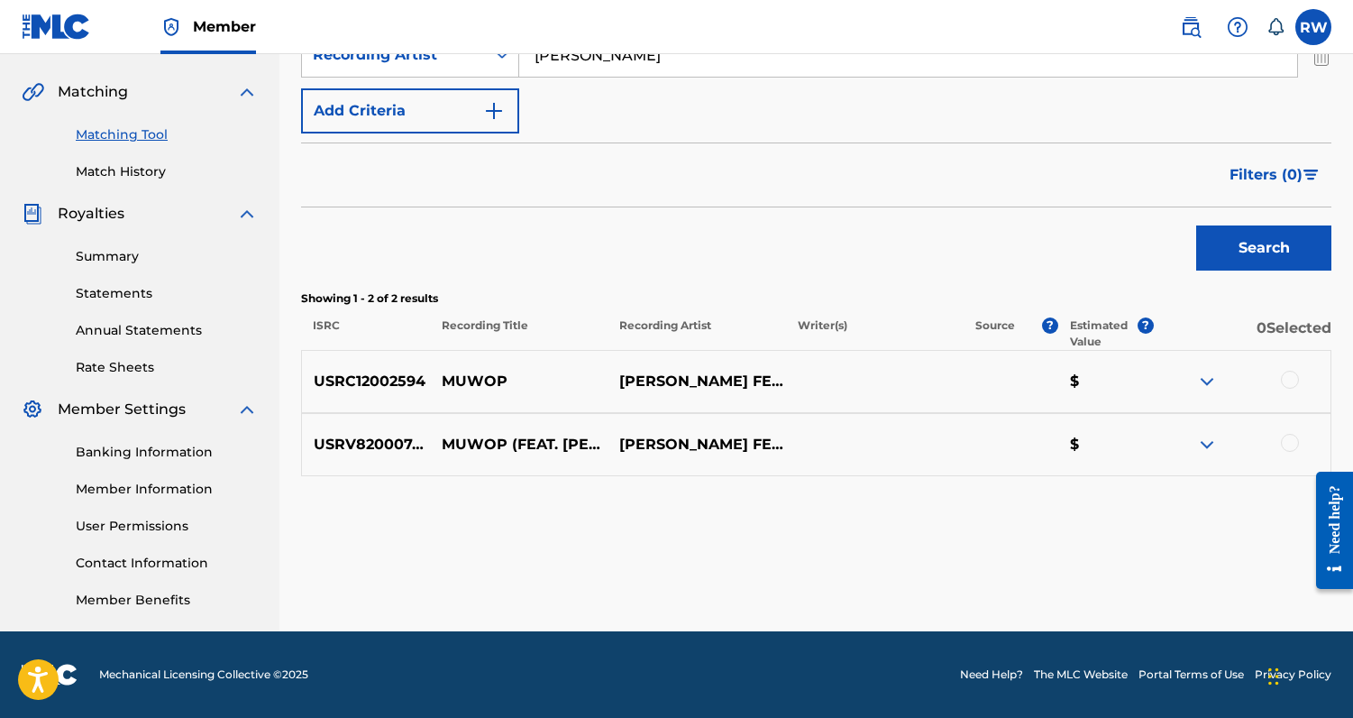
click at [1284, 377] on div at bounding box center [1290, 380] width 18 height 18
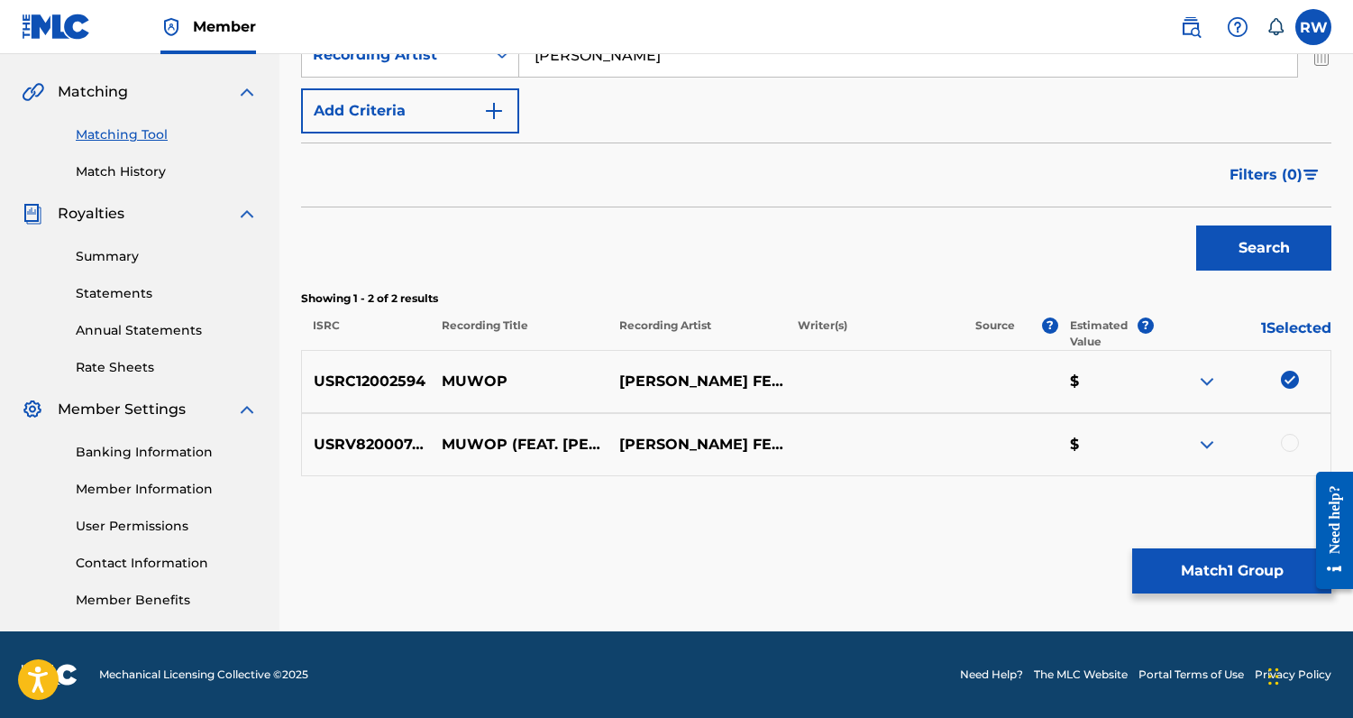
click at [1292, 443] on div at bounding box center [1290, 443] width 18 height 18
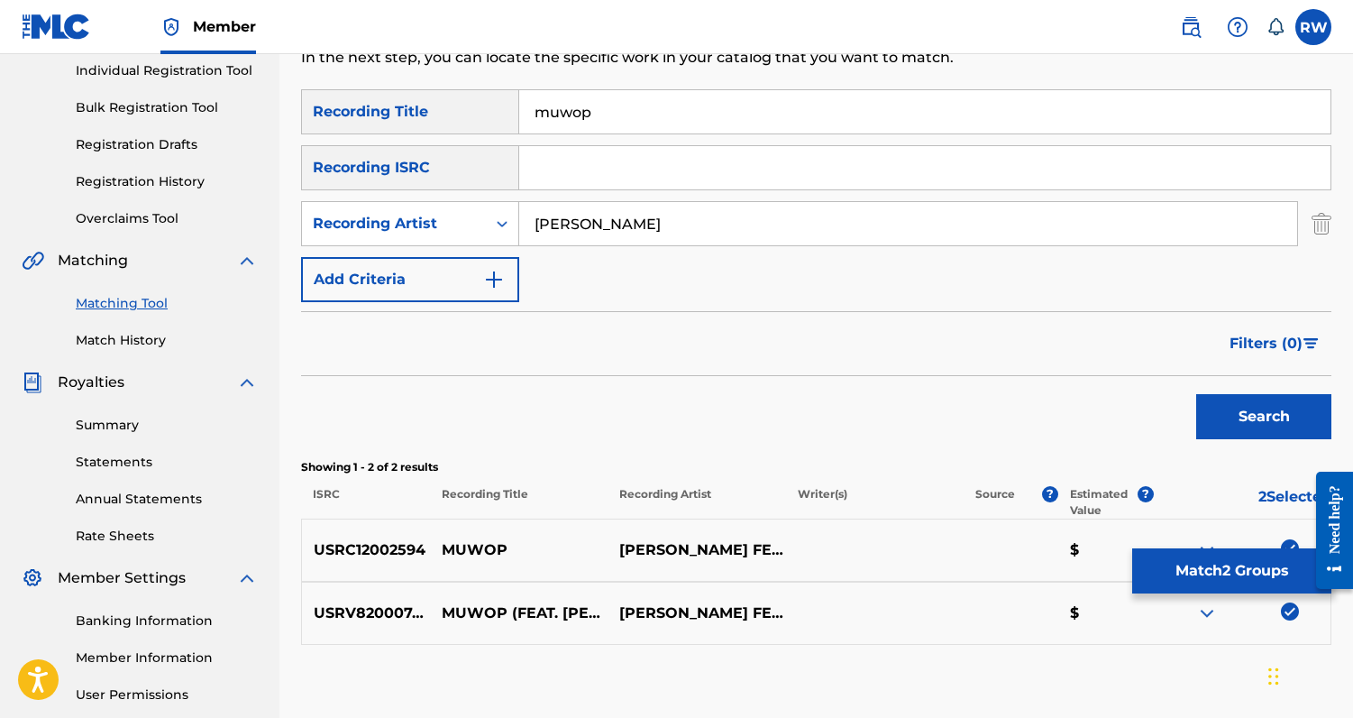
scroll to position [216, 0]
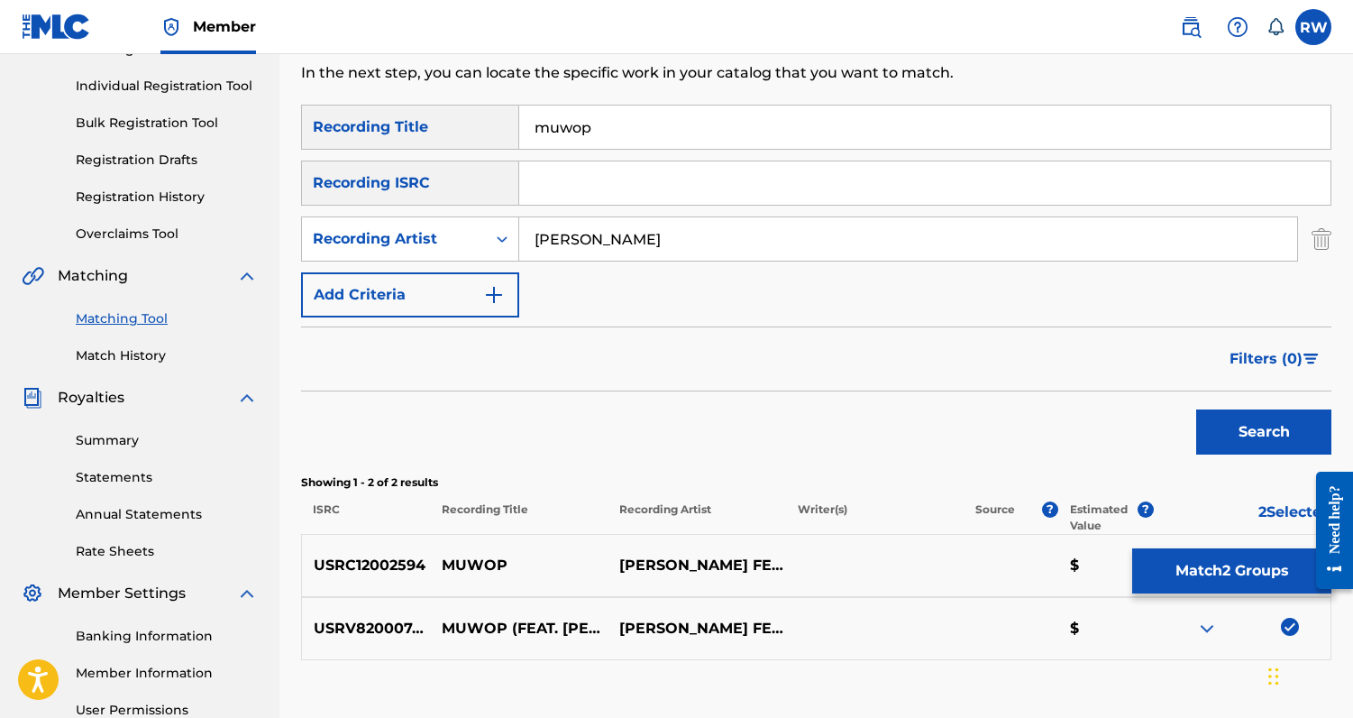
click at [568, 241] on input "[PERSON_NAME]" at bounding box center [908, 238] width 778 height 43
click at [1197, 409] on button "Search" at bounding box center [1264, 431] width 135 height 45
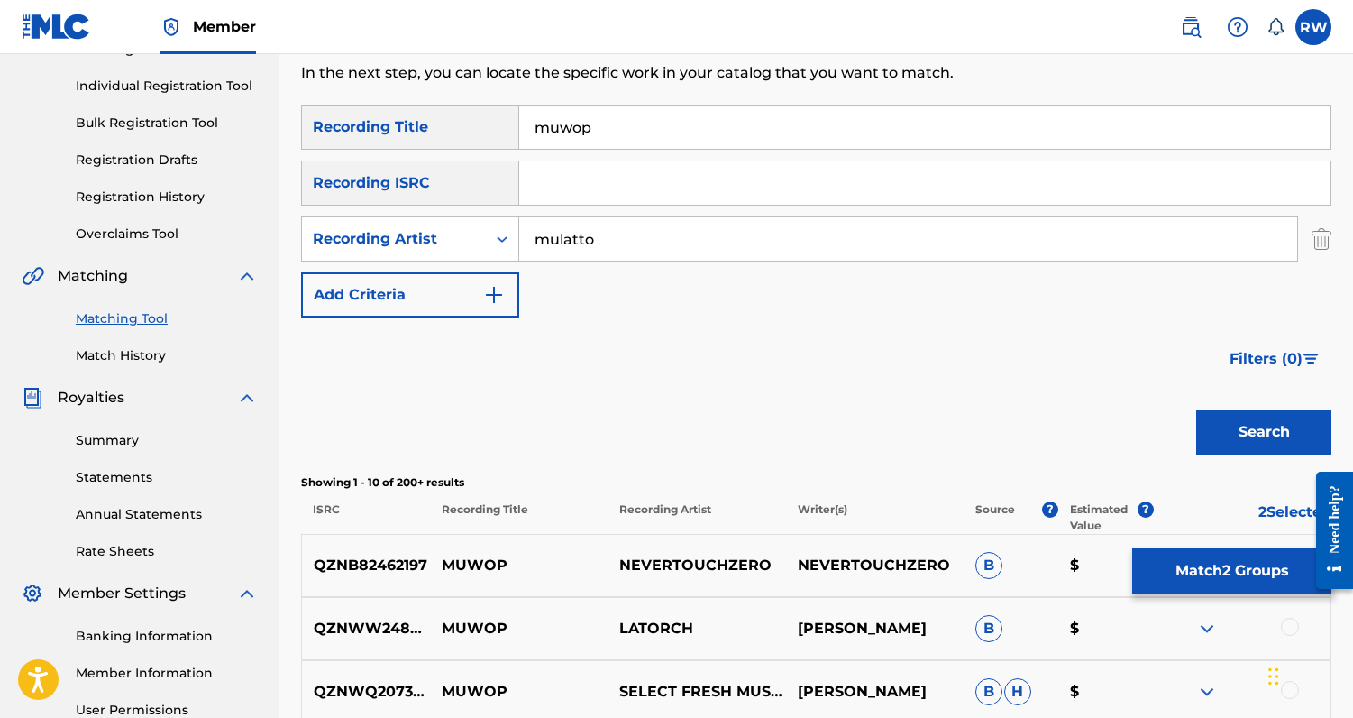
type input "mulatto"
click at [1197, 409] on button "Search" at bounding box center [1264, 431] width 135 height 45
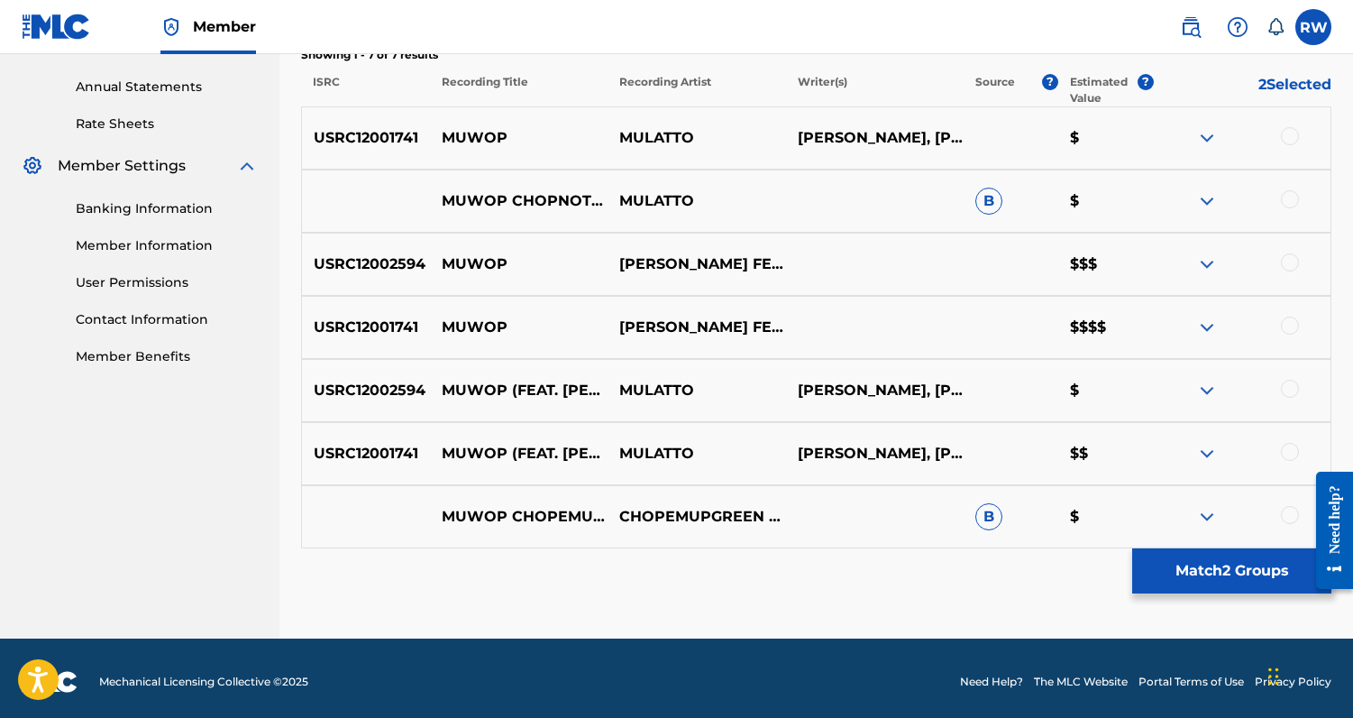
scroll to position [645, 0]
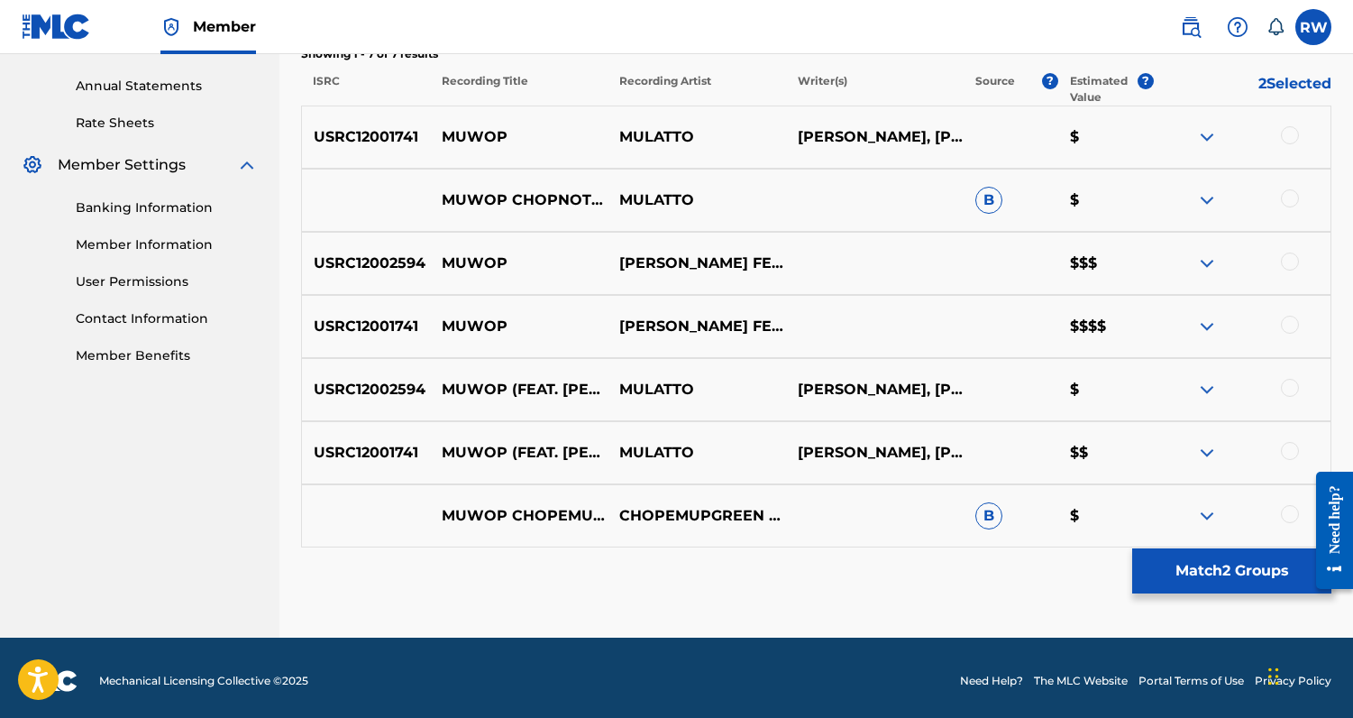
click at [1290, 446] on div at bounding box center [1290, 451] width 18 height 18
click at [1289, 386] on div at bounding box center [1290, 388] width 18 height 18
click at [1287, 324] on div at bounding box center [1290, 325] width 18 height 18
click at [1290, 271] on div at bounding box center [1242, 263] width 178 height 22
click at [1290, 263] on div at bounding box center [1290, 261] width 18 height 18
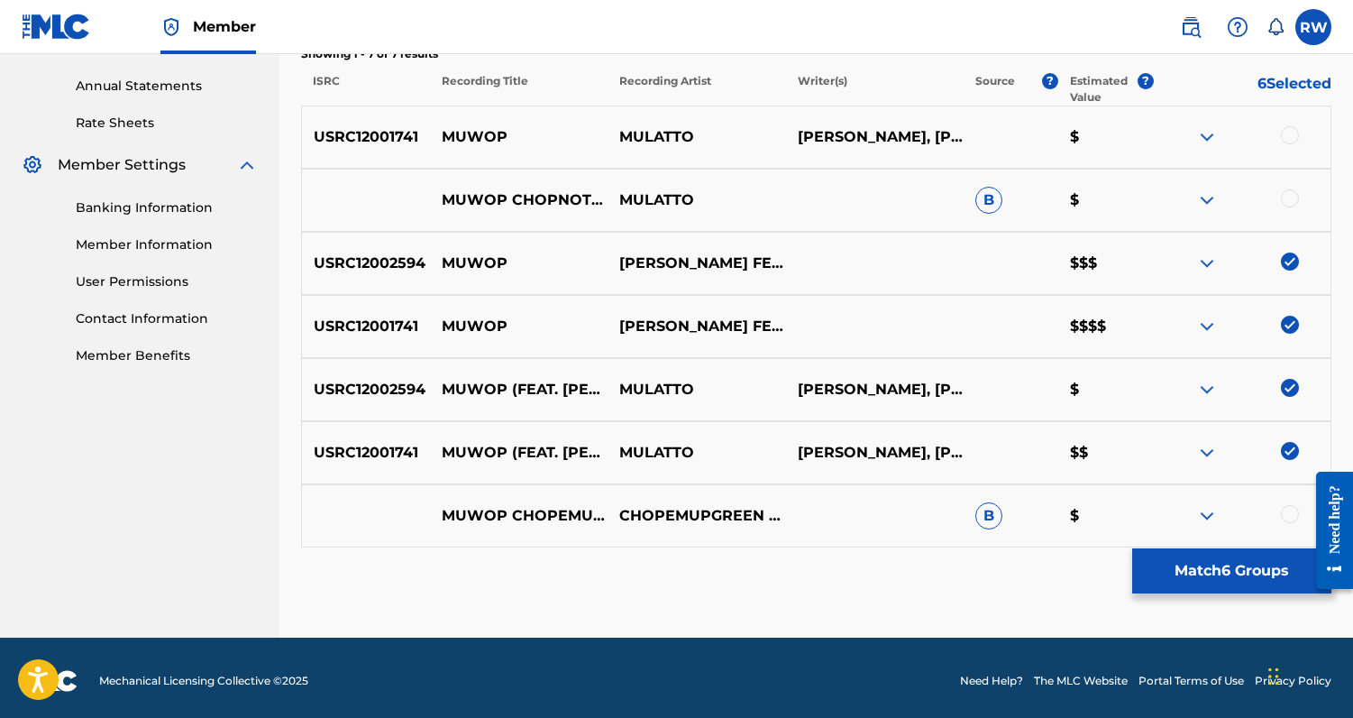
click at [1290, 197] on div at bounding box center [1290, 198] width 18 height 18
click at [1290, 131] on div at bounding box center [1290, 135] width 18 height 18
click at [1171, 561] on button "Match 8 Groups" at bounding box center [1232, 570] width 199 height 45
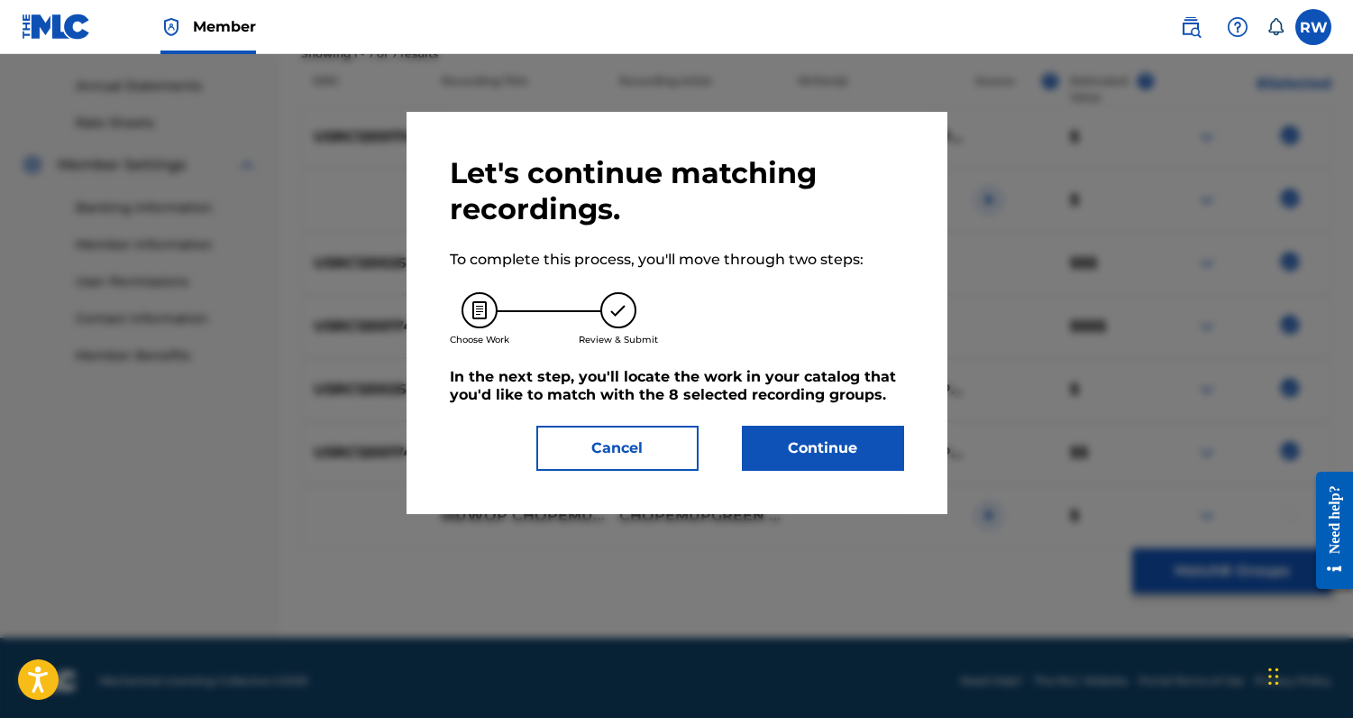
click at [867, 442] on button "Continue" at bounding box center [823, 448] width 162 height 45
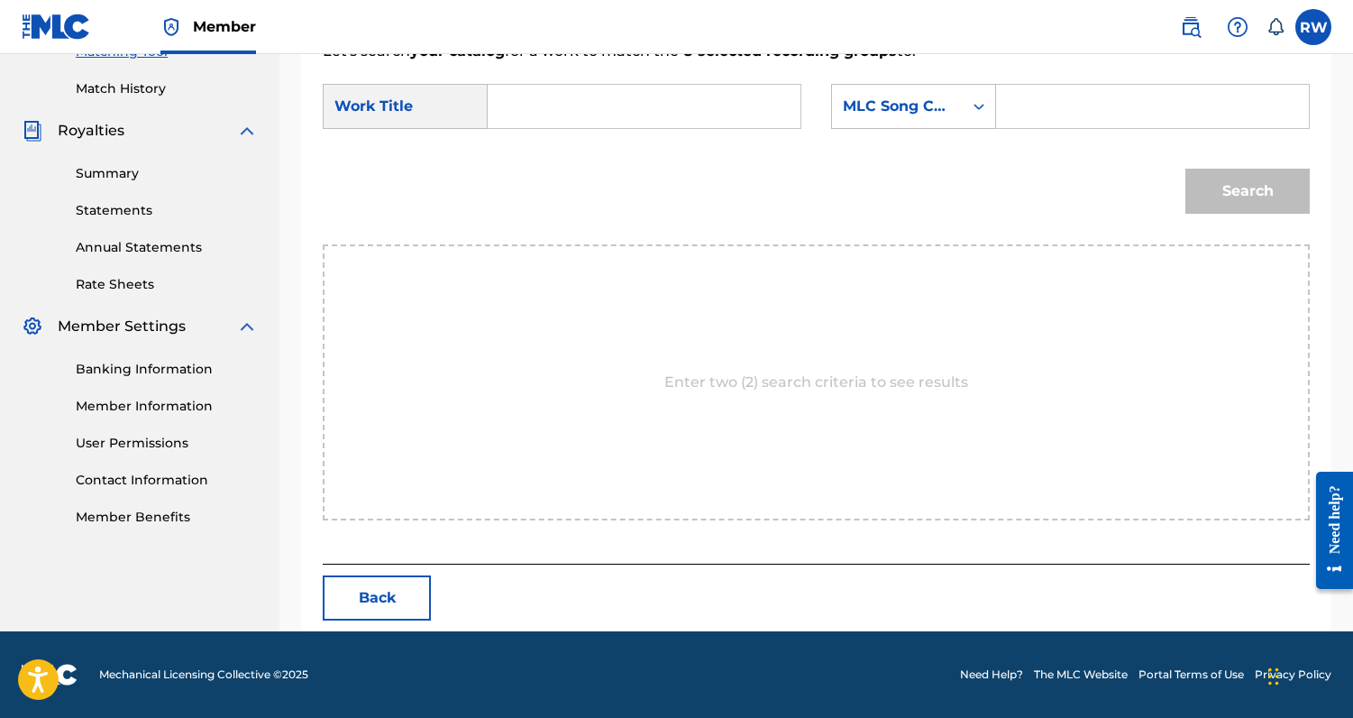
click at [607, 110] on input "Search Form" at bounding box center [644, 106] width 282 height 43
type input "muwop"
click at [1050, 118] on input "Search Form" at bounding box center [1153, 106] width 282 height 43
paste input "MA1JF9"
type input "MA1JF9"
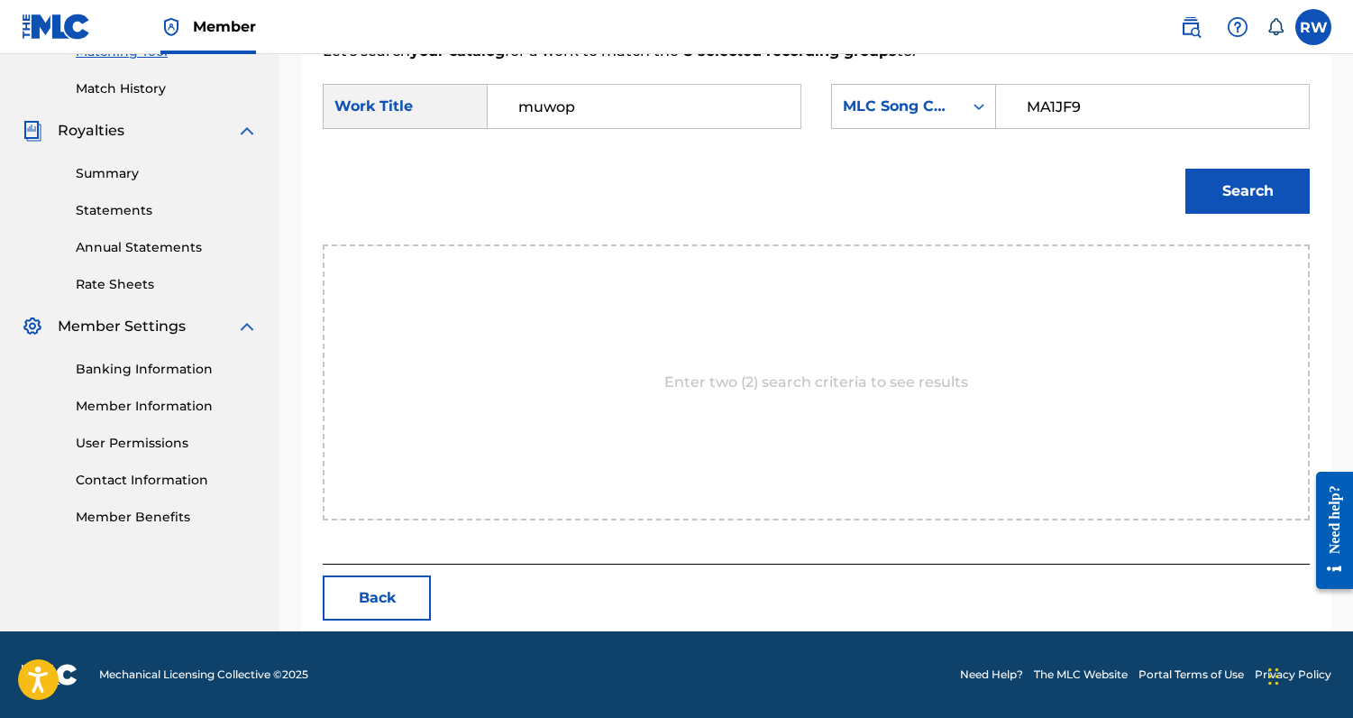
click at [1218, 192] on button "Search" at bounding box center [1248, 191] width 124 height 45
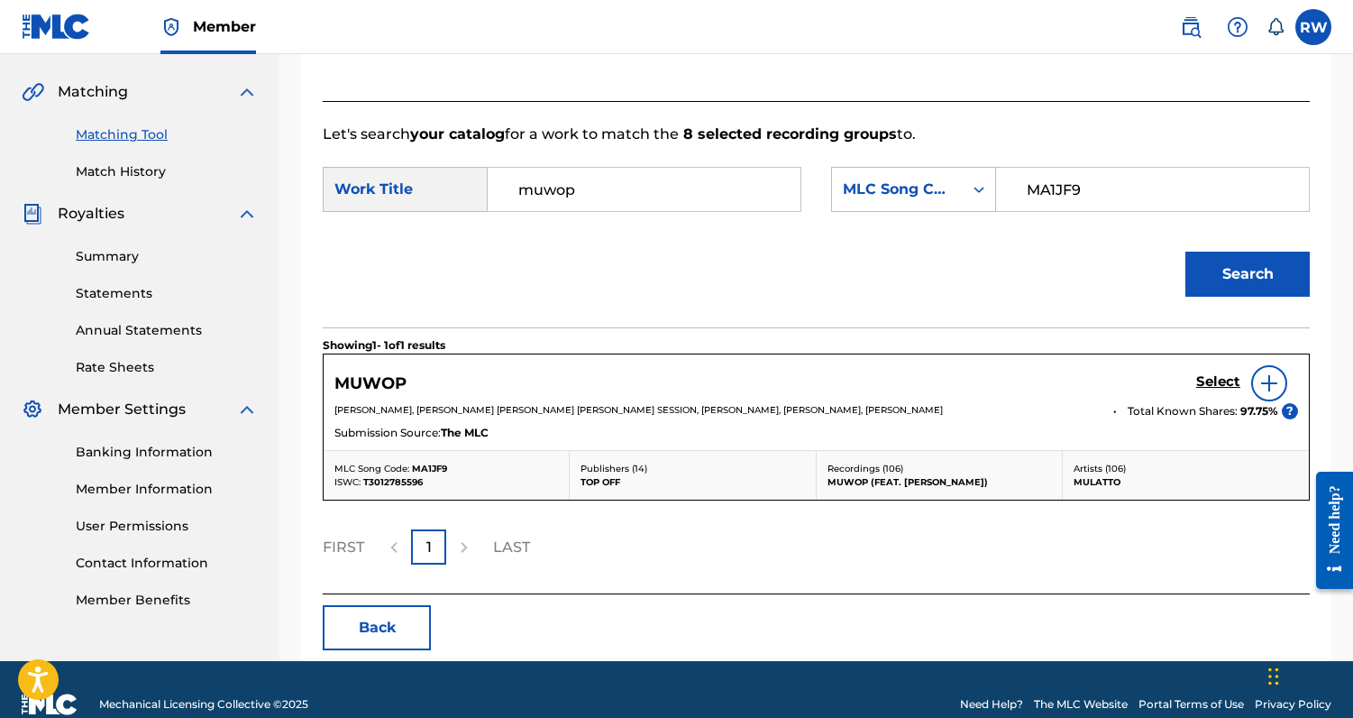
scroll to position [430, 0]
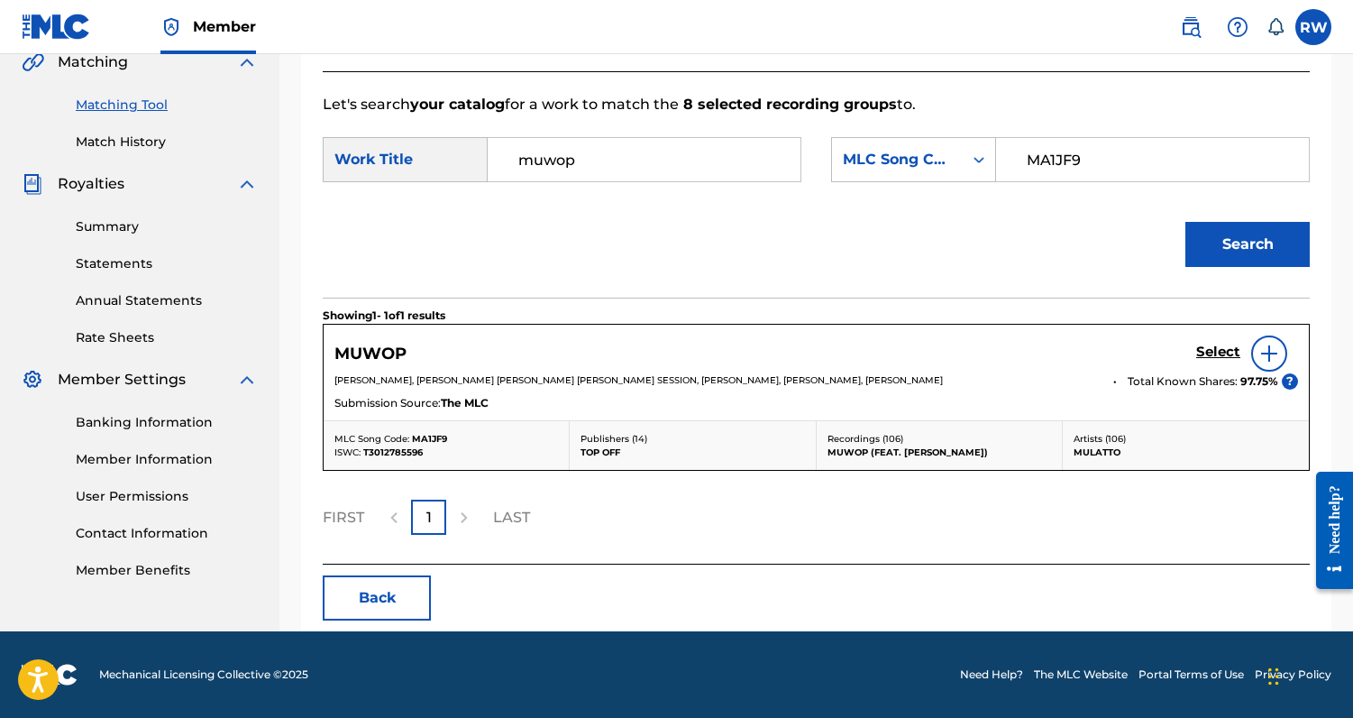
click at [1215, 344] on h5 "Select" at bounding box center [1219, 352] width 44 height 17
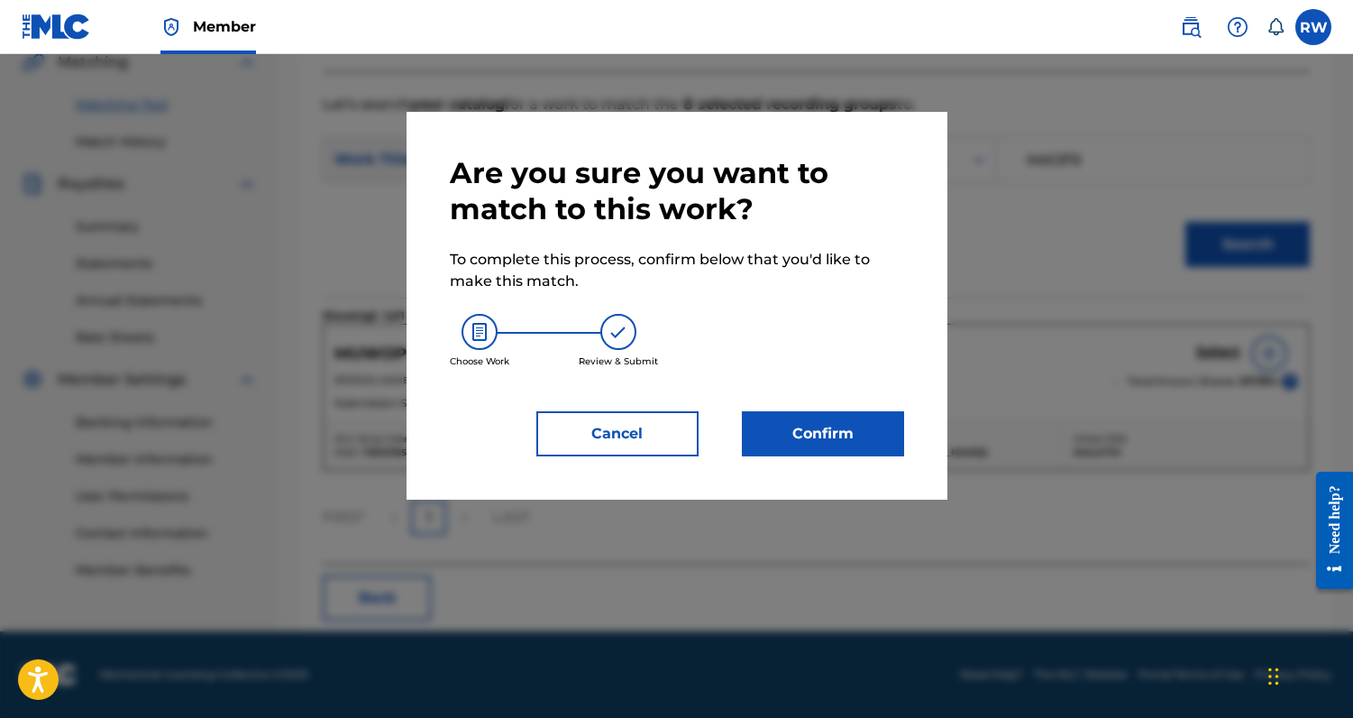
click at [838, 425] on button "Confirm" at bounding box center [823, 433] width 162 height 45
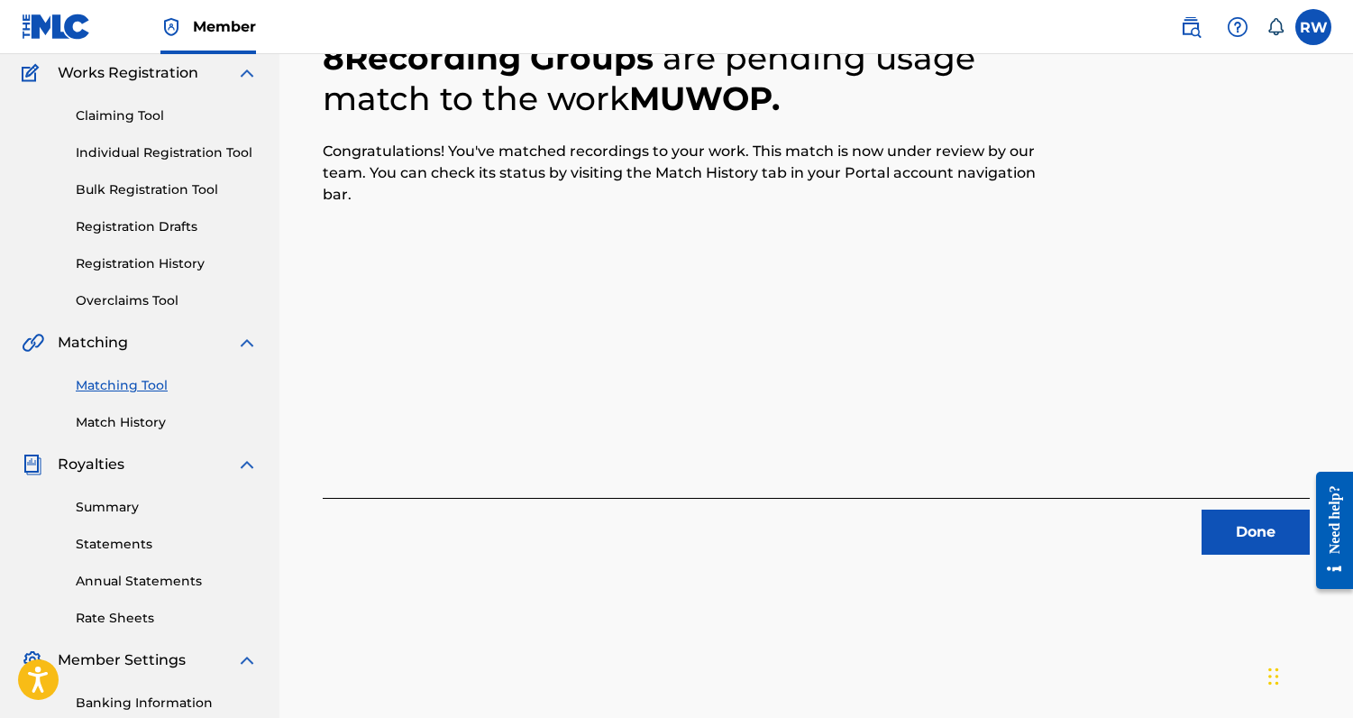
scroll to position [0, 0]
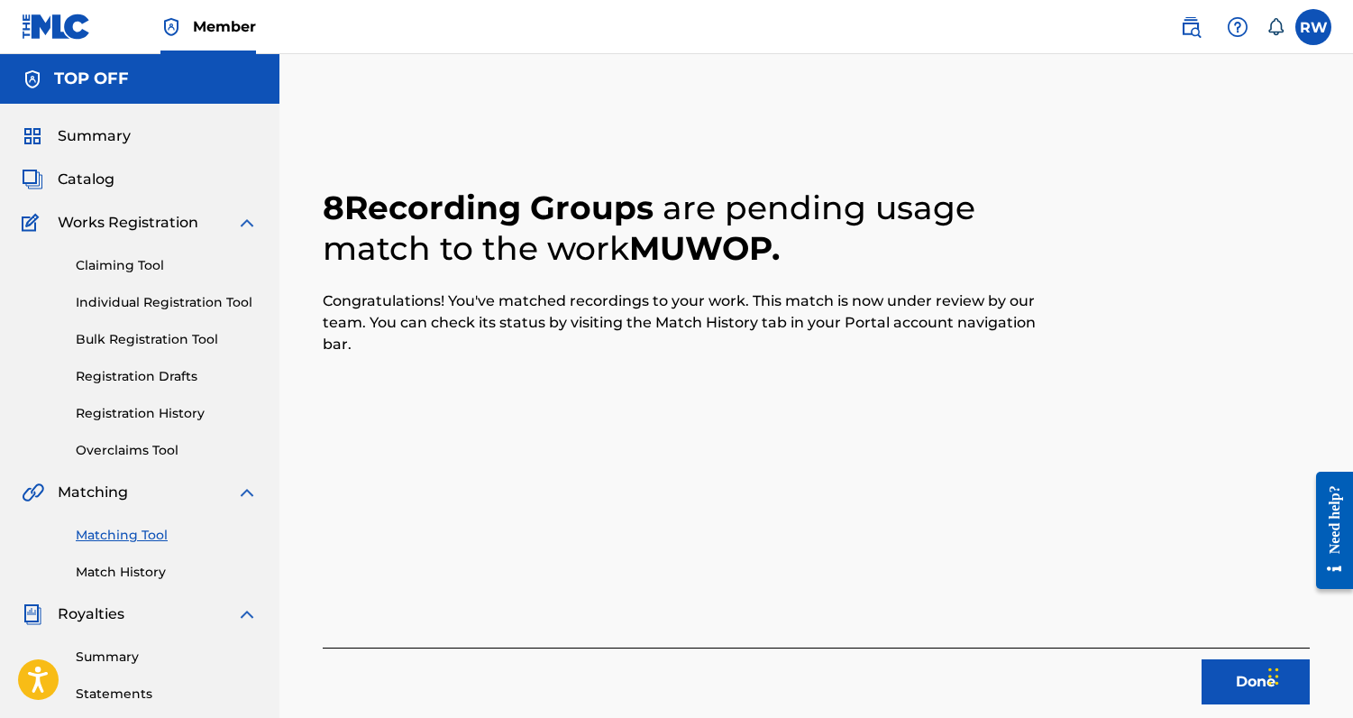
click at [1219, 682] on button "Done" at bounding box center [1256, 681] width 108 height 45
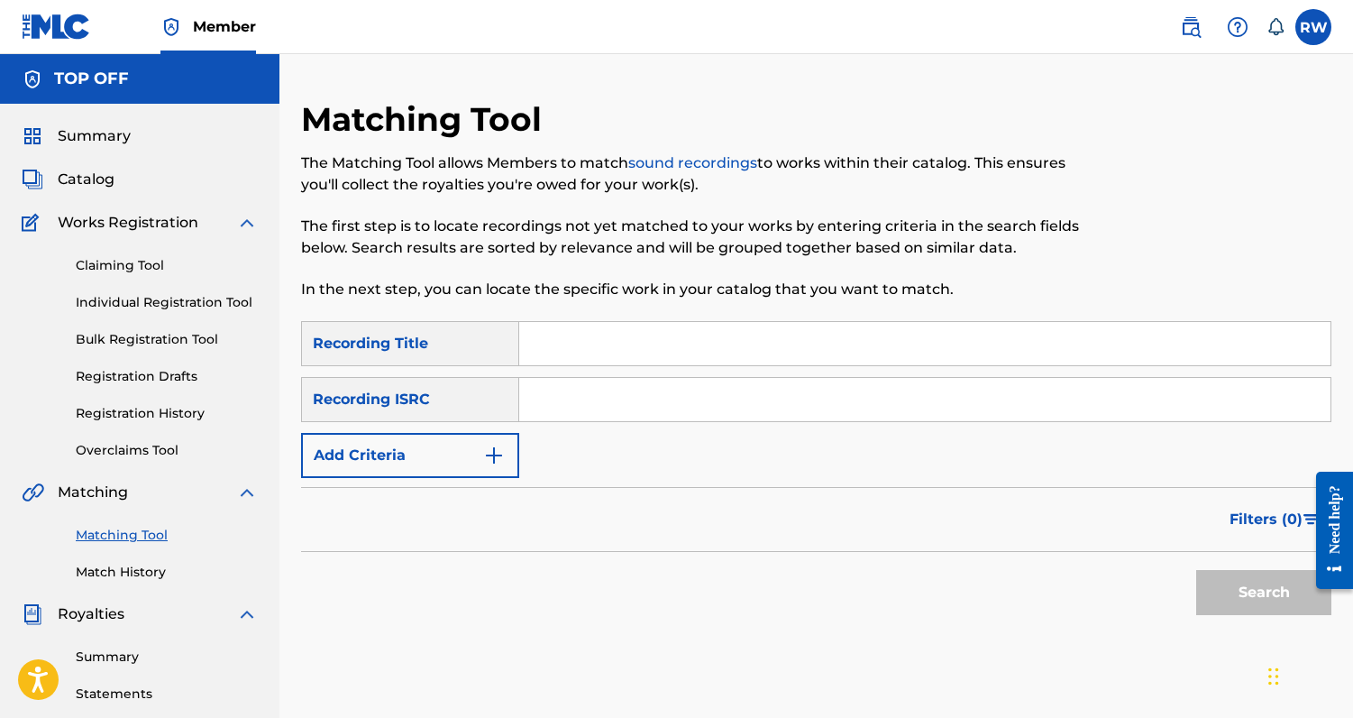
click at [575, 350] on input "Search Form" at bounding box center [925, 343] width 812 height 43
paste input "RICHTIVITIES"
type input "RICHTIVITIES"
click at [1197, 570] on button "Search" at bounding box center [1264, 592] width 135 height 45
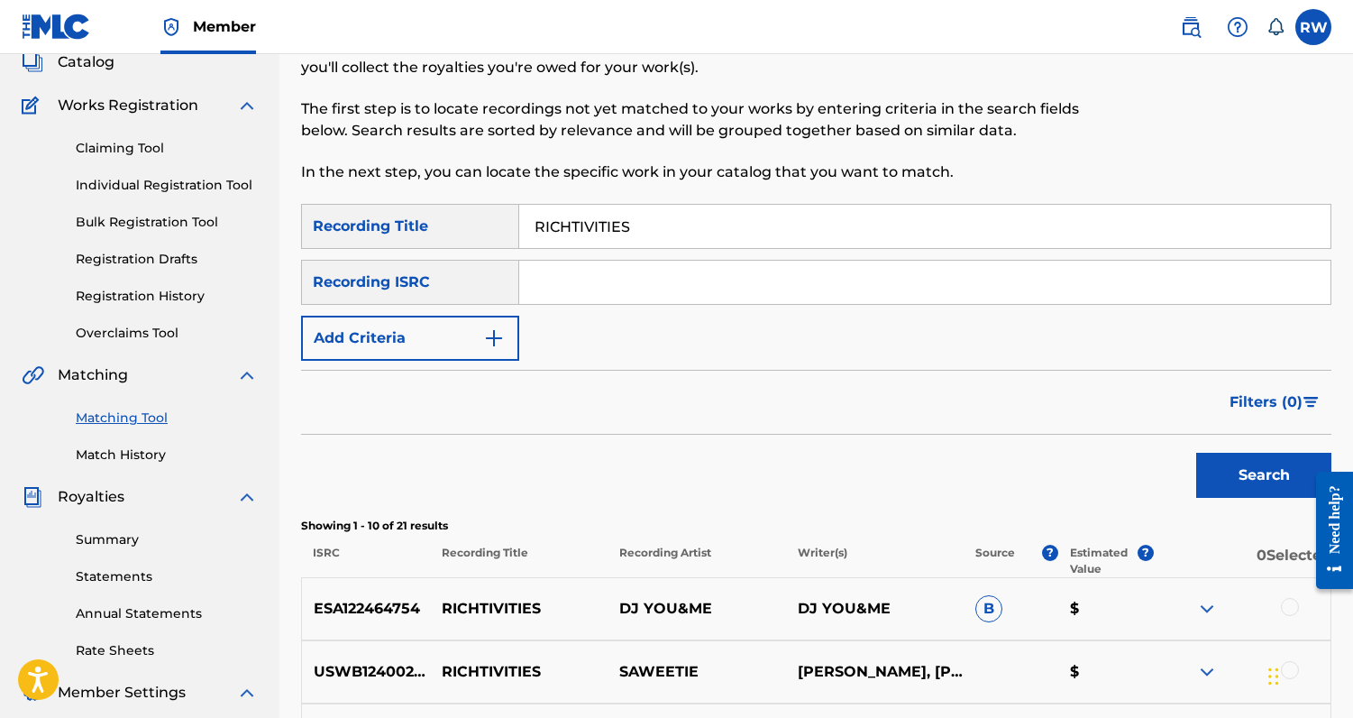
scroll to position [87, 0]
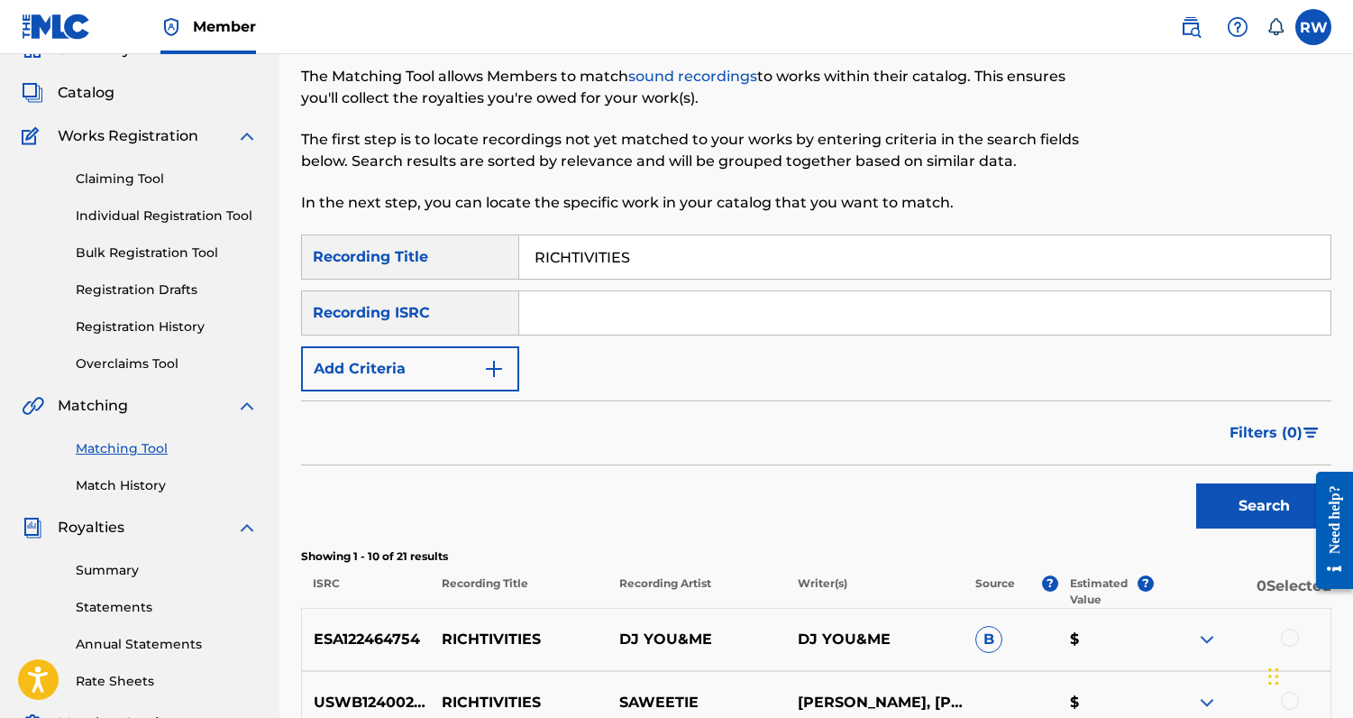
click at [438, 364] on button "Add Criteria" at bounding box center [410, 368] width 218 height 45
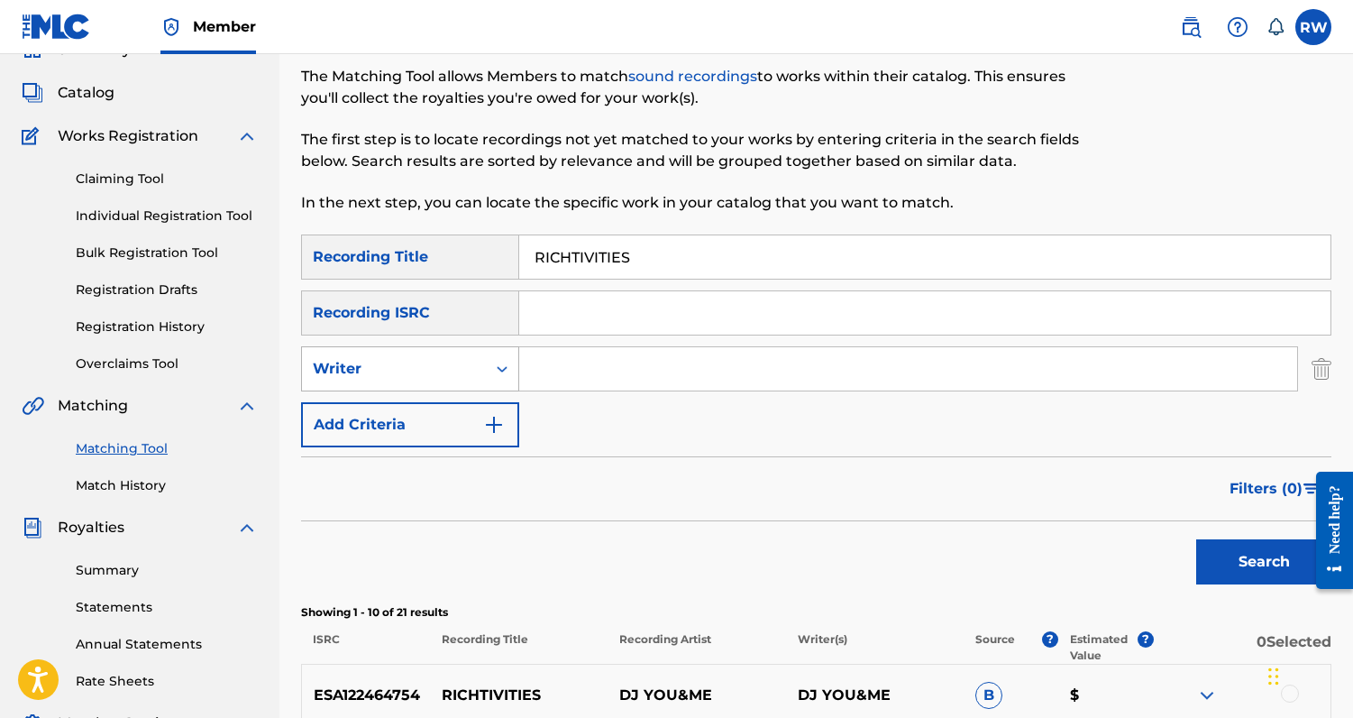
click at [498, 376] on icon "Search Form" at bounding box center [502, 369] width 18 height 18
click at [472, 417] on div "Recording Artist" at bounding box center [410, 413] width 216 height 45
click at [568, 369] on input "Search Form" at bounding box center [908, 368] width 778 height 43
type input "saweetie"
click at [1245, 573] on button "Search" at bounding box center [1264, 561] width 135 height 45
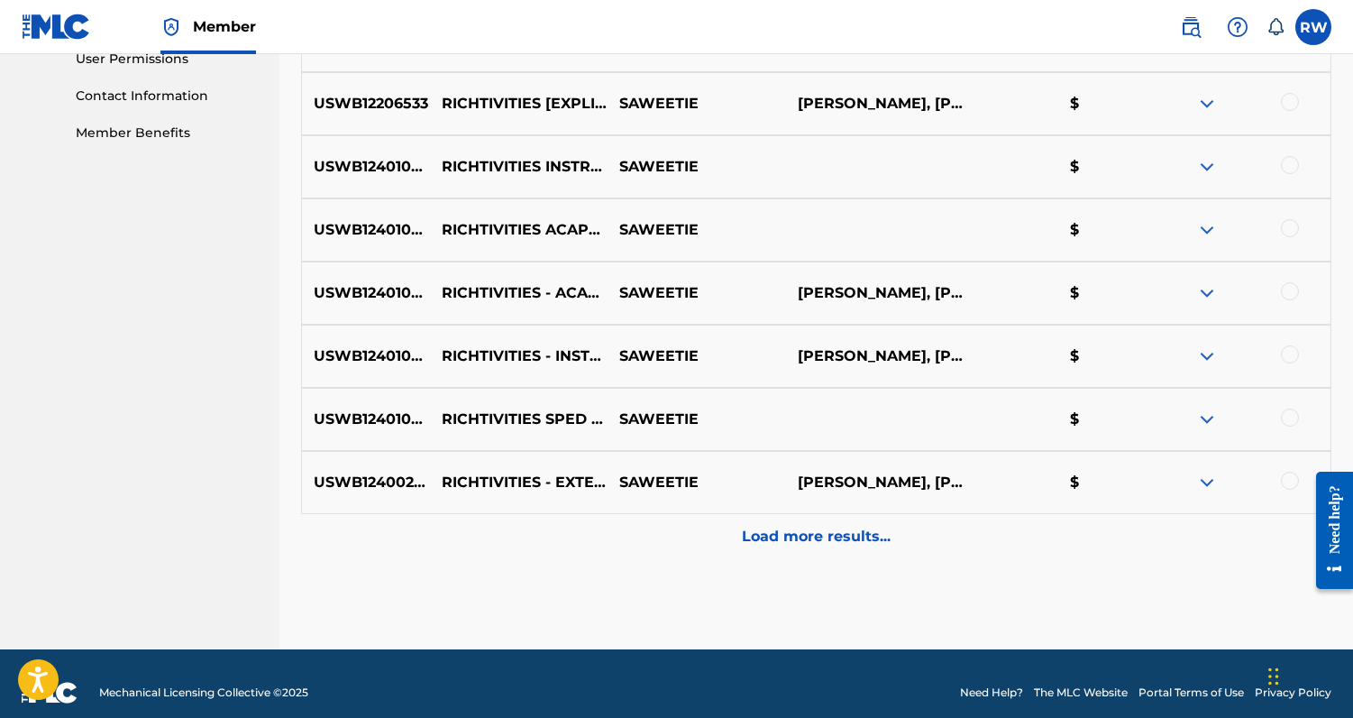
scroll to position [885, 0]
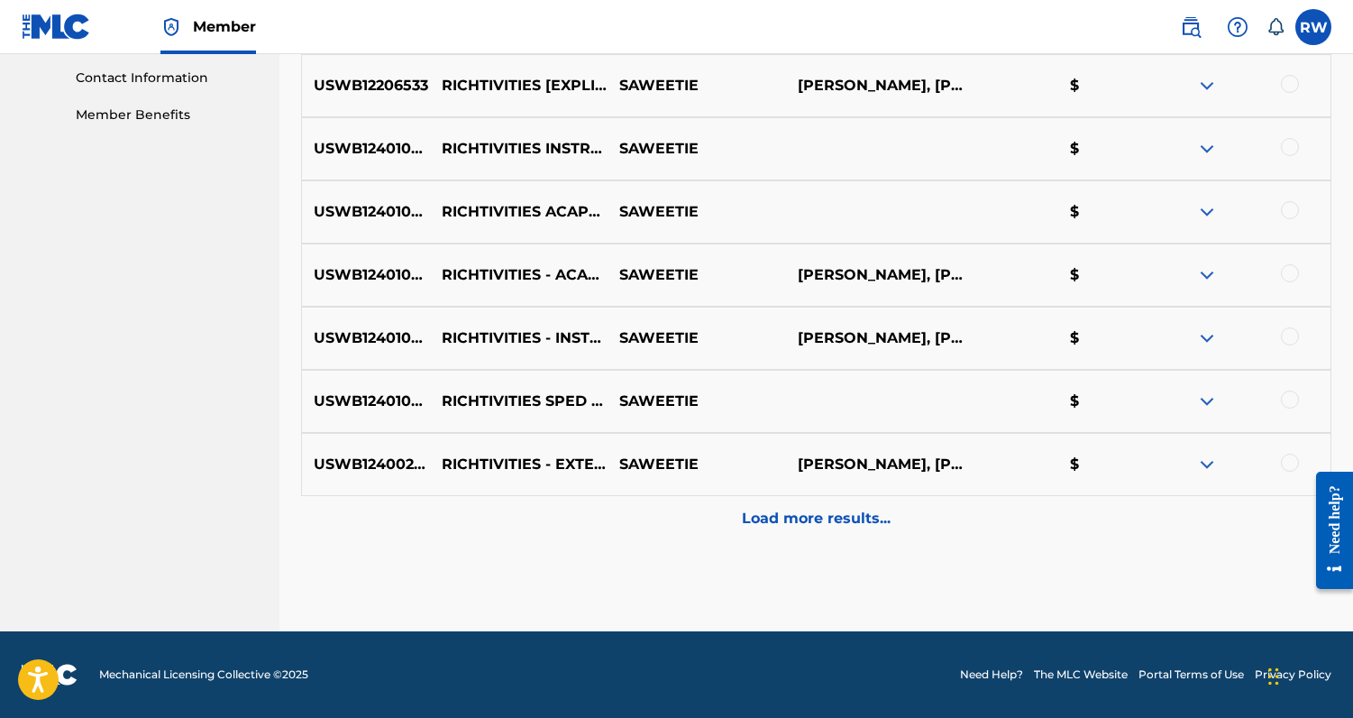
click at [834, 527] on p "Load more results..." at bounding box center [816, 519] width 149 height 22
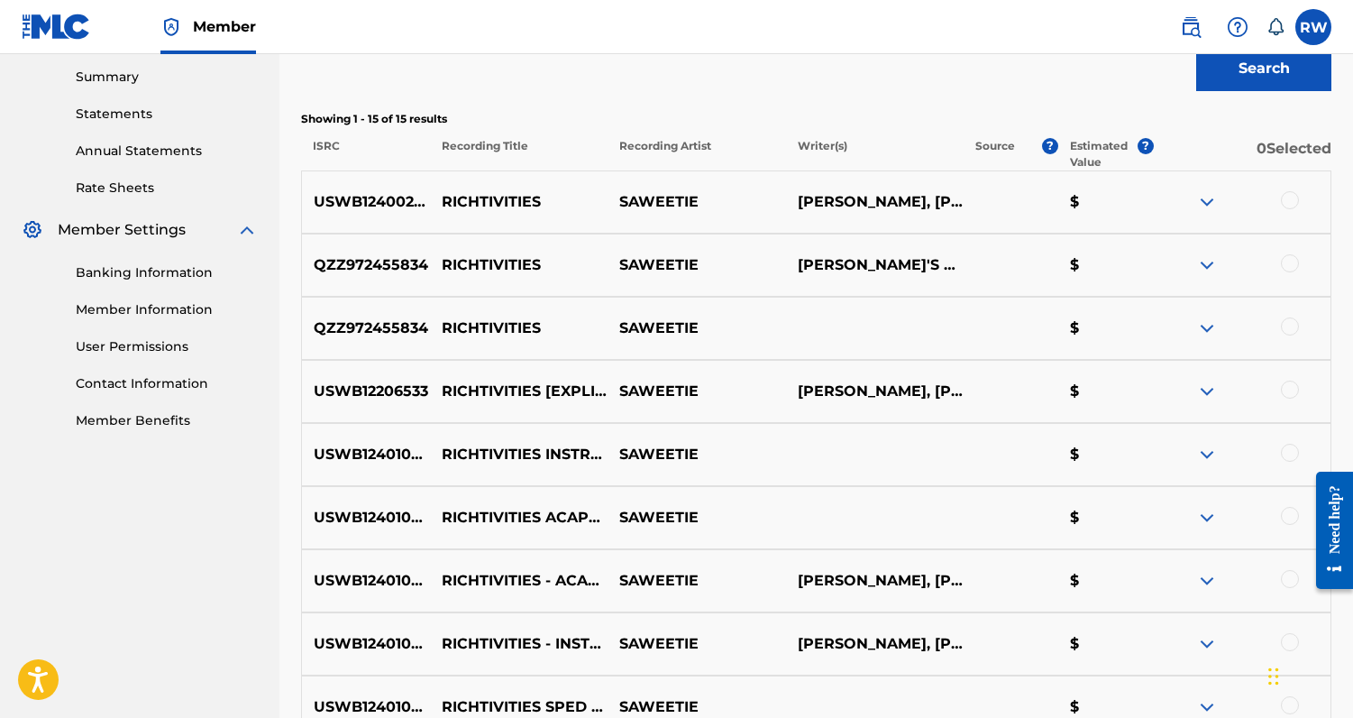
scroll to position [571, 0]
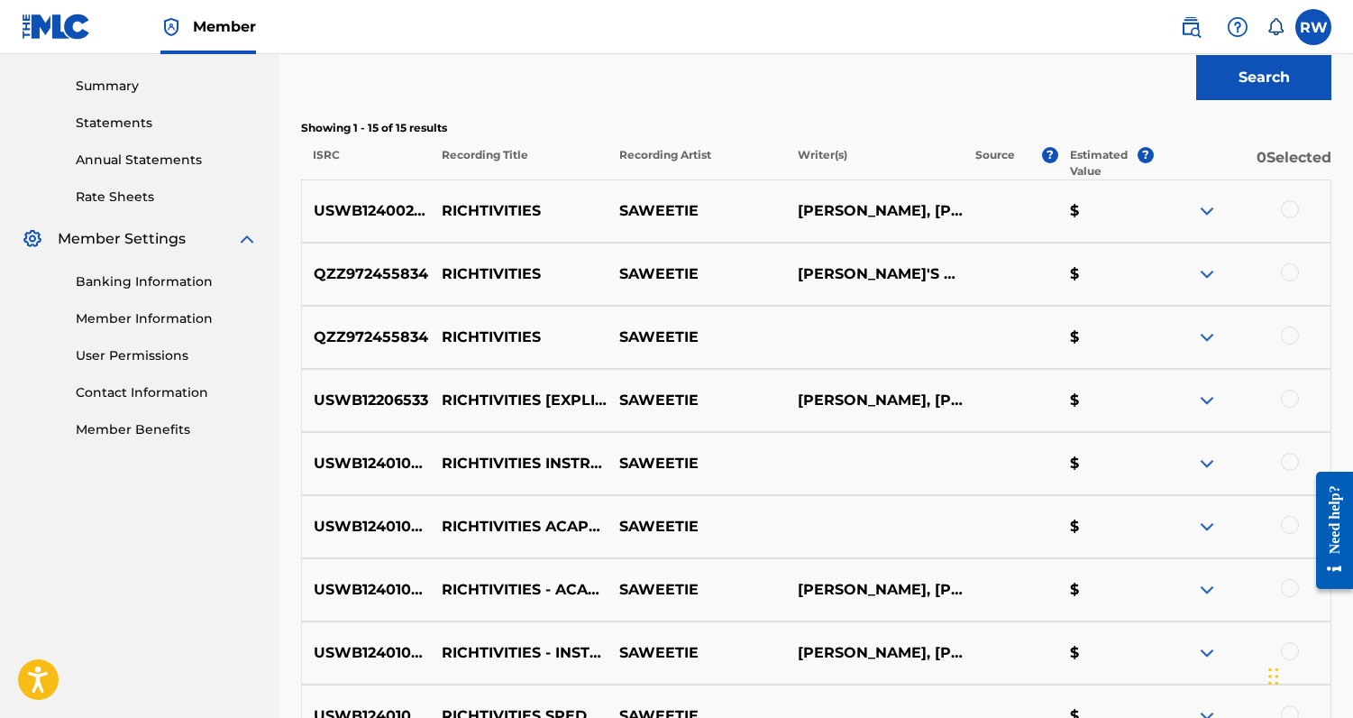
click at [1289, 210] on div at bounding box center [1290, 209] width 18 height 18
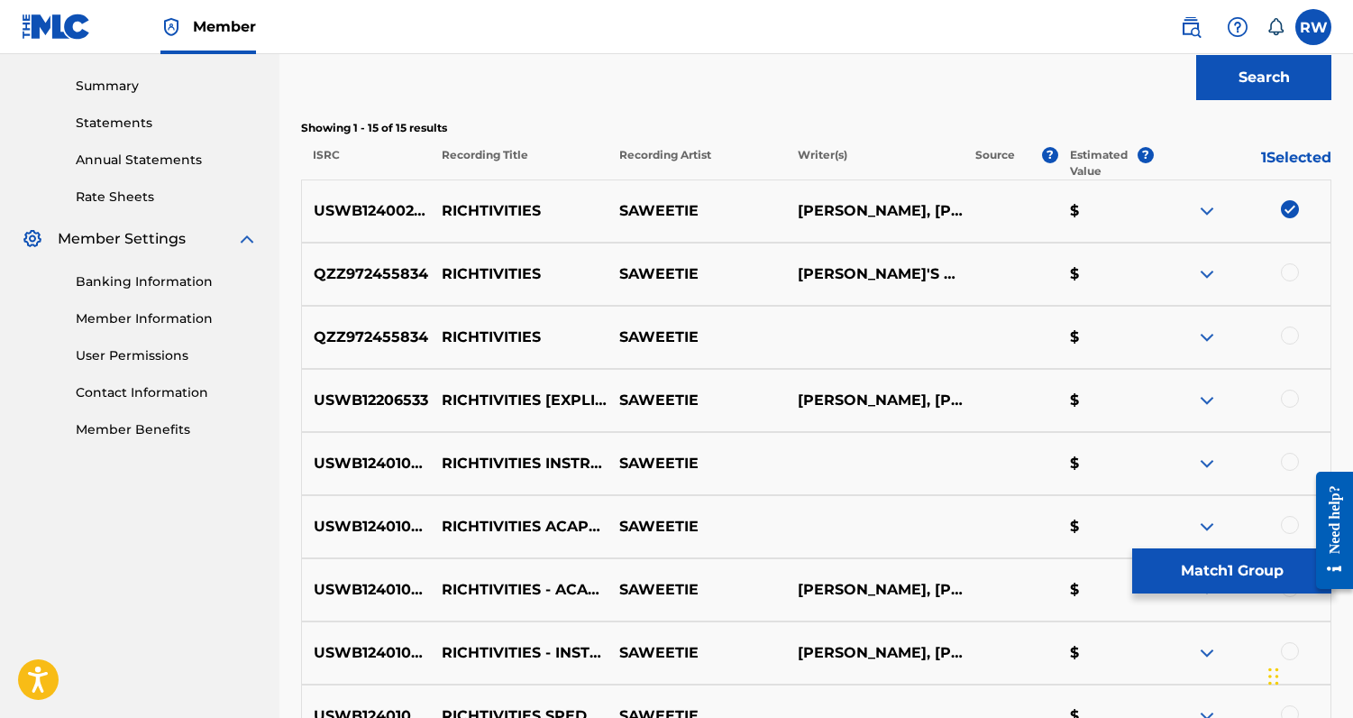
click at [1292, 277] on div at bounding box center [1290, 272] width 18 height 18
click at [1290, 334] on div at bounding box center [1290, 335] width 18 height 18
click at [1288, 404] on div at bounding box center [1290, 399] width 18 height 18
click at [1287, 460] on div at bounding box center [1290, 462] width 18 height 18
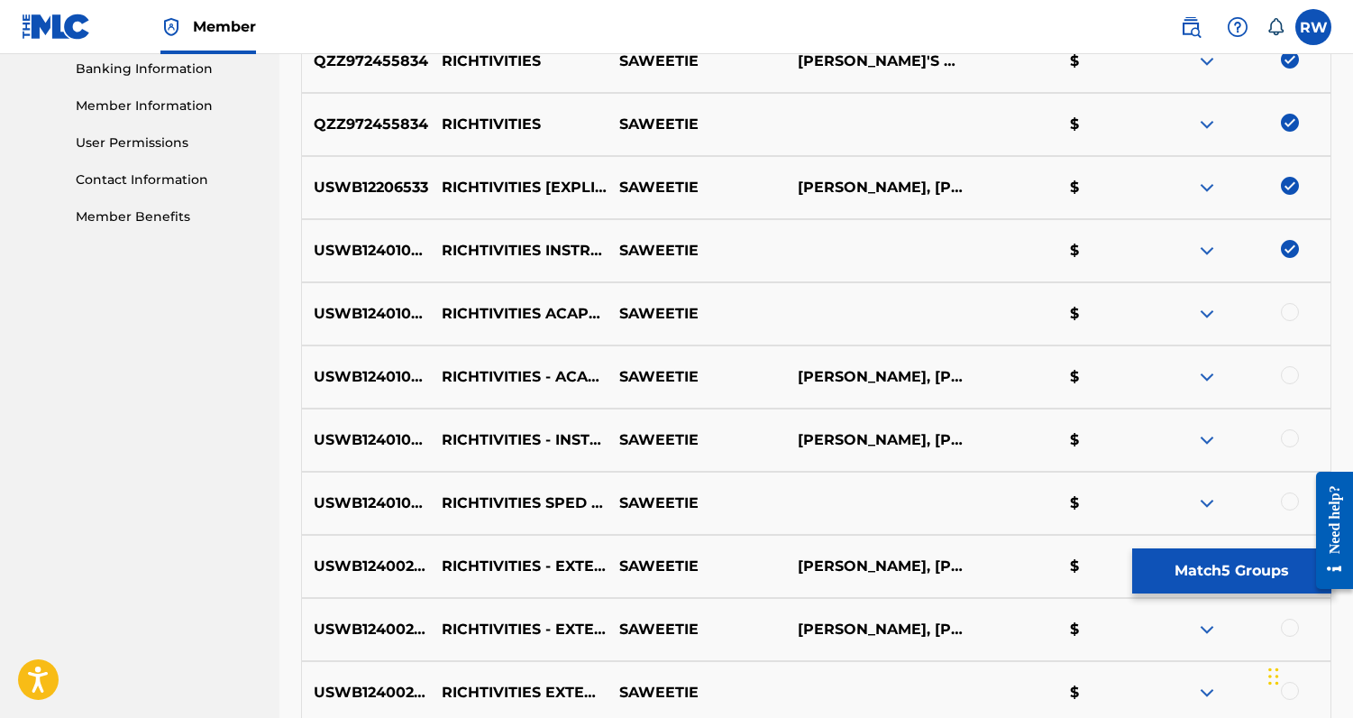
scroll to position [798, 0]
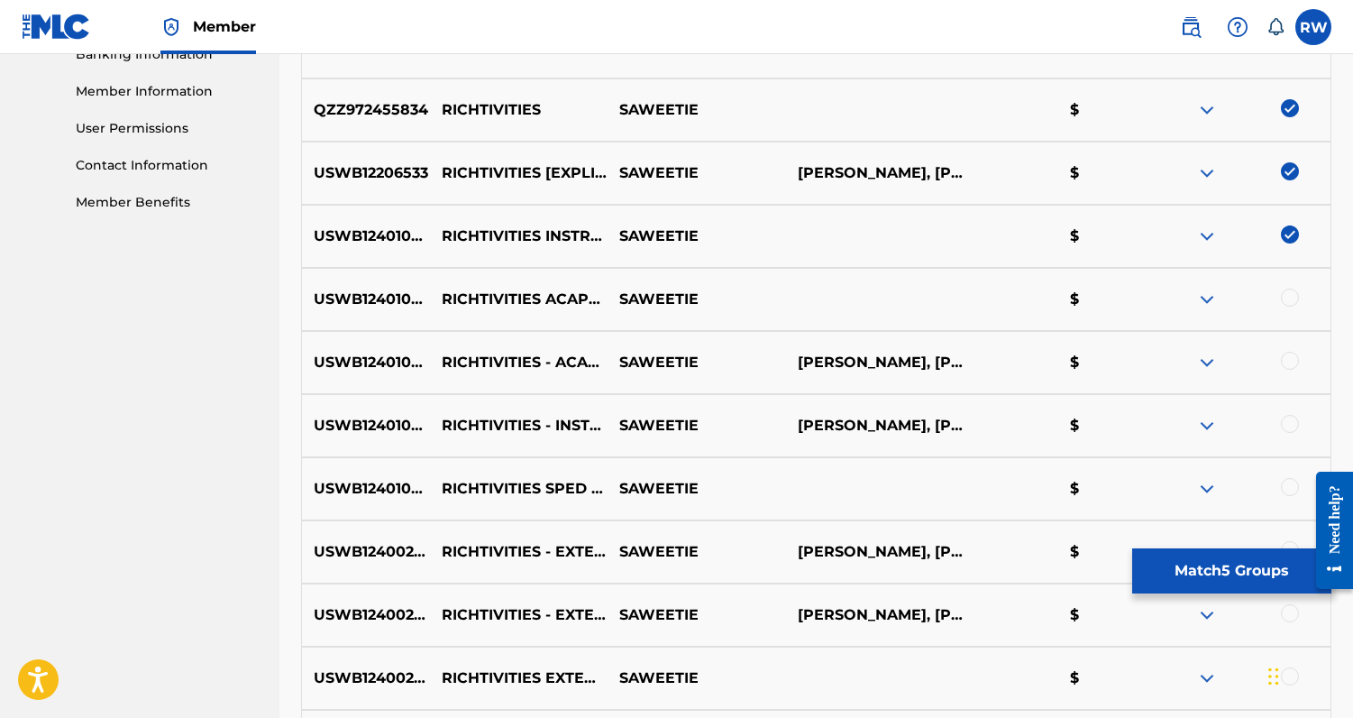
click at [1297, 303] on div at bounding box center [1290, 298] width 18 height 18
click at [1285, 388] on div "USWB12401005 RICHTIVITIES - ACAPELLA SAWEETIE [PERSON_NAME], [PERSON_NAME][US_S…" at bounding box center [816, 362] width 1031 height 63
click at [1285, 367] on div at bounding box center [1290, 361] width 18 height 18
click at [1285, 428] on div at bounding box center [1290, 424] width 18 height 18
click at [1288, 481] on div at bounding box center [1290, 487] width 18 height 18
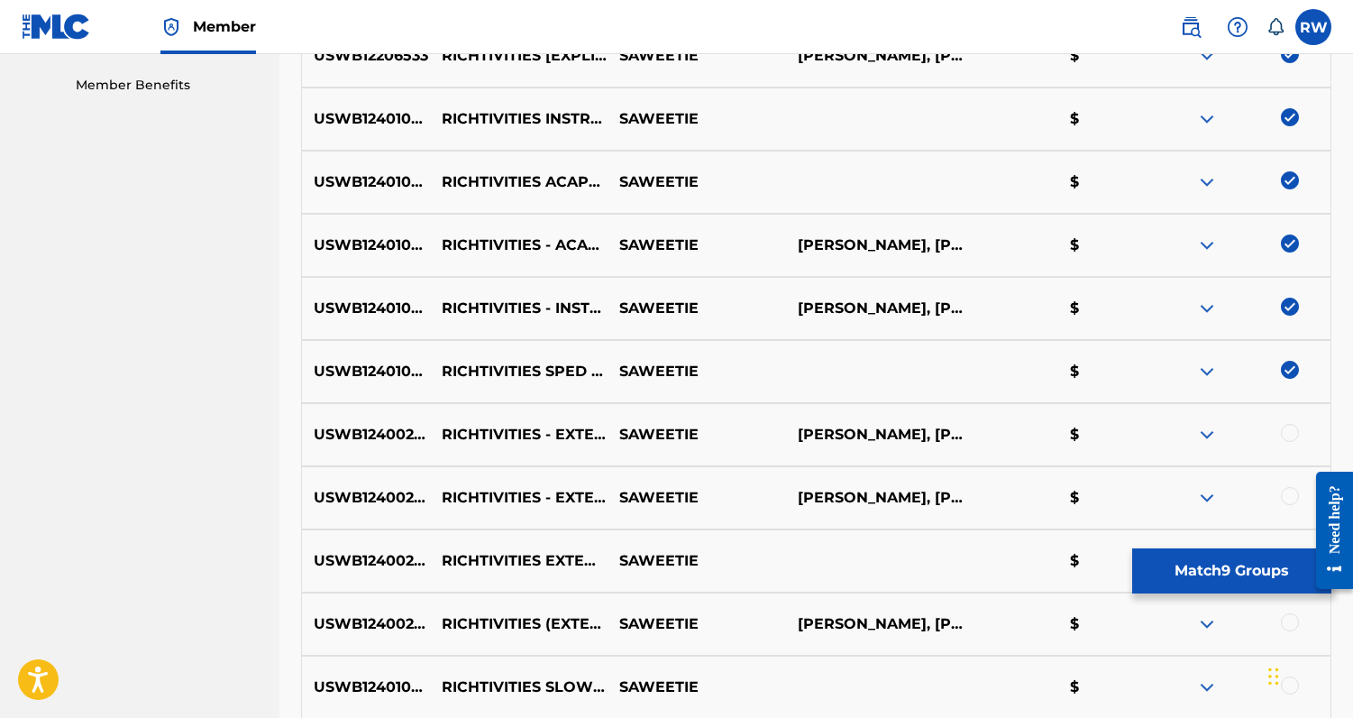
scroll to position [980, 0]
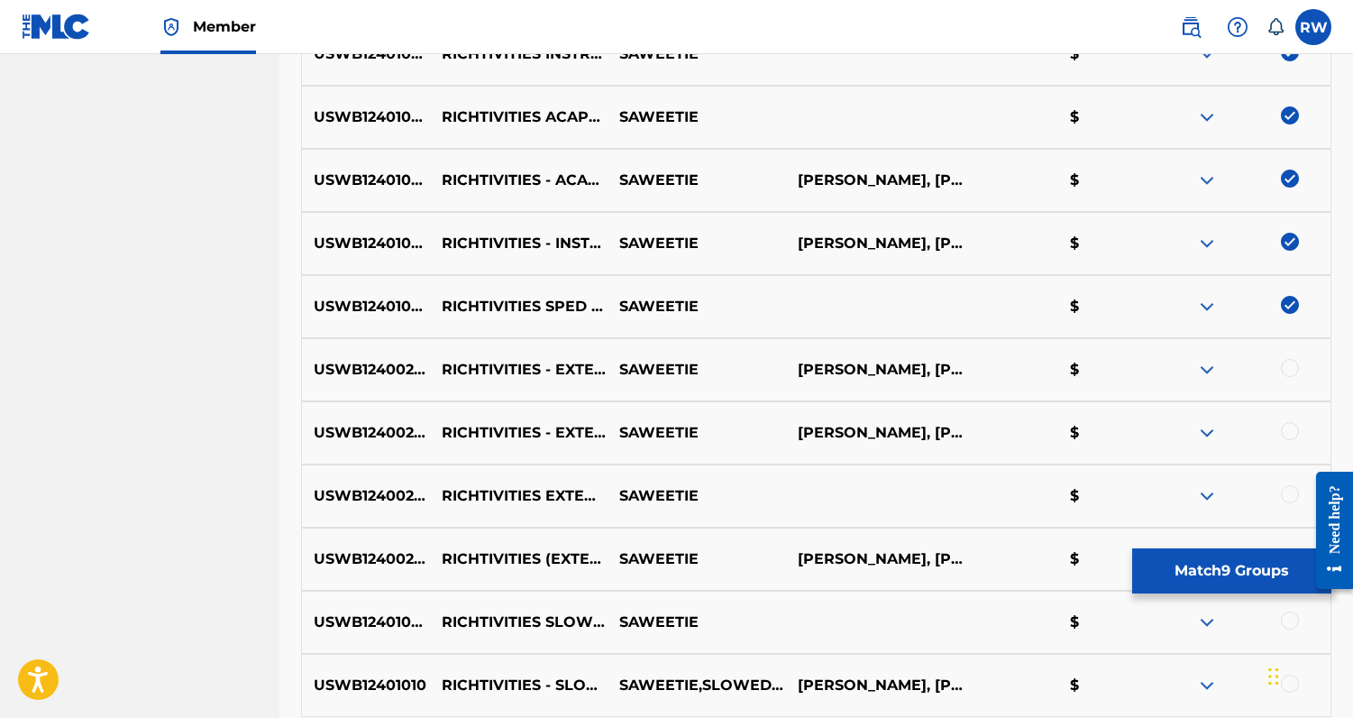
click at [1293, 369] on div at bounding box center [1290, 368] width 18 height 18
click at [1292, 437] on div at bounding box center [1290, 431] width 18 height 18
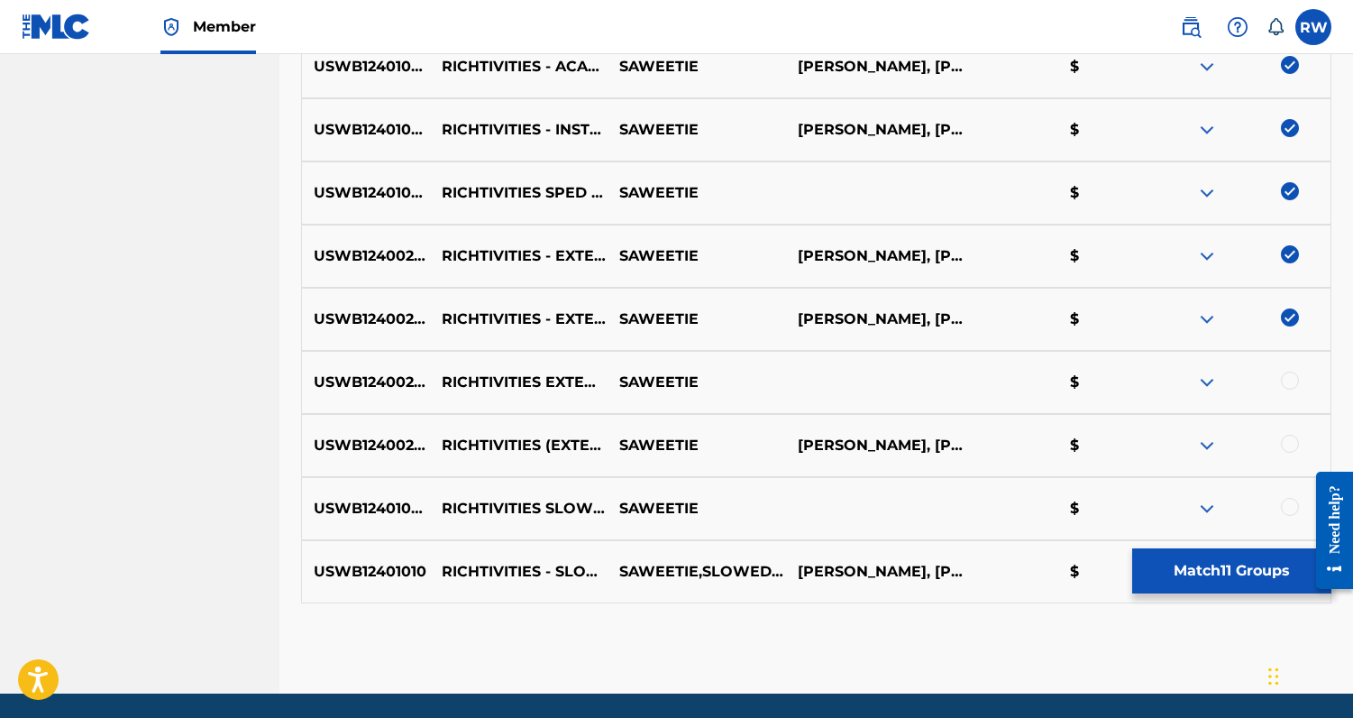
scroll to position [1156, 0]
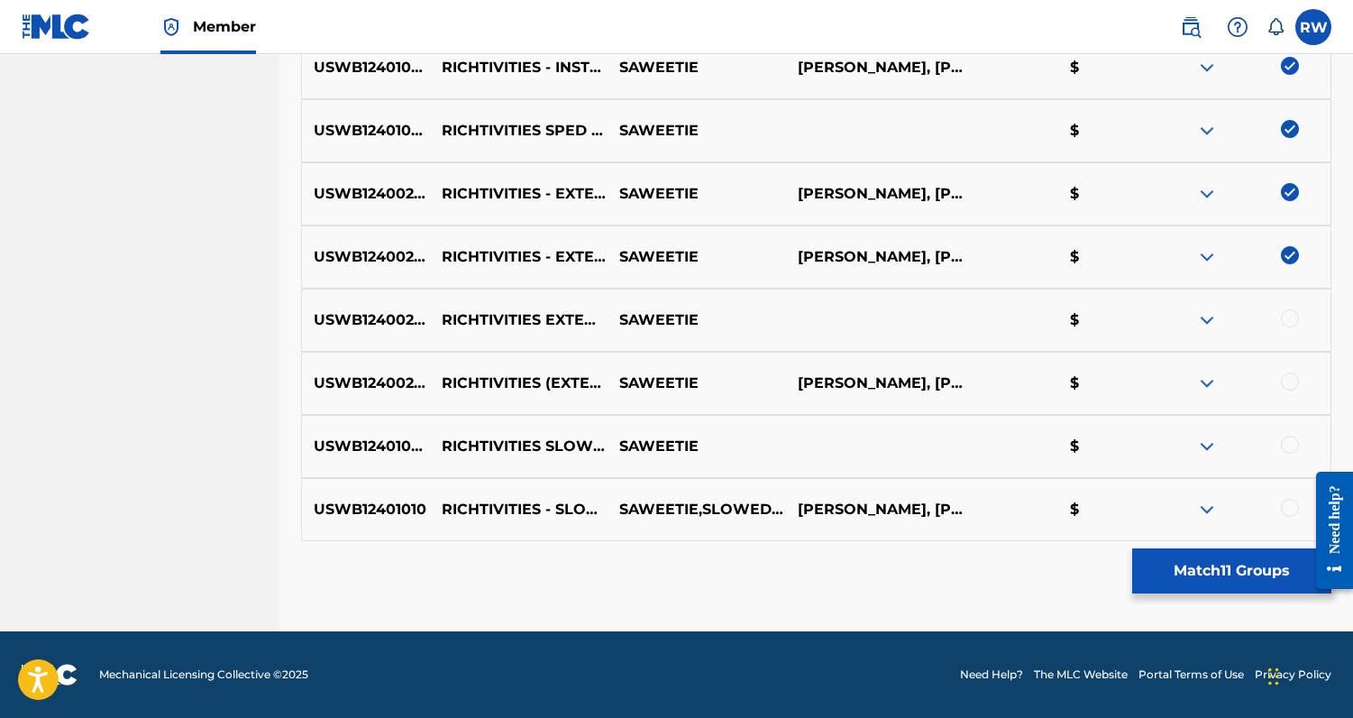
click at [1293, 318] on div at bounding box center [1290, 318] width 18 height 18
click at [1290, 394] on div "USWB12400294 RICHTIVITIES (EXTENDED INTRO) [PERSON_NAME], [PERSON_NAME][US_STAT…" at bounding box center [816, 383] width 1031 height 63
click at [1289, 387] on div at bounding box center [1290, 381] width 18 height 18
click at [1290, 447] on div at bounding box center [1290, 445] width 18 height 18
click at [1288, 502] on div at bounding box center [1290, 508] width 18 height 18
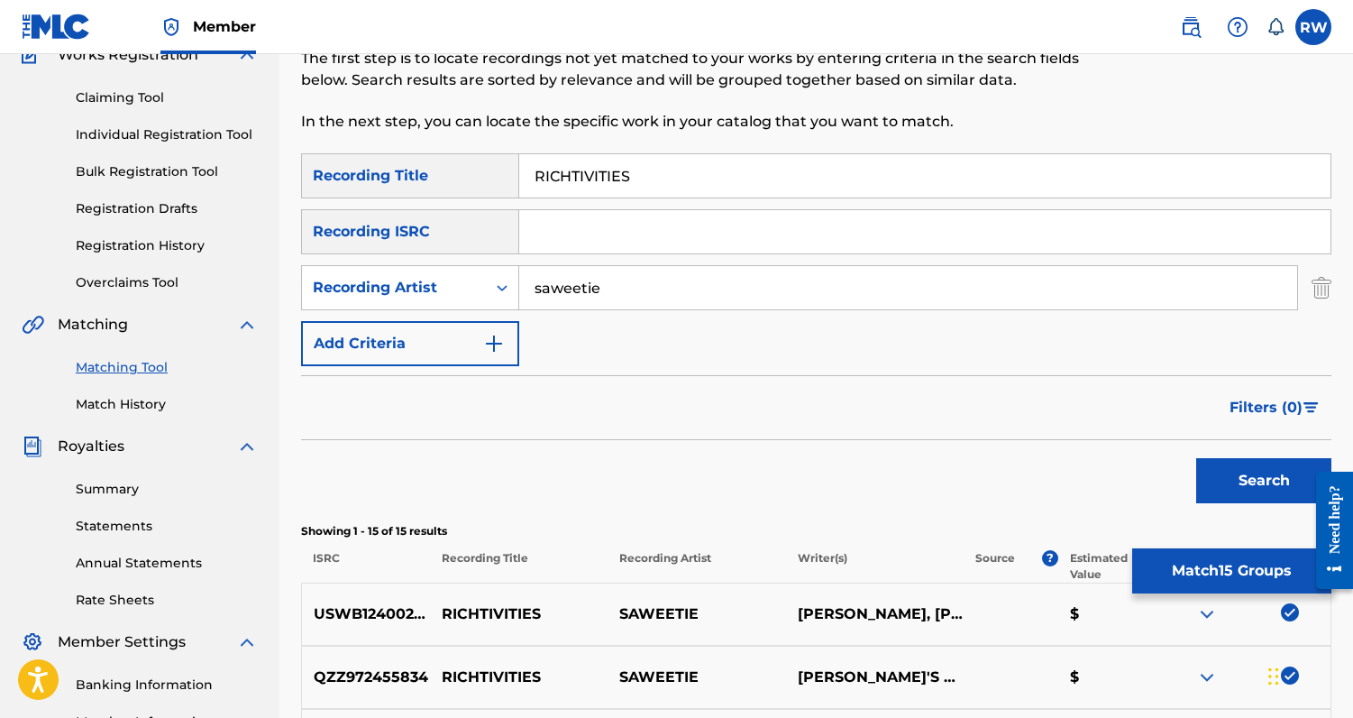
scroll to position [226, 0]
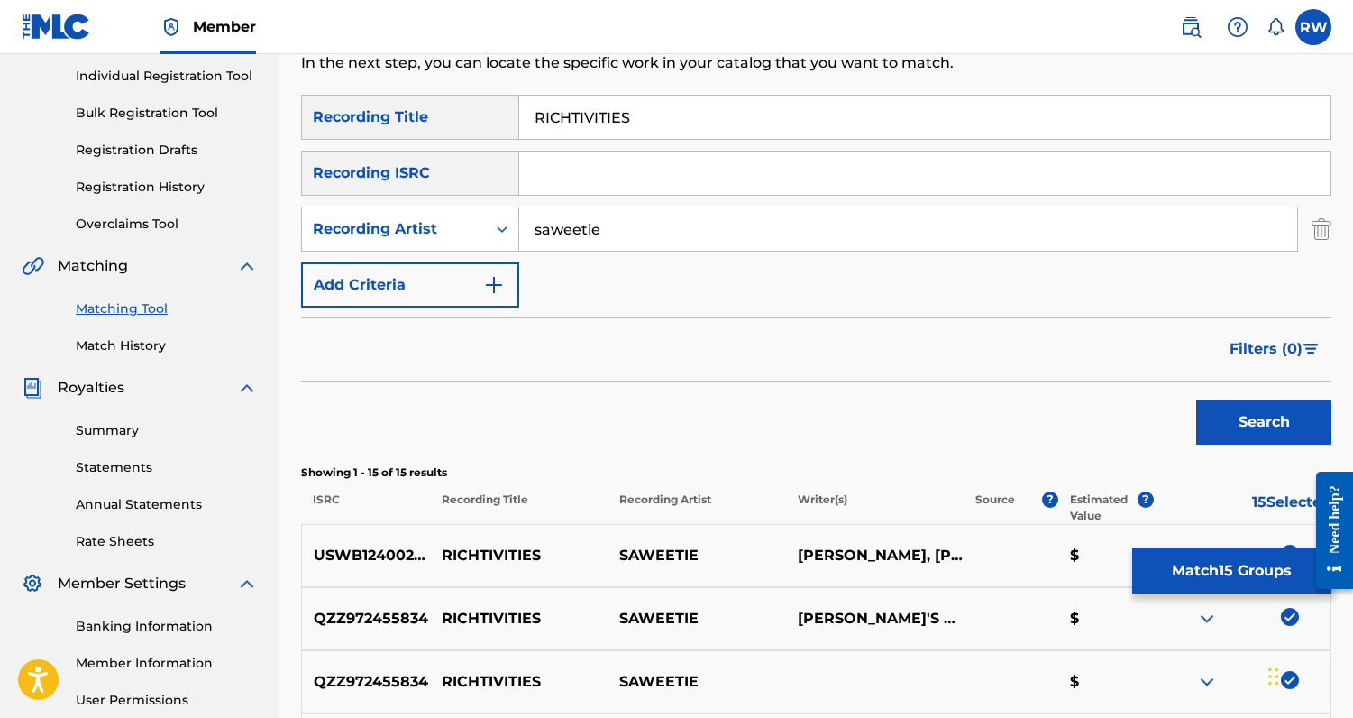
click at [1188, 570] on button "Match 15 Groups" at bounding box center [1232, 570] width 199 height 45
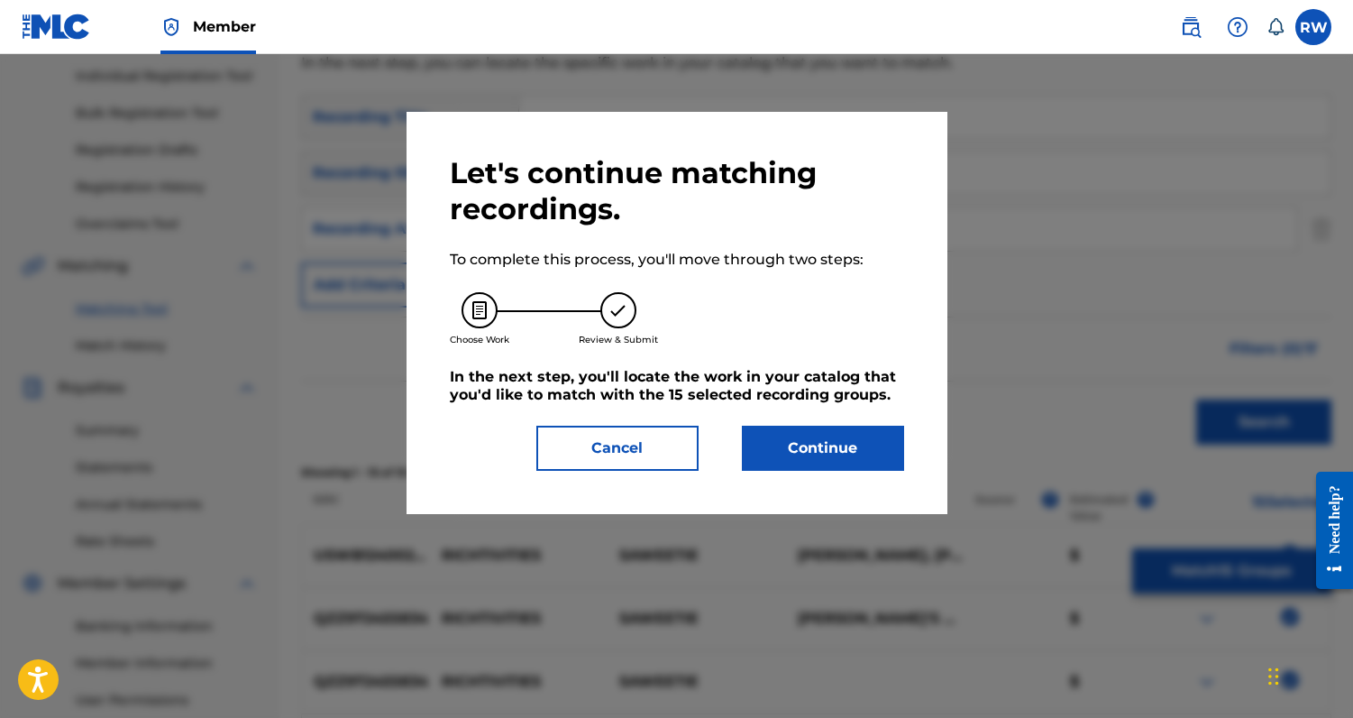
click at [819, 445] on button "Continue" at bounding box center [823, 448] width 162 height 45
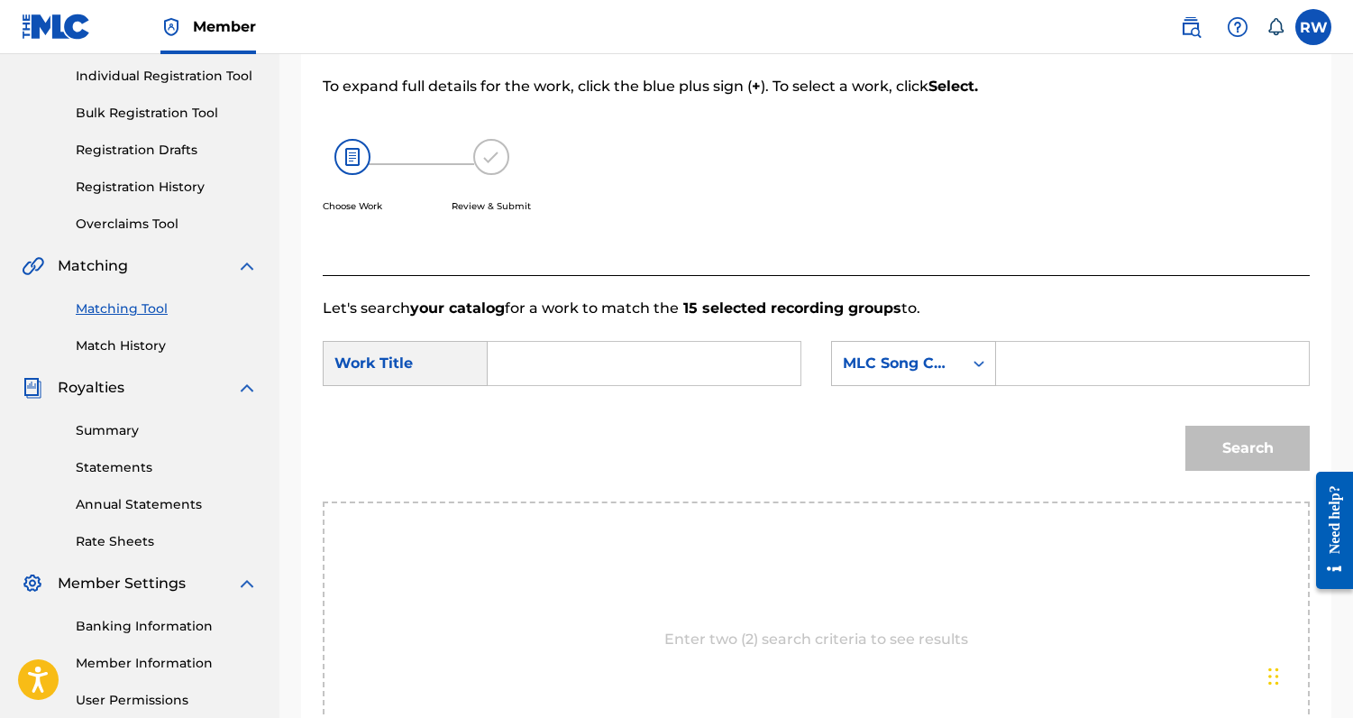
click at [606, 361] on input "Search Form" at bounding box center [644, 363] width 282 height 43
type input "richtivities"
click at [697, 444] on div "Search" at bounding box center [816, 455] width 987 height 94
click at [1088, 368] on input "Search Form" at bounding box center [1153, 363] width 282 height 43
paste input "RN9XZZ"
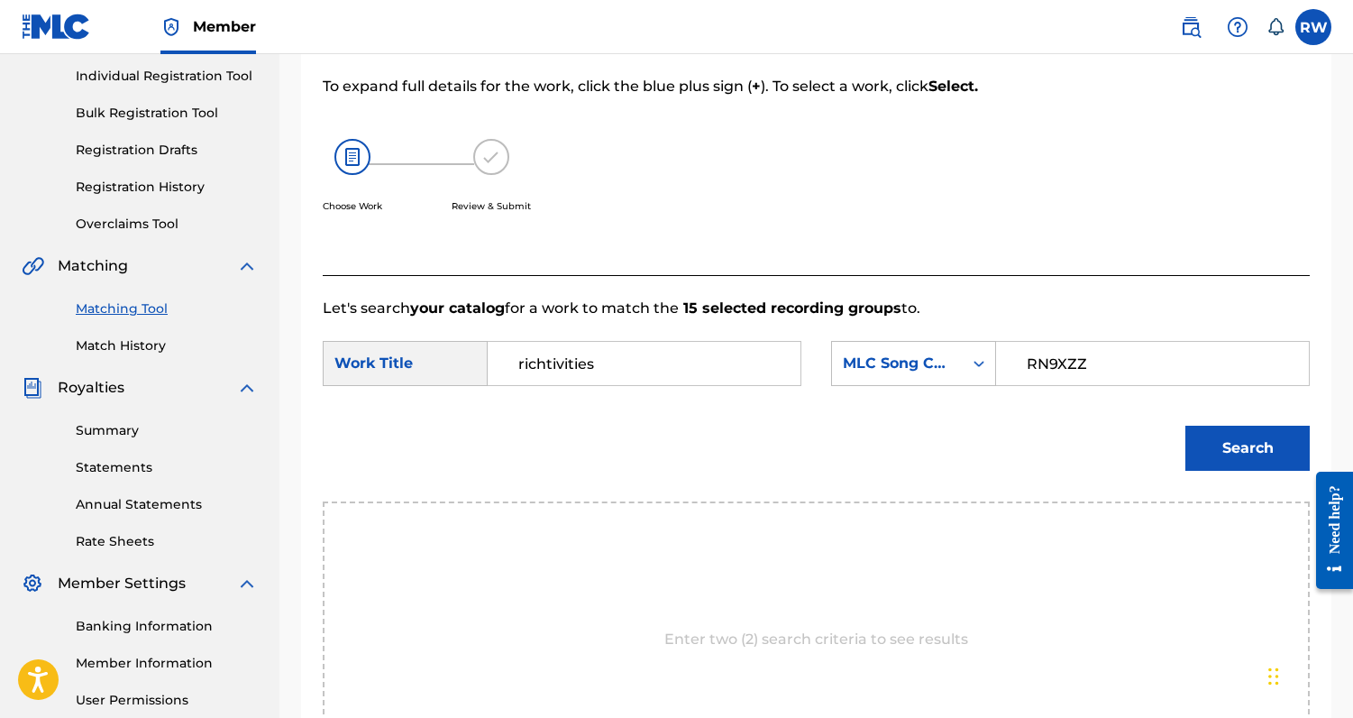
type input "RN9XZZ"
click at [1290, 455] on button "Search" at bounding box center [1248, 448] width 124 height 45
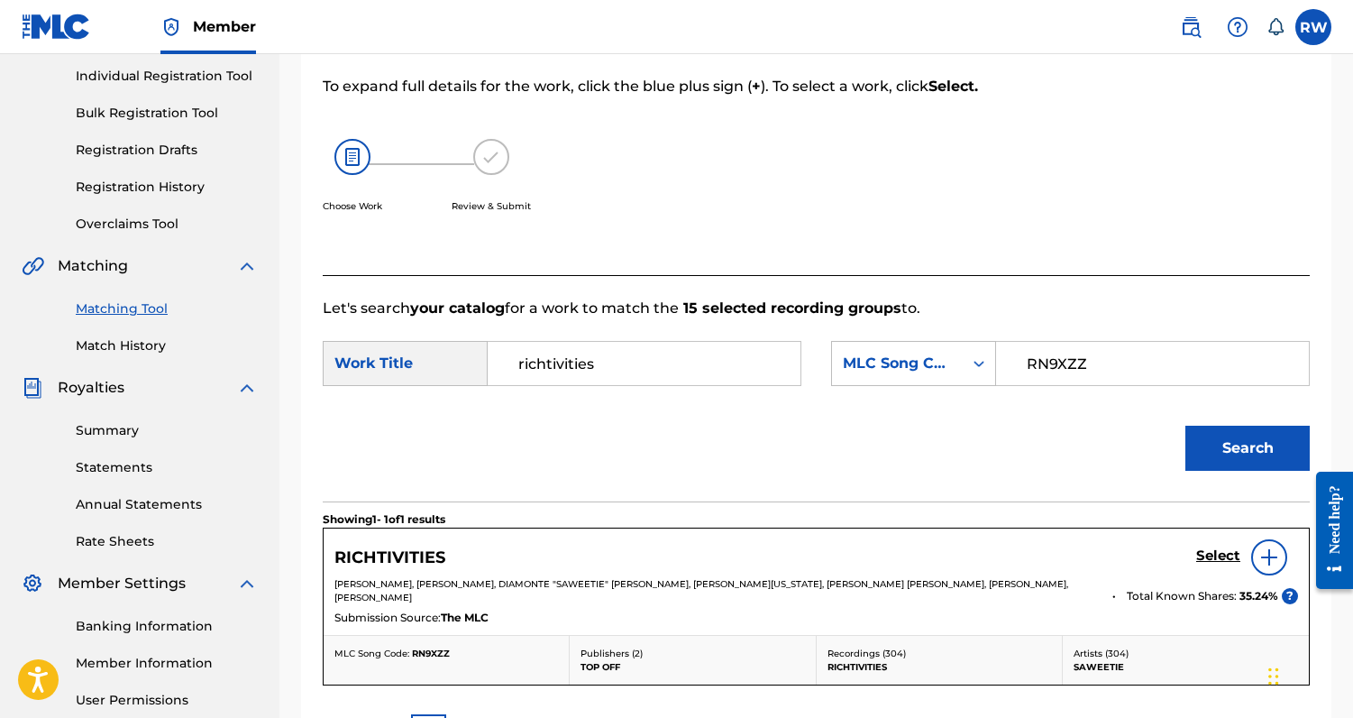
click at [1216, 557] on h5 "Select" at bounding box center [1219, 555] width 44 height 17
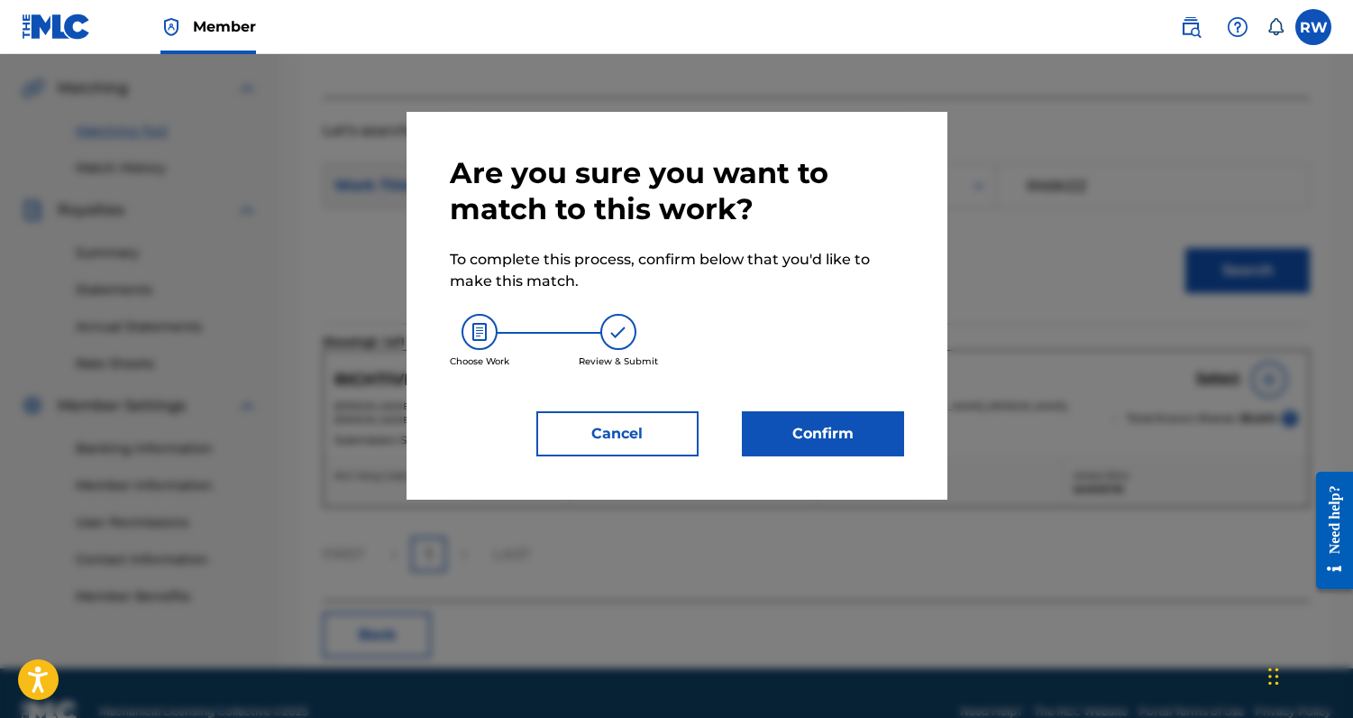
click at [788, 436] on button "Confirm" at bounding box center [823, 433] width 162 height 45
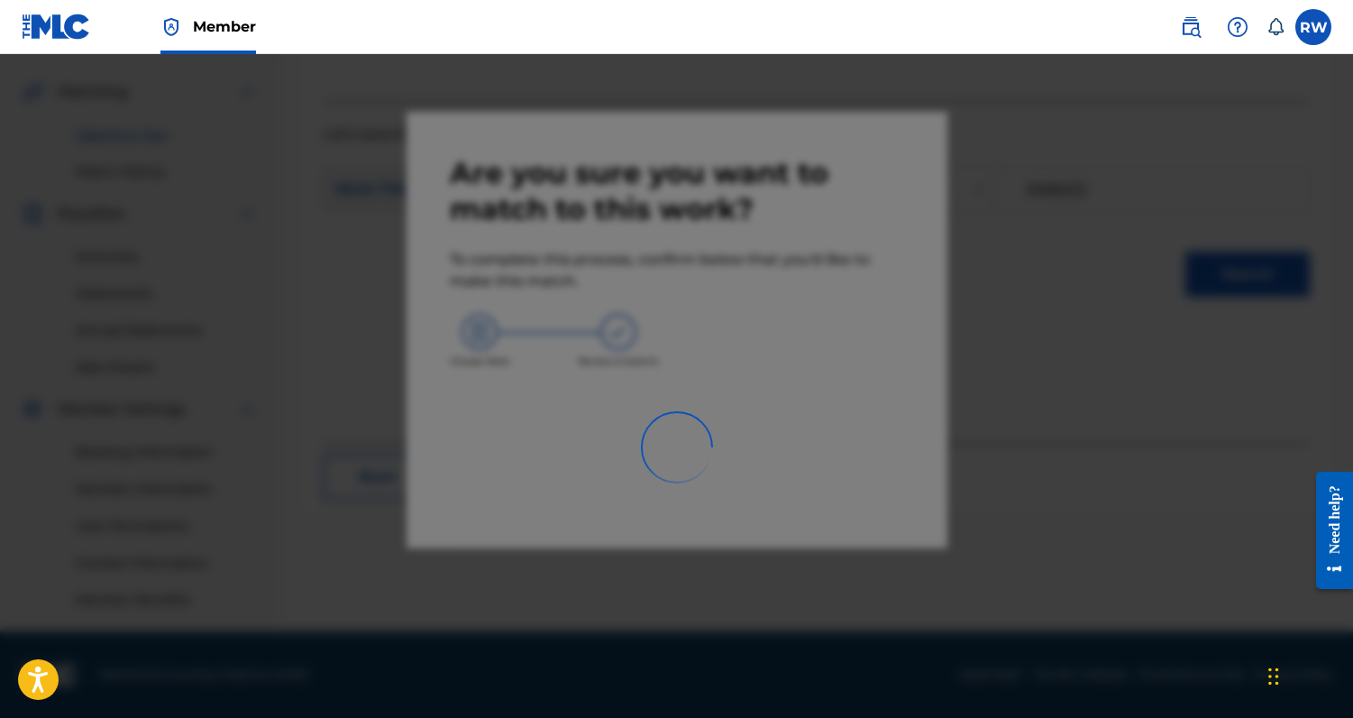
scroll to position [400, 0]
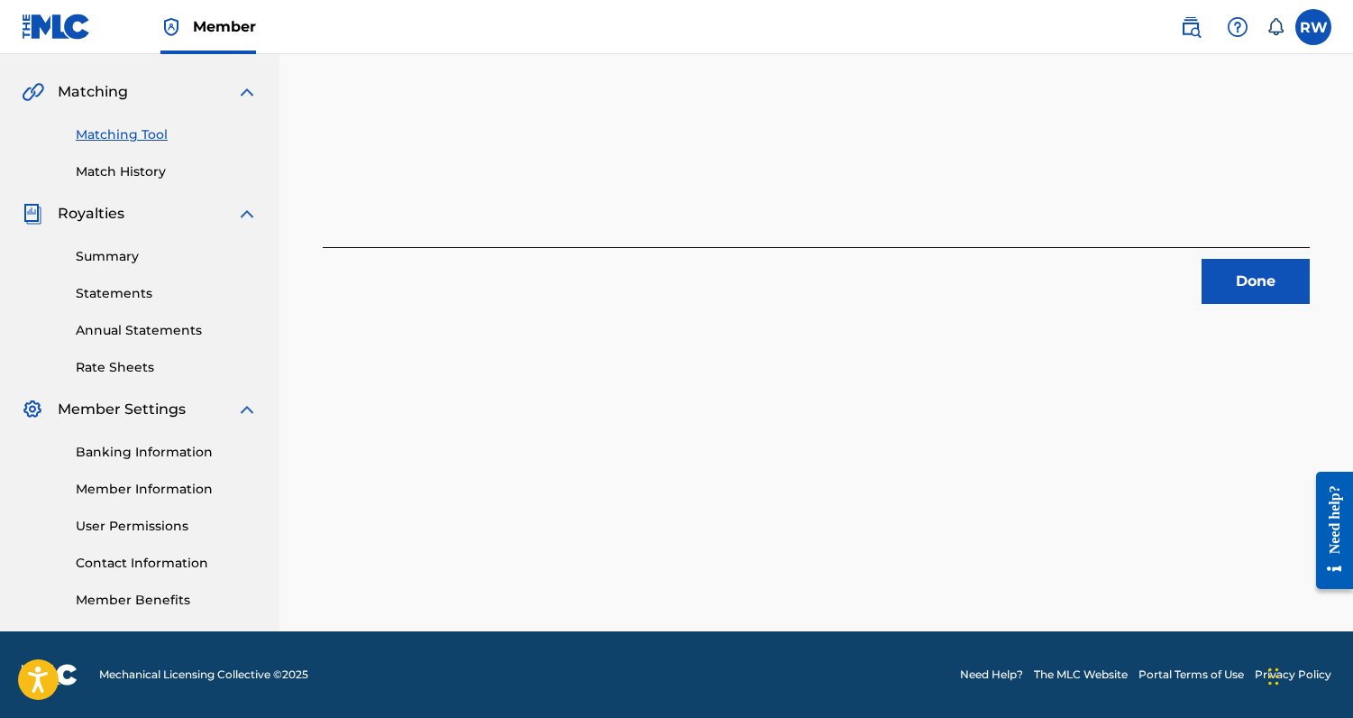
click at [1253, 280] on button "Done" at bounding box center [1256, 281] width 108 height 45
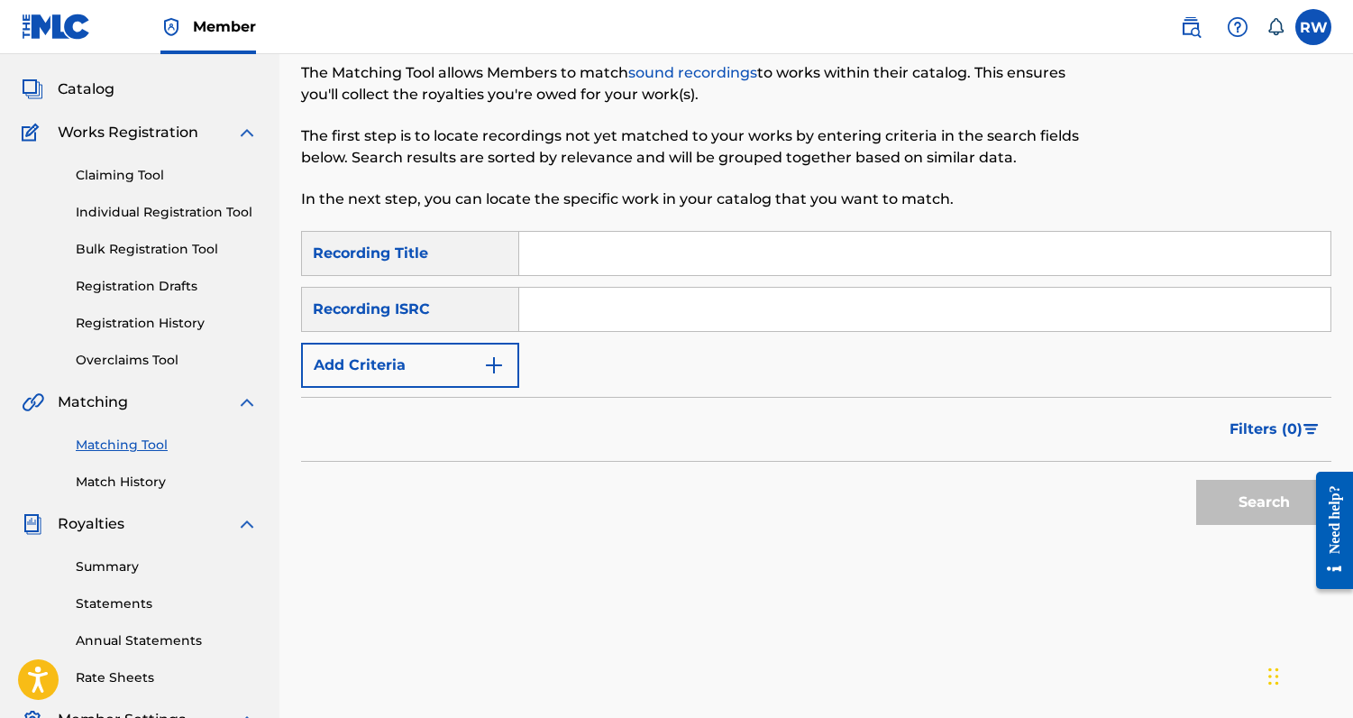
scroll to position [55, 0]
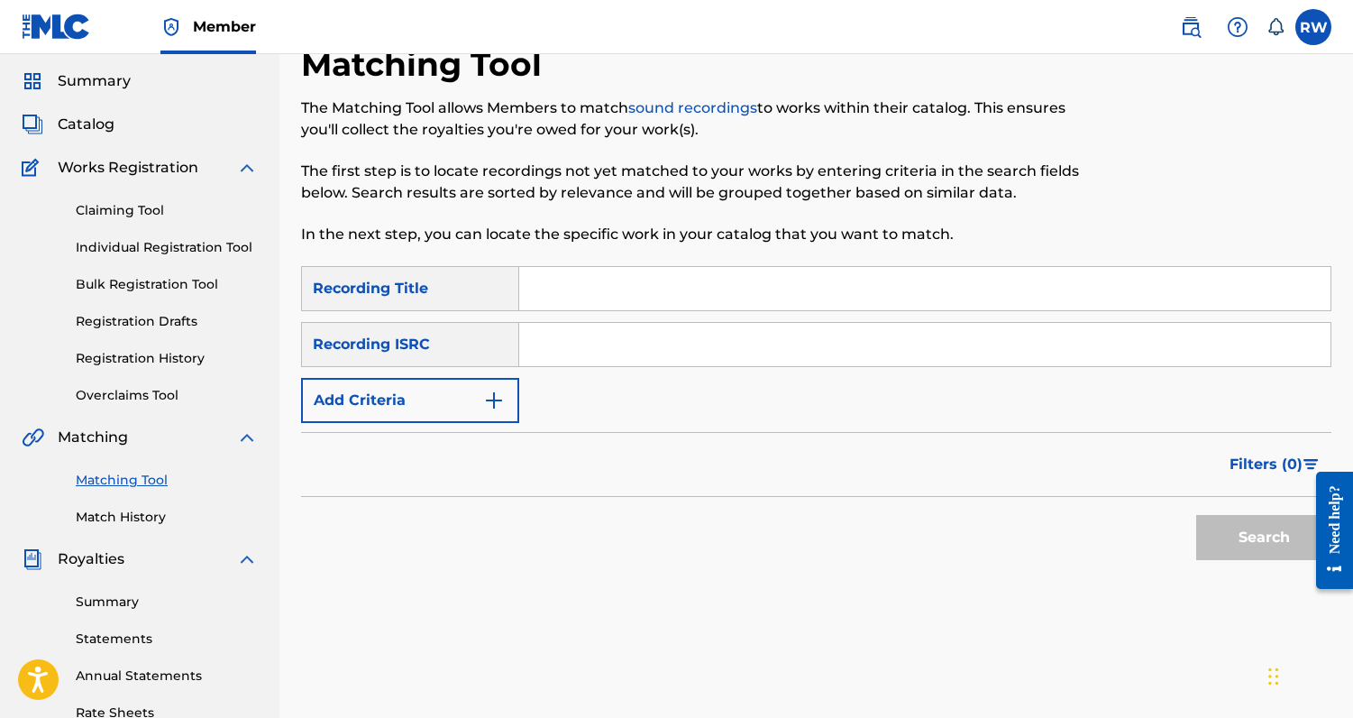
click at [600, 299] on input "Search Form" at bounding box center [925, 288] width 812 height 43
paste input "P.U.S.S.Y. (POWERFUL, UTOPIA, SUPREME, SACRED, [PERSON_NAME])"
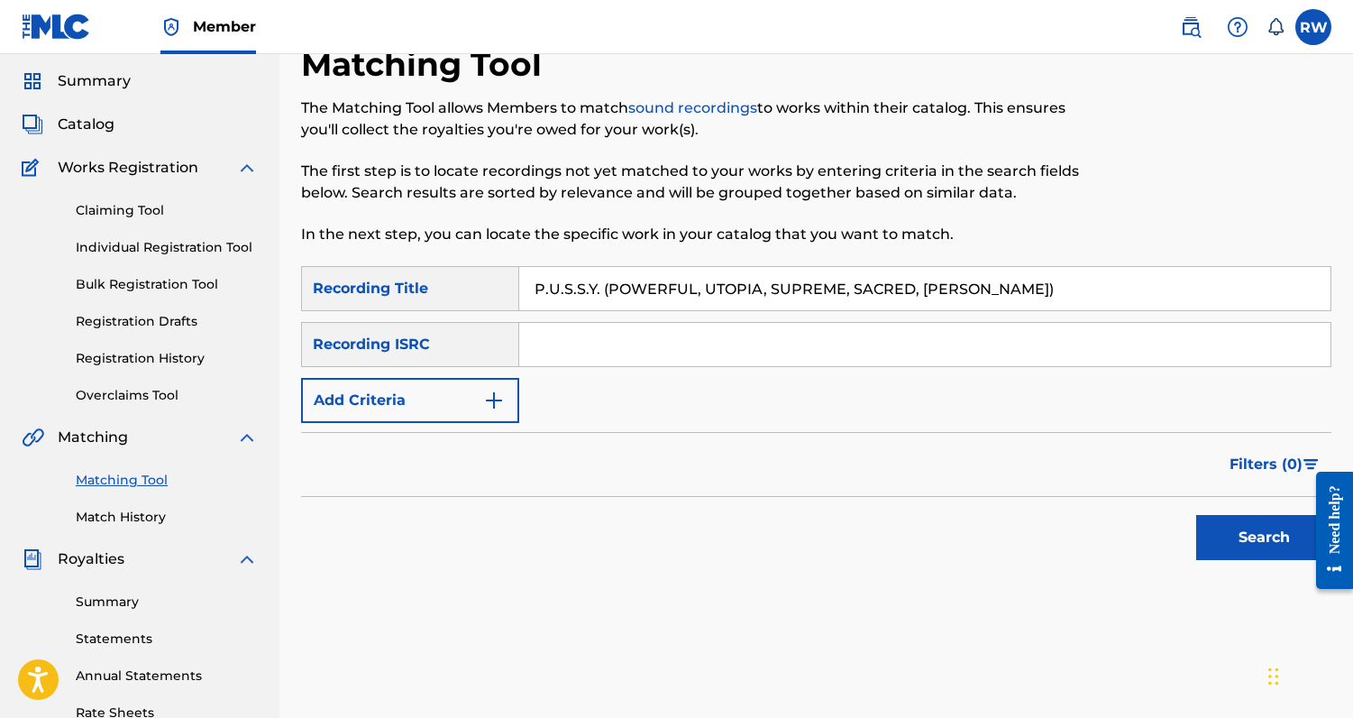
type input "P.U.S.S.Y. (POWERFUL, UTOPIA, SUPREME, SACRED, [PERSON_NAME])"
click at [1197, 515] on button "Search" at bounding box center [1264, 537] width 135 height 45
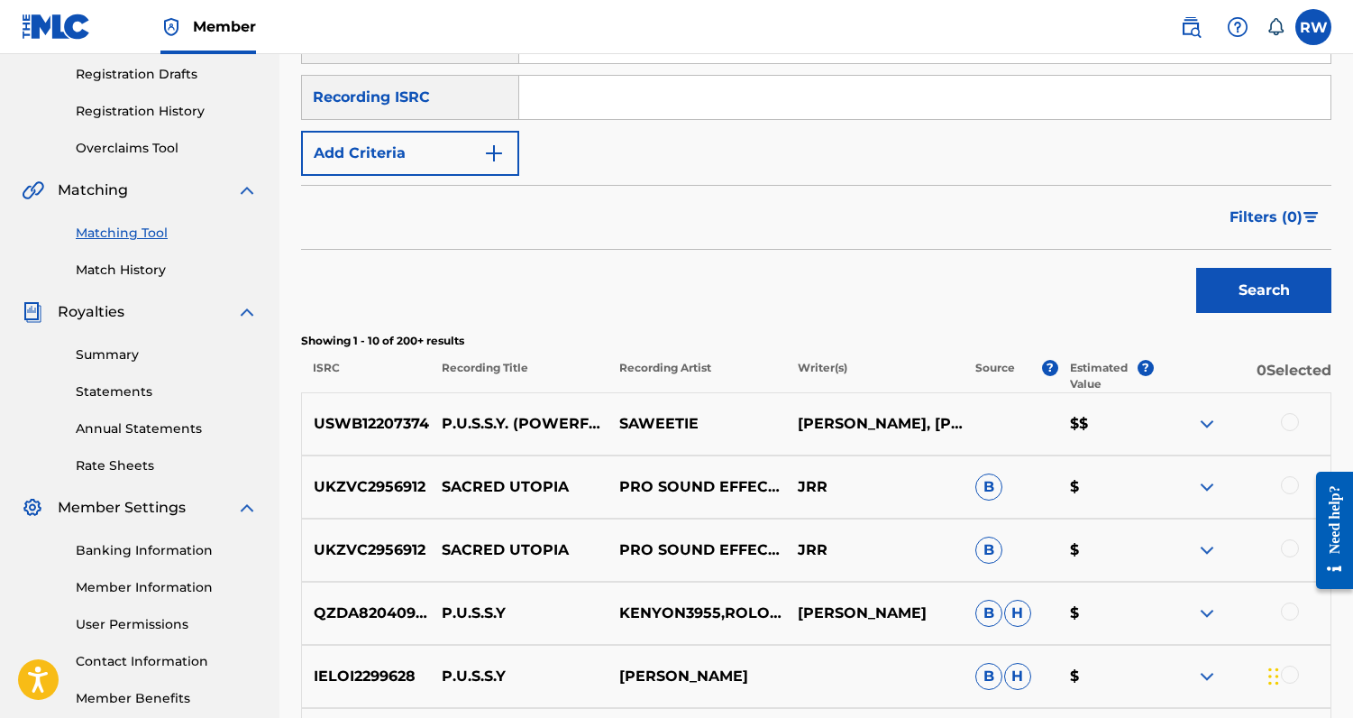
scroll to position [227, 0]
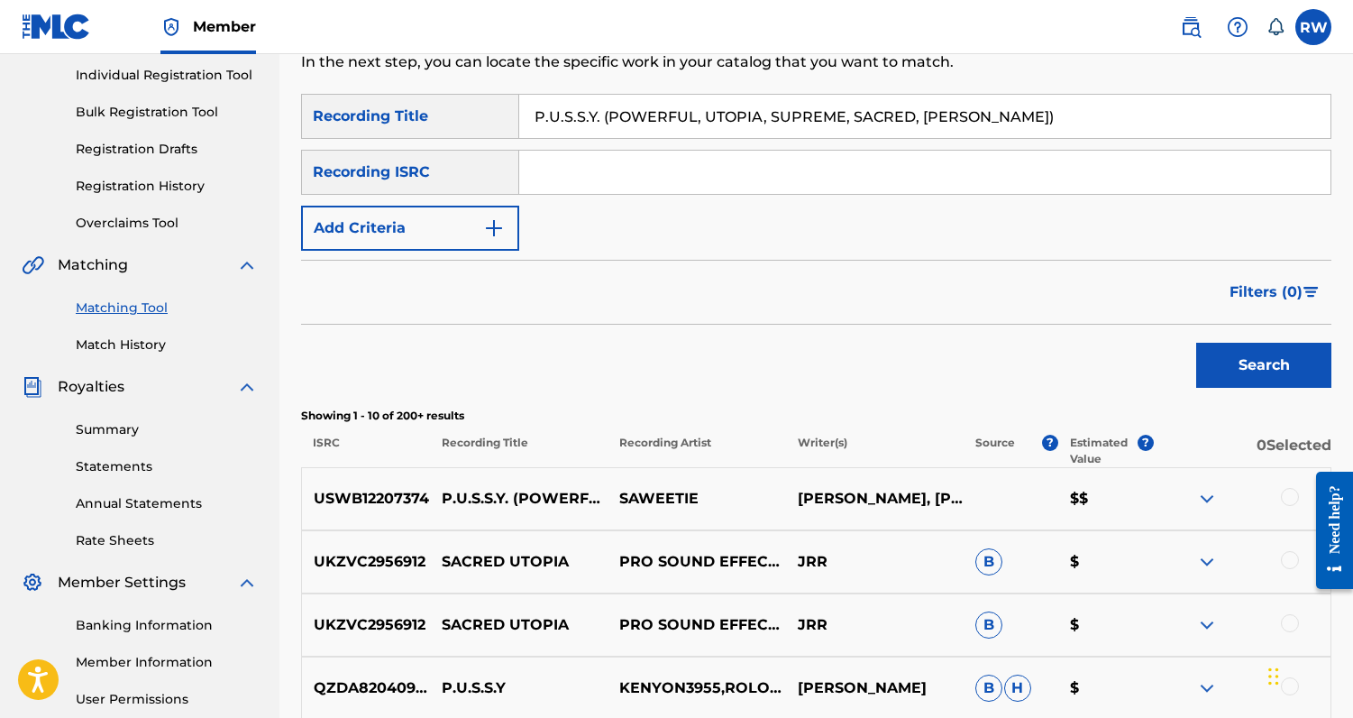
click at [448, 231] on button "Add Criteria" at bounding box center [410, 228] width 218 height 45
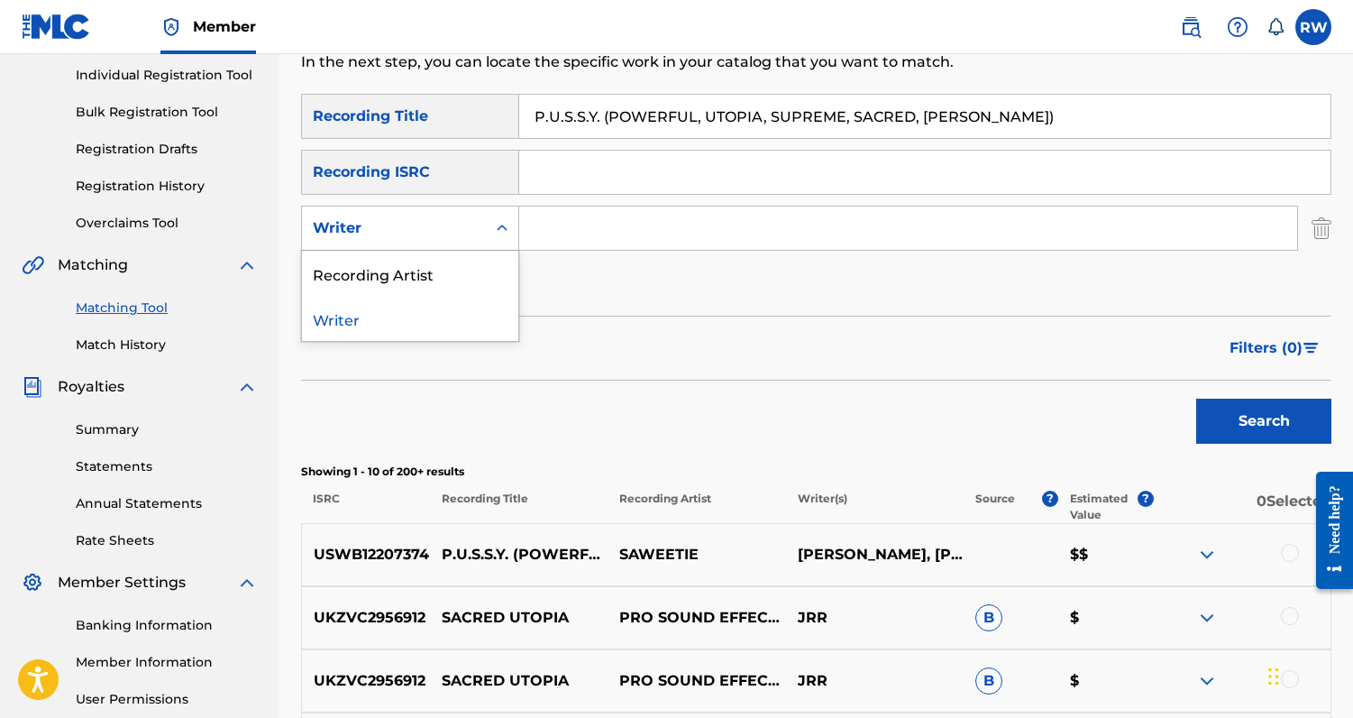
click at [480, 239] on div "Writer" at bounding box center [394, 228] width 184 height 34
click at [474, 271] on div "Recording Artist" at bounding box center [410, 273] width 216 height 45
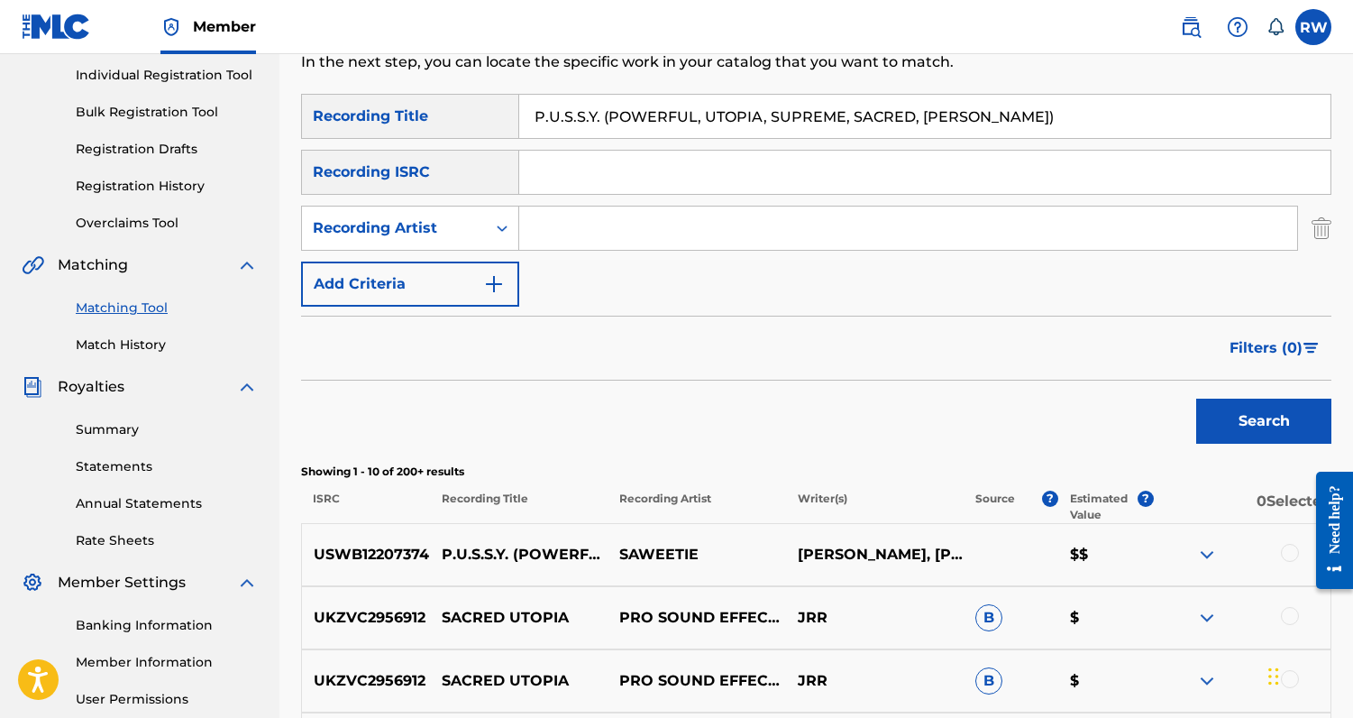
click at [573, 243] on input "Search Form" at bounding box center [908, 227] width 778 height 43
type input "saweetie"
click at [1268, 408] on button "Search" at bounding box center [1264, 421] width 135 height 45
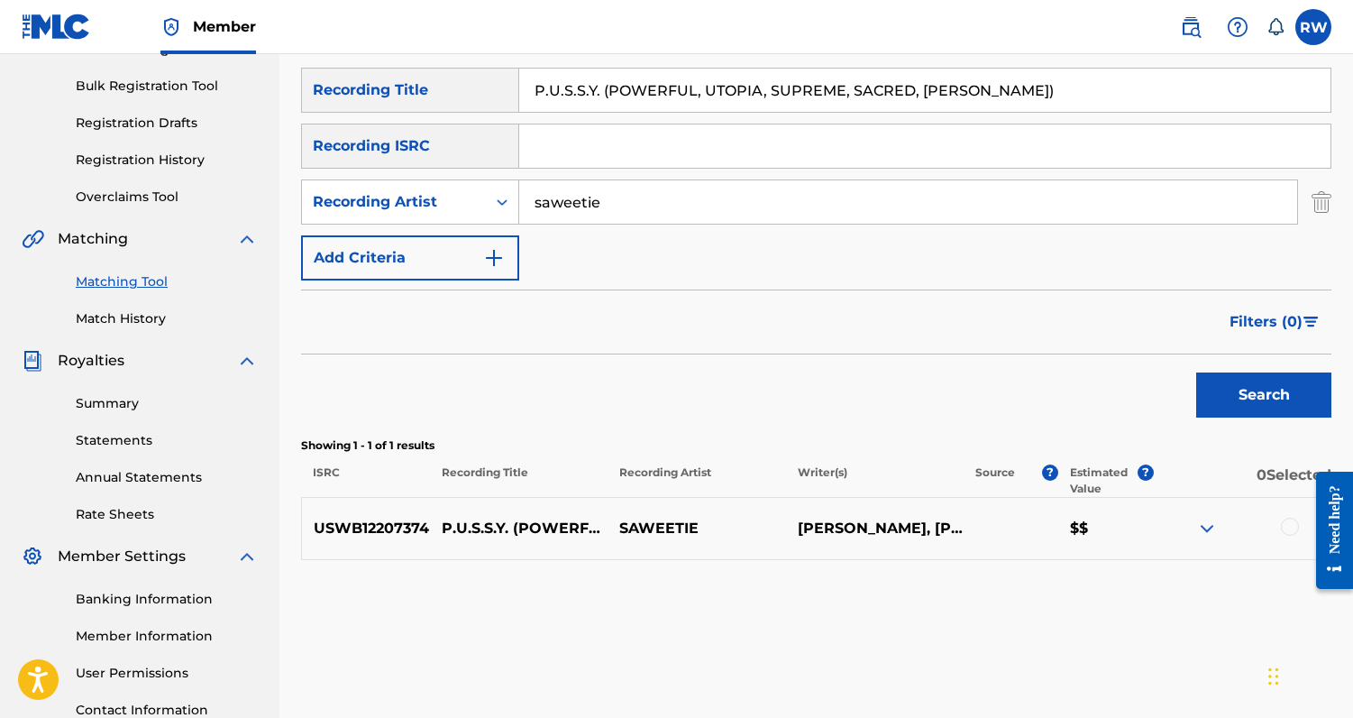
scroll to position [295, 0]
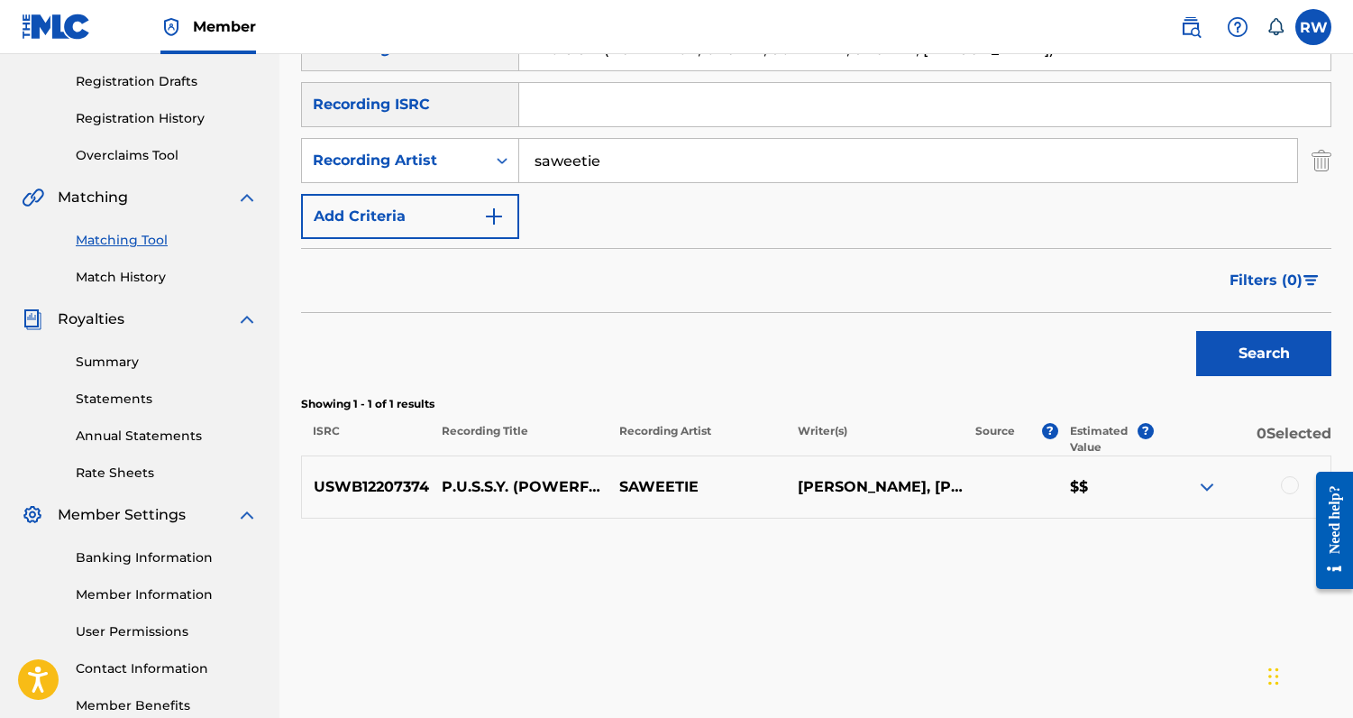
click at [1288, 489] on div at bounding box center [1290, 485] width 18 height 18
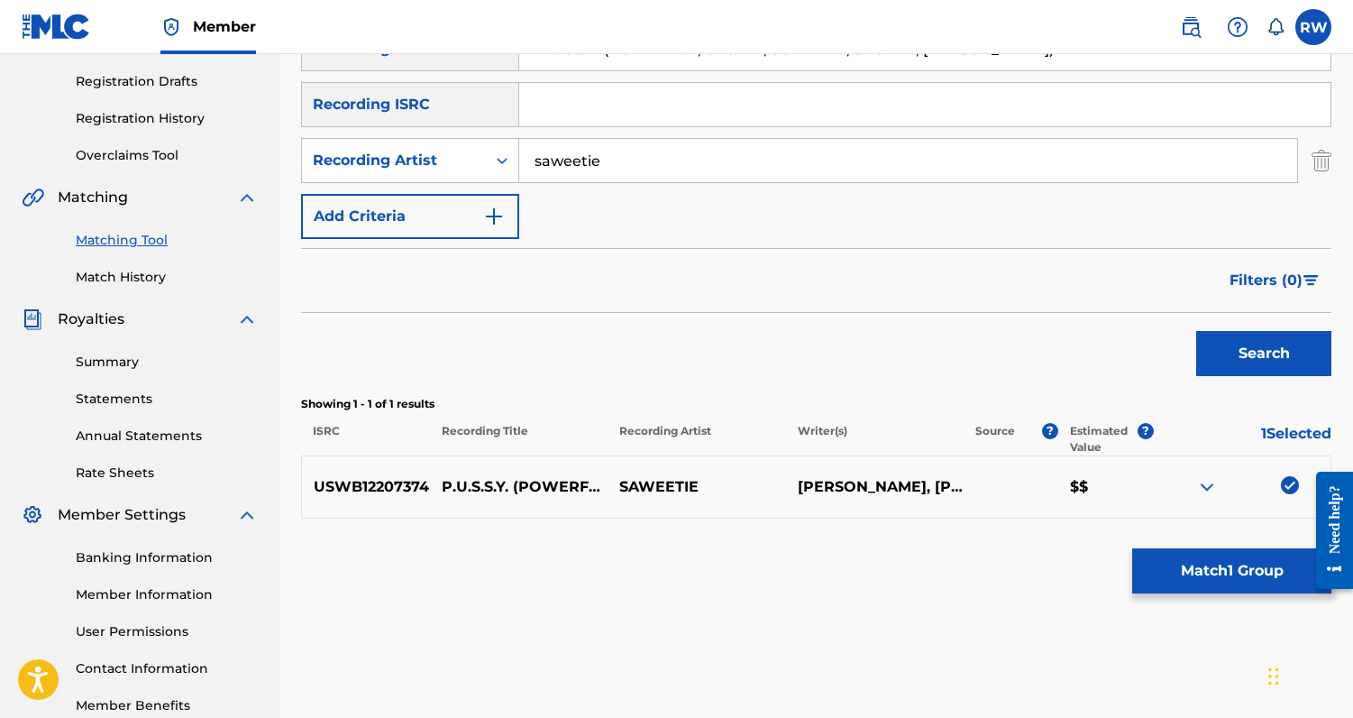
click at [619, 144] on input "saweetie" at bounding box center [908, 160] width 778 height 43
click at [613, 152] on input "saweetie" at bounding box center [908, 160] width 778 height 43
click at [1227, 328] on div "Search" at bounding box center [1260, 349] width 144 height 72
click at [1230, 341] on button "Search" at bounding box center [1264, 353] width 135 height 45
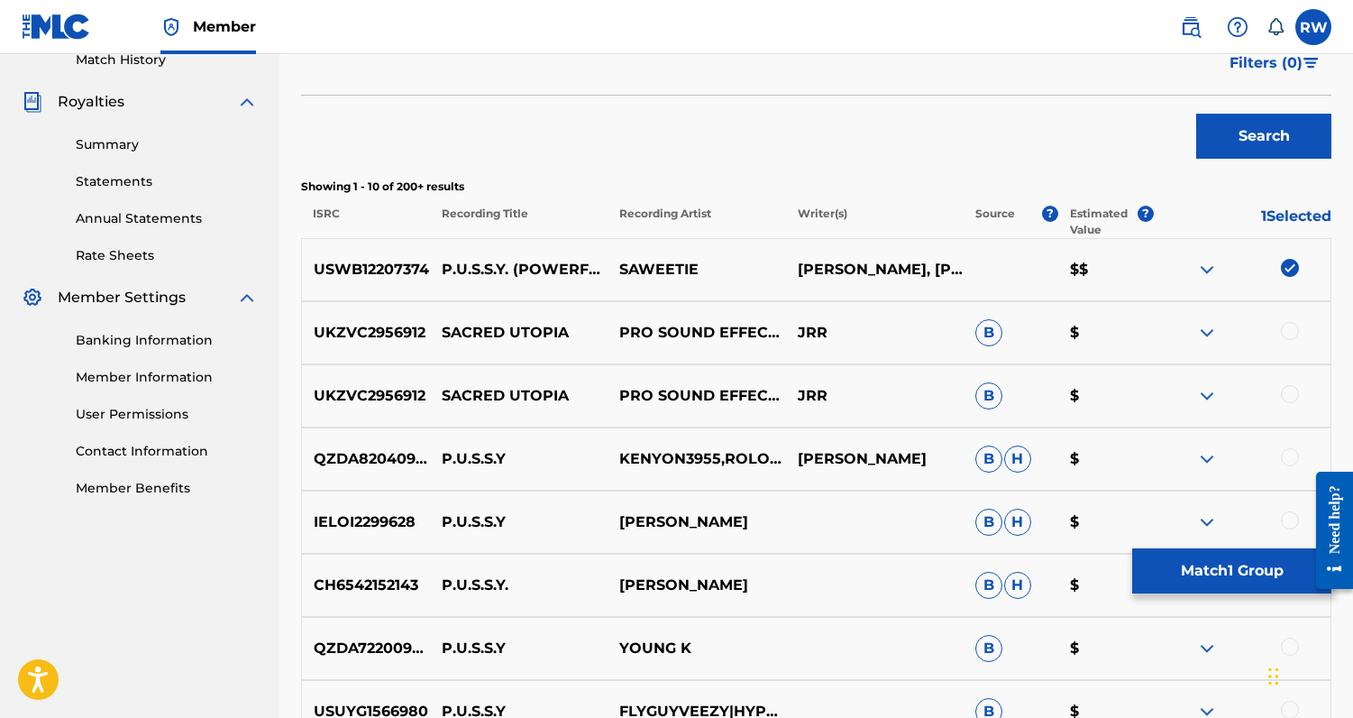
scroll to position [421, 0]
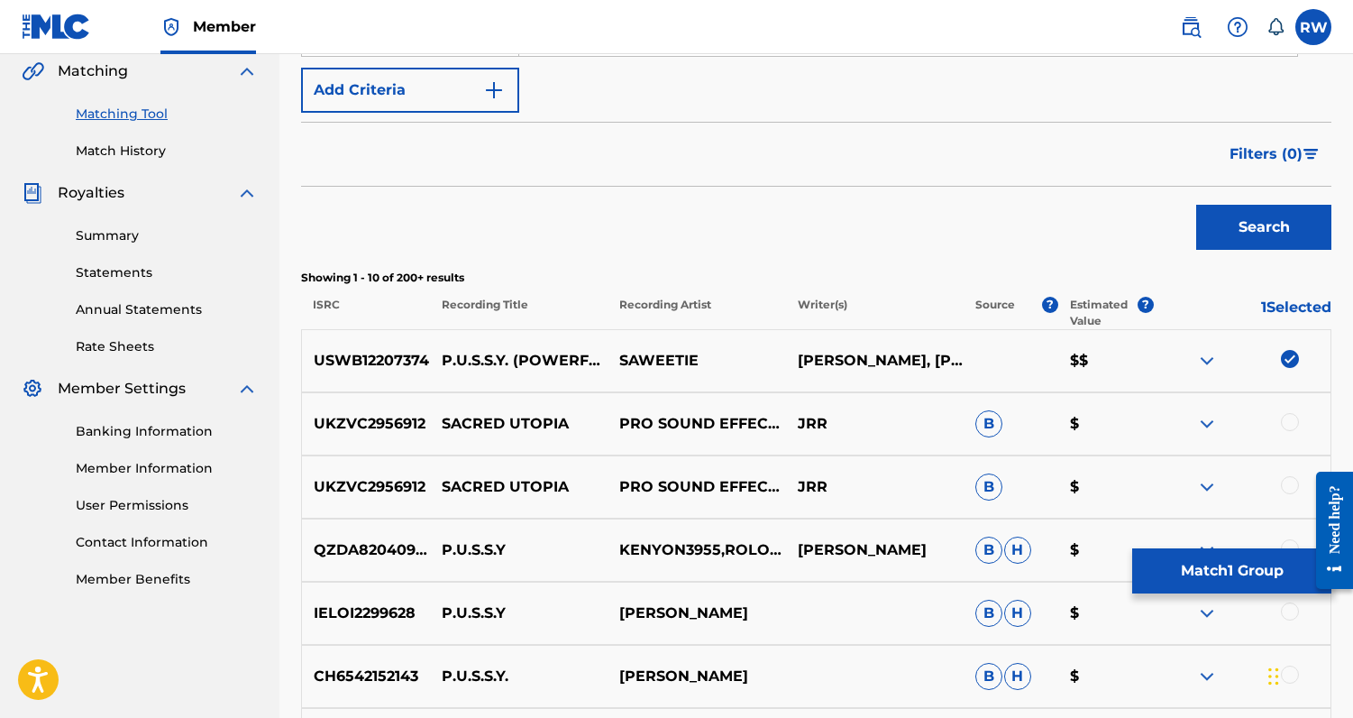
click at [1178, 580] on button "Match 1 Group" at bounding box center [1232, 570] width 199 height 45
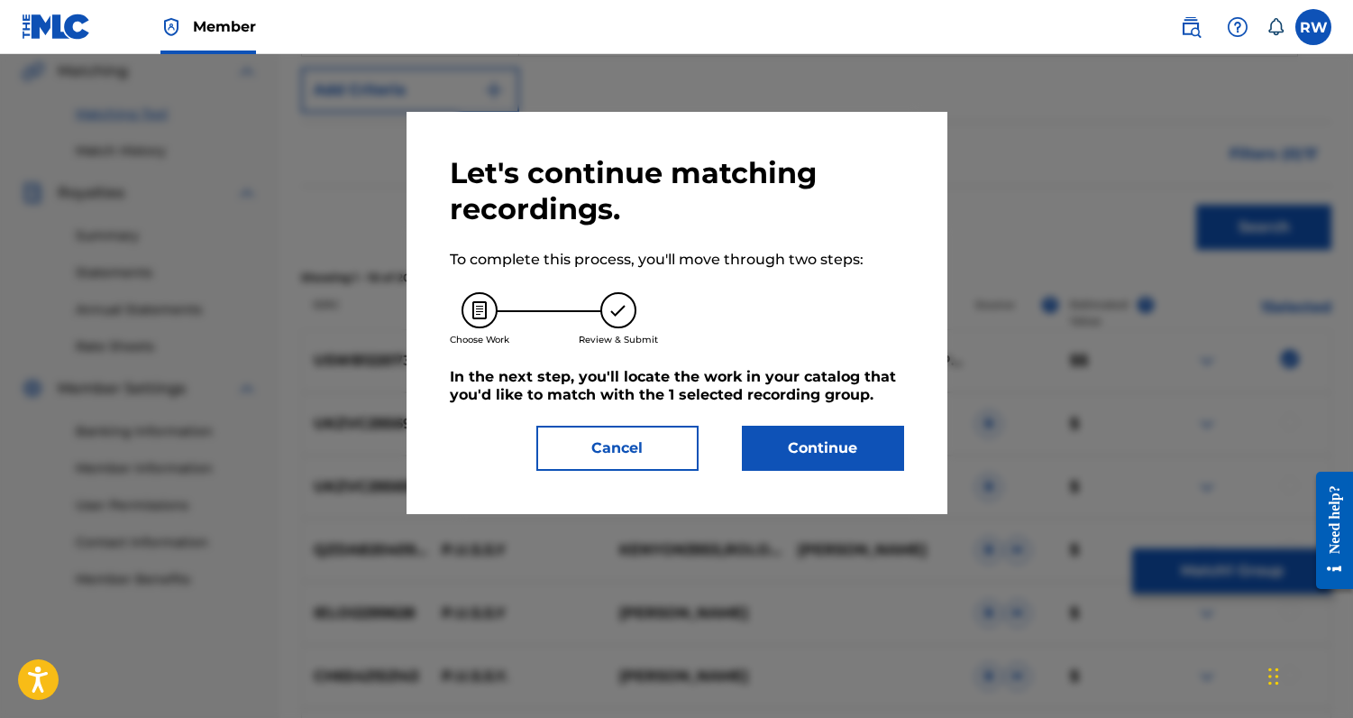
click at [847, 455] on button "Continue" at bounding box center [823, 448] width 162 height 45
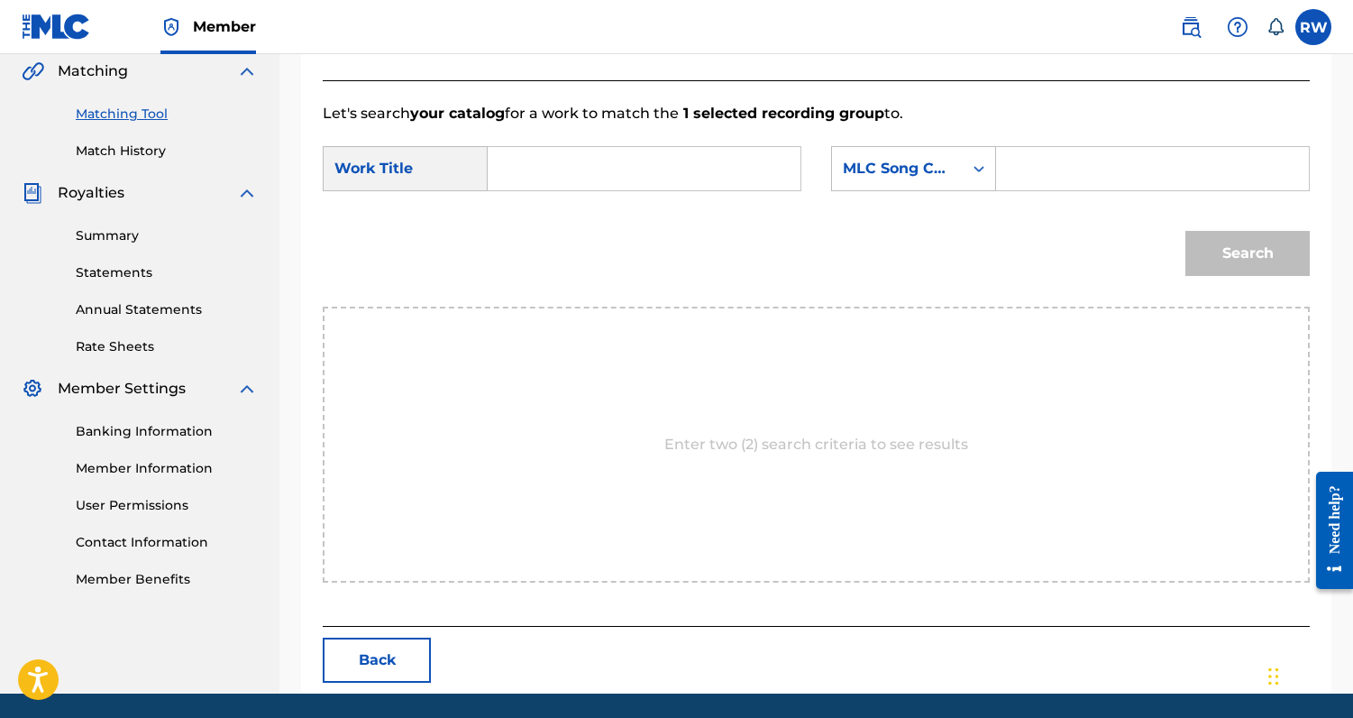
click at [622, 170] on input "Search Form" at bounding box center [644, 168] width 282 height 43
paste input "P.U.S.S.Y. (POWERFUL, UTOPIA, SUPREME, SACRED, [PERSON_NAME])"
type input "P.U.S.S.Y. (POWERFUL, UTOPIA, SUPREME, SACRED, [PERSON_NAME])"
click at [1093, 187] on input "Search Form" at bounding box center [1153, 168] width 282 height 43
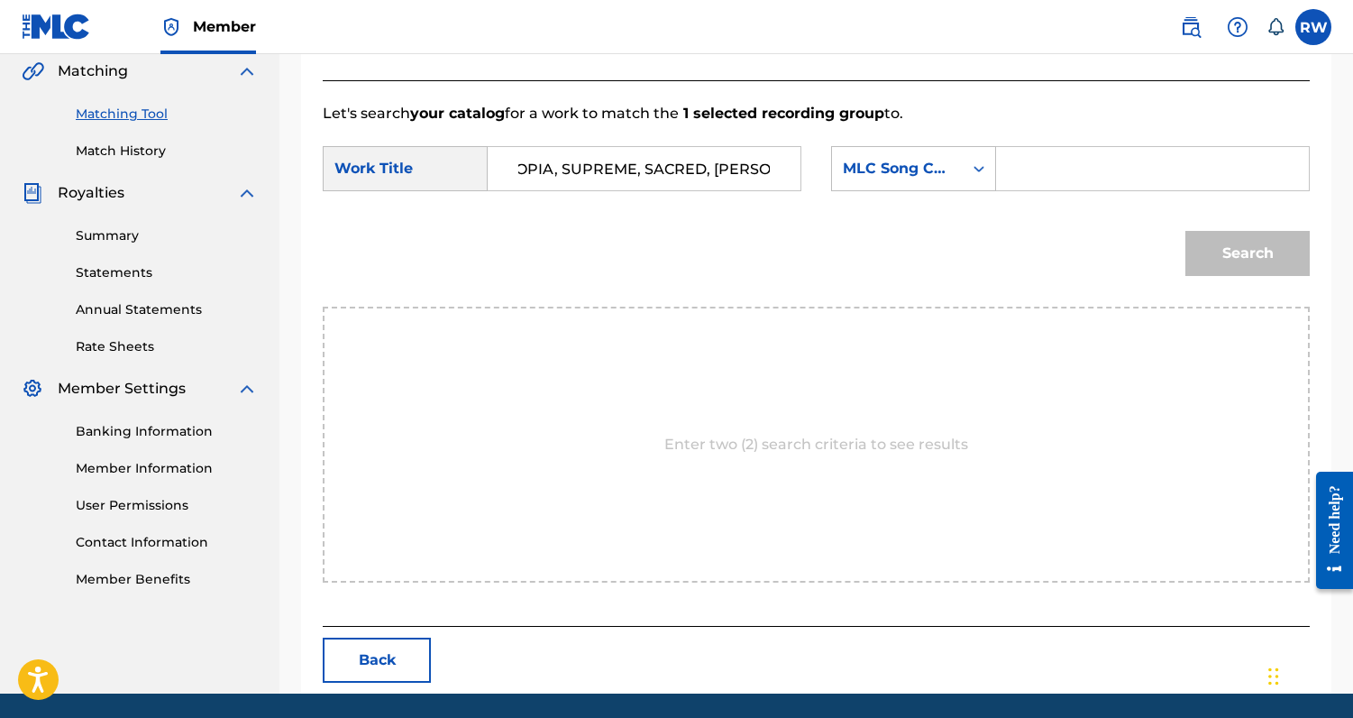
scroll to position [0, 0]
click at [1167, 178] on input "Search Form" at bounding box center [1153, 168] width 282 height 43
paste input "PI89M3"
type input "PI89M3"
click at [1237, 265] on button "Search" at bounding box center [1248, 253] width 124 height 45
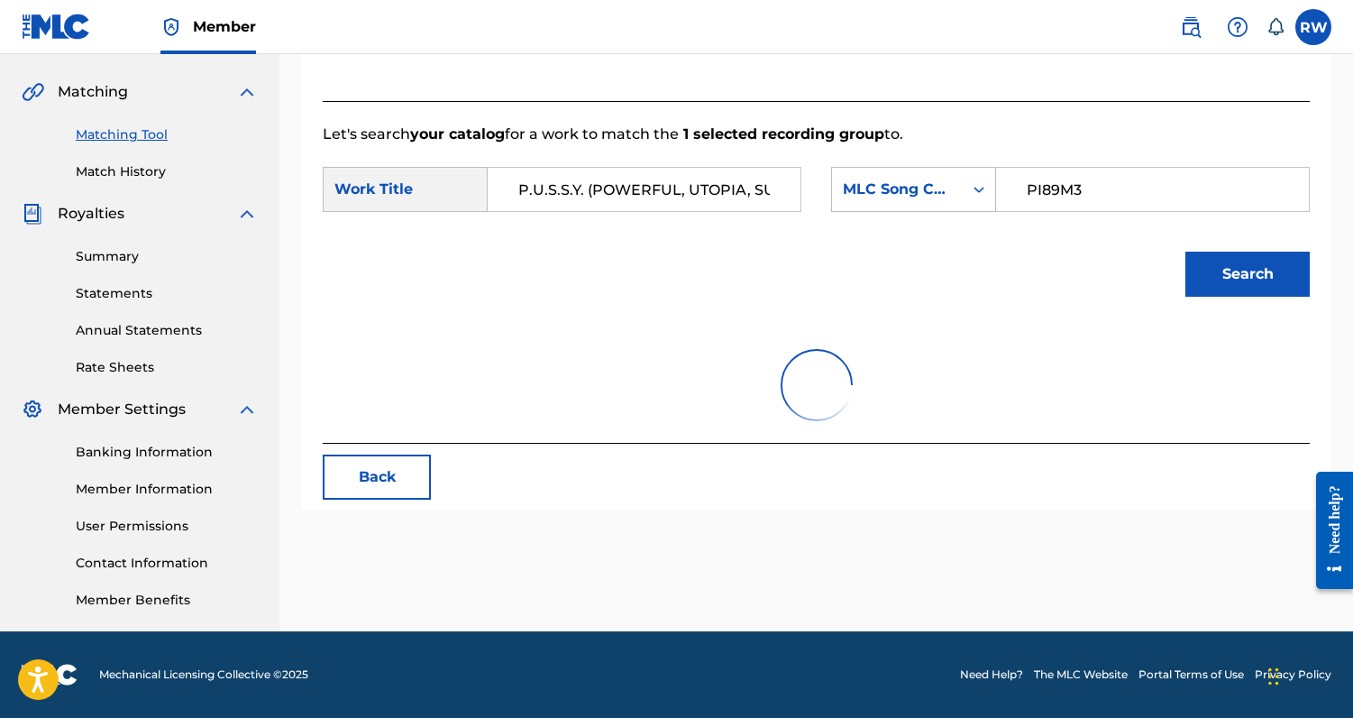
scroll to position [421, 0]
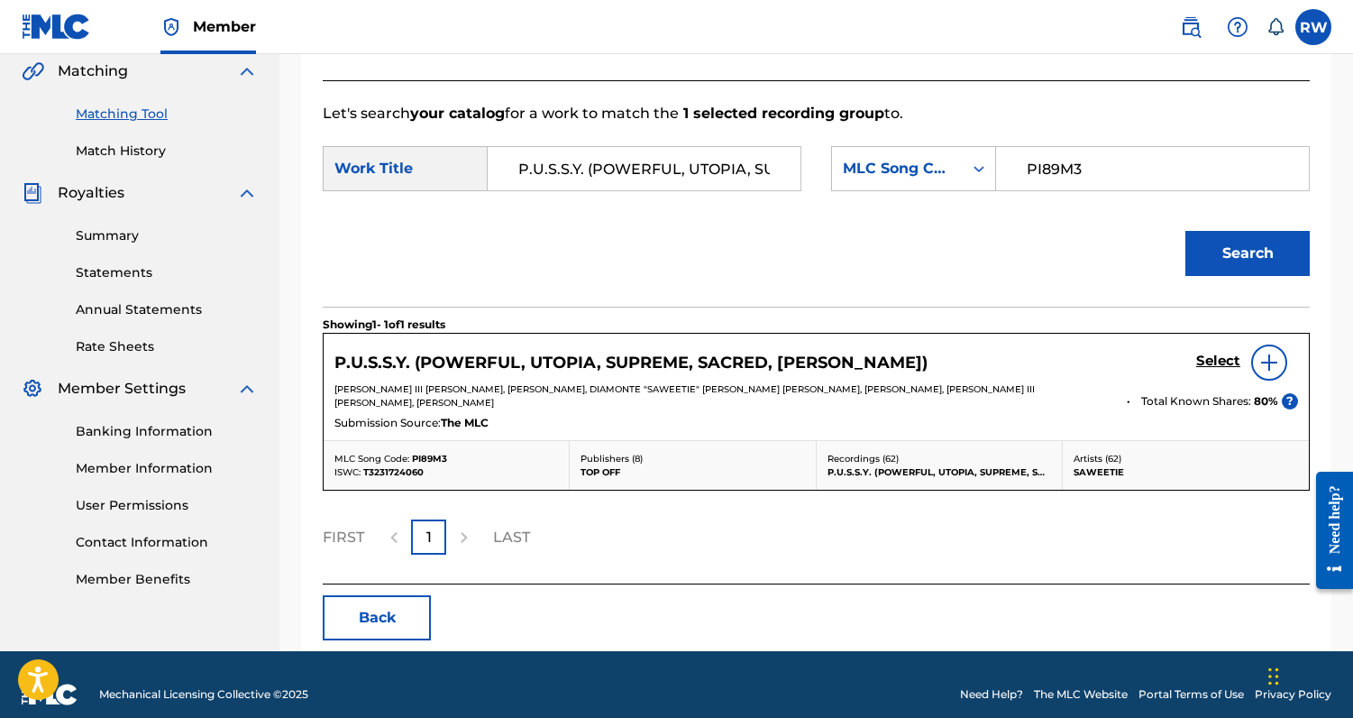
click at [1209, 356] on h5 "Select" at bounding box center [1219, 361] width 44 height 17
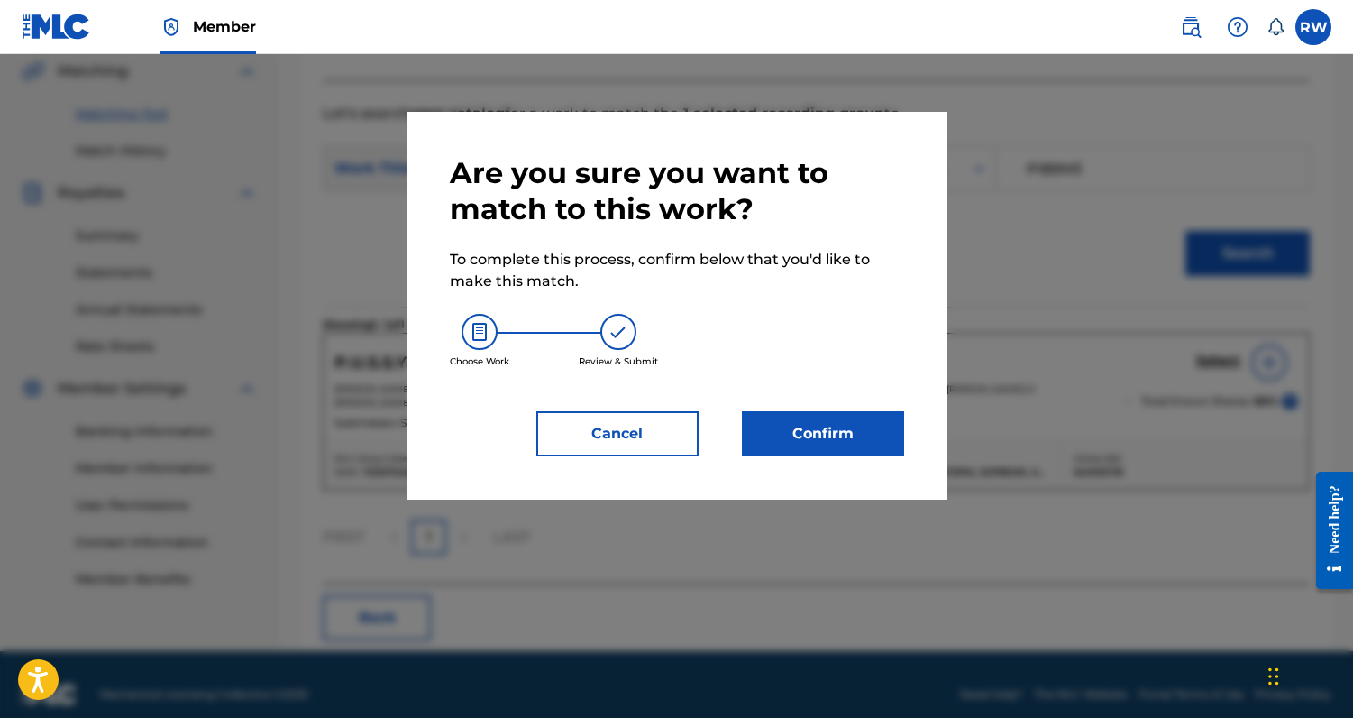
click at [840, 430] on button "Confirm" at bounding box center [823, 433] width 162 height 45
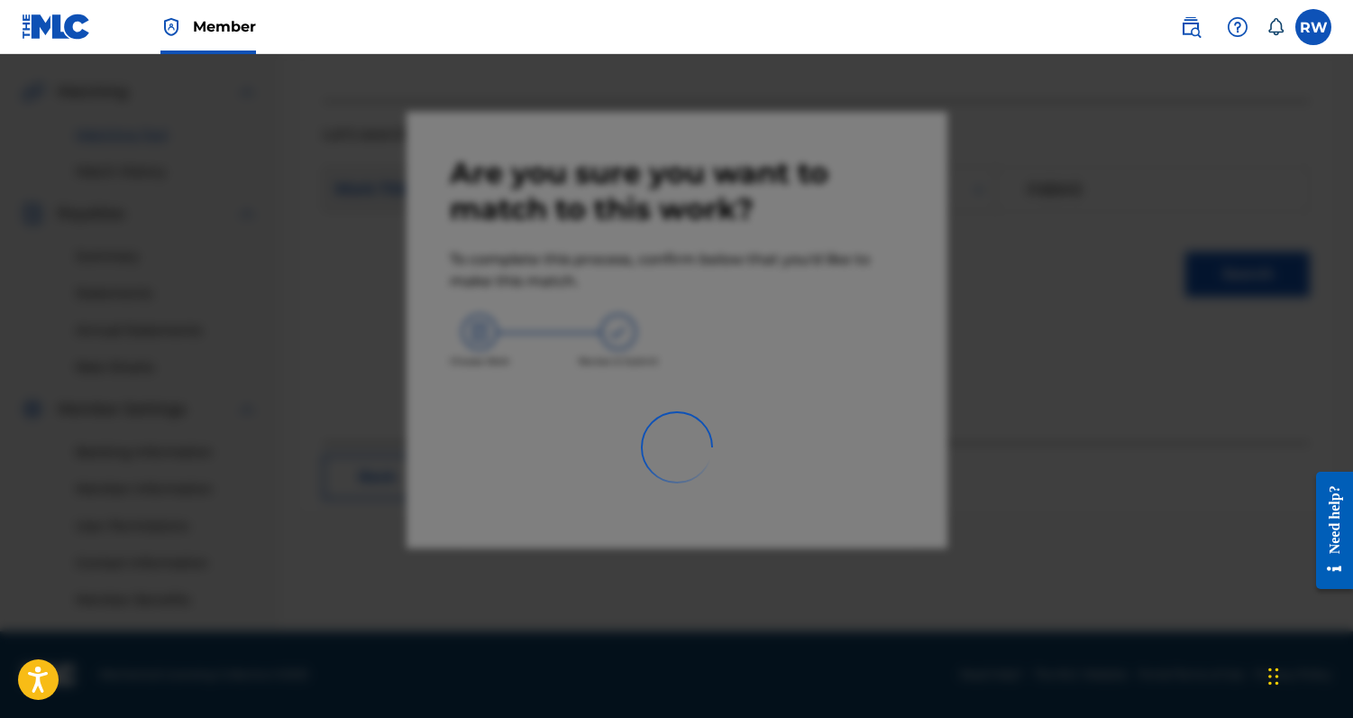
scroll to position [400, 0]
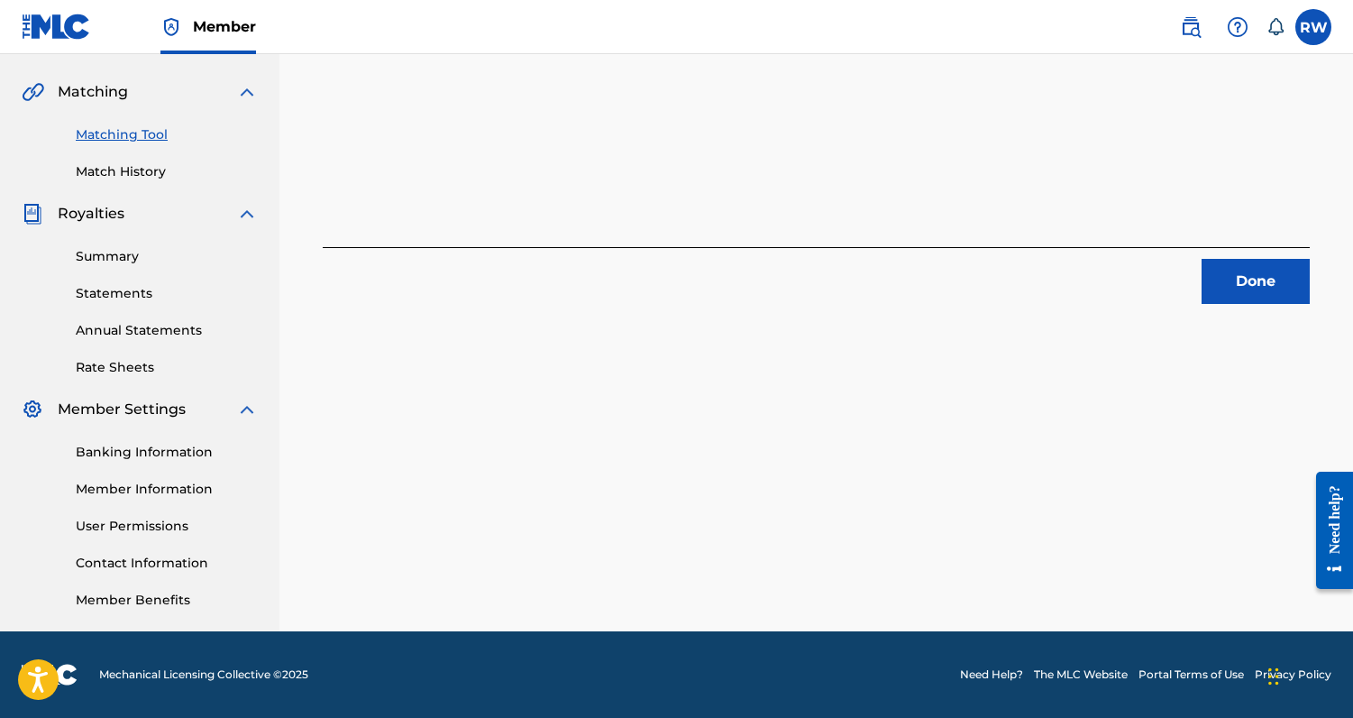
click at [1252, 279] on button "Done" at bounding box center [1256, 281] width 108 height 45
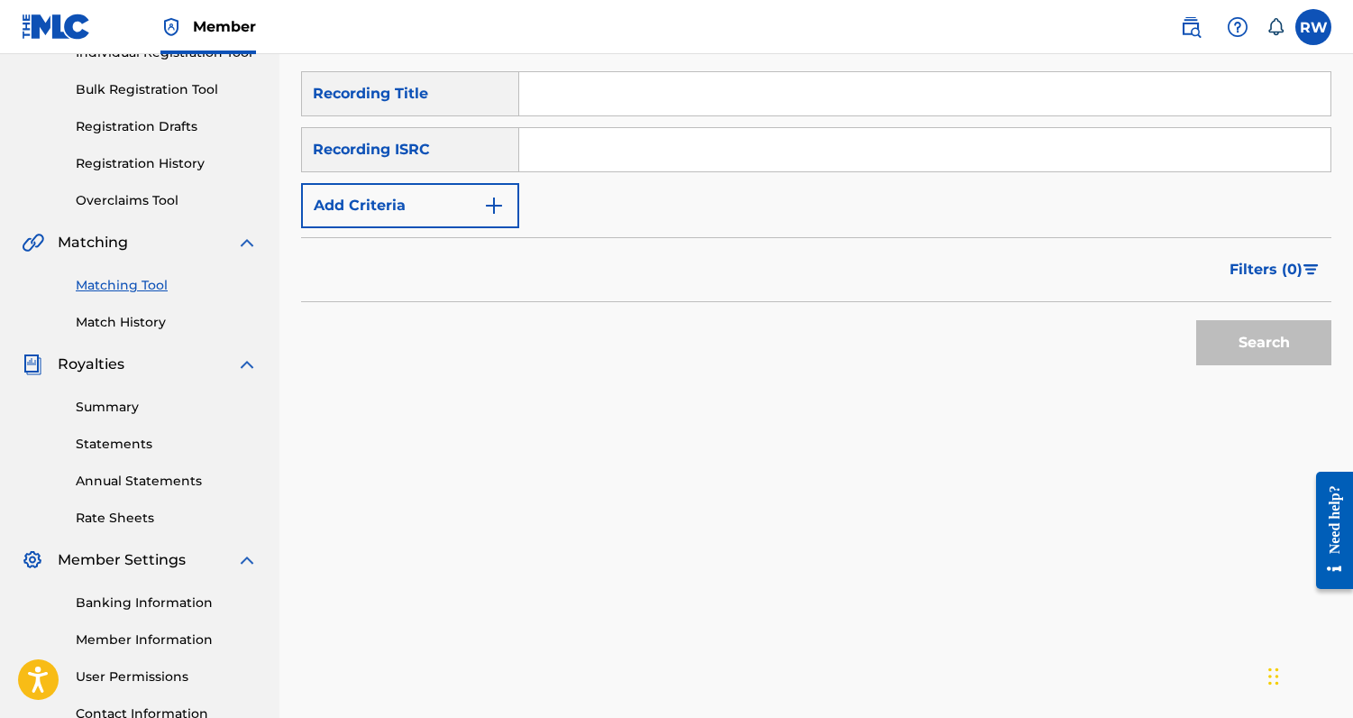
scroll to position [225, 0]
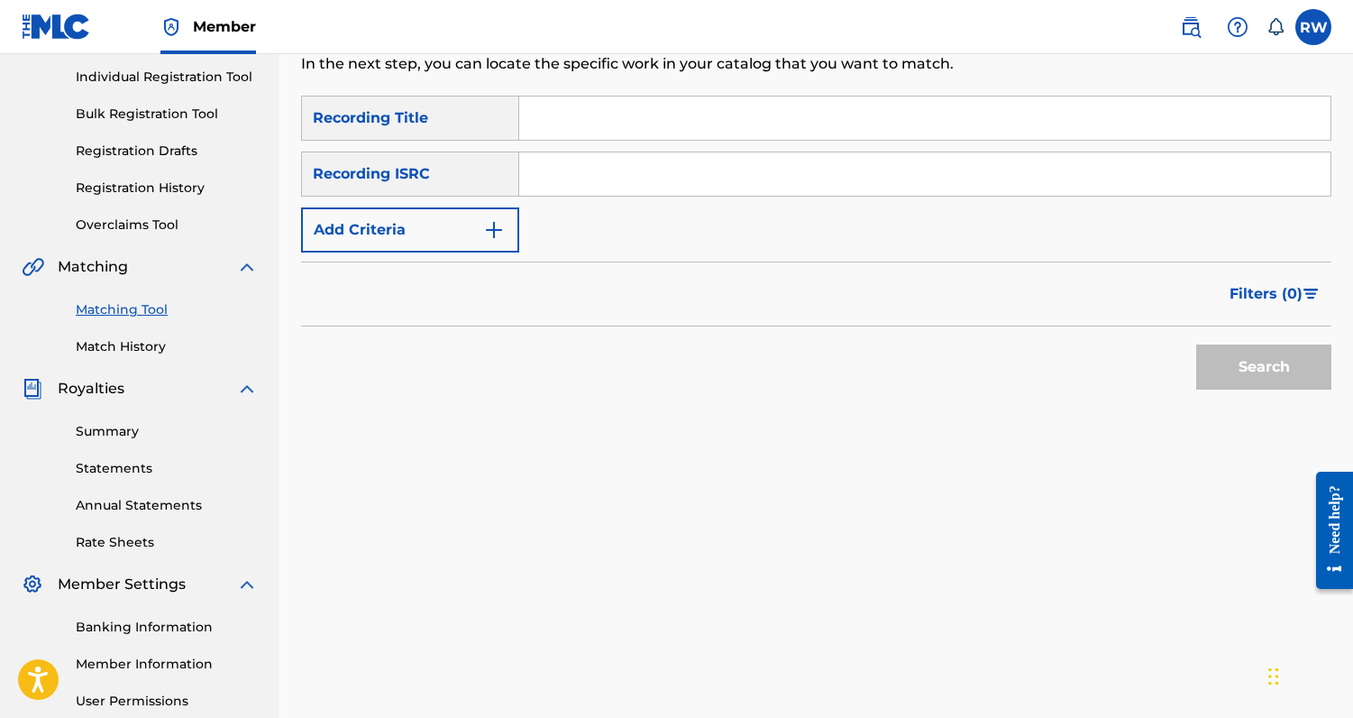
click at [580, 113] on input "Search Form" at bounding box center [925, 117] width 812 height 43
type input "pandemic"
click at [388, 233] on button "Add Criteria" at bounding box center [410, 229] width 218 height 45
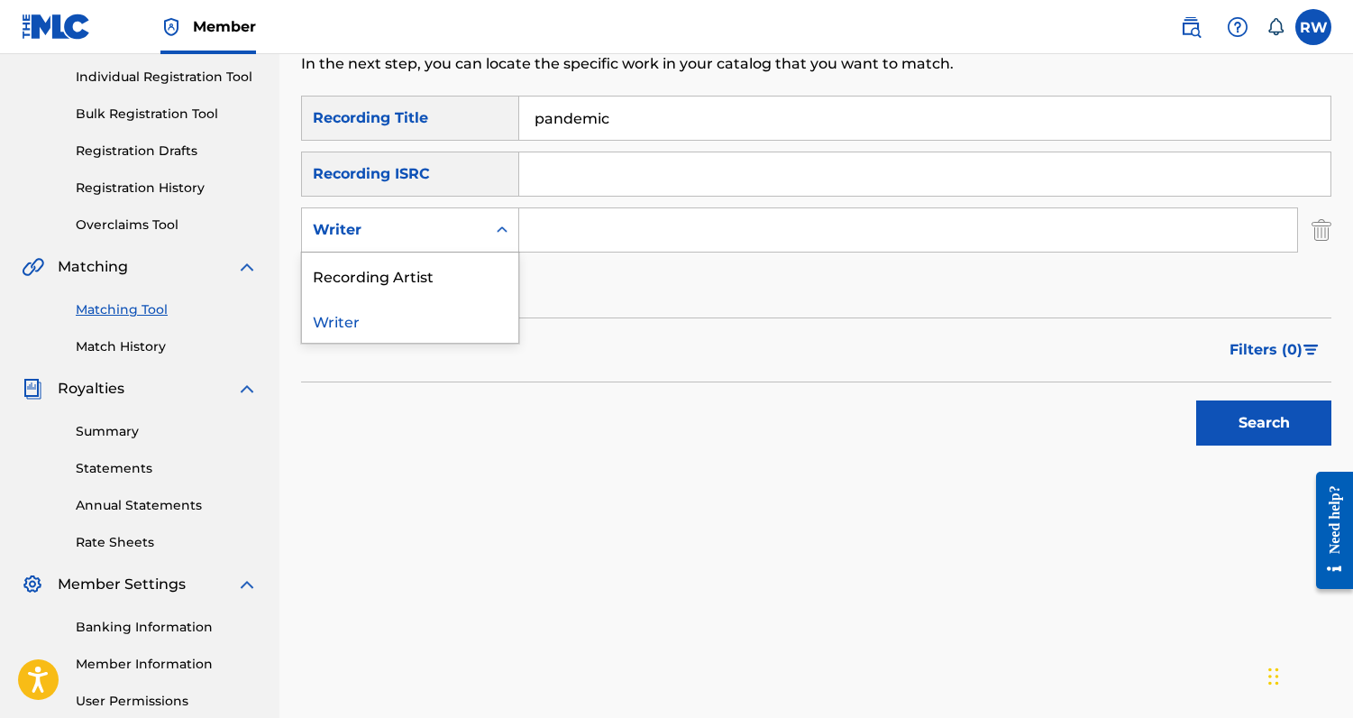
click at [452, 233] on div "Writer" at bounding box center [394, 230] width 162 height 22
click at [444, 286] on div "Recording Artist" at bounding box center [410, 274] width 216 height 45
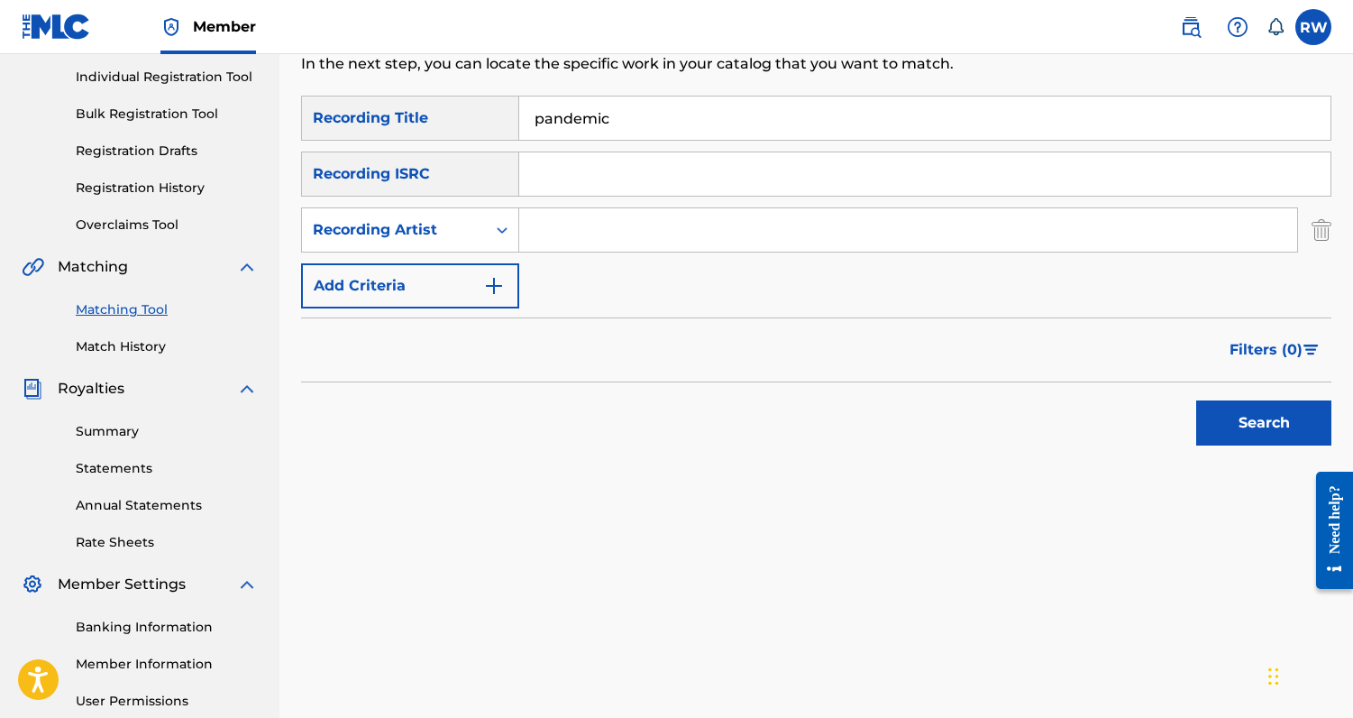
click at [562, 233] on input "Search Form" at bounding box center [908, 229] width 778 height 43
click at [1197, 400] on button "Search" at bounding box center [1264, 422] width 135 height 45
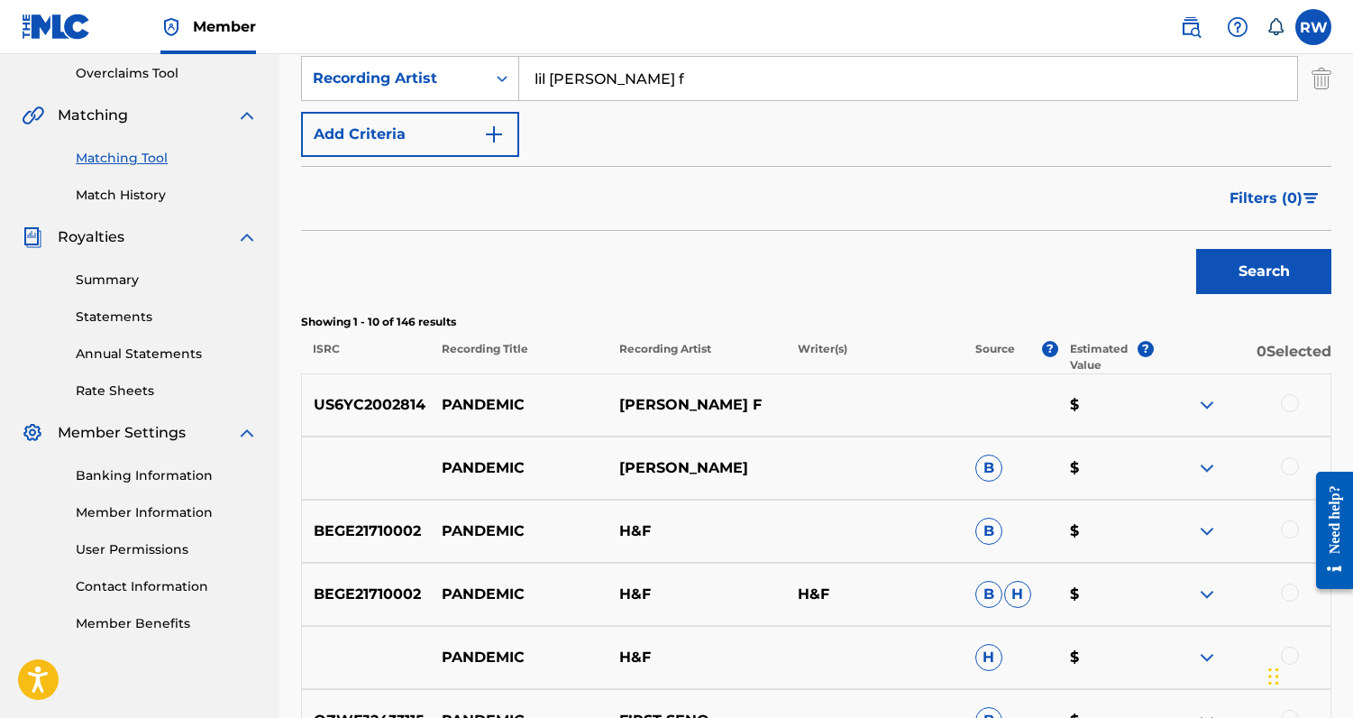
scroll to position [382, 0]
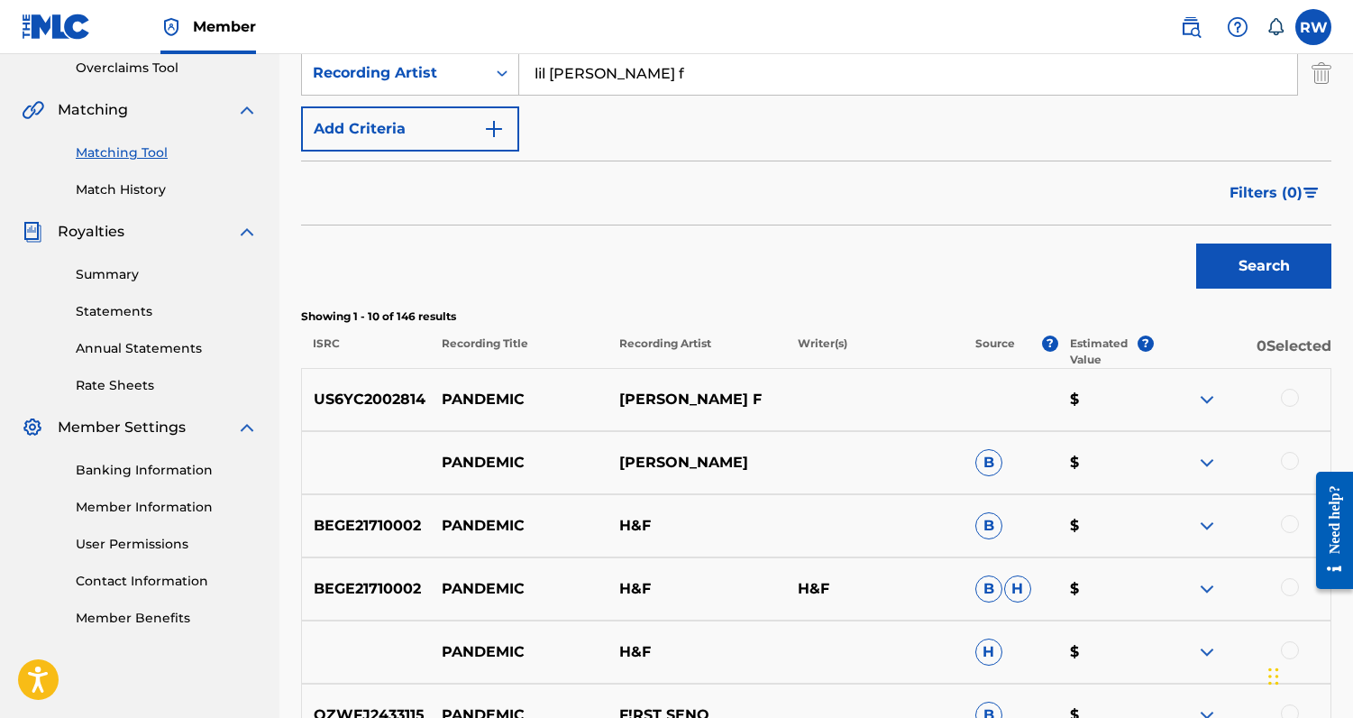
click at [1212, 399] on img at bounding box center [1208, 400] width 22 height 22
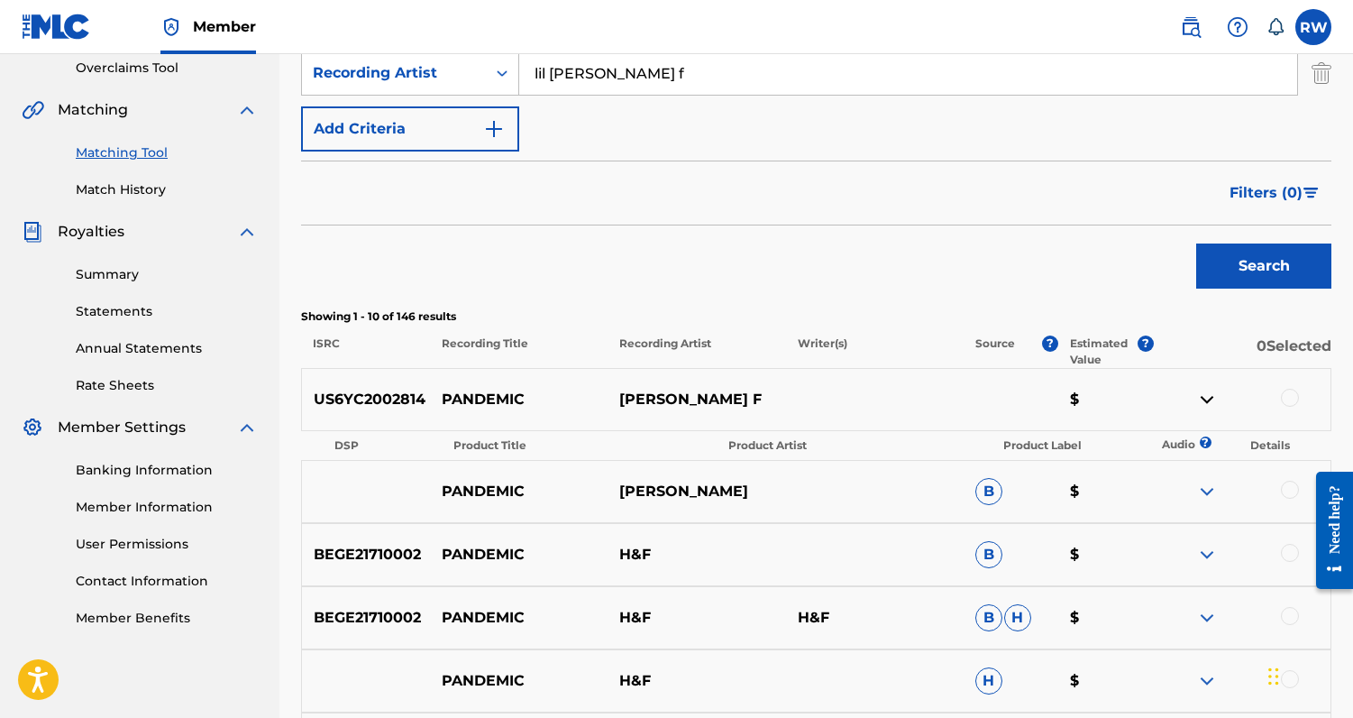
click at [1208, 398] on img at bounding box center [1208, 400] width 22 height 22
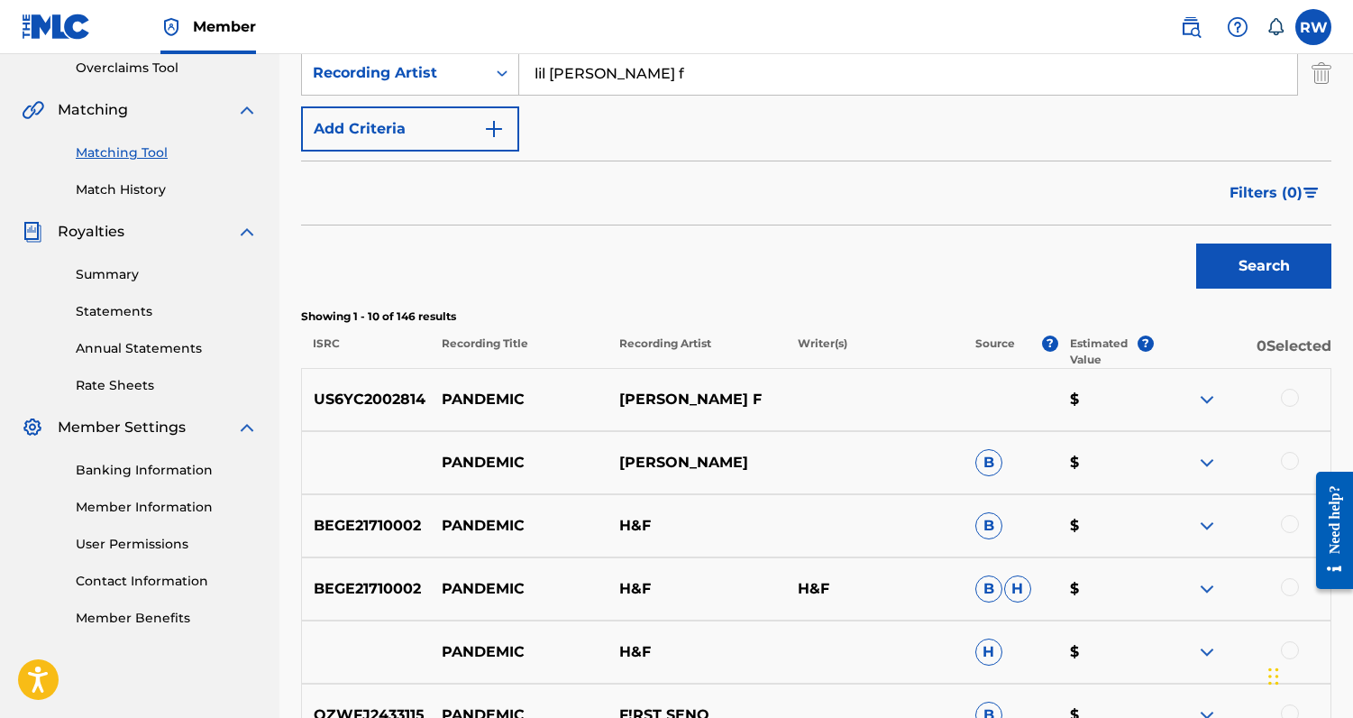
click at [1207, 464] on img at bounding box center [1208, 463] width 22 height 22
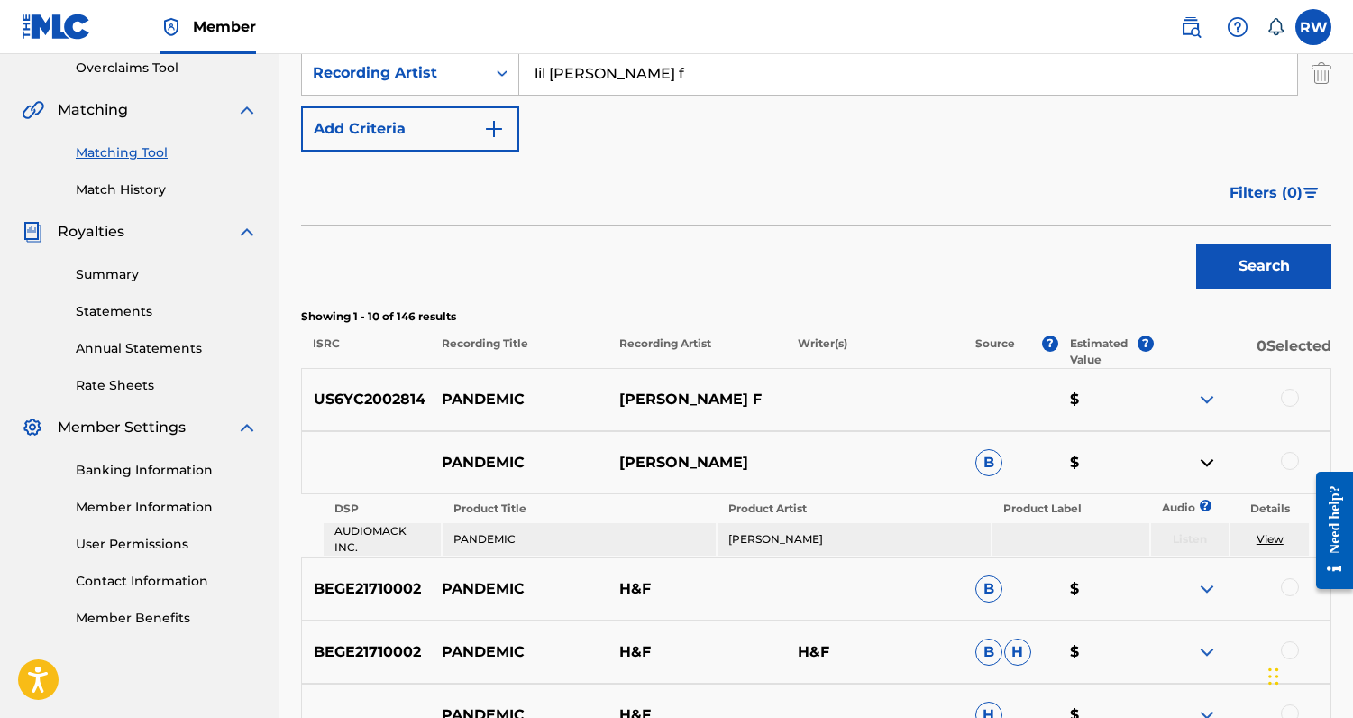
click at [1207, 464] on img at bounding box center [1208, 463] width 22 height 22
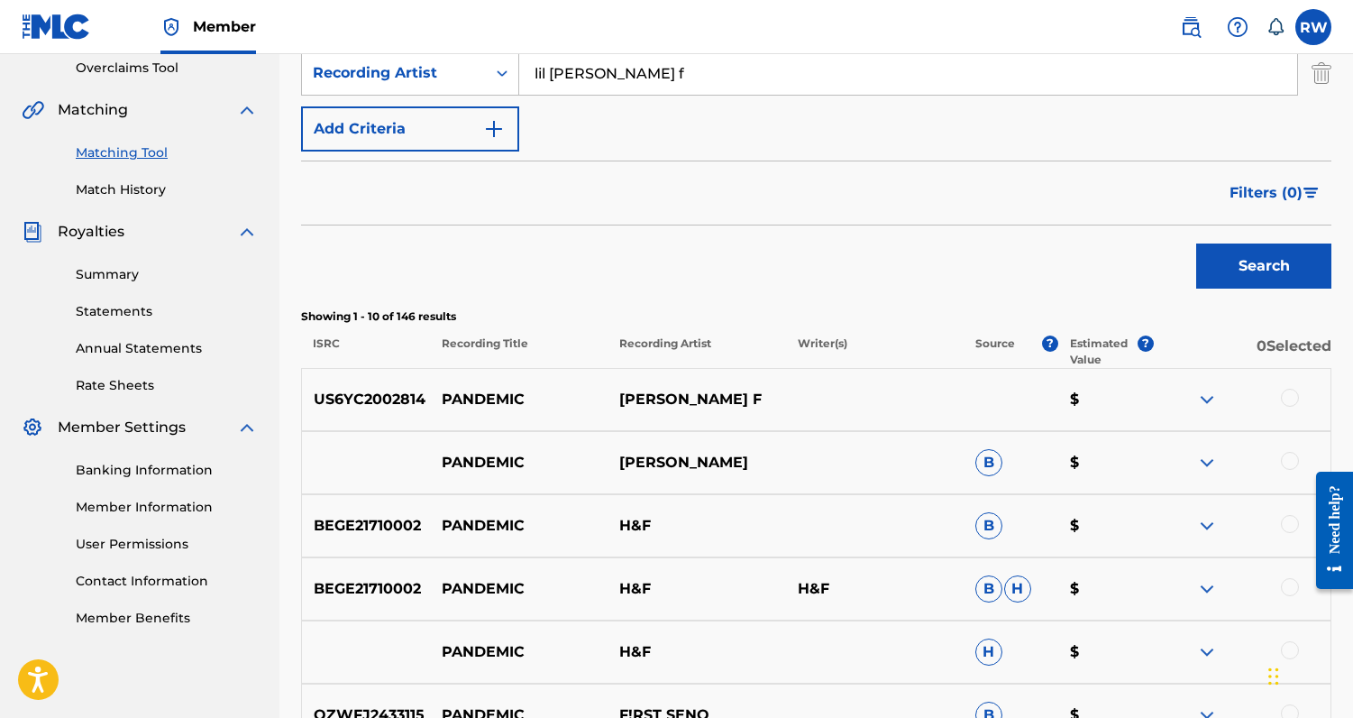
click at [1292, 397] on div at bounding box center [1290, 398] width 18 height 18
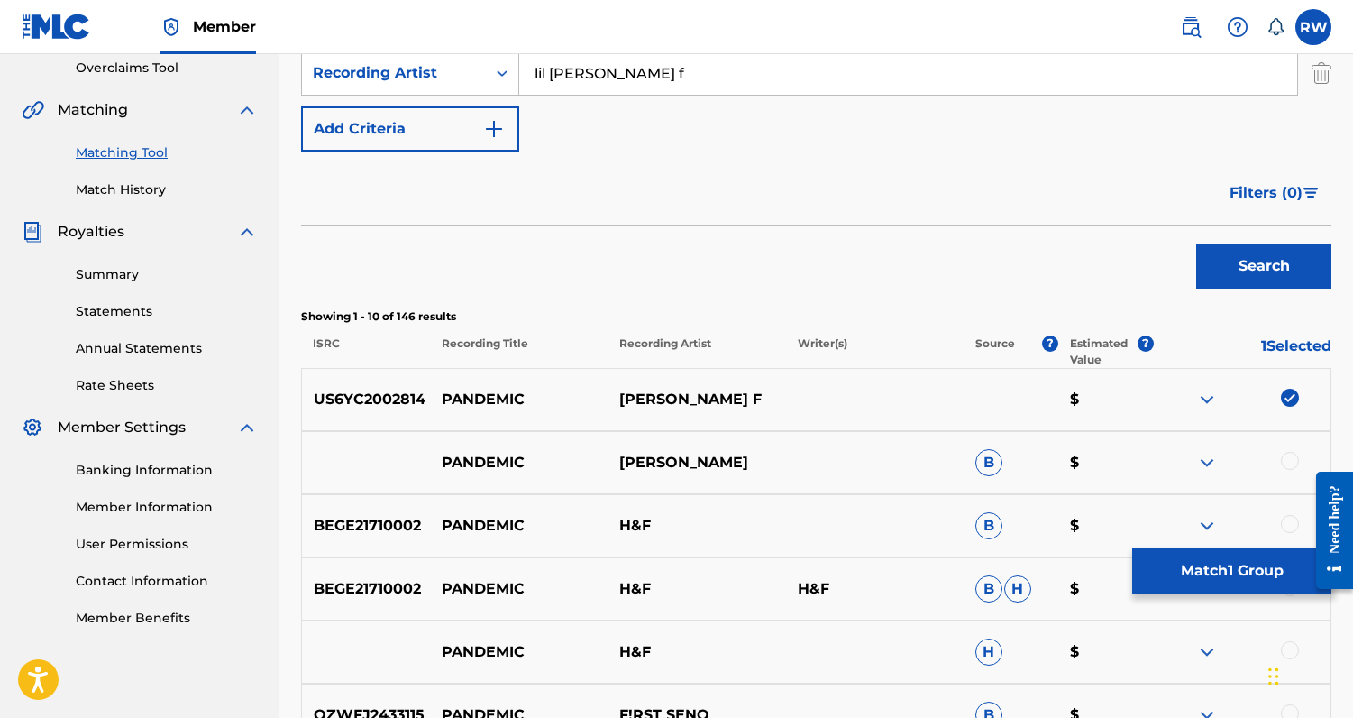
click at [1289, 457] on div at bounding box center [1290, 461] width 18 height 18
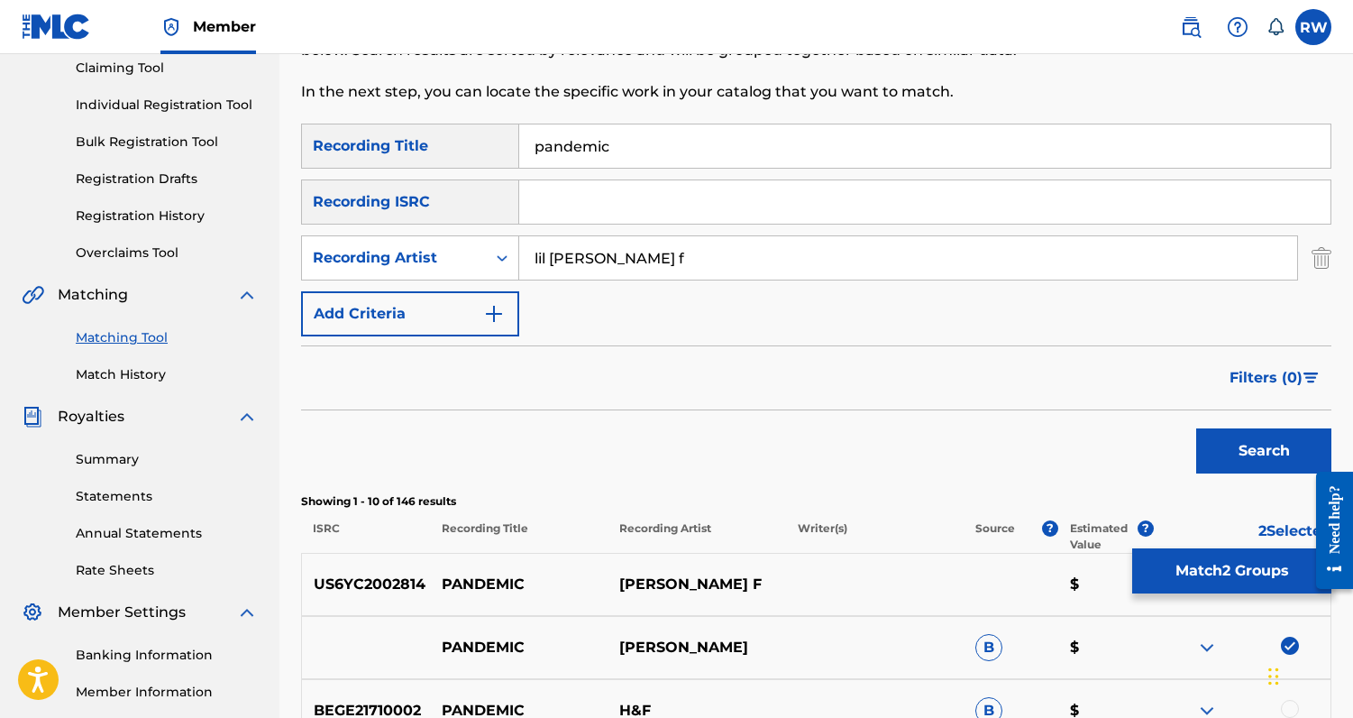
scroll to position [165, 0]
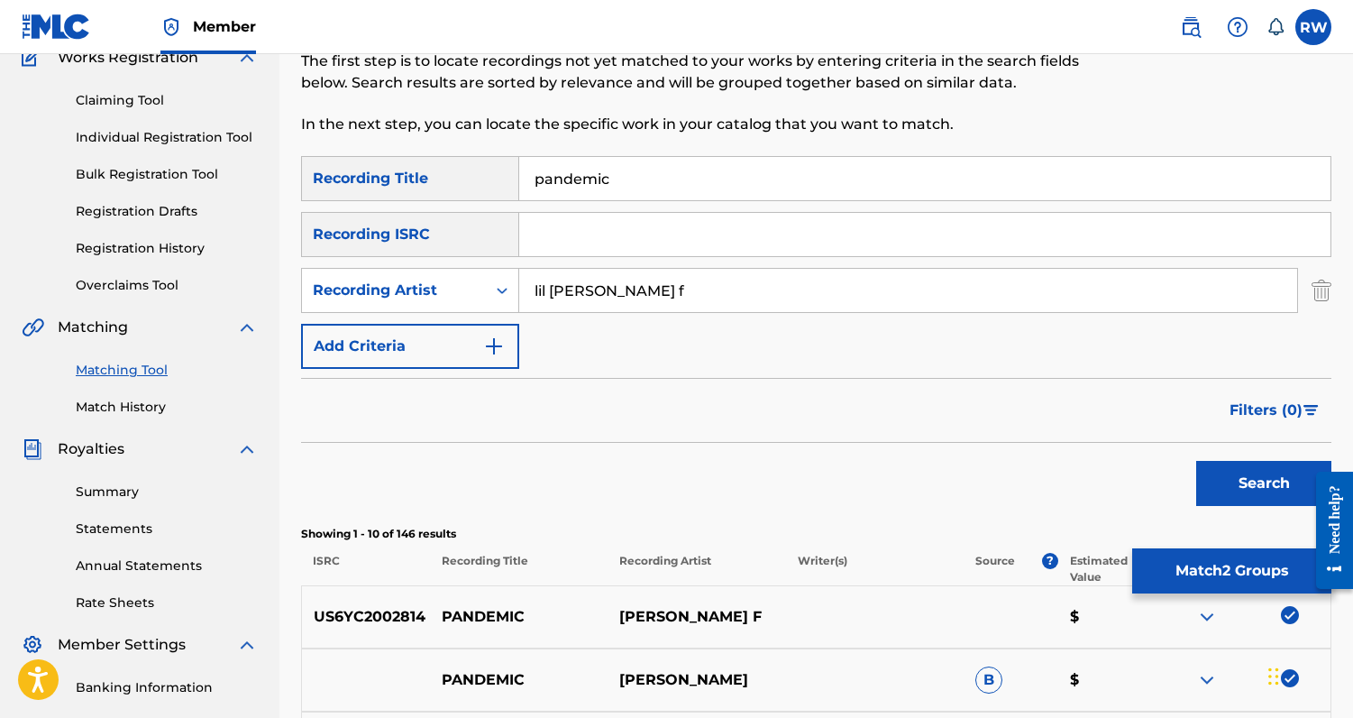
click at [648, 290] on input "lil [PERSON_NAME] f" at bounding box center [908, 290] width 778 height 43
type input "[PERSON_NAME]"
click at [1197, 461] on button "Search" at bounding box center [1264, 483] width 135 height 45
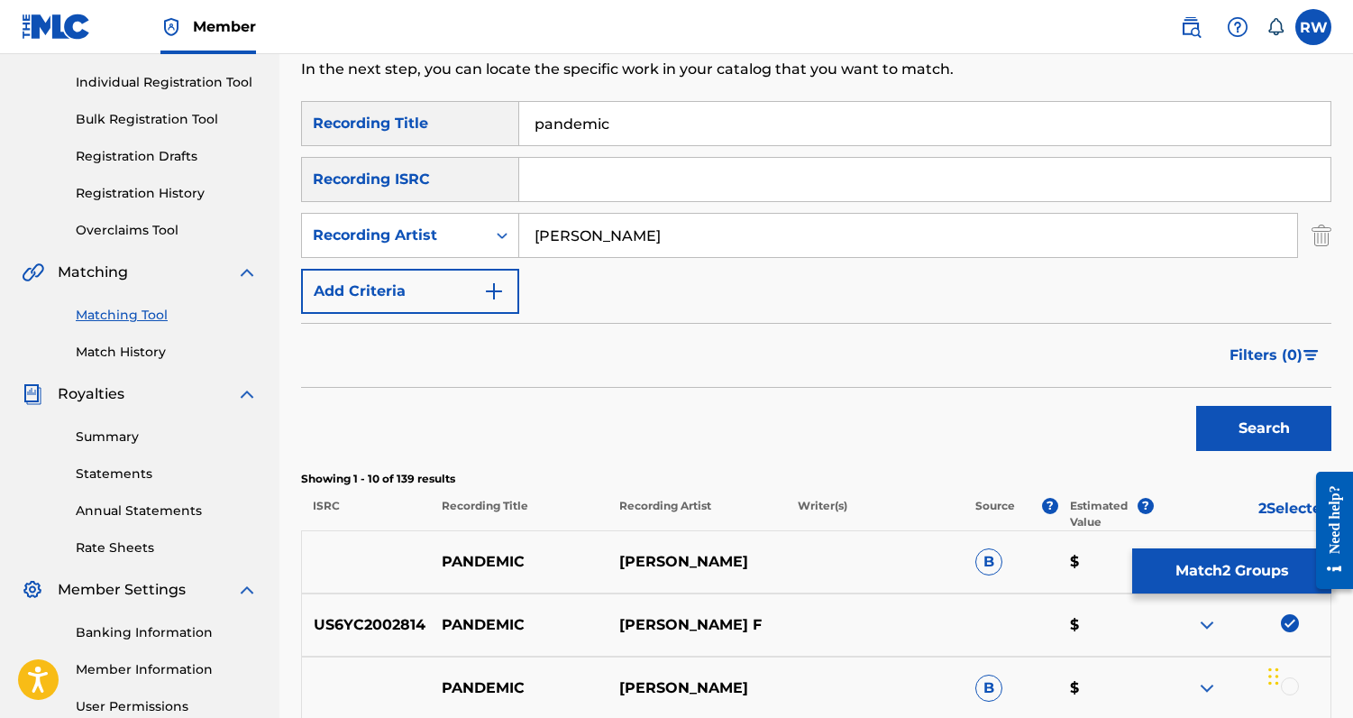
scroll to position [291, 0]
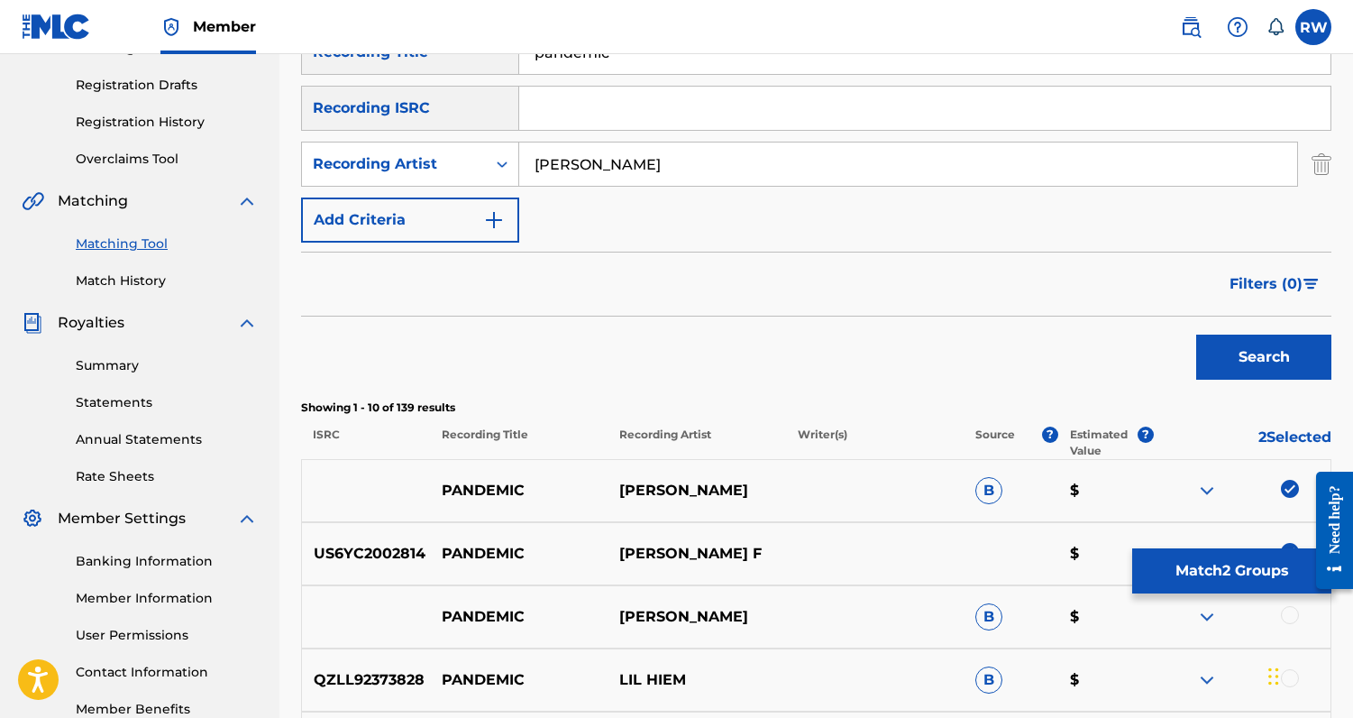
click at [1244, 371] on button "Search" at bounding box center [1264, 357] width 135 height 45
click at [1206, 564] on button "Match 2 Groups" at bounding box center [1232, 570] width 199 height 45
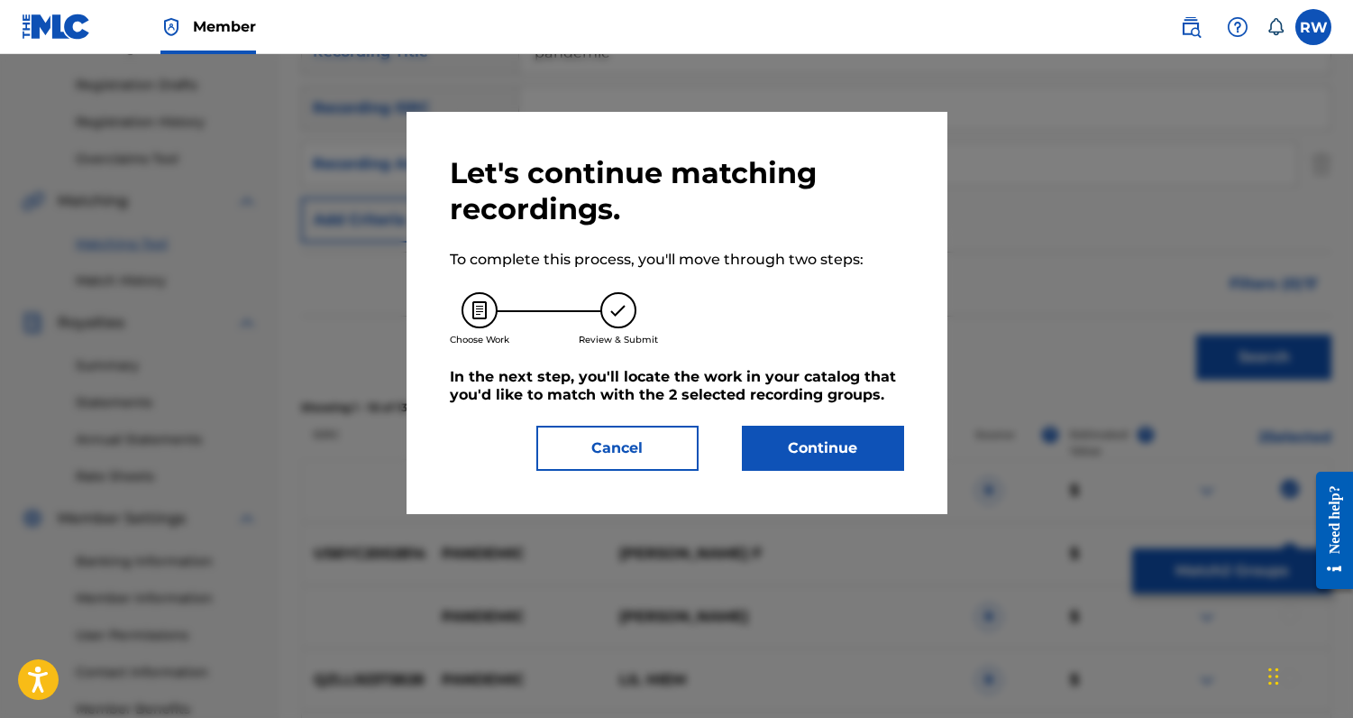
click at [829, 452] on button "Continue" at bounding box center [823, 448] width 162 height 45
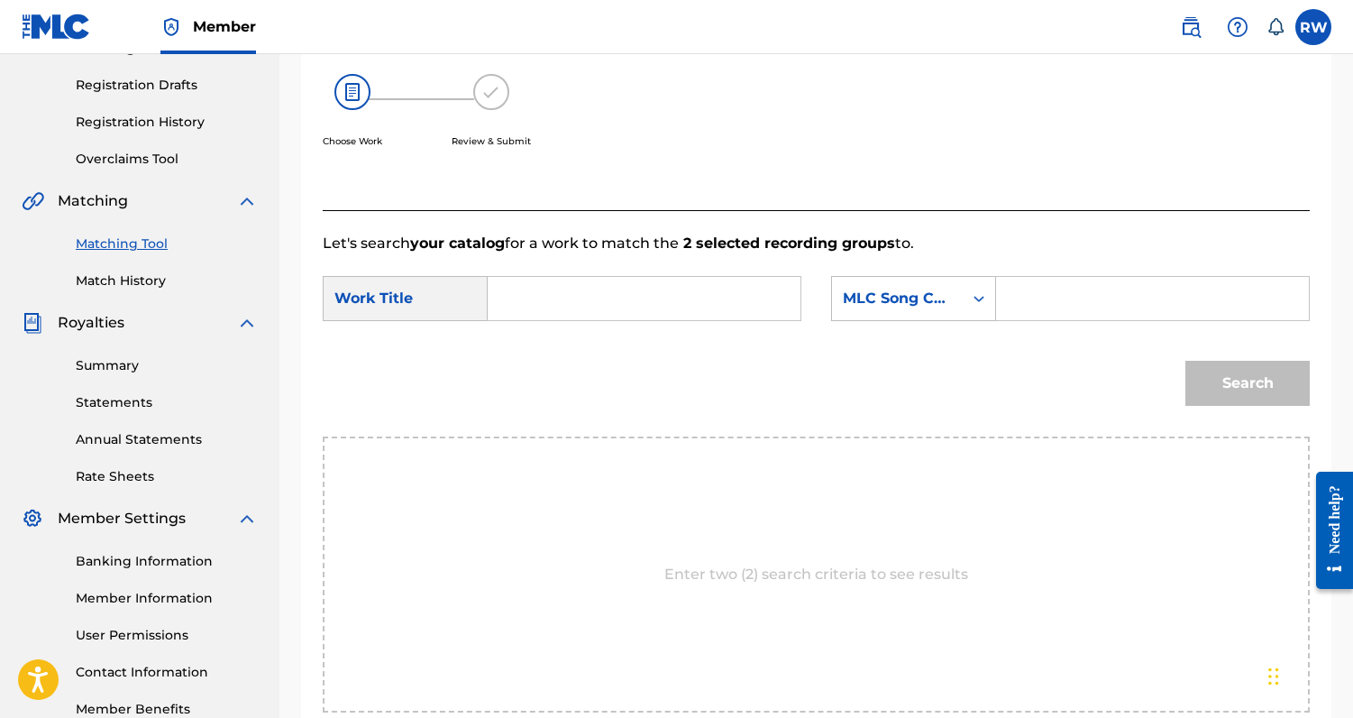
click at [598, 295] on input "Search Form" at bounding box center [644, 298] width 282 height 43
type input "pandemic"
click at [1068, 292] on input "Search Form" at bounding box center [1153, 298] width 282 height 43
paste input "PA4WKL"
type input "PA4WKL"
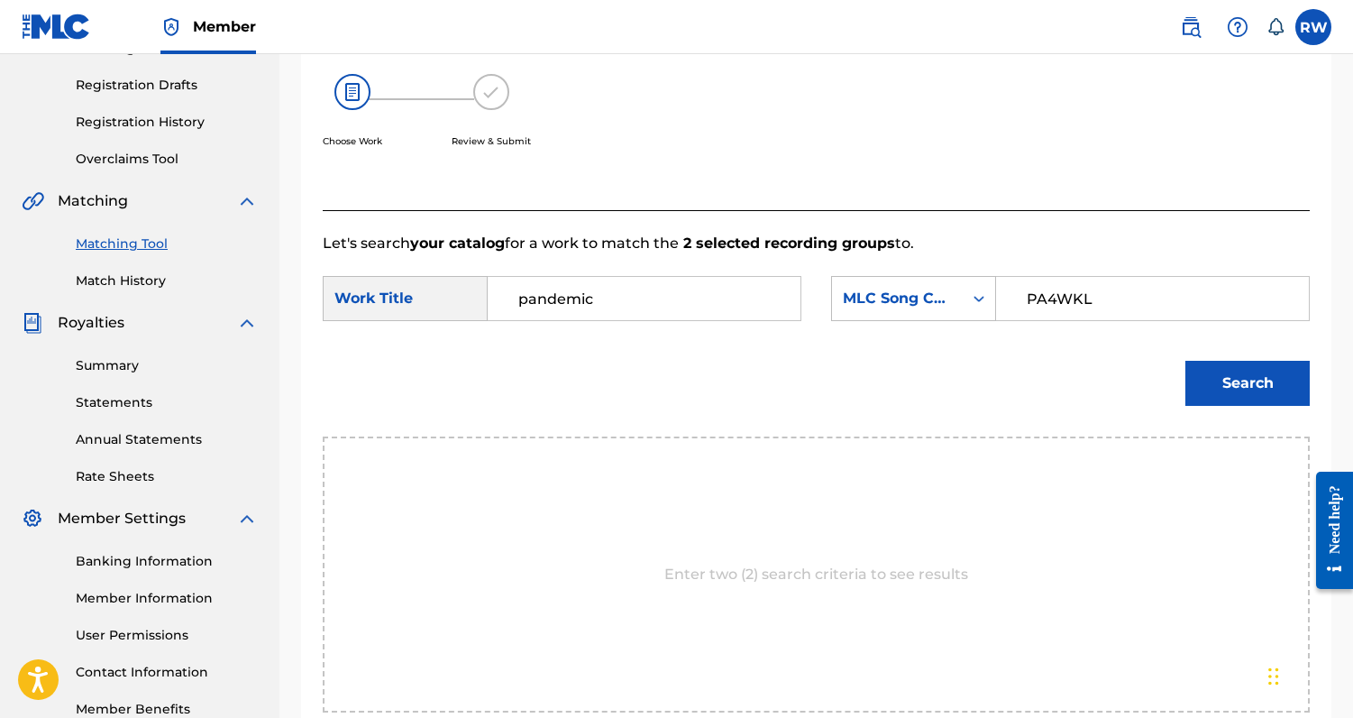
click at [1232, 396] on button "Search" at bounding box center [1248, 383] width 124 height 45
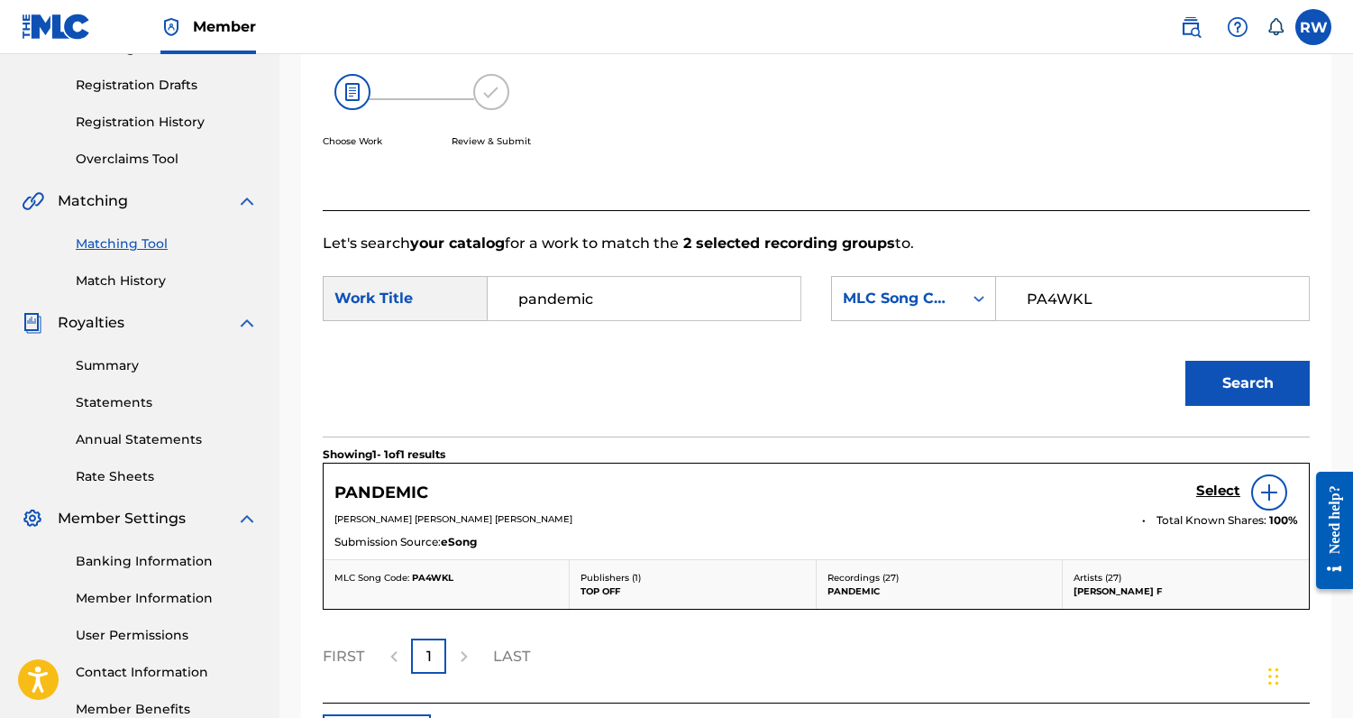
click at [1230, 484] on h5 "Select" at bounding box center [1219, 490] width 44 height 17
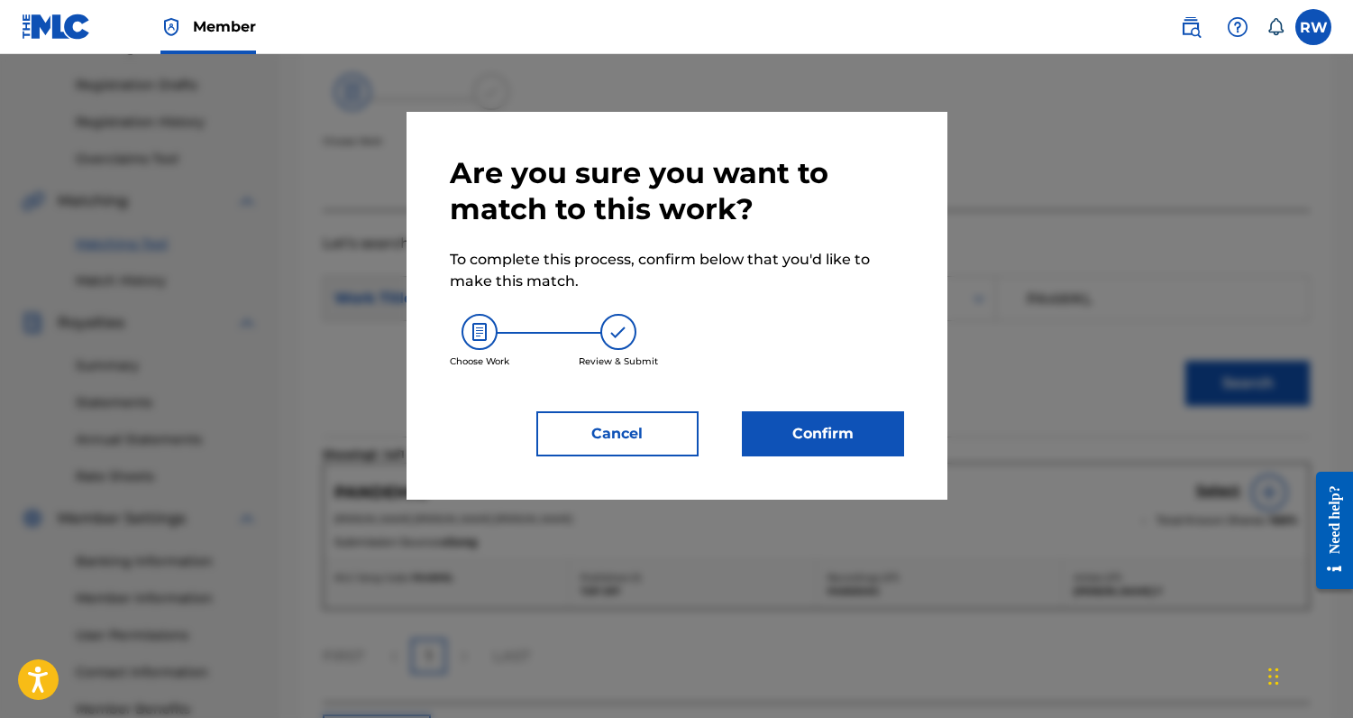
click at [873, 436] on button "Confirm" at bounding box center [823, 433] width 162 height 45
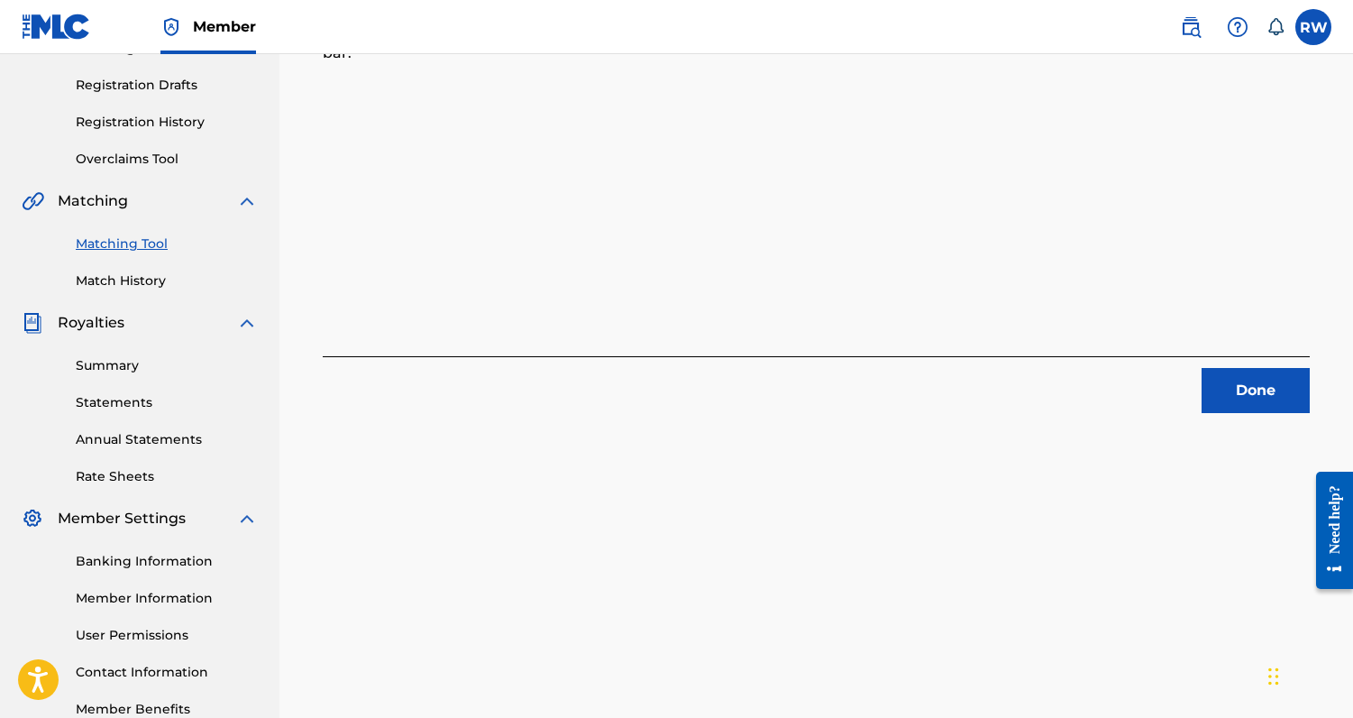
click at [1241, 388] on button "Done" at bounding box center [1256, 390] width 108 height 45
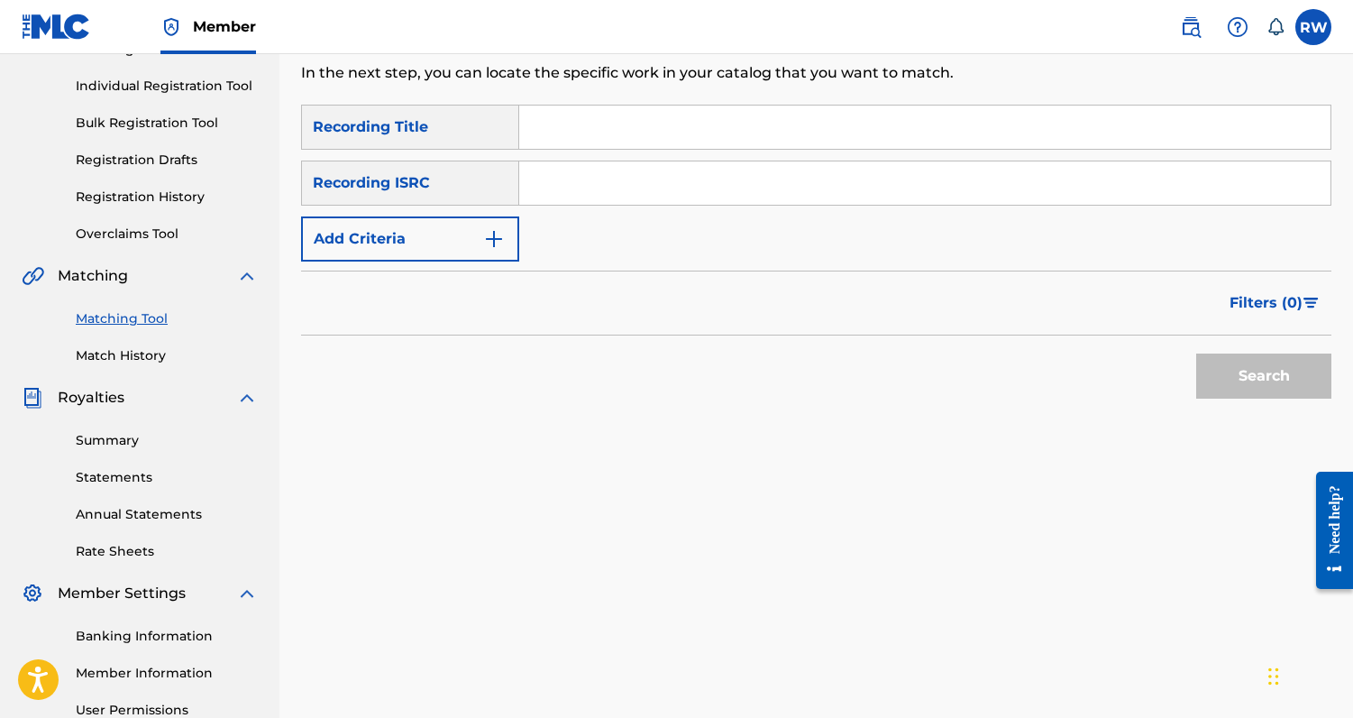
scroll to position [124, 0]
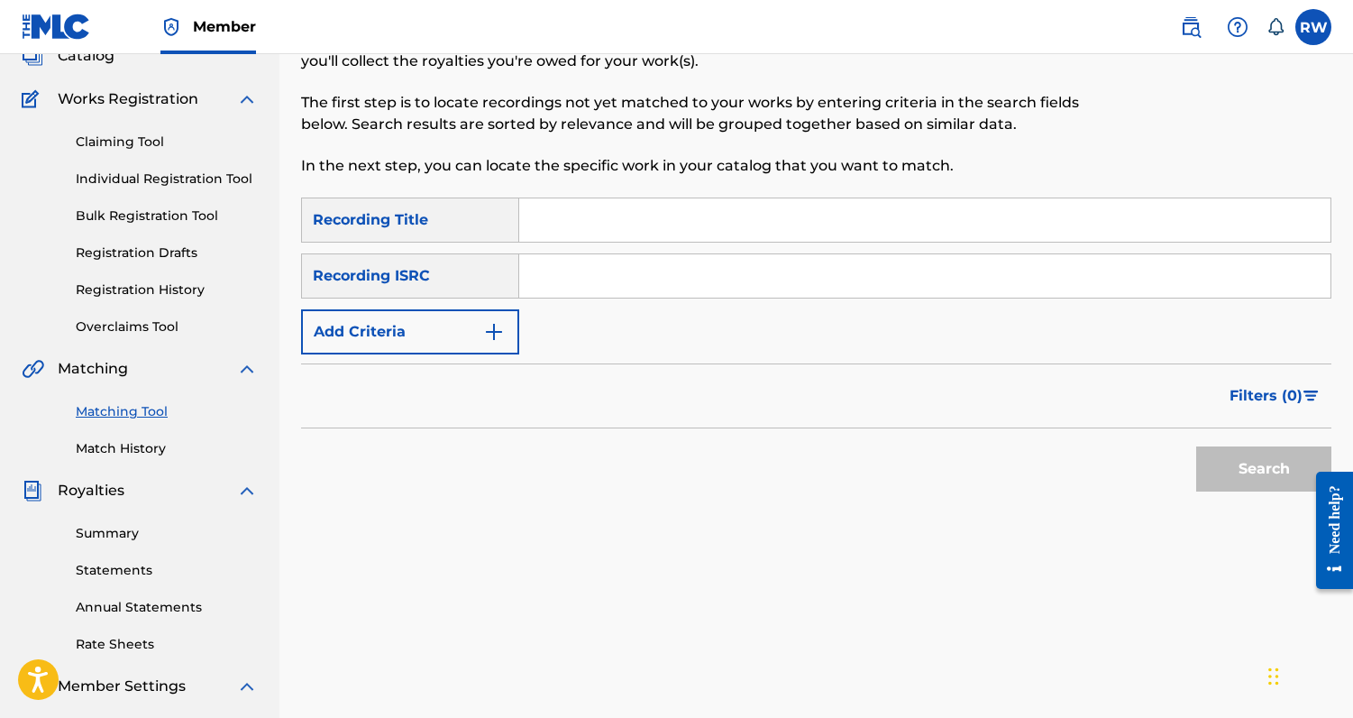
click at [422, 210] on div "Recording Title" at bounding box center [410, 219] width 218 height 45
click at [450, 329] on button "Add Criteria" at bounding box center [410, 331] width 218 height 45
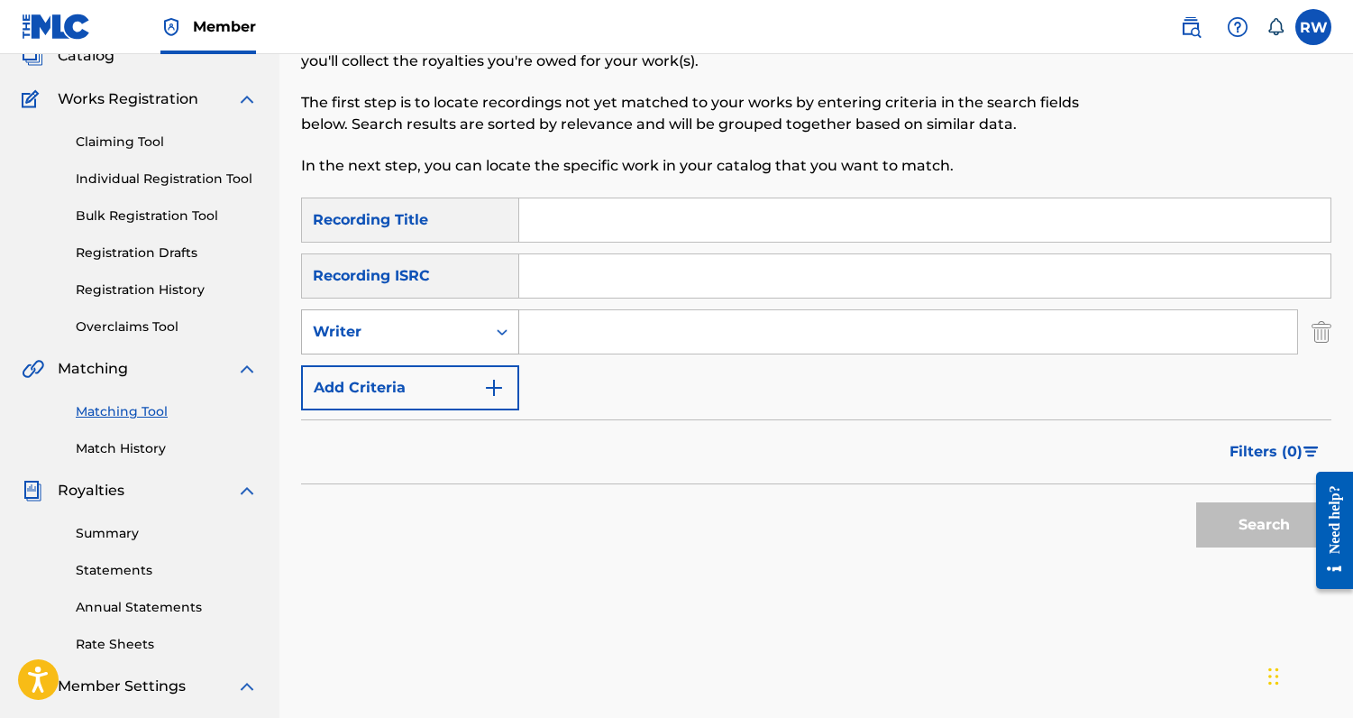
click at [504, 330] on icon "Search Form" at bounding box center [502, 332] width 11 height 6
click at [454, 371] on div "Recording Artist" at bounding box center [410, 376] width 216 height 45
click at [563, 345] on input "Search Form" at bounding box center [908, 331] width 778 height 43
type input "lil [PERSON_NAME] f"
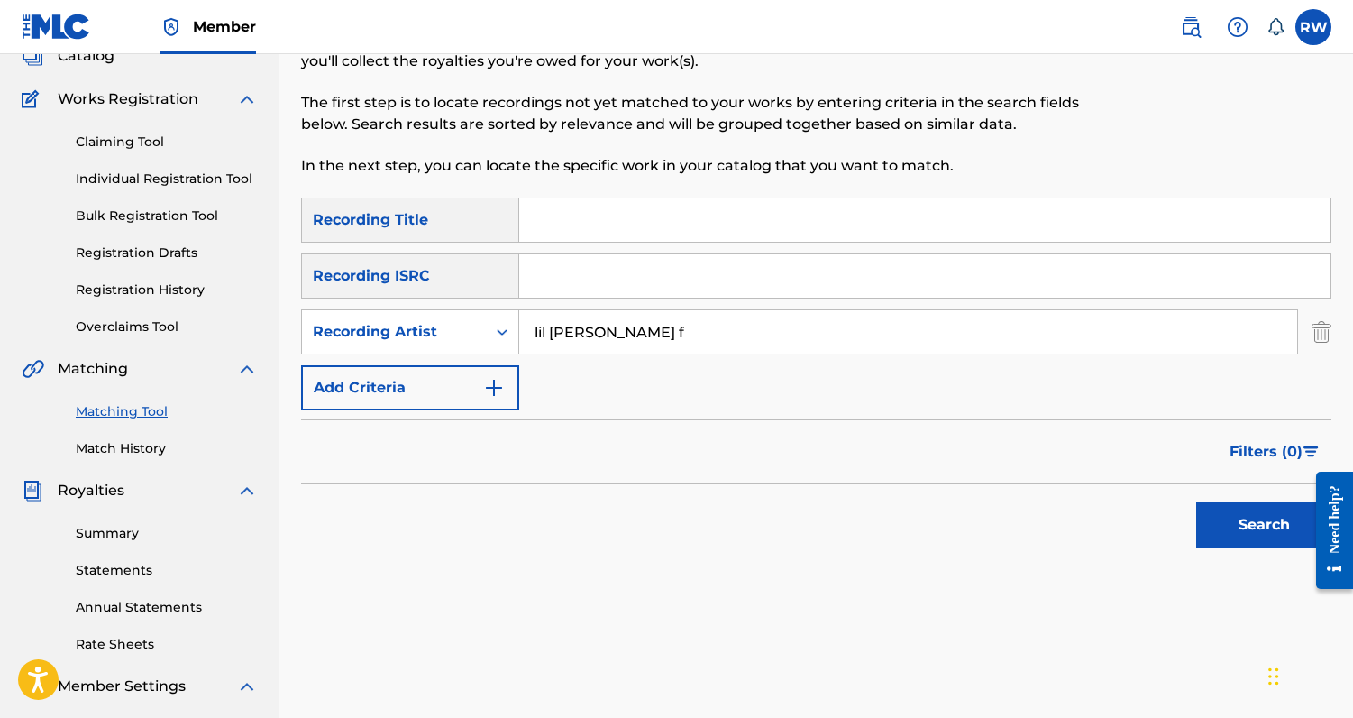
click at [1197, 502] on button "Search" at bounding box center [1264, 524] width 135 height 45
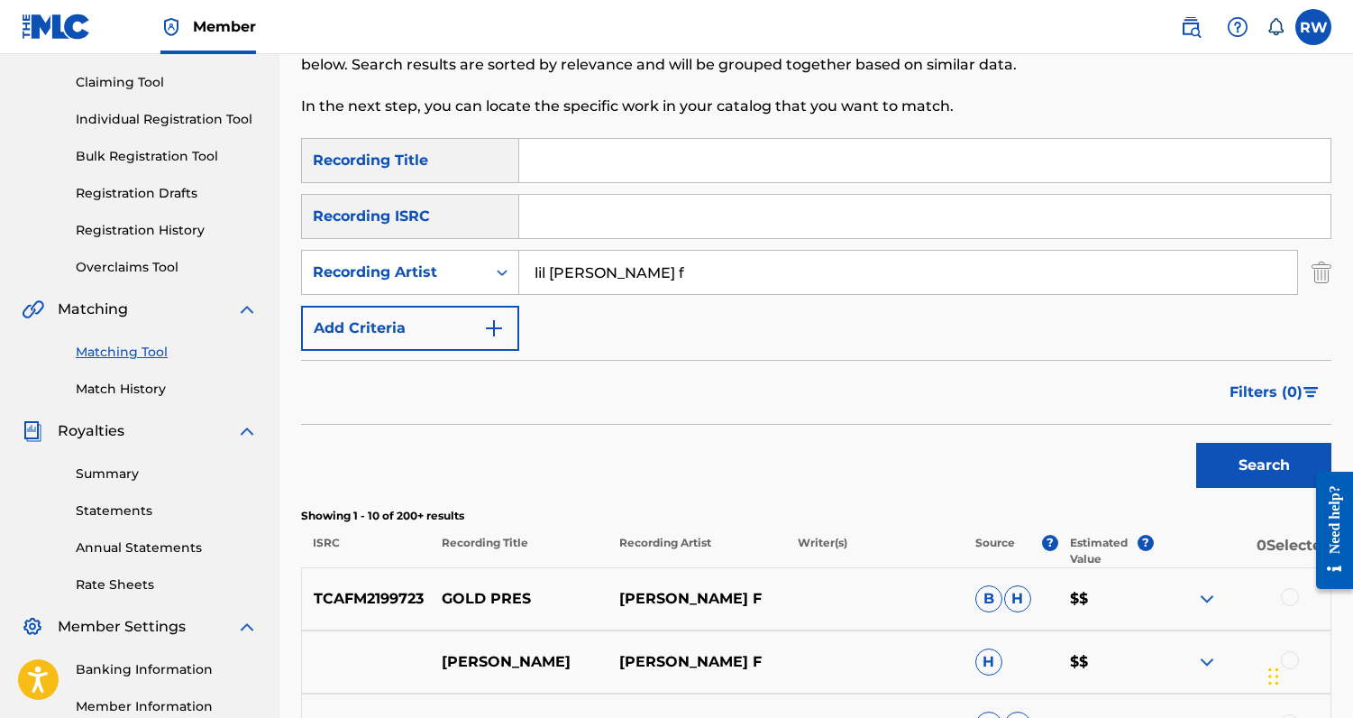
scroll to position [84, 0]
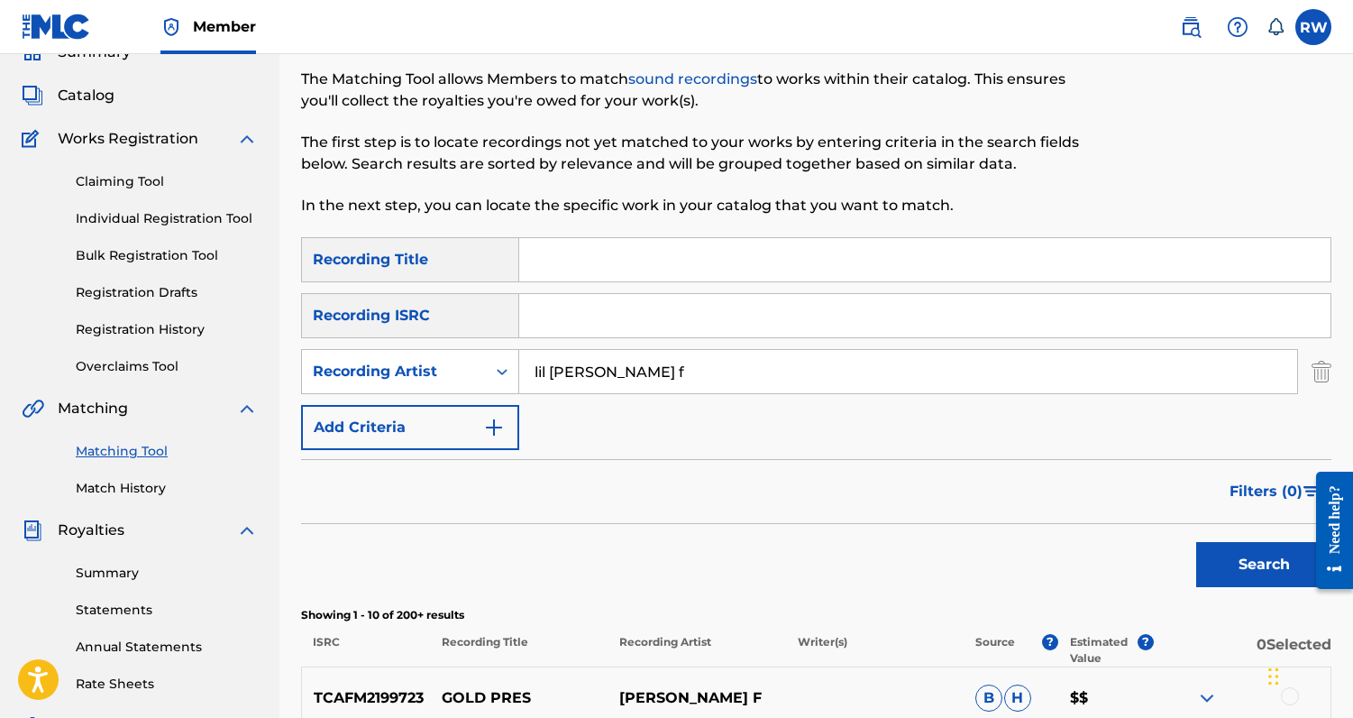
click at [574, 258] on input "Search Form" at bounding box center [925, 259] width 812 height 43
type input "lets fuck"
click at [1197, 542] on button "Search" at bounding box center [1264, 564] width 135 height 45
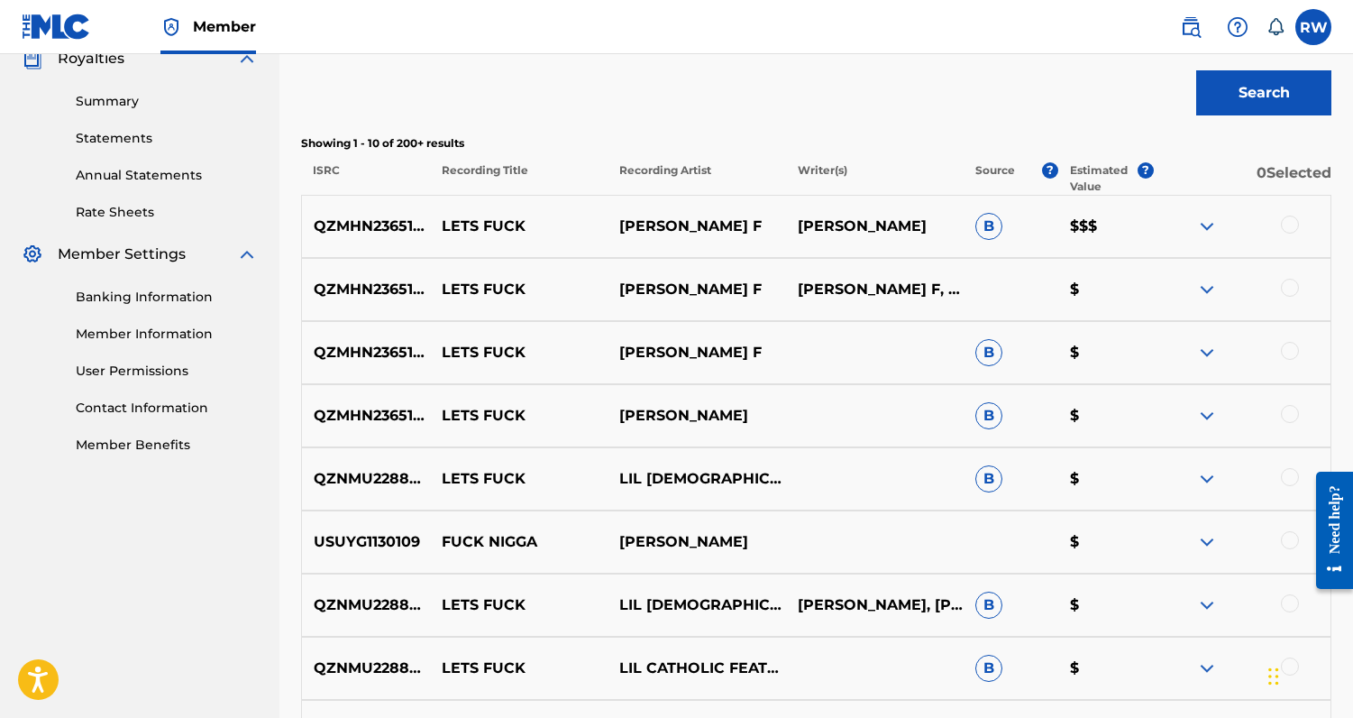
scroll to position [564, 0]
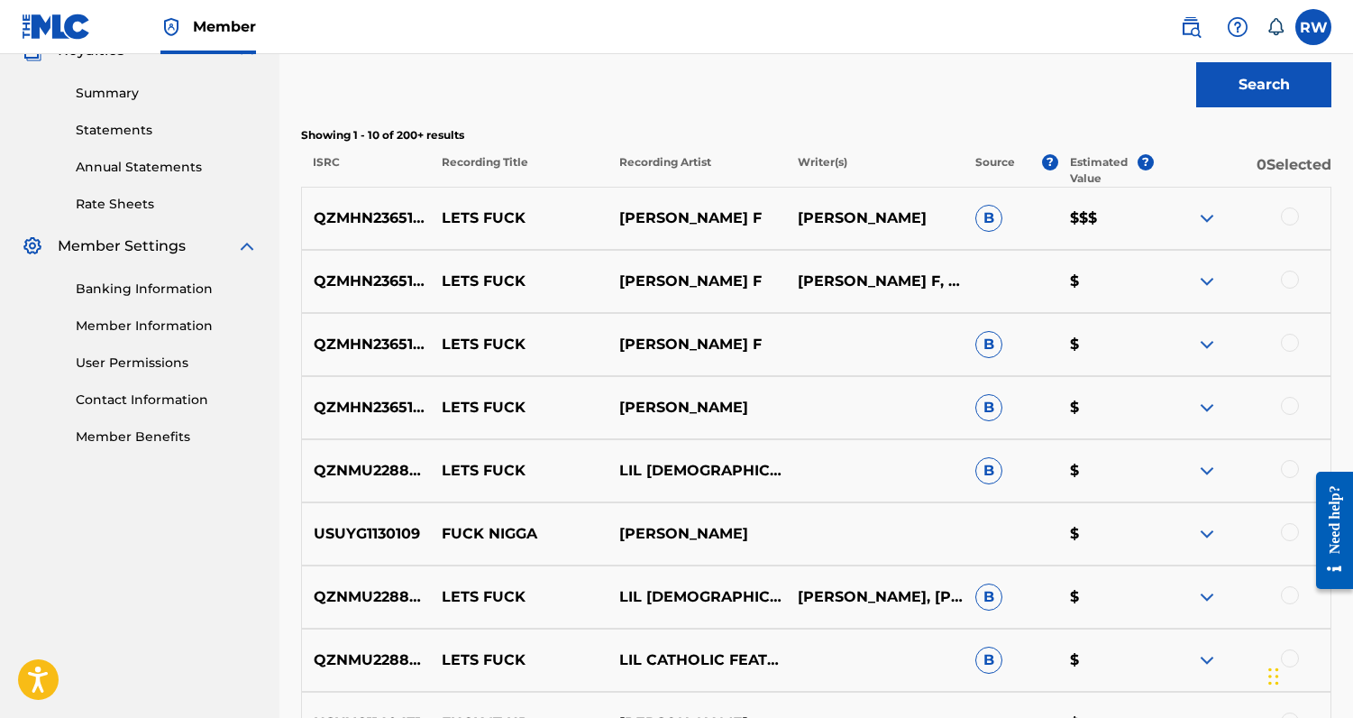
click at [1291, 408] on div at bounding box center [1290, 406] width 18 height 18
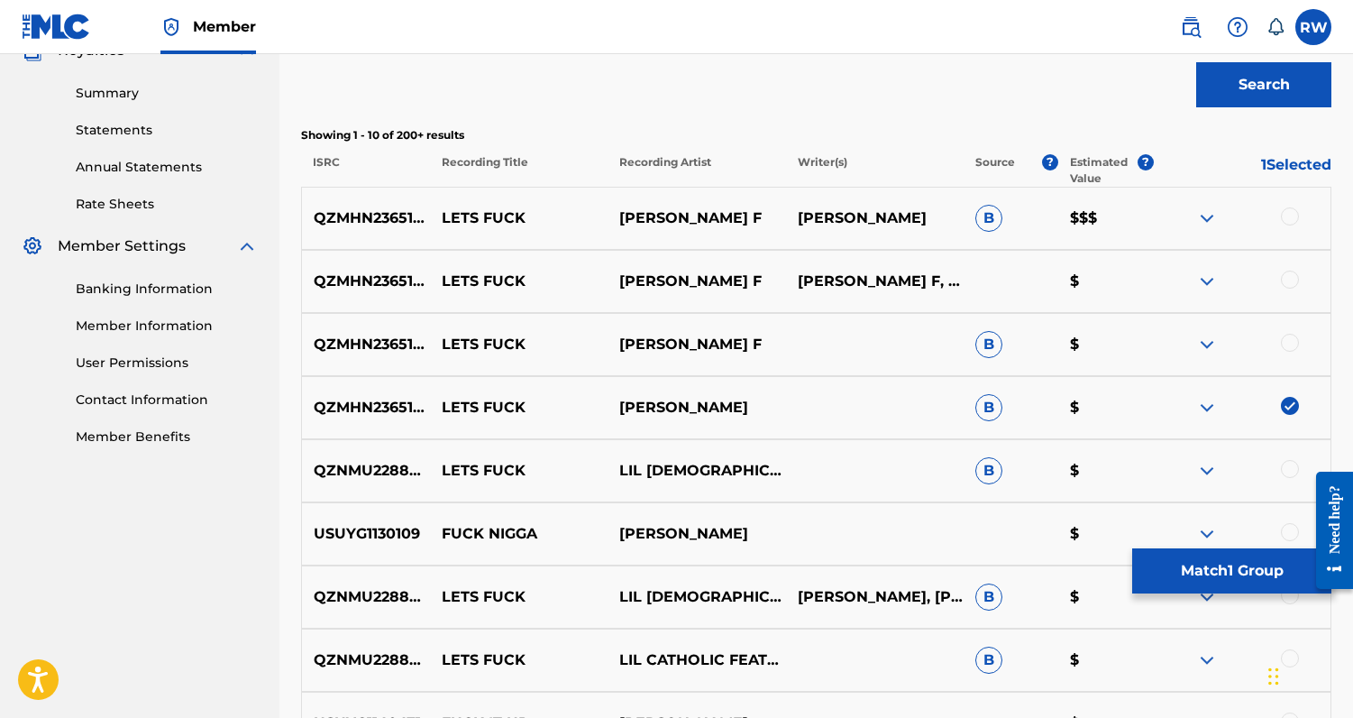
click at [1291, 341] on div at bounding box center [1290, 343] width 18 height 18
click at [1292, 273] on div at bounding box center [1290, 280] width 18 height 18
click at [1289, 222] on div at bounding box center [1290, 216] width 18 height 18
click at [1197, 574] on button "Match 4 Groups" at bounding box center [1232, 570] width 199 height 45
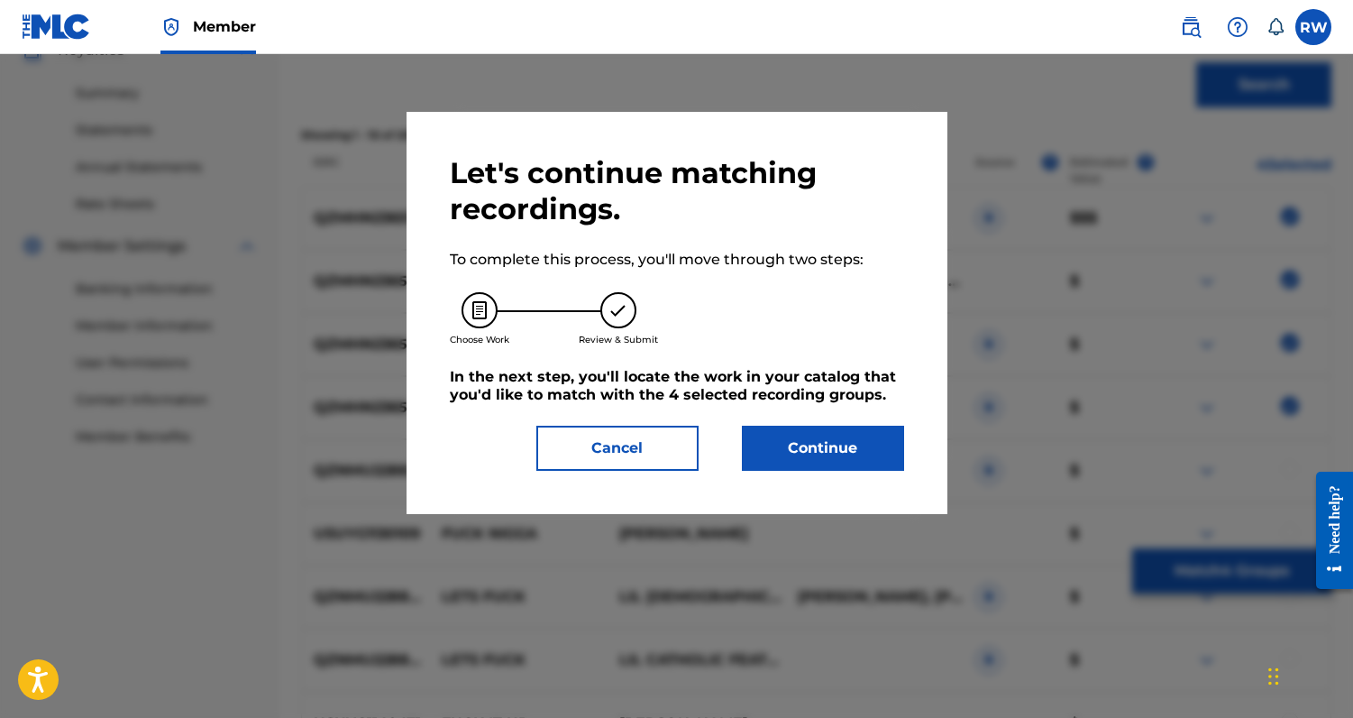
click at [883, 454] on button "Continue" at bounding box center [823, 448] width 162 height 45
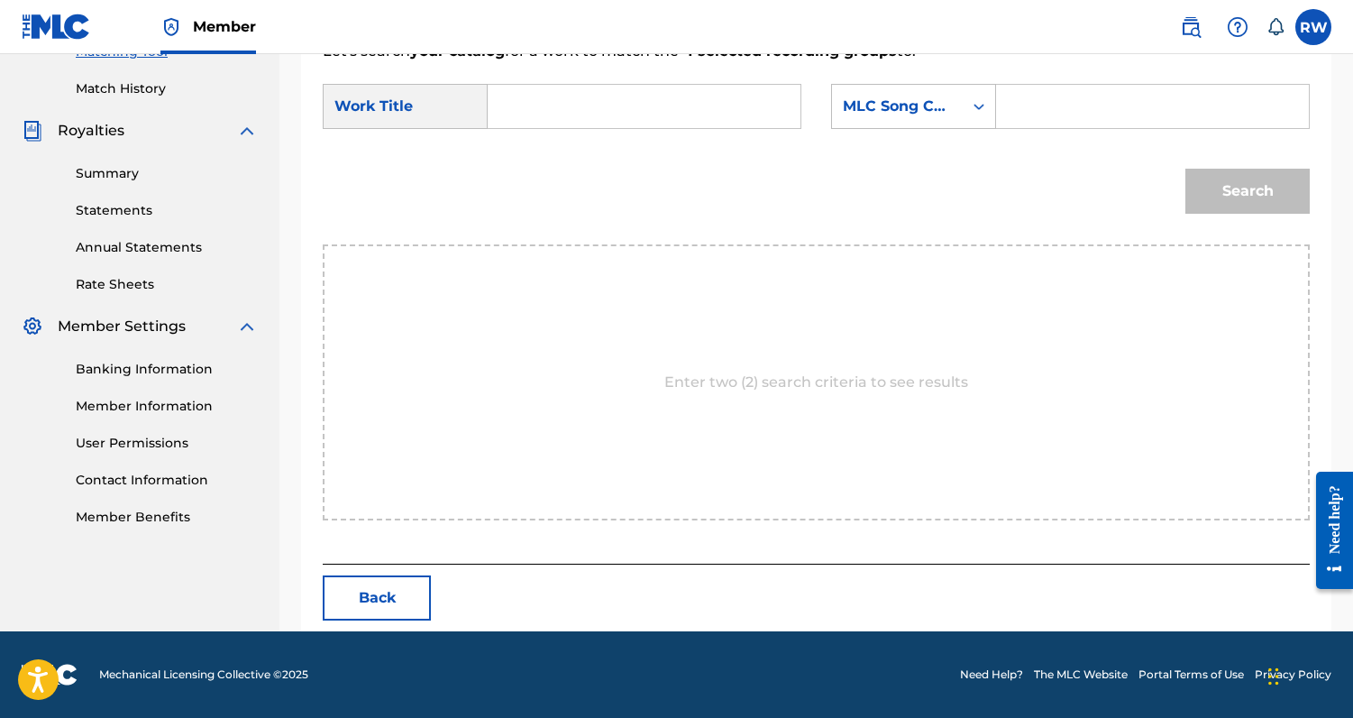
scroll to position [483, 0]
click at [602, 99] on input "Search Form" at bounding box center [644, 106] width 282 height 43
click at [546, 155] on span "fuck" at bounding box center [562, 146] width 32 height 17
type input "lets fuck"
click at [1025, 114] on input "Search Form" at bounding box center [1153, 106] width 282 height 43
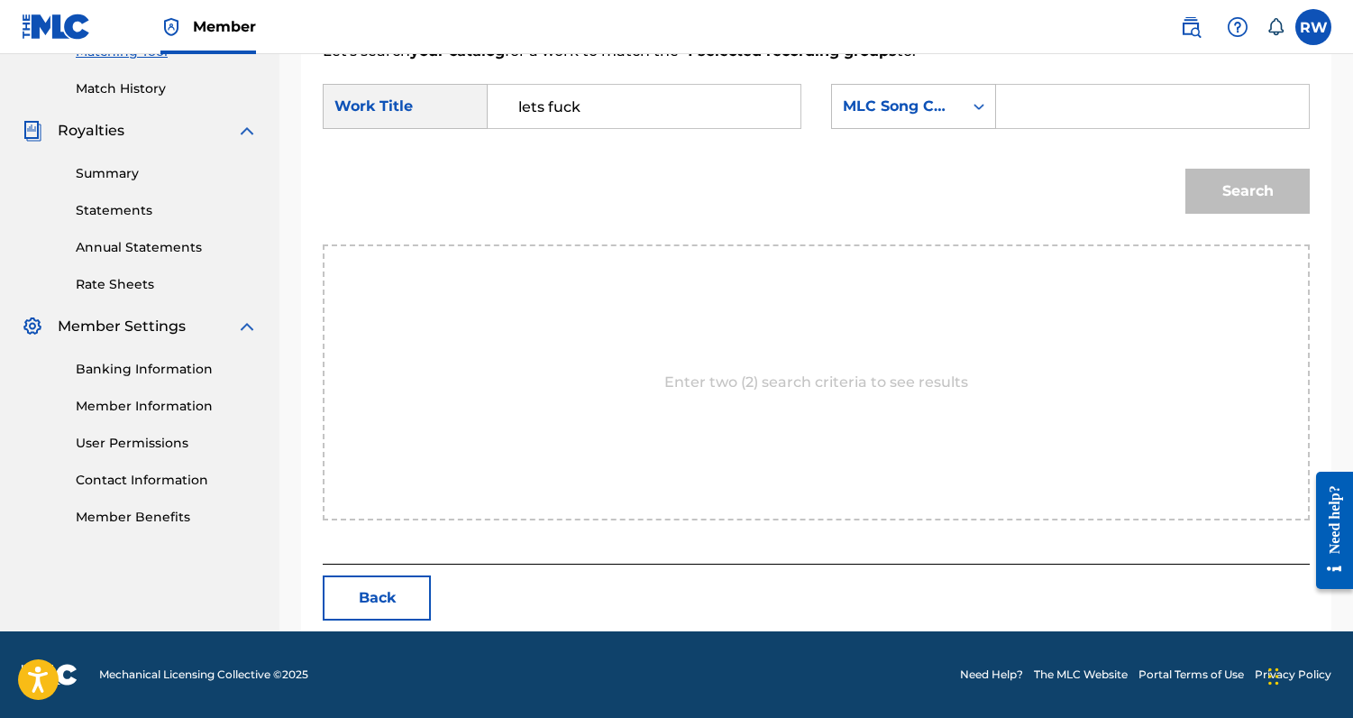
paste input "LT3MVG"
type input "LT3MVG"
click at [1227, 186] on button "Search" at bounding box center [1248, 191] width 124 height 45
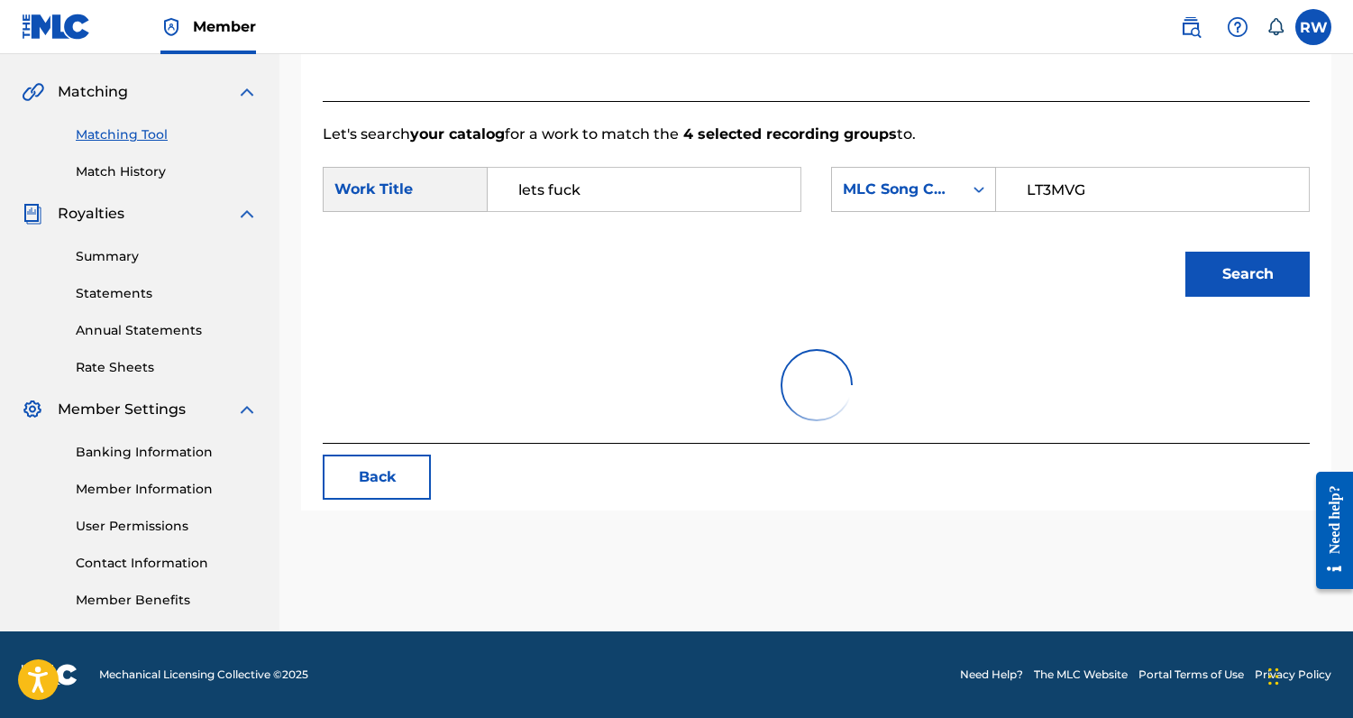
scroll to position [430, 0]
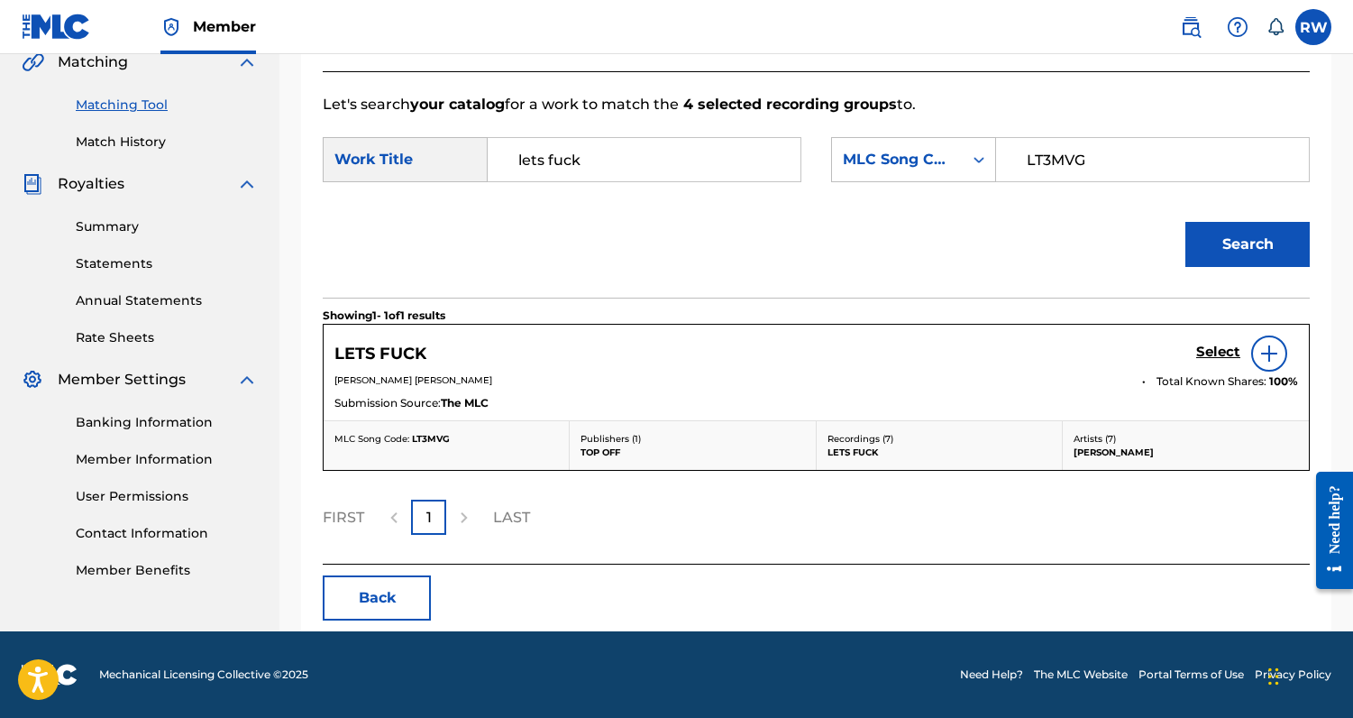
click at [1211, 357] on h5 "Select" at bounding box center [1219, 352] width 44 height 17
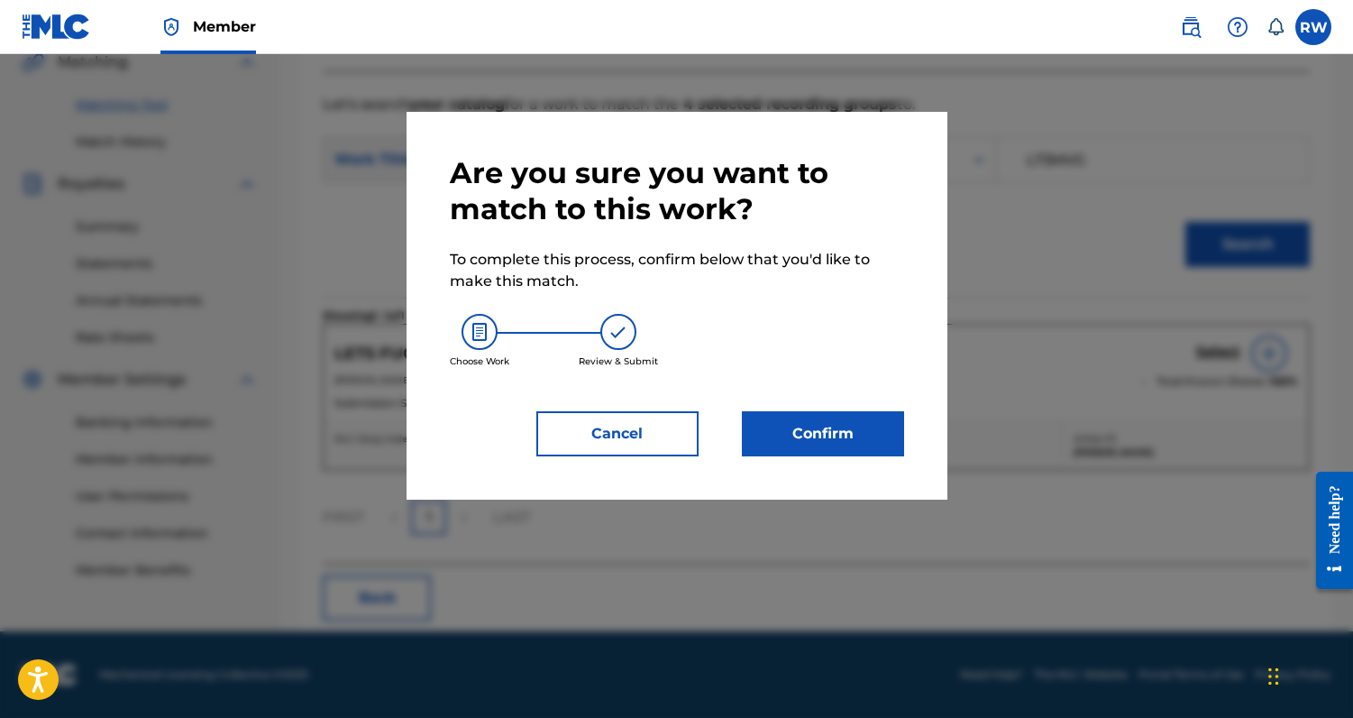
click at [855, 444] on button "Confirm" at bounding box center [823, 433] width 162 height 45
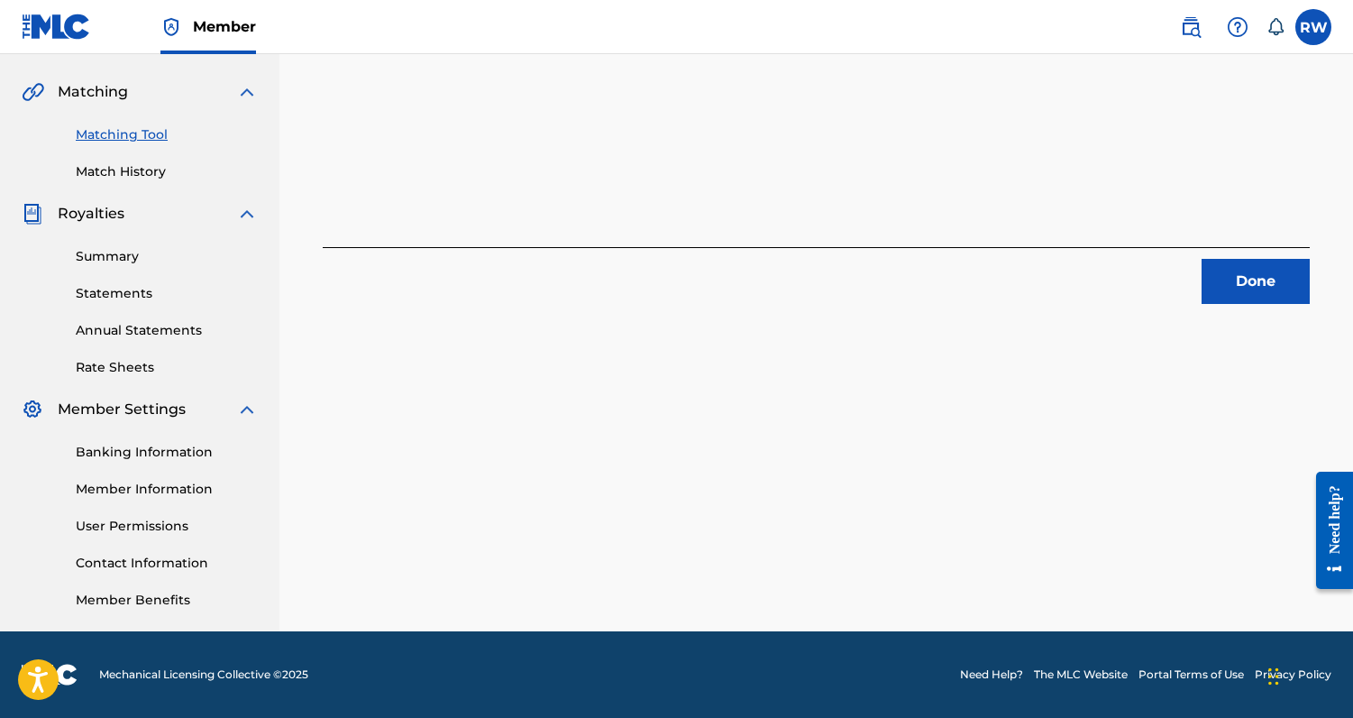
click at [1287, 288] on button "Done" at bounding box center [1256, 281] width 108 height 45
